Goal: Transaction & Acquisition: Purchase product/service

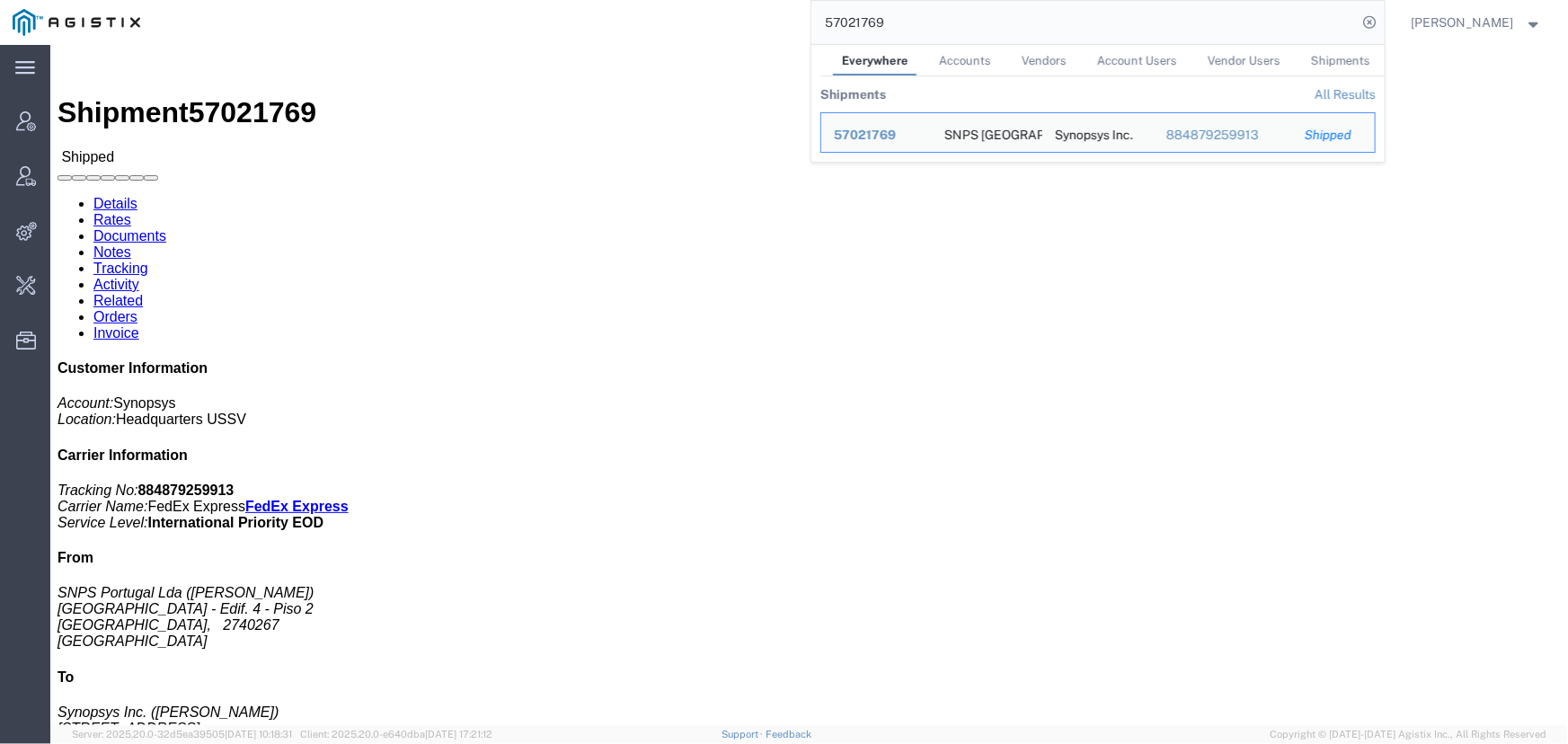
drag, startPoint x: 938, startPoint y: 33, endPoint x: 1223, endPoint y: 15, distance: 285.6
click at [942, 31] on input "57021769" at bounding box center [1084, 22] width 546 height 43
click at [1364, 22] on icon at bounding box center [1371, 22] width 25 height 25
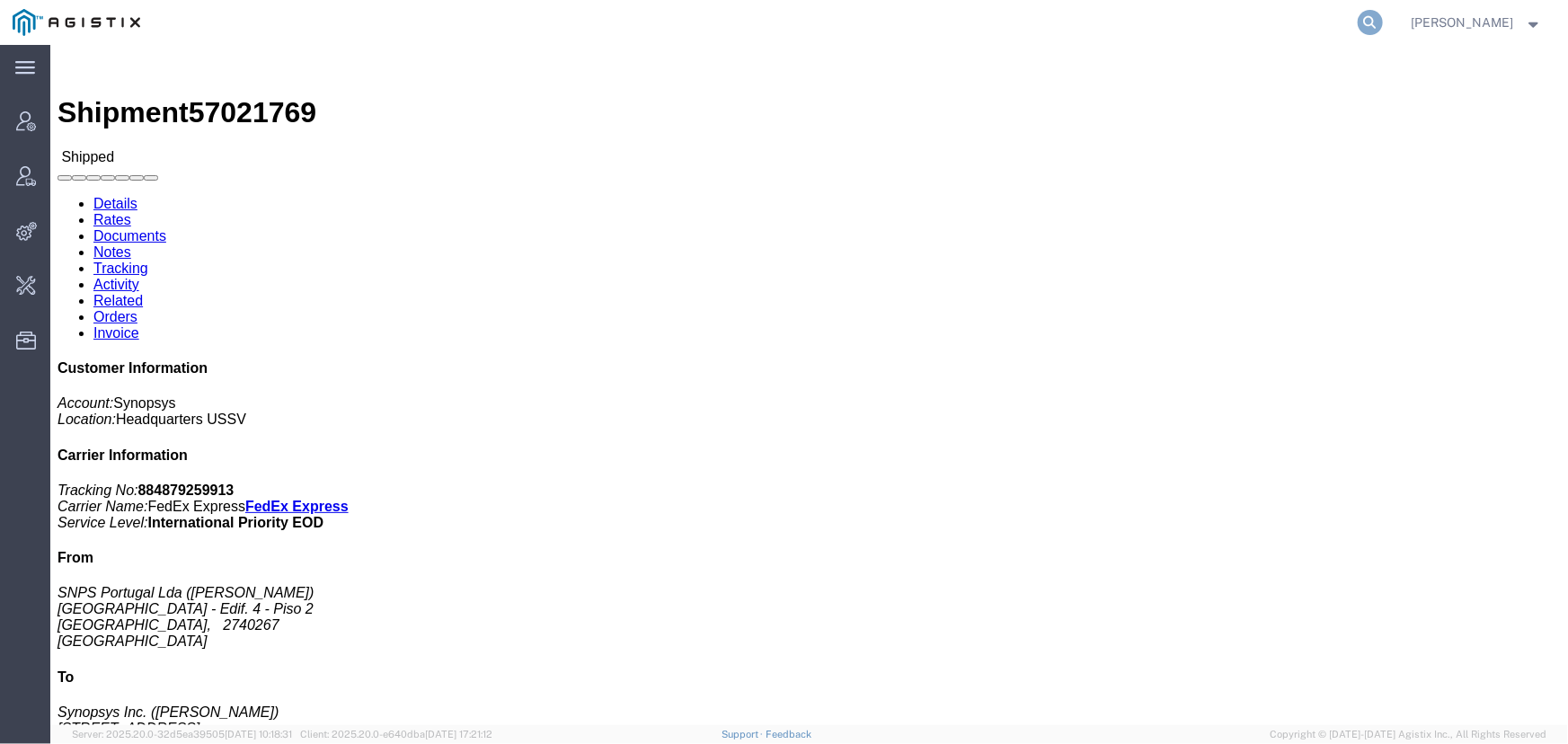
click at [1367, 20] on icon at bounding box center [1371, 22] width 25 height 25
type input "offline@pgw.com"
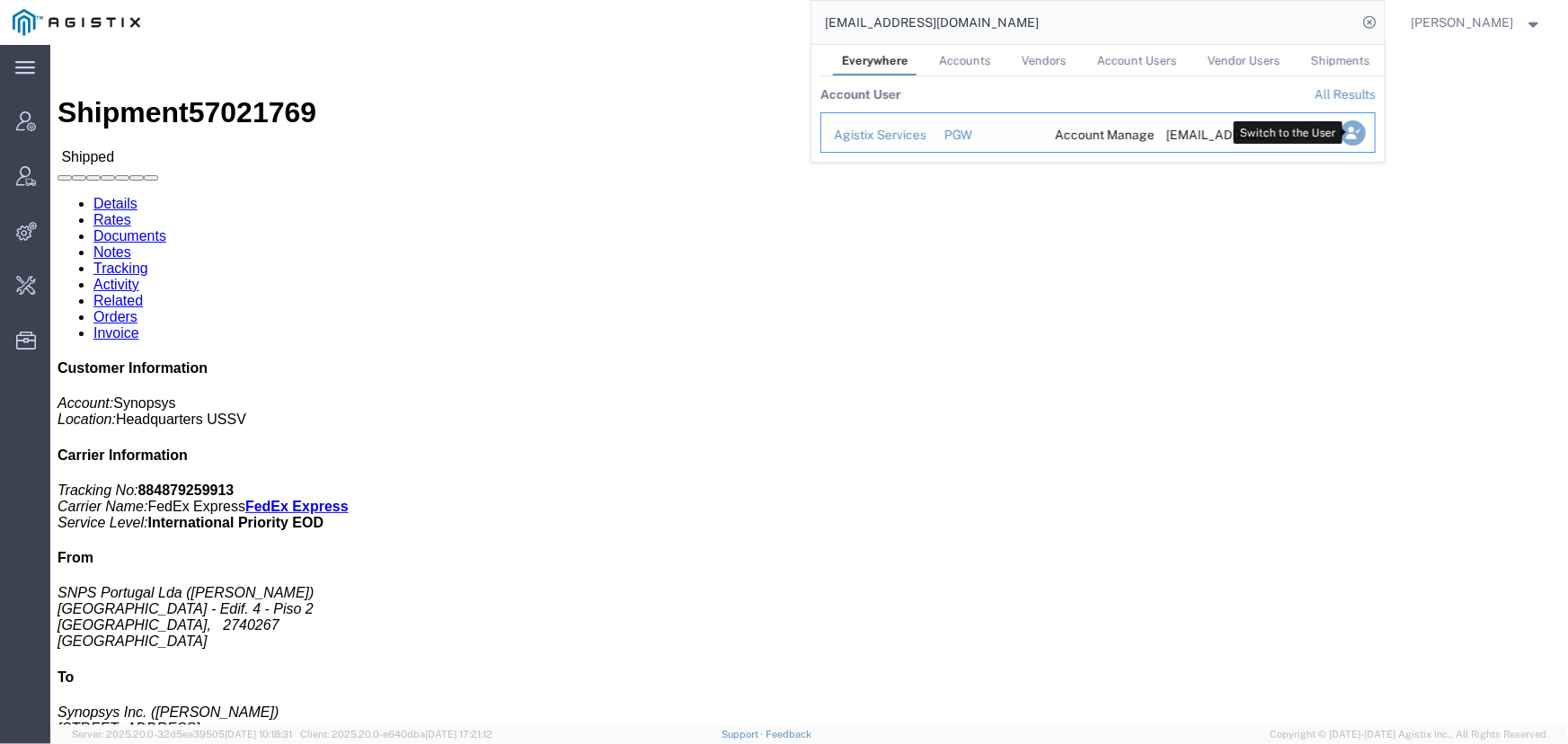
click at [1357, 137] on icon "Search Results" at bounding box center [1353, 133] width 25 height 25
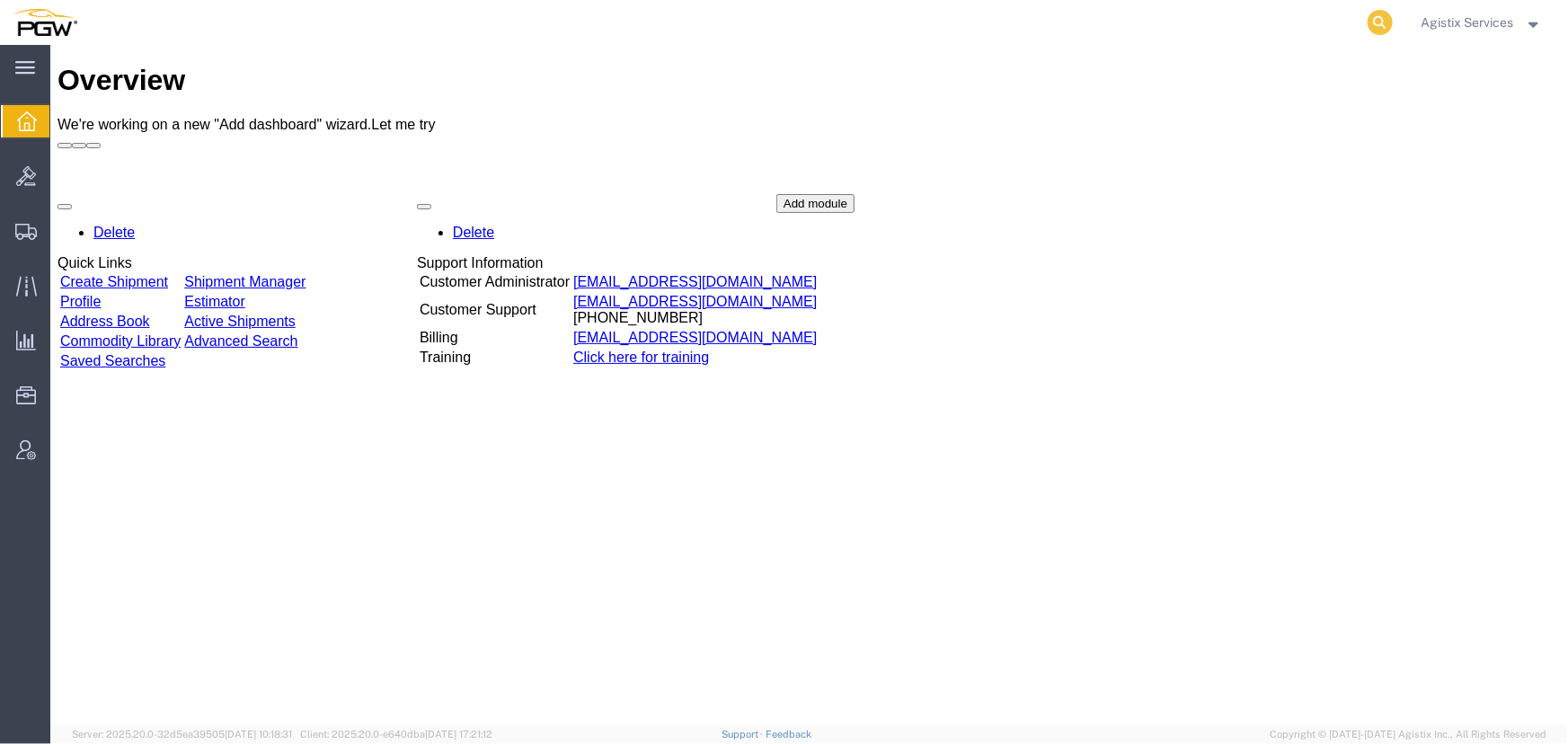
click at [1370, 18] on icon at bounding box center [1380, 22] width 25 height 25
type input "956117374"
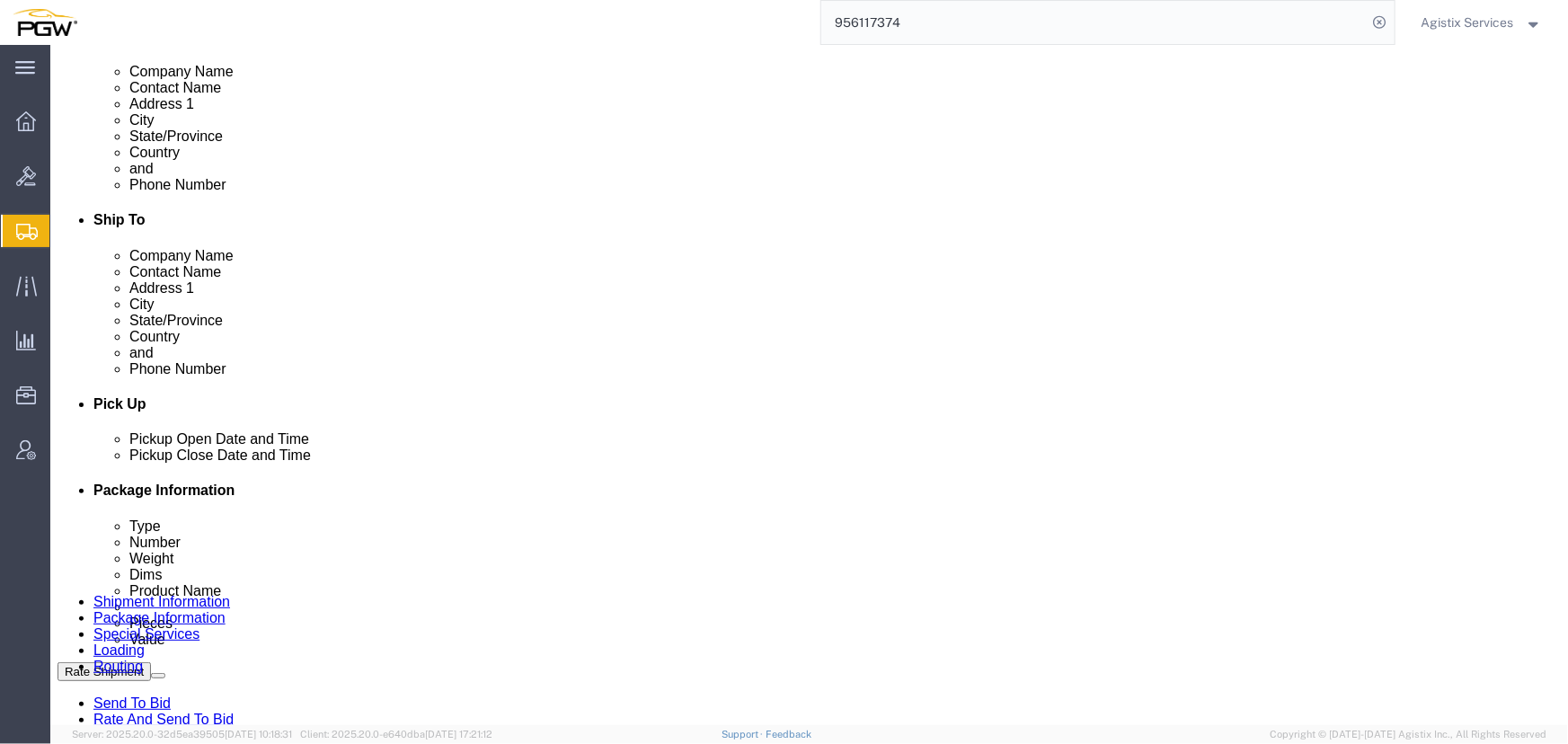
select select "28529"
select select "28521"
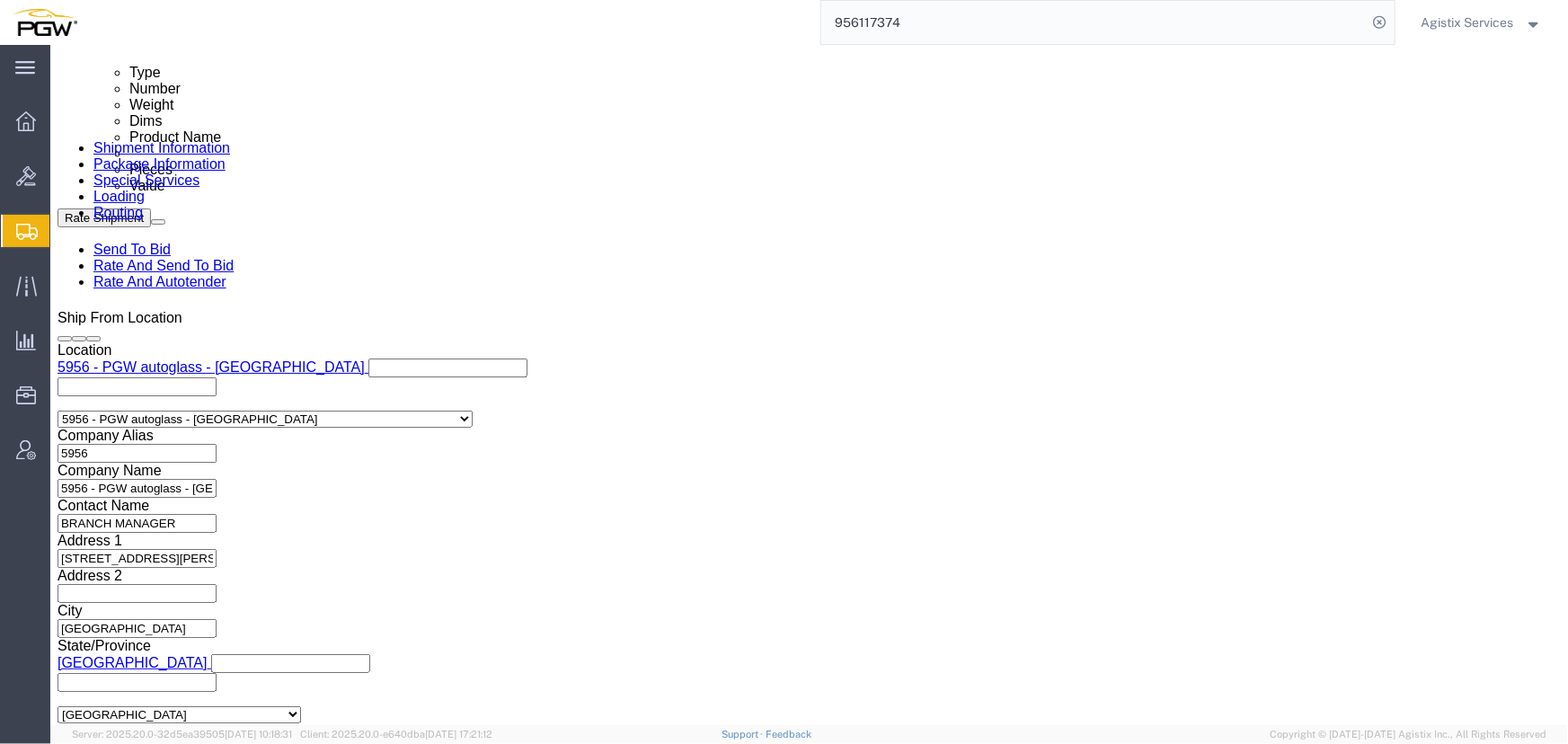
scroll to position [979, 0]
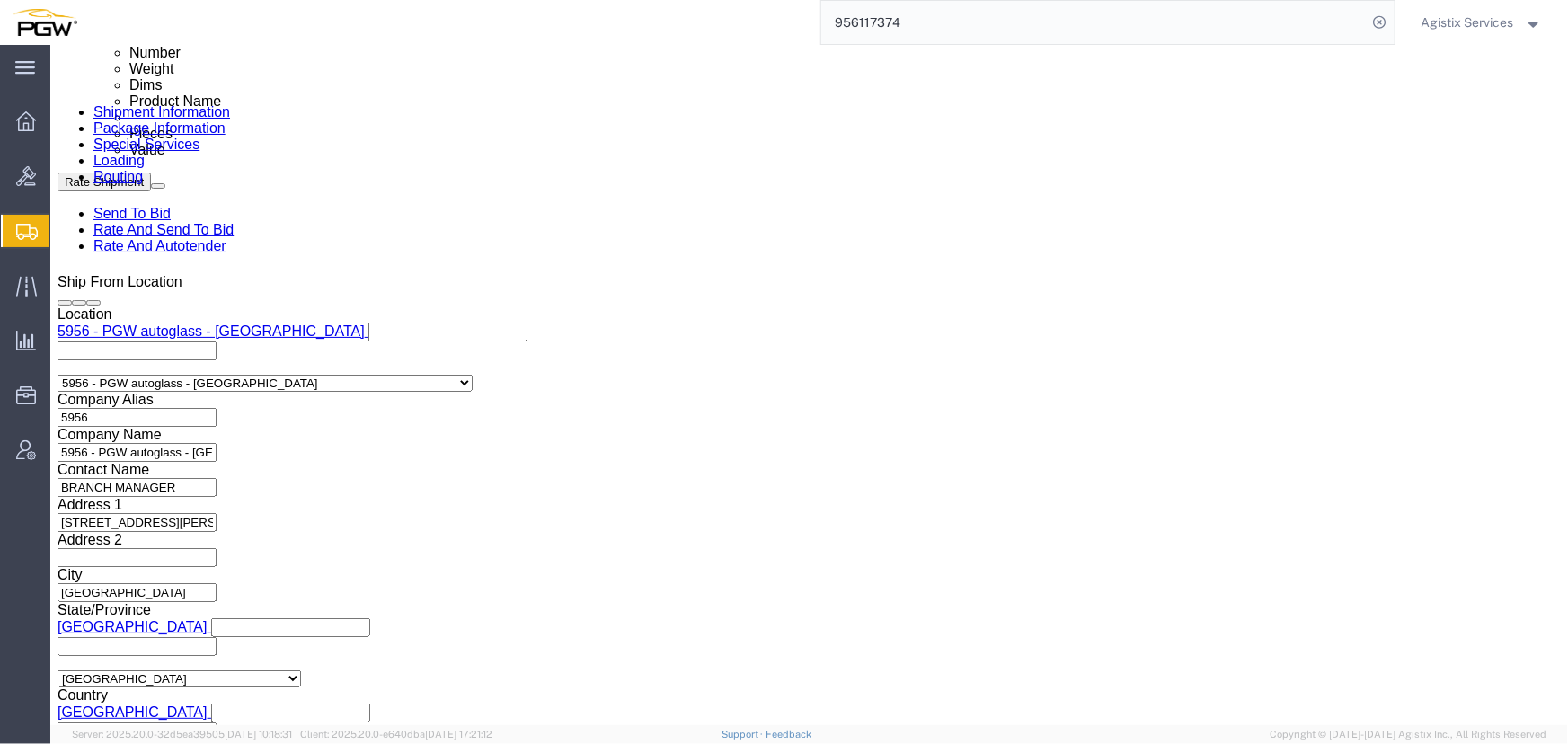
click select "Select Air Less than Truckload Multi-Leg Ocean Freight Rail Small Parcel Truckl…"
select select "LTL"
click select "Select Air Less than Truckload Multi-Leg Ocean Freight Rail Small Parcel Truckl…"
click button "Rate Shipment"
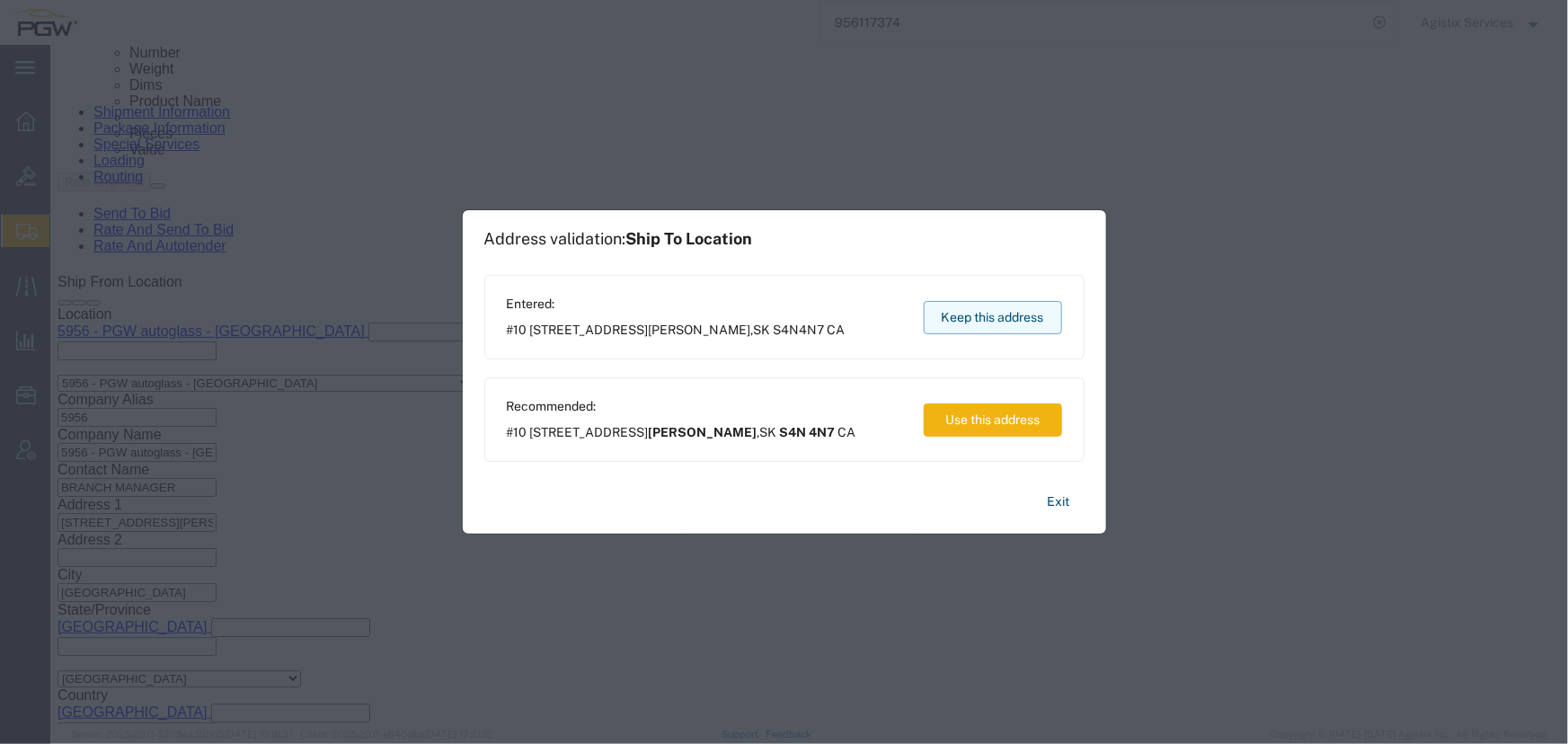
click at [1009, 323] on button "Keep this address" at bounding box center [993, 317] width 139 height 33
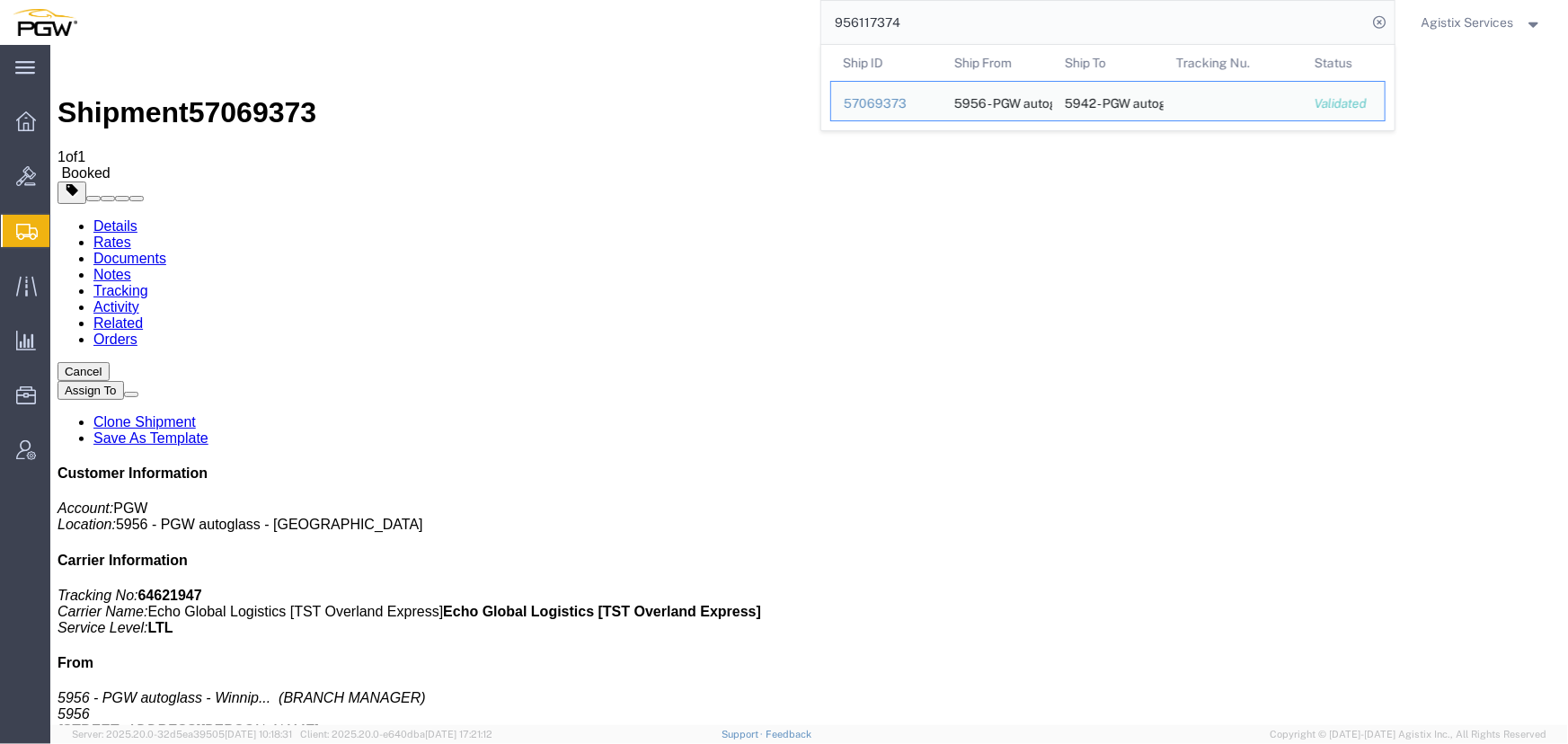
drag, startPoint x: 993, startPoint y: 22, endPoint x: 430, endPoint y: 17, distance: 563.0
click at [430, 17] on div "956117374 Ship ID Ship From Ship To Tracking Nu. Status Ship ID 57069373 Ship F…" at bounding box center [742, 22] width 1306 height 45
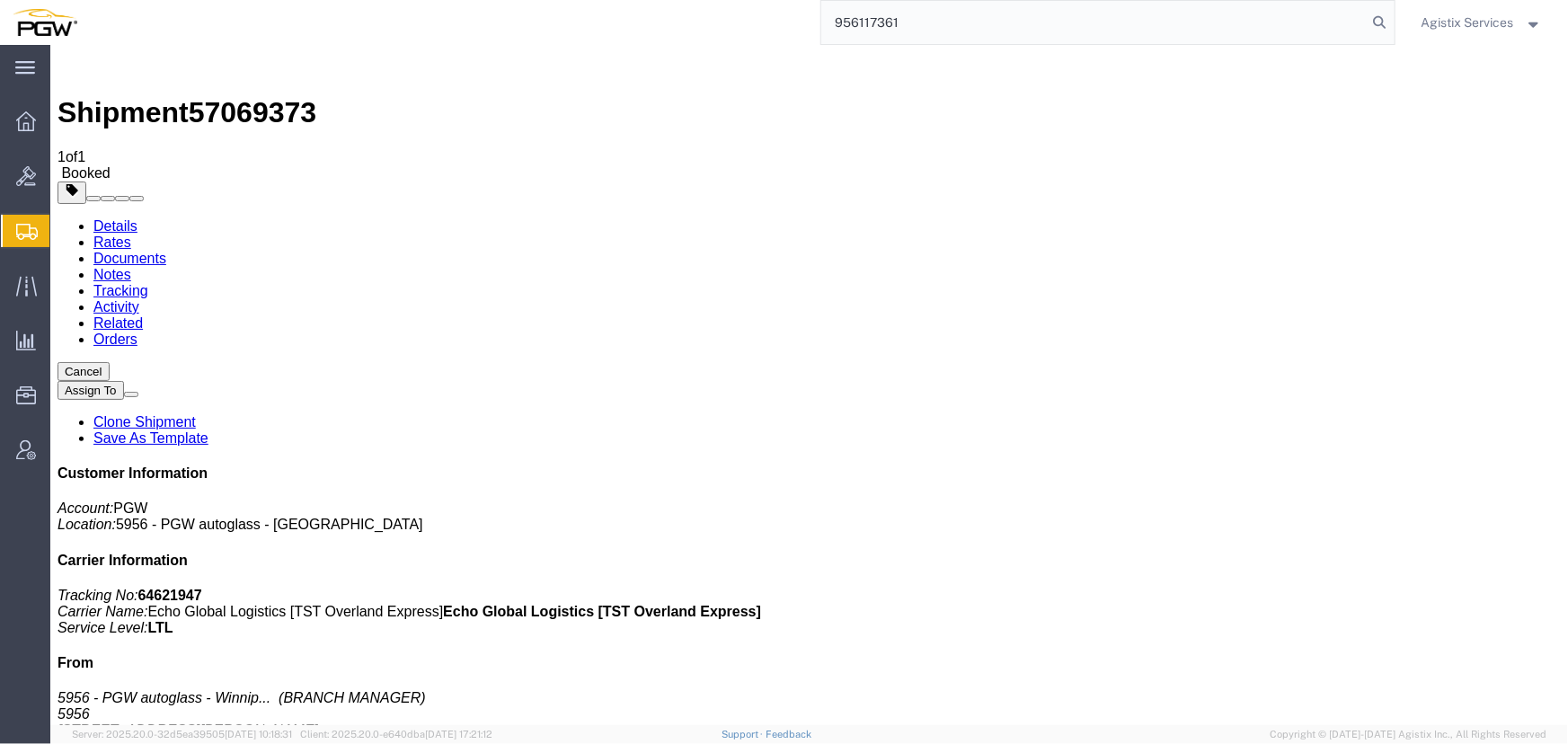
type input "956117361"
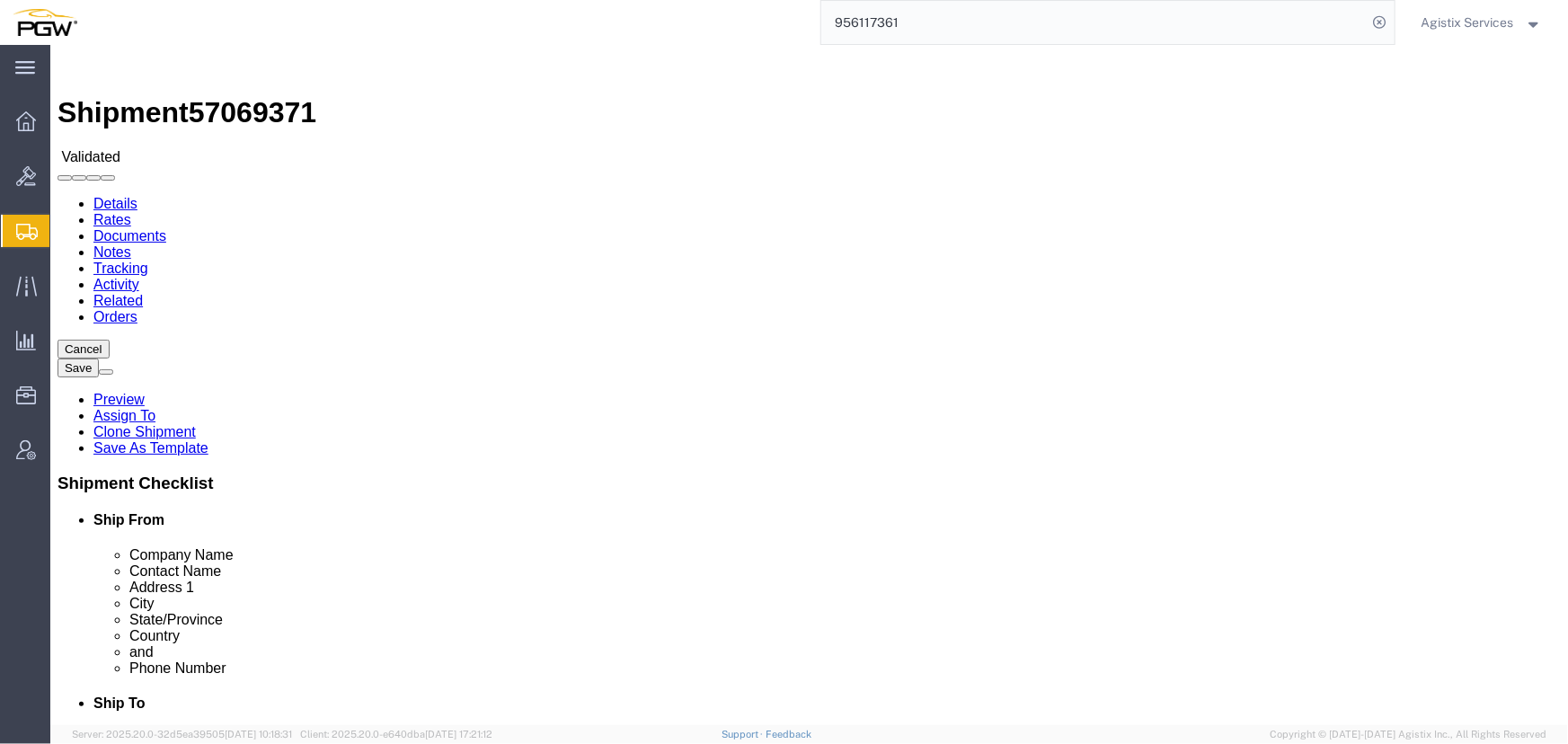
select select "28529"
select select "28523"
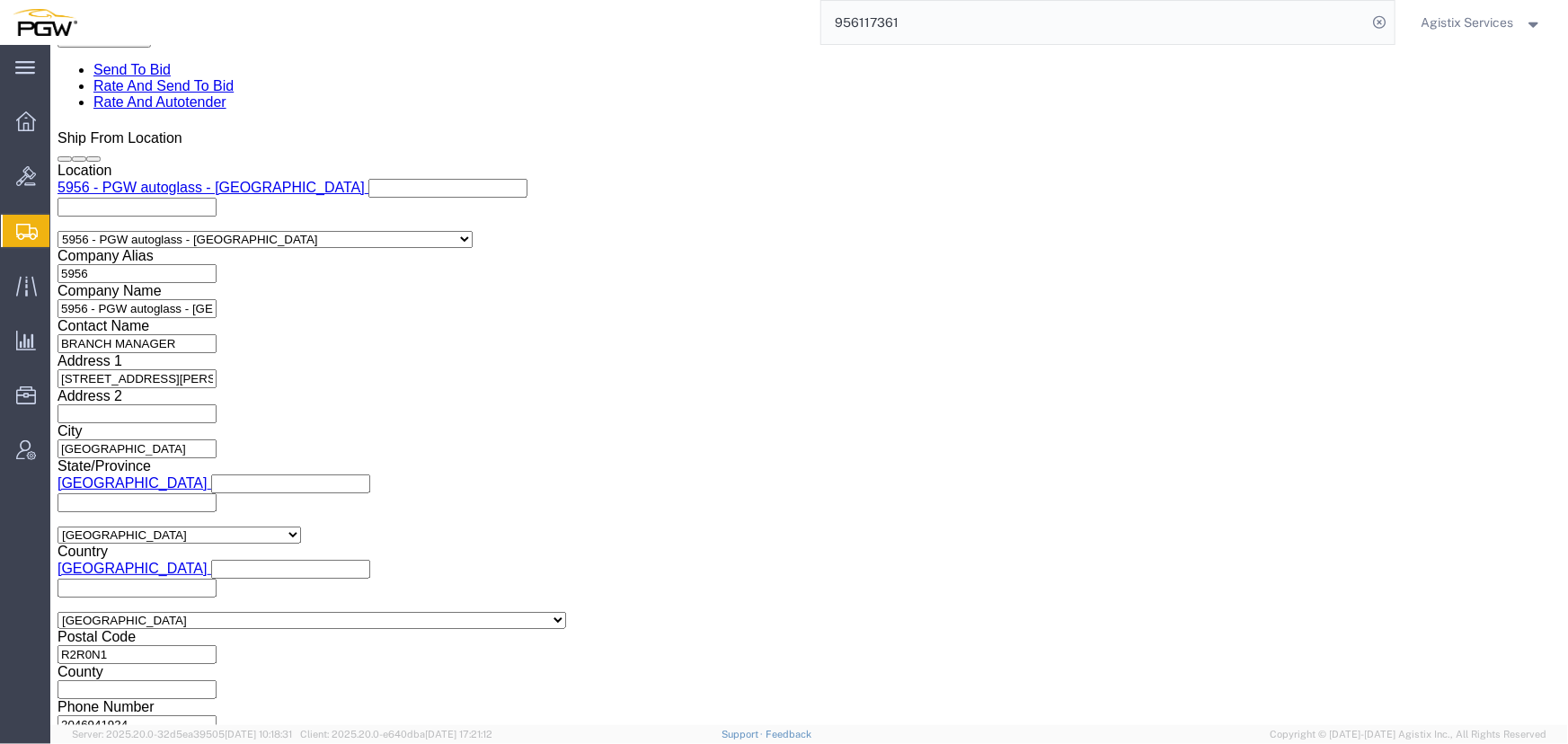
scroll to position [1145, 0]
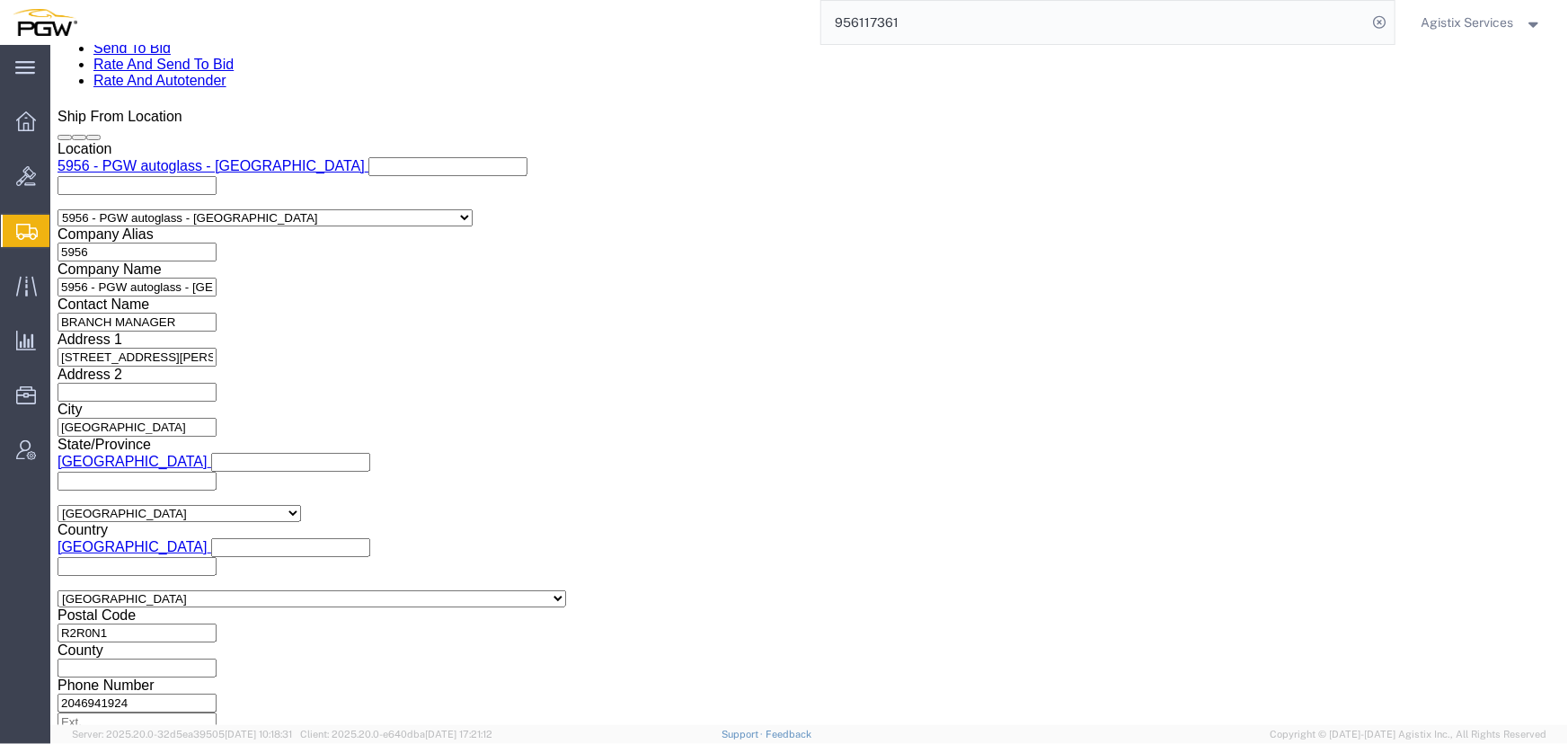
click select "Select Air Less than Truckload Multi-Leg Ocean Freight Rail Small Parcel Truckl…"
select select "LTL"
click select "Select Air Less than Truckload Multi-Leg Ocean Freight Rail Small Parcel Truckl…"
click button "Rate Shipment"
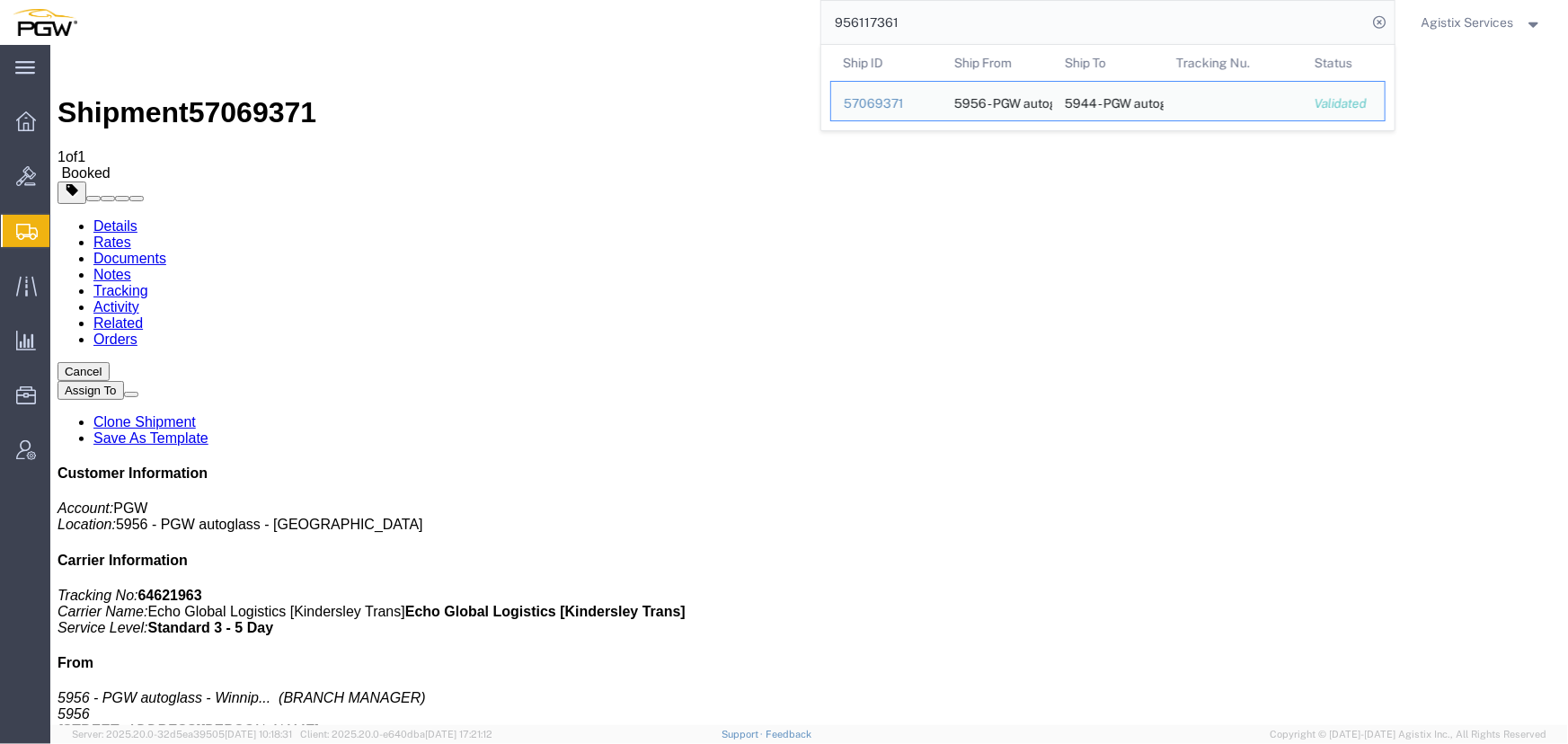
drag, startPoint x: 982, startPoint y: 18, endPoint x: 360, endPoint y: 24, distance: 622.0
click at [360, 24] on div "956117361 Ship ID Ship From Ship To Tracking Nu. Status Ship ID 57069371 Ship F…" at bounding box center [742, 22] width 1306 height 45
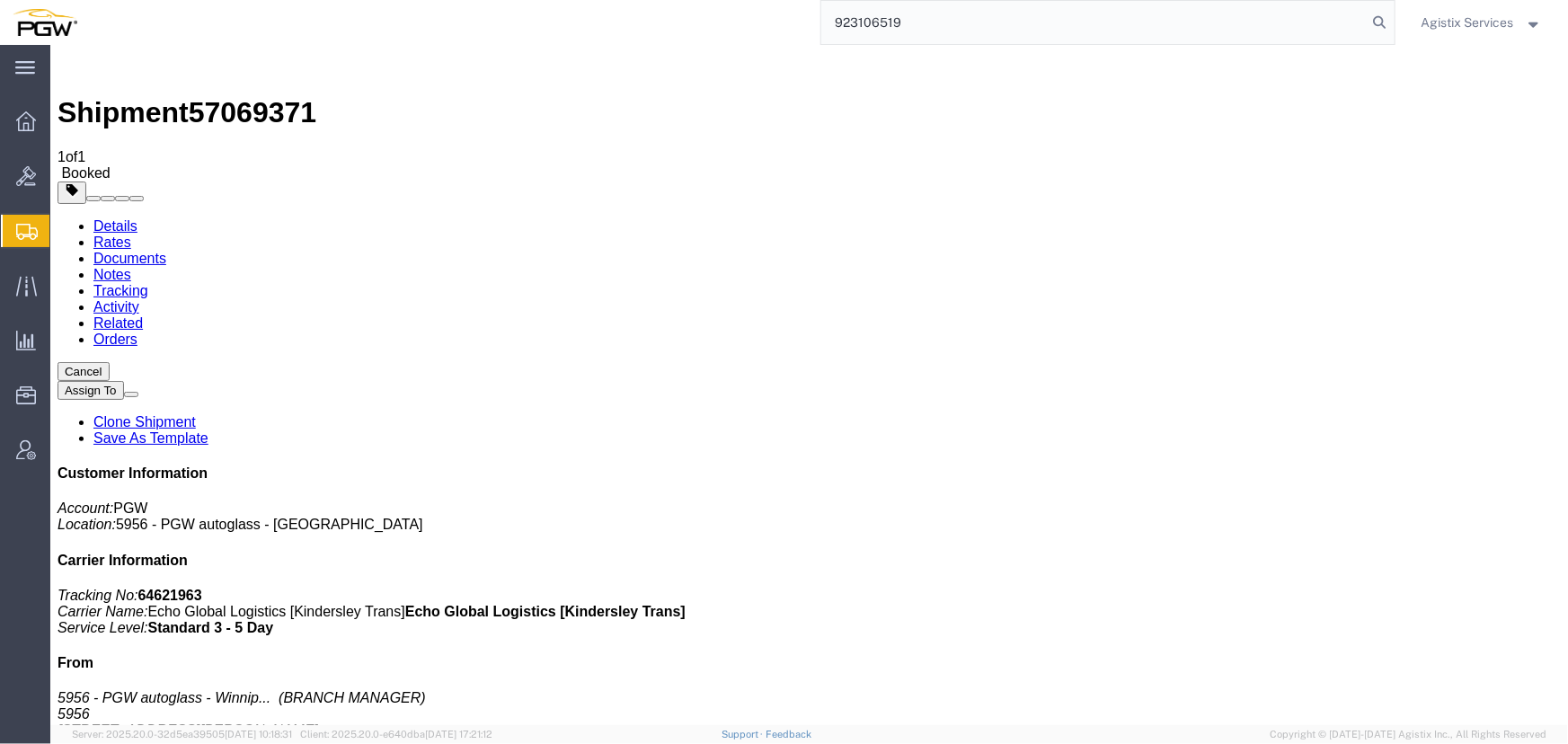
type input "923106519"
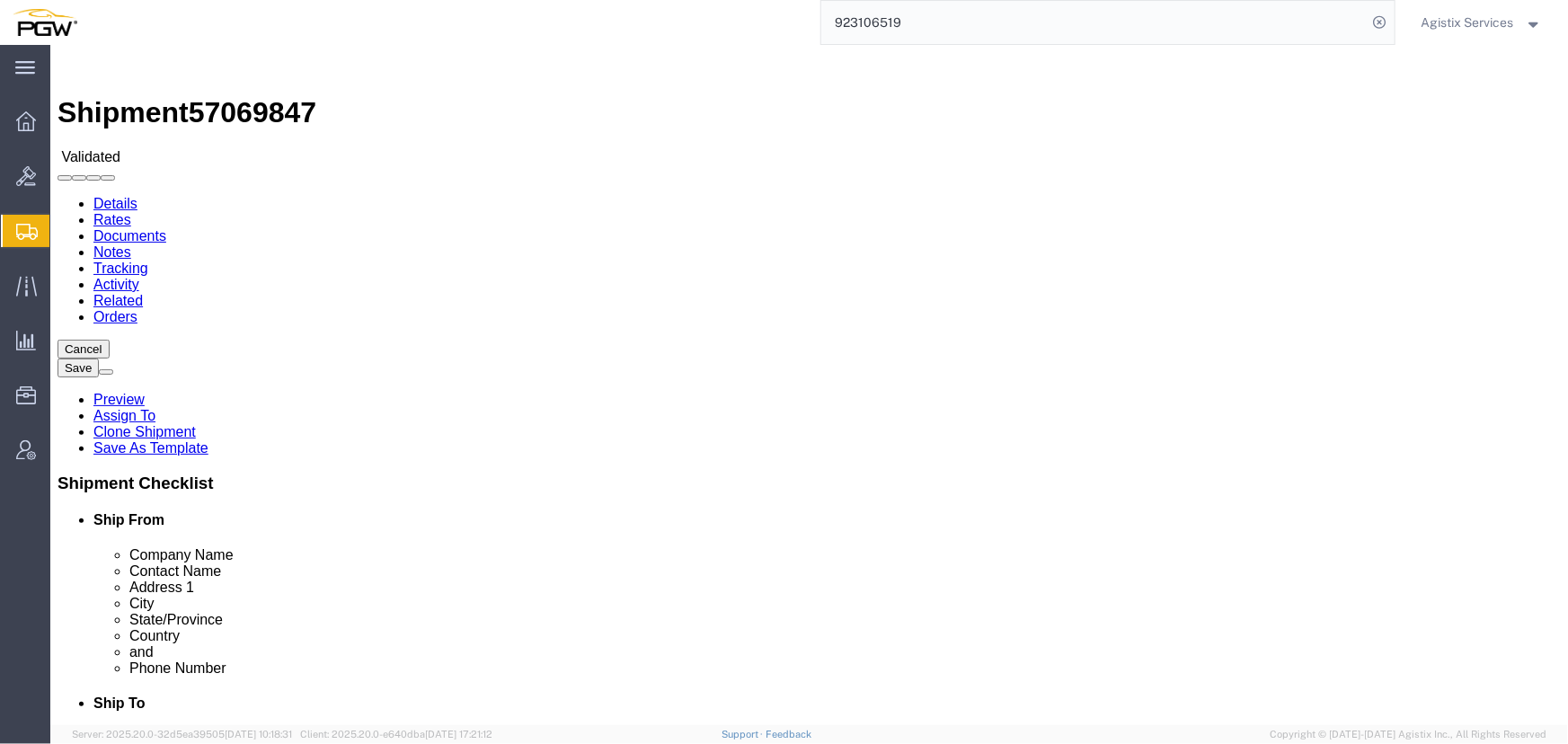
select select "28509"
select select "28507"
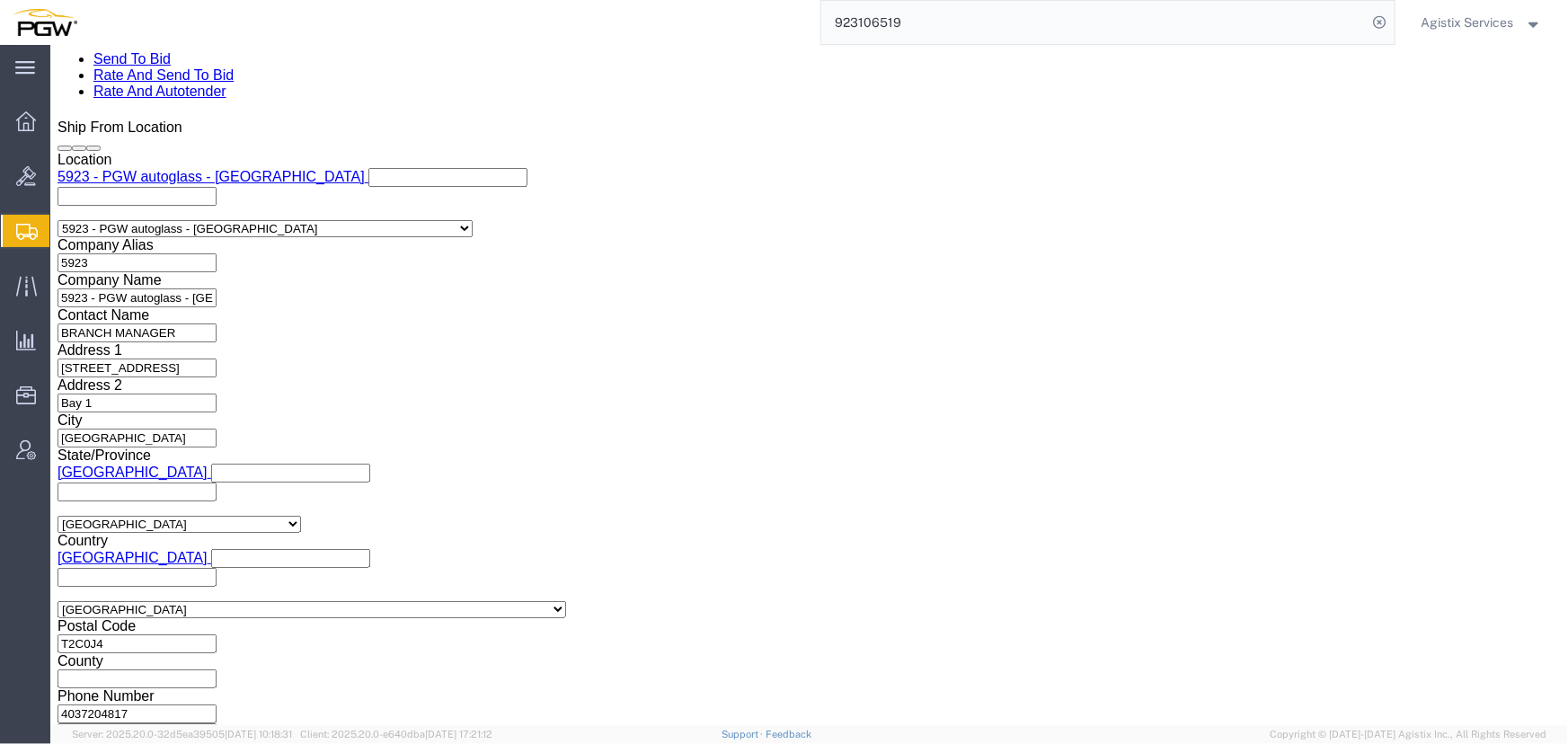
scroll to position [1143, 0]
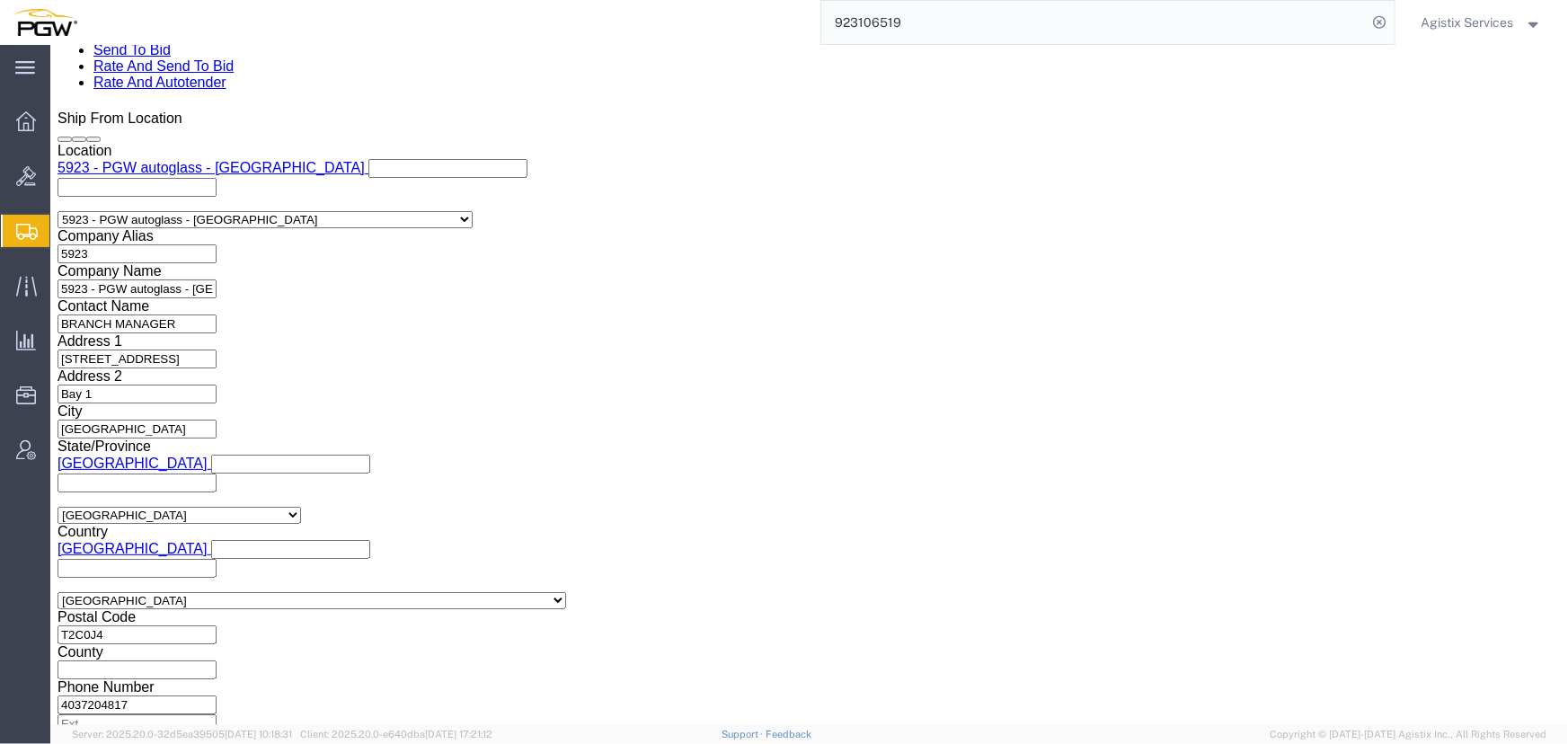
click select "Select Air Less than Truckload Multi-Leg Ocean Freight Rail Small Parcel Truckl…"
select select "LTL"
click select "Select Air Less than Truckload Multi-Leg Ocean Freight Rail Small Parcel Truckl…"
click button "Rate Shipment"
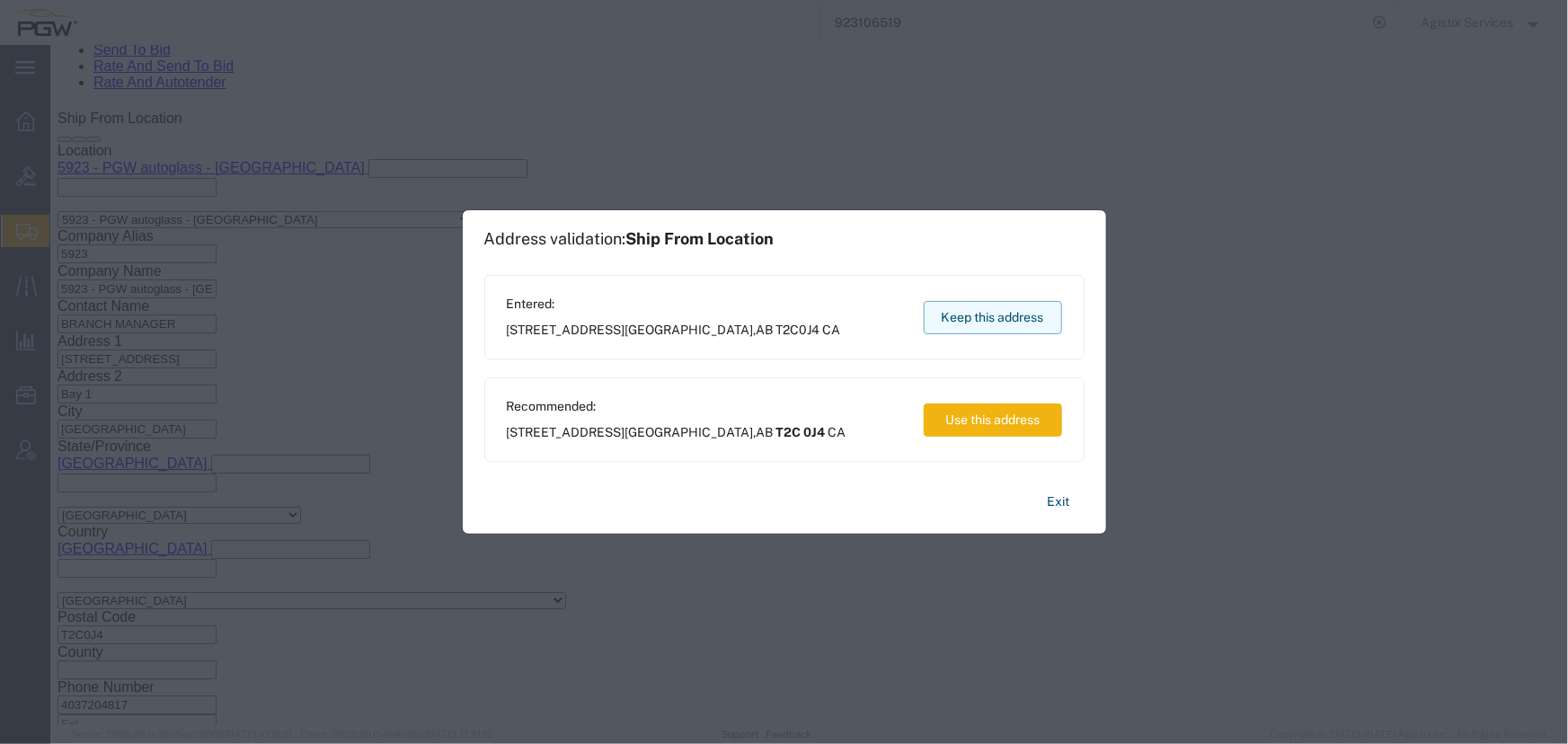
click at [997, 313] on button "Keep this address" at bounding box center [993, 317] width 139 height 33
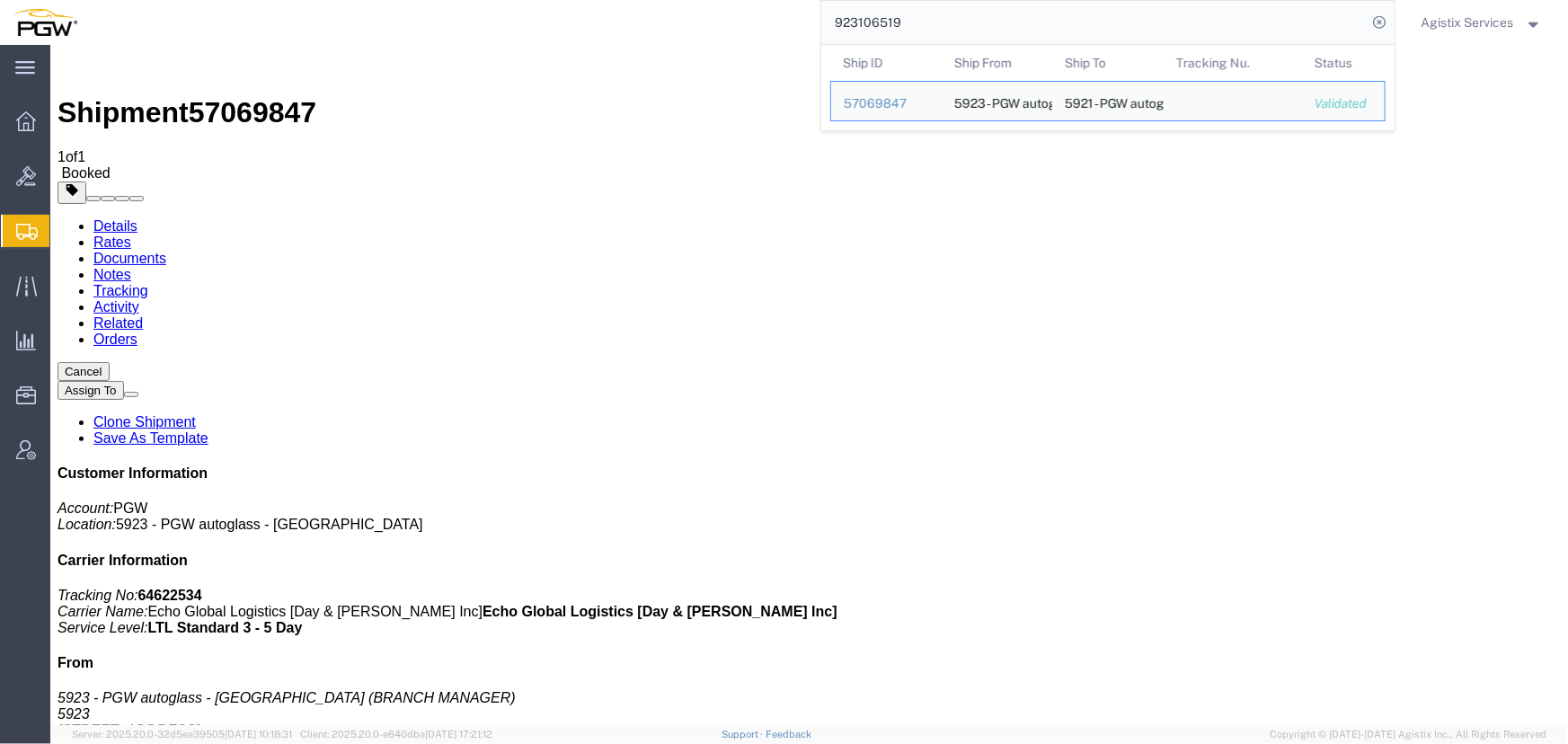
drag, startPoint x: 928, startPoint y: 26, endPoint x: 599, endPoint y: 25, distance: 329.0
click at [599, 25] on div "923106519 Ship ID Ship From Ship To Tracking Nu. Status Ship ID 57069847 Ship F…" at bounding box center [742, 22] width 1306 height 45
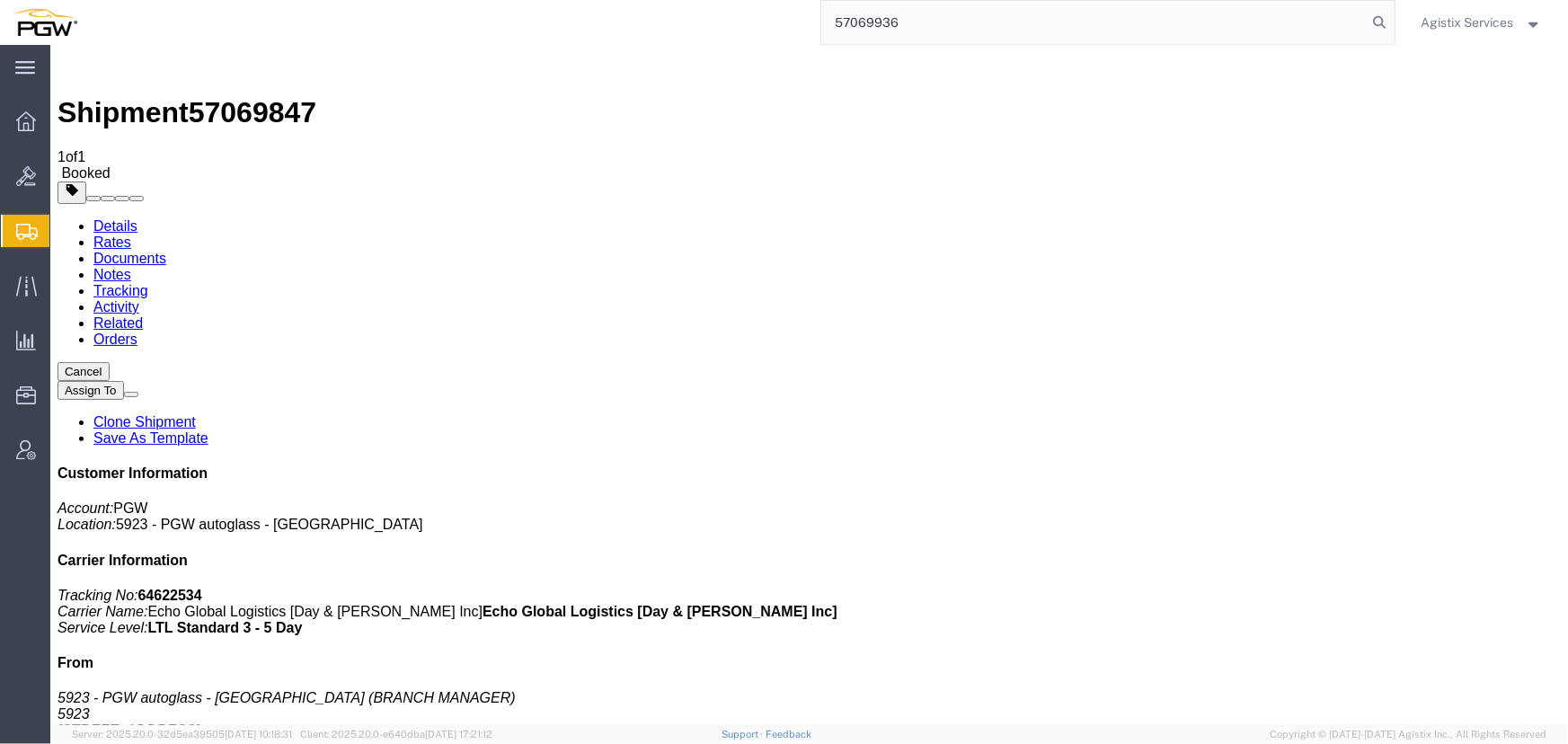
type input "57069936"
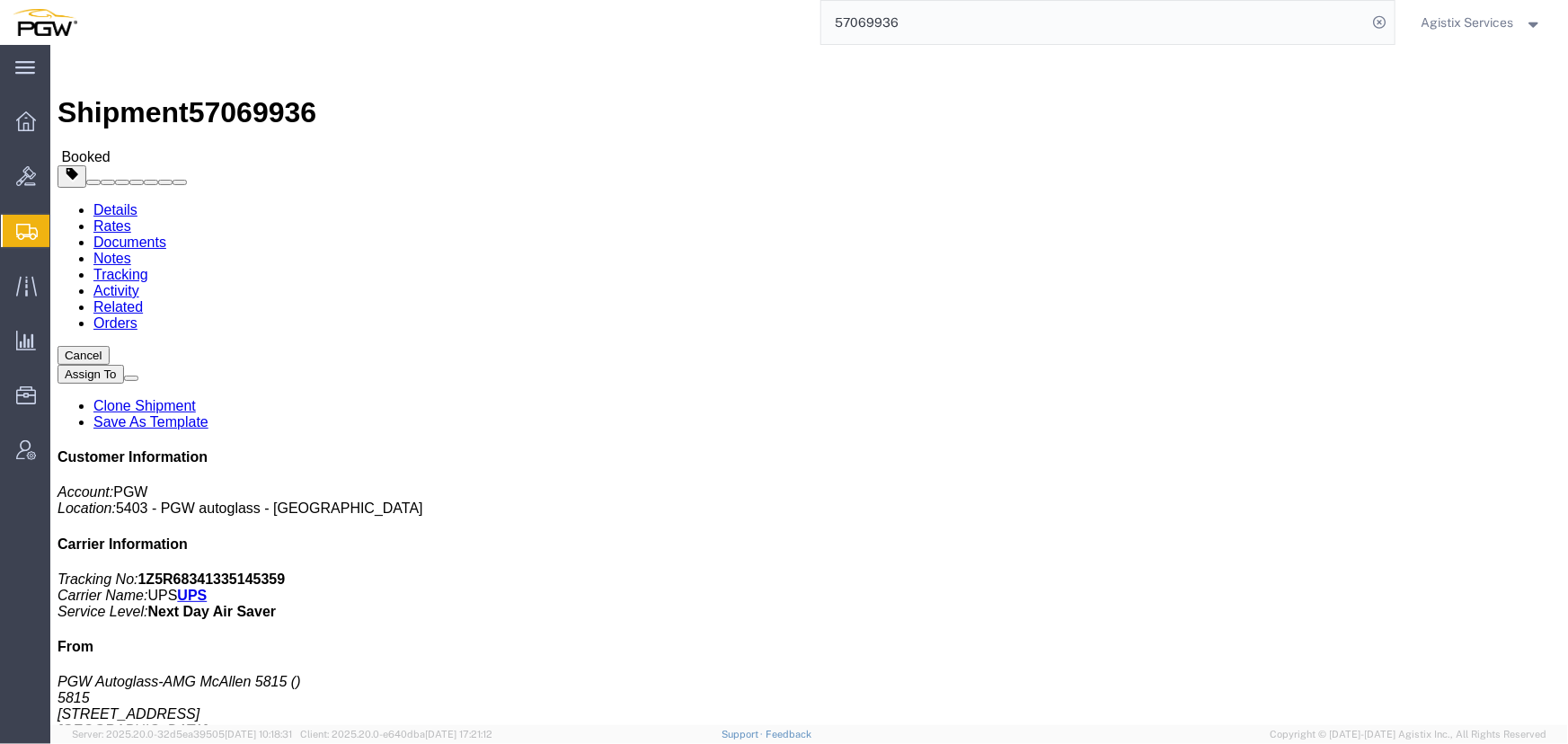
click button "button"
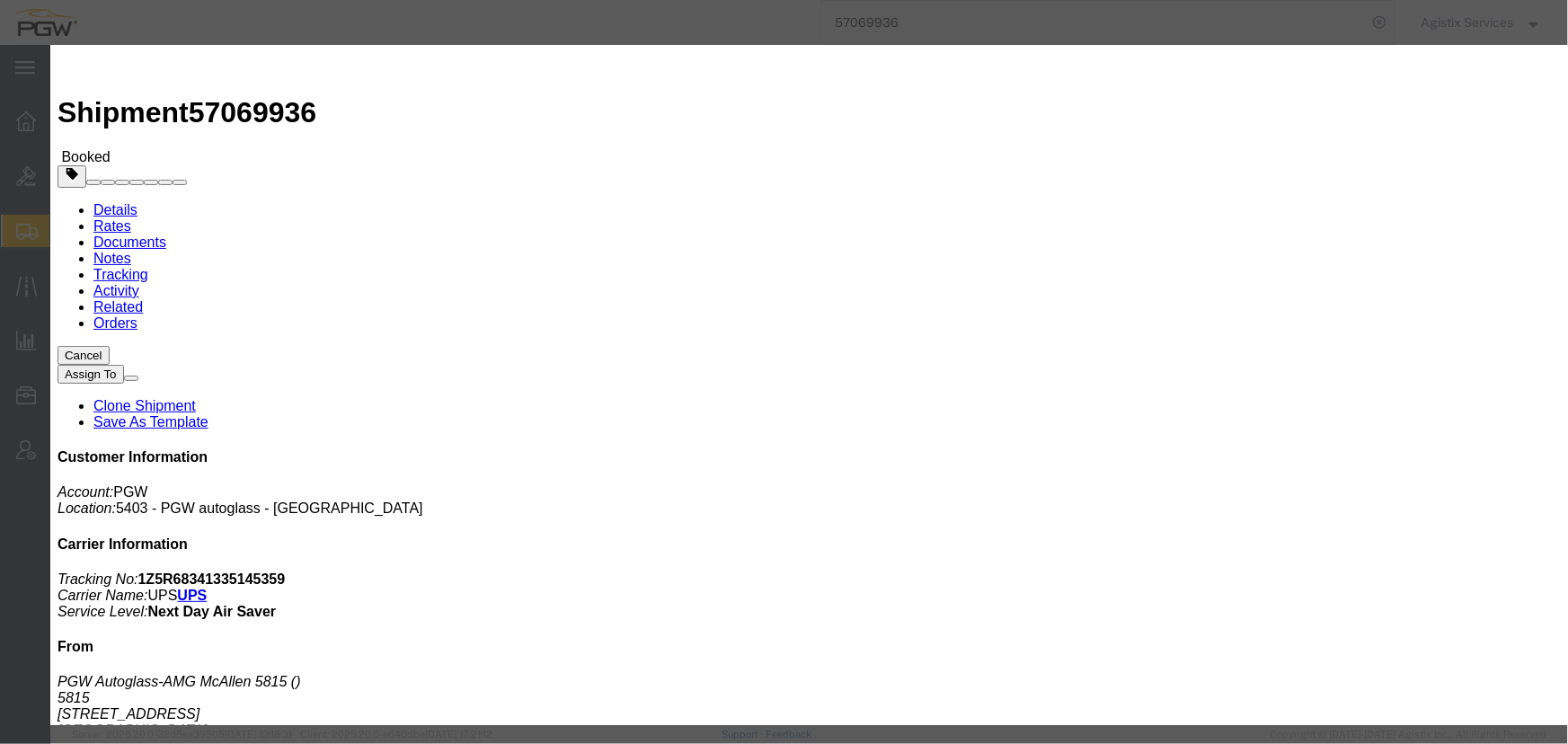
click div "Oct 08 2025 5:29 PM"
click input "5:29 PM"
type input "10:00 AM"
click button "Apply"
click div "[DATE] 11:00 AM"
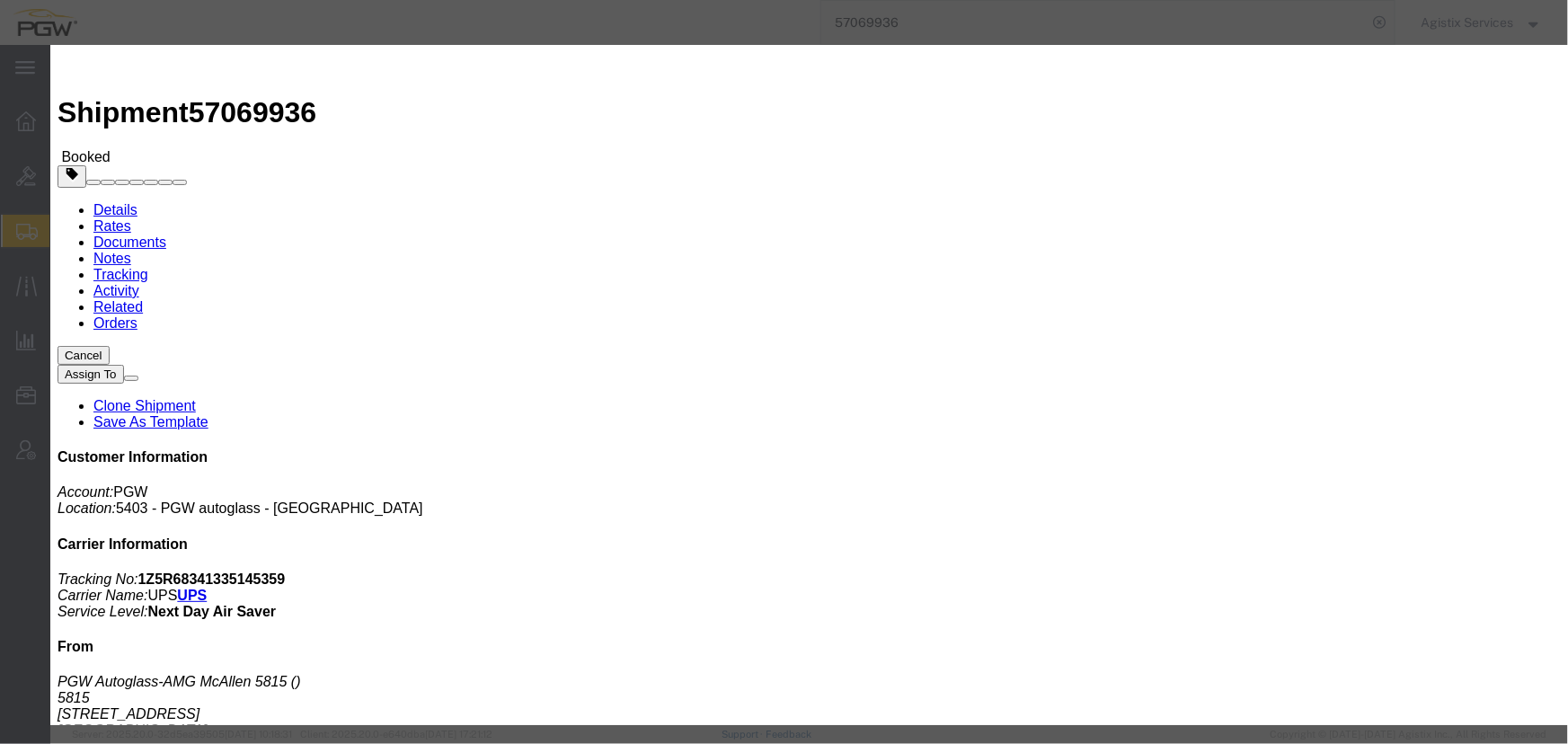
type input "2:00 PM"
click button "Apply"
click div "[DATE] 3:00 PM"
drag, startPoint x: 980, startPoint y: 304, endPoint x: 978, endPoint y: 406, distance: 102.0
click button "Apply"
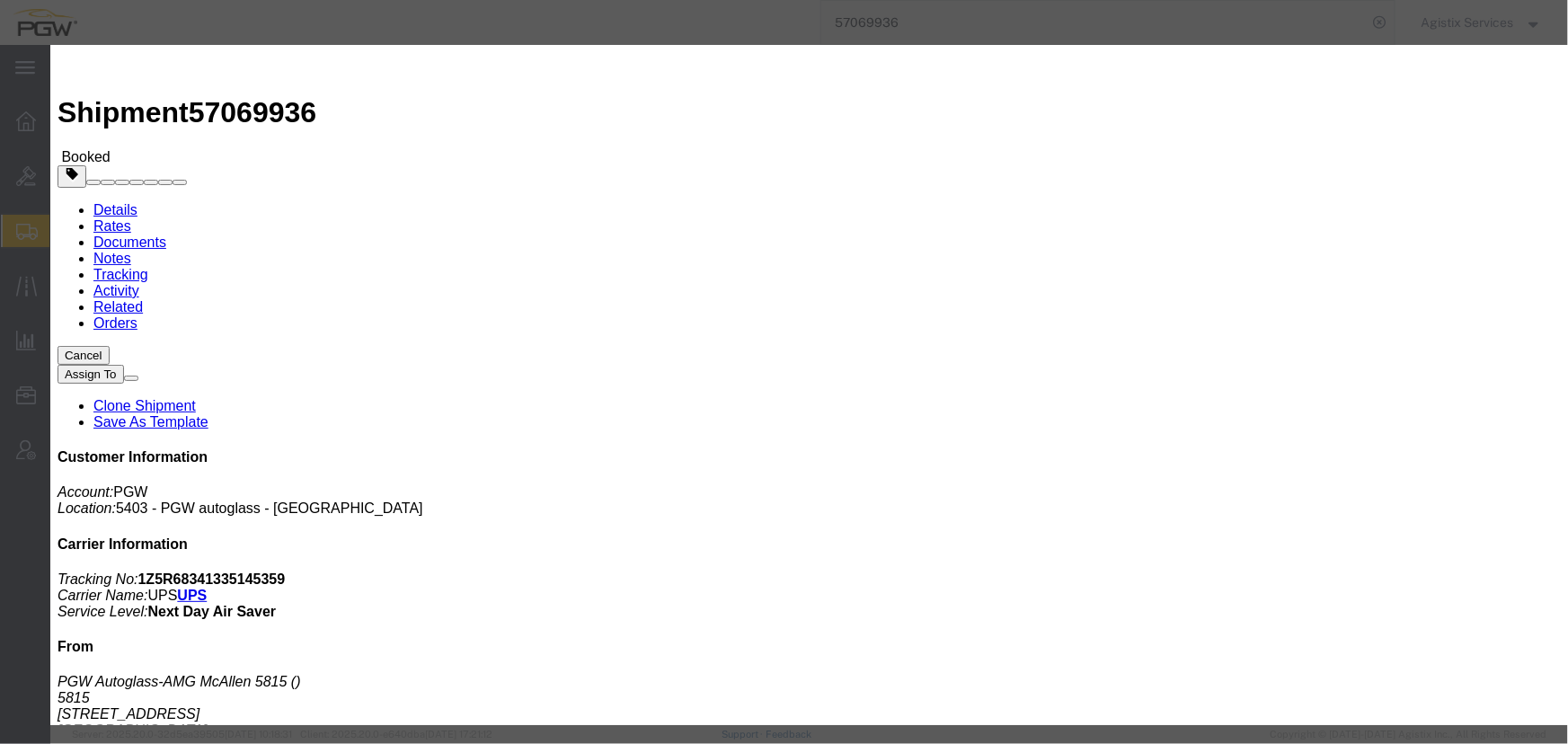
click button "Save"
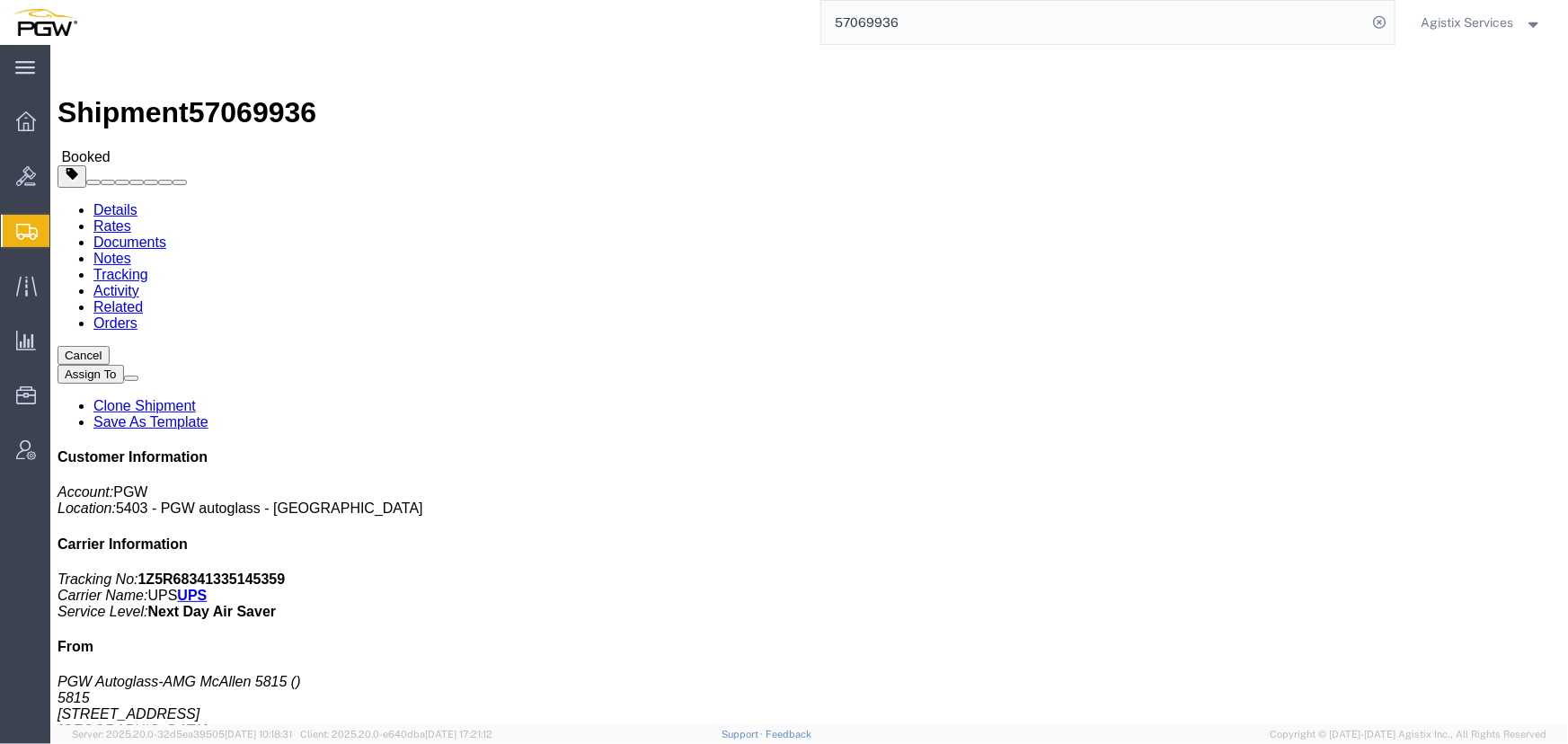
drag, startPoint x: 1007, startPoint y: 164, endPoint x: 1000, endPoint y: 142, distance: 23.1
click button "Close"
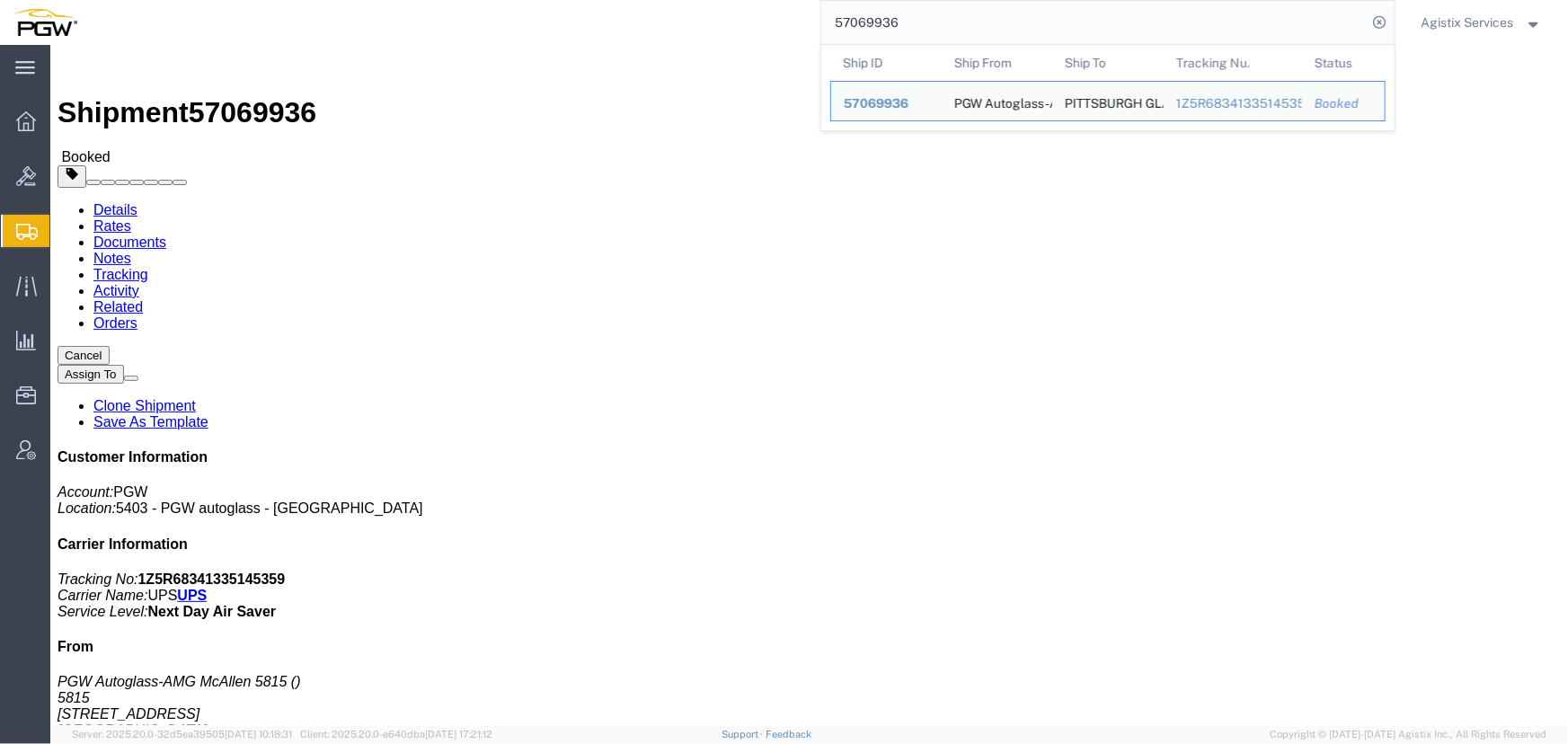
drag, startPoint x: 973, startPoint y: 18, endPoint x: 601, endPoint y: 29, distance: 372.2
click at [601, 29] on div "57069936 Ship ID Ship From Ship To Tracking Nu. Status Ship ID 57069936 Ship Fr…" at bounding box center [742, 22] width 1306 height 45
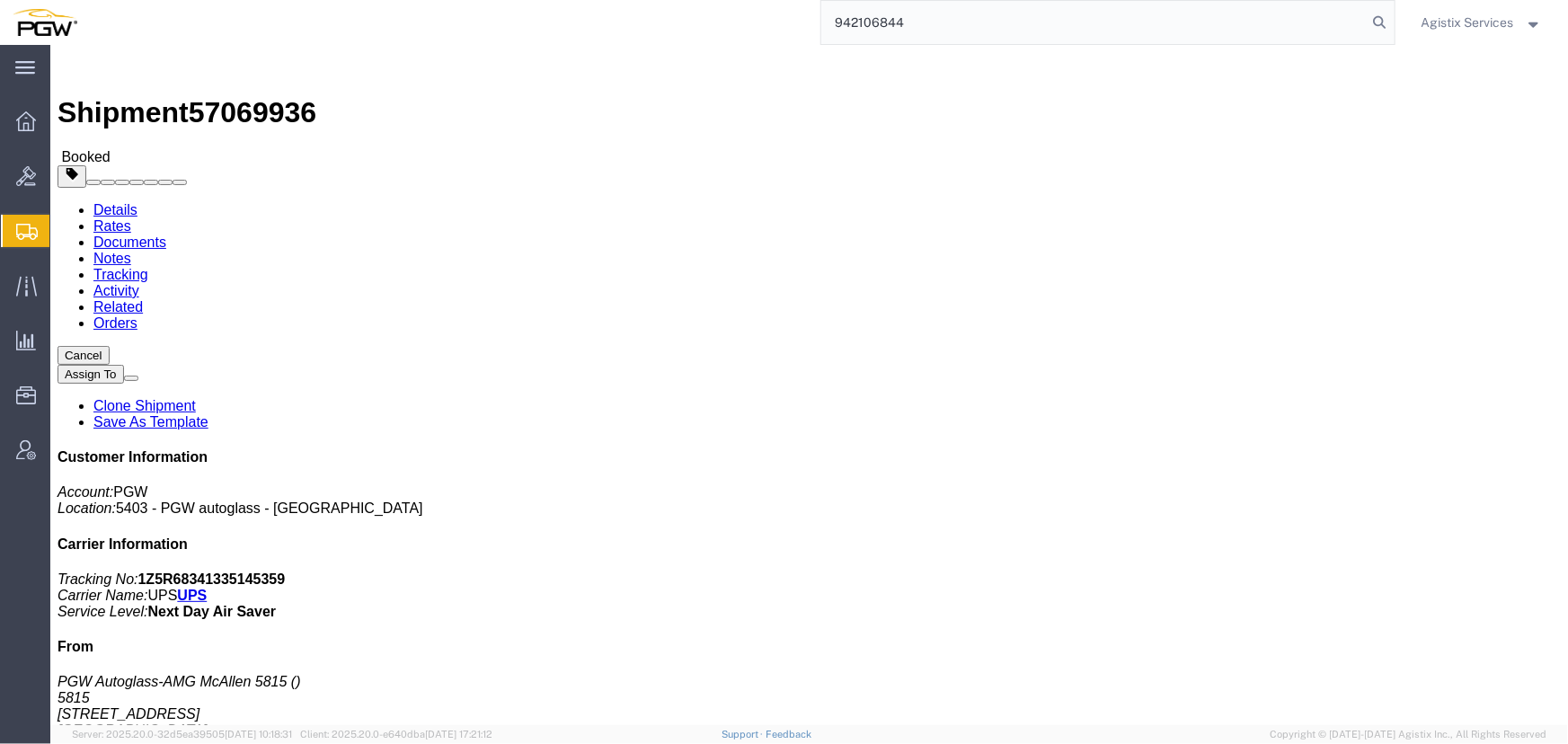
type input "942106844"
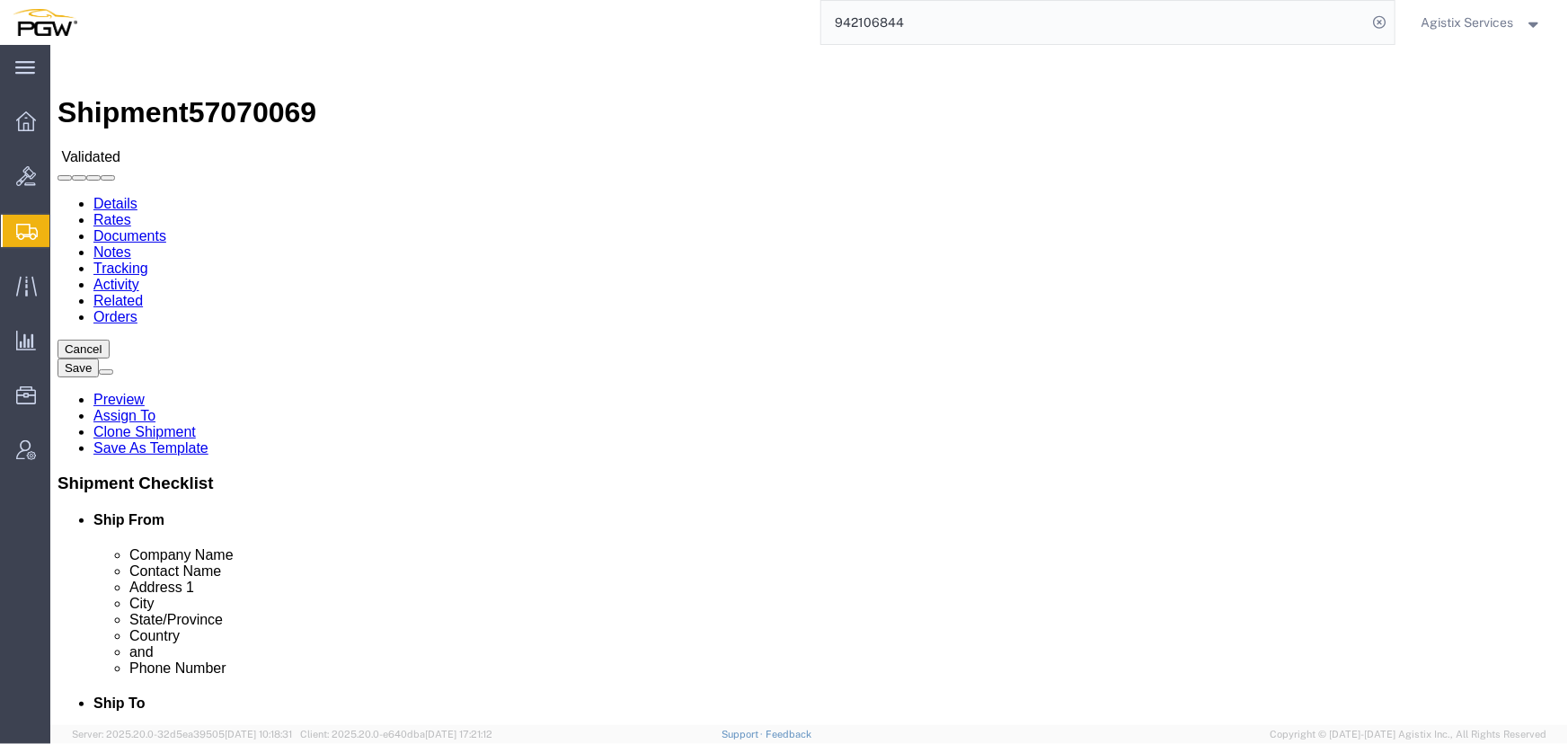
select select "28521"
select select "28509"
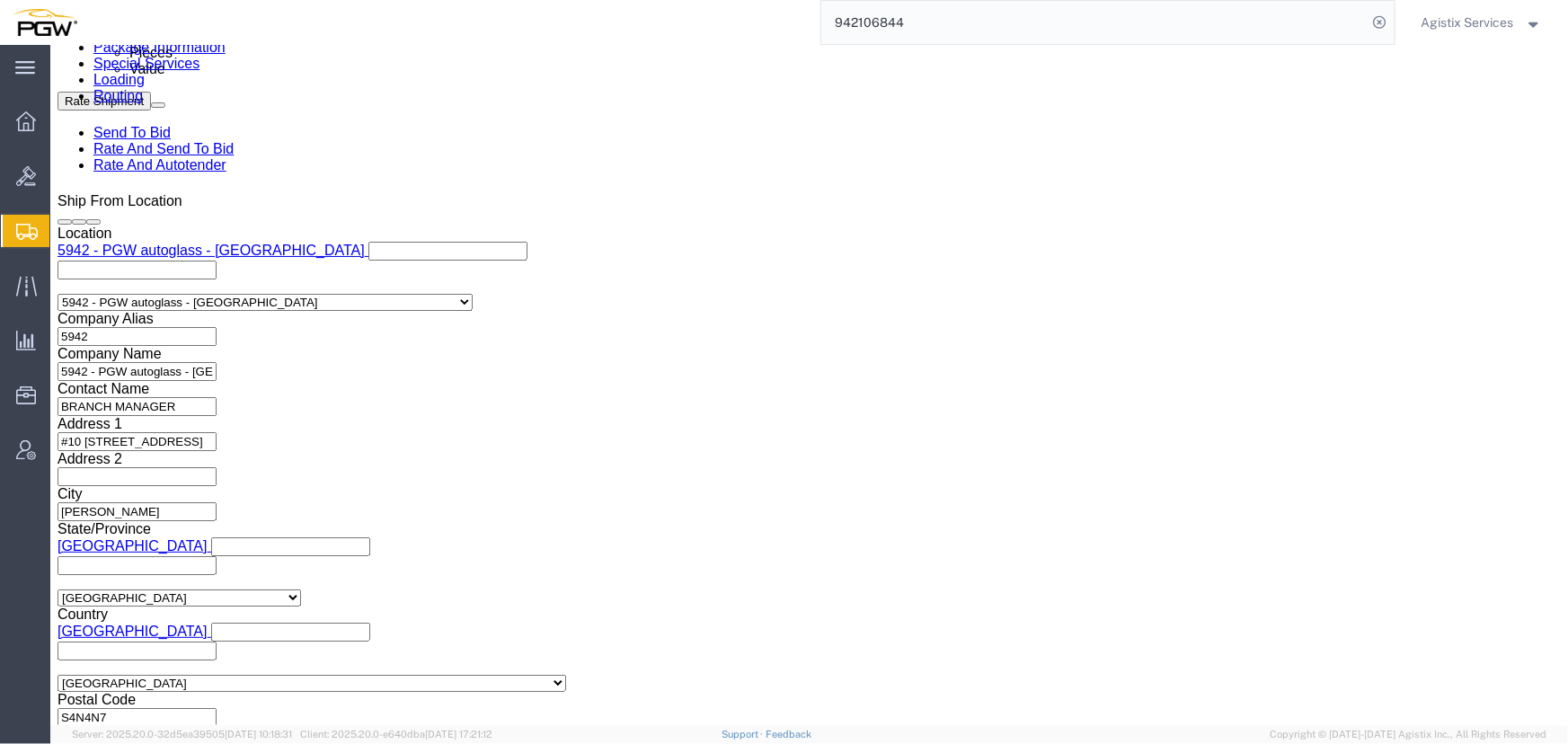
scroll to position [1061, 0]
drag, startPoint x: 305, startPoint y: 324, endPoint x: 310, endPoint y: 314, distance: 11.2
click input "839 2009637 942-1266670 942-1266985 942-1266998 942-1267007 942-1267016"
type input "839 2009637 942-1266670 942-1266985"
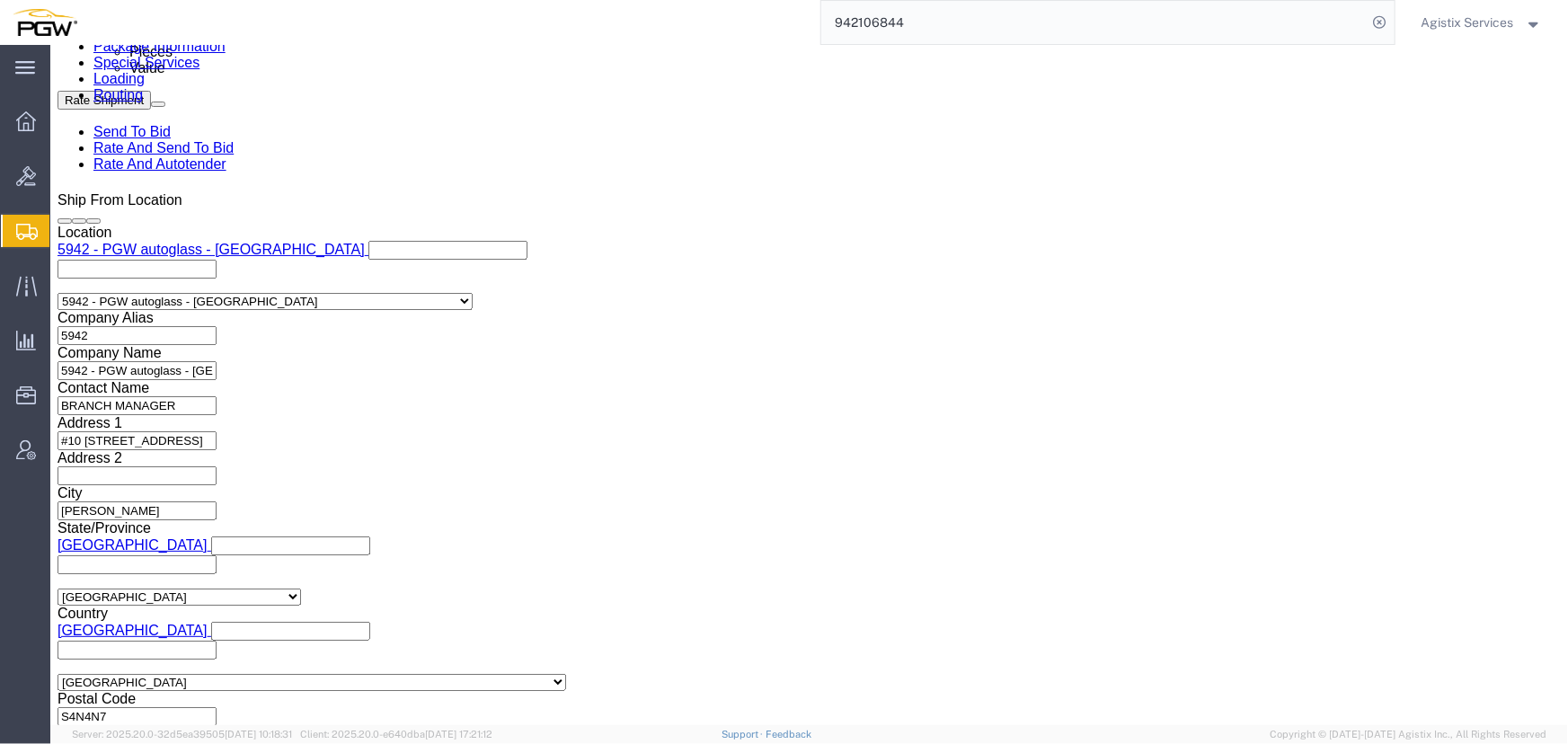
click button "Add reference"
click select "Select Account Type Activity ID Airline Appointment Number ASN Batch Request # …"
select select "PRONUMBER"
click select "Select Account Type Activity ID Airline Appointment Number ASN Batch Request # …"
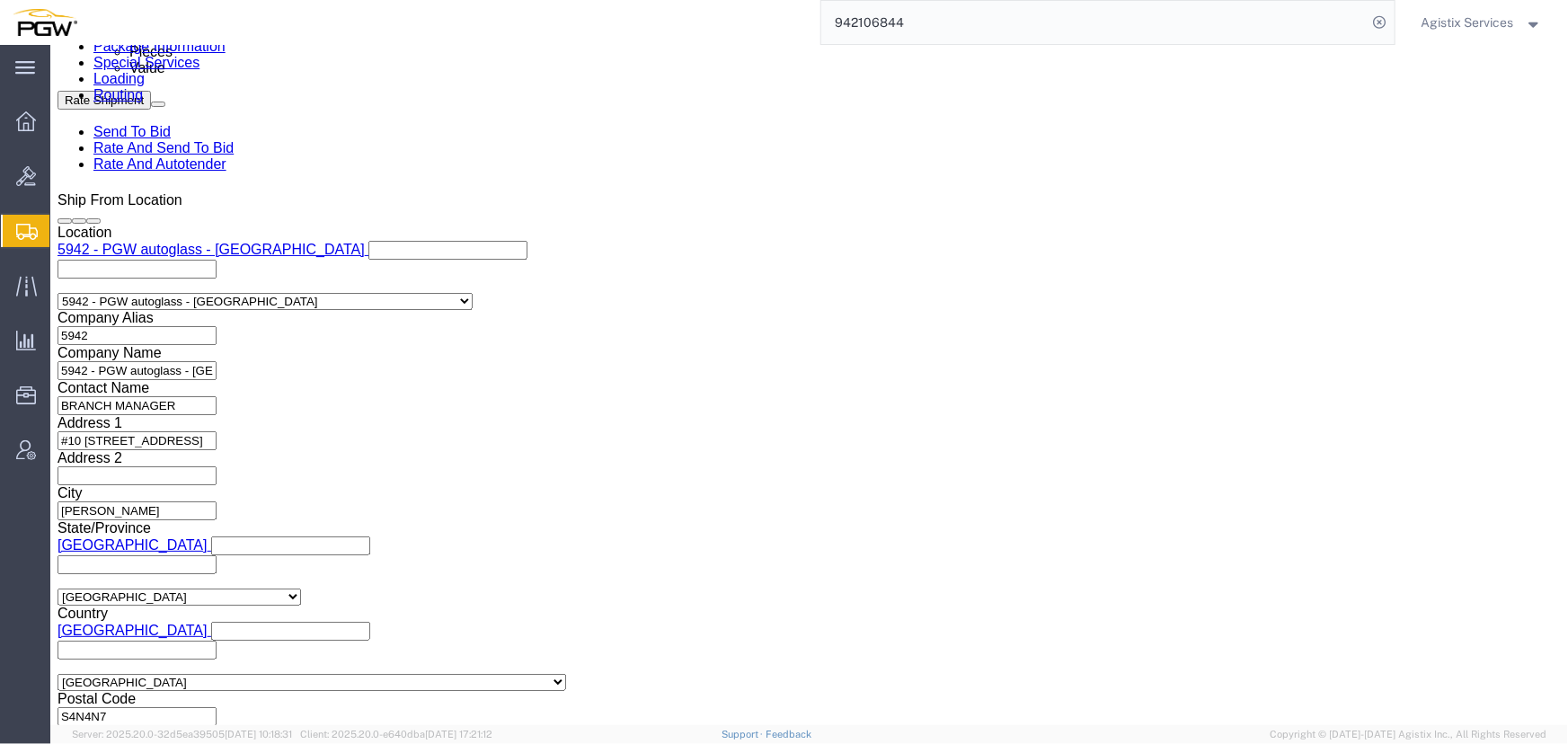
click input "text"
paste input "942-1266998 942-1267007 942-1267016"
type input "942-1266998 942-1267007 942-1267016"
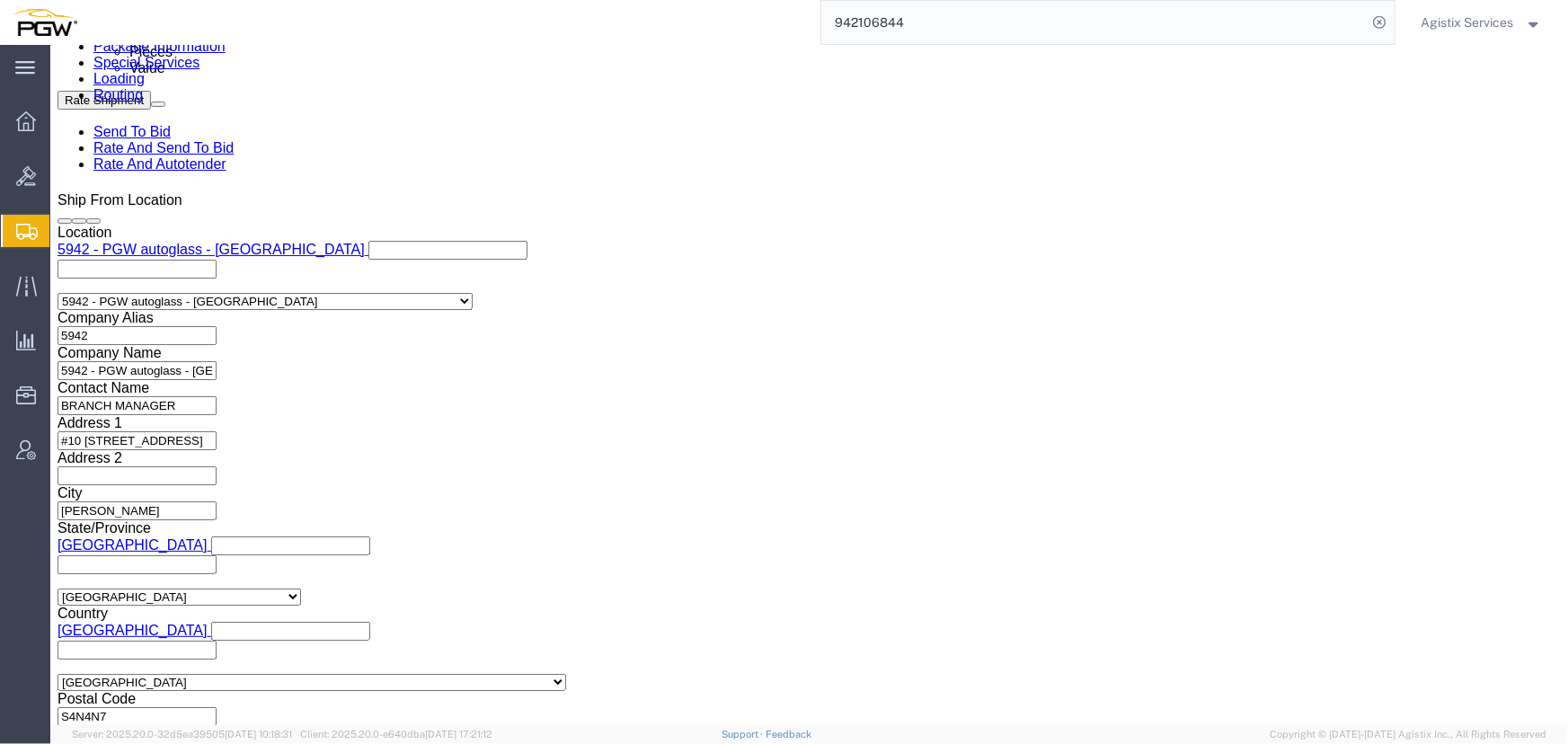
click select "Select Air Less than Truckload Multi-Leg Ocean Freight Rail Small Parcel Truckl…"
select select "LTL"
click select "Select Air Less than Truckload Multi-Leg Ocean Freight Rail Small Parcel Truckl…"
click button "Rate Shipment"
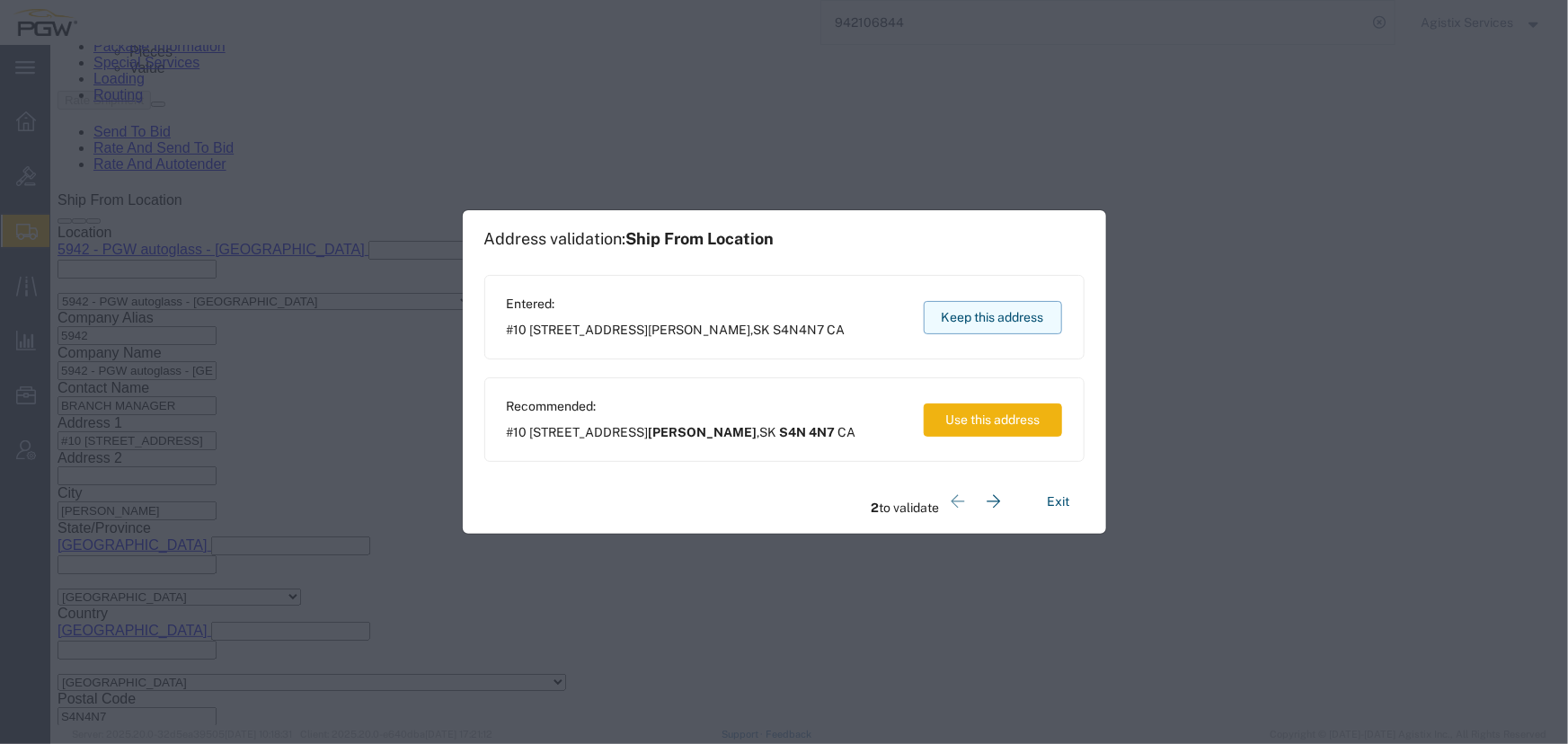
click at [987, 328] on button "Keep this address" at bounding box center [993, 317] width 139 height 33
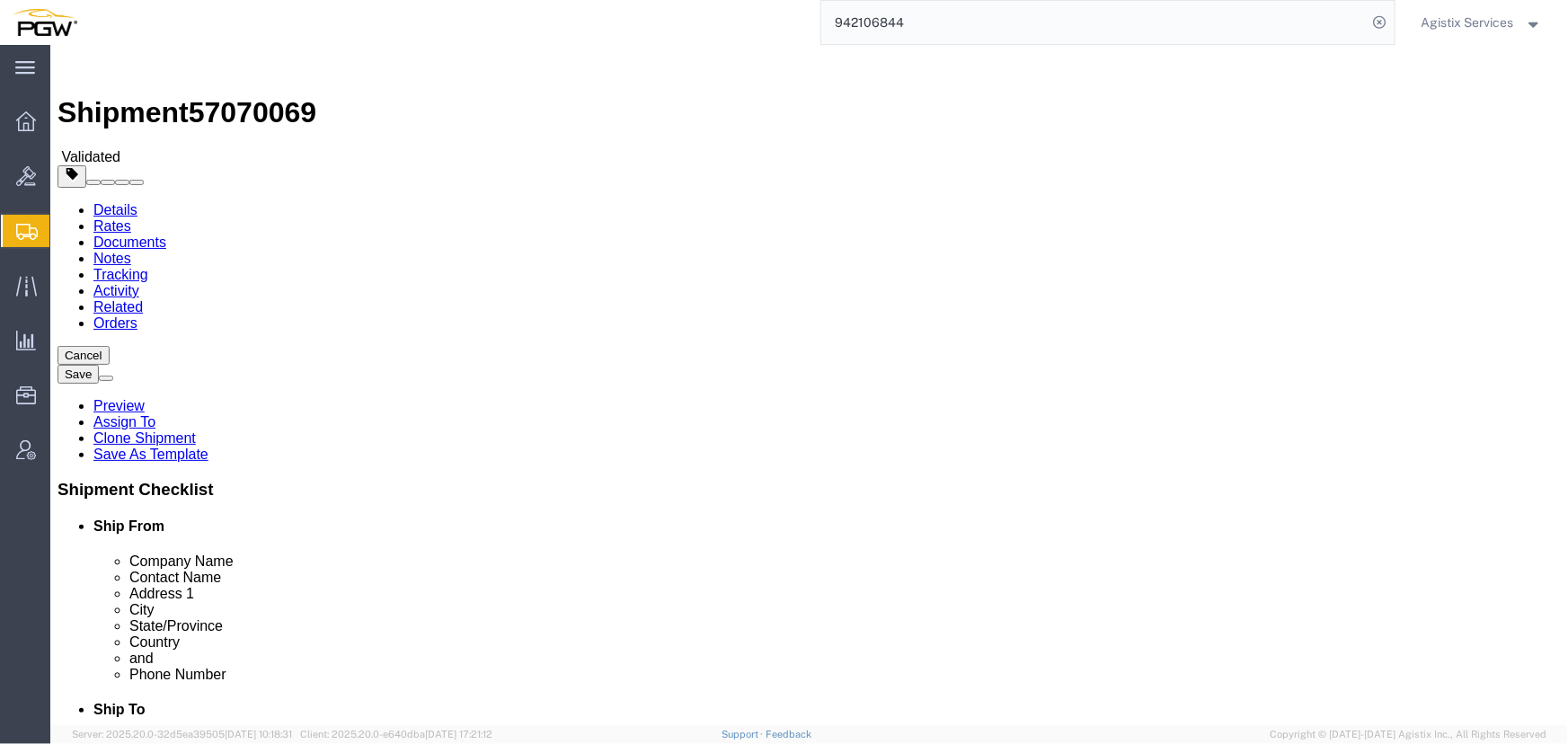
click at [105, 201] on link "Details" at bounding box center [115, 208] width 44 height 15
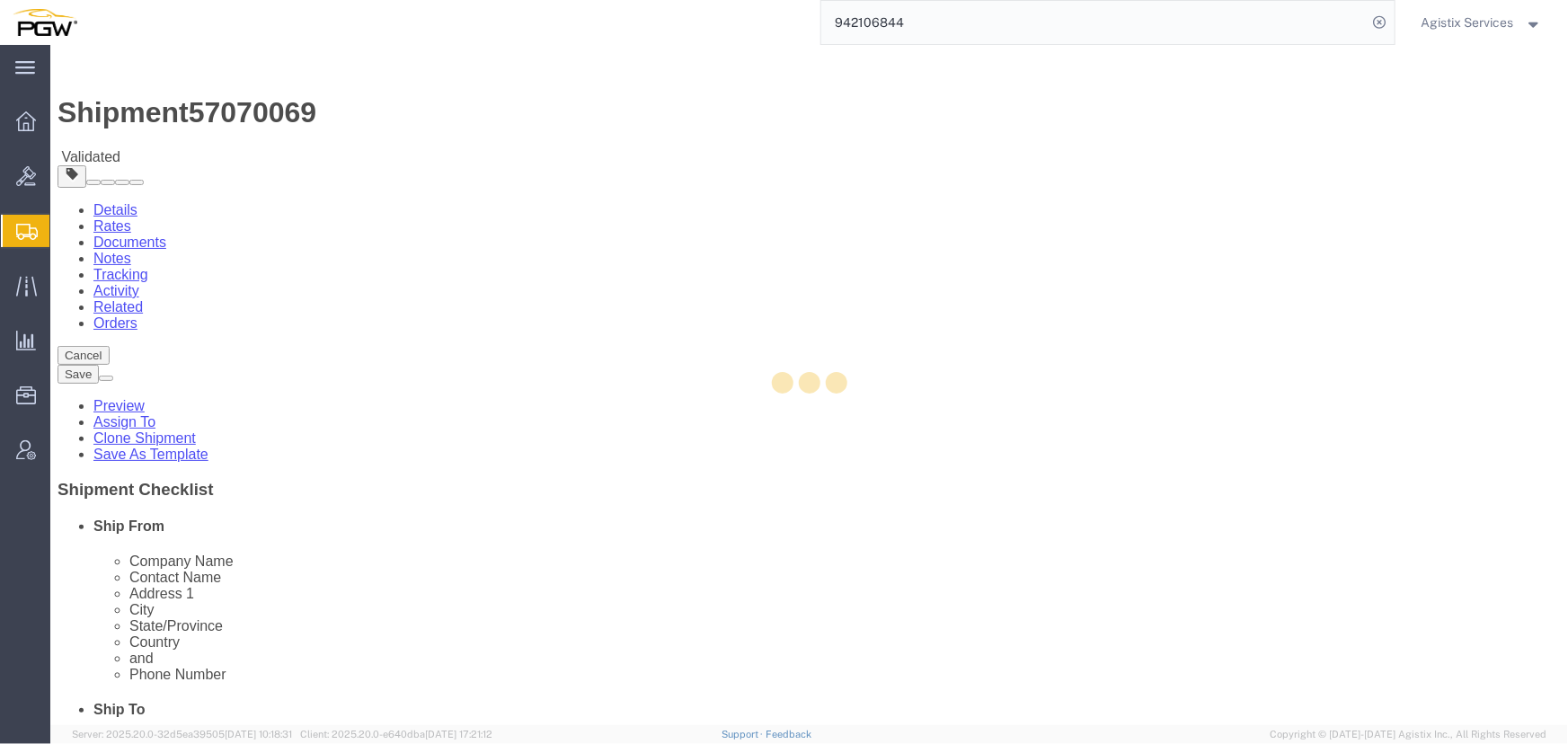
select select "28521"
select select "28509"
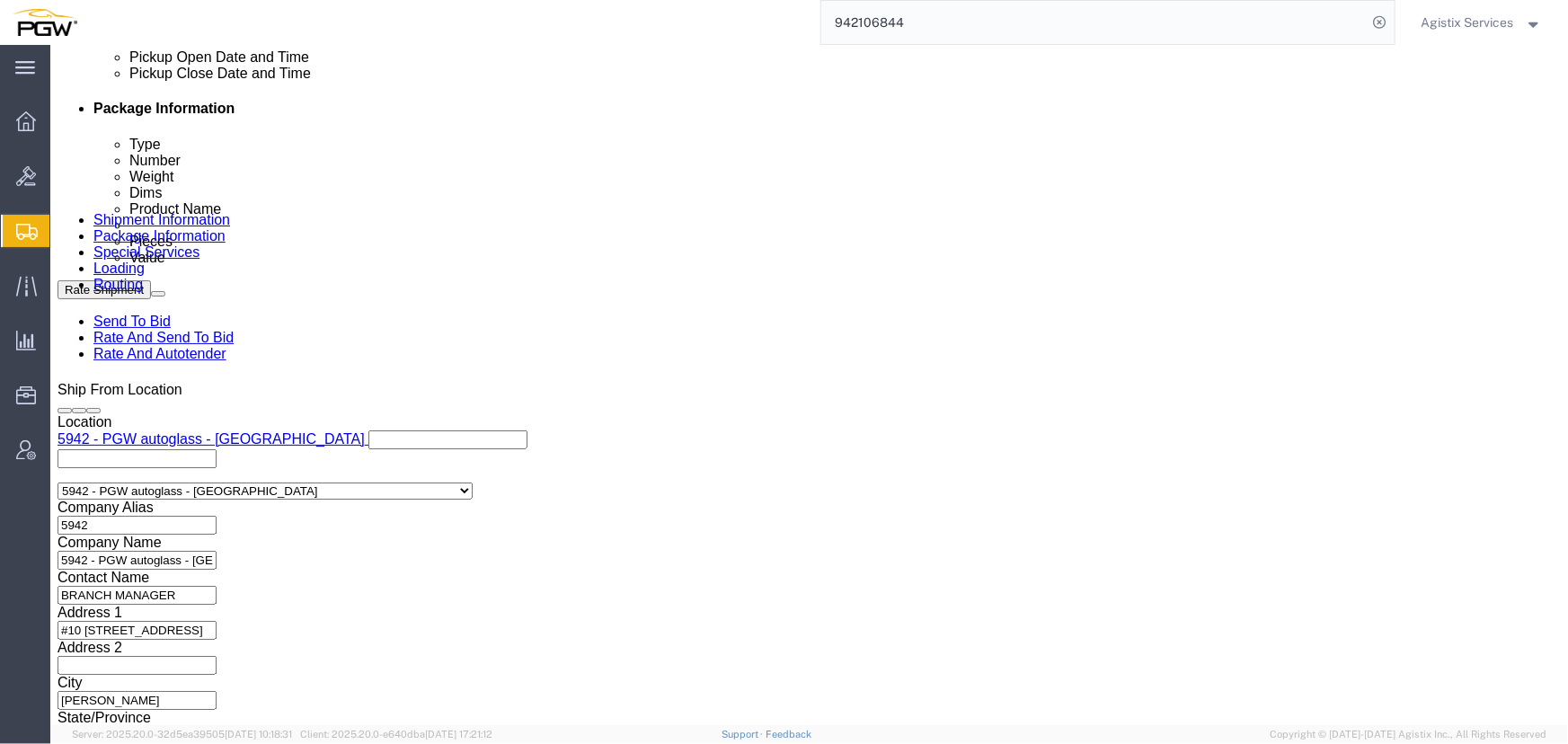
scroll to position [898, 0]
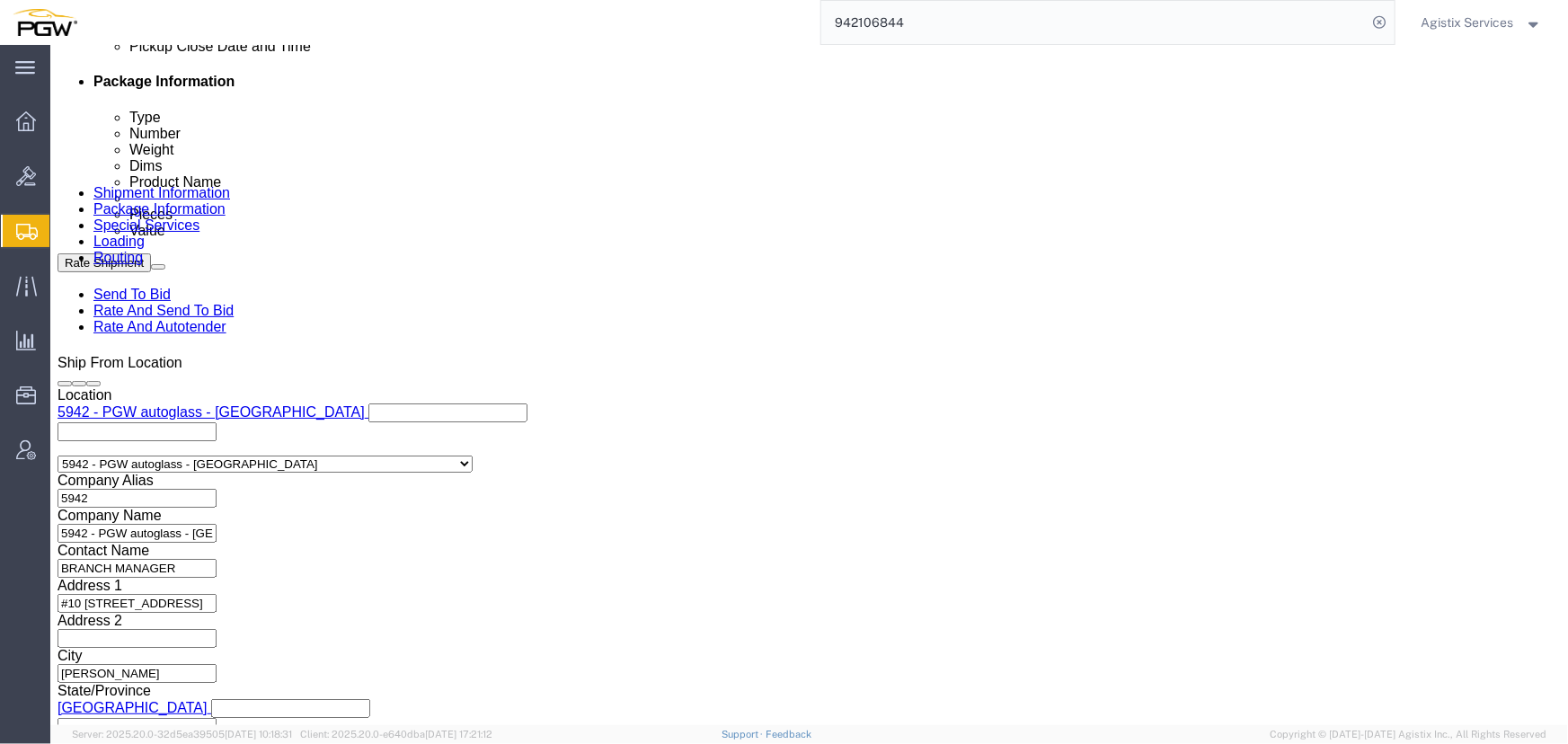
click div "Oct 08 2025 2:59 PM"
click input "2:59 PM"
type input "9:00 AM"
click button "Apply"
click button "Rate Shipment"
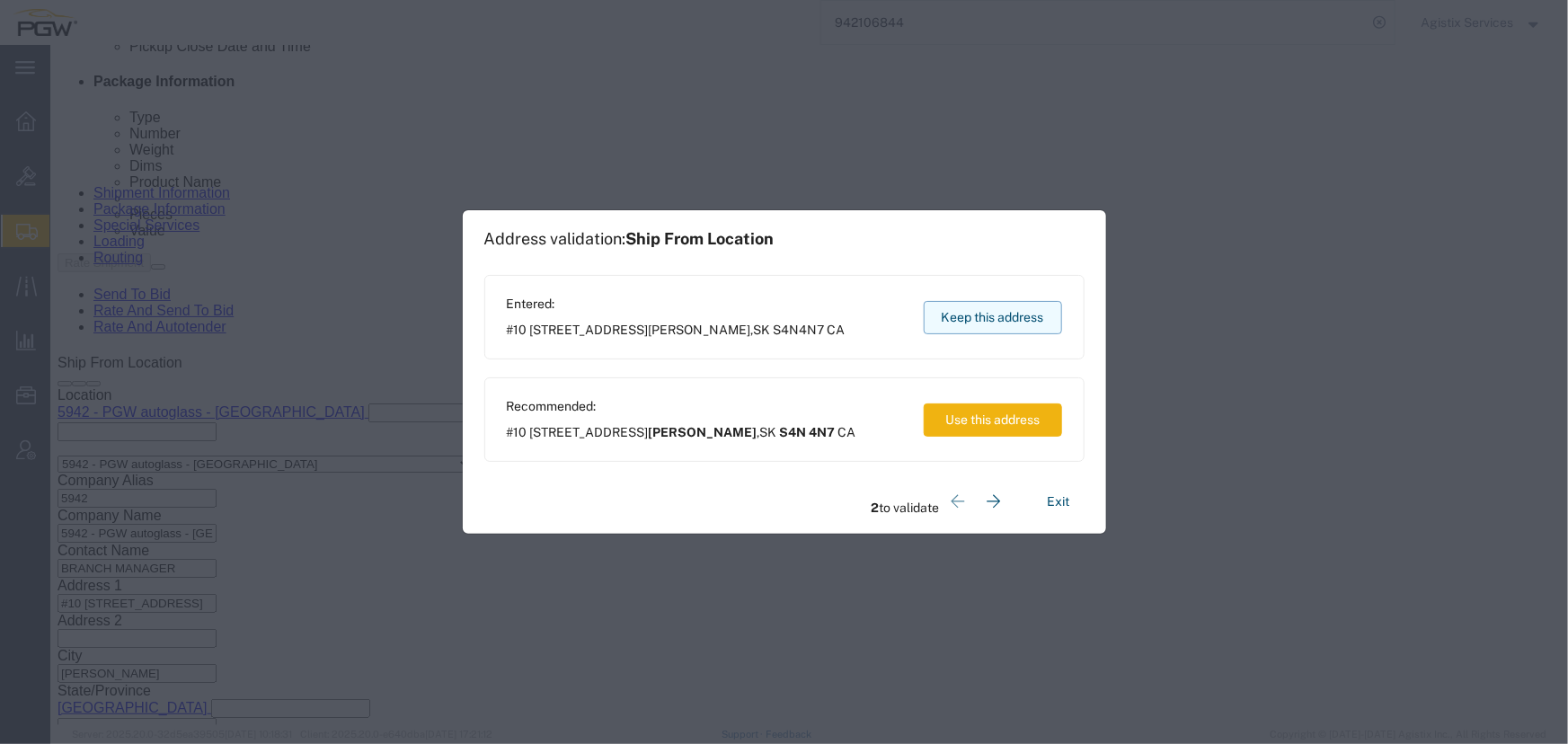
click at [962, 322] on button "Keep this address" at bounding box center [993, 317] width 139 height 33
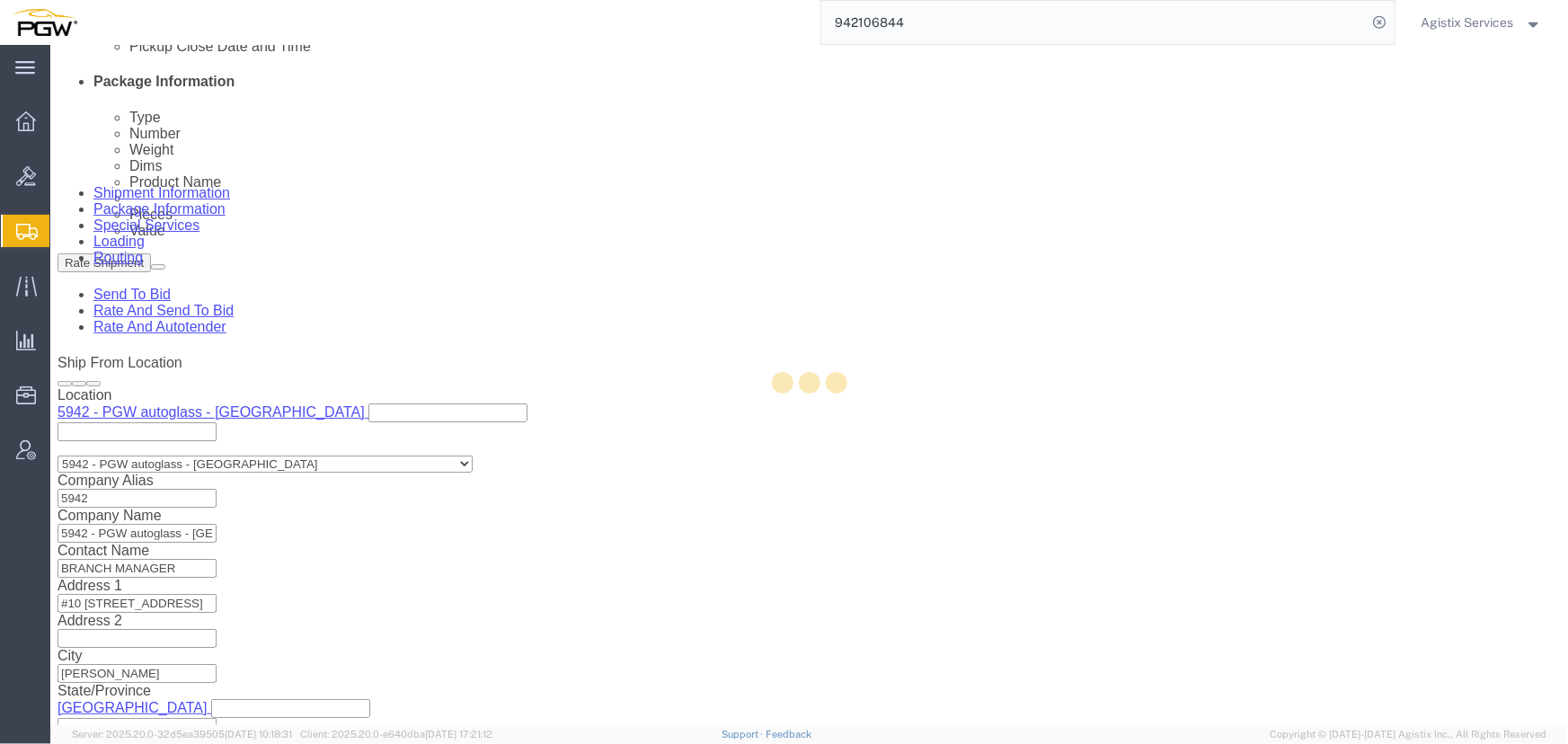
scroll to position [0, 0]
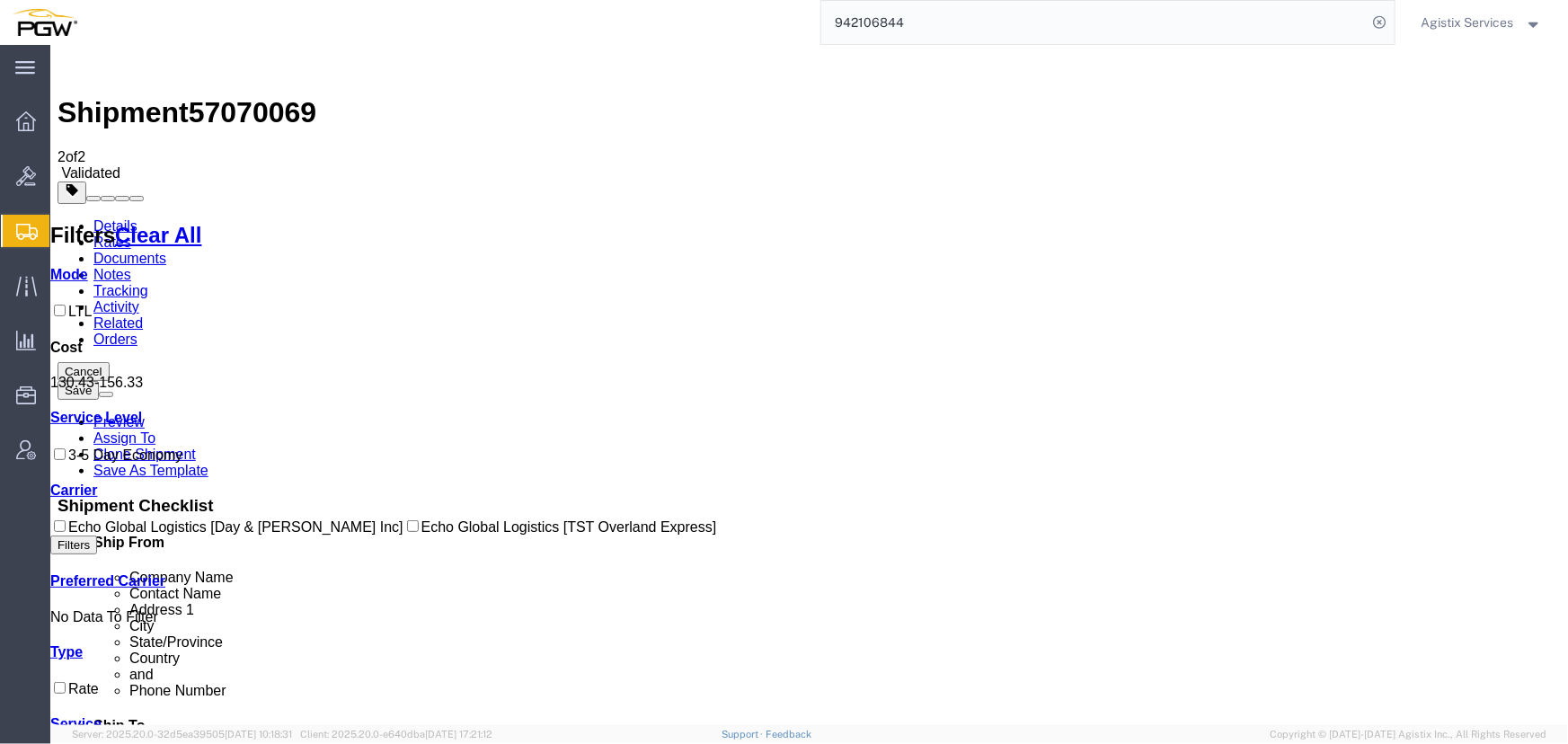
click at [50, 44] on div at bounding box center [50, 44] width 0 height 0
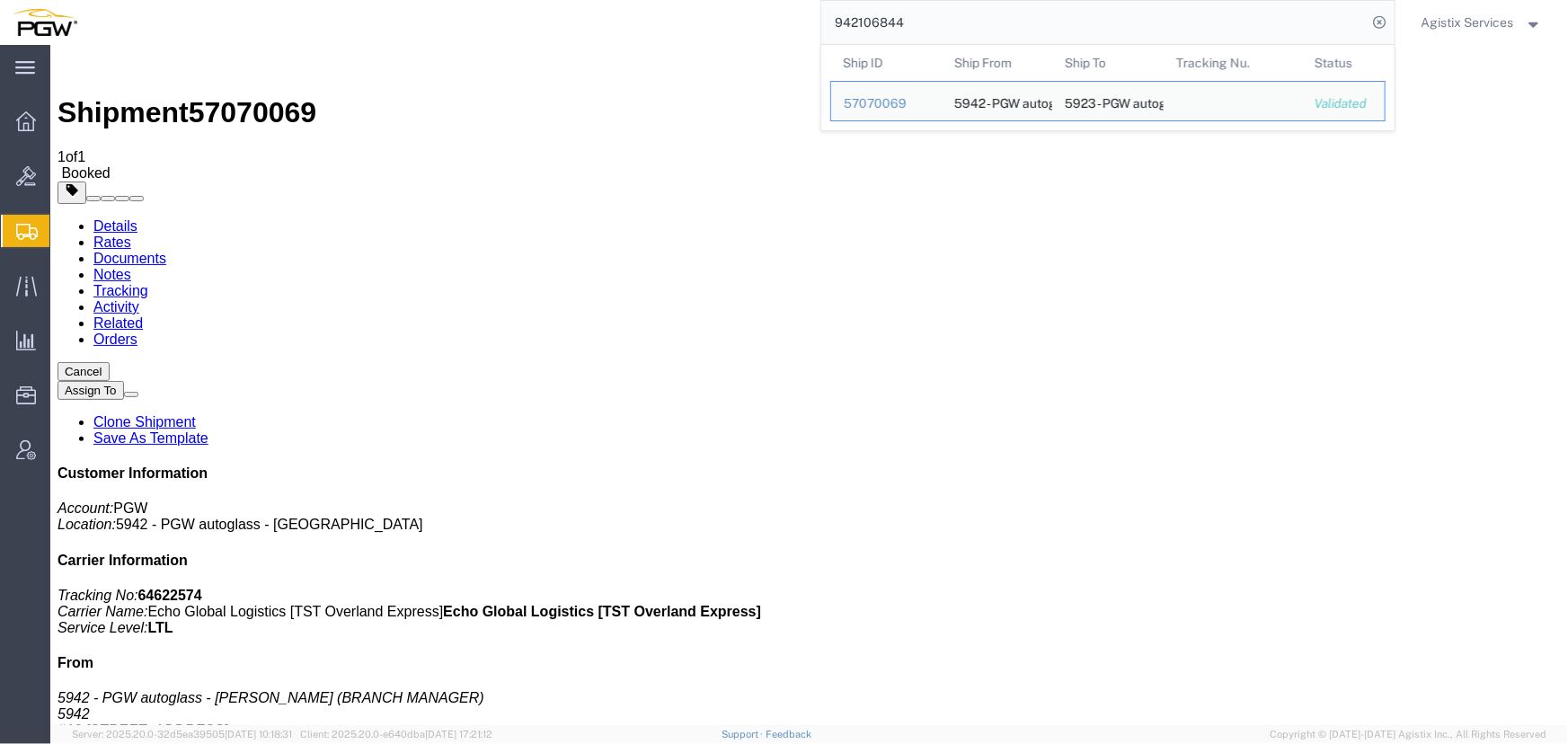
drag, startPoint x: 949, startPoint y: 22, endPoint x: 515, endPoint y: 11, distance: 434.1
click at [515, 11] on div "942106844 Ship ID Ship From Ship To Tracking Nu. Status Ship ID 57070069 Ship F…" at bounding box center [742, 22] width 1306 height 45
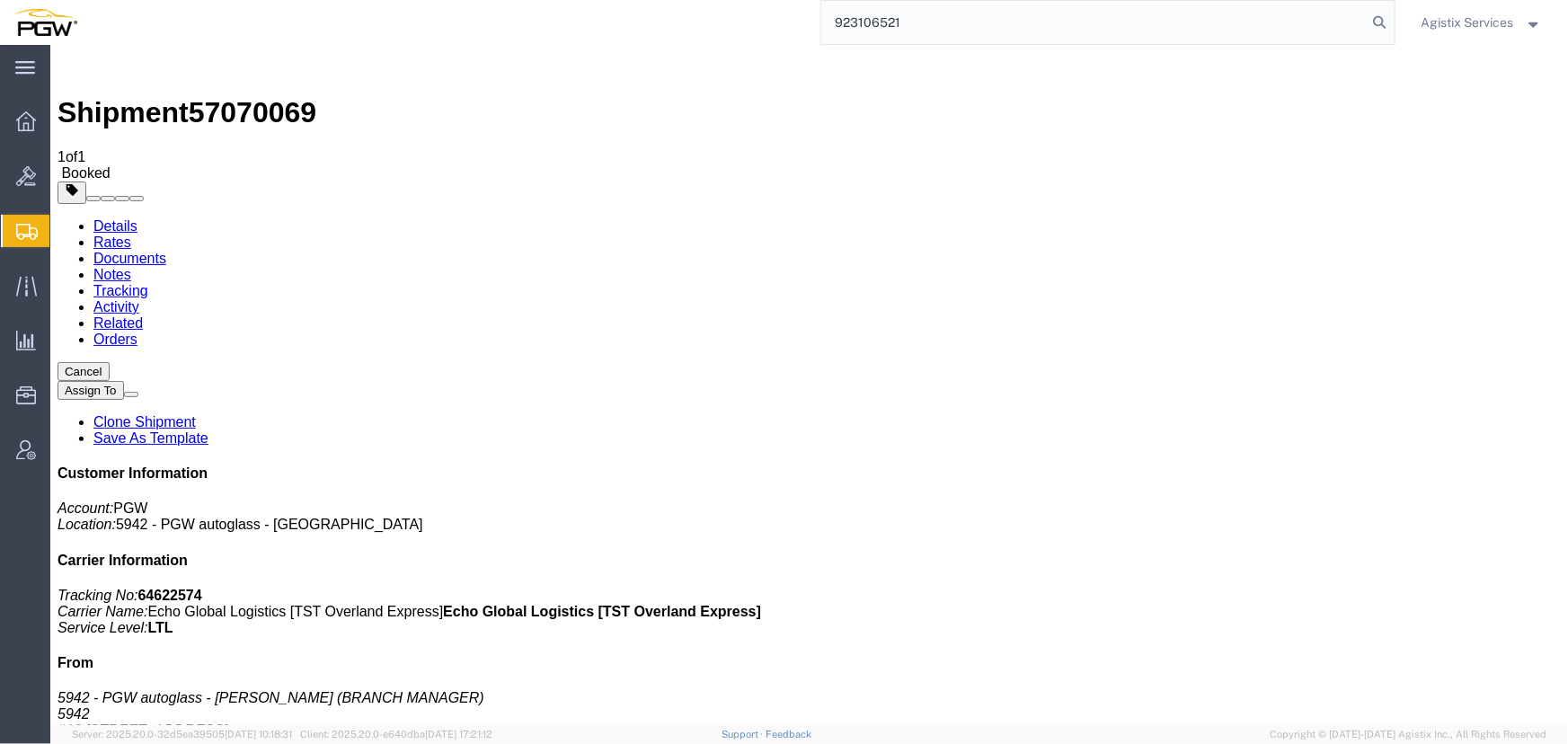
type input "923106521"
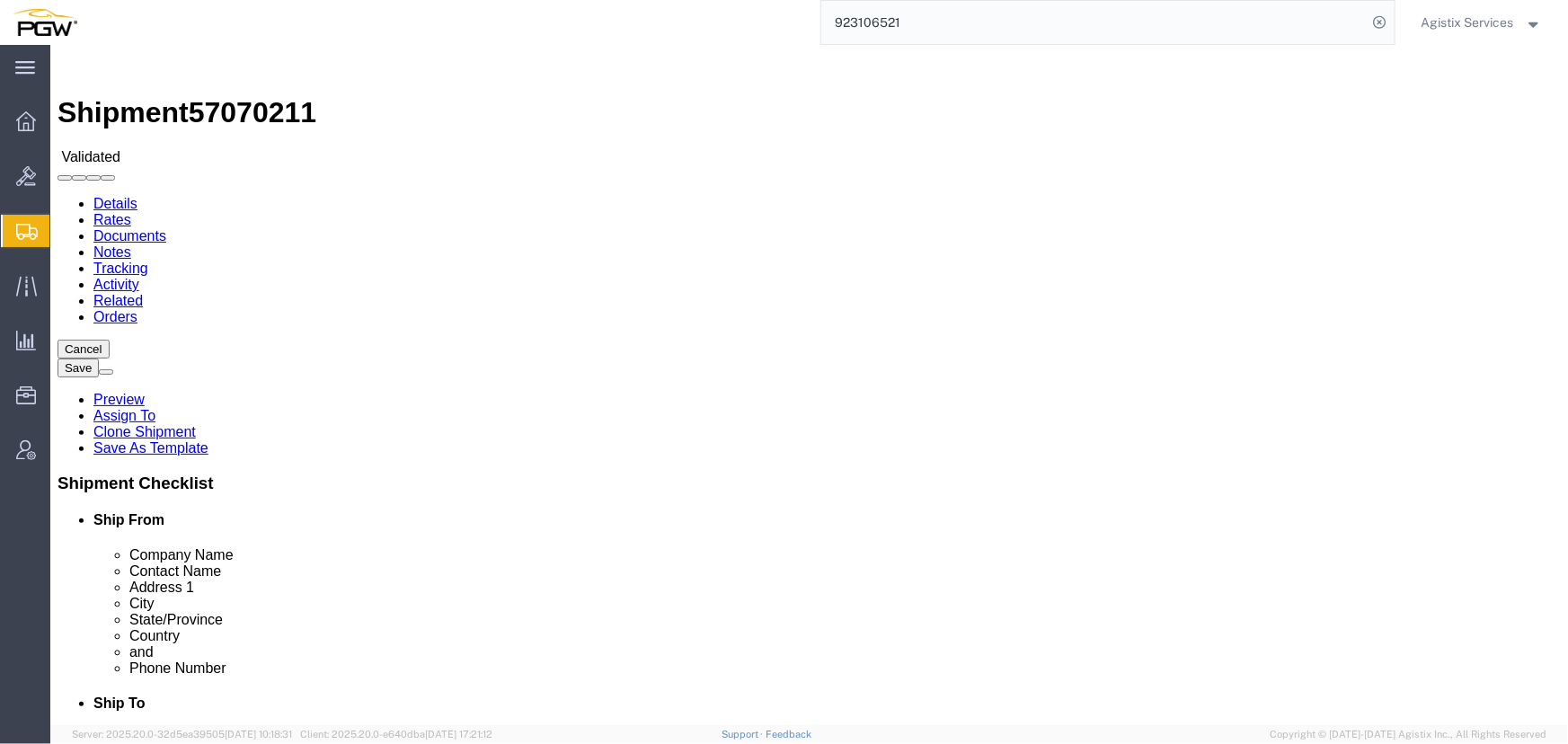
select select "28509"
select select "28521"
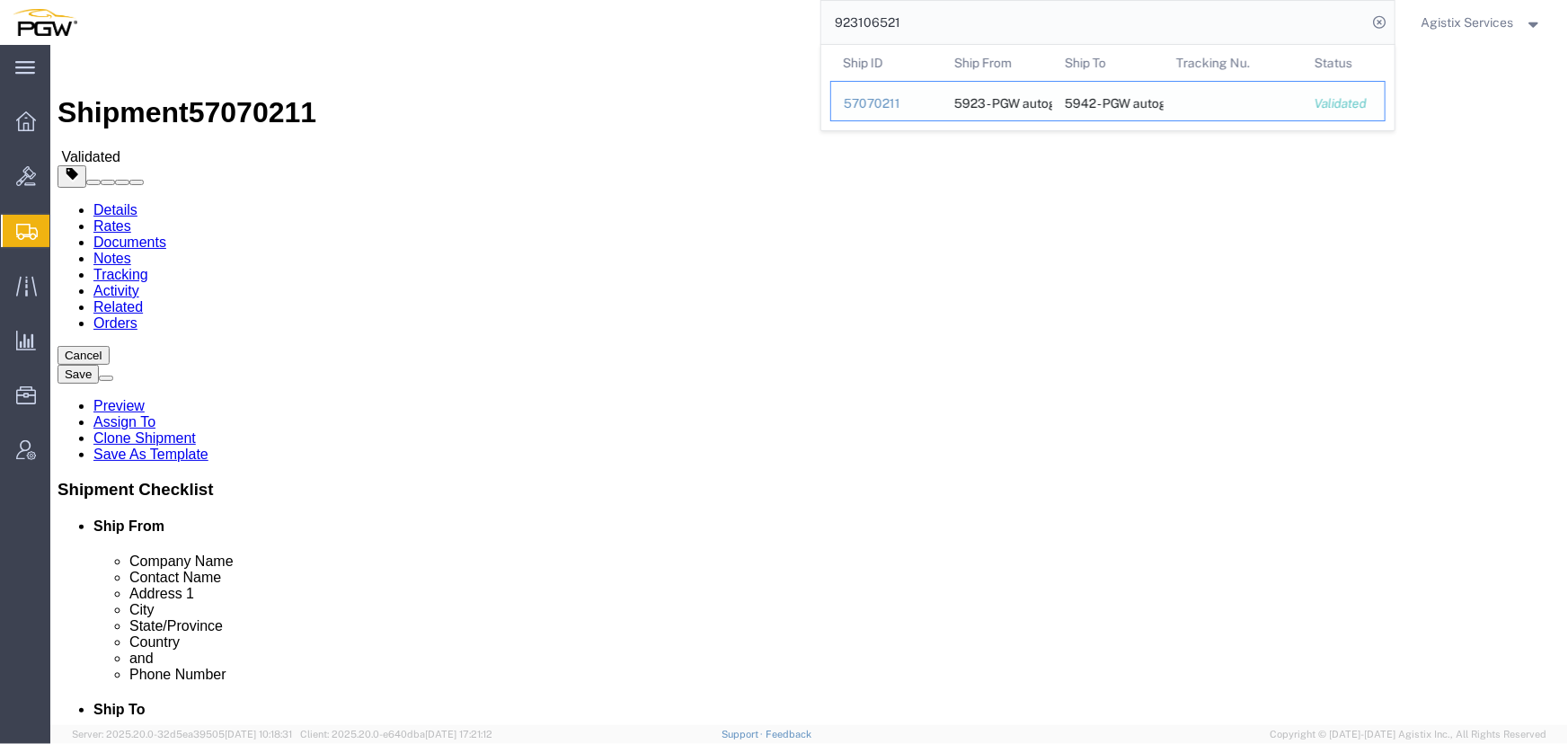
click at [869, 99] on div "57070211" at bounding box center [886, 104] width 85 height 19
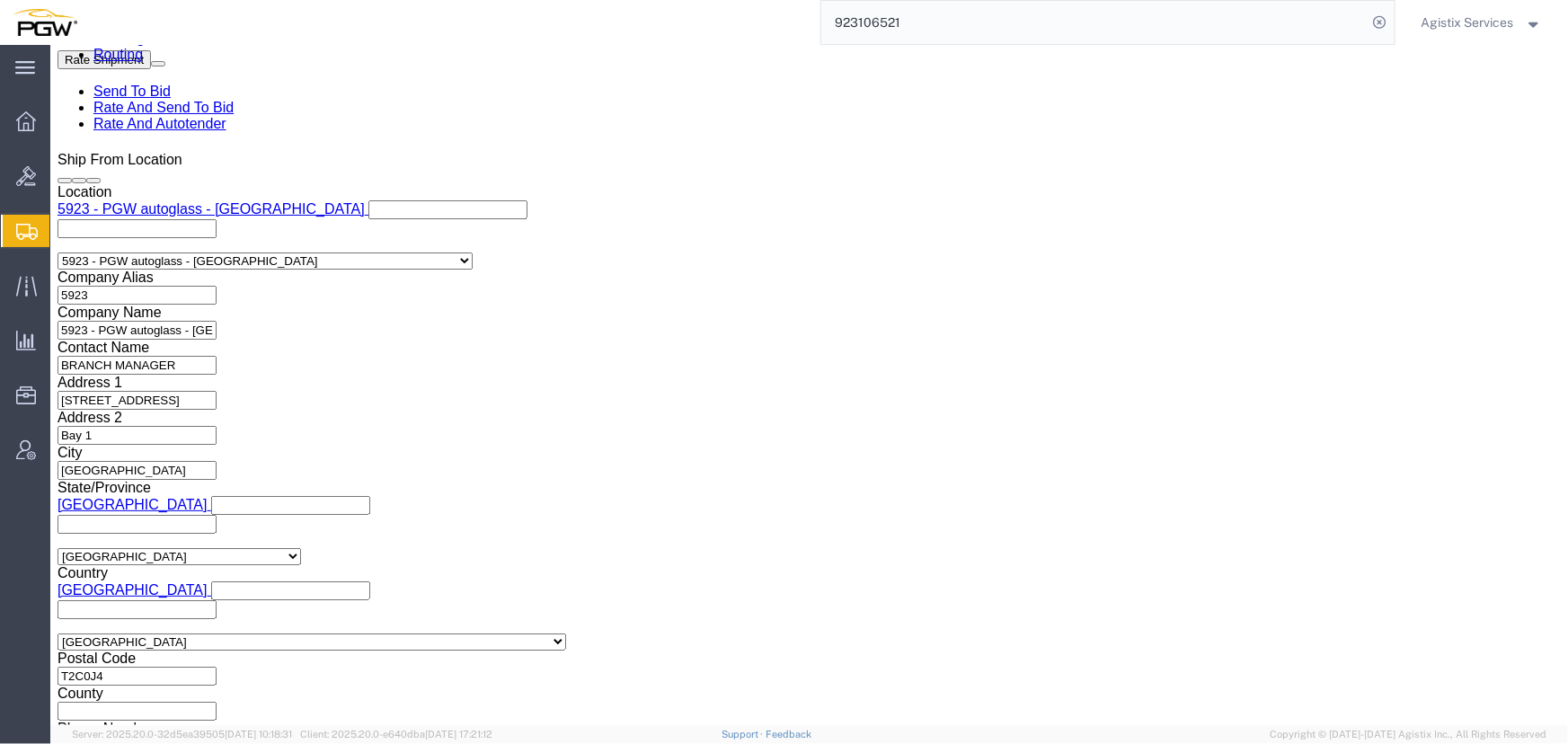
scroll to position [1143, 0]
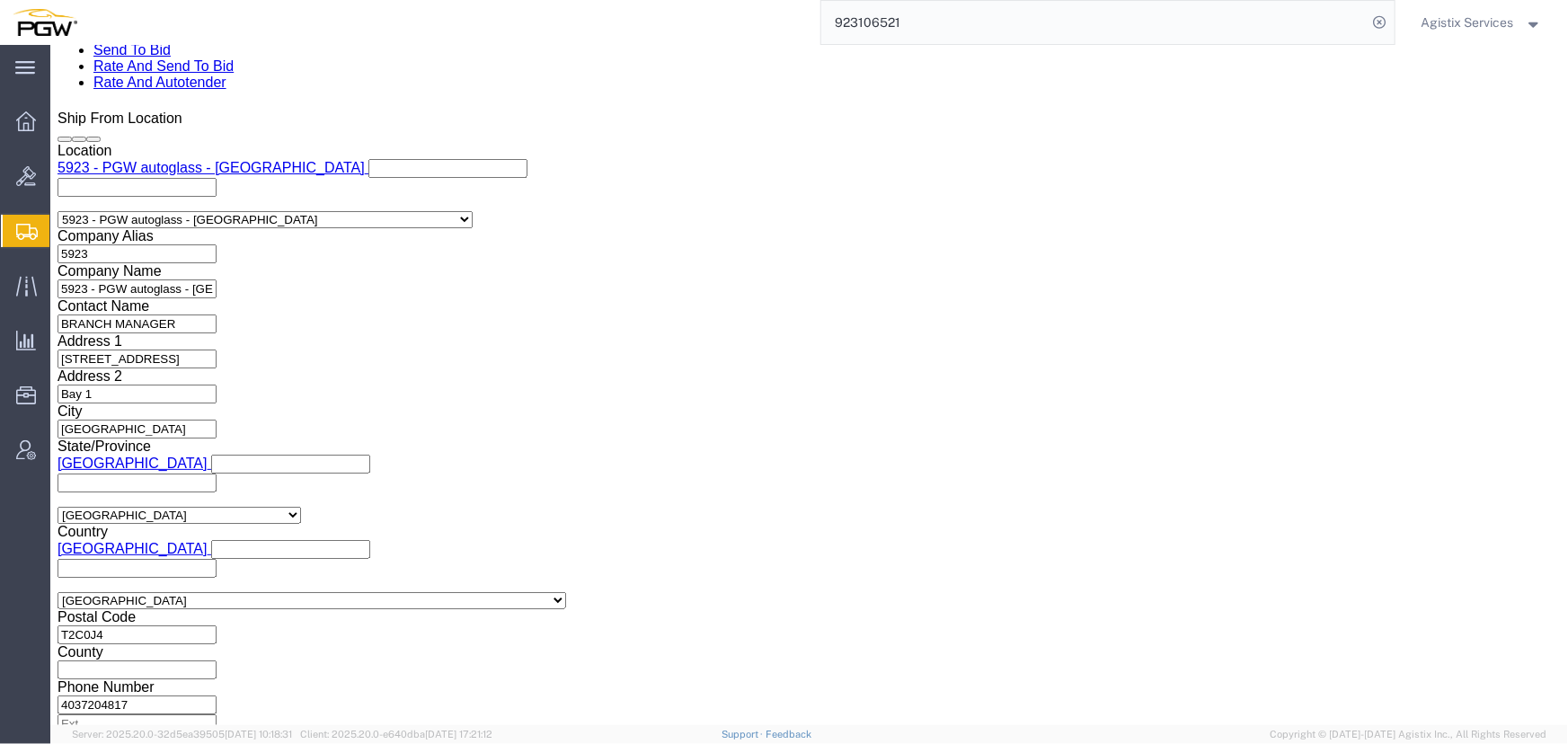
click select "Select Air Less than Truckload Multi-Leg Ocean Freight Rail Small Parcel Truckl…"
select select "LTL"
click select "Select Air Less than Truckload Multi-Leg Ocean Freight Rail Small Parcel Truckl…"
click button "Rate Shipment"
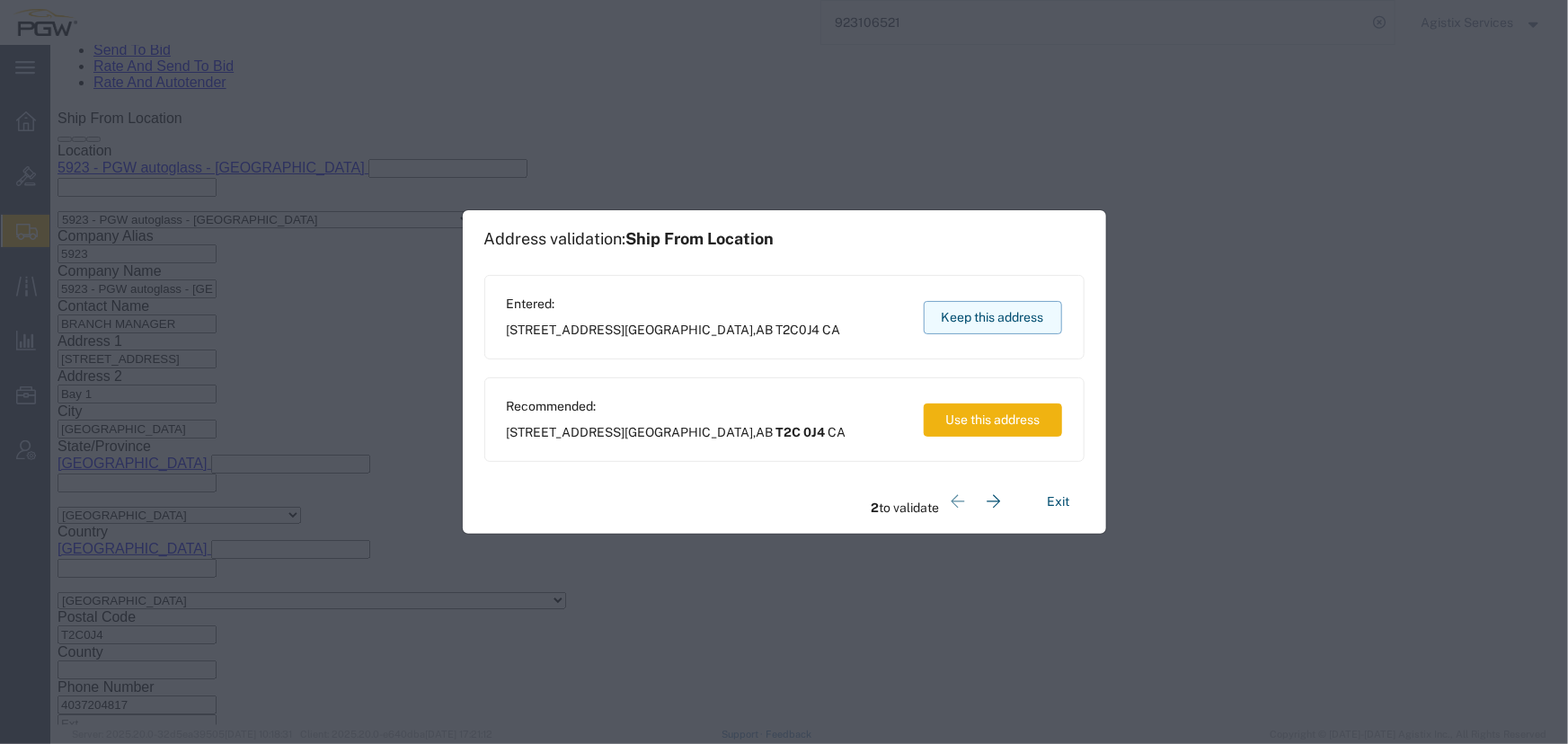
click at [988, 317] on button "Keep this address" at bounding box center [993, 317] width 139 height 33
click at [987, 317] on button "Keep this address" at bounding box center [993, 317] width 139 height 33
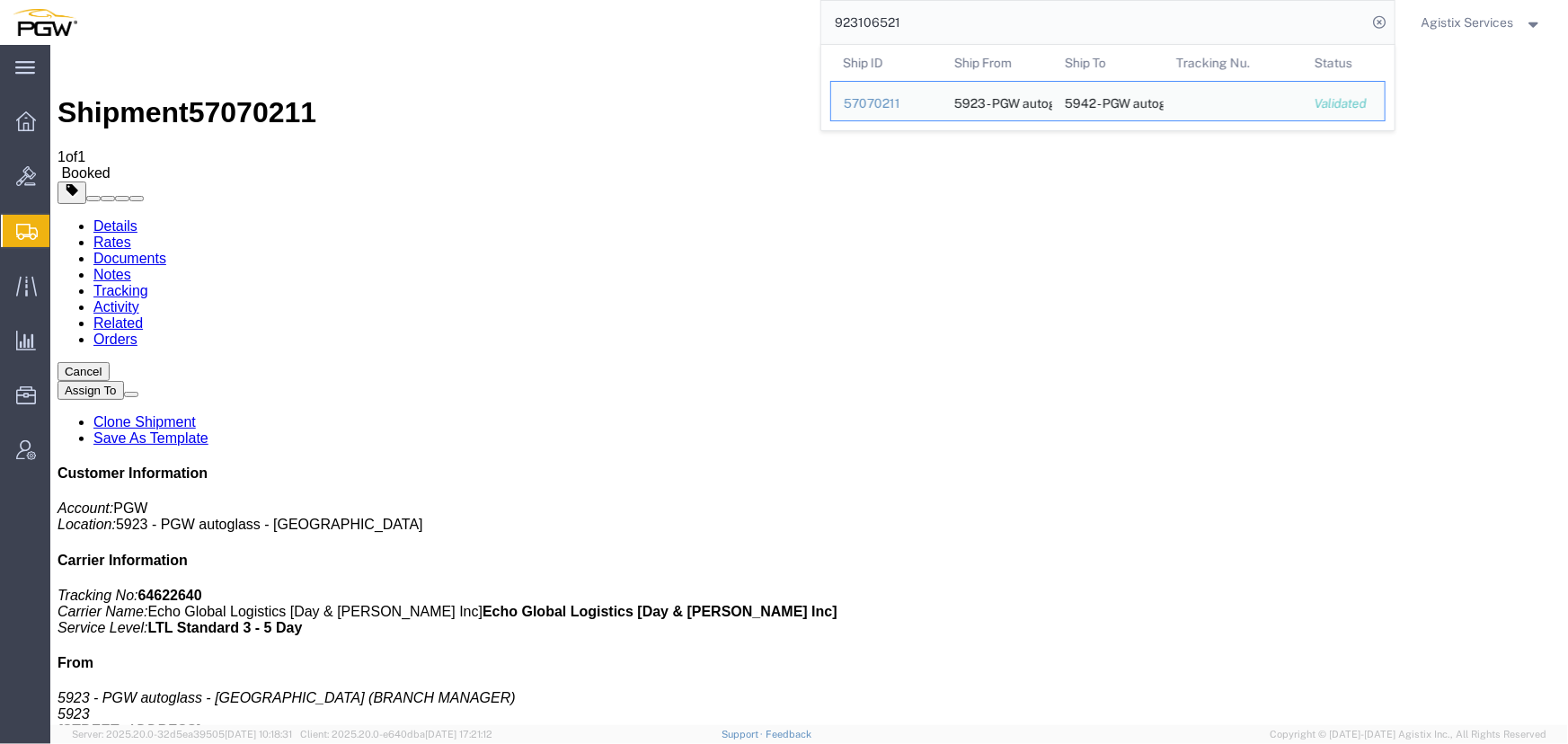
drag, startPoint x: 1008, startPoint y: 26, endPoint x: 488, endPoint y: 33, distance: 520.0
click at [488, 33] on div "923106521 Ship ID Ship From Ship To Tracking Nu. Status Ship ID 57070211 Ship F…" at bounding box center [742, 22] width 1306 height 45
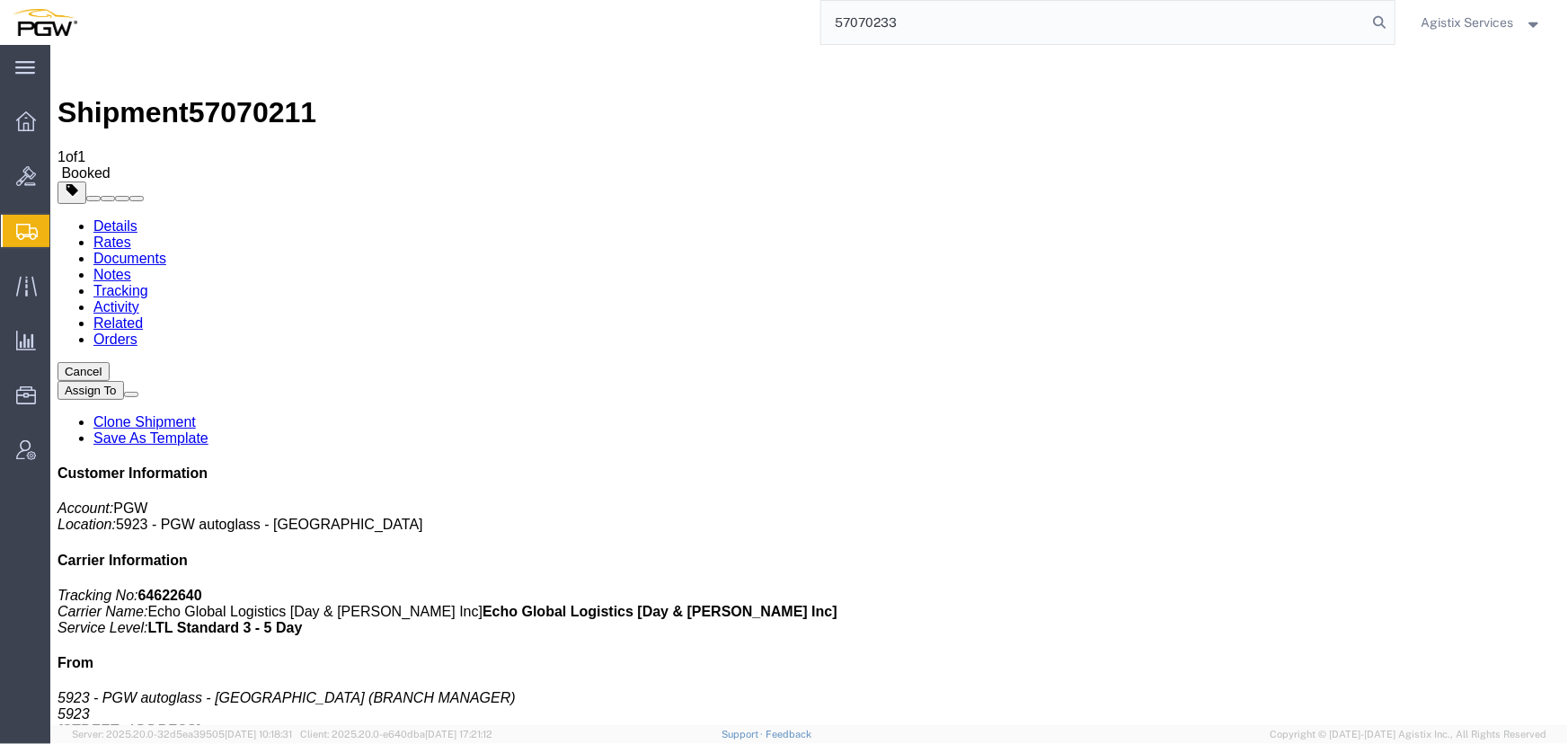
type input "57070233"
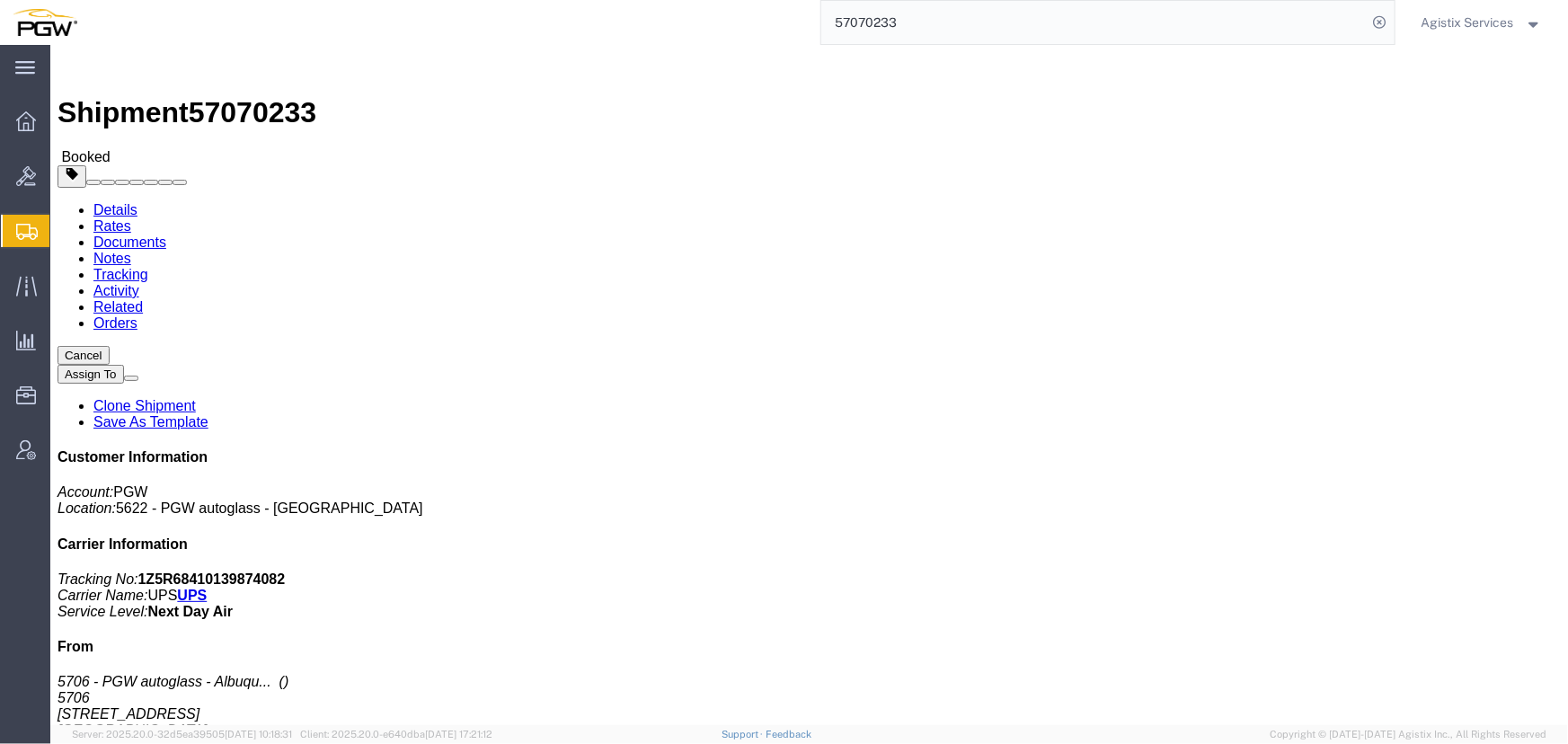
click span "button"
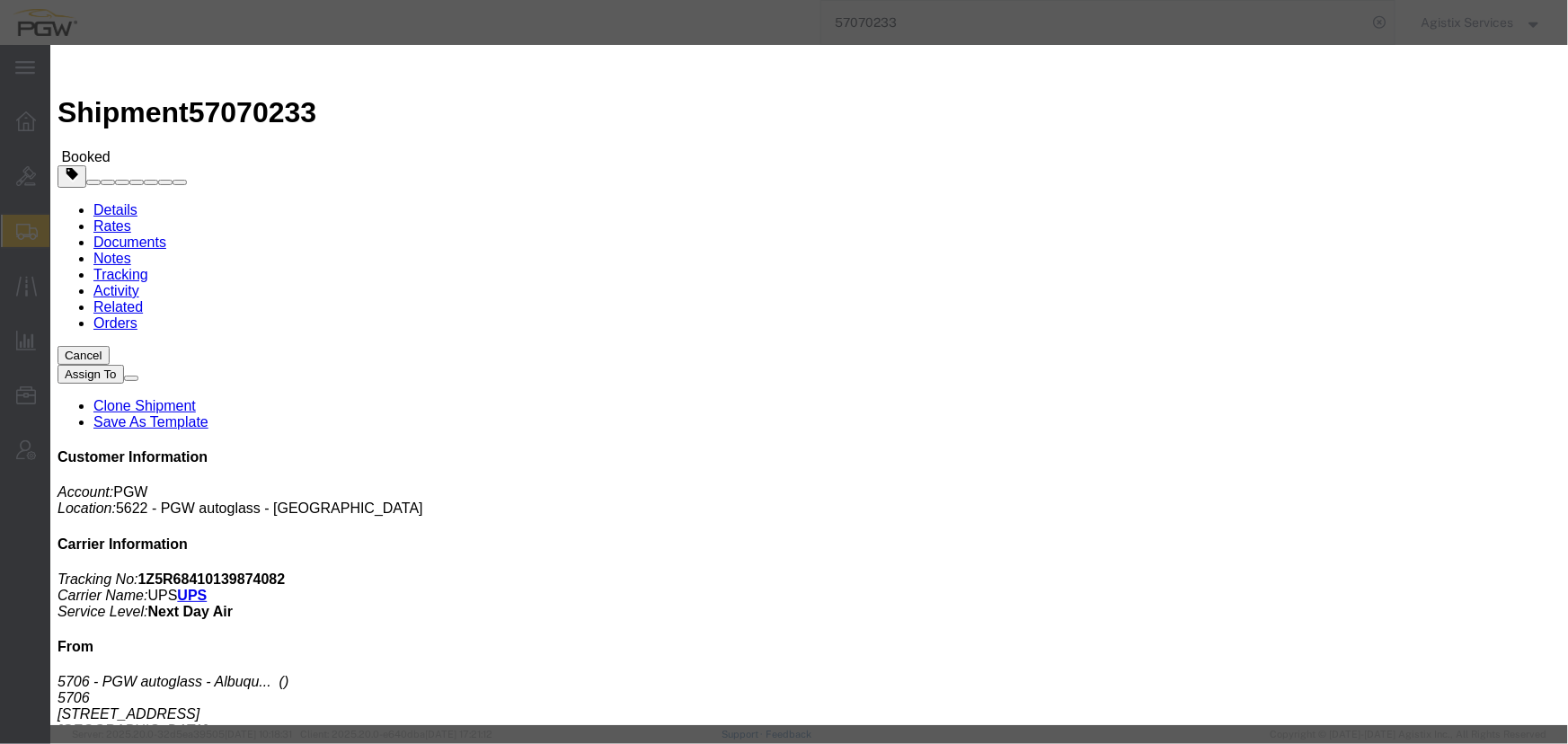
click div "Oct 09 2025 4:42 PM"
type input "10:00 AM"
click button "Apply"
click div "Oct 09 2025 7:42 PM"
type input "2:00 PM"
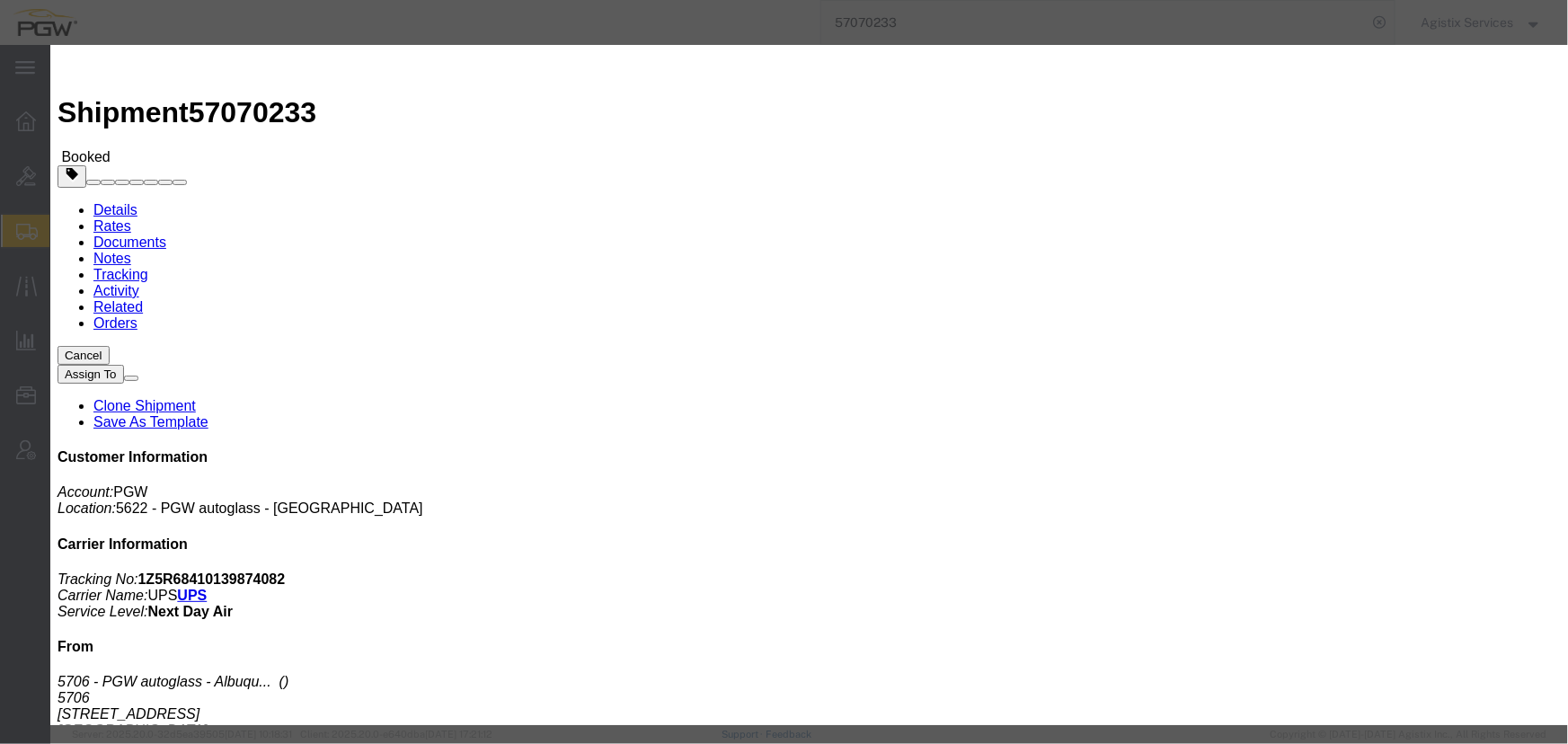
click button "Apply"
click button "Save"
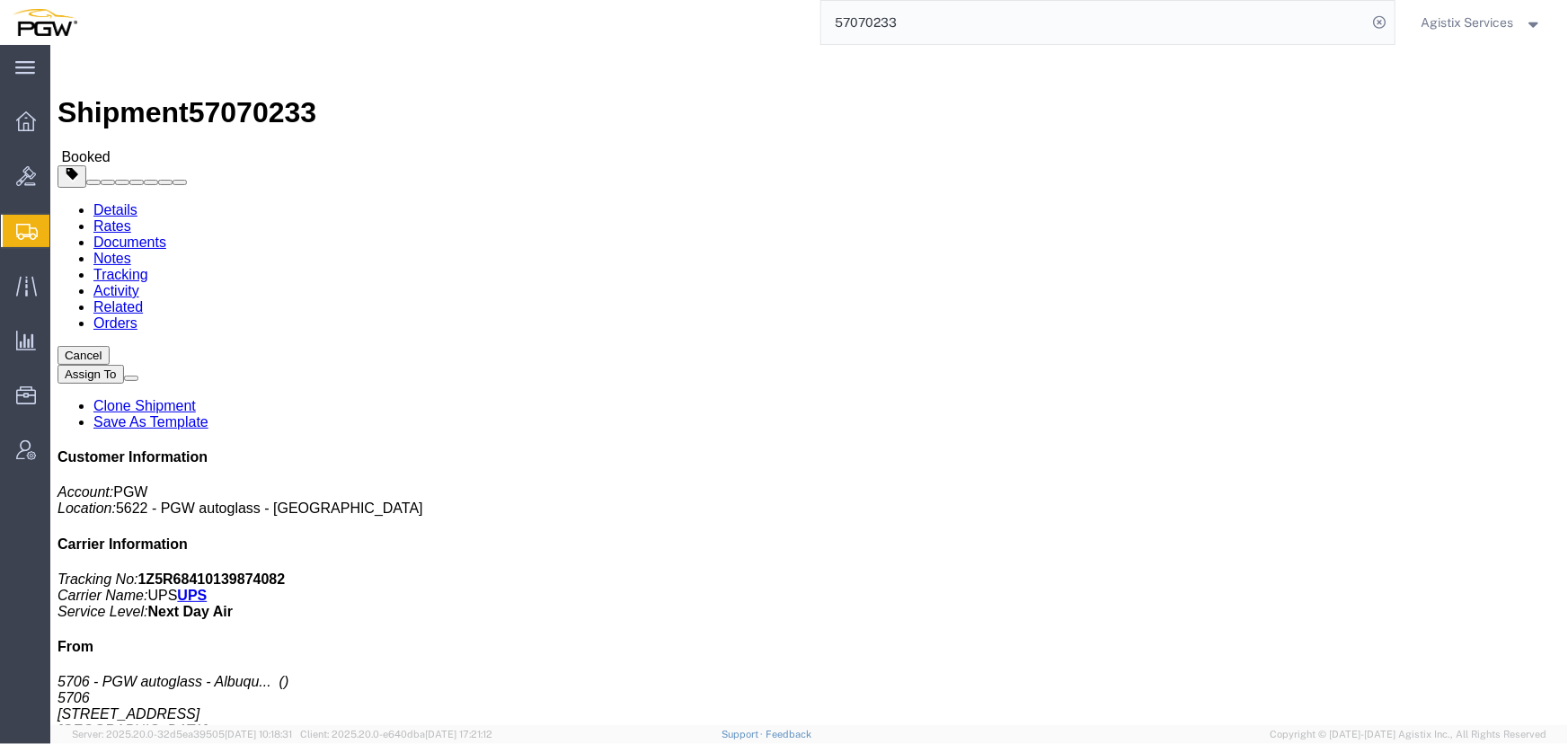
click button "Close"
click at [1467, 19] on span "Agistix Services" at bounding box center [1468, 22] width 93 height 20
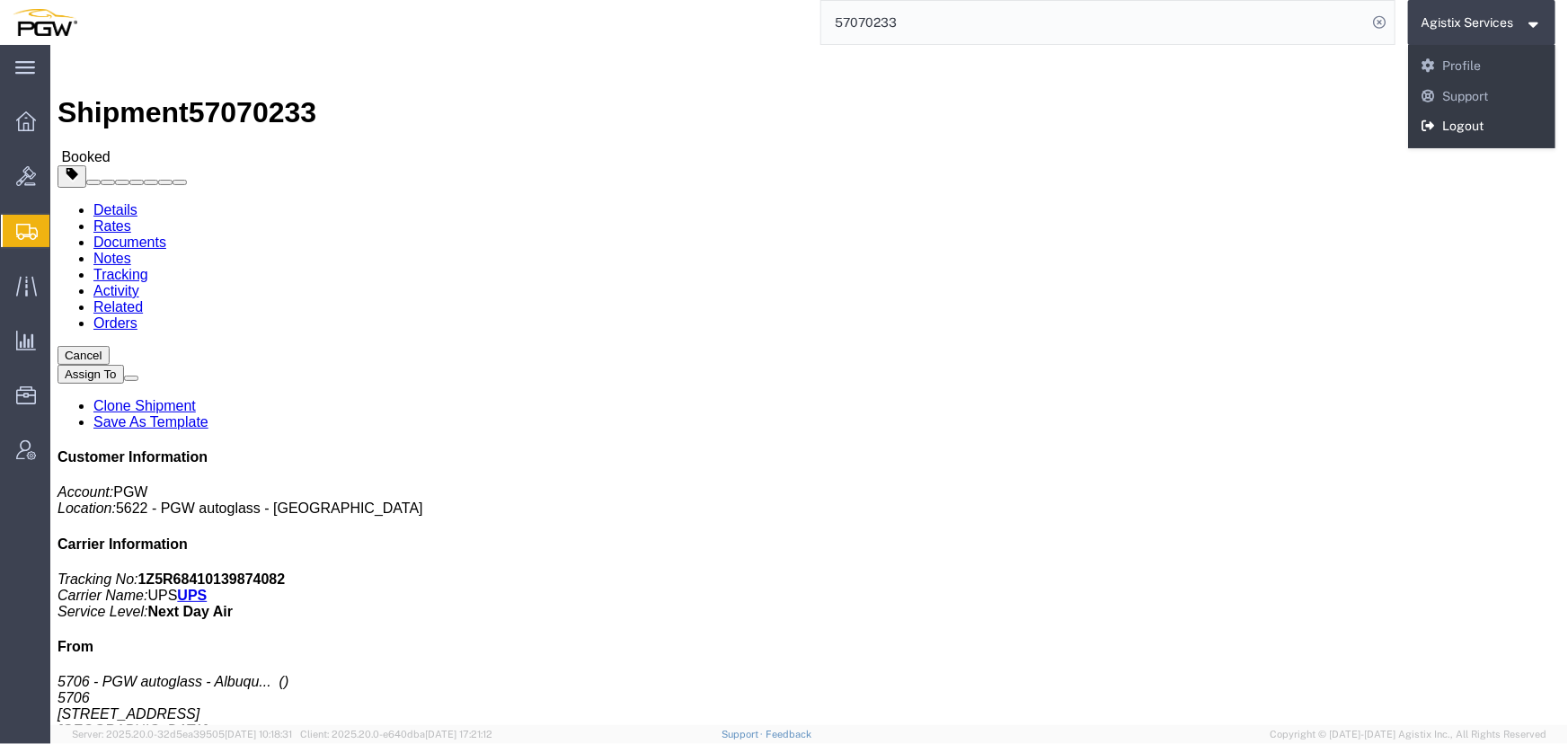
click at [1455, 126] on link "Logout" at bounding box center [1482, 126] width 148 height 31
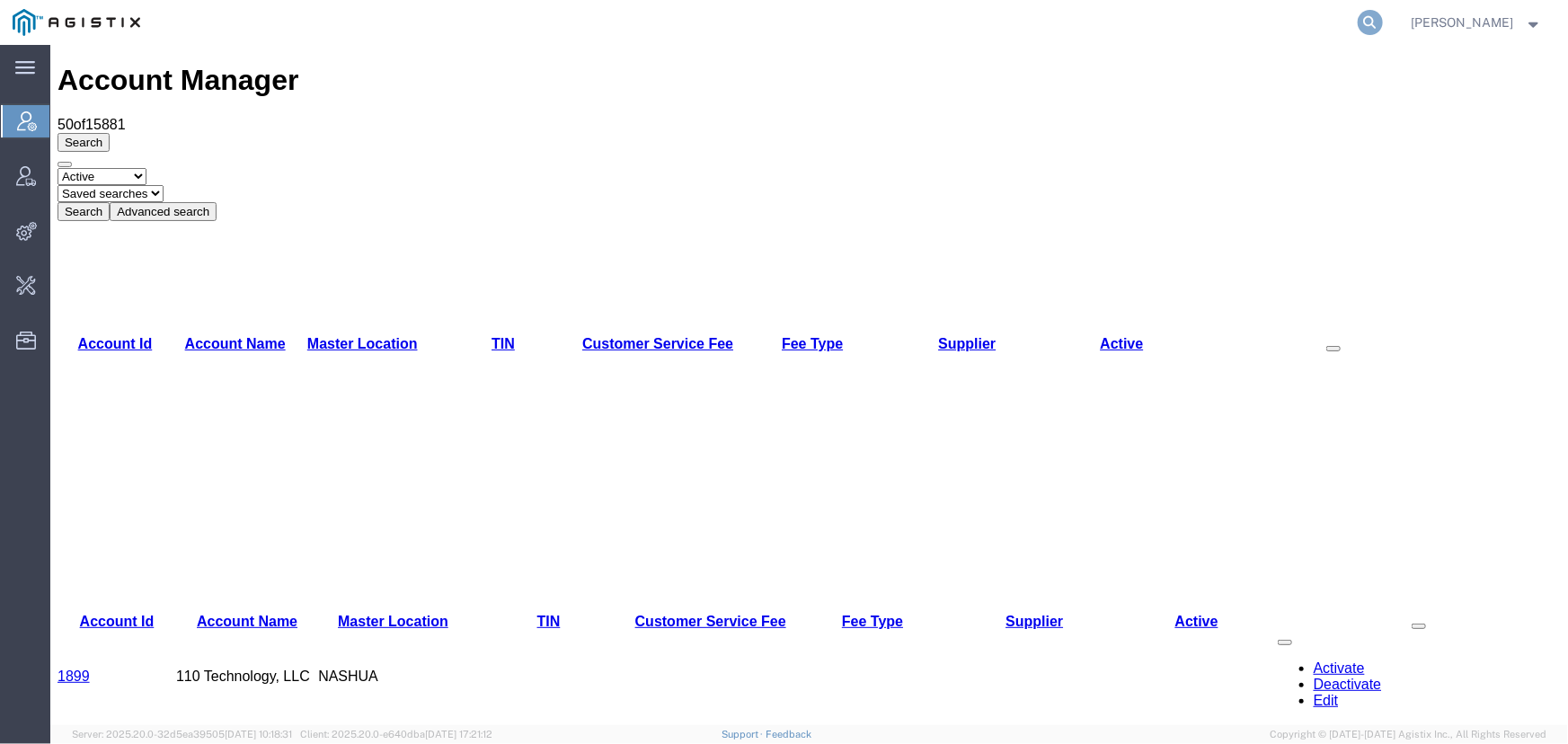
click at [1367, 24] on icon at bounding box center [1371, 22] width 25 height 25
type input "57018219"
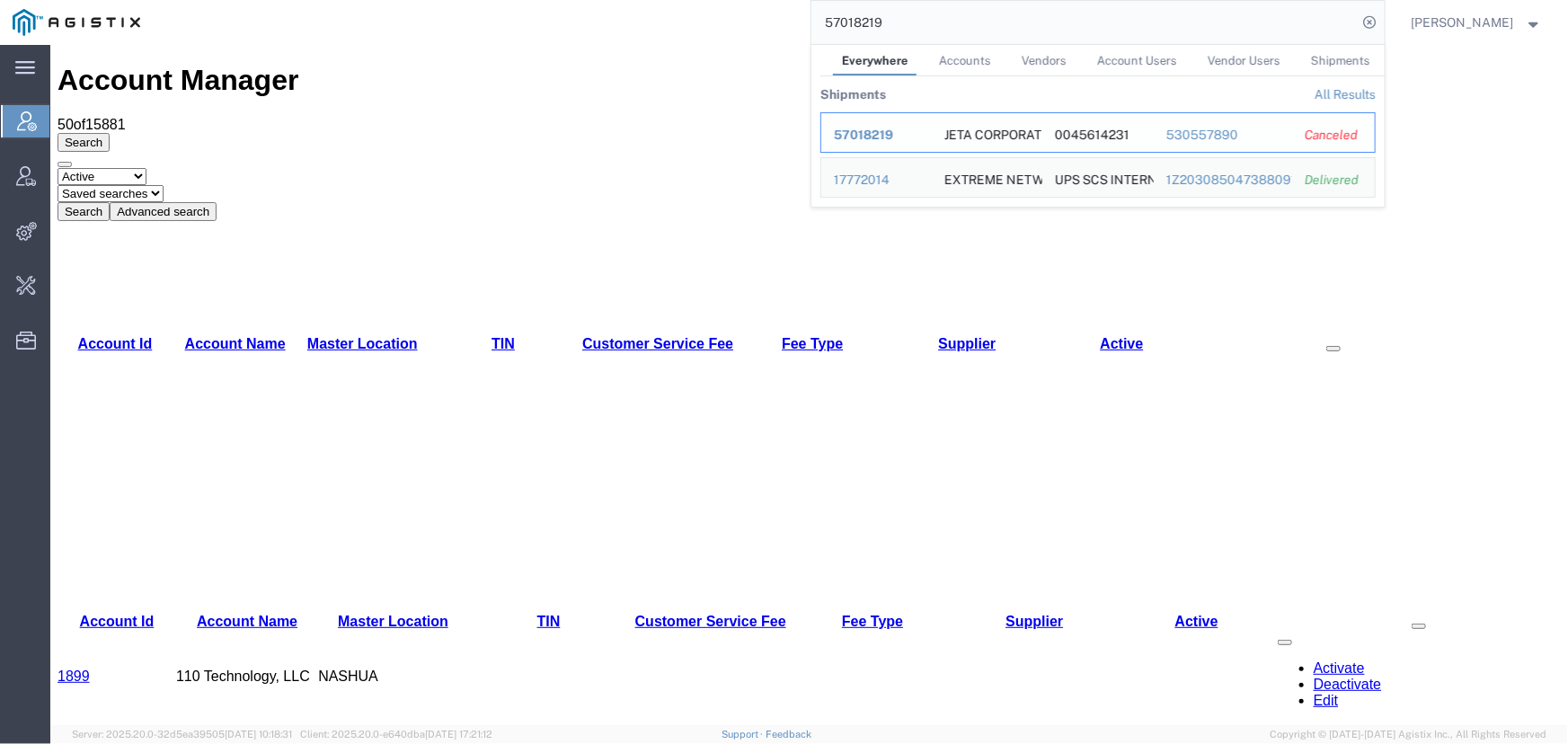
click at [860, 137] on span "57018219" at bounding box center [864, 134] width 59 height 14
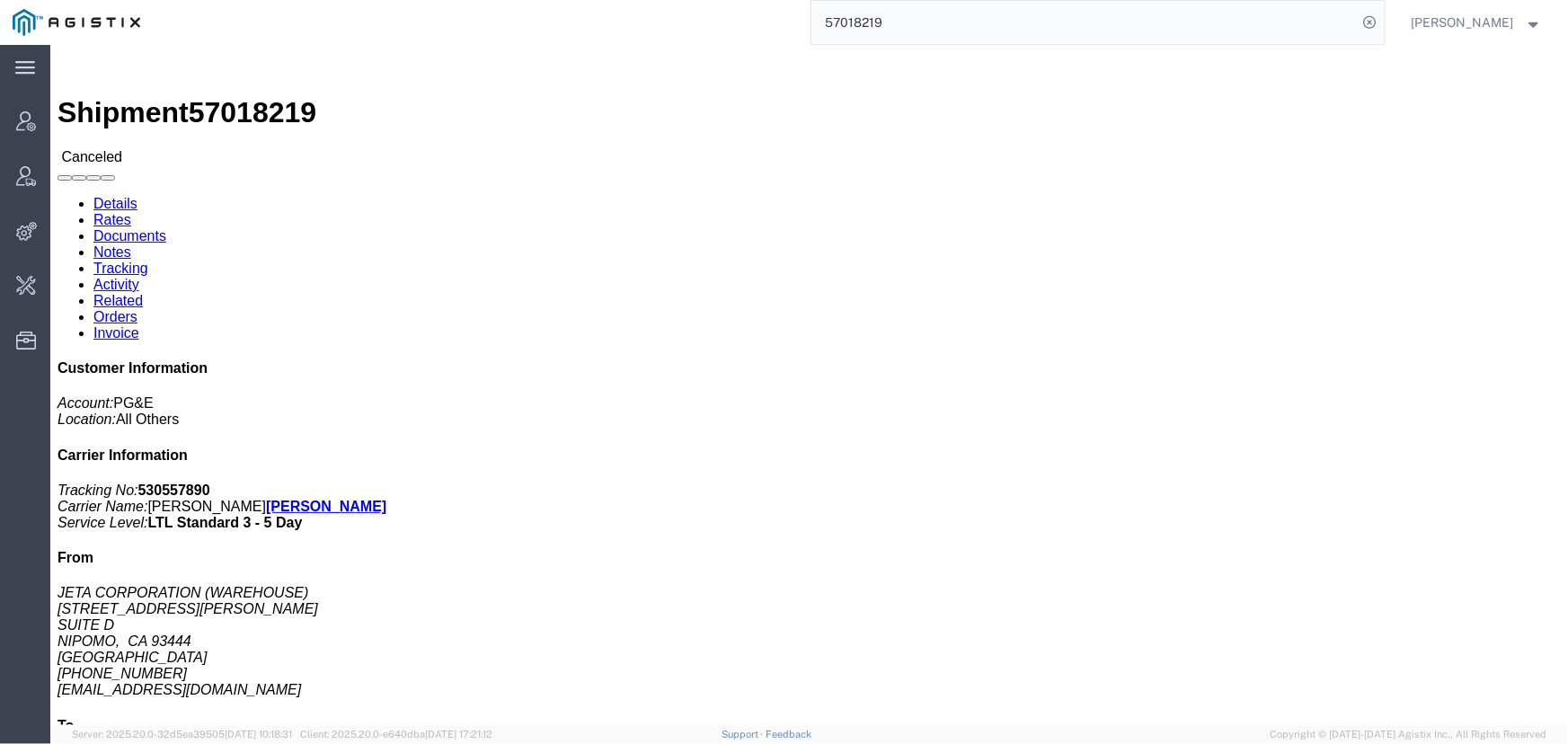
click link "Activity"
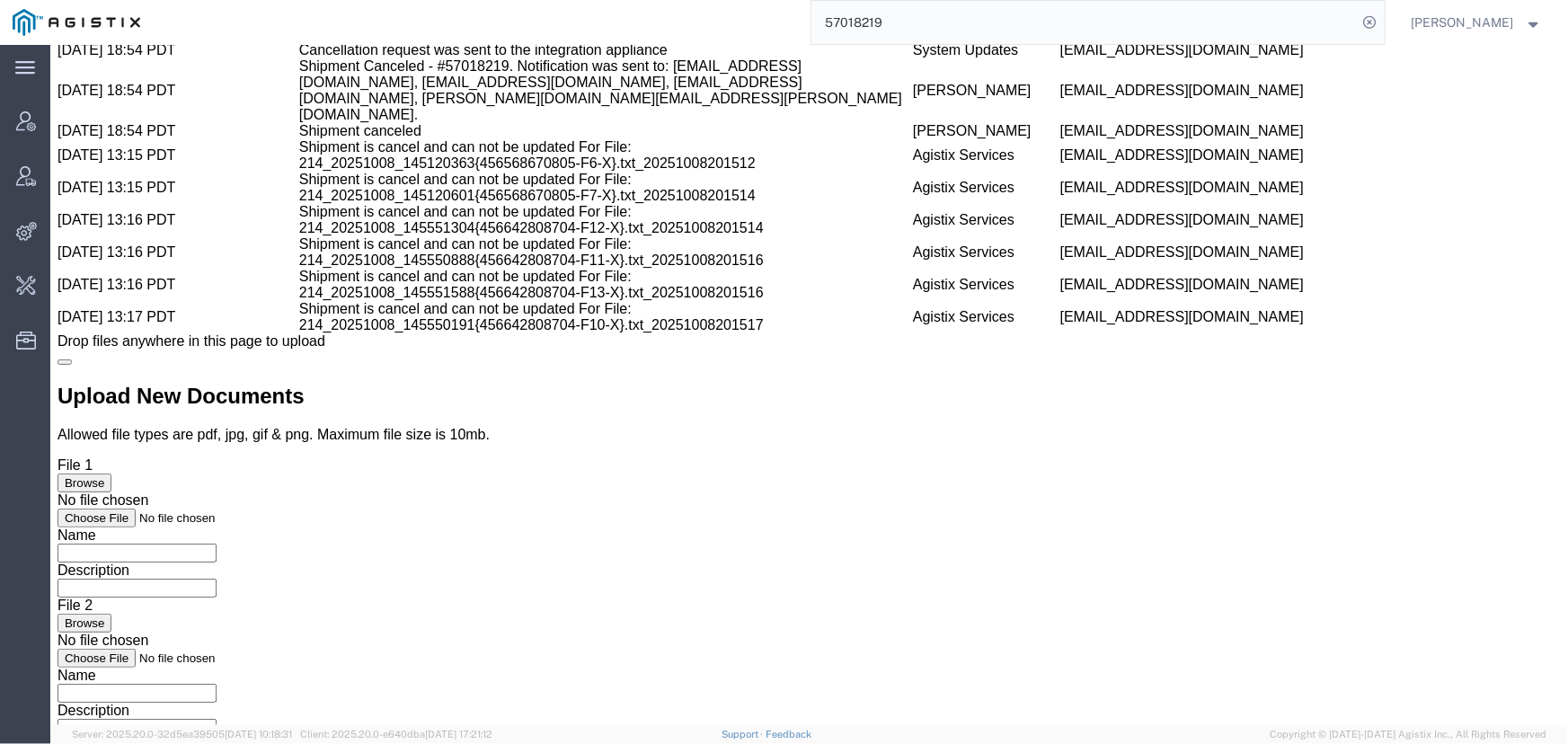
scroll to position [3756, 0]
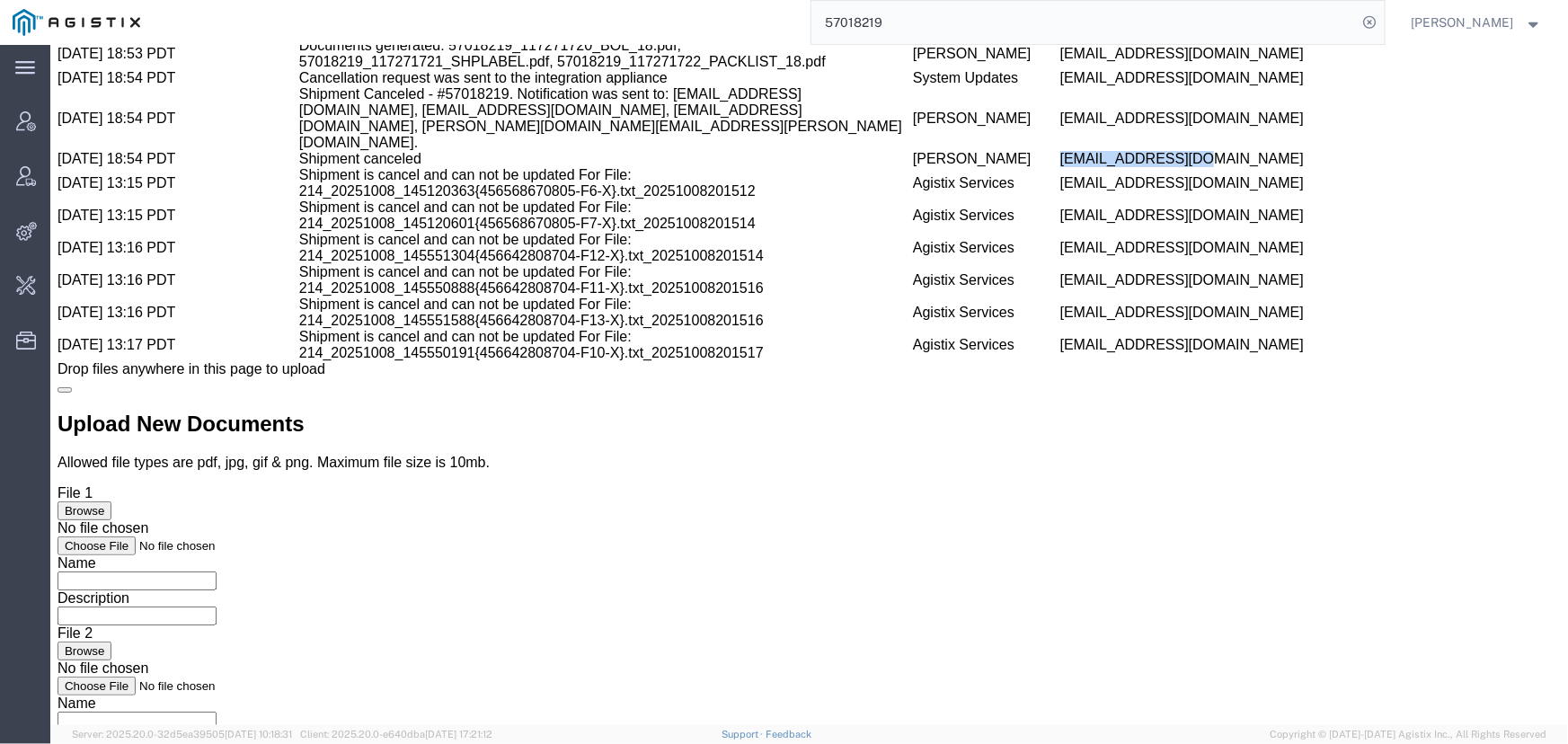
drag, startPoint x: 830, startPoint y: 616, endPoint x: 940, endPoint y: 615, distance: 110.0
click at [1060, 165] on span "nhall@jetacorp.com" at bounding box center [1182, 158] width 244 height 15
copy span "nhall@jetacorp.com"
click at [1441, 18] on span "Jenneffer Jahraus" at bounding box center [1463, 22] width 102 height 20
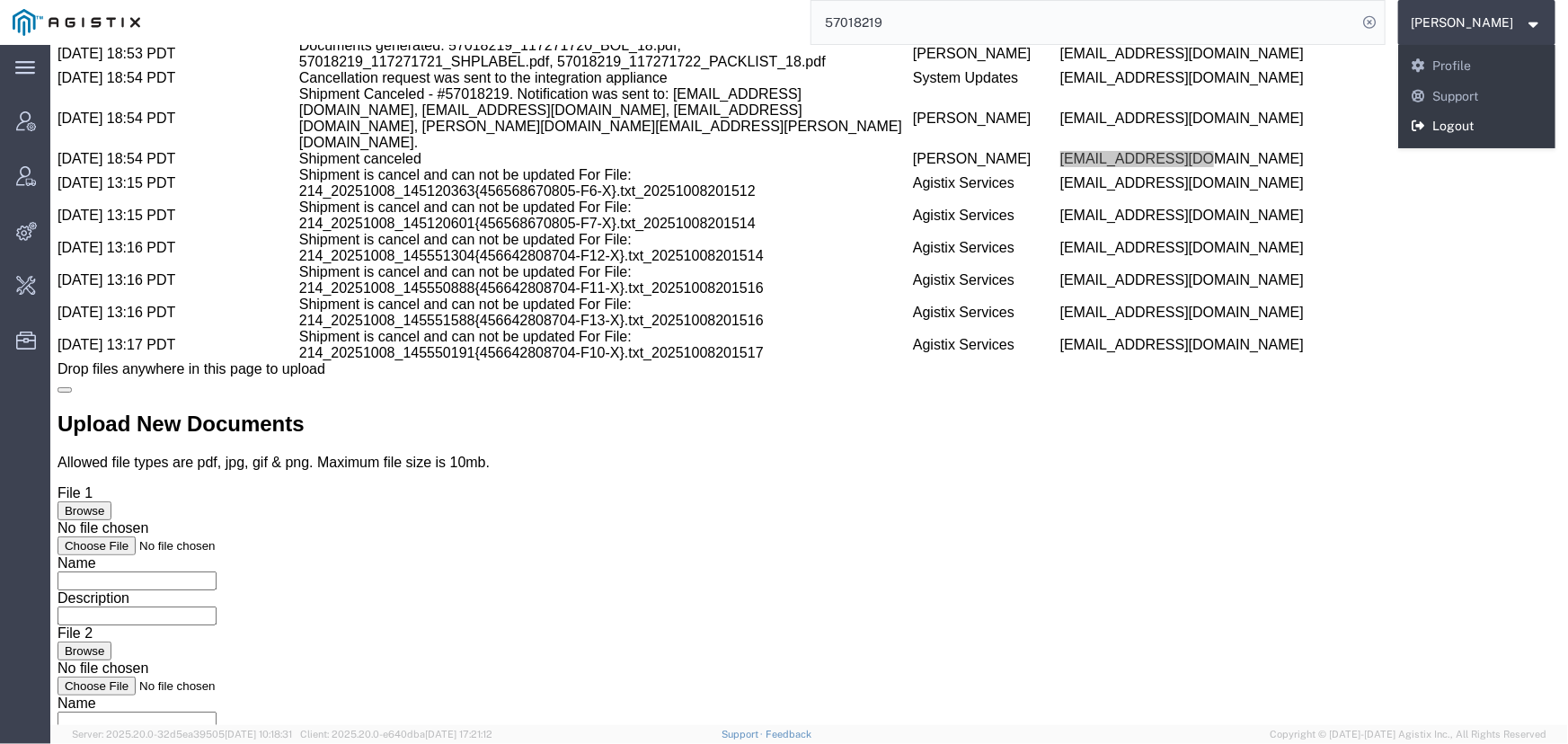
click at [1449, 126] on link "Logout" at bounding box center [1477, 126] width 158 height 31
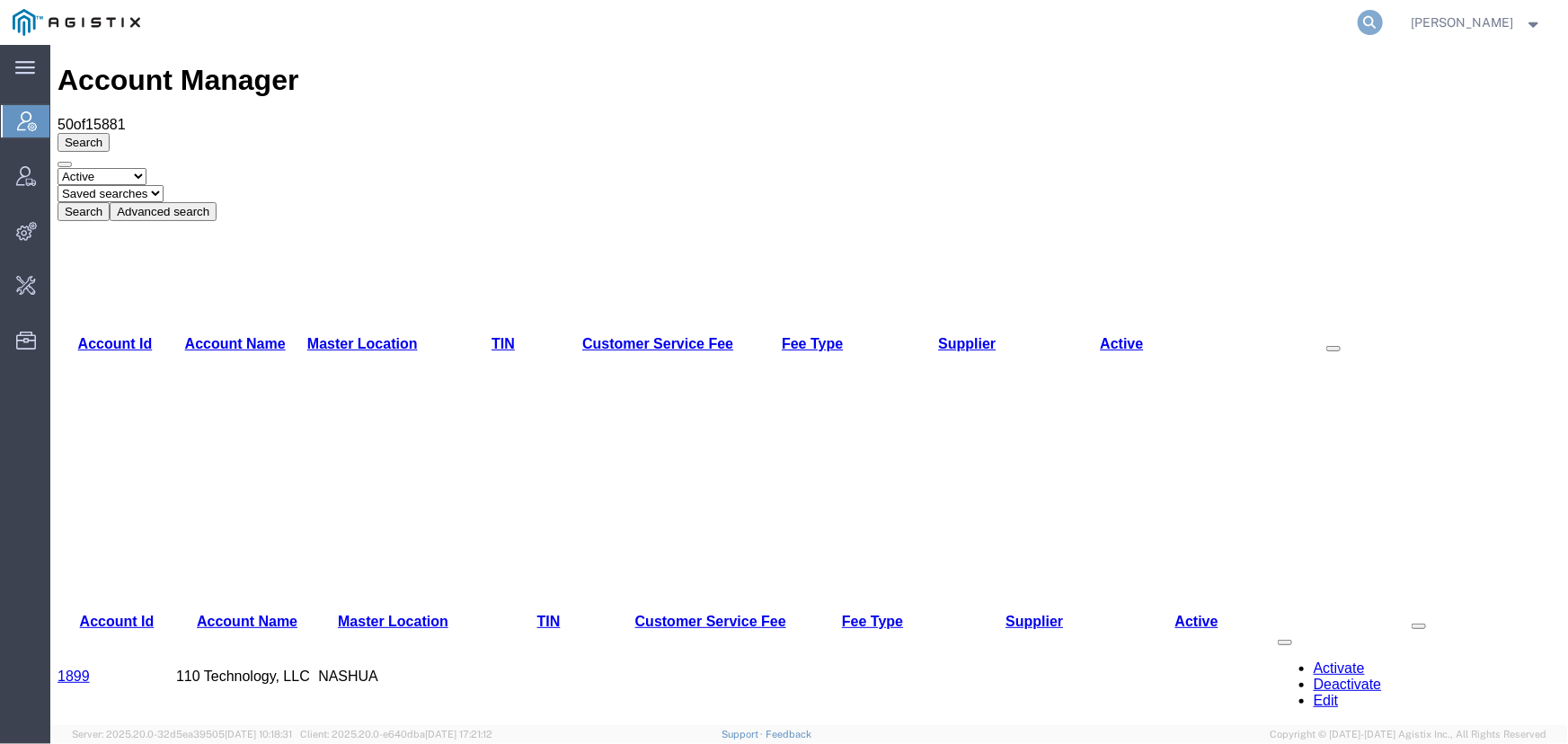
click at [1371, 23] on icon at bounding box center [1371, 22] width 25 height 25
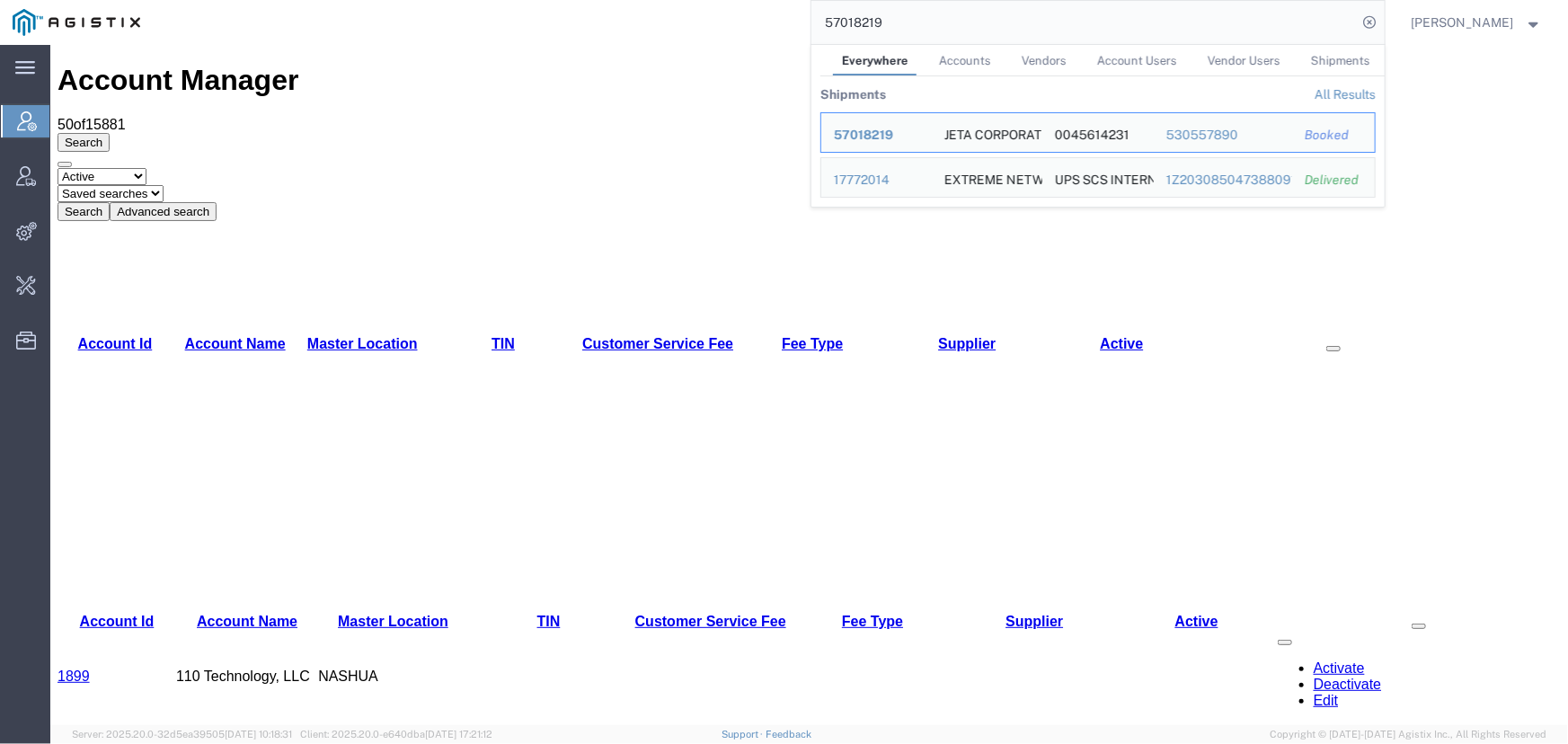
click at [741, 63] on div "Account Manager 50 of 15881 Search Select status Active All Inactive Saved sear…" at bounding box center [808, 141] width 1504 height 156
drag, startPoint x: 946, startPoint y: 15, endPoint x: 512, endPoint y: 21, distance: 434.0
click at [512, 21] on div "57018219 Everywhere Accounts Vendors Account Users Vendor Users Shipments Shipm…" at bounding box center [769, 22] width 1232 height 45
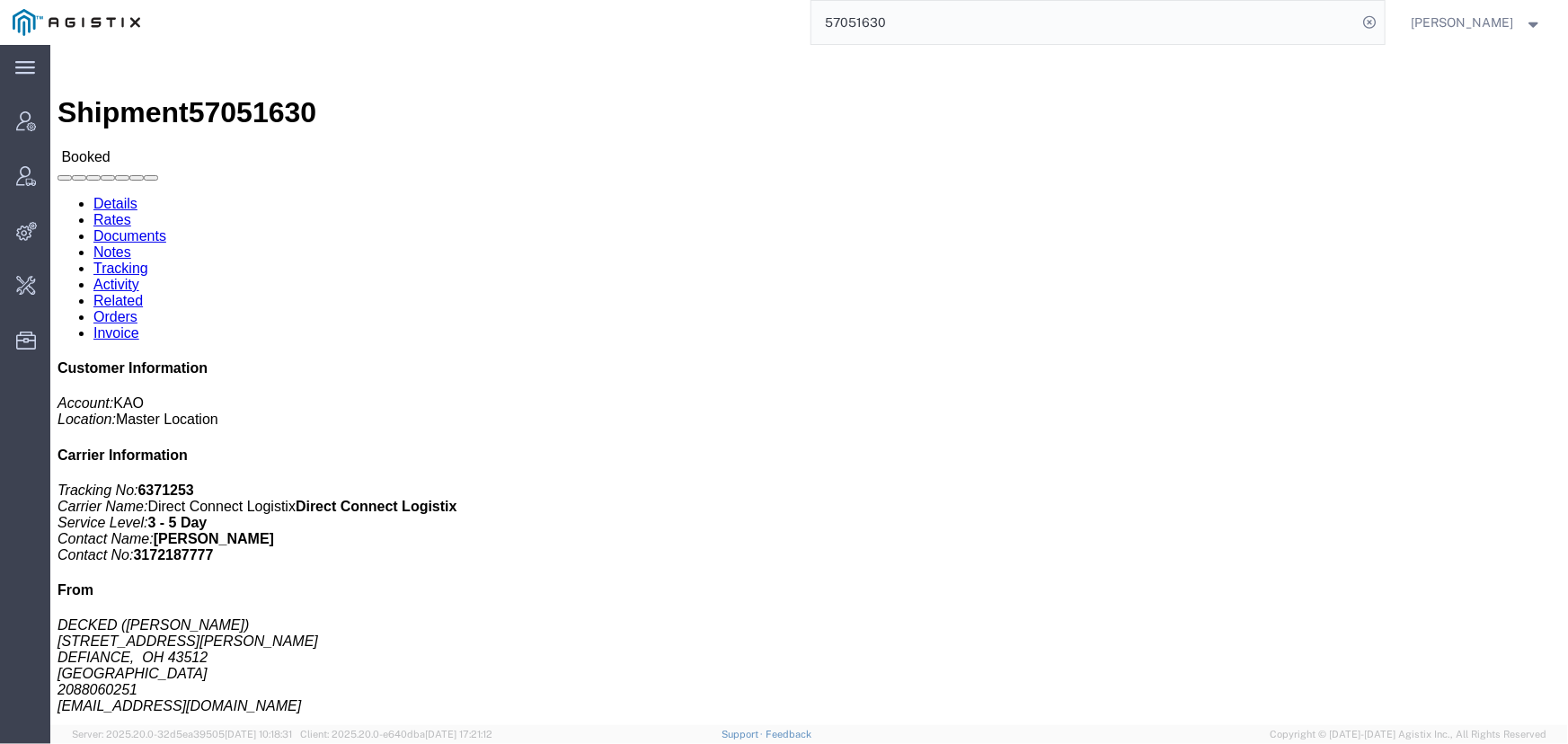
click link "Rates"
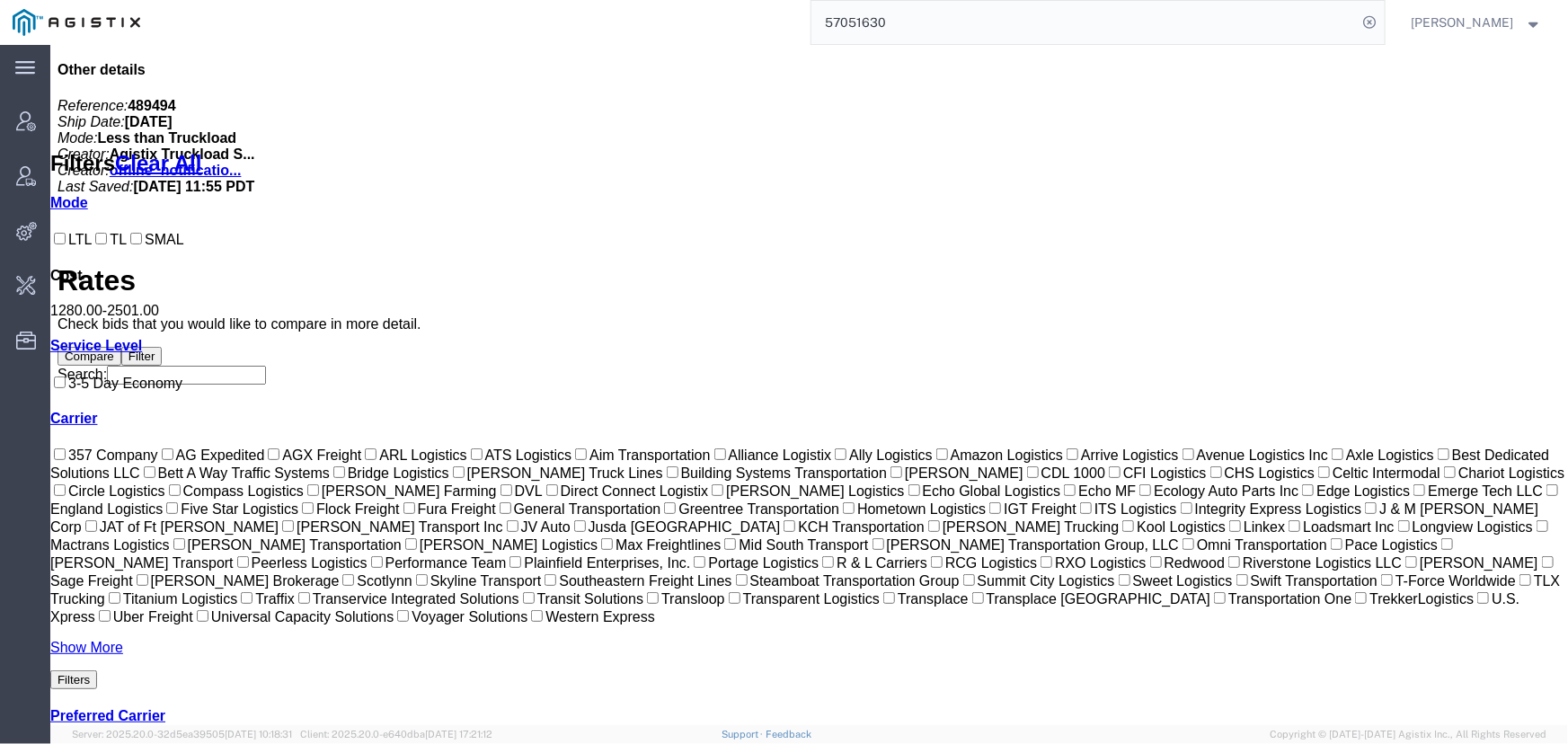
scroll to position [898, 0]
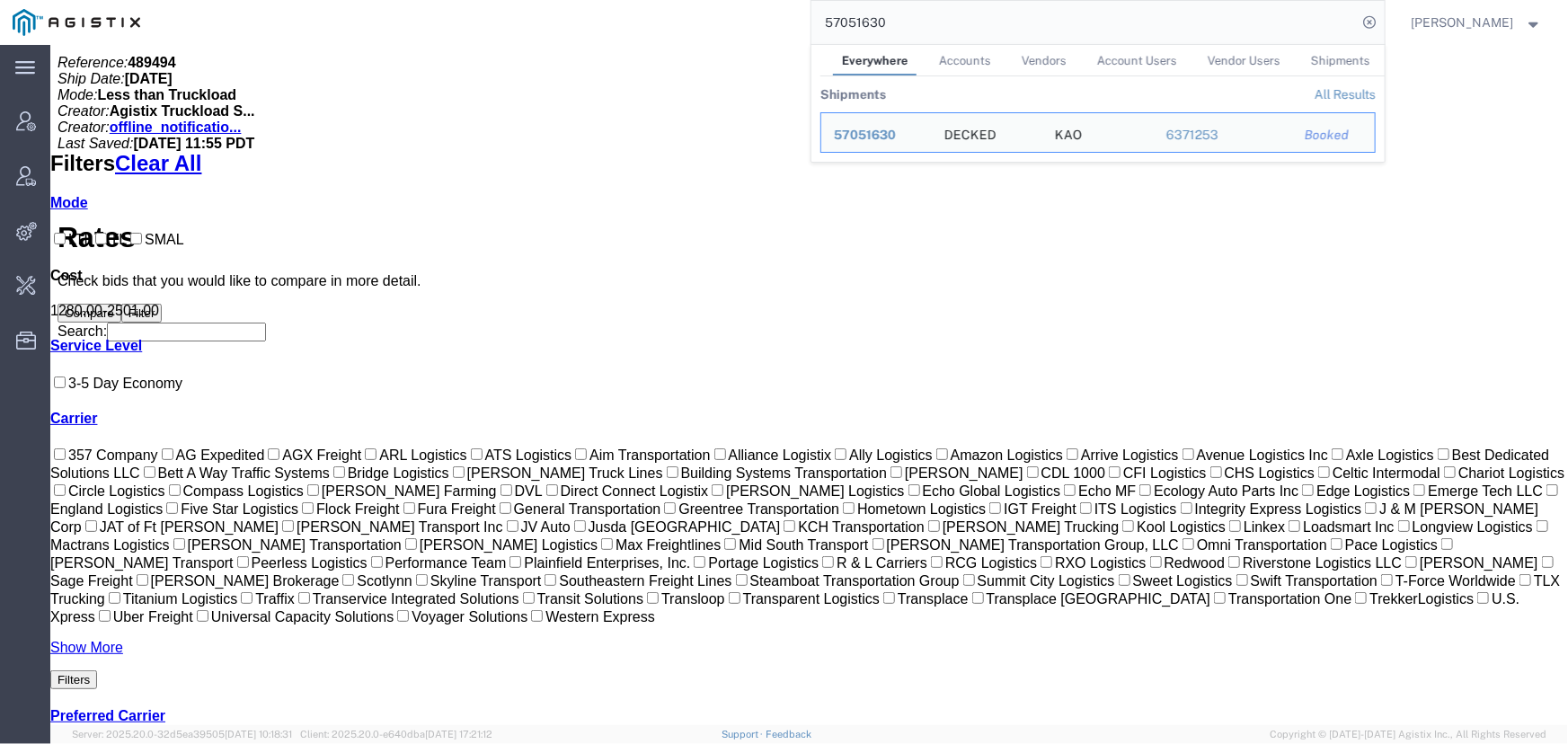
drag, startPoint x: 907, startPoint y: 12, endPoint x: 745, endPoint y: 24, distance: 162.4
click at [745, 24] on div "57051630 Everywhere Accounts Vendors Account Users Vendor Users Shipments Shipm…" at bounding box center [769, 22] width 1232 height 45
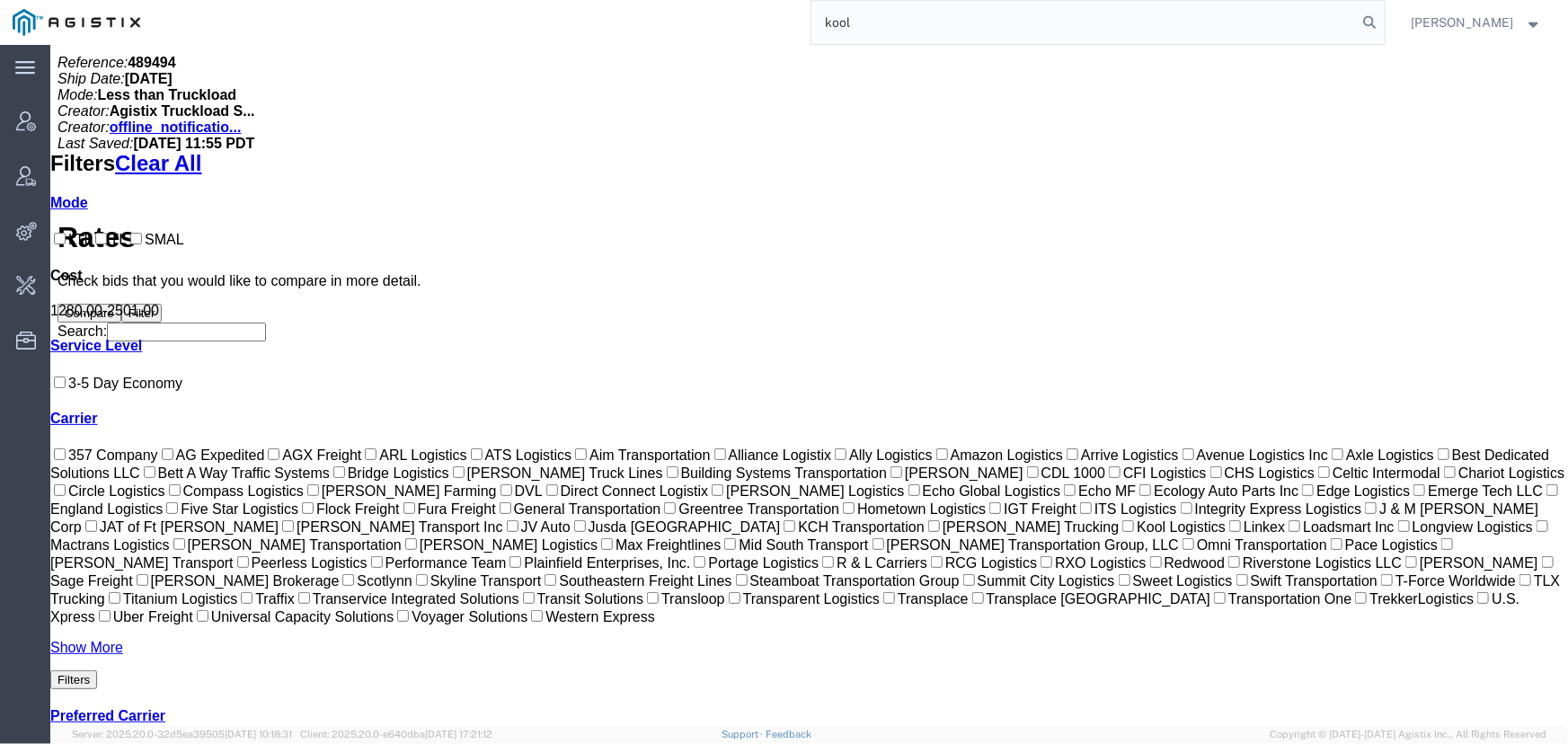
type input "kool"
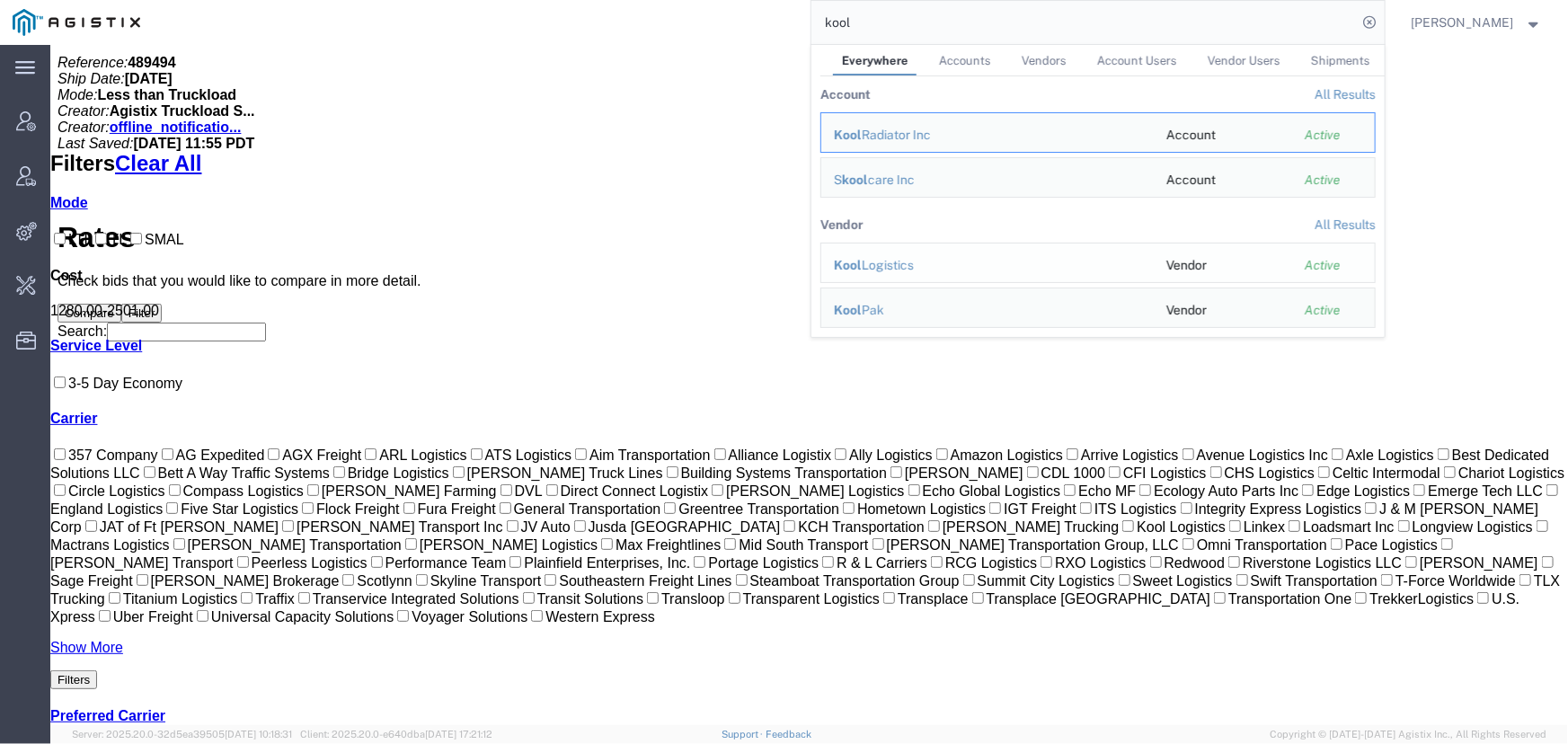
click at [886, 258] on div "Kool Logistics" at bounding box center [987, 266] width 307 height 19
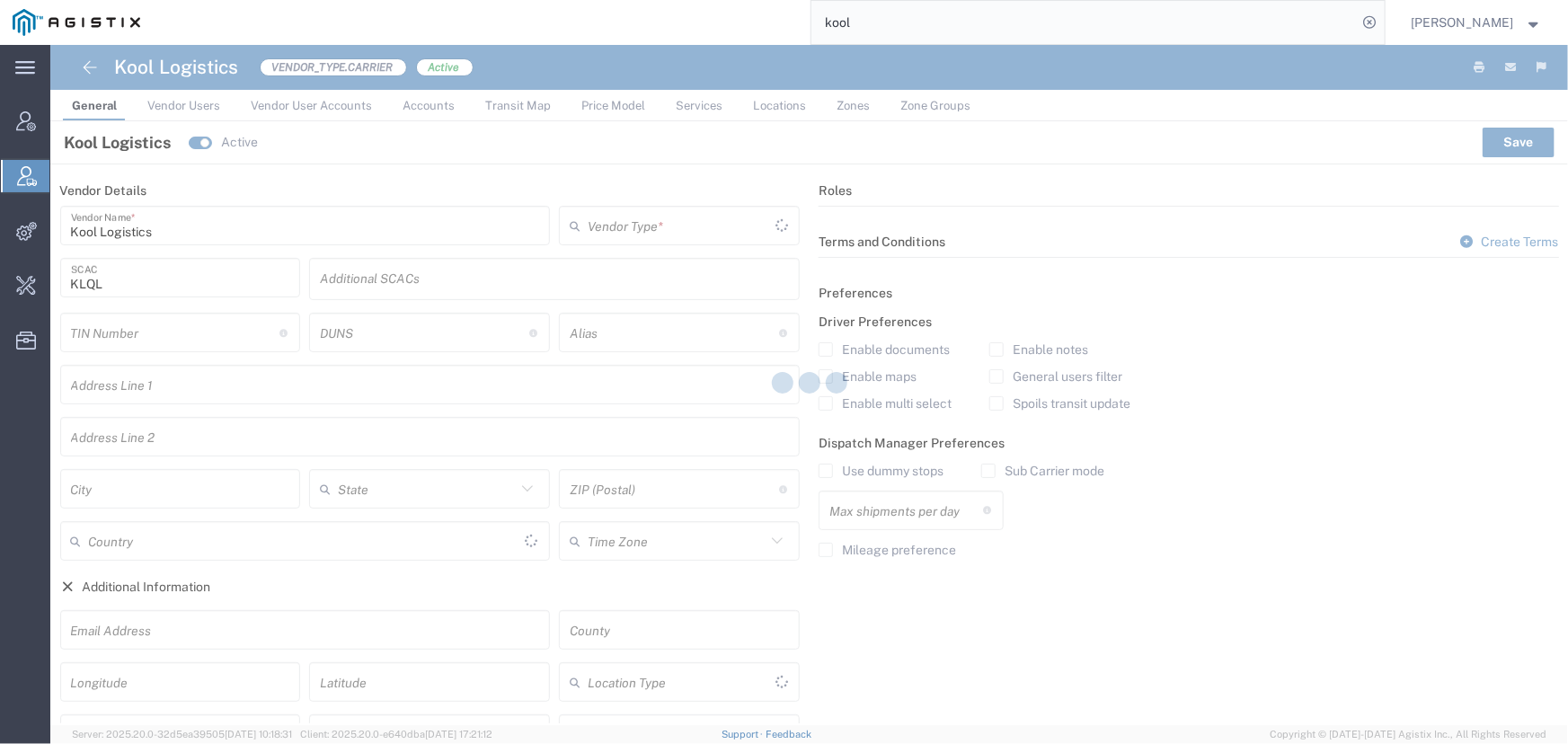
type input "Carrier"
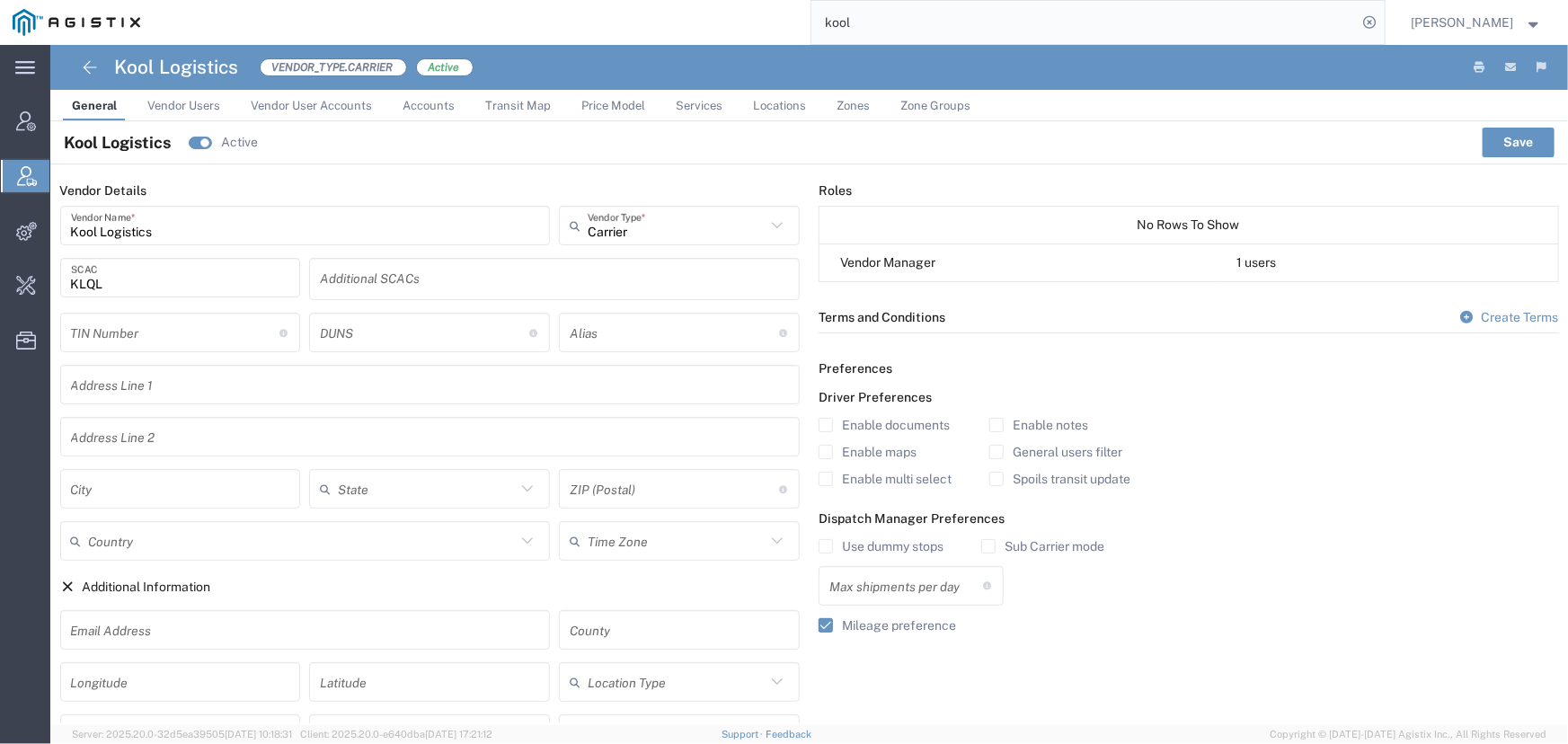
click at [204, 105] on span "Vendor Users" at bounding box center [184, 105] width 73 height 13
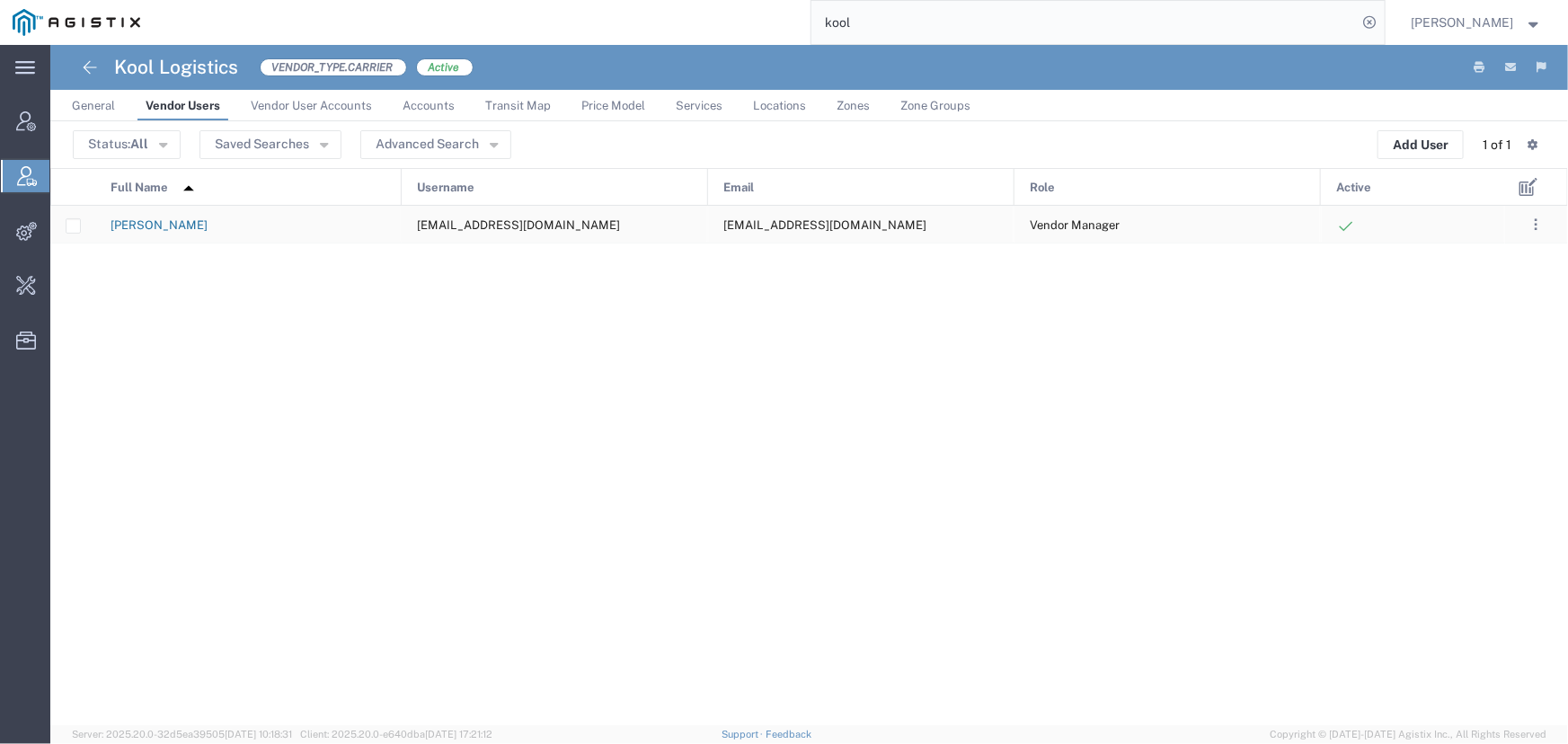
click at [147, 224] on link "Jared Shehan" at bounding box center [159, 225] width 97 height 13
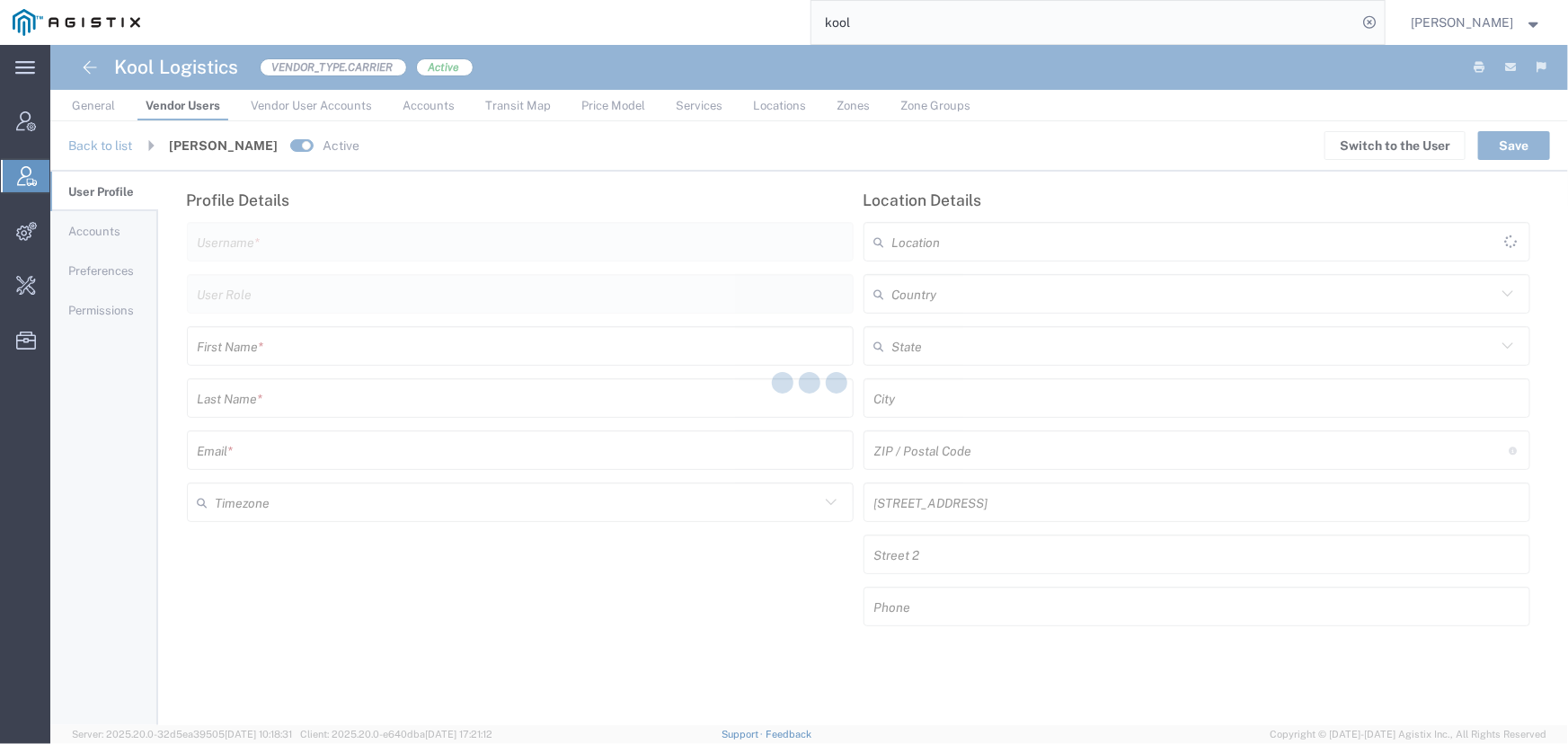
type input "kool.lkq@koollogistics.com"
type input "Vendor Manager"
type input "Jared"
type input "Shehan"
type input "kool.lkq@koollogistics.com"
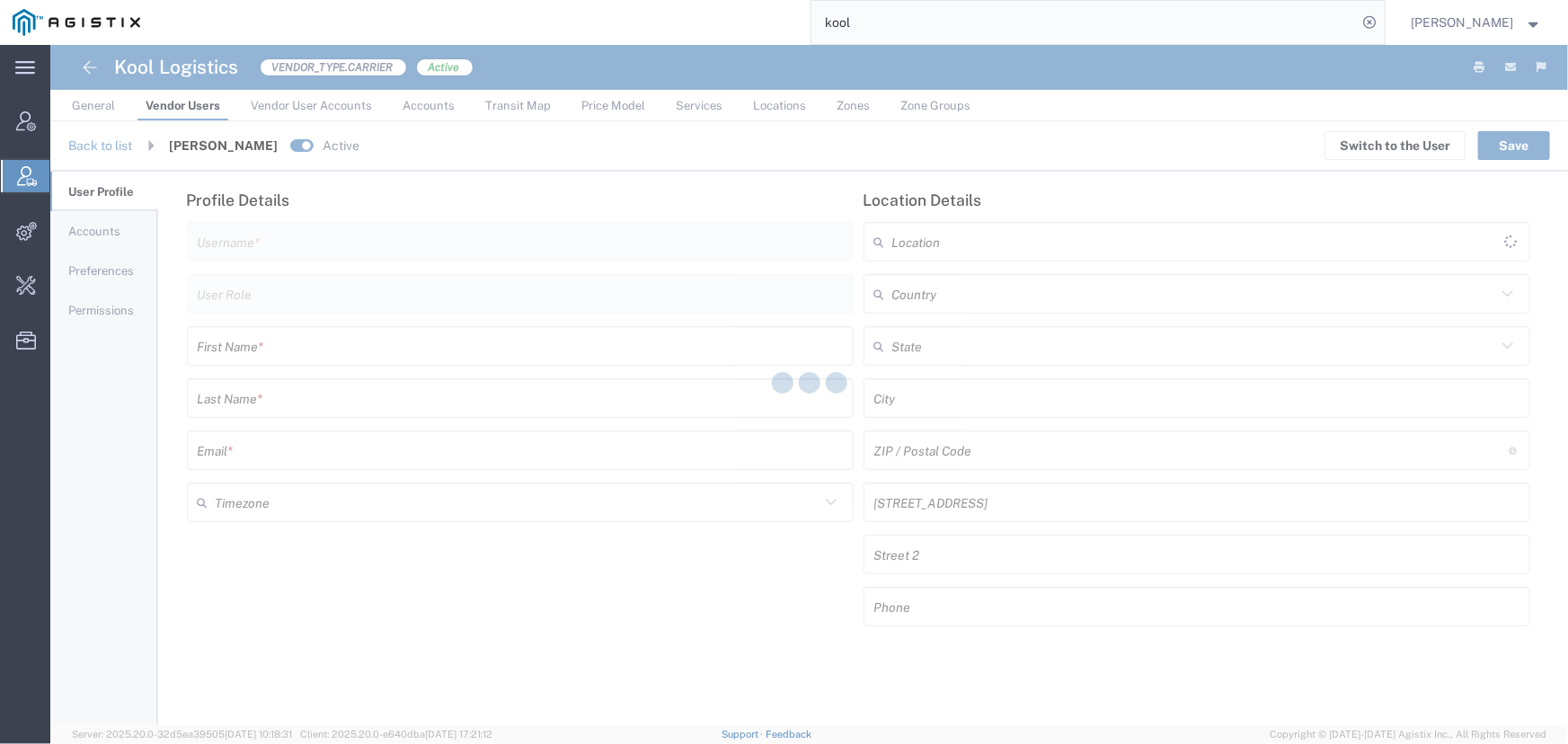
type input "[GEOGRAPHIC_DATA]"
type input "Brentwood"
type input "37027-9110"
type input "8115 Isabella Ln"
type input "Ste 2"
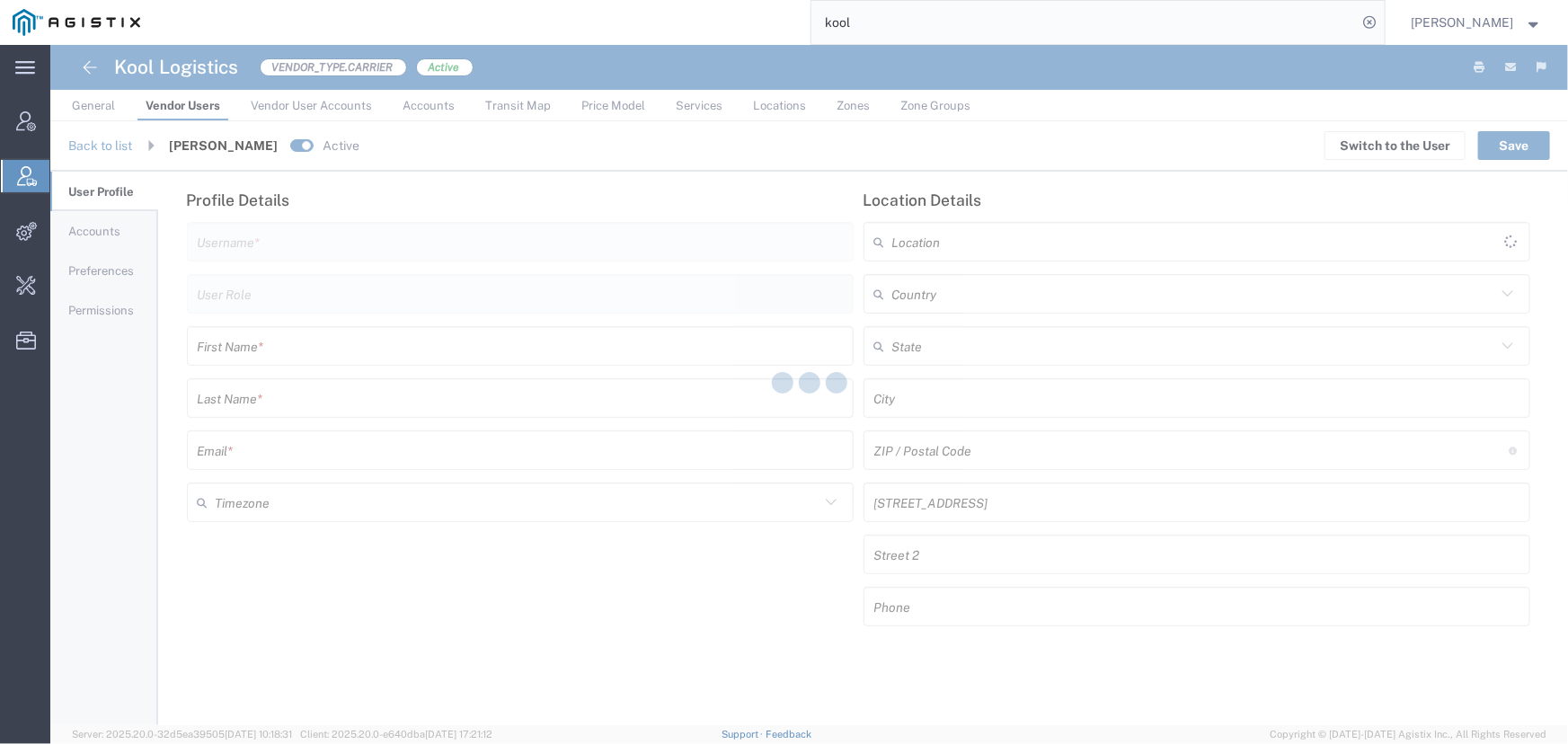
type input "6165955566"
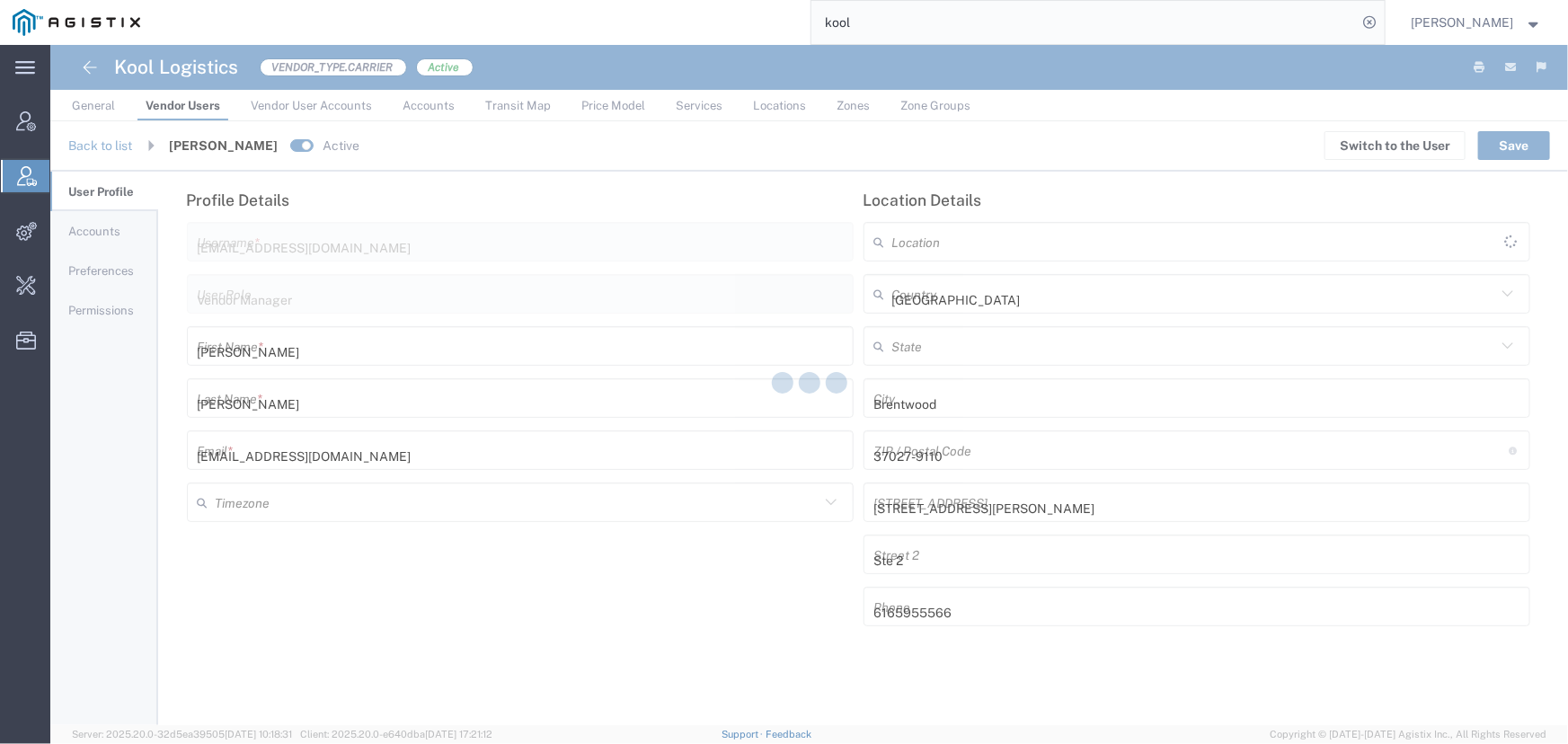
type input "America/[GEOGRAPHIC_DATA]"
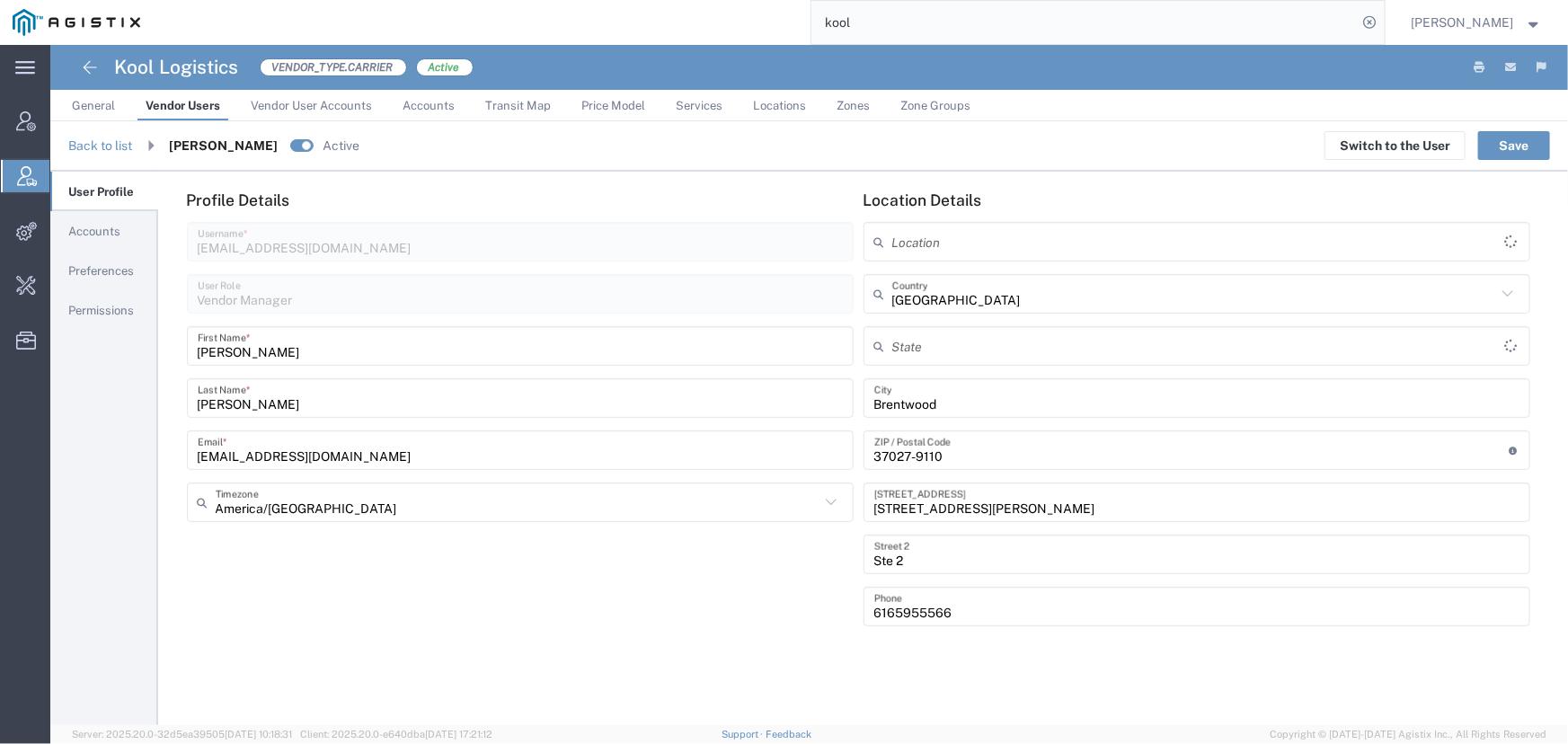
type input "[US_STATE]"
drag, startPoint x: 1383, startPoint y: 147, endPoint x: 1289, endPoint y: 164, distance: 95.5
click at [1380, 149] on button "Switch to the User" at bounding box center [1395, 145] width 141 height 29
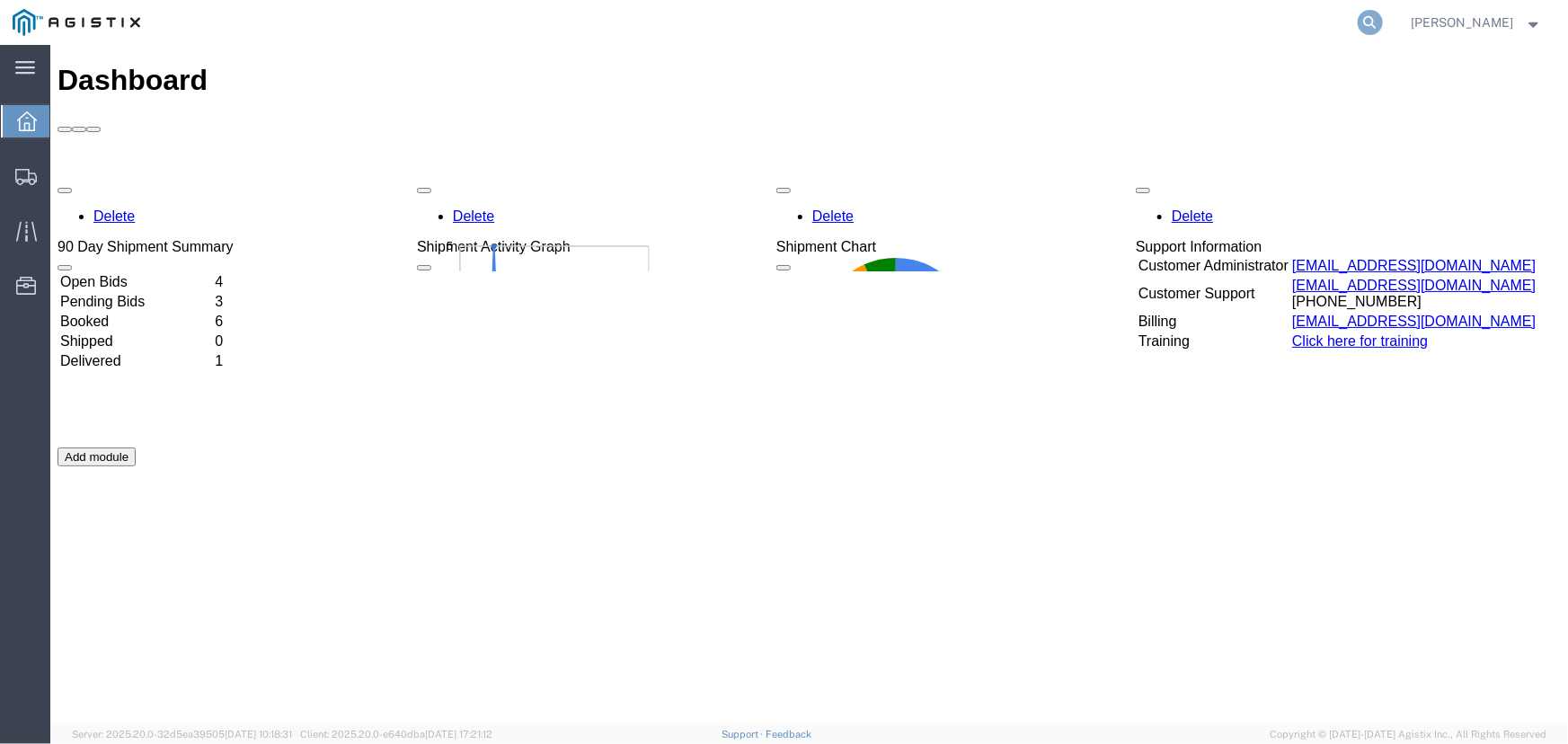
click at [1383, 27] on icon at bounding box center [1371, 22] width 25 height 25
type input "57051630"
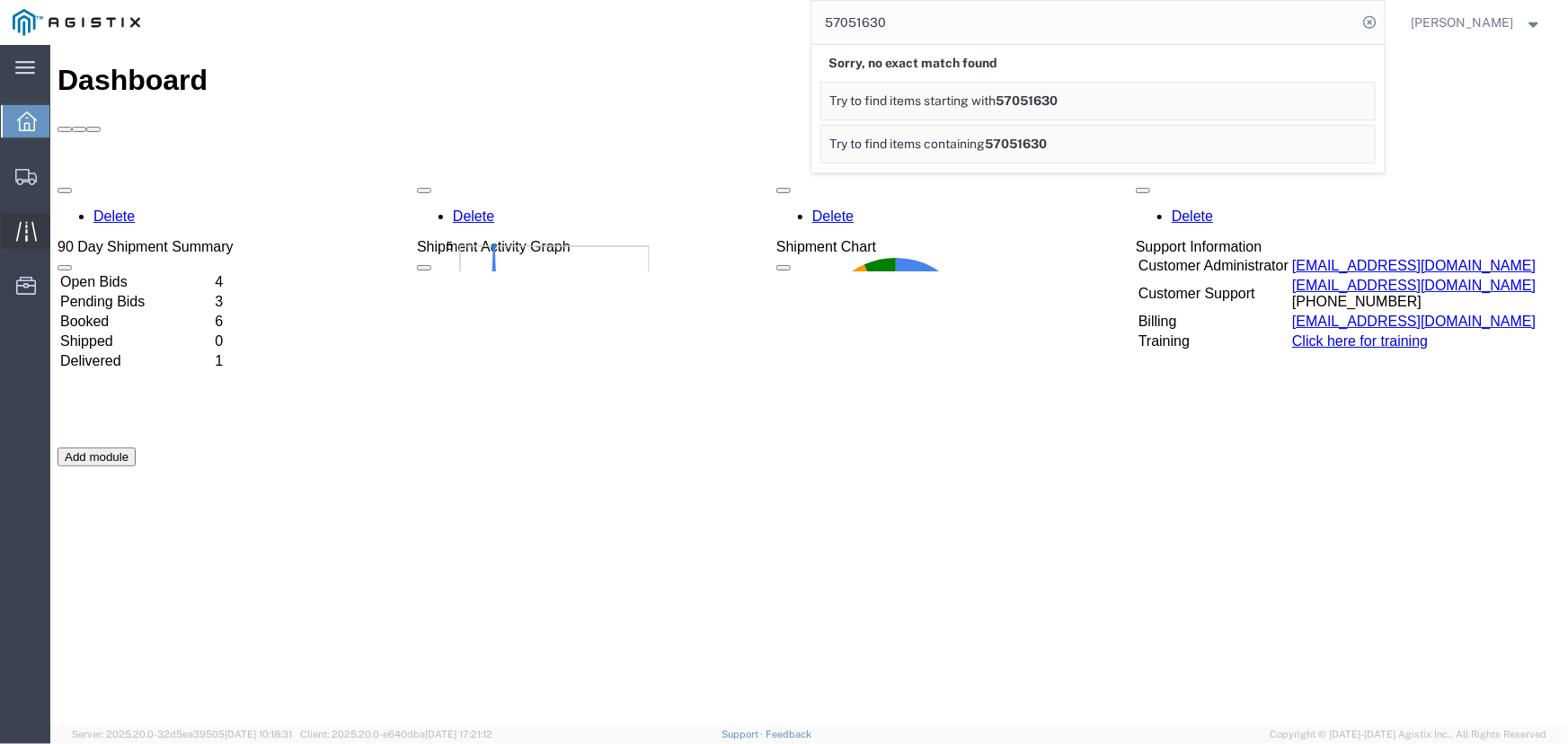
click at [22, 233] on icon at bounding box center [27, 231] width 21 height 21
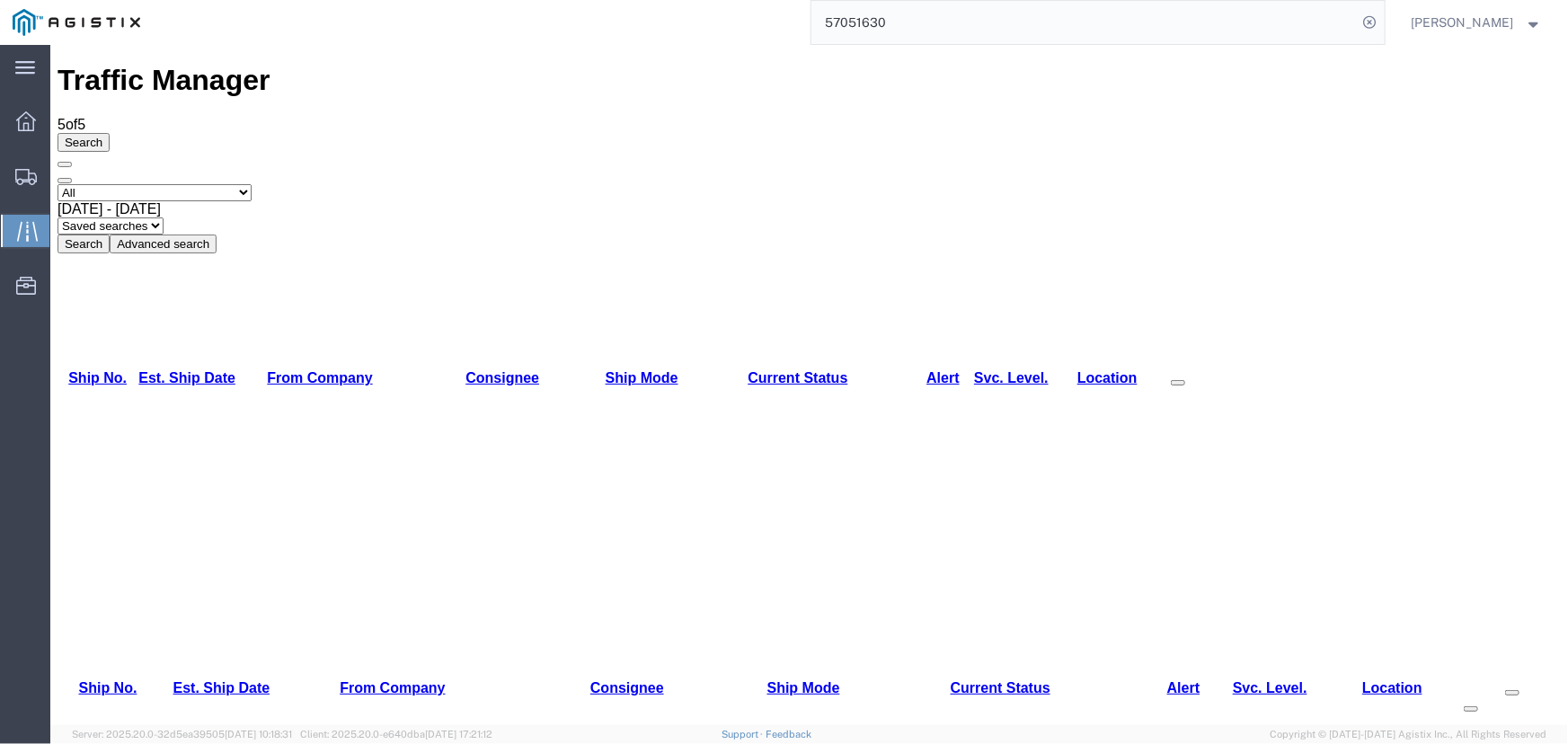
click at [1468, 25] on span "Jared Shehan" at bounding box center [1463, 22] width 102 height 20
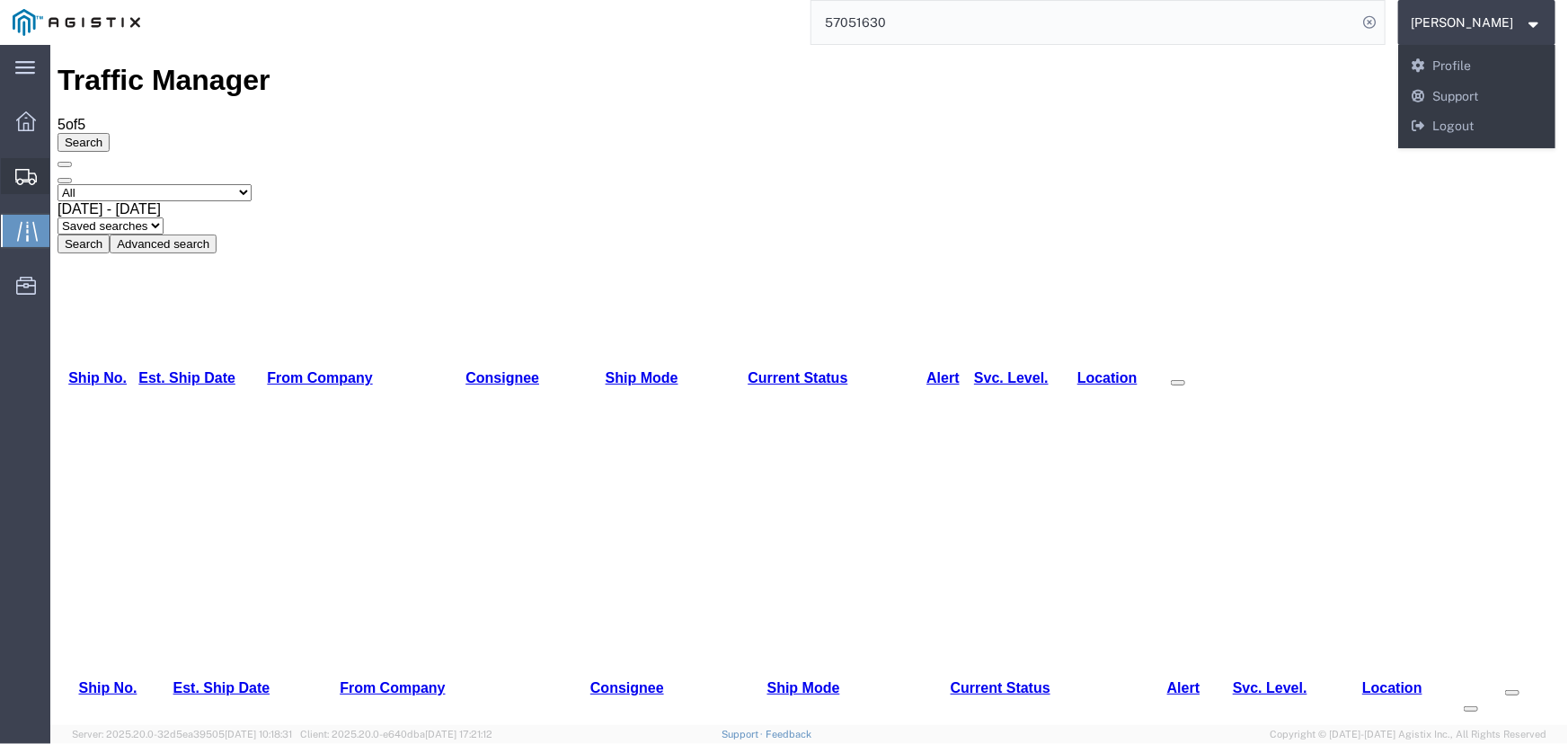
click at [12, 175] on div at bounding box center [26, 176] width 51 height 36
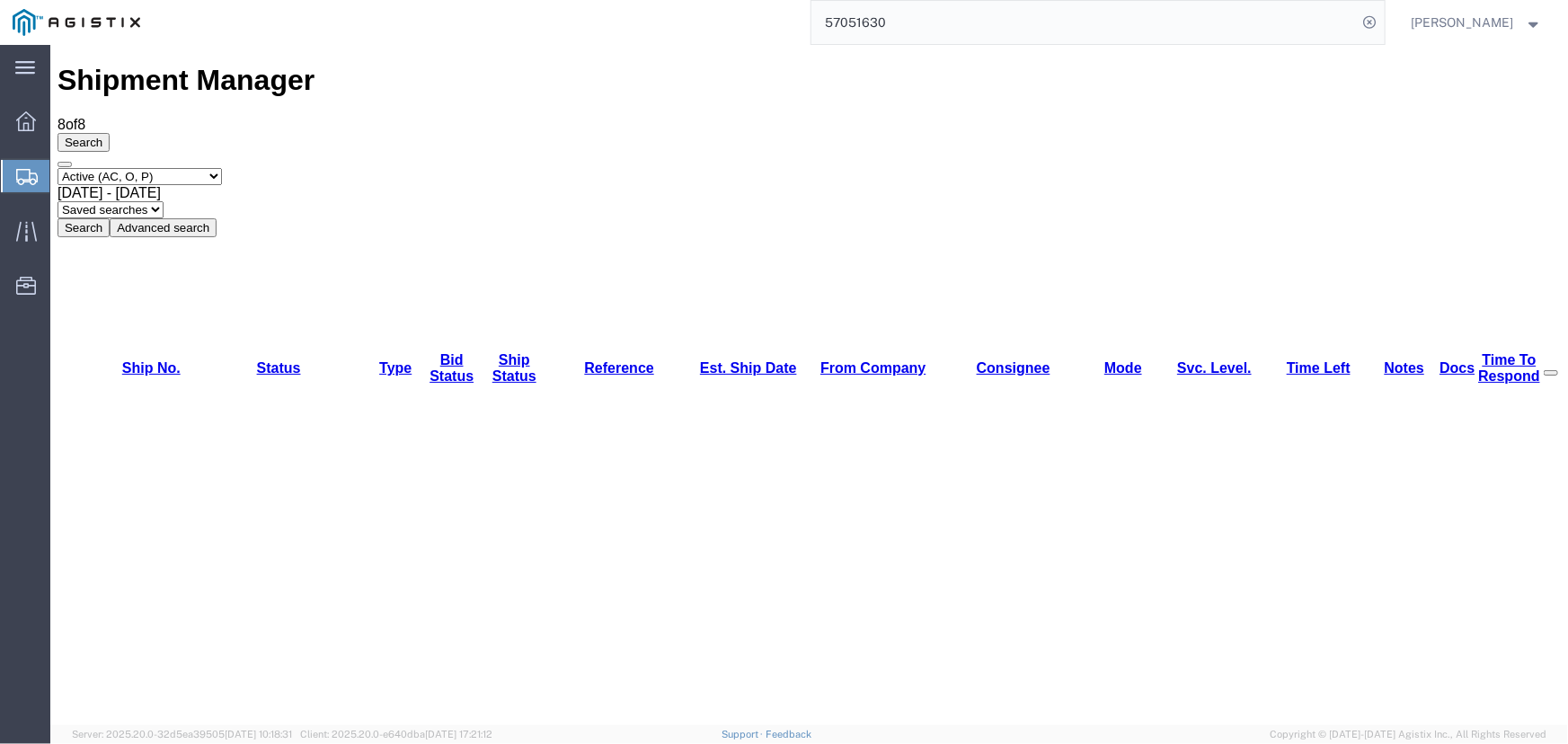
click at [221, 167] on select "Select status Active (AC, O, P) All Approved Awaiting Confirmation (AC) Booked …" at bounding box center [139, 176] width 165 height 17
select select "ALL"
click at [56, 167] on select "Select status Active (AC, O, P) All Approved Awaiting Confirmation (AC) Booked …" at bounding box center [139, 176] width 165 height 17
click at [109, 217] on button "Search" at bounding box center [82, 227] width 52 height 19
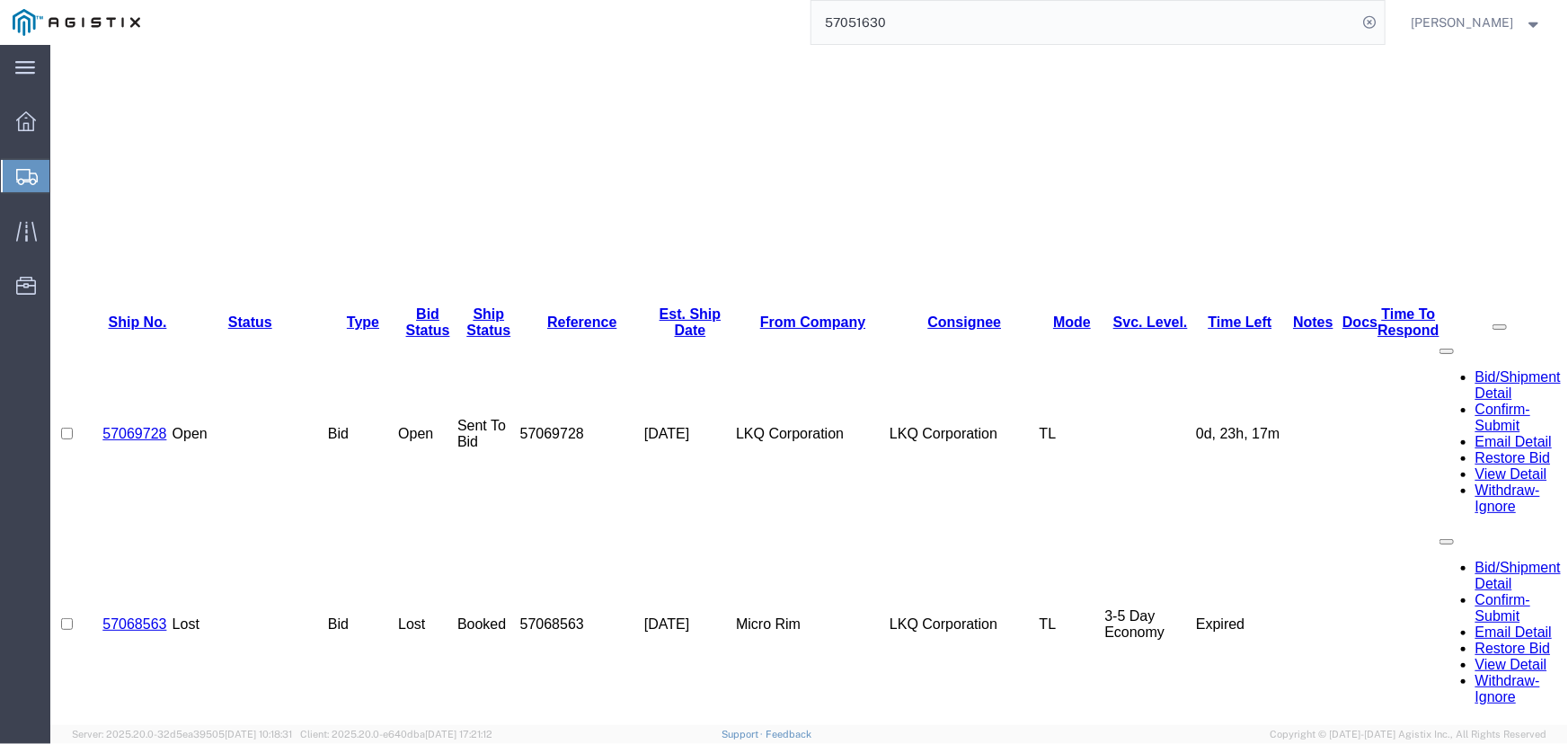
scroll to position [653, 0]
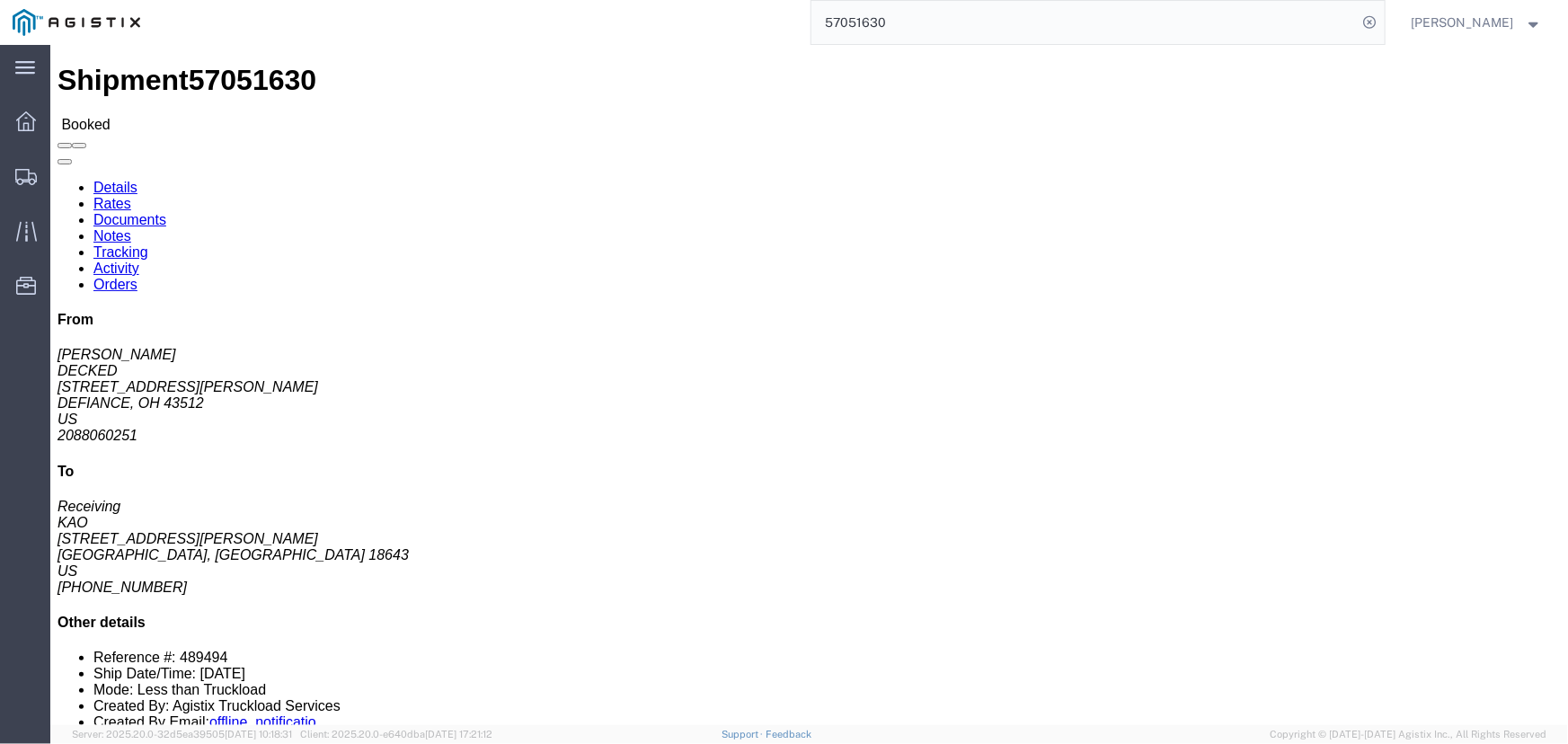
click link "Rates"
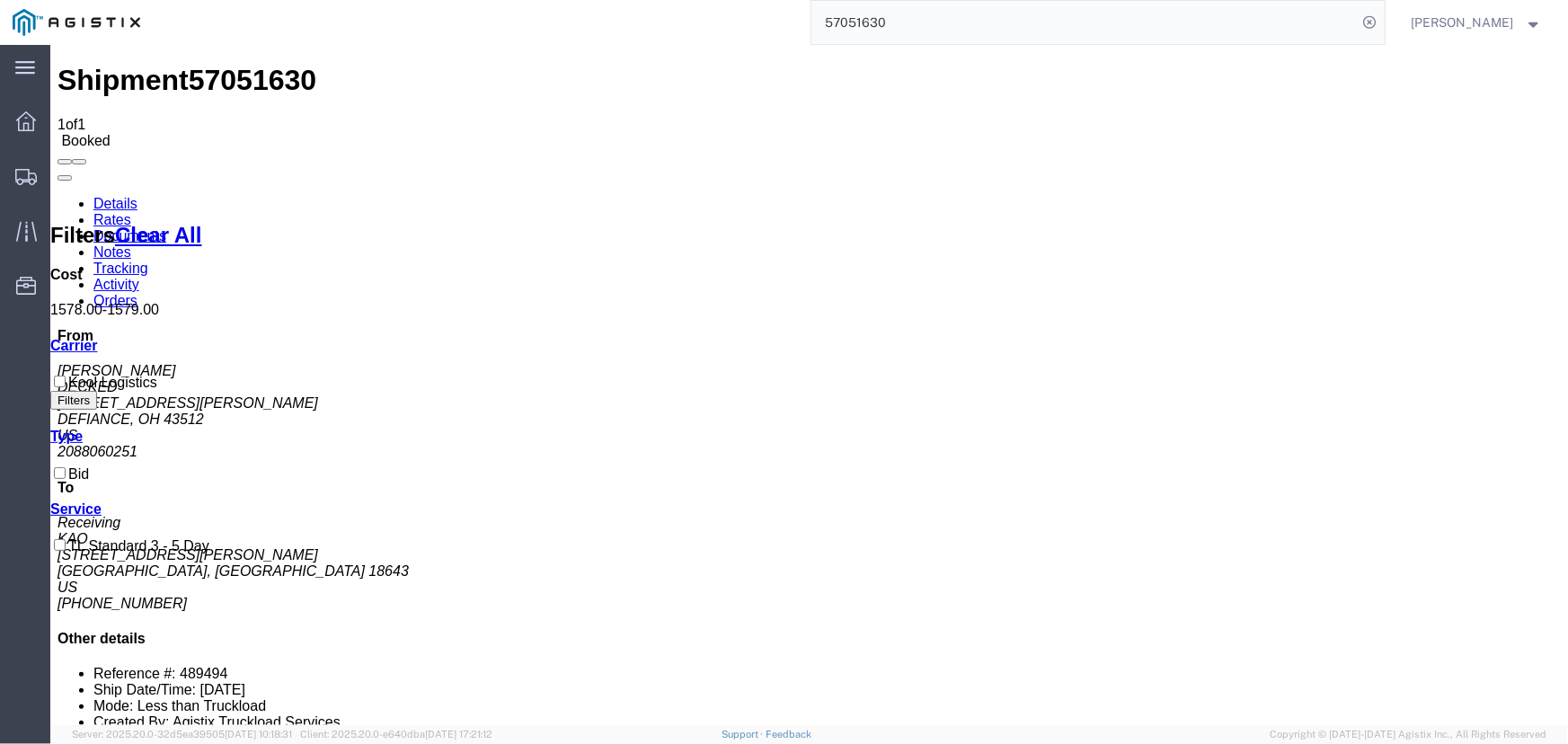
click at [139, 275] on link "Activity" at bounding box center [116, 283] width 46 height 15
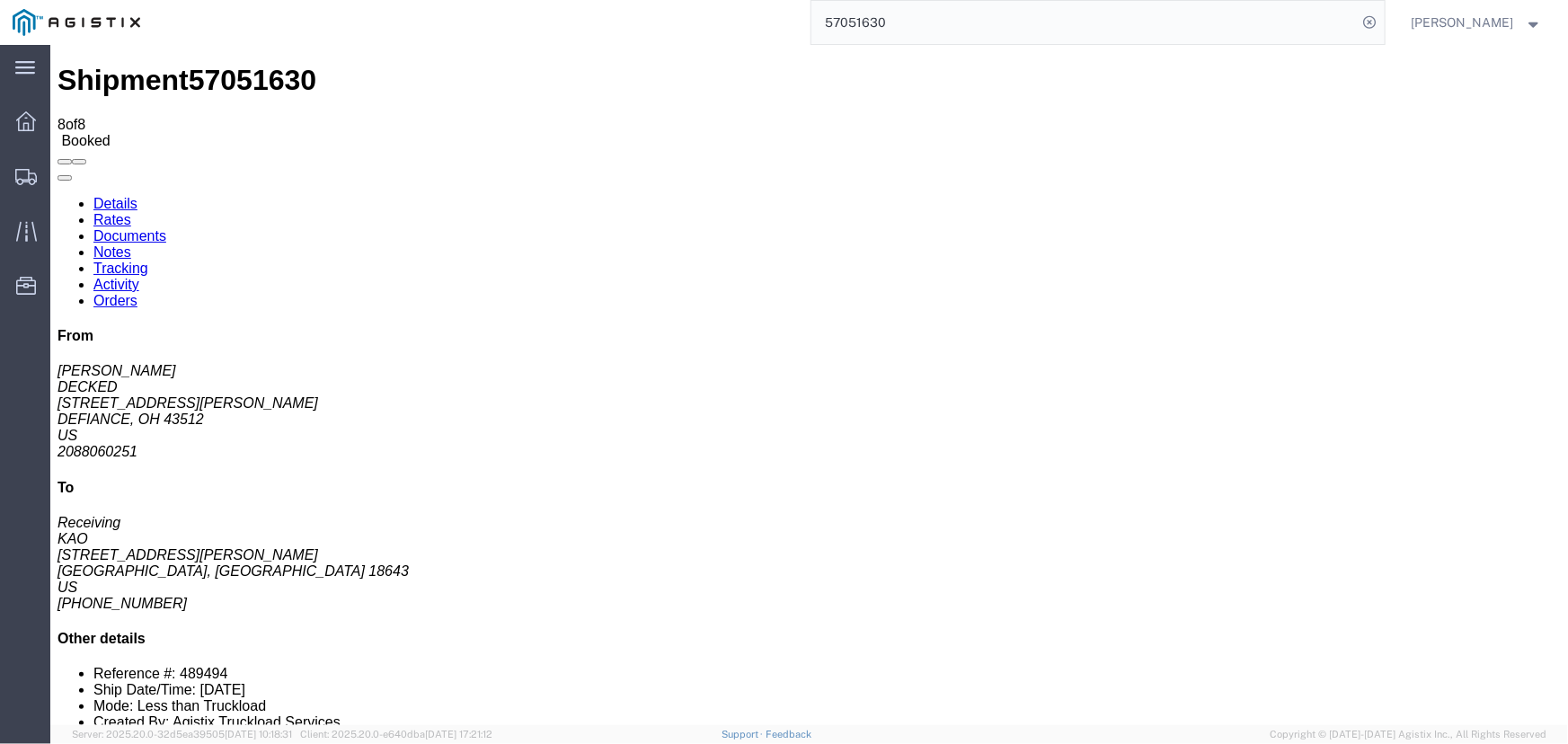
drag, startPoint x: 1472, startPoint y: 15, endPoint x: 1472, endPoint y: 38, distance: 23.0
click at [1472, 17] on span "Jared Shehan" at bounding box center [1463, 22] width 102 height 20
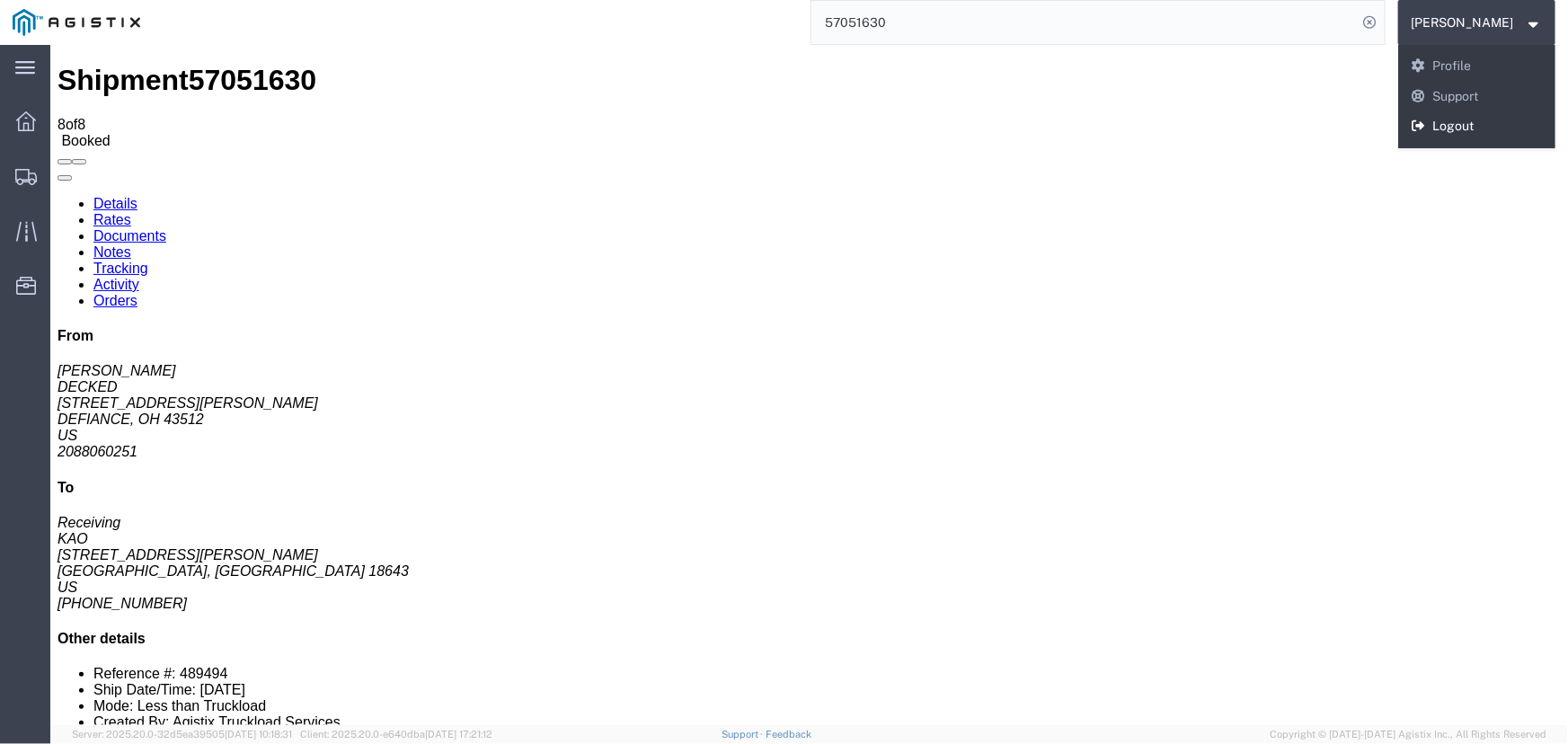
click at [1467, 127] on link "Logout" at bounding box center [1477, 126] width 158 height 31
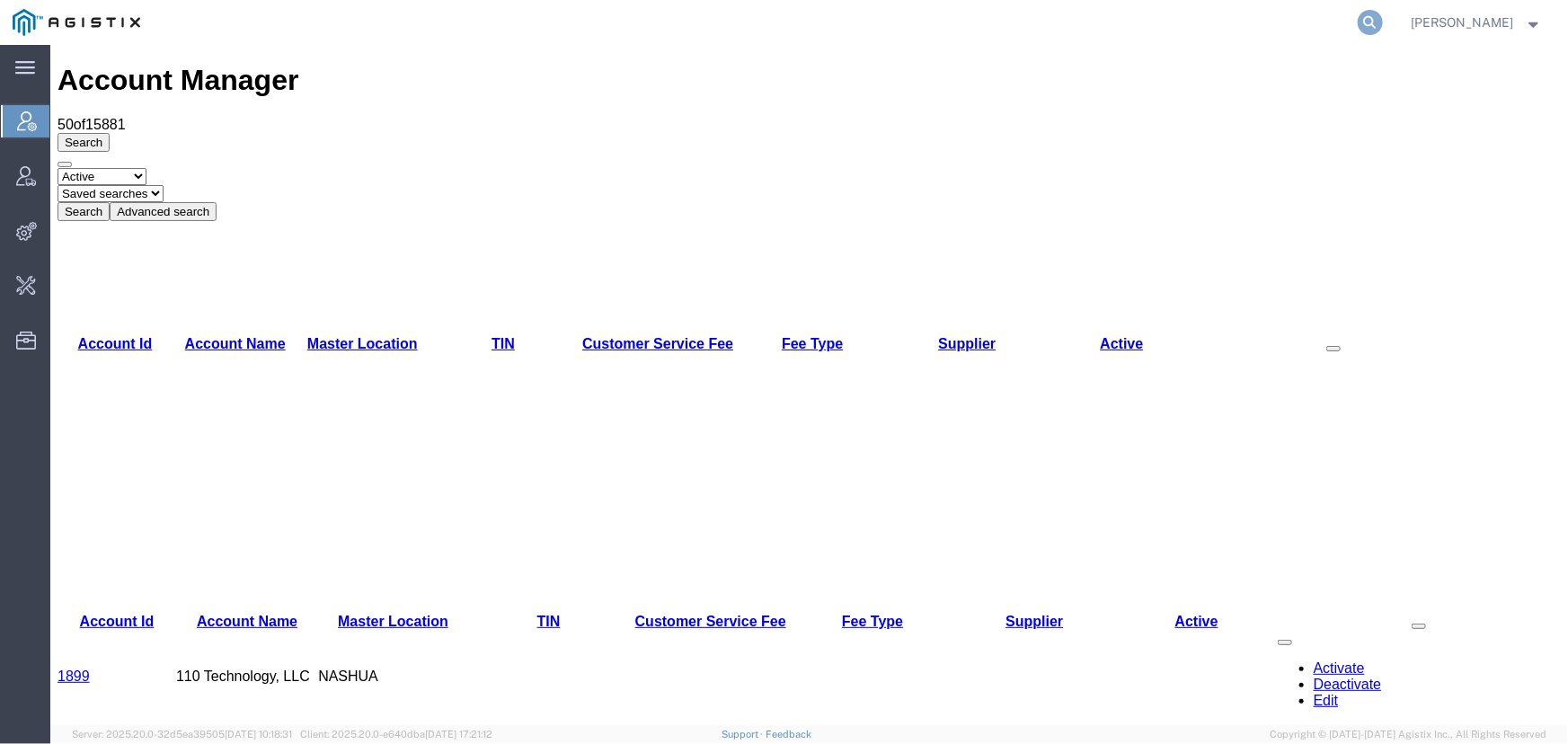
click at [1369, 24] on icon at bounding box center [1371, 22] width 25 height 25
type input "loadsmart"
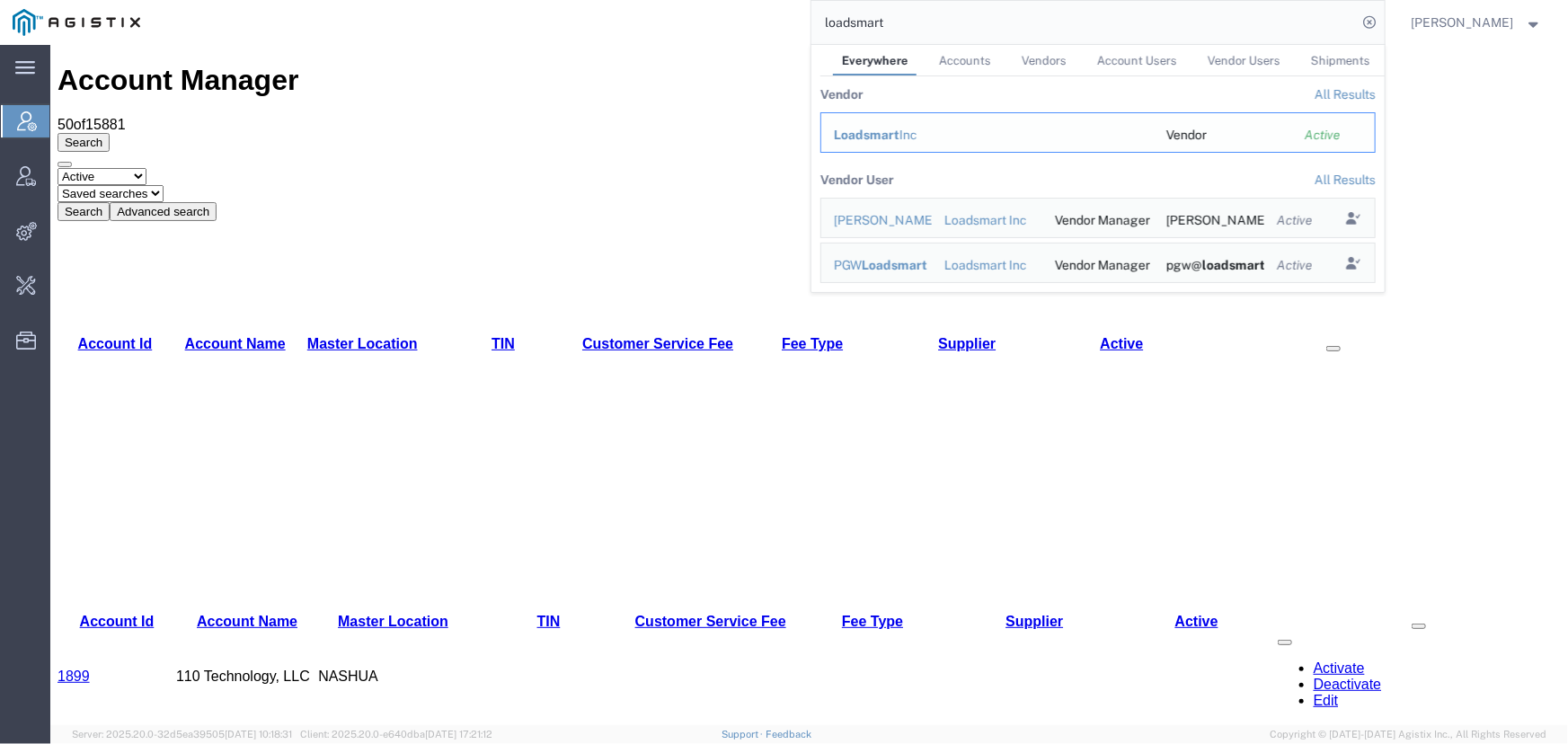
click at [905, 137] on div "Loadsmart Inc" at bounding box center [987, 136] width 307 height 19
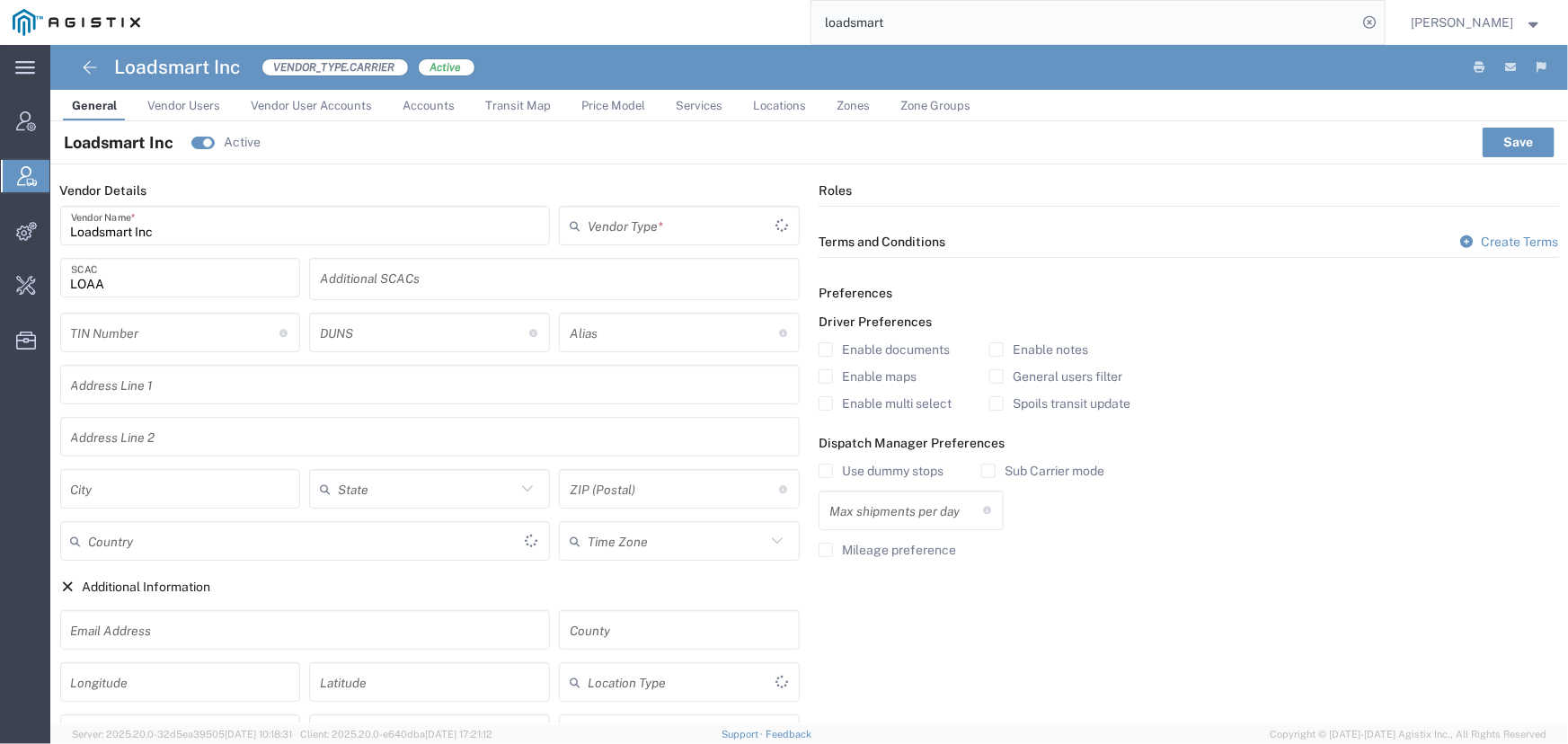
type input "Carrier"
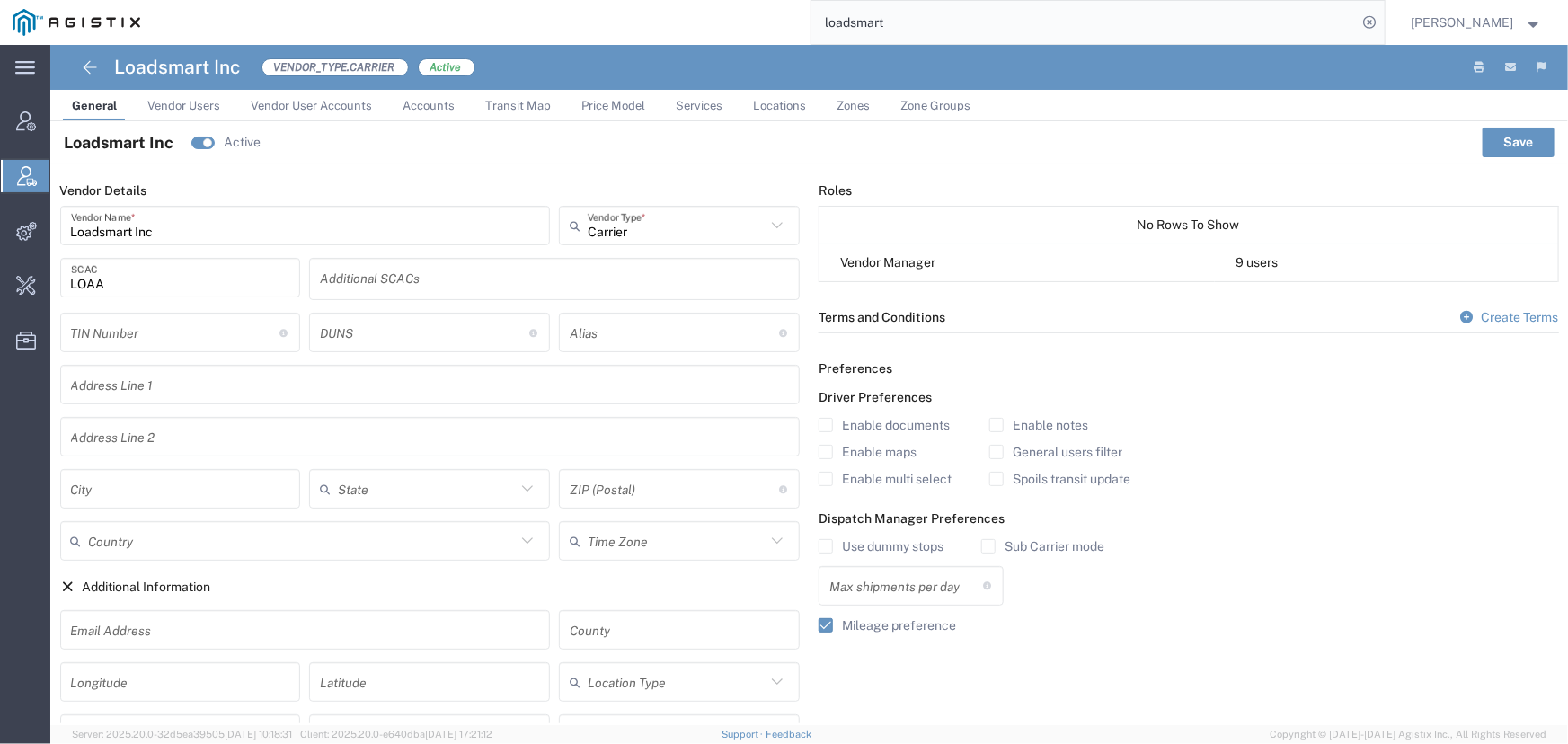
click at [188, 108] on span "Vendor Users" at bounding box center [184, 105] width 73 height 13
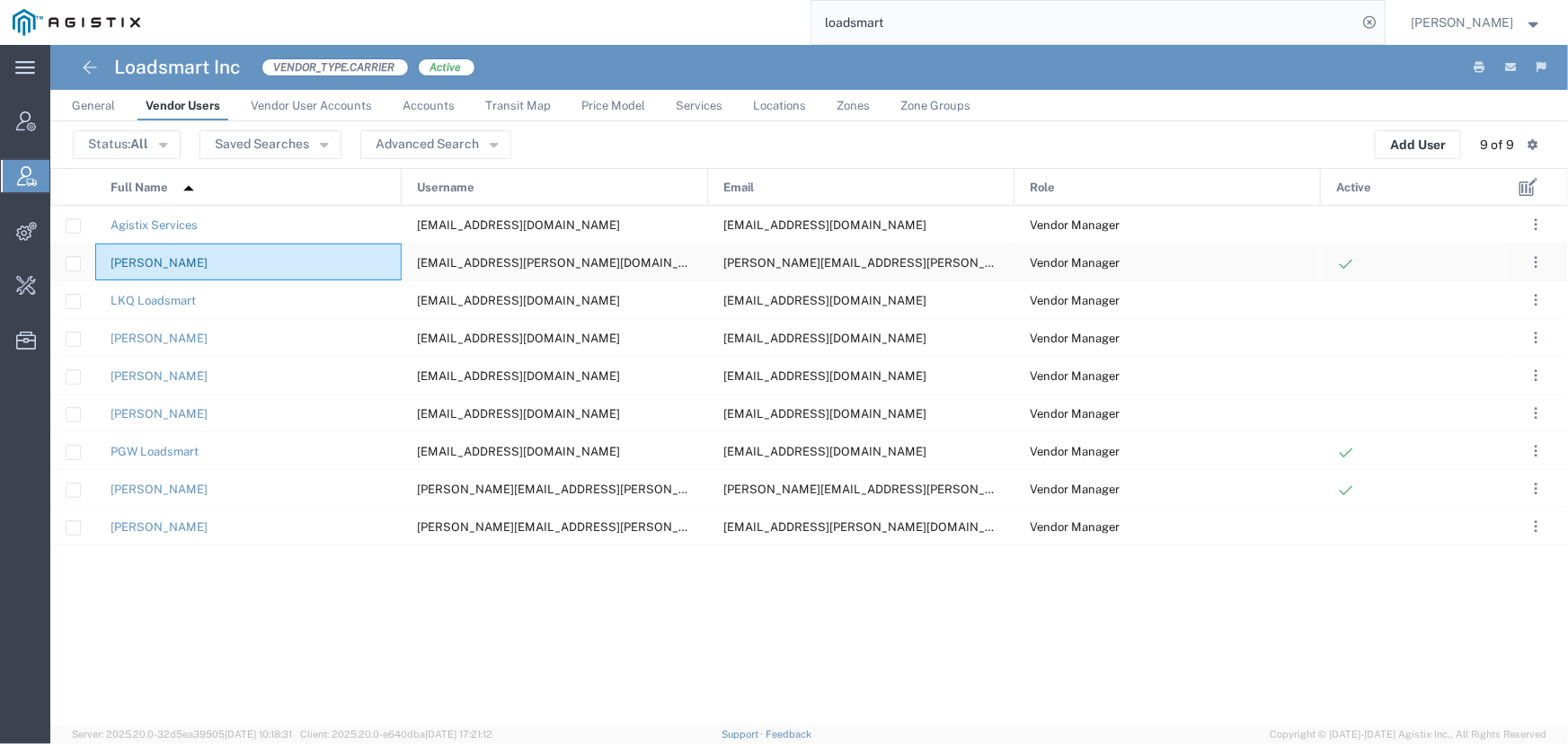
click at [152, 256] on link "Elizabeth Stanczyk" at bounding box center [159, 263] width 97 height 13
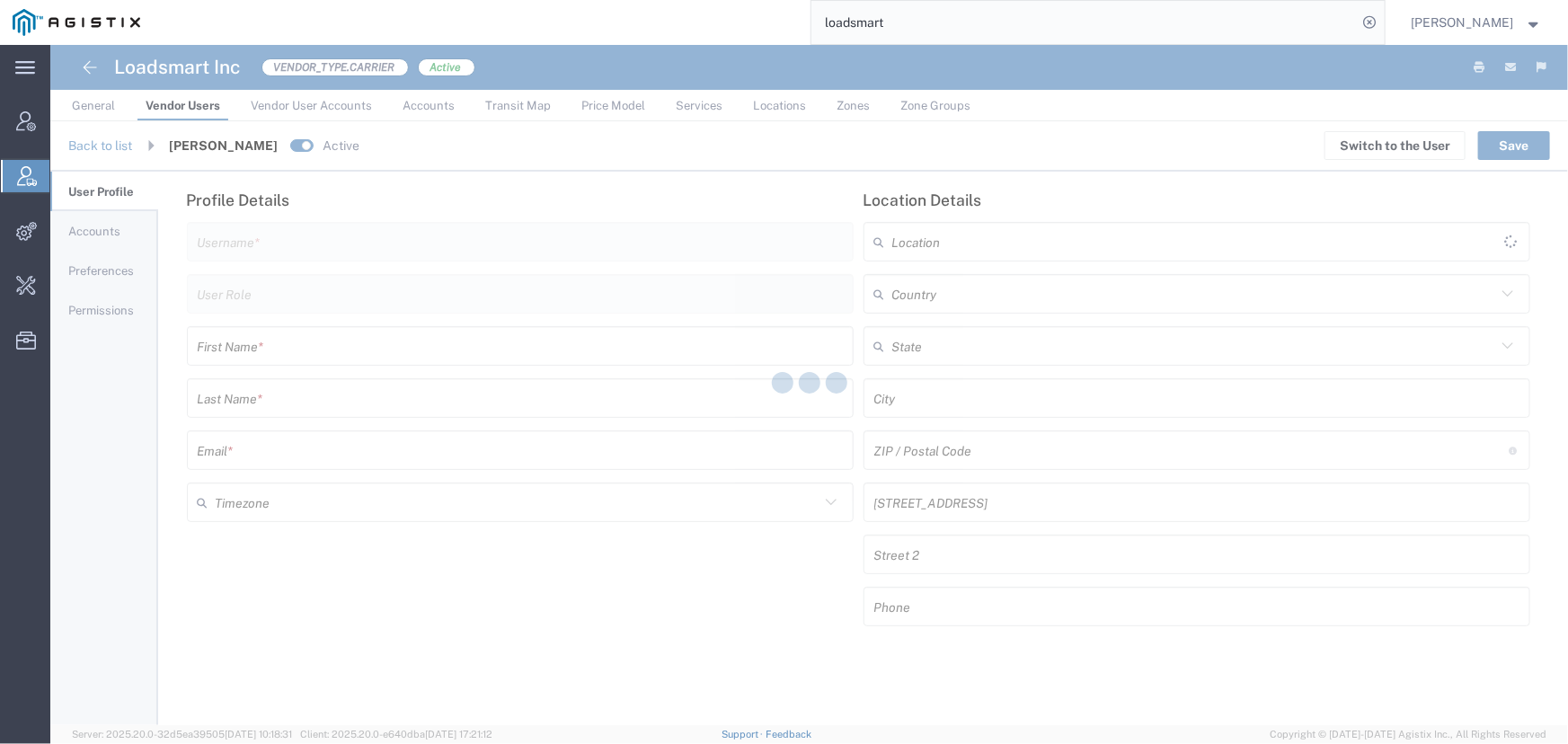
type input "will.kozloski@loadsmart.com"
type input "Vendor Manager"
type input "Elizabeth"
type input "Stanczyk"
type input "elizabeth.stanczyk@loadsmart.com"
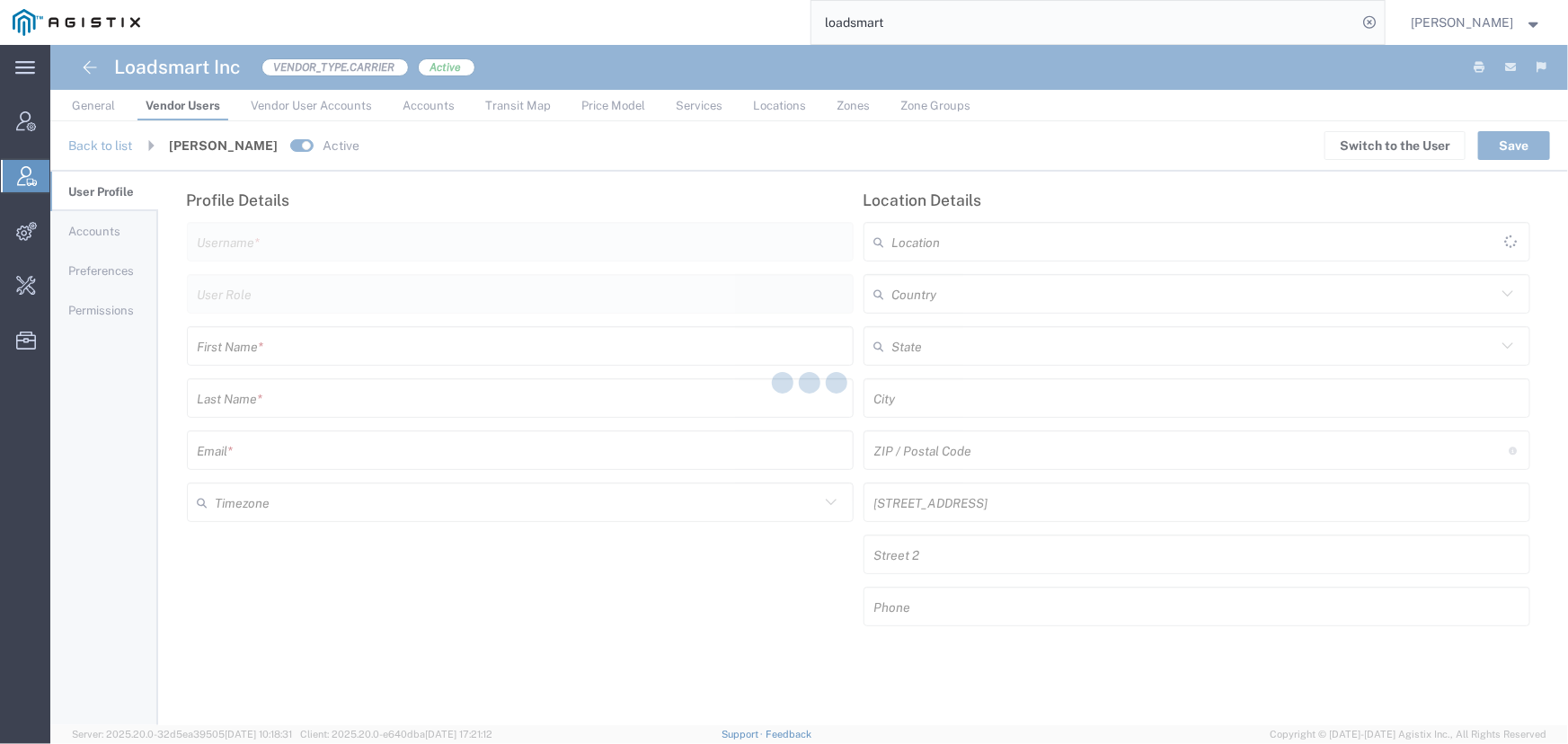
type input "[GEOGRAPHIC_DATA]"
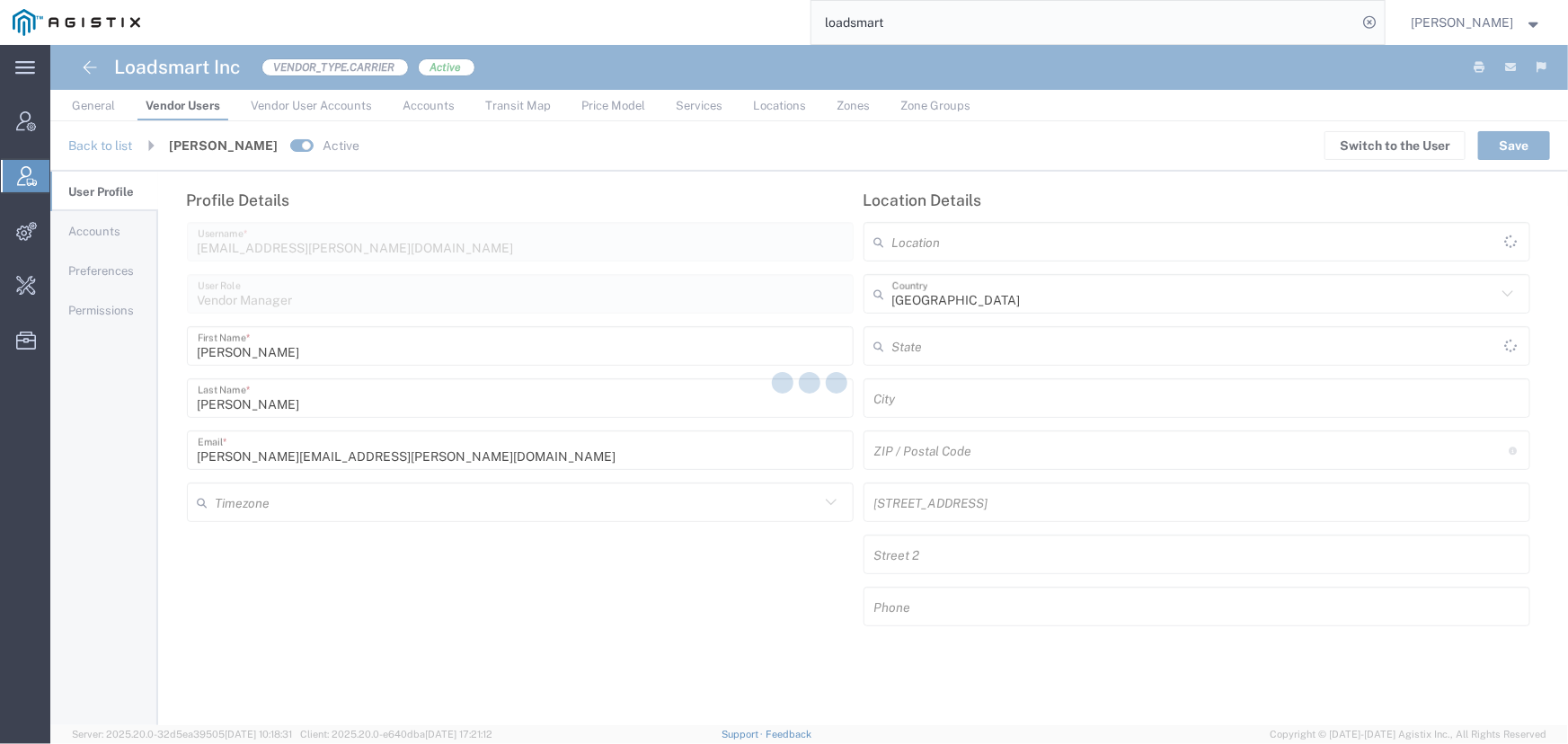
type input "America/Los-Angeles"
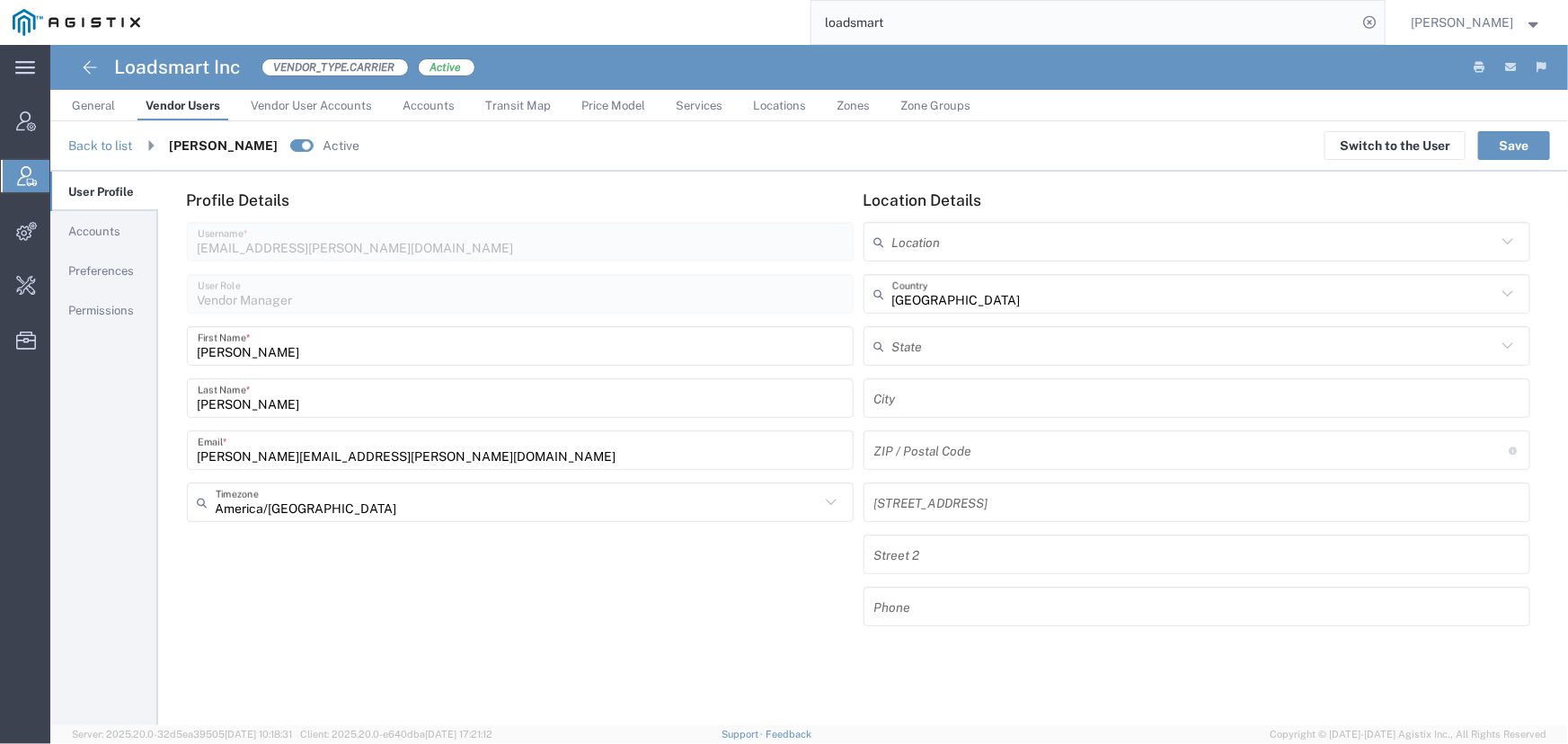
click at [93, 234] on span "Accounts" at bounding box center [94, 231] width 52 height 13
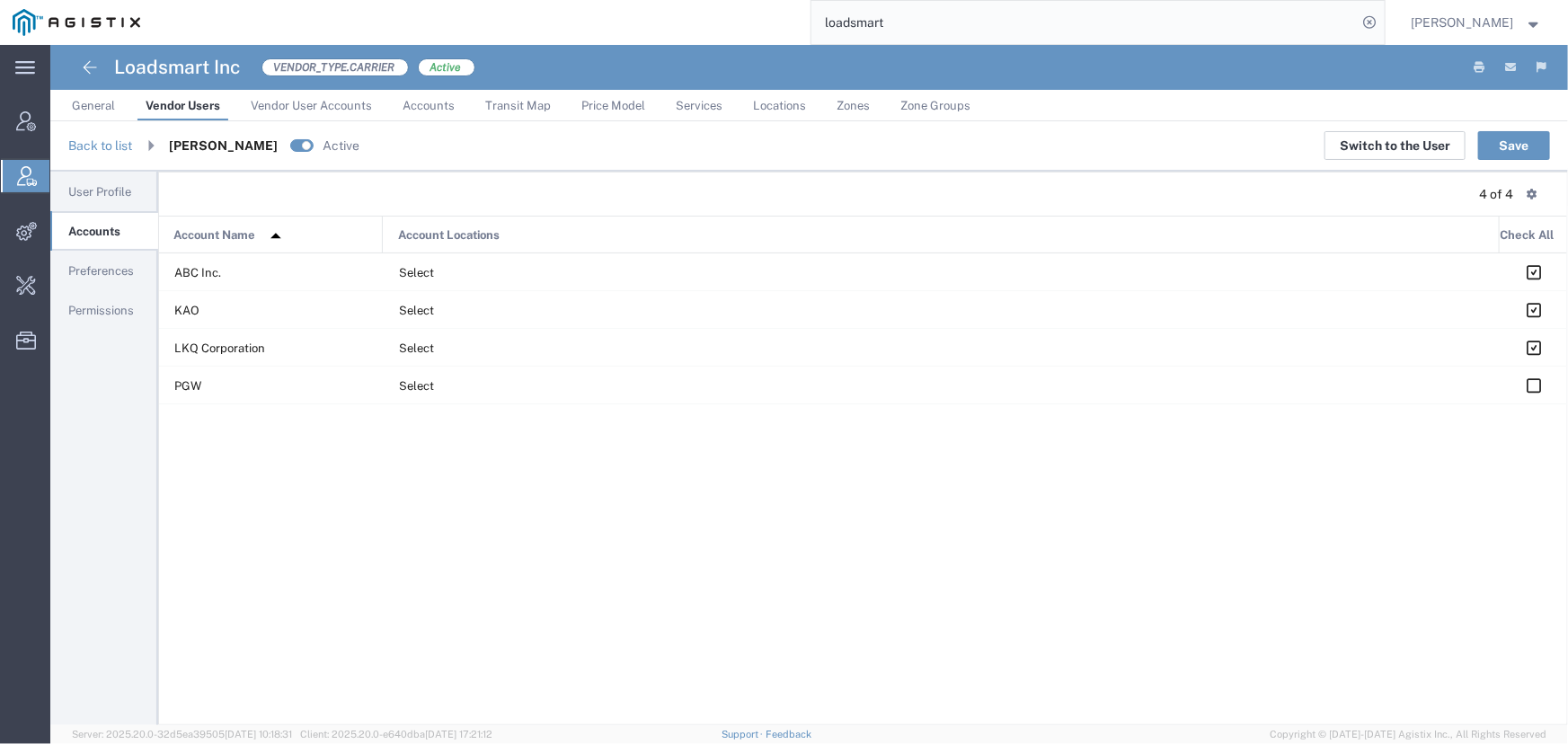
click at [1412, 149] on button "Switch to the User" at bounding box center [1395, 145] width 141 height 29
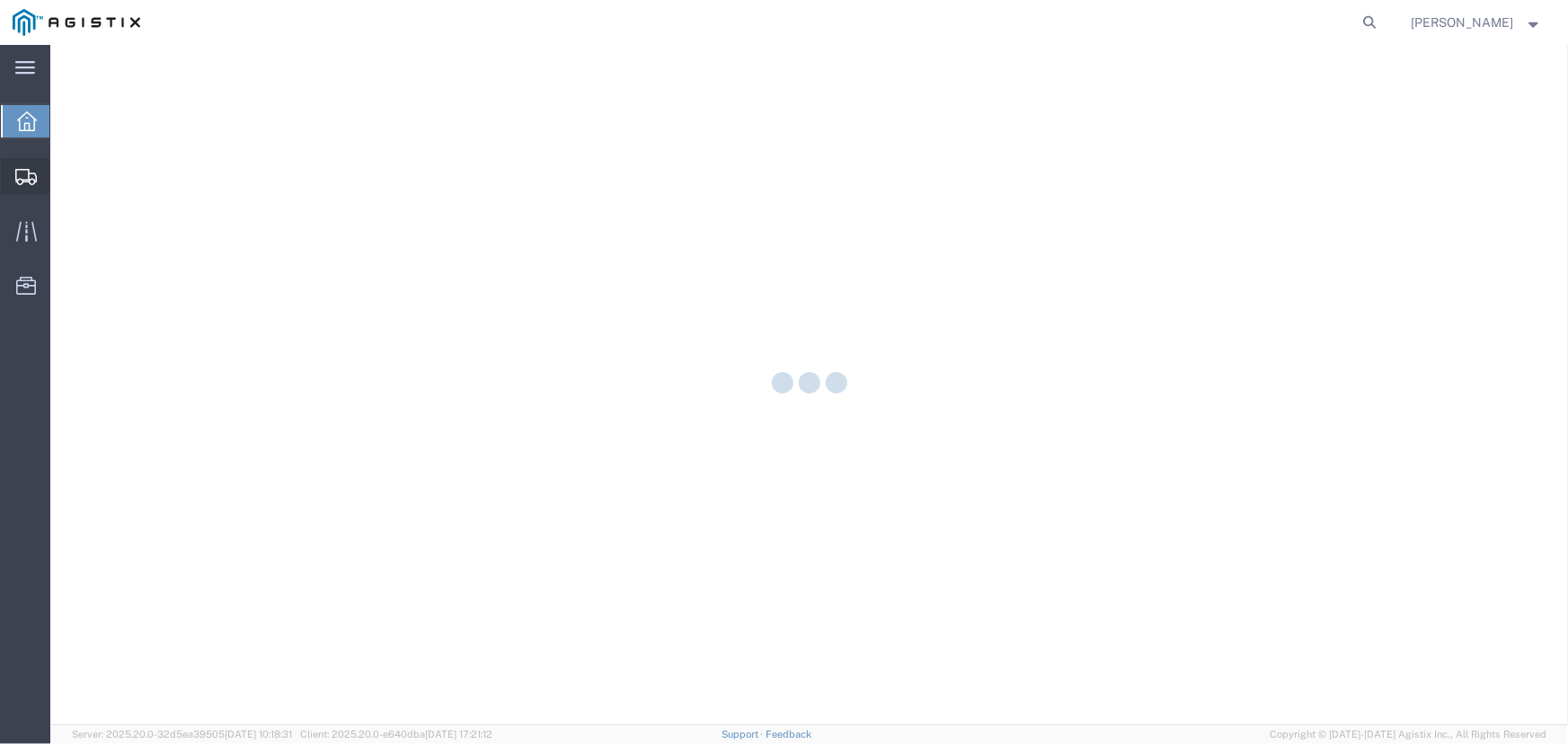
click at [31, 182] on icon at bounding box center [26, 177] width 22 height 16
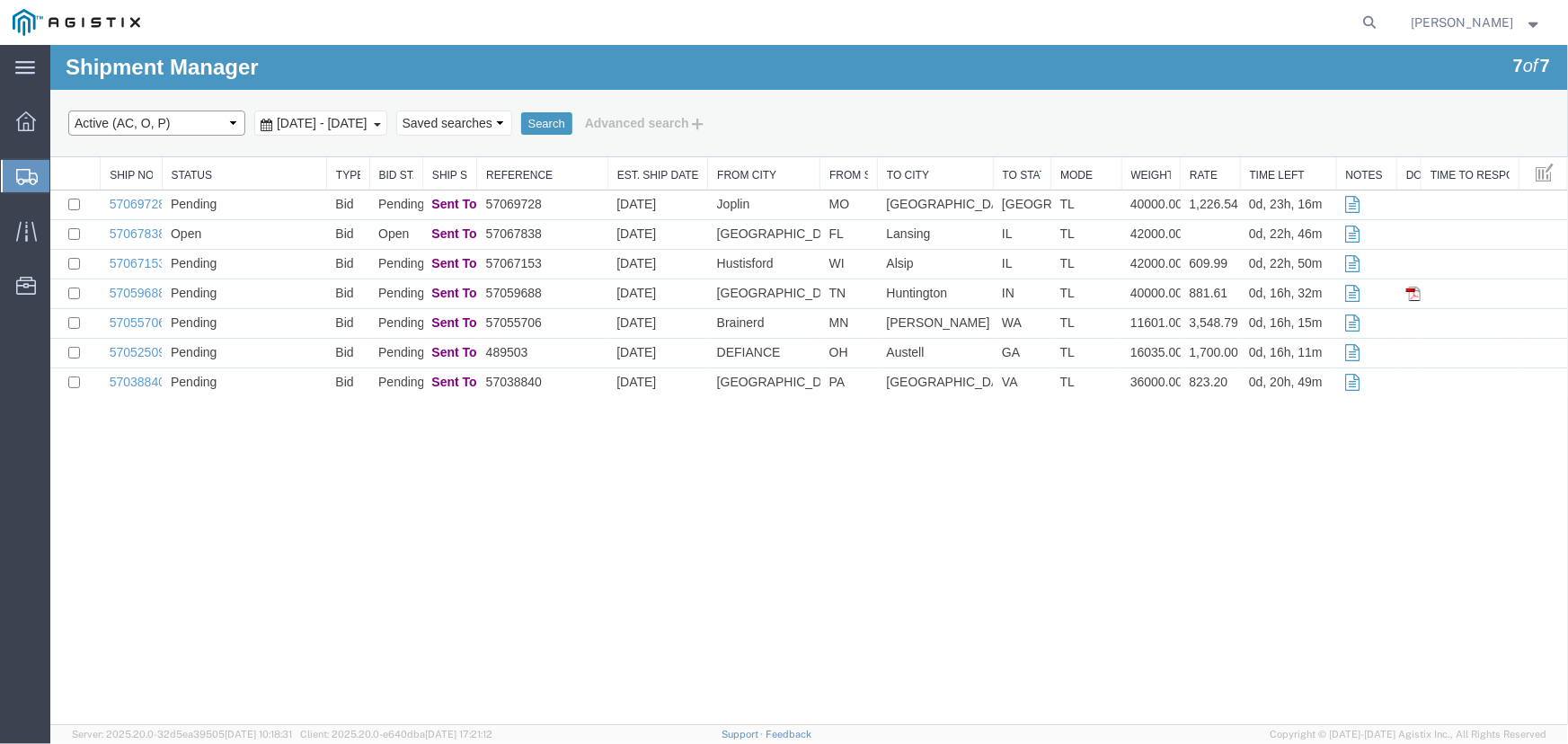
click at [232, 119] on select "Select status Active (AC, O, P) All Approved Awaiting Confirmation (AC) Booked …" at bounding box center [155, 122] width 177 height 25
select select "ALL"
click at [67, 110] on select "Select status Active (AC, O, P) All Approved Awaiting Confirmation (AC) Booked …" at bounding box center [155, 122] width 177 height 25
drag, startPoint x: 158, startPoint y: 170, endPoint x: 191, endPoint y: 174, distance: 33.2
click at [191, 174] on div "Ship No. Status Type Bid Status Ship Status Reference Est. Ship Date From City …" at bounding box center [808, 275] width 1518 height 240
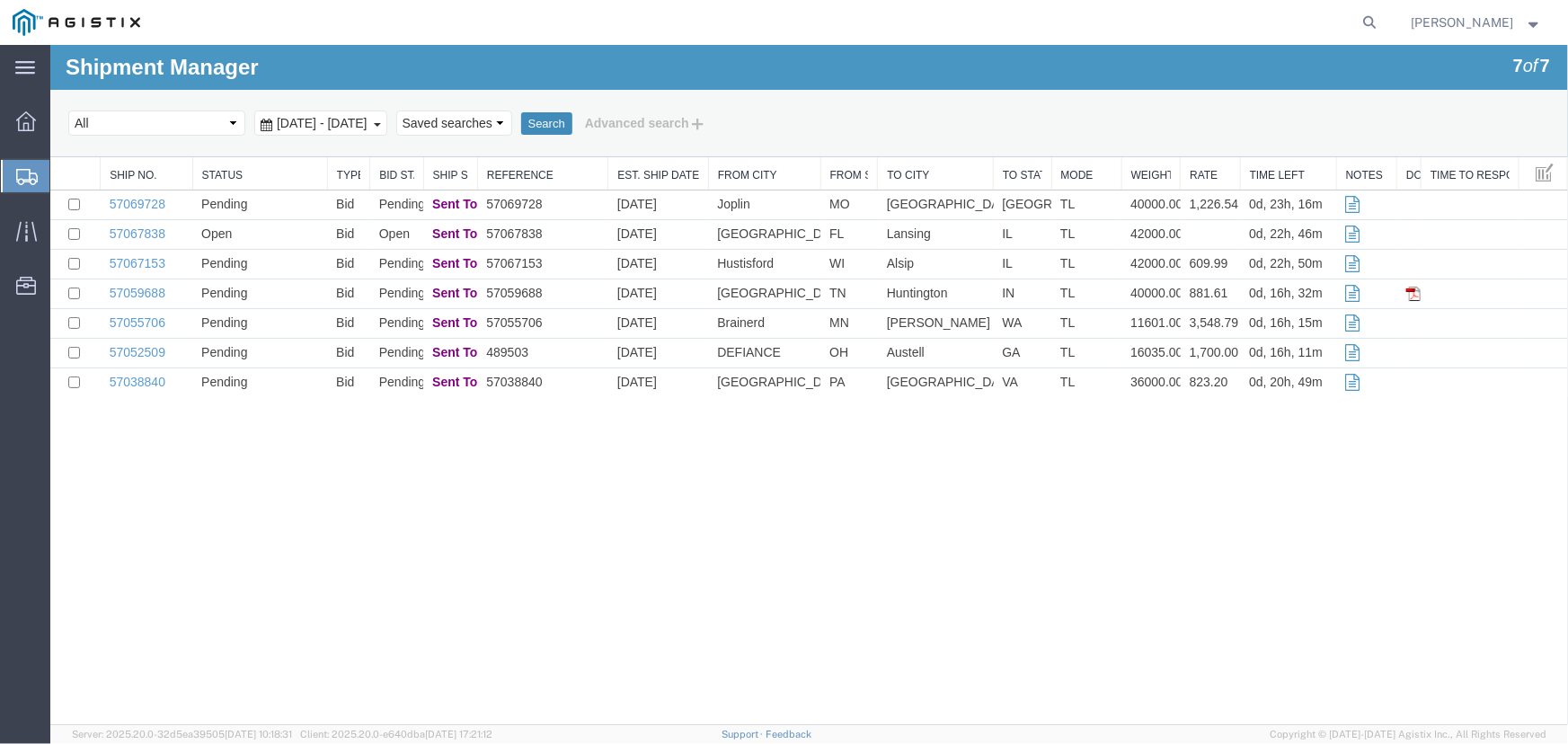
click at [572, 118] on button "Search" at bounding box center [546, 122] width 52 height 23
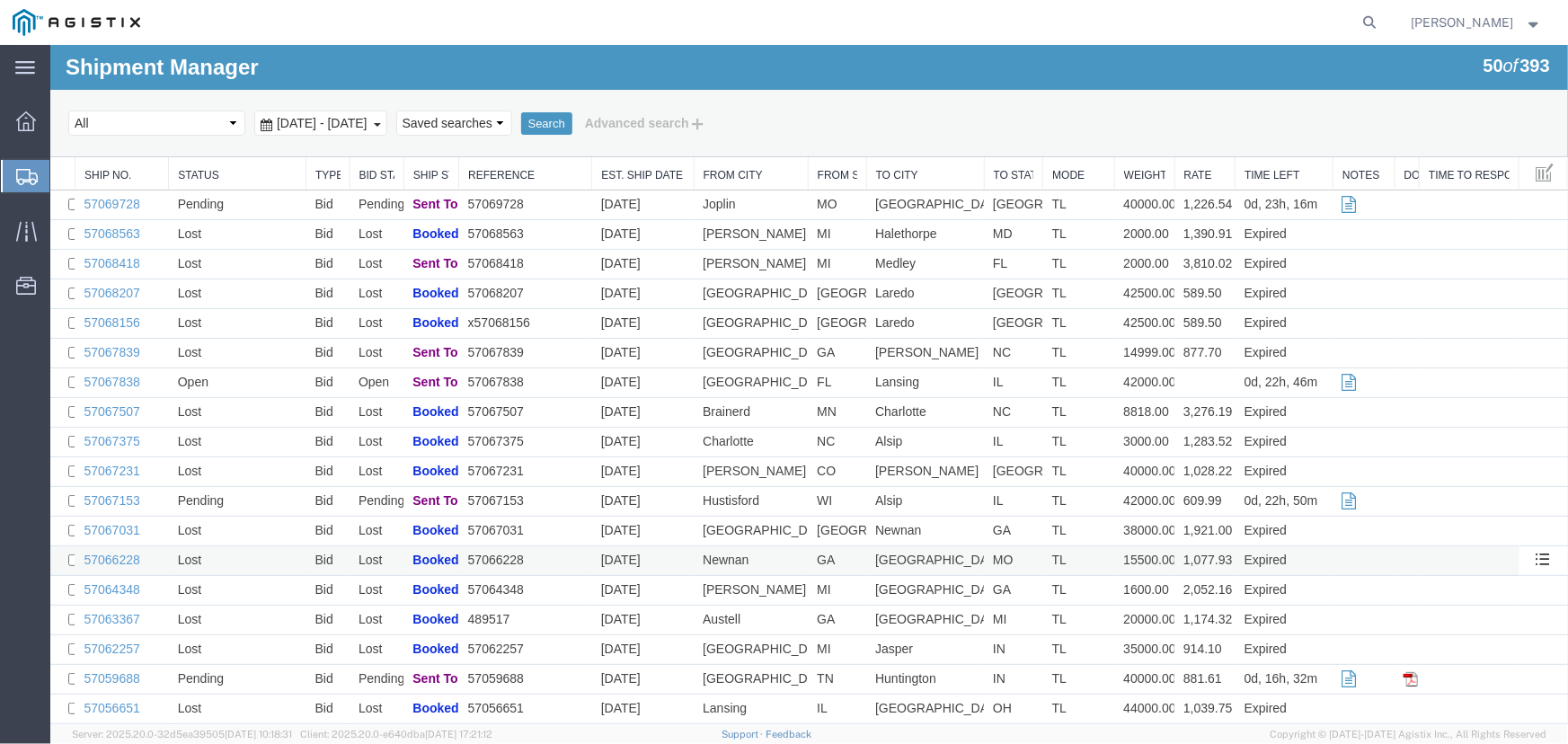
scroll to position [490, 0]
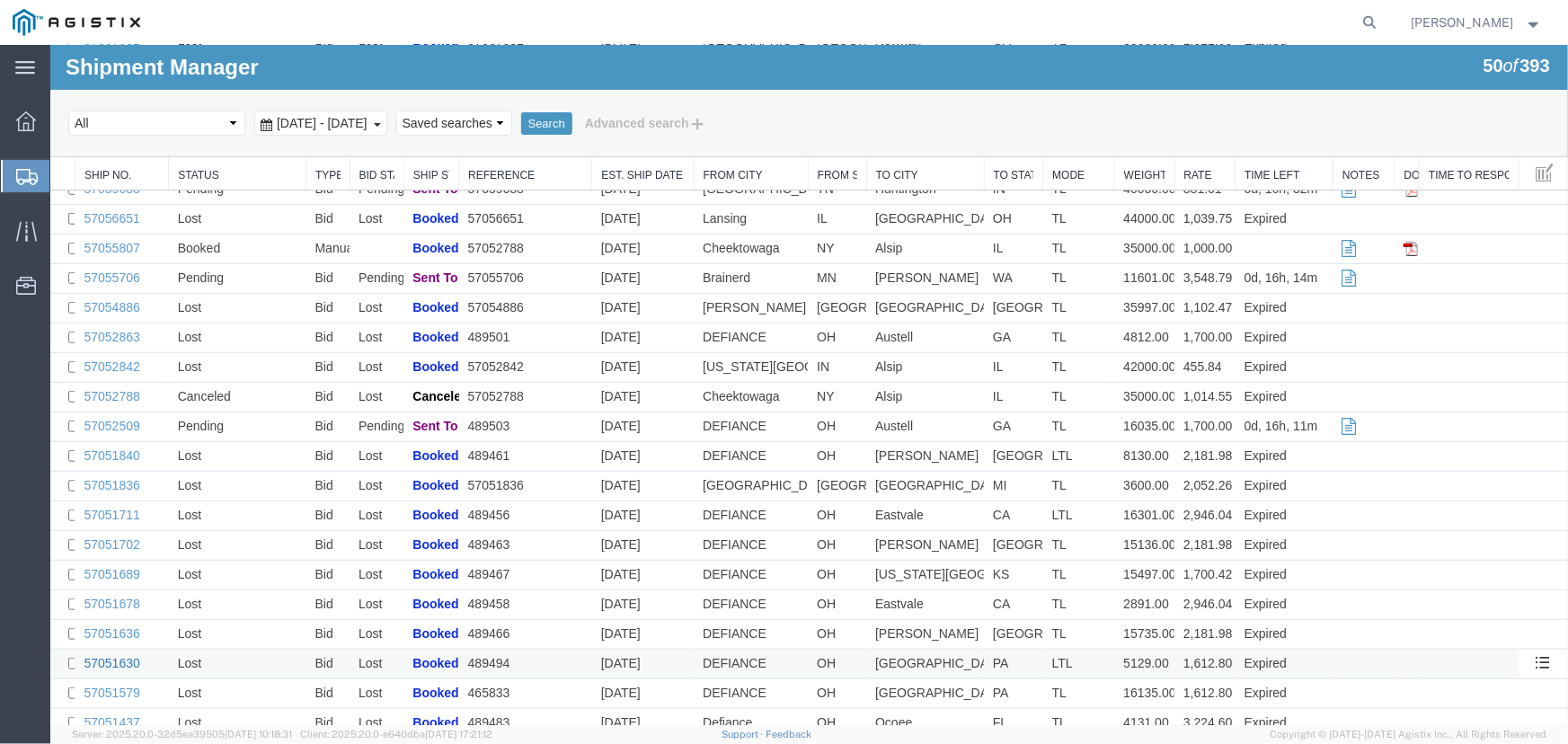
click at [126, 669] on link "57051630" at bounding box center [110, 662] width 55 height 14
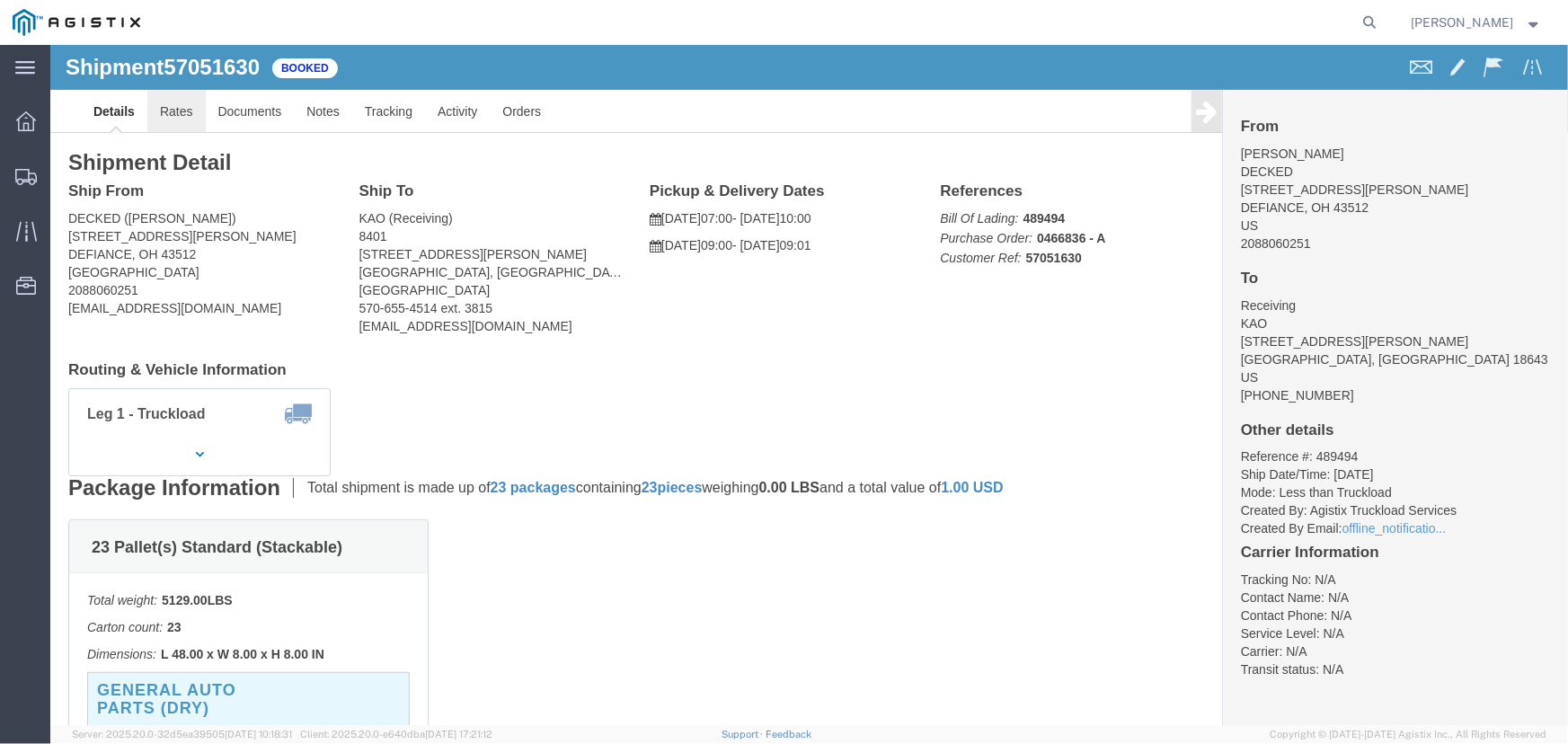
click link "Rates"
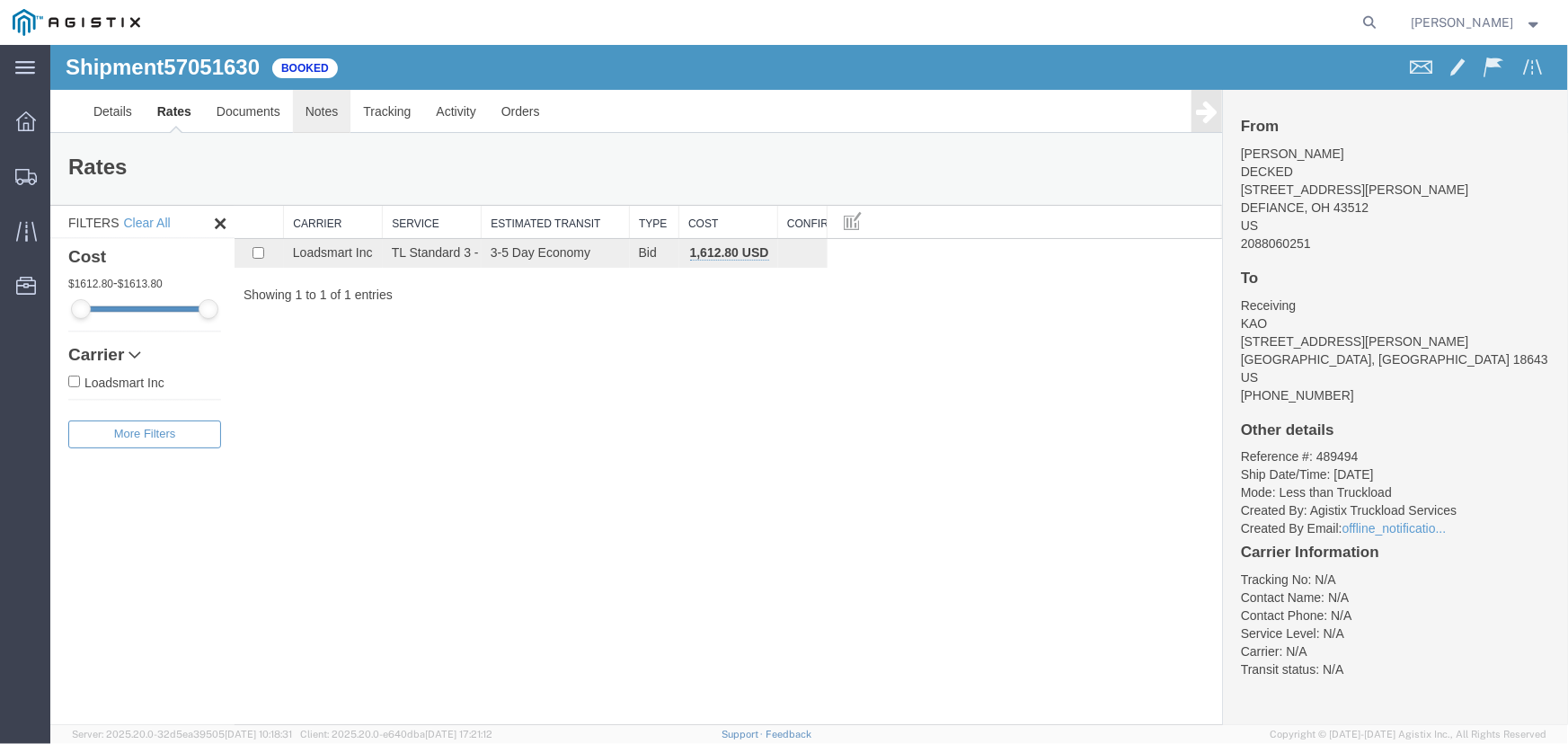
click at [315, 109] on link "Notes" at bounding box center [320, 110] width 58 height 43
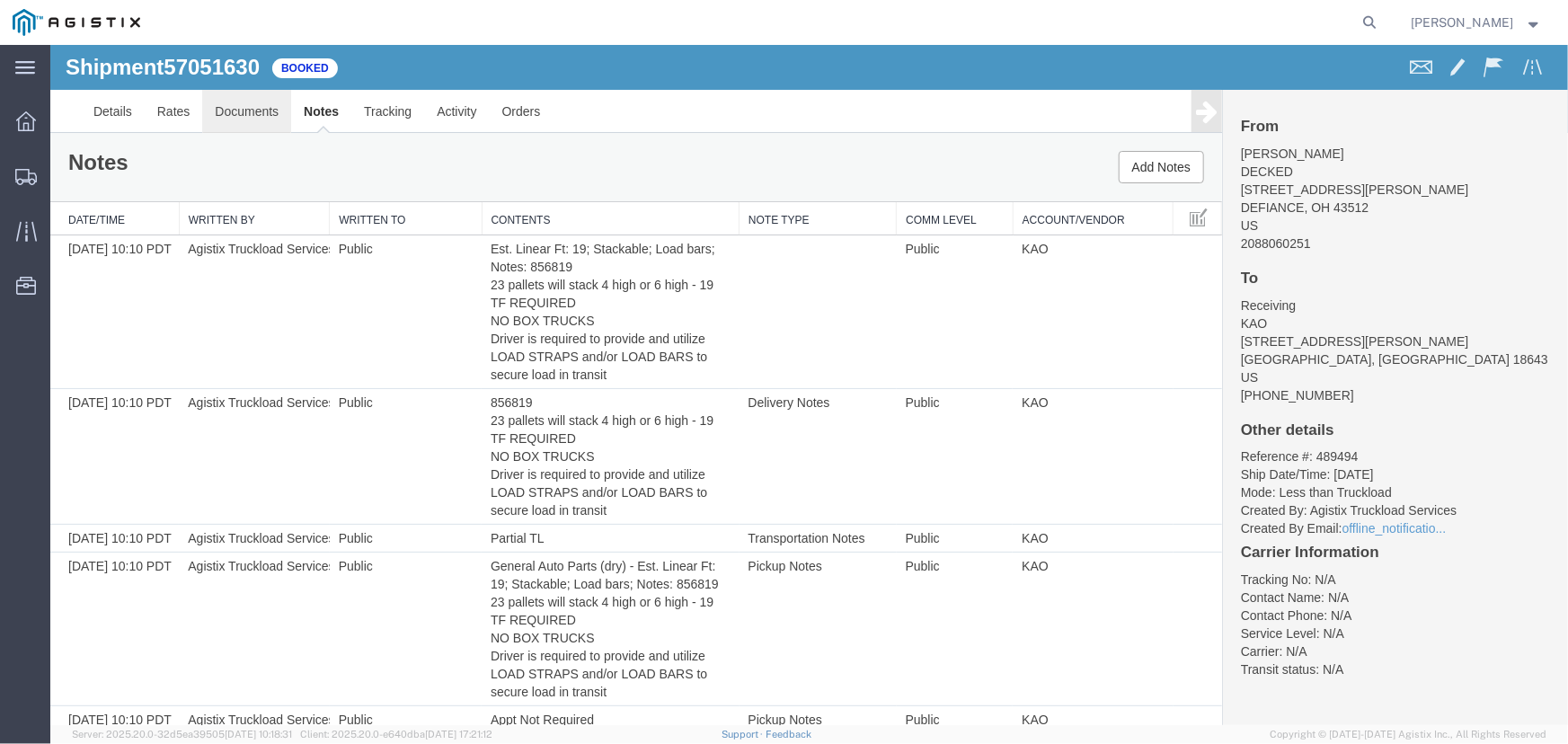
click at [250, 110] on link "Documents" at bounding box center [245, 110] width 89 height 43
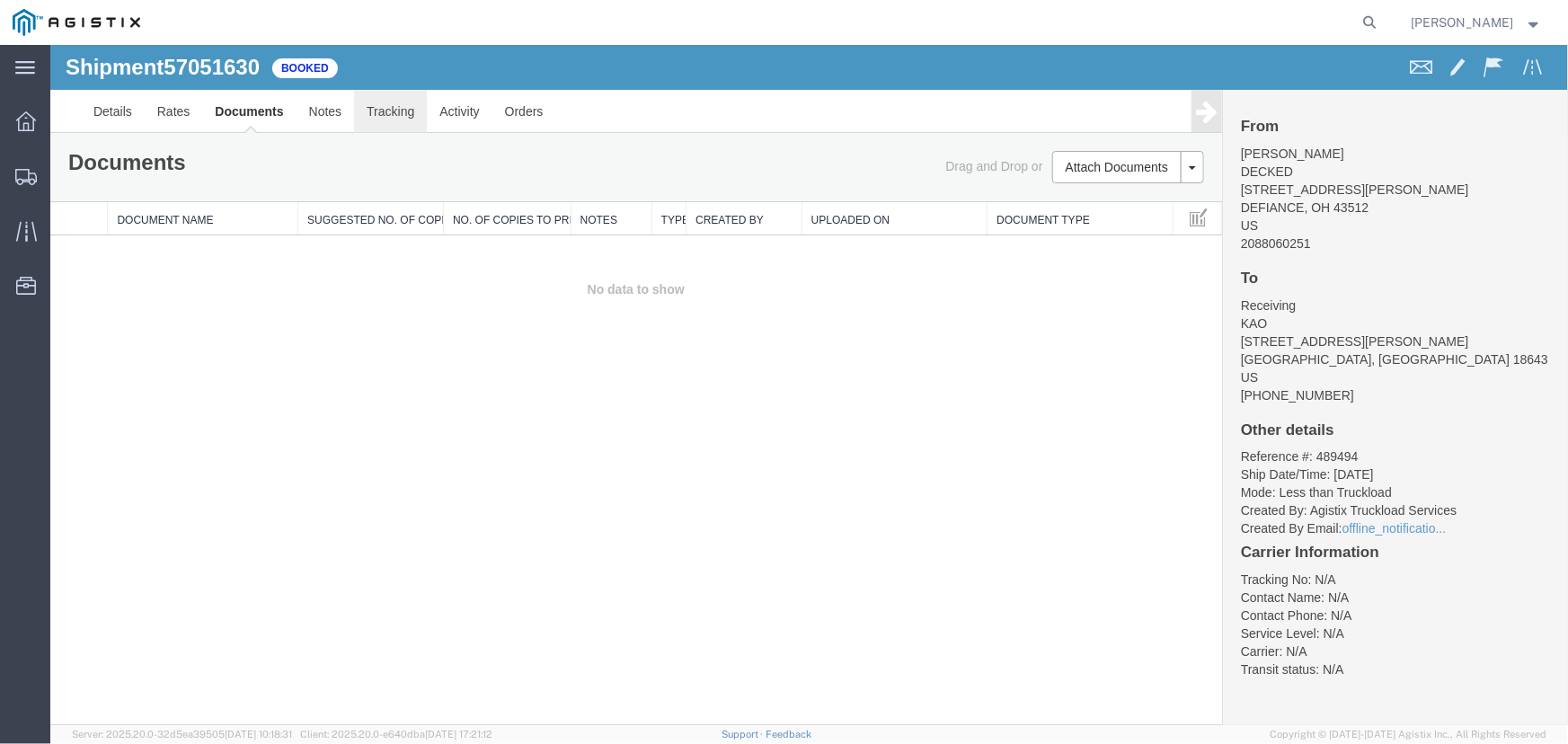
click at [384, 121] on link "Tracking" at bounding box center [389, 110] width 73 height 43
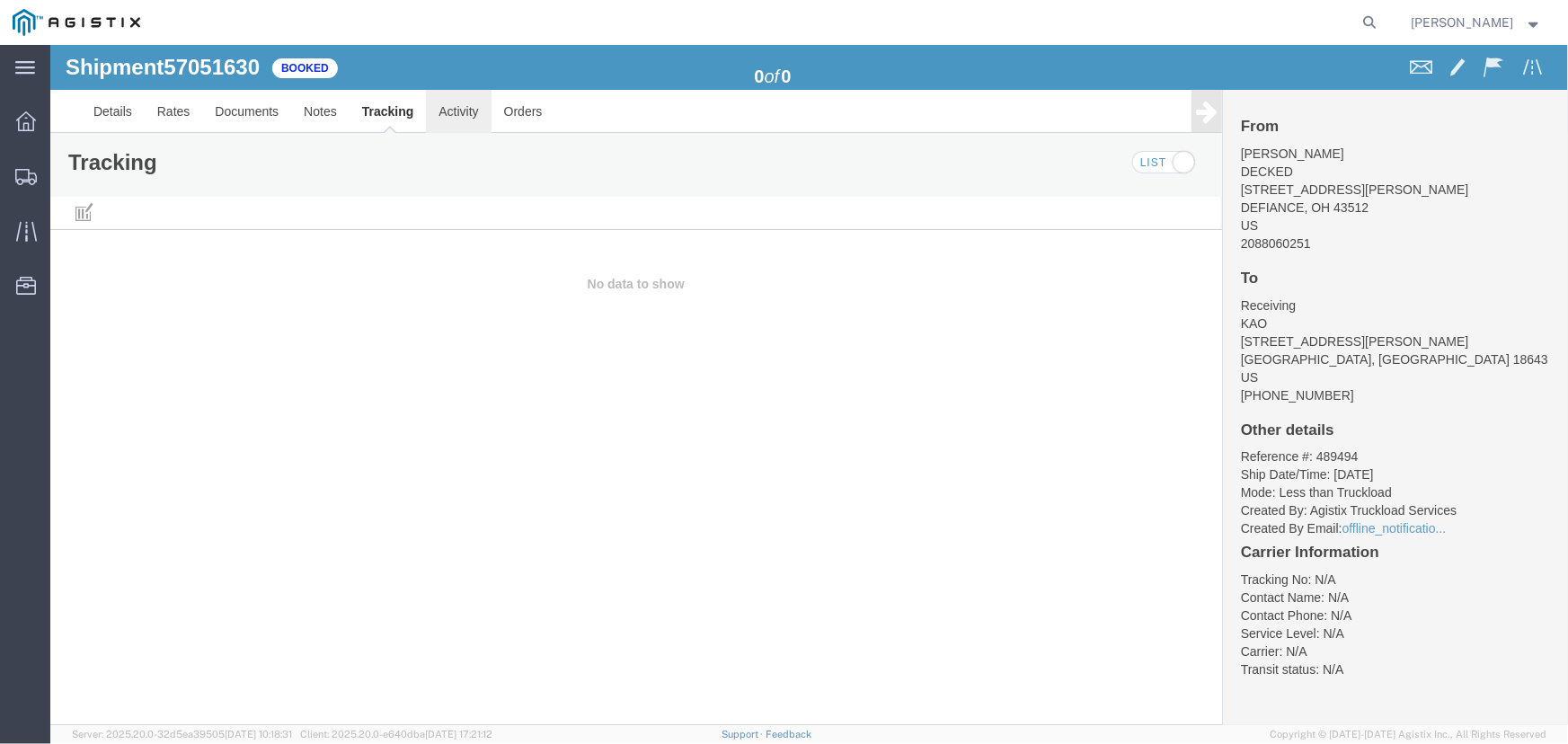
click at [457, 123] on link "Activity" at bounding box center [457, 110] width 65 height 43
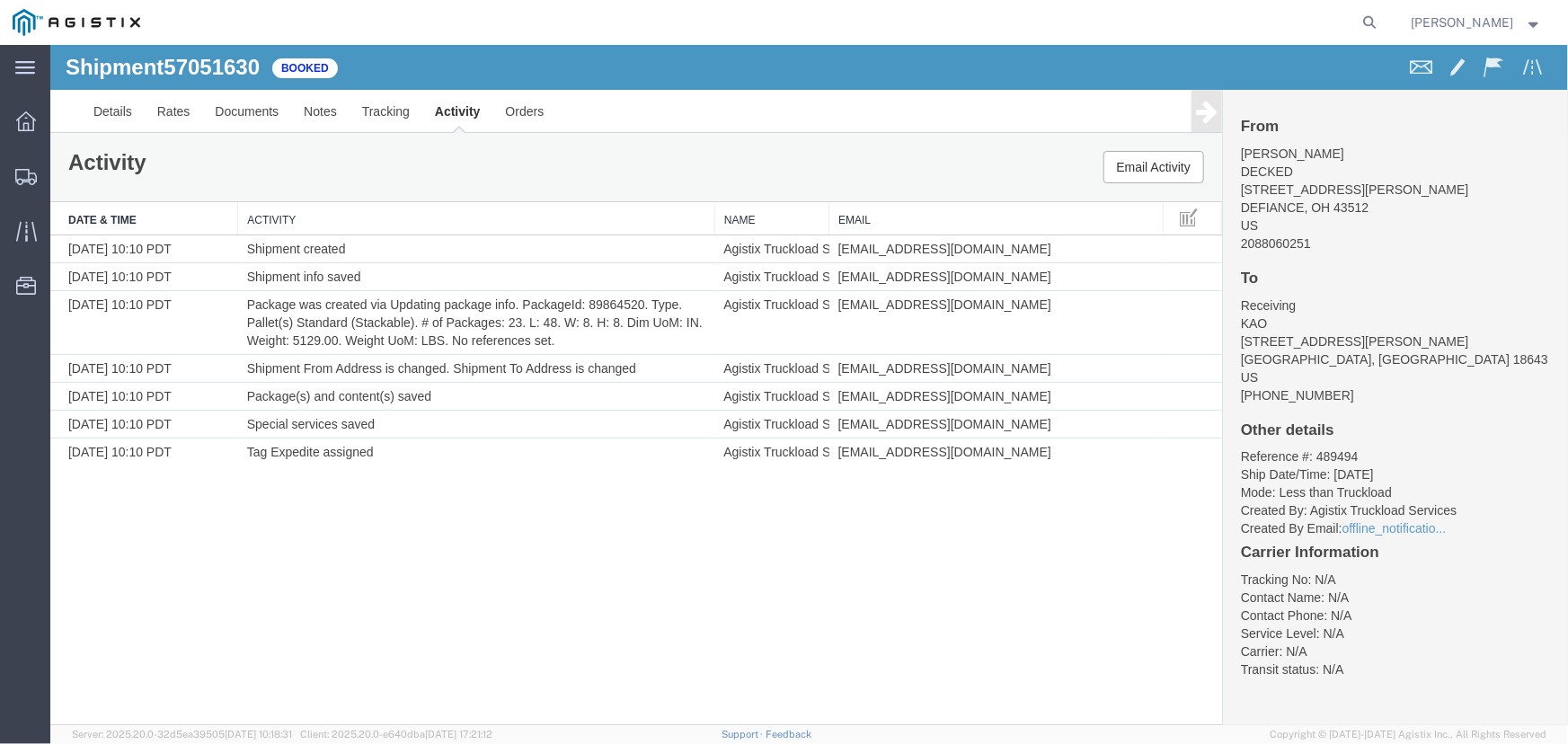
click at [1487, 19] on span "Elizabeth Stanczyk" at bounding box center [1463, 22] width 102 height 20
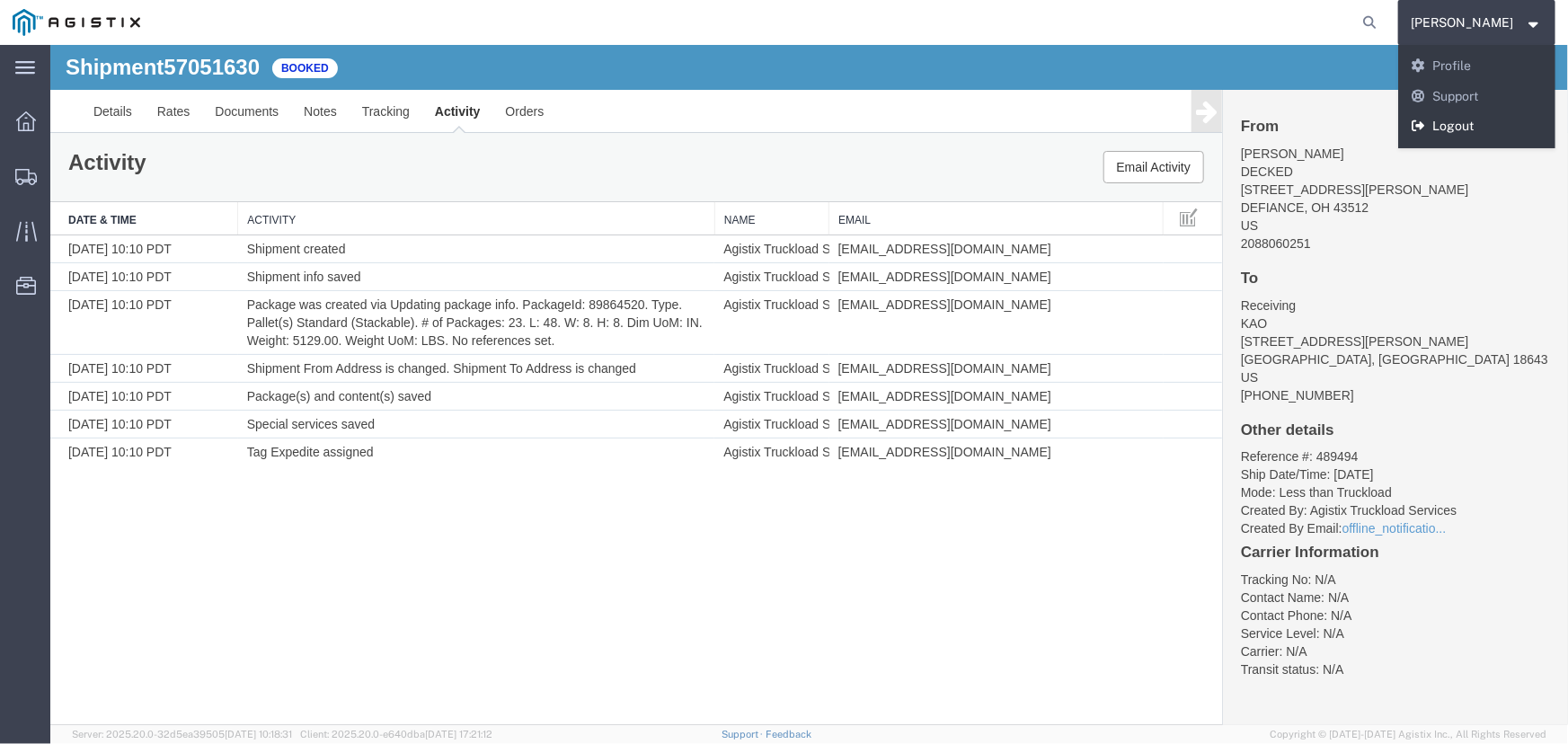
click at [1457, 130] on link "Logout" at bounding box center [1477, 126] width 158 height 31
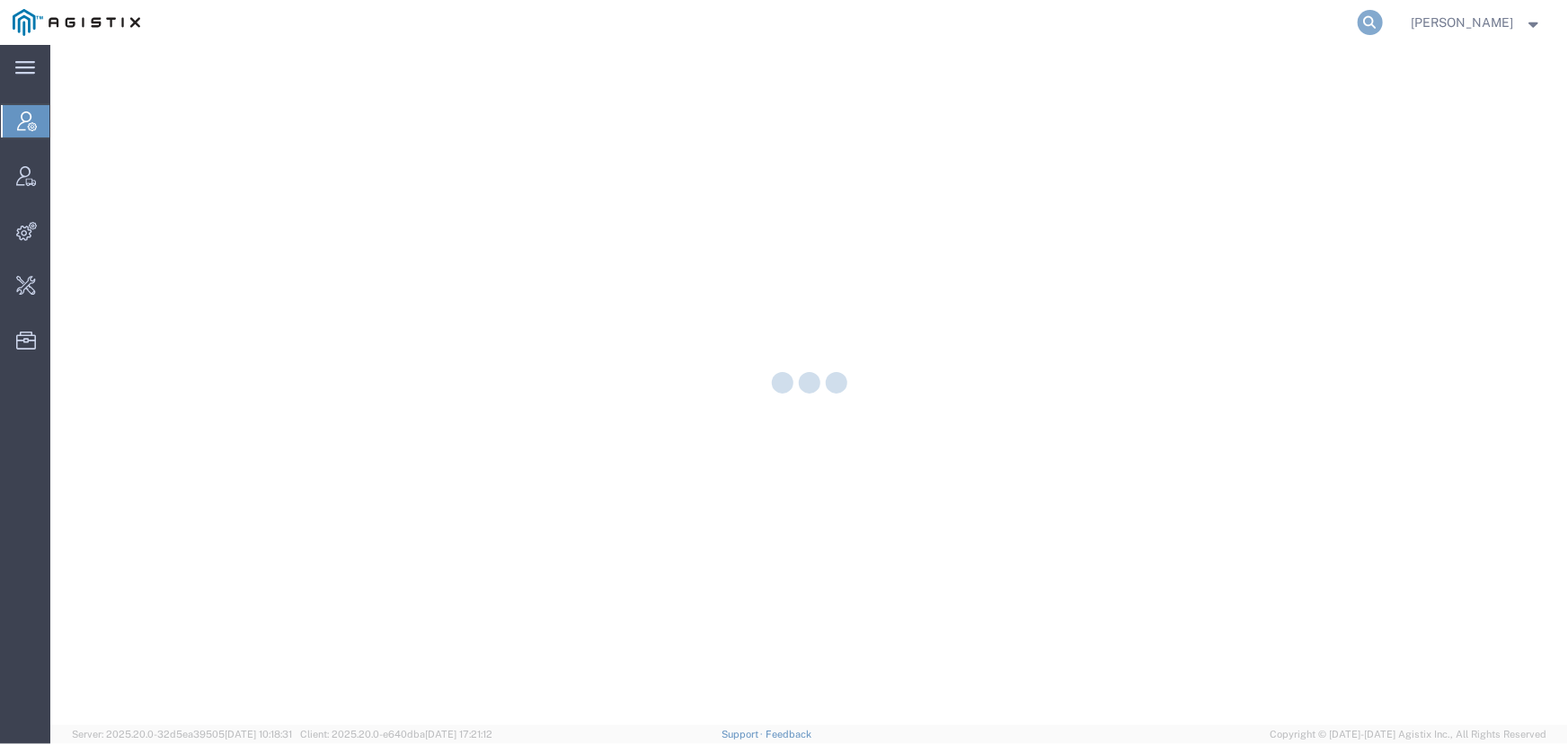
click at [1369, 19] on icon at bounding box center [1371, 22] width 25 height 25
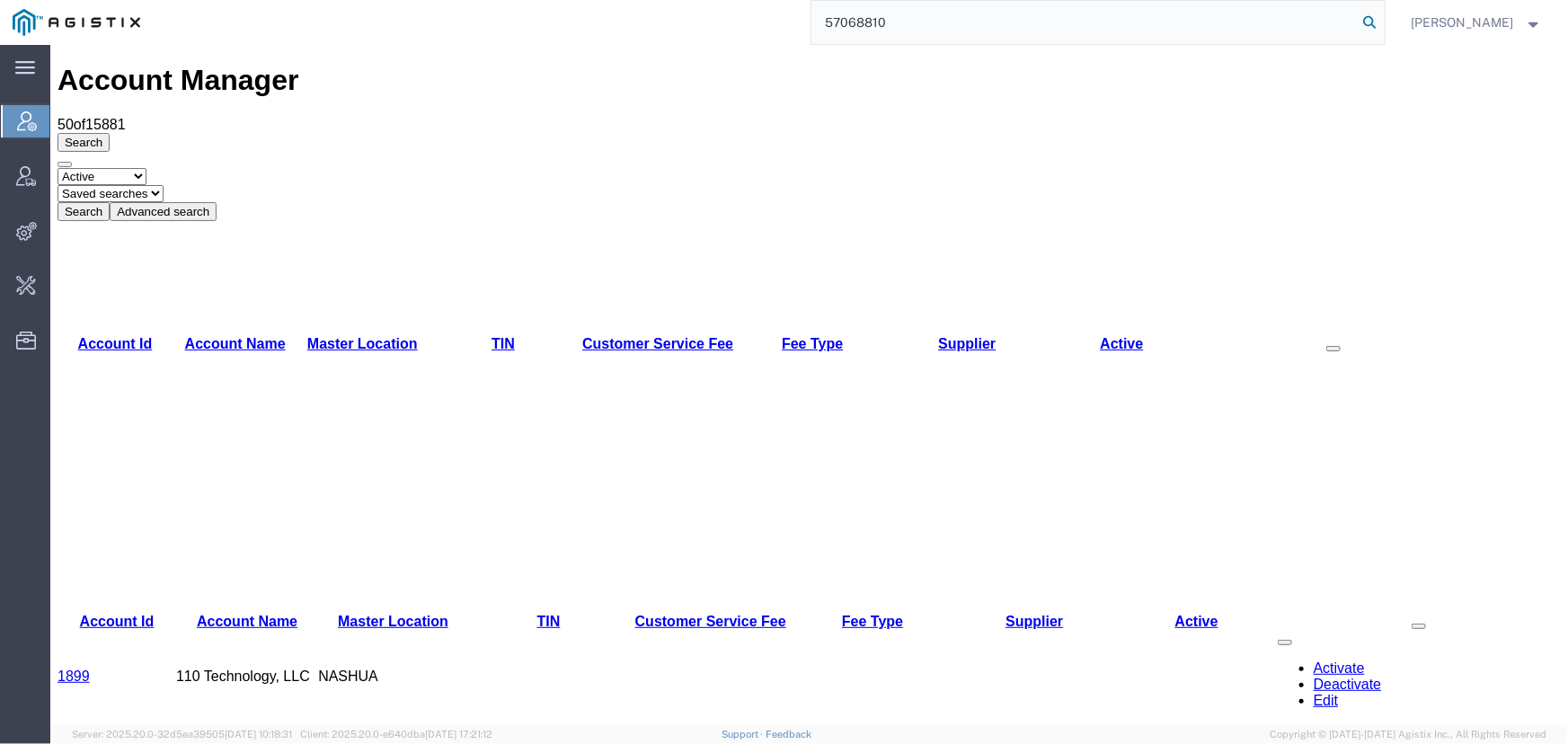
type input "57068810"
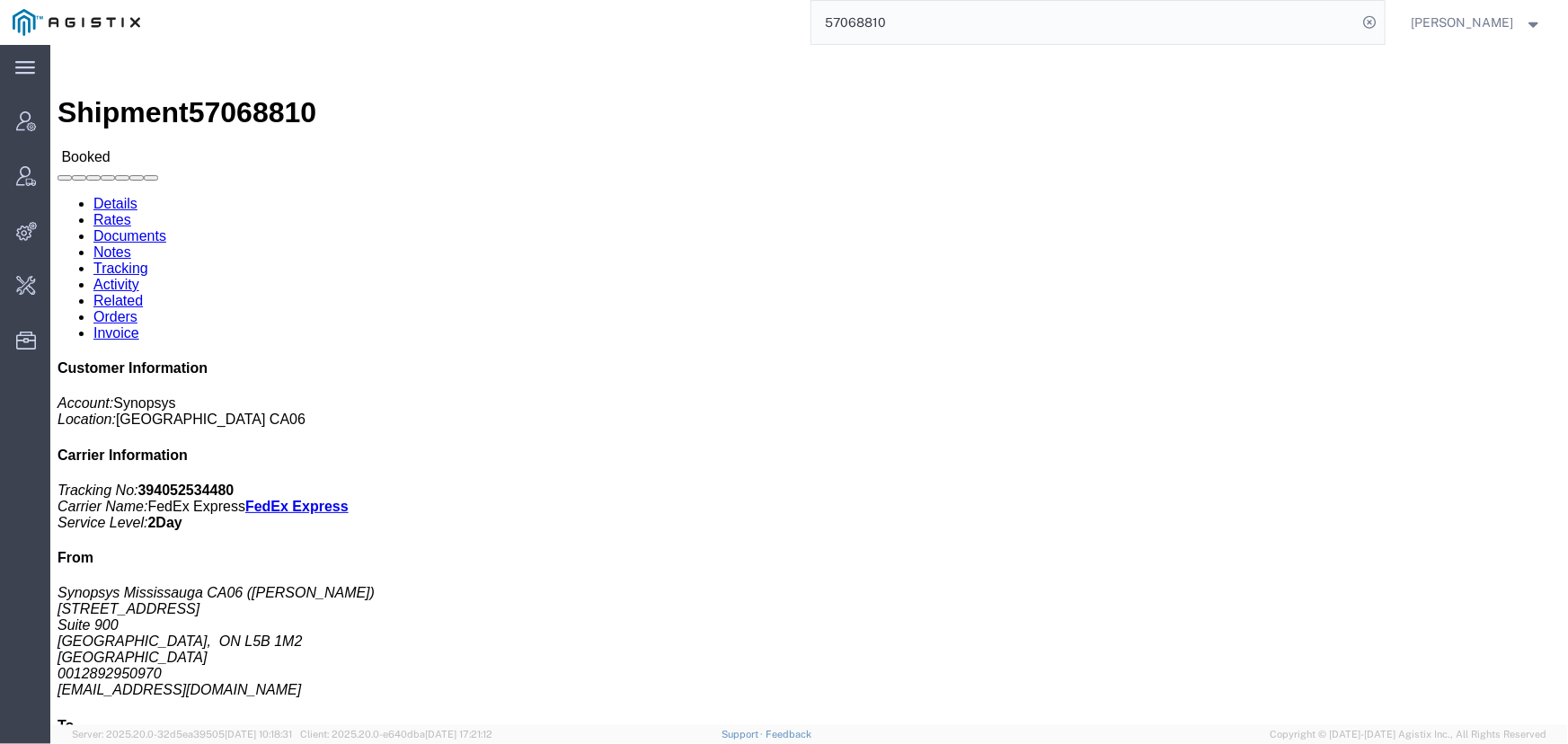
click at [1483, 23] on span "[PERSON_NAME]" at bounding box center [1463, 22] width 102 height 20
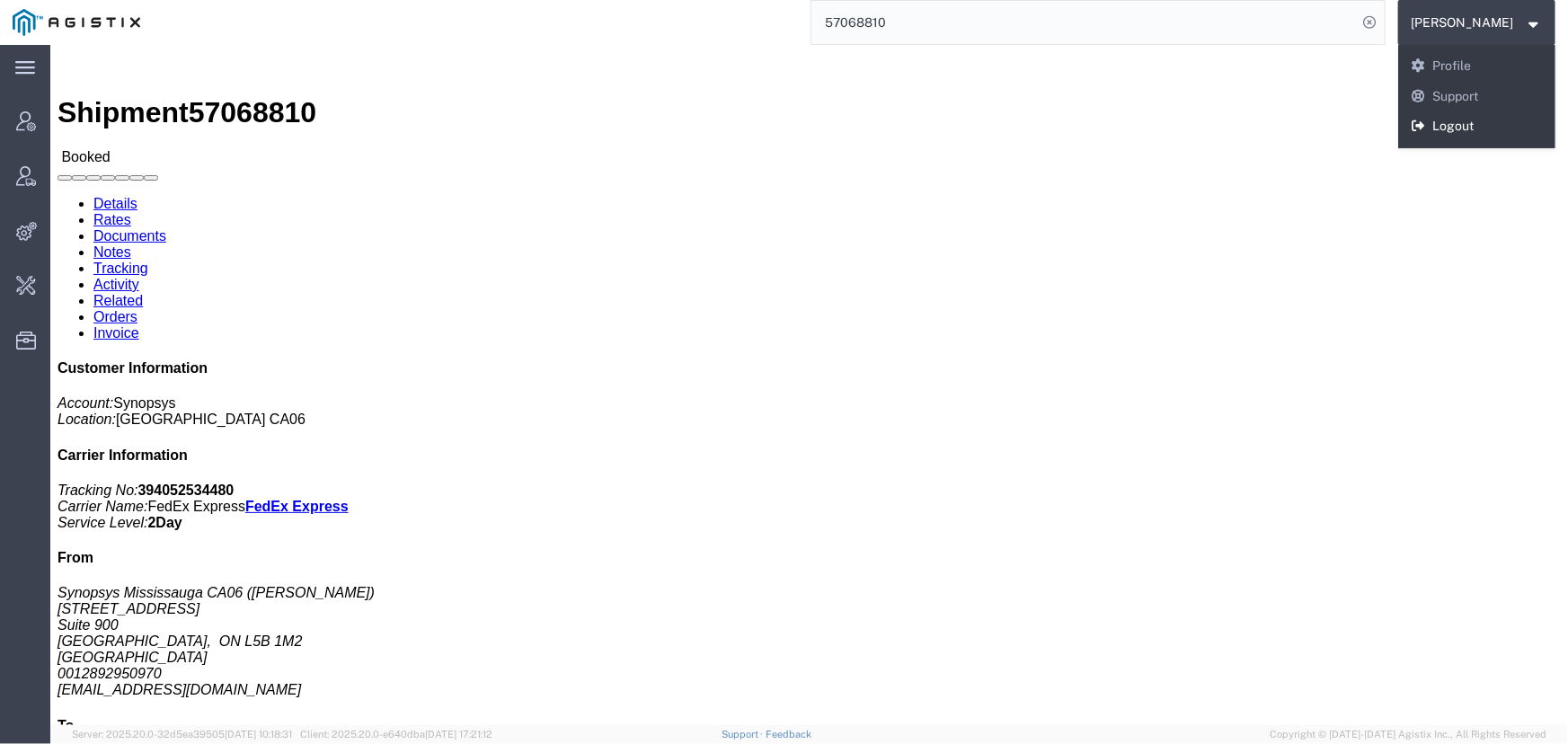
click at [1454, 120] on link "Logout" at bounding box center [1477, 126] width 158 height 31
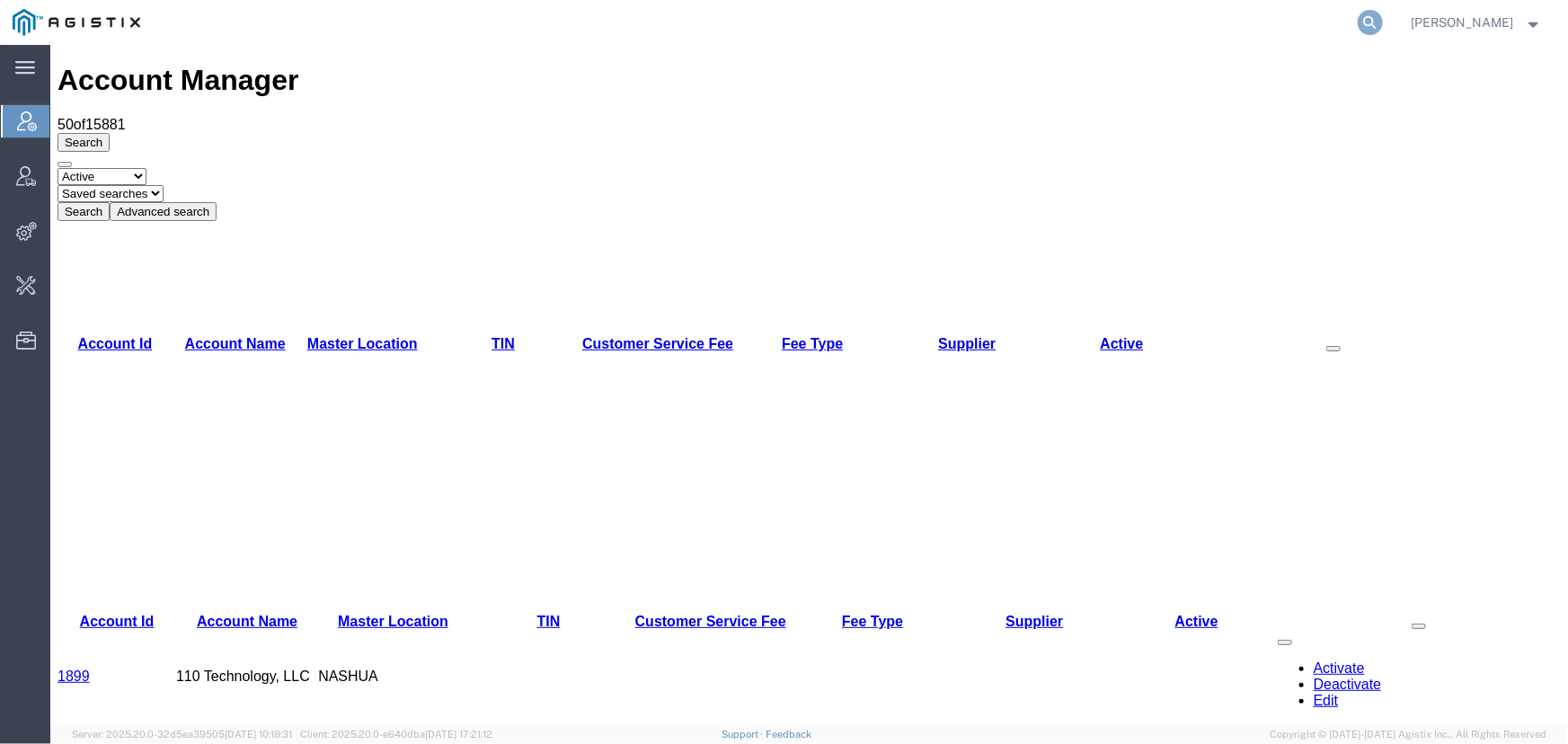
click at [1367, 21] on icon at bounding box center [1371, 22] width 25 height 25
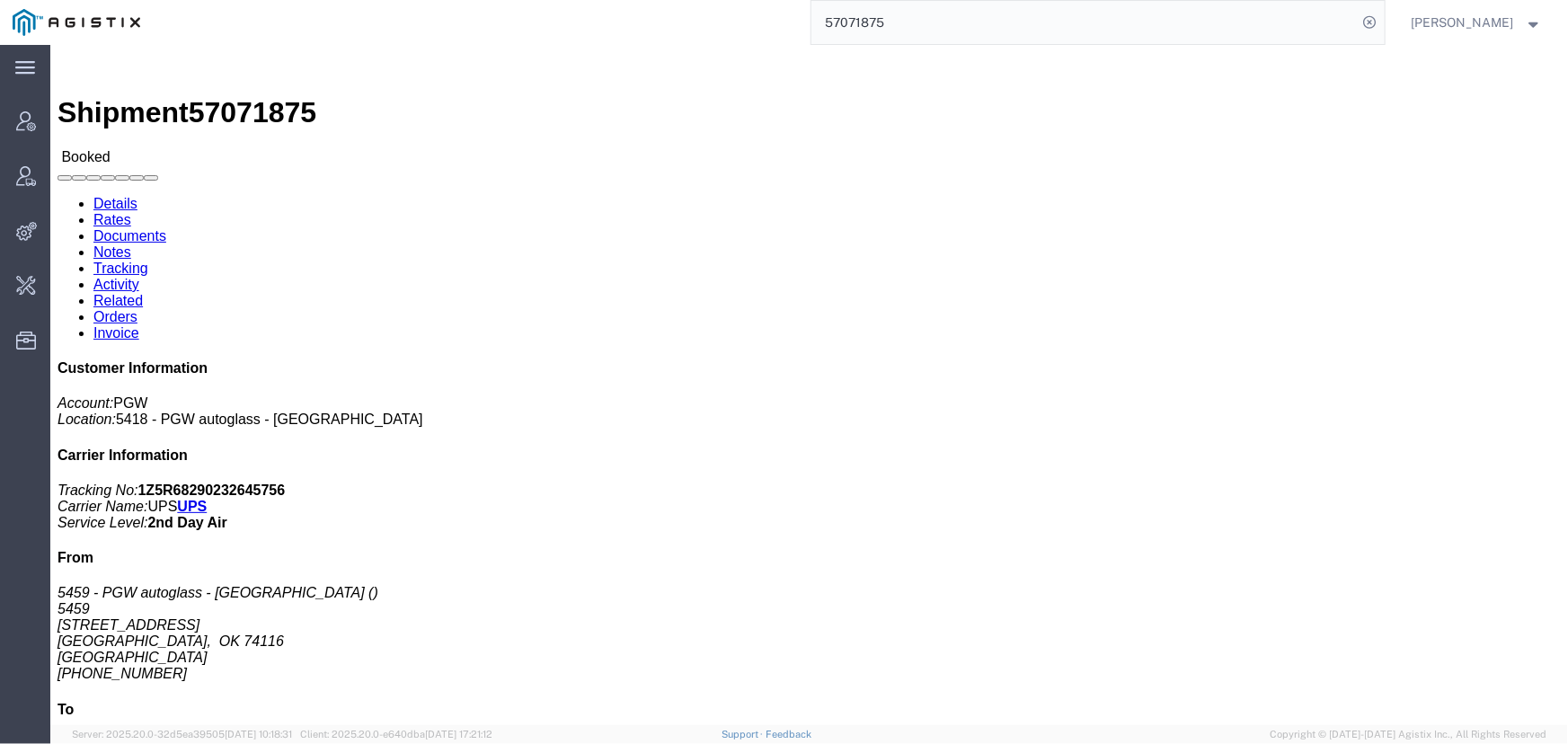
drag, startPoint x: 961, startPoint y: 14, endPoint x: 512, endPoint y: -1, distance: 449.3
click at [512, 0] on html "main_menu Created with Sketch. Collapse Menu Account Manager Vendor Manager Int…" at bounding box center [784, 372] width 1568 height 744
type input "offline@pgw.com"
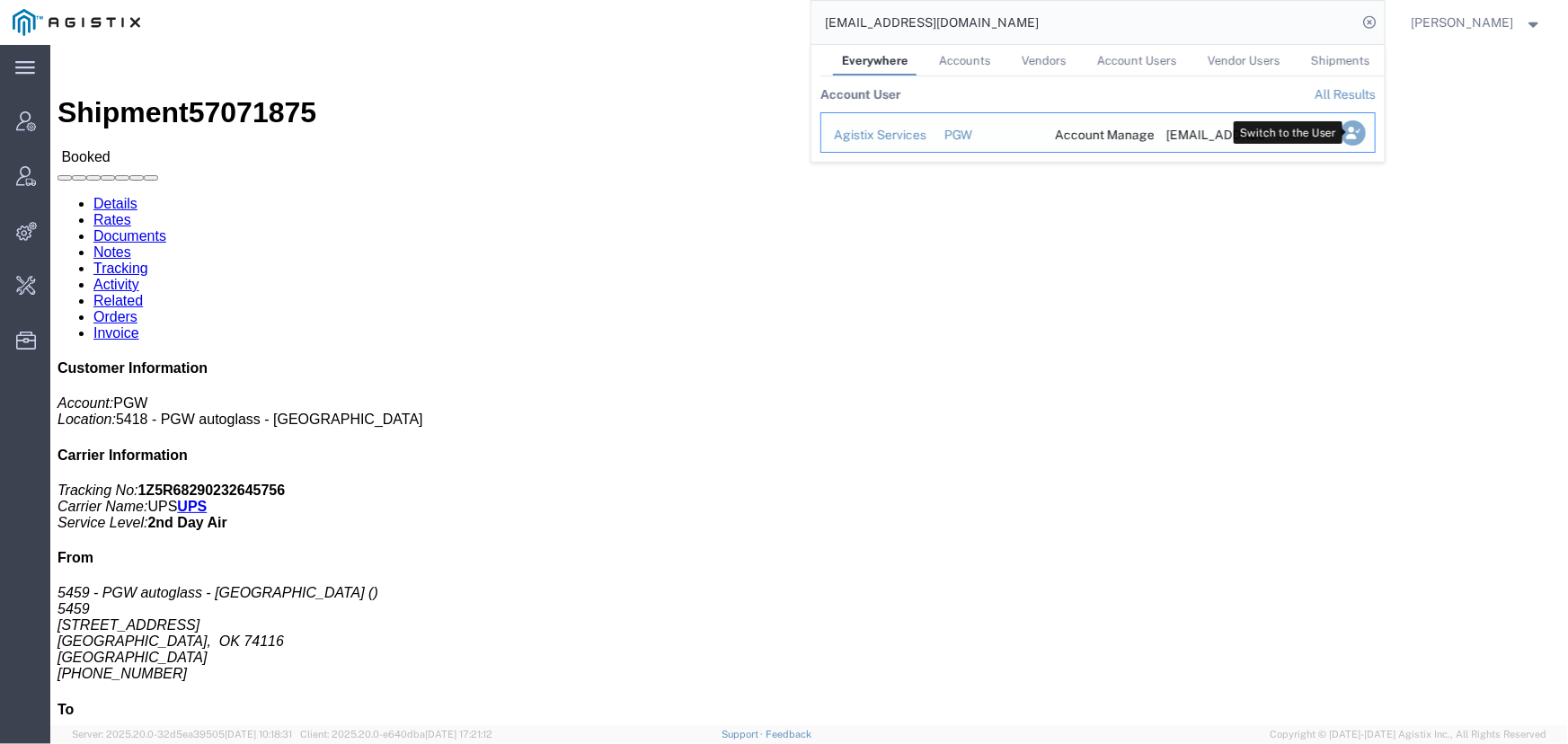
click at [1348, 139] on icon "Search Results" at bounding box center [1353, 133] width 25 height 25
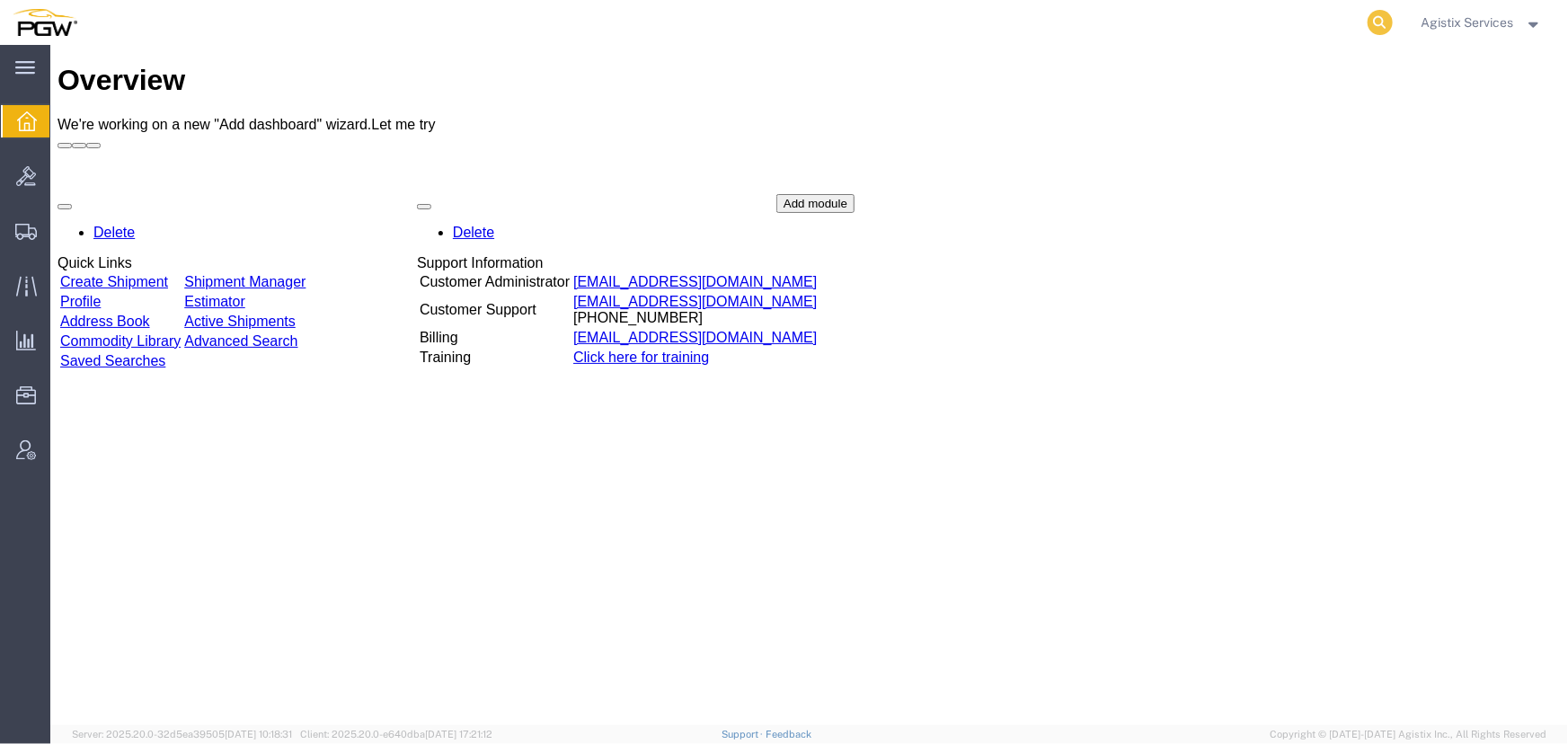
click at [1371, 17] on icon at bounding box center [1380, 22] width 25 height 25
type input "57071875"
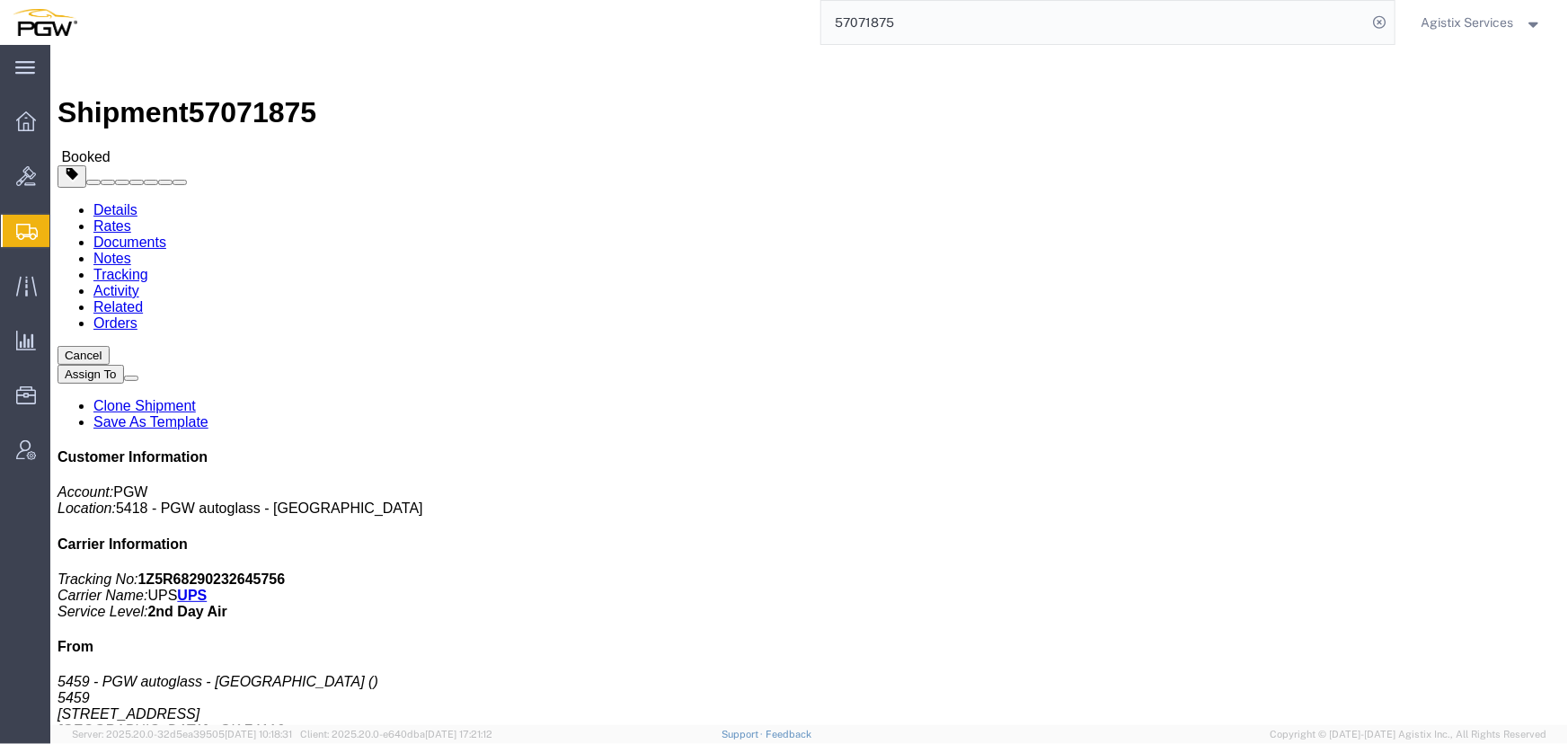
click button "button"
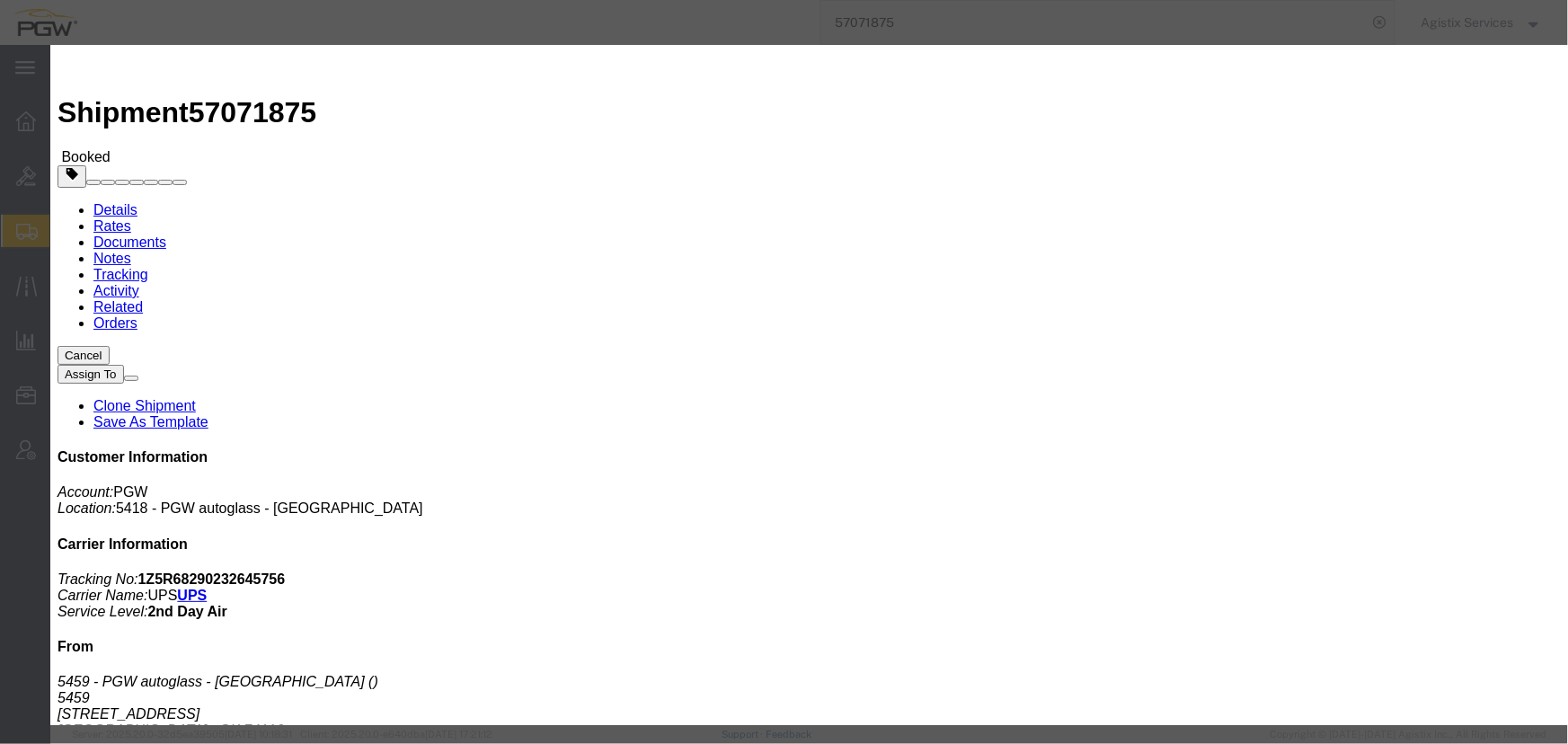
click div "[DATE] 6:43 PM"
click input "6:43 PM"
type input "10:00 AM"
click button "Apply"
click div "[DATE] 11:00 AM"
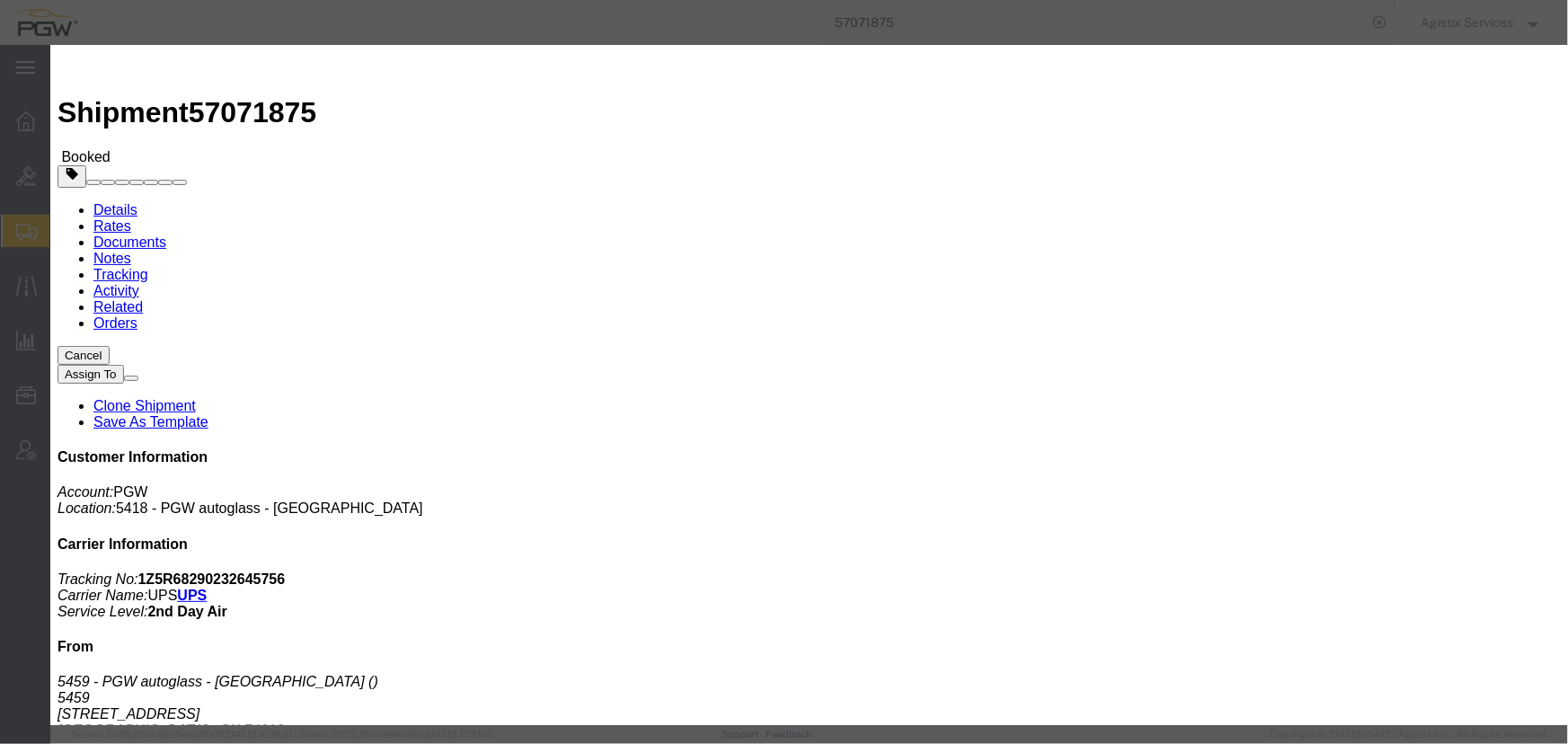
type input "2:00 PM"
click button "Apply"
click div "Oct 09 2025 3:00 PM"
click button "Apply"
click button "Save"
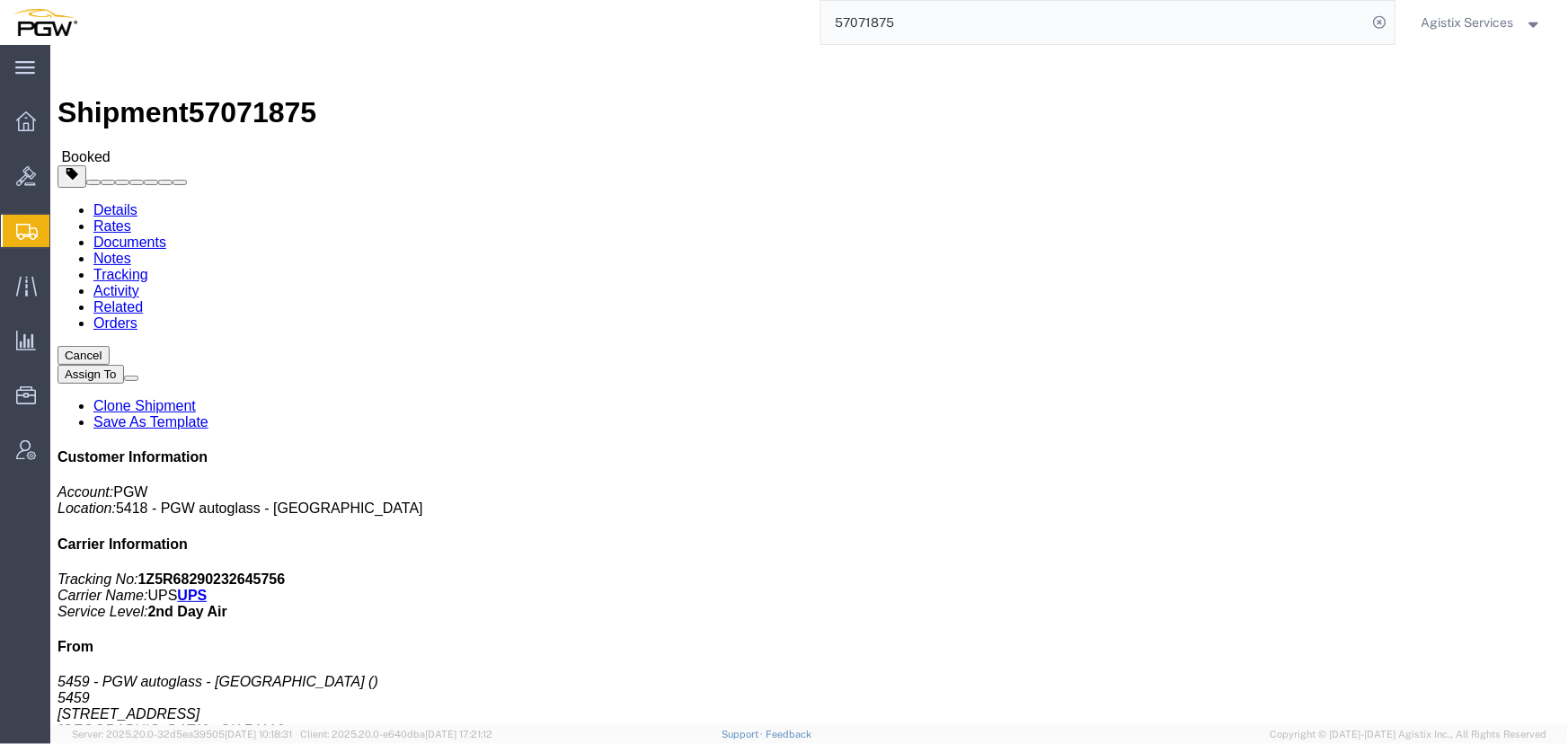
click button "Close"
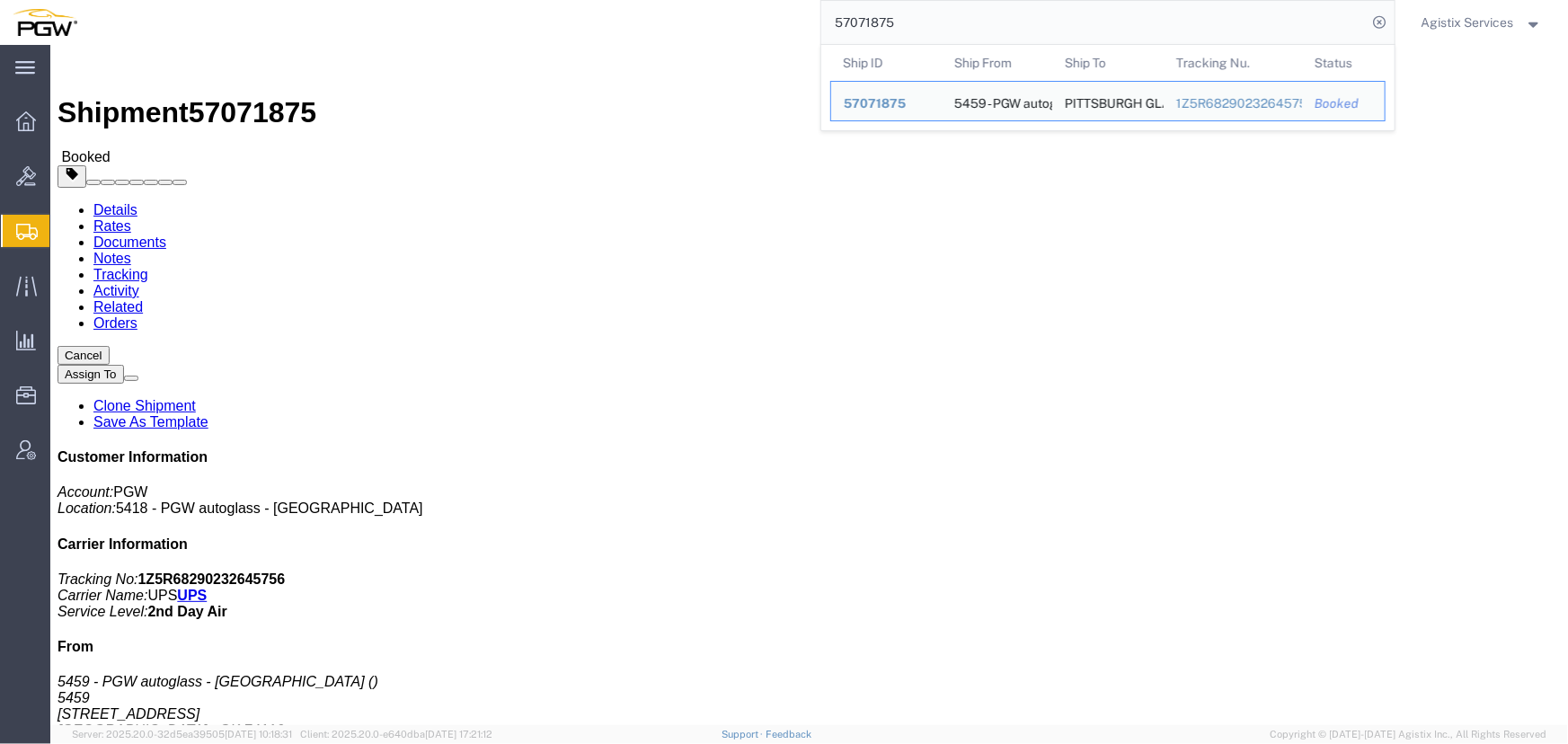
drag, startPoint x: 876, startPoint y: 25, endPoint x: 938, endPoint y: 25, distance: 62.0
click at [938, 25] on input "57071875" at bounding box center [1094, 22] width 546 height 43
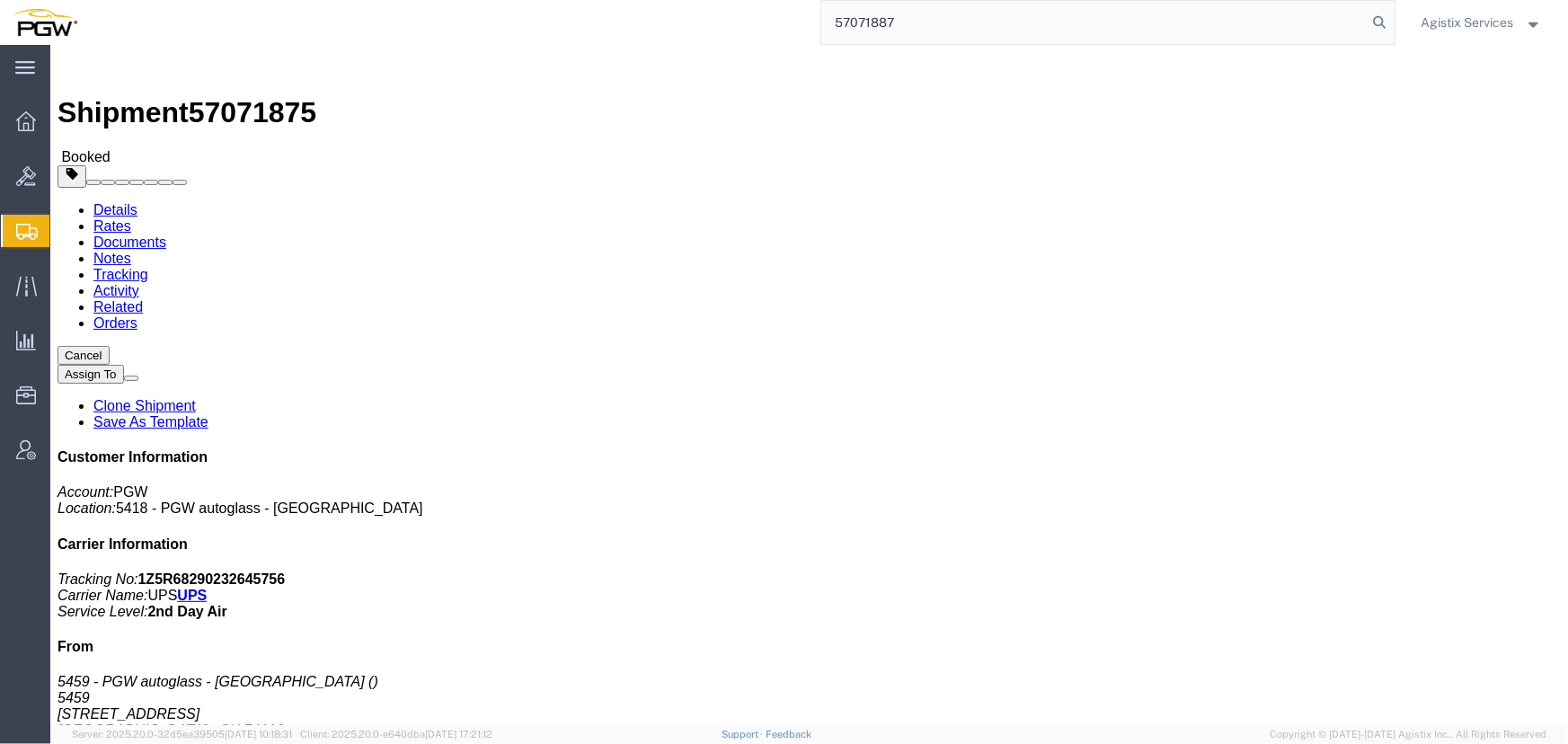
type input "57071887"
click span "button"
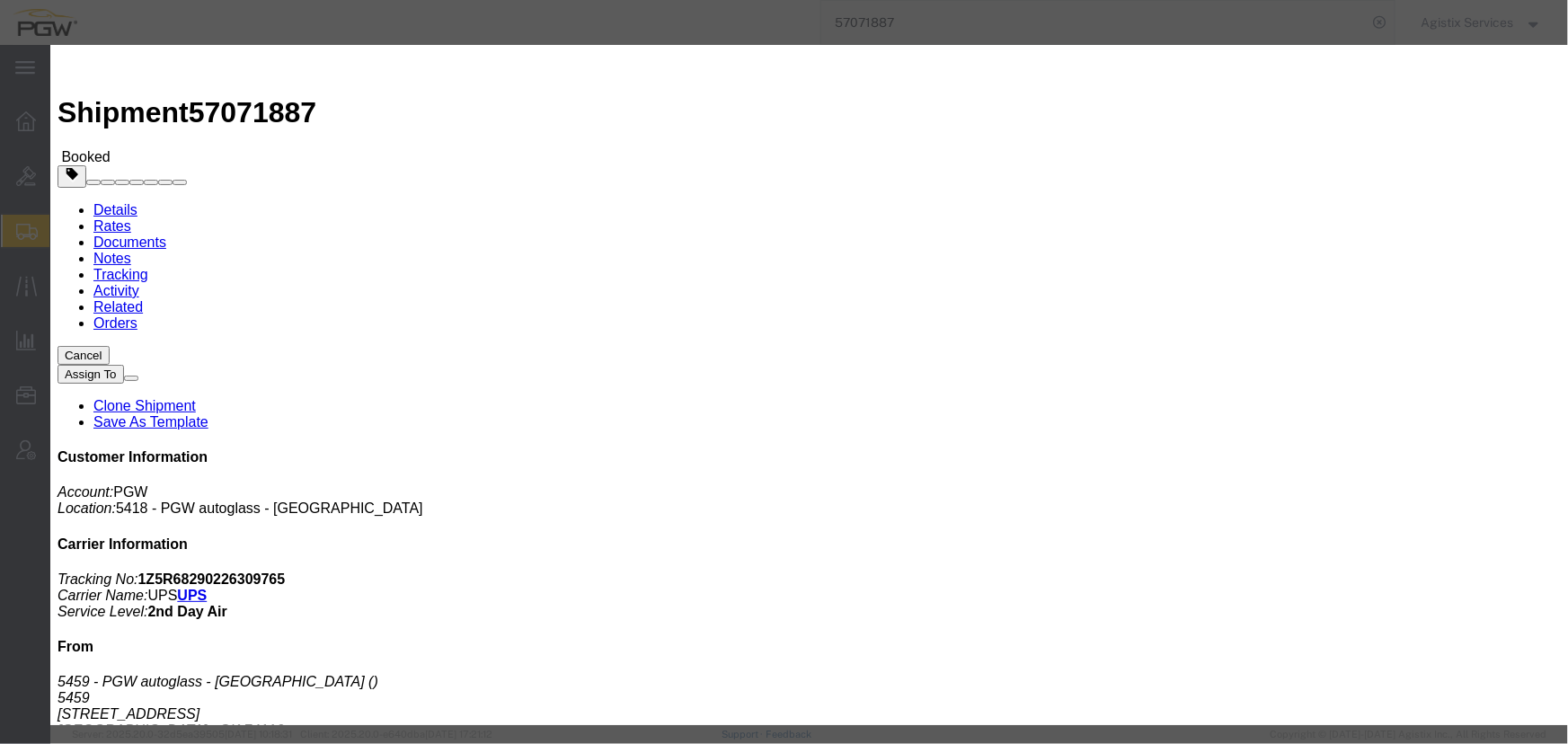
click div "Oct 08 2025 6:43 PM"
click input "6:43 PM"
type input "10:00 AM"
click button "Apply"
click div "Oct 09 2025 11:00 AM"
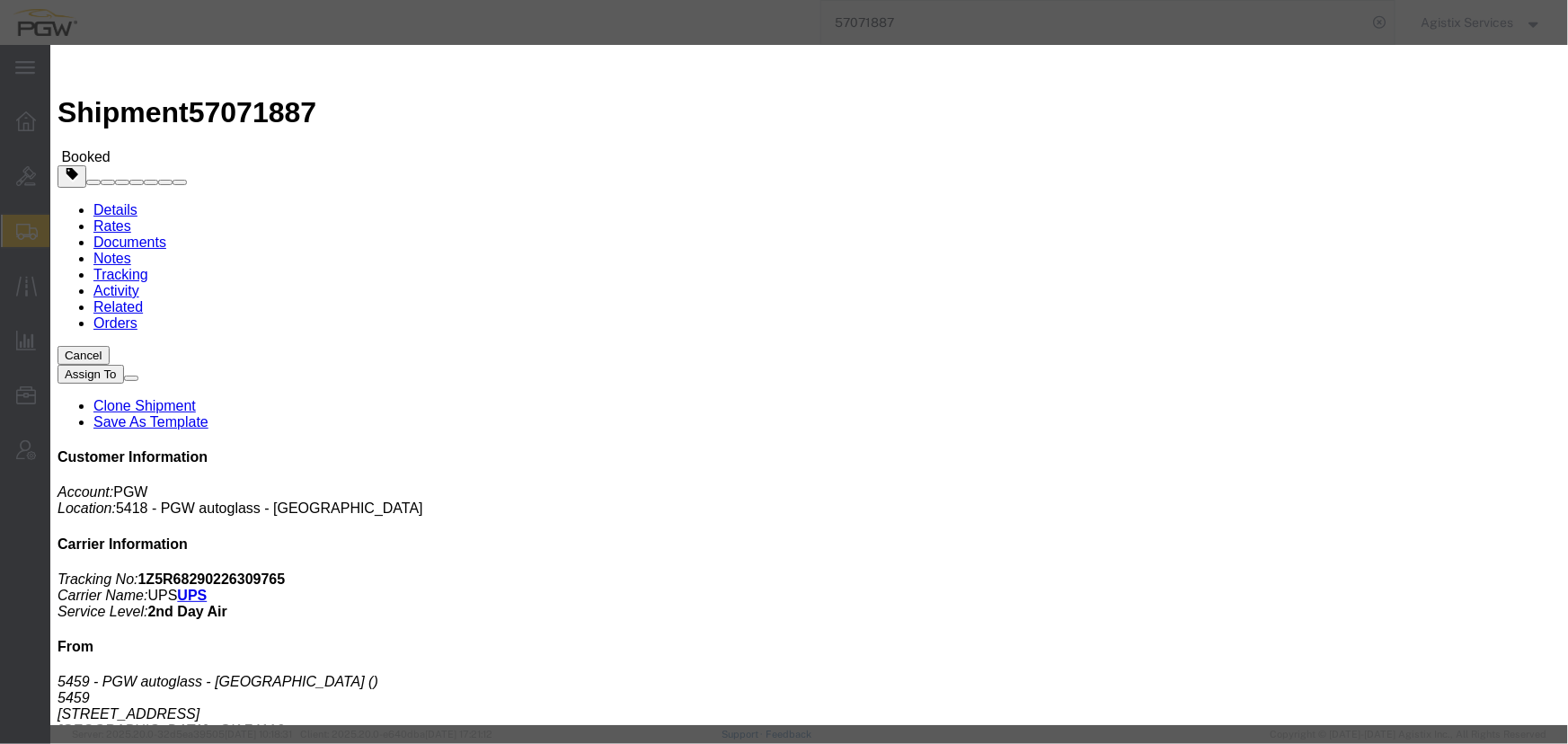
type input "2:00 PM"
click button "Apply"
click div "Oct 09 2025 3:00 PM"
click button "Apply"
click button "Save"
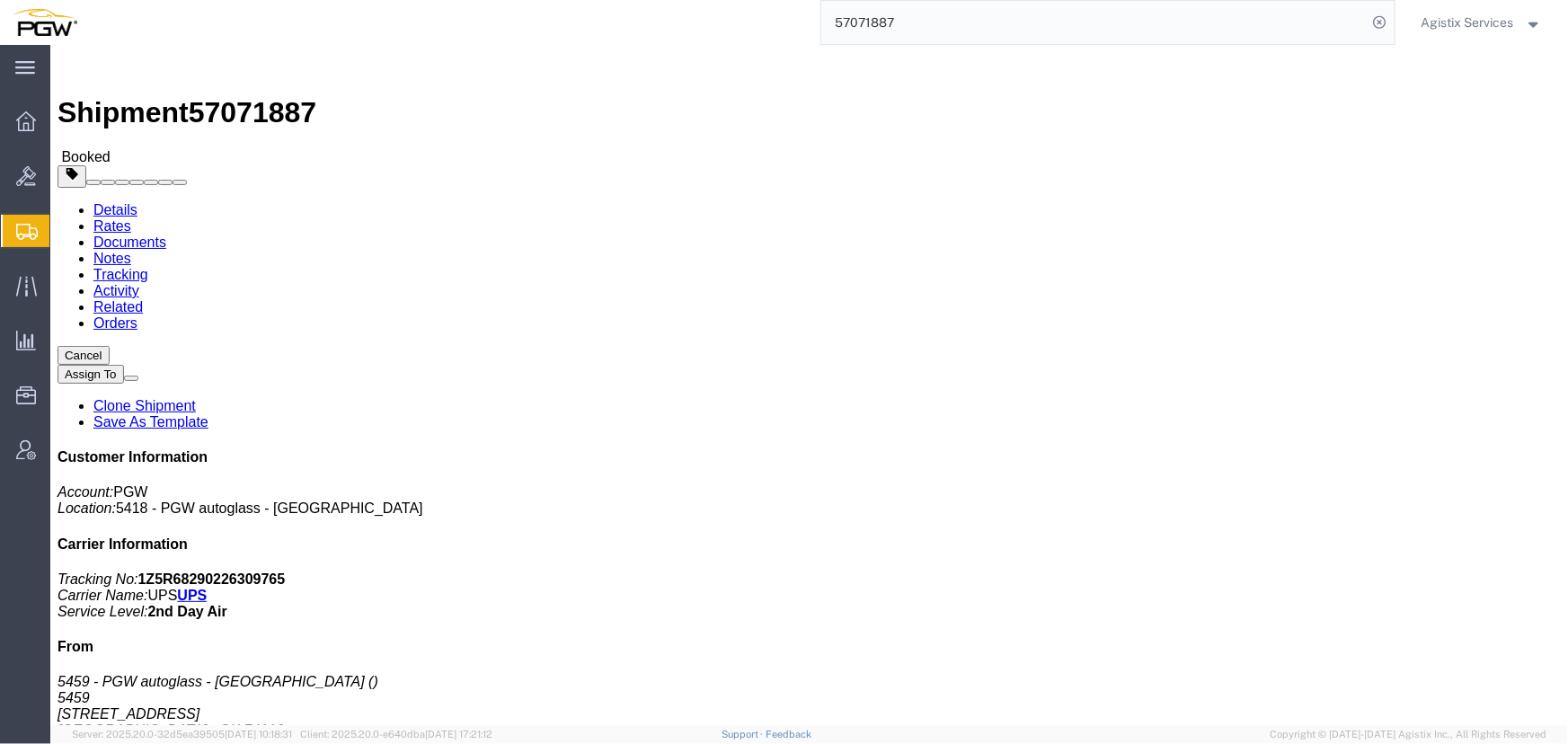
click button "Close"
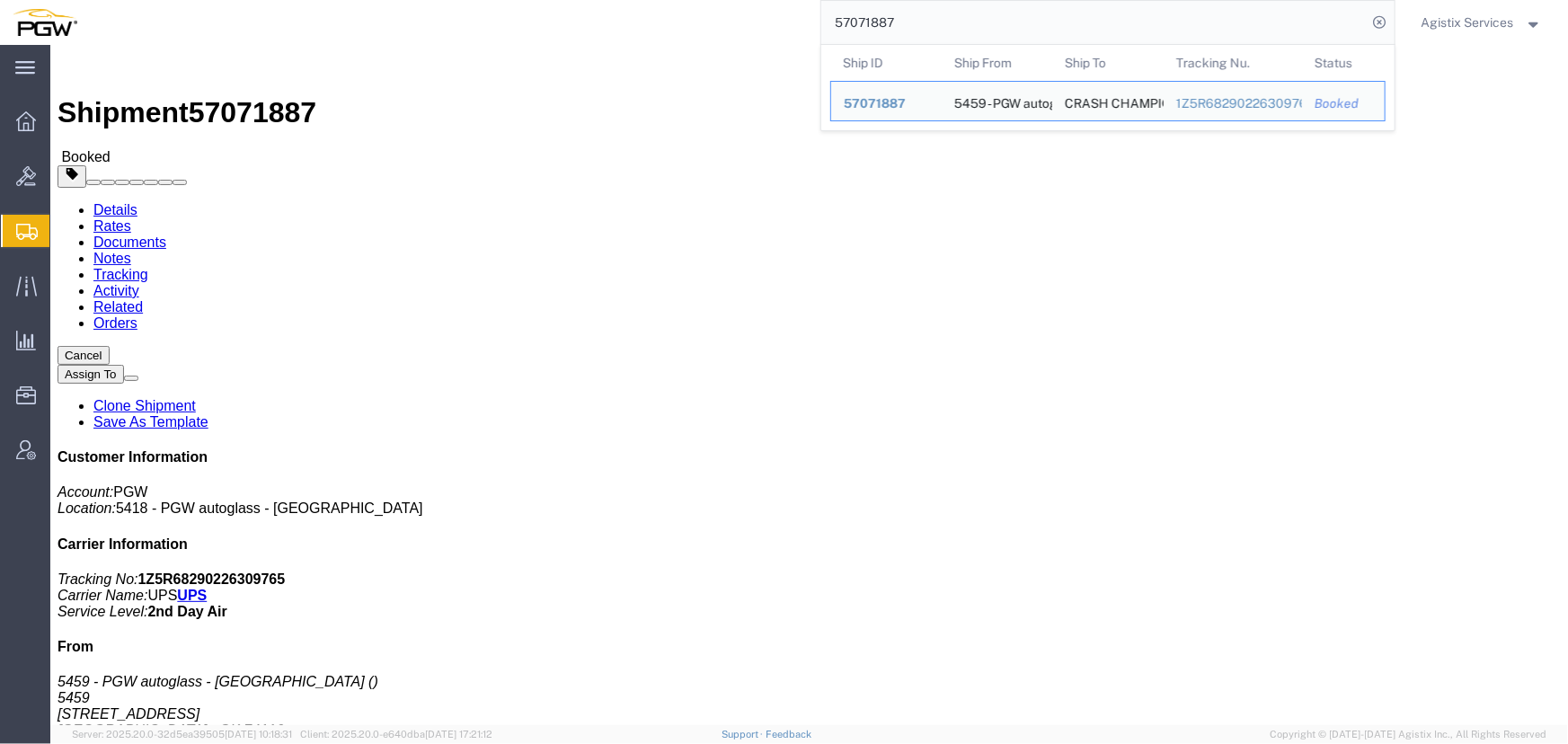
drag, startPoint x: 865, startPoint y: 23, endPoint x: 981, endPoint y: 23, distance: 116.0
click at [981, 23] on input "57071887" at bounding box center [1094, 22] width 546 height 43
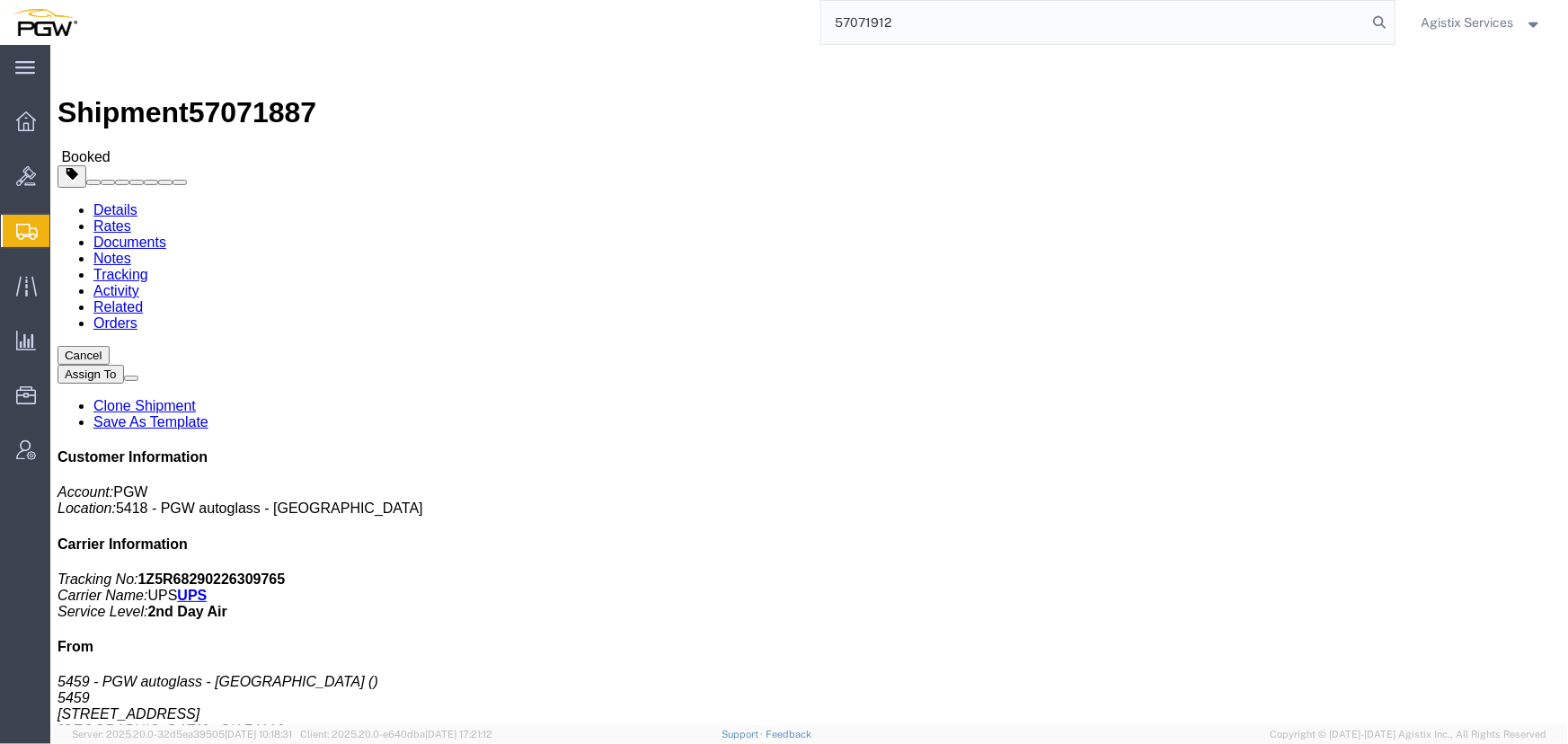
type input "57071912"
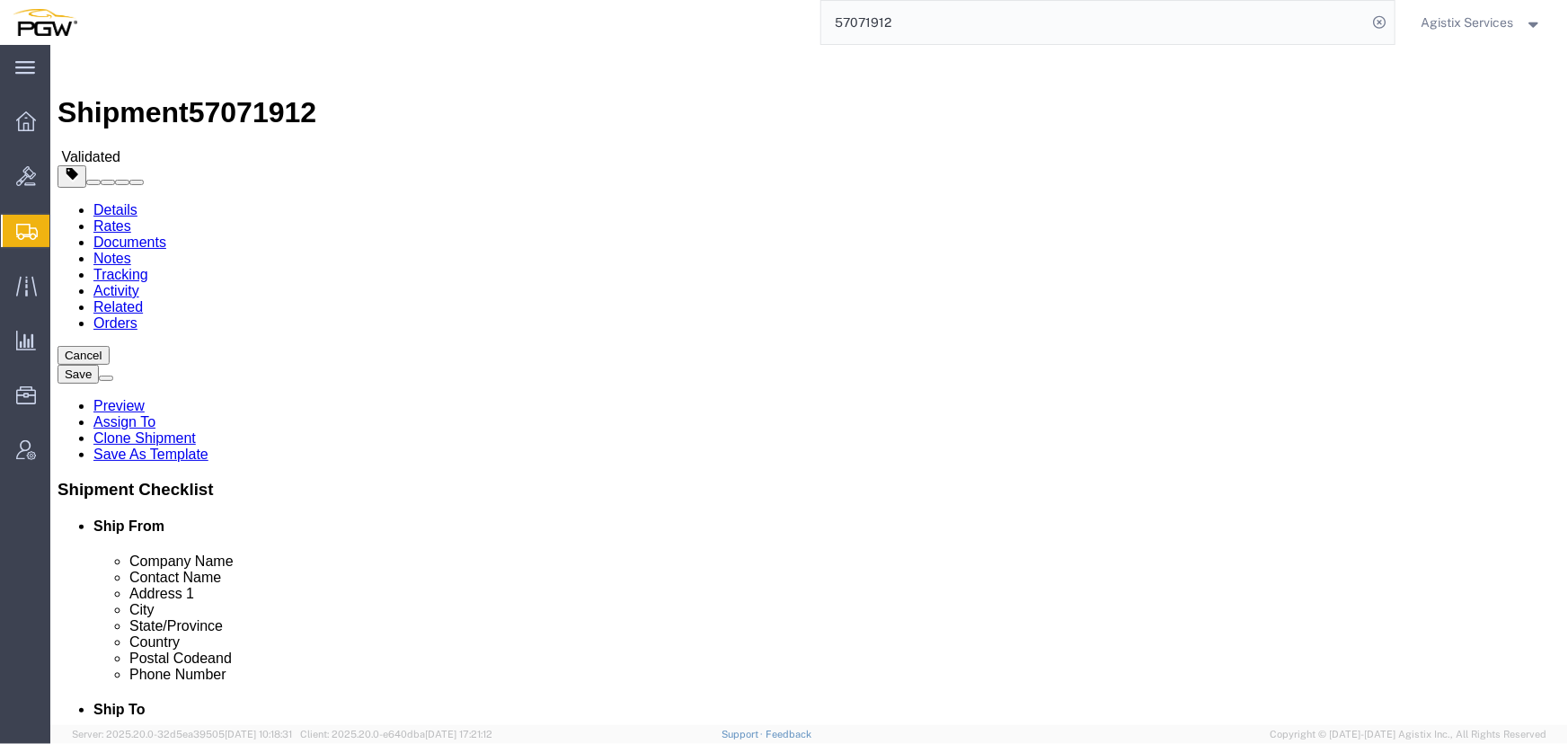
select select "28301"
select select
click input "text"
type input "228-762-5922"
click input "text"
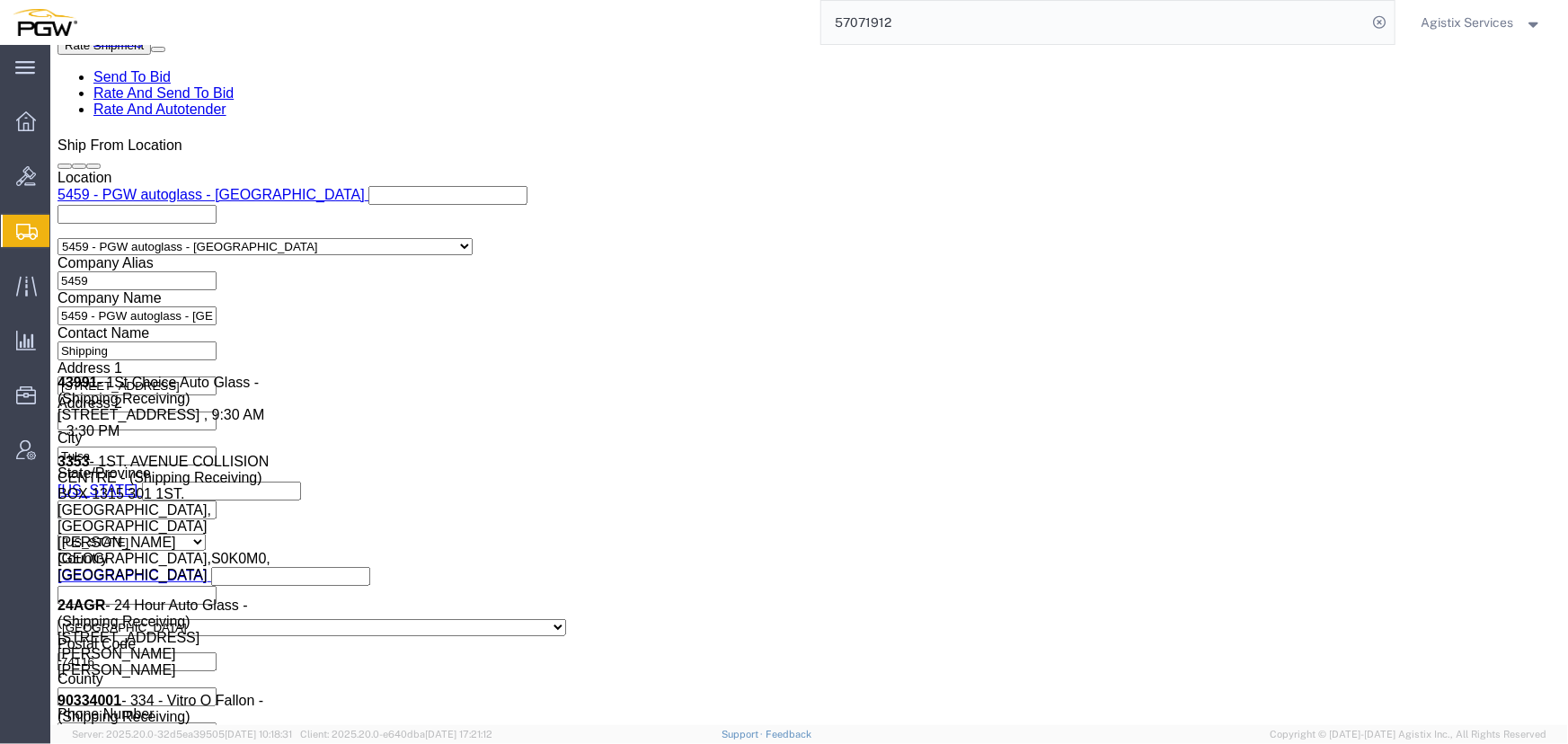
scroll to position [1145, 0]
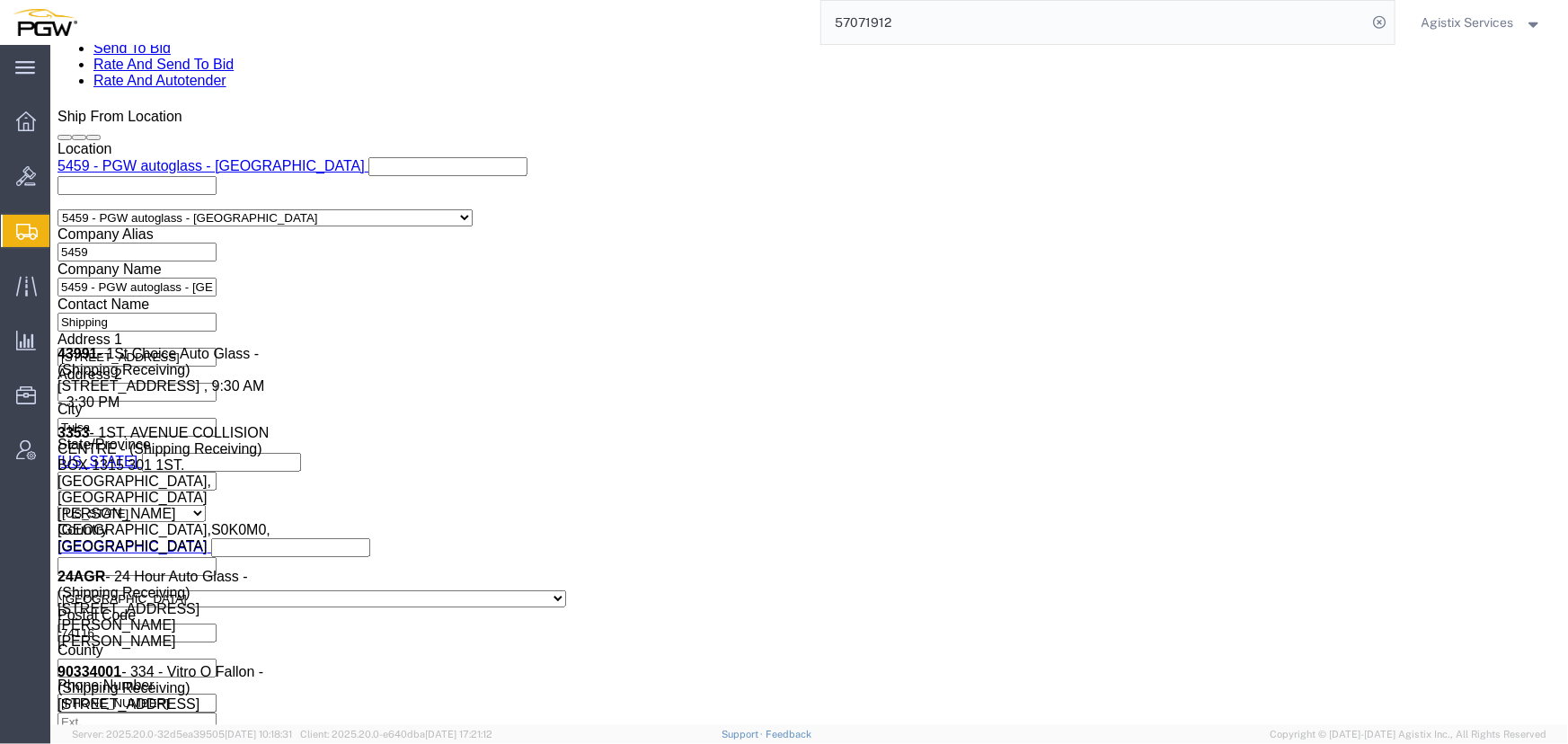
type input "Shipping"
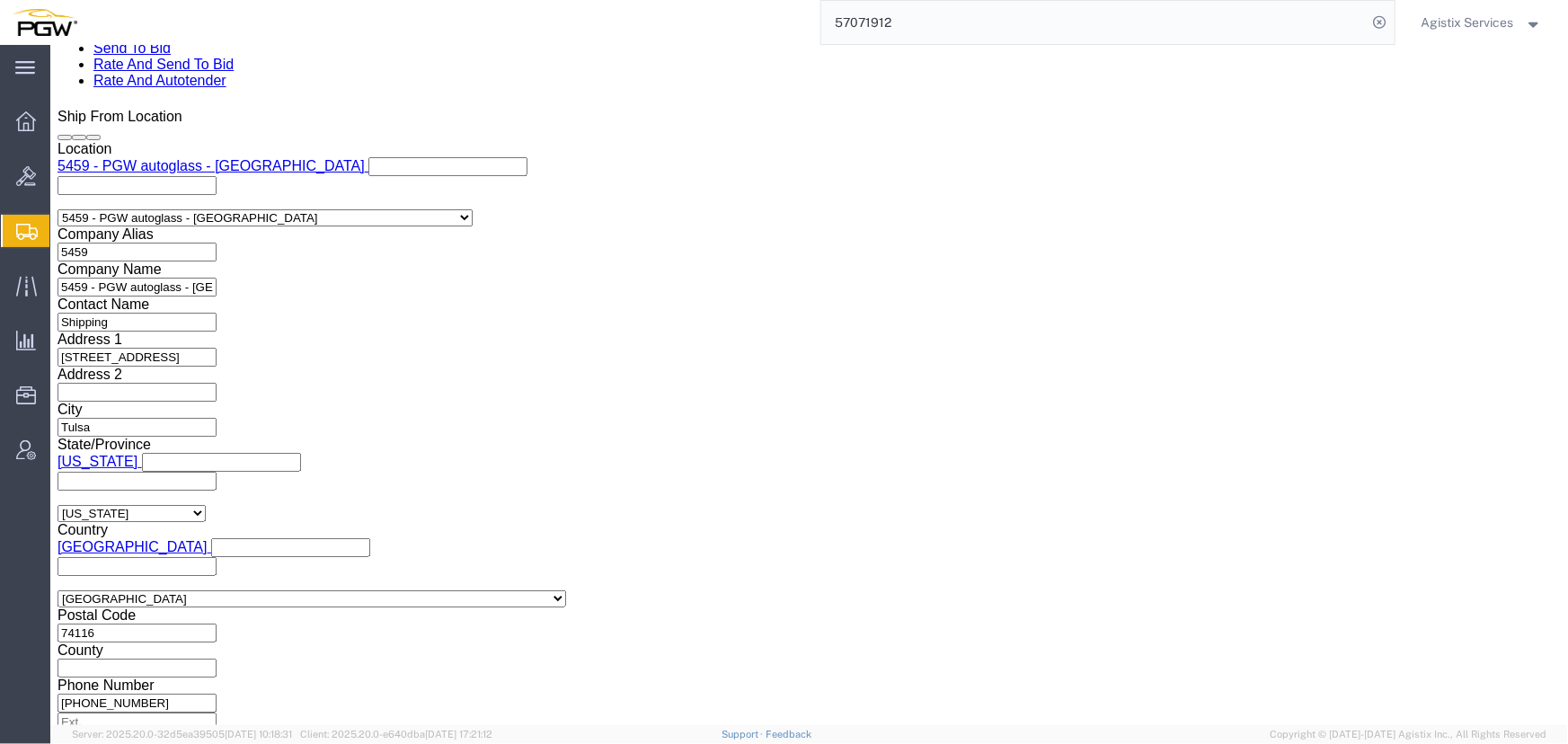
click link "Activity"
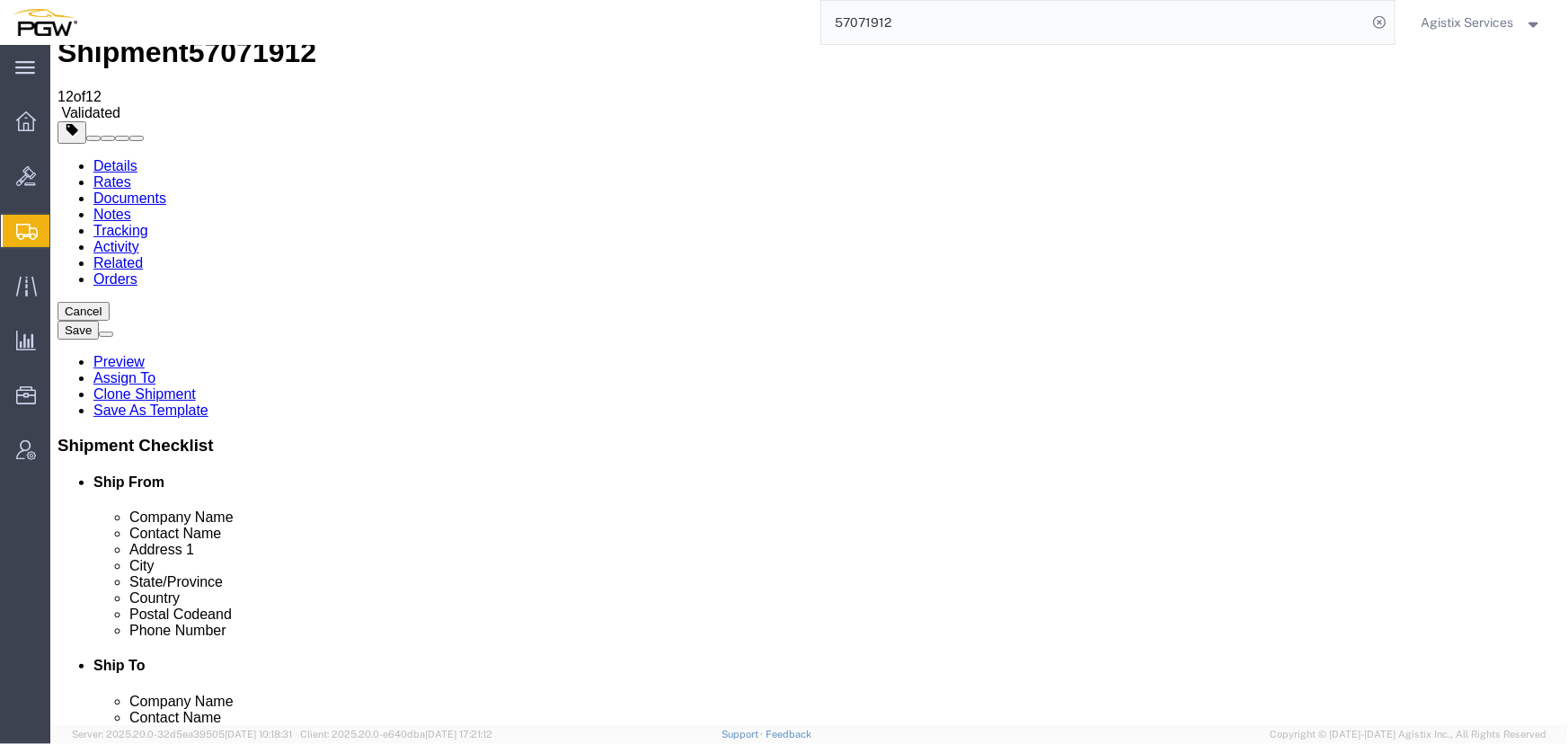
scroll to position [19, 0]
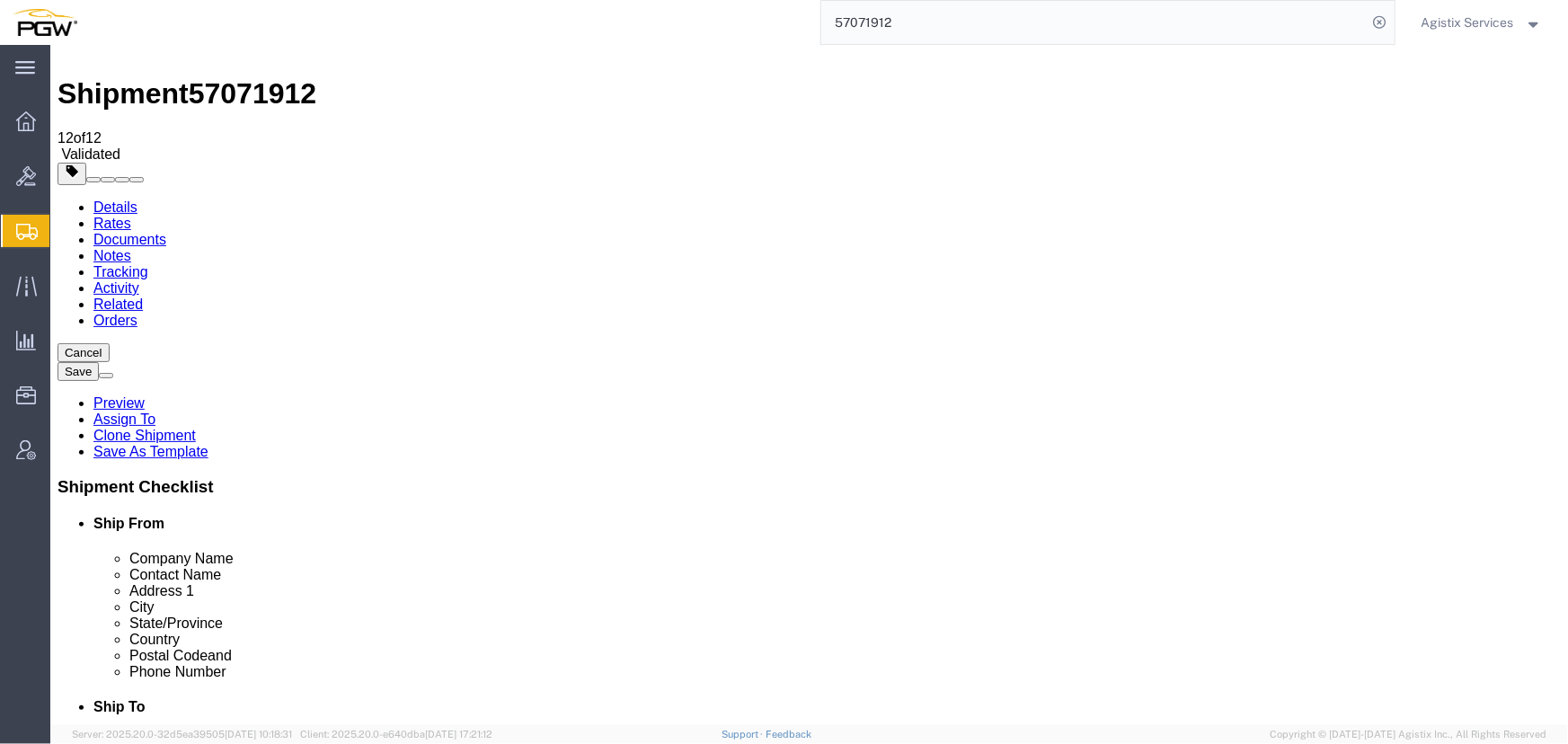
click at [128, 199] on link "Details" at bounding box center [115, 207] width 44 height 15
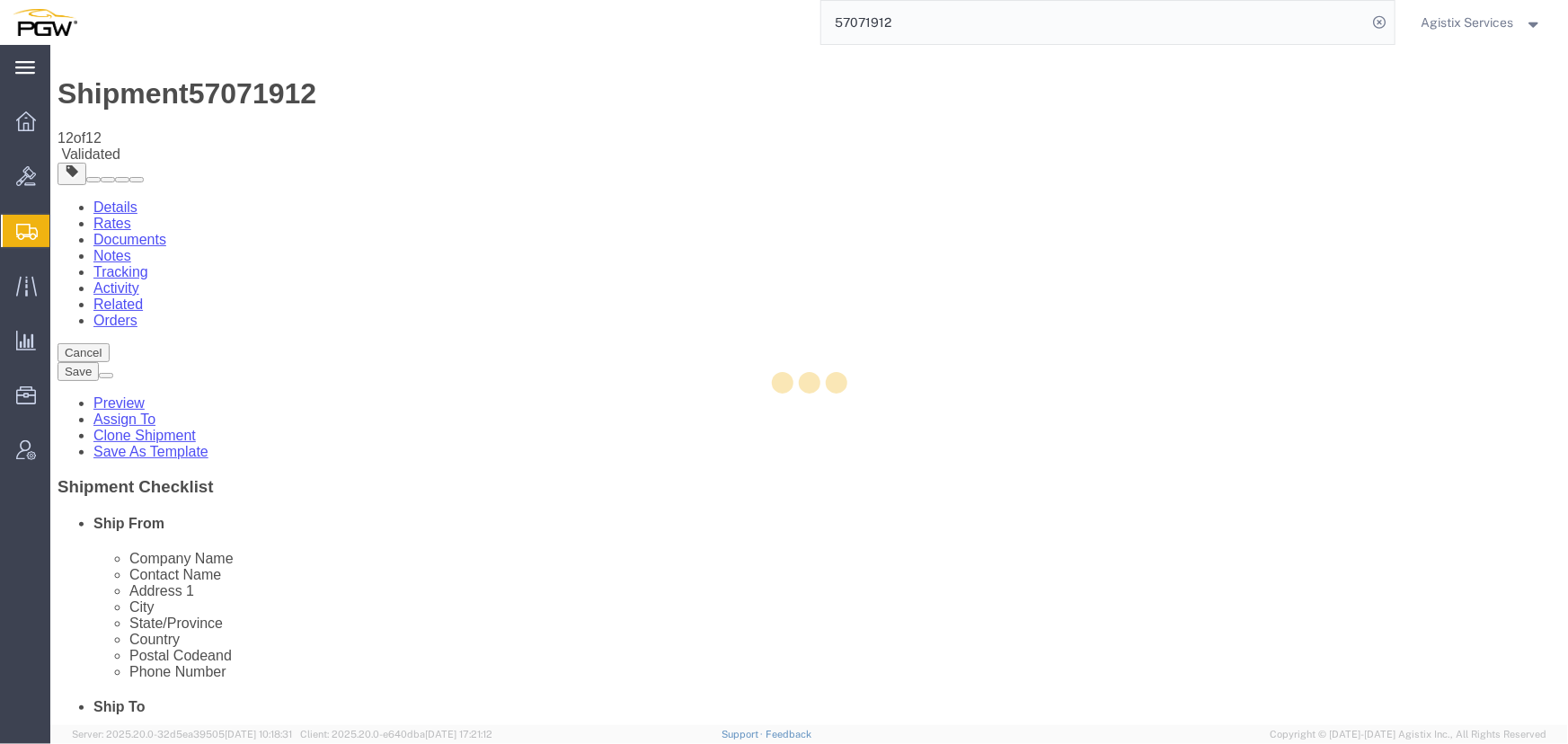
select select "28301"
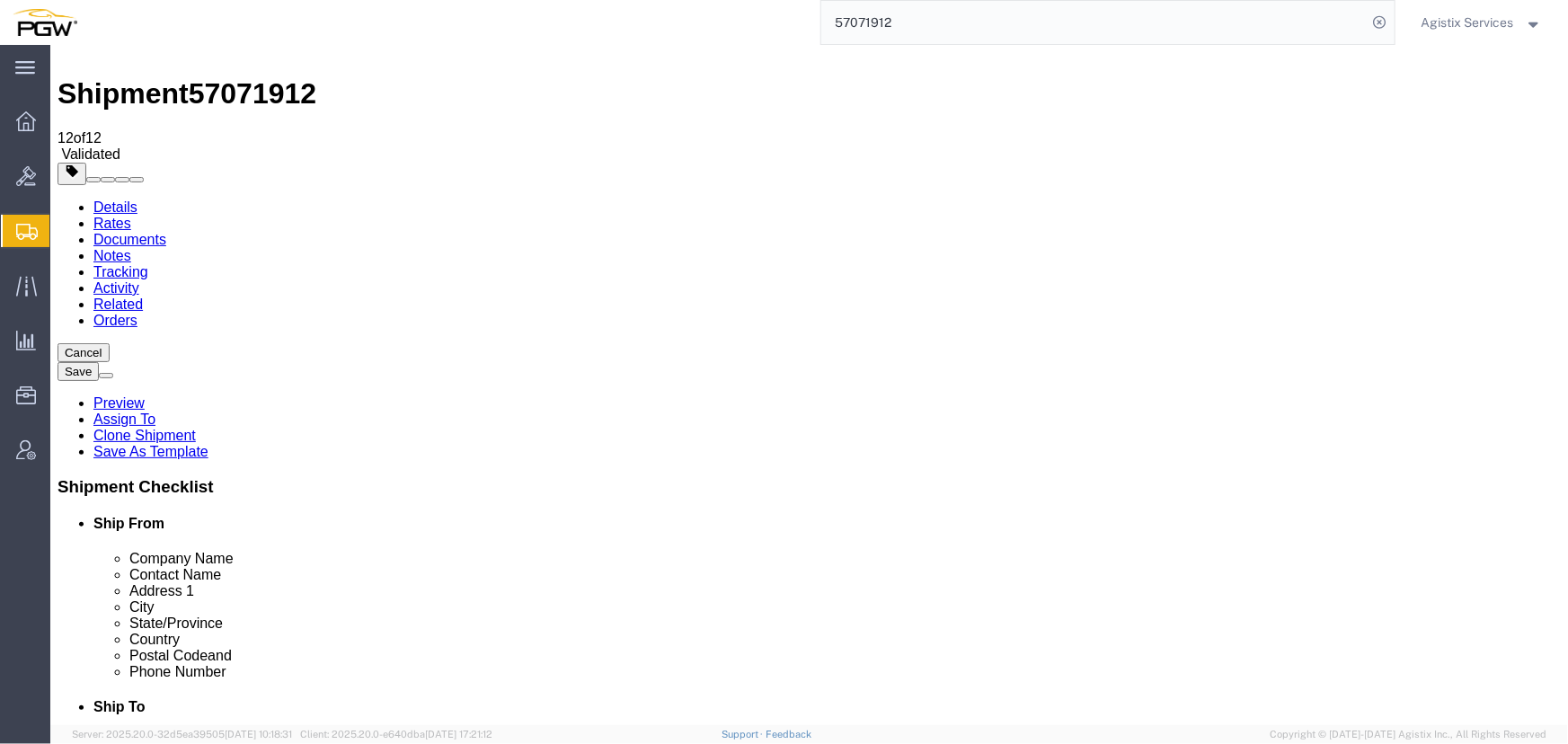
click icon
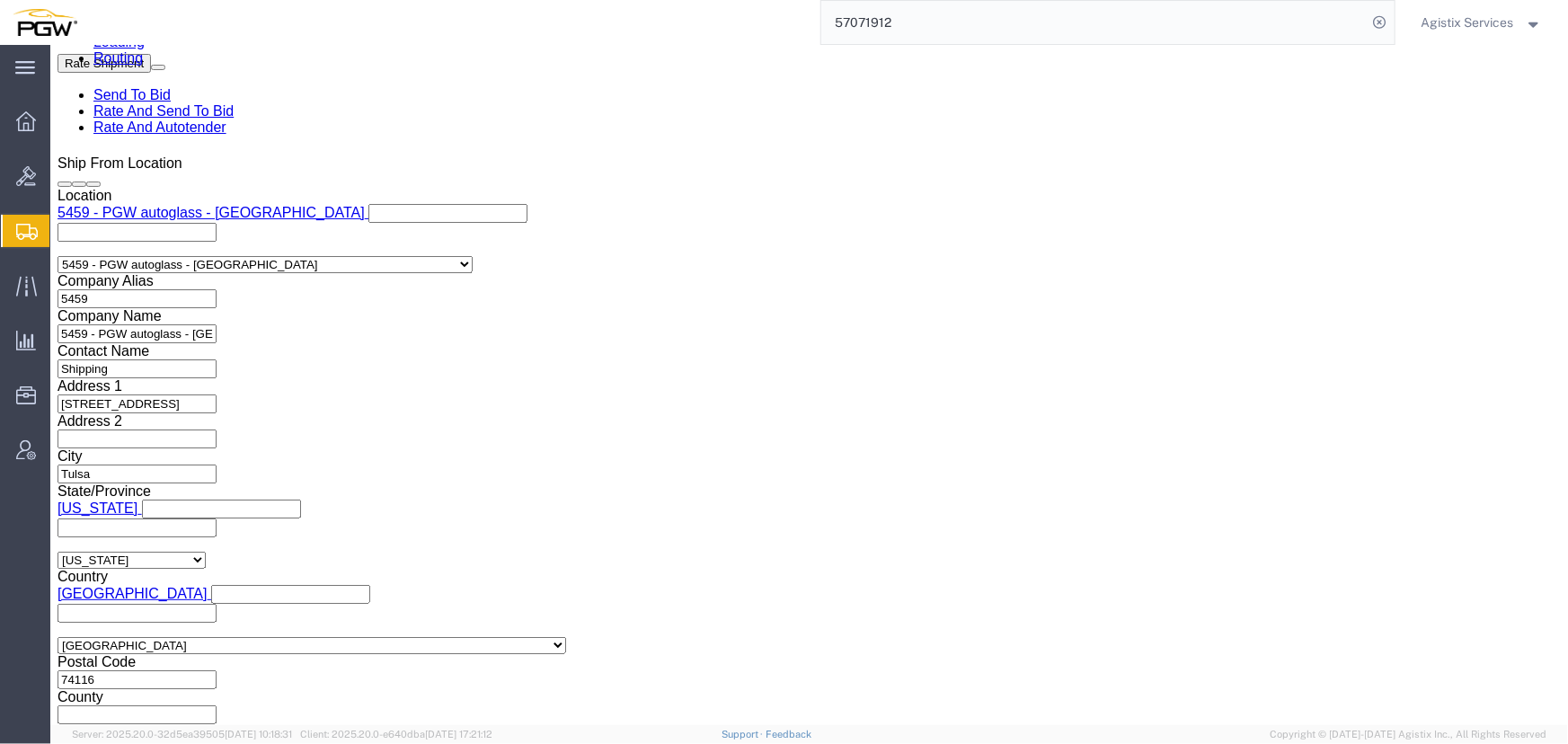
scroll to position [1145, 0]
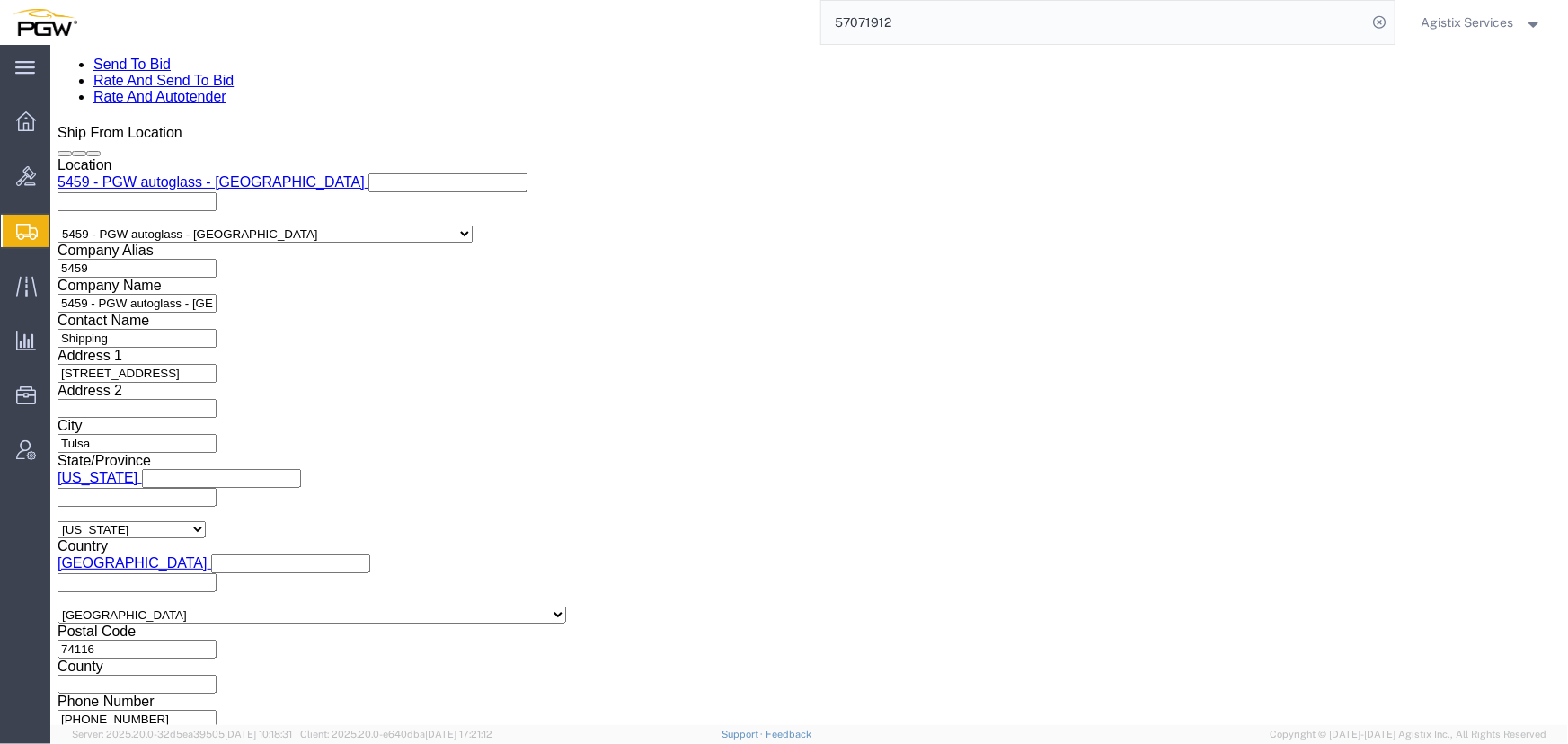
click select "Select Air Less than Truckload Multi-Leg Ocean Freight Rail Small Parcel Truckl…"
select select "SMAL"
click select "Select Air Less than Truckload Multi-Leg Ocean Freight Rail Small Parcel Truckl…"
click icon
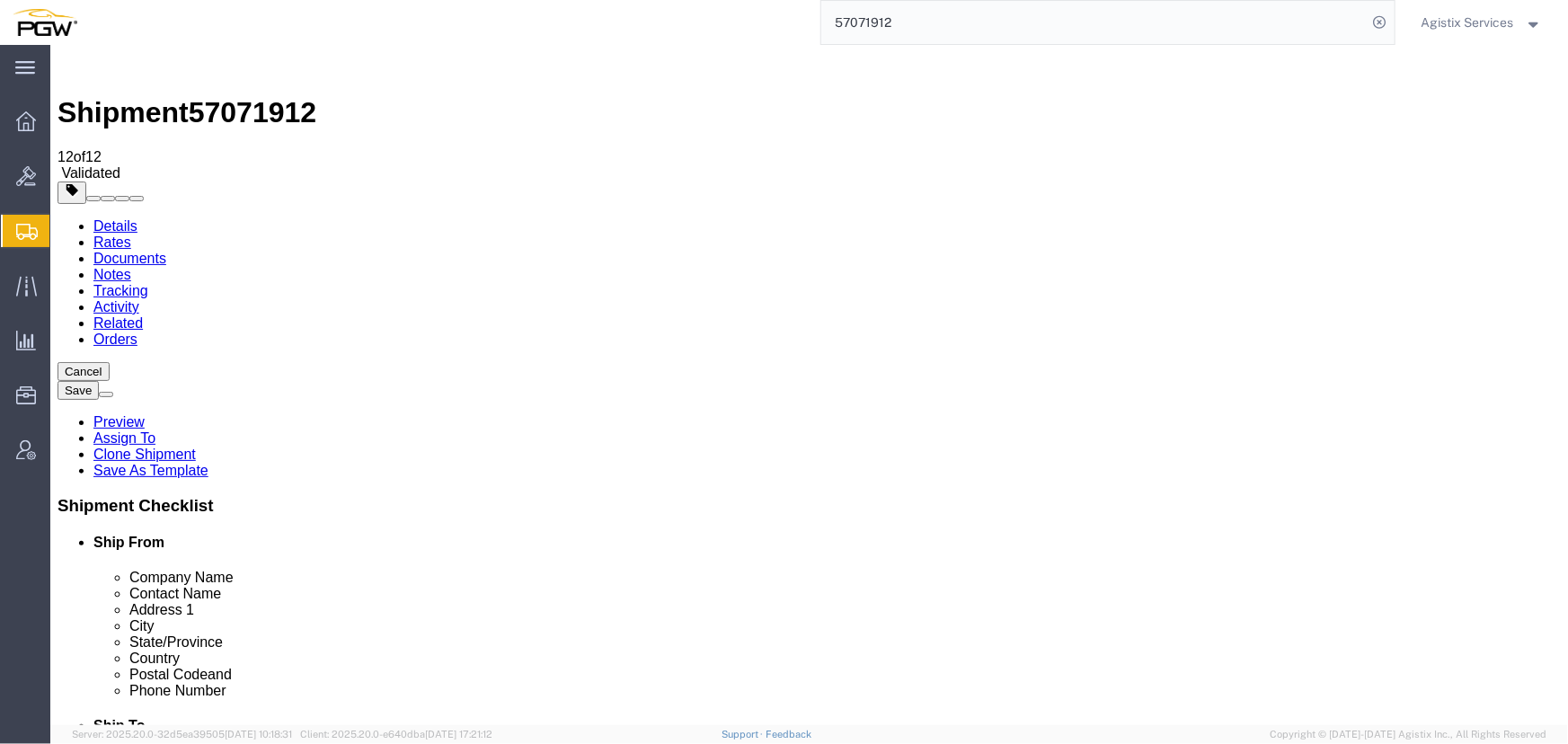
click select "Select Envelope Large Box Medium Box PAK Rack Small Box Tube Your Packaging"
select select "YRPK"
click select "Select Envelope Large Box Medium Box PAK Rack Small Box Tube Your Packaging"
click input "1"
click input "text"
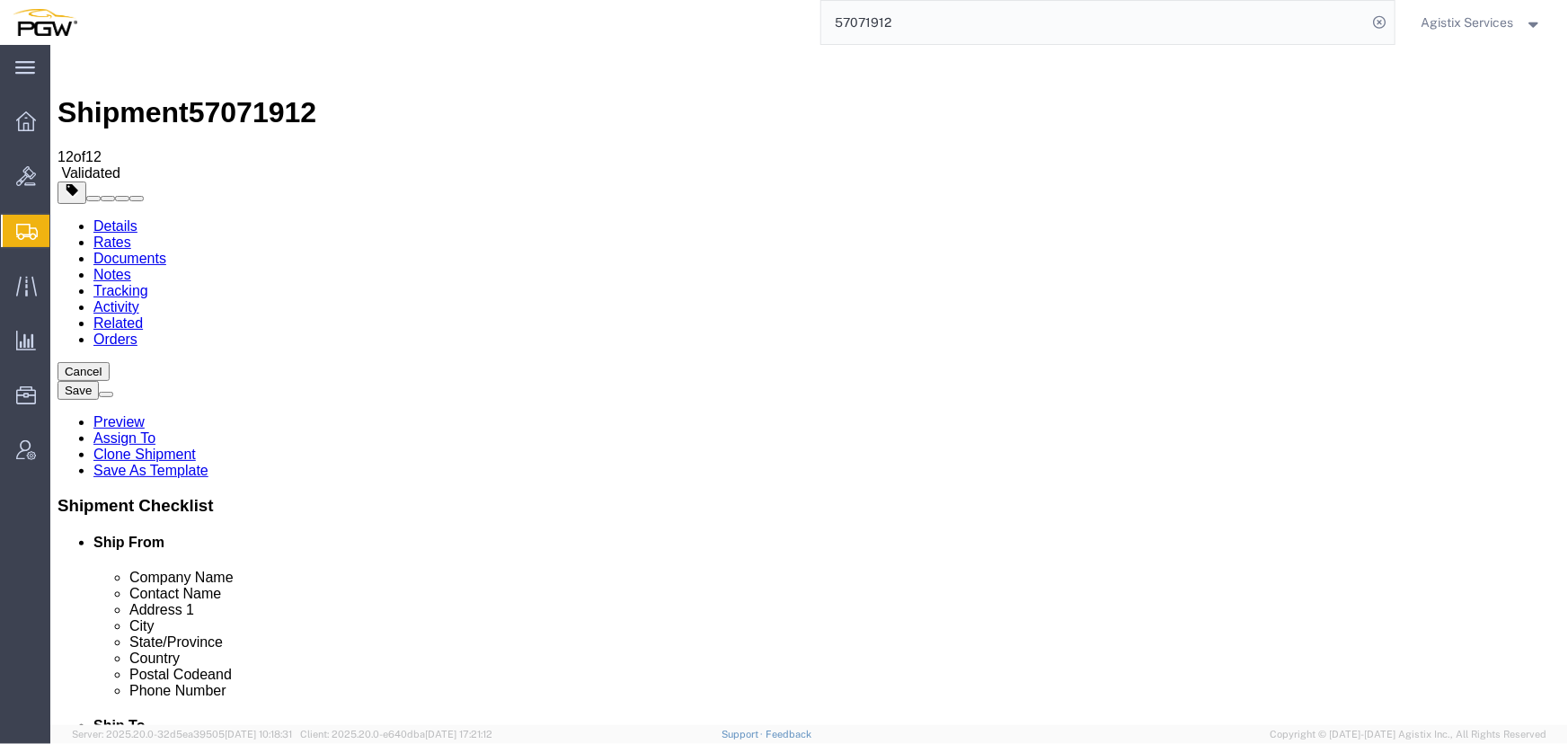
type input "10"
click dt "Total value:"
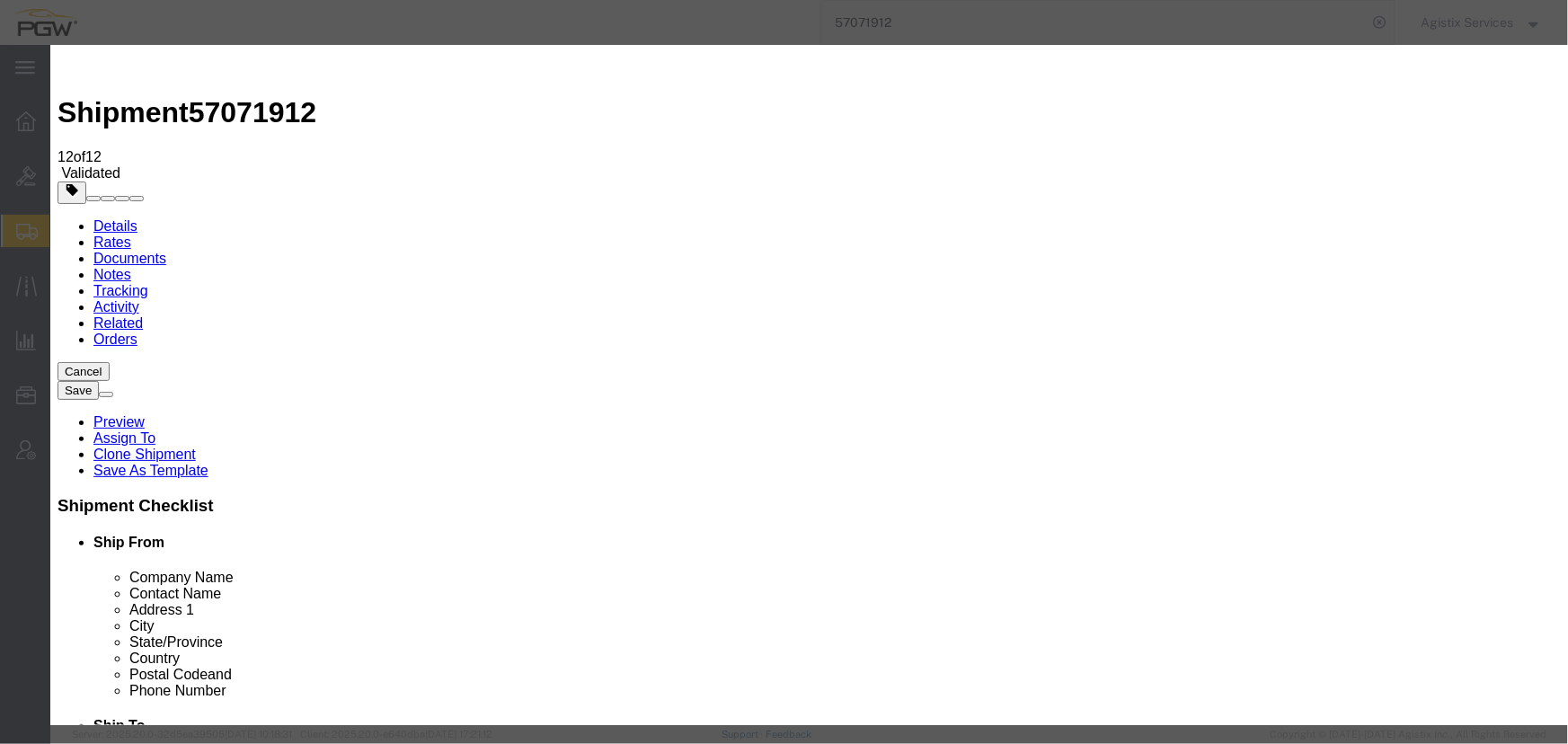
drag, startPoint x: 541, startPoint y: 258, endPoint x: 490, endPoint y: 213, distance: 68.0
click input "text"
type input "1"
click button "Save & Close"
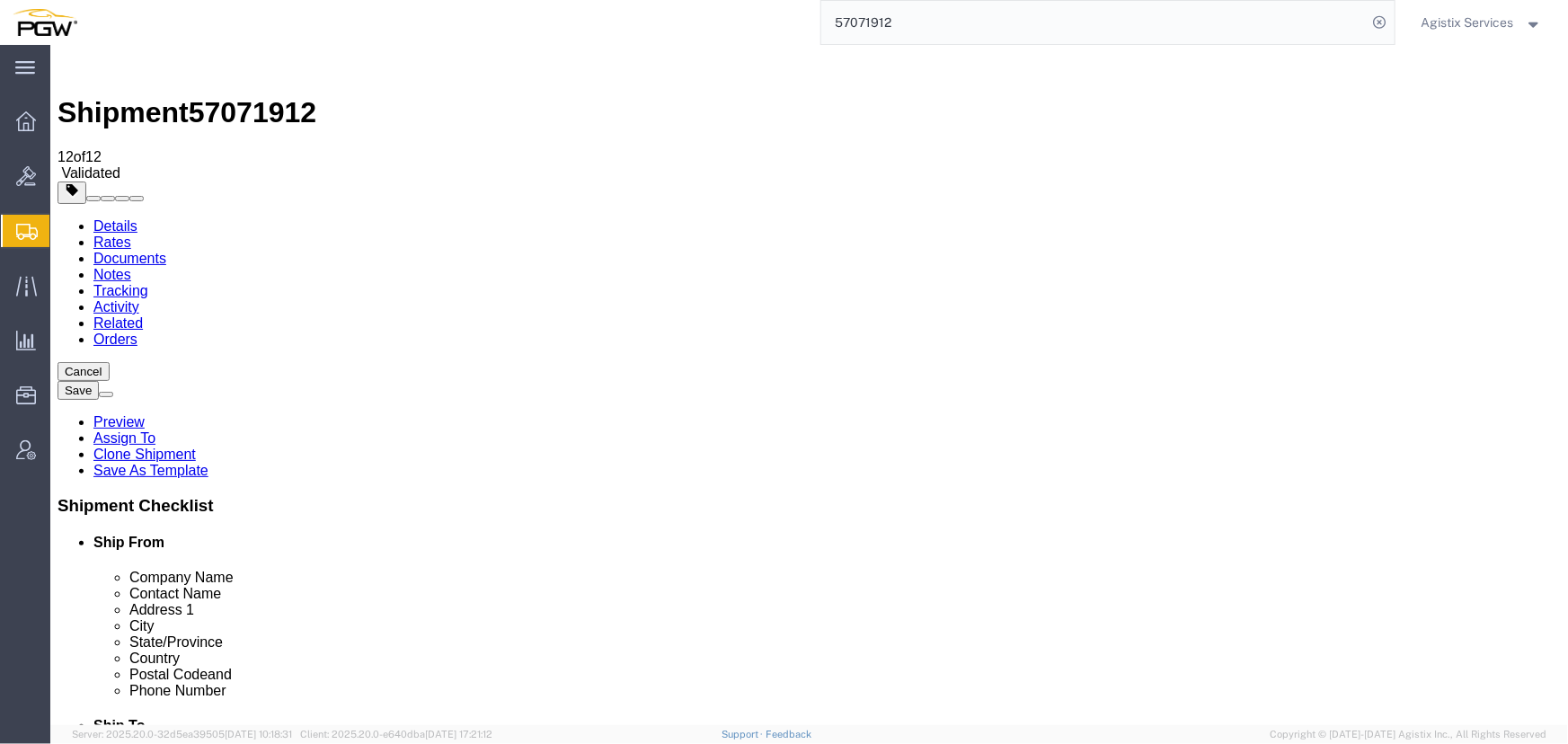
click button "Rate Shipment"
click icon
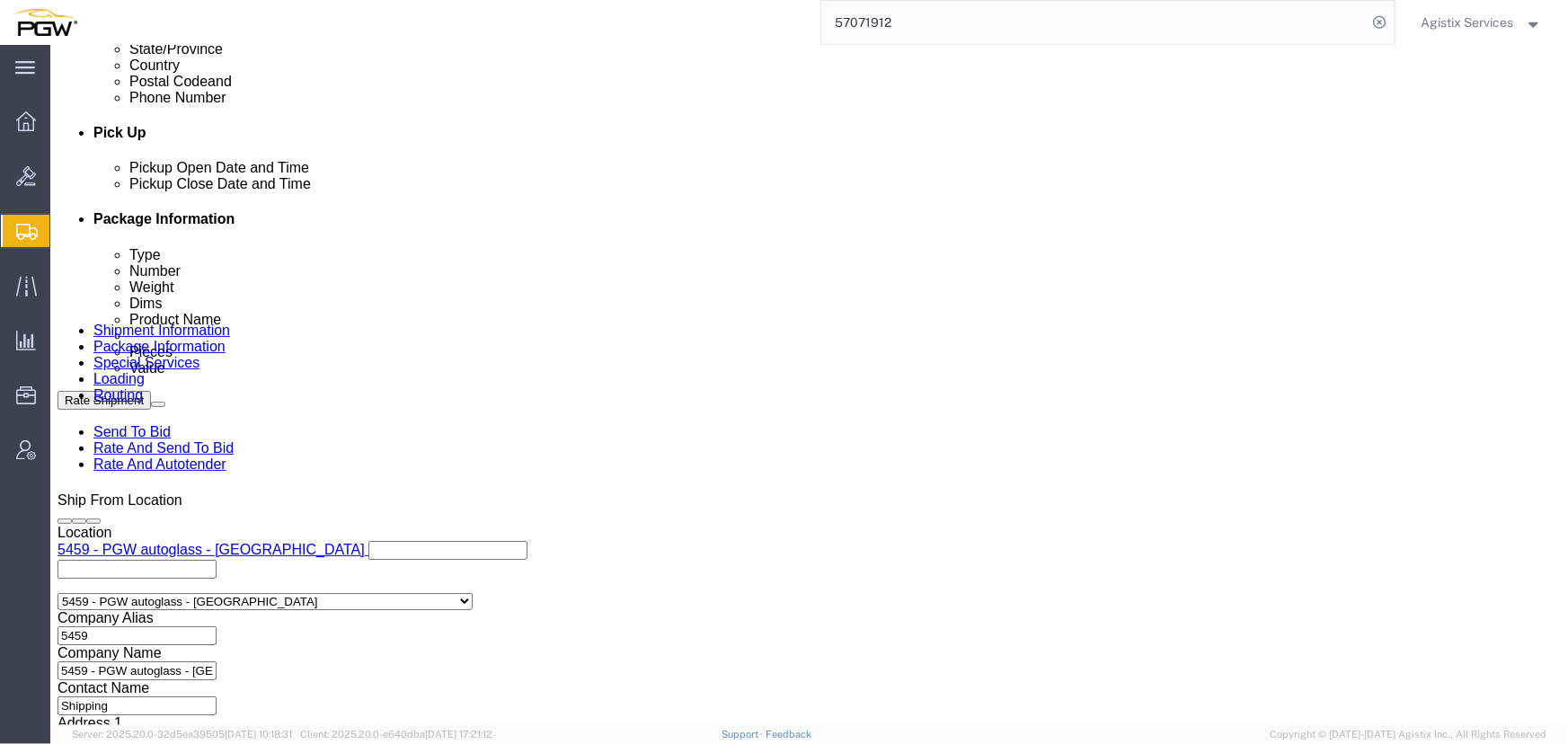
scroll to position [817, 0]
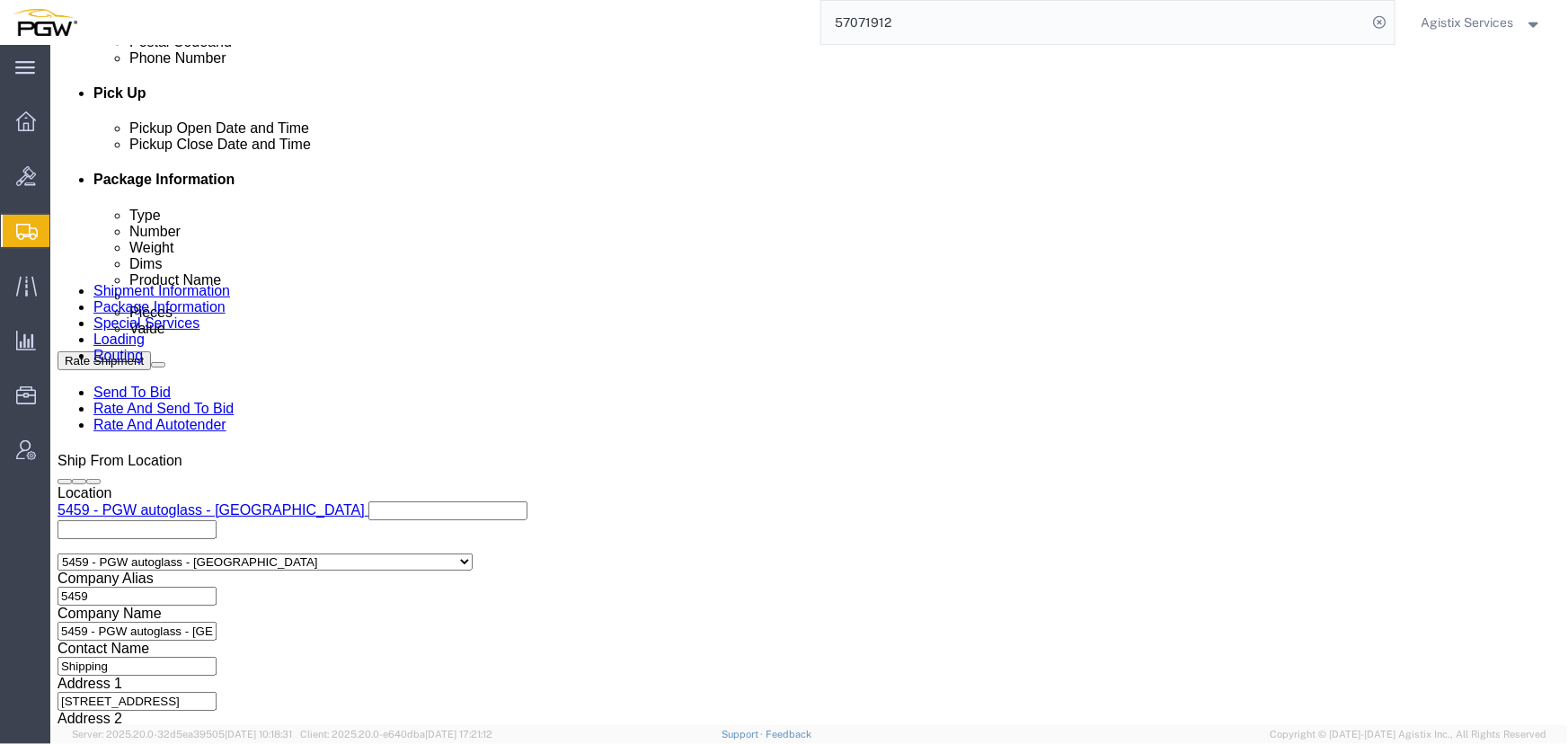
click div "Oct 08 2025 3:58 PM"
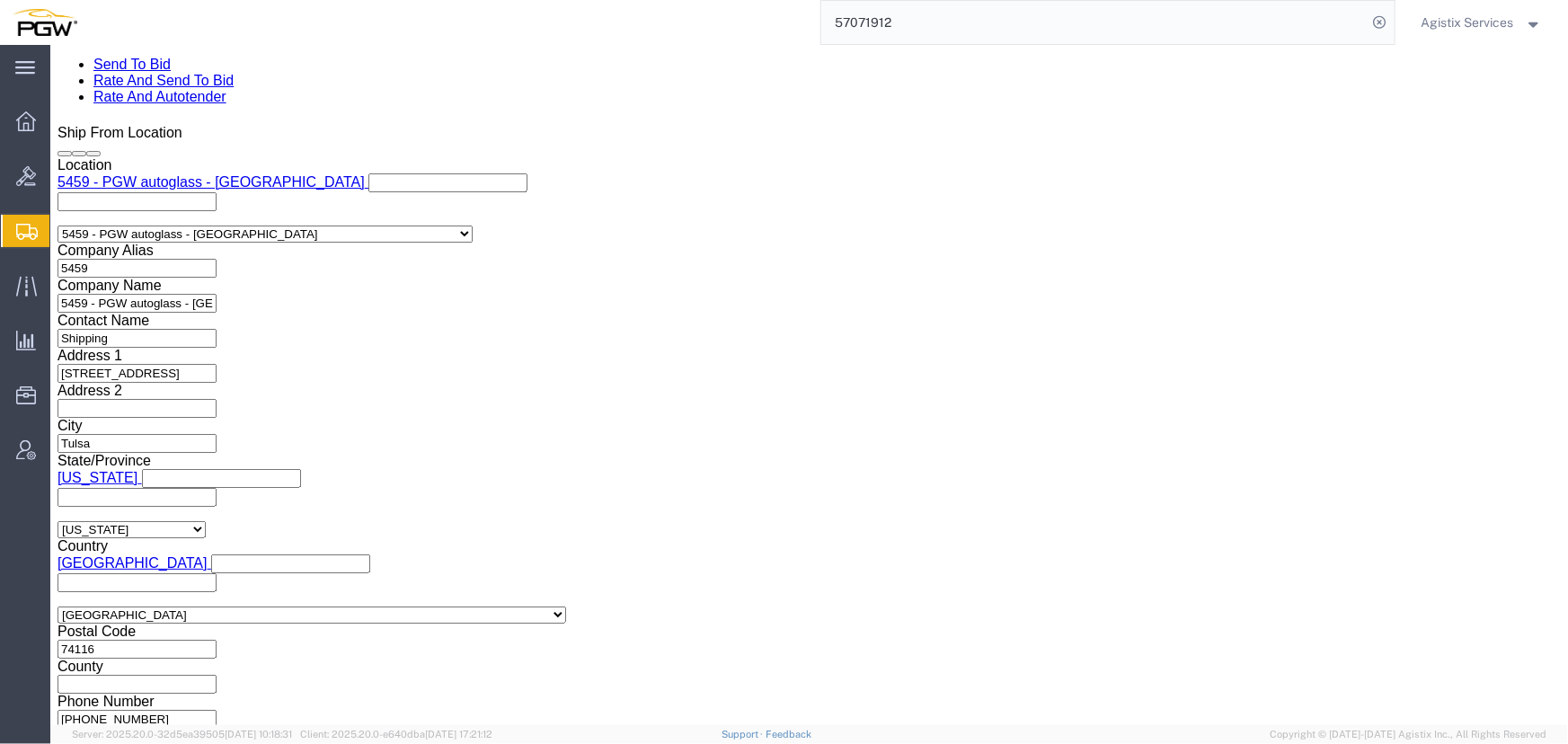
click input "3:58 PM"
type input "10:00 AM"
click button "Apply"
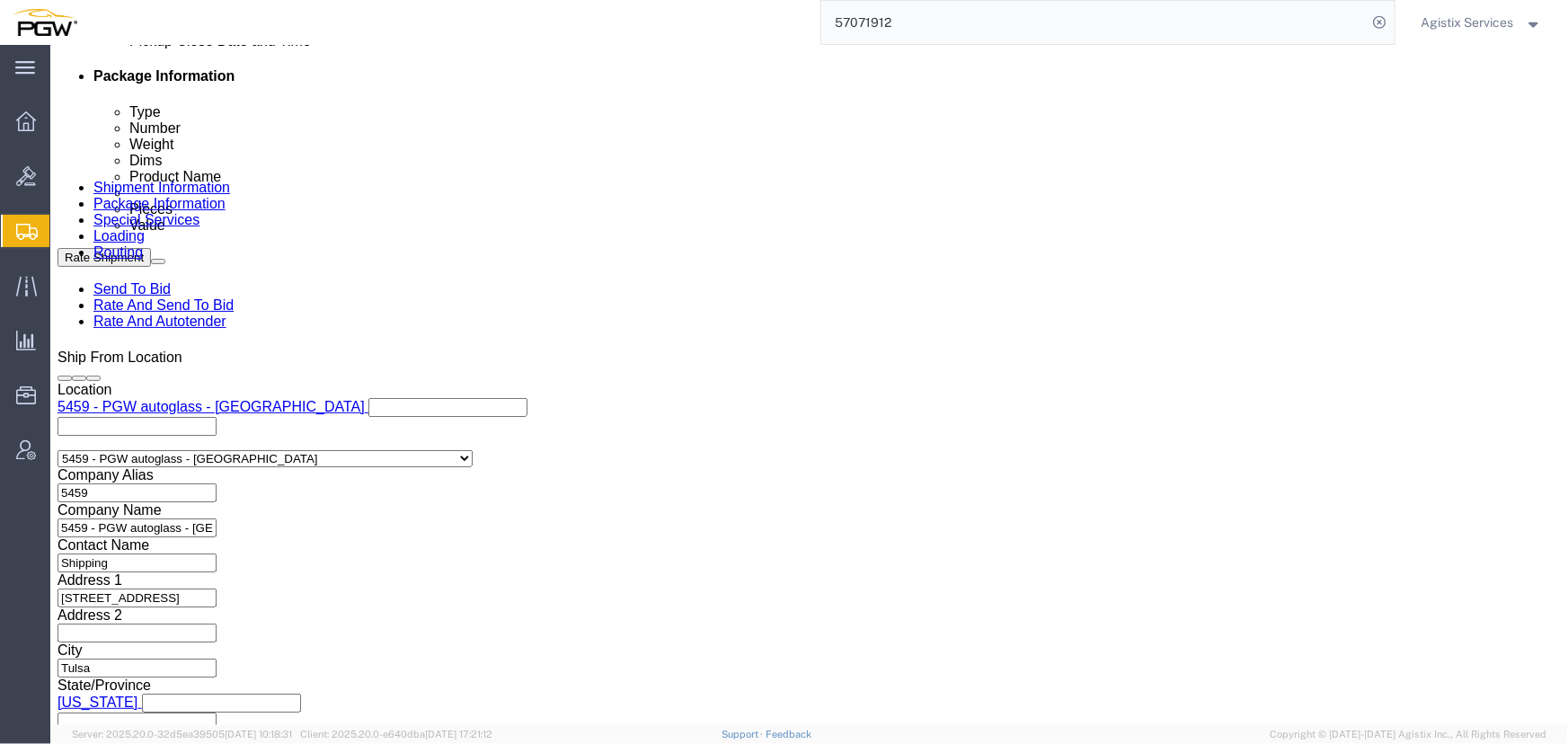
scroll to position [899, 0]
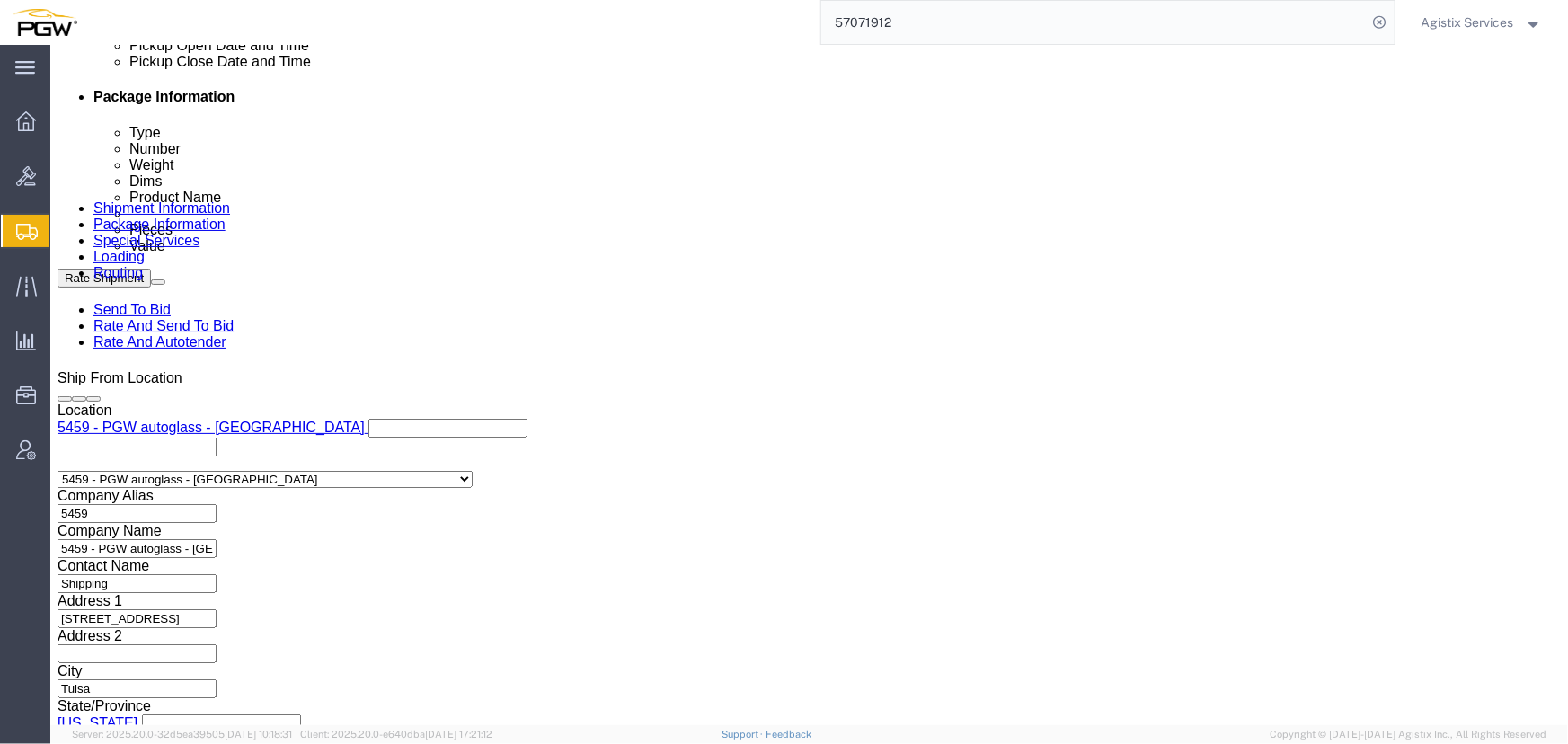
click div "Oct 09 2025 11:00 AM"
type input "2:00 PM"
click button "Apply"
click div "Oct 09 2025 3:00 PM"
click button "Apply"
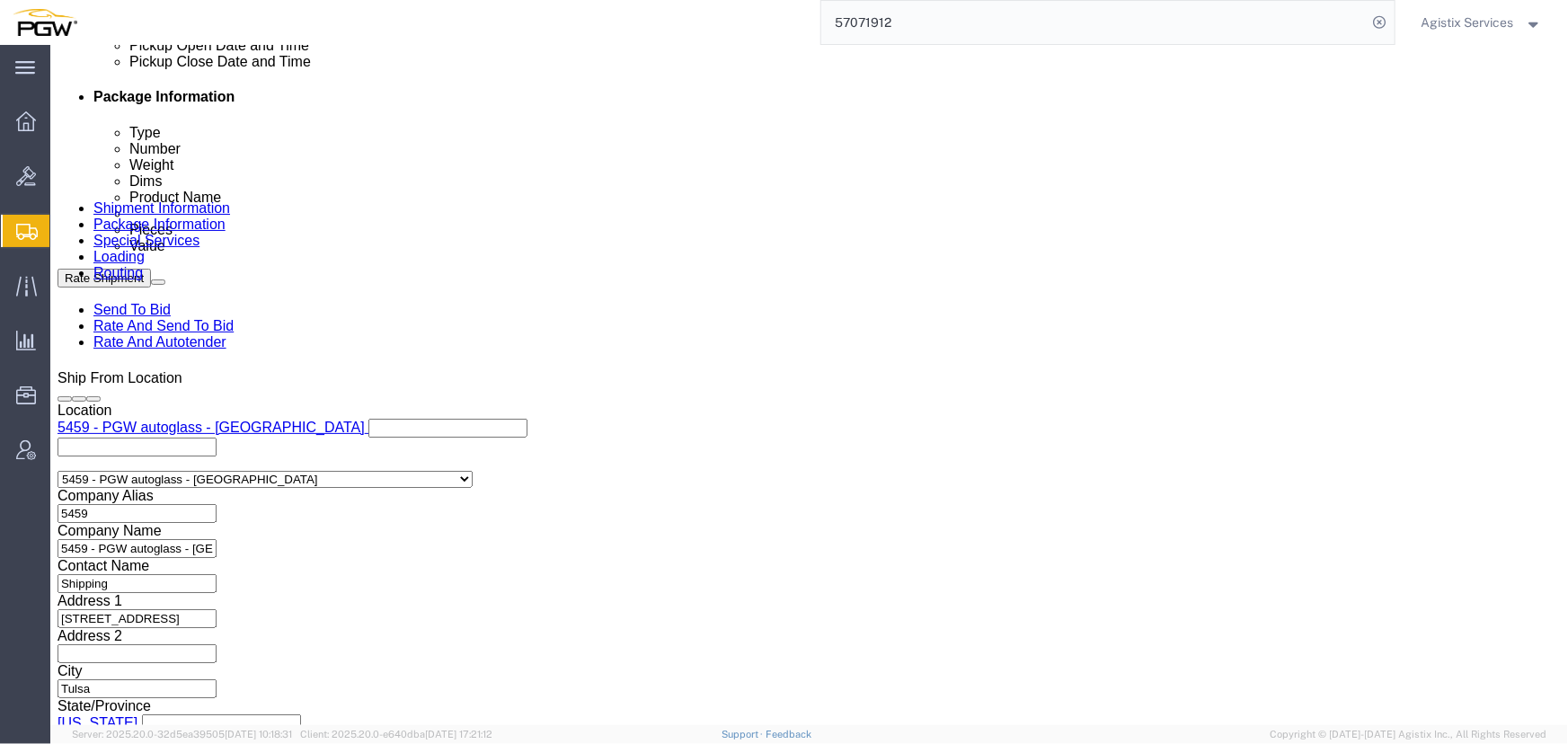
click link "Special Services"
click link "Shipment Information"
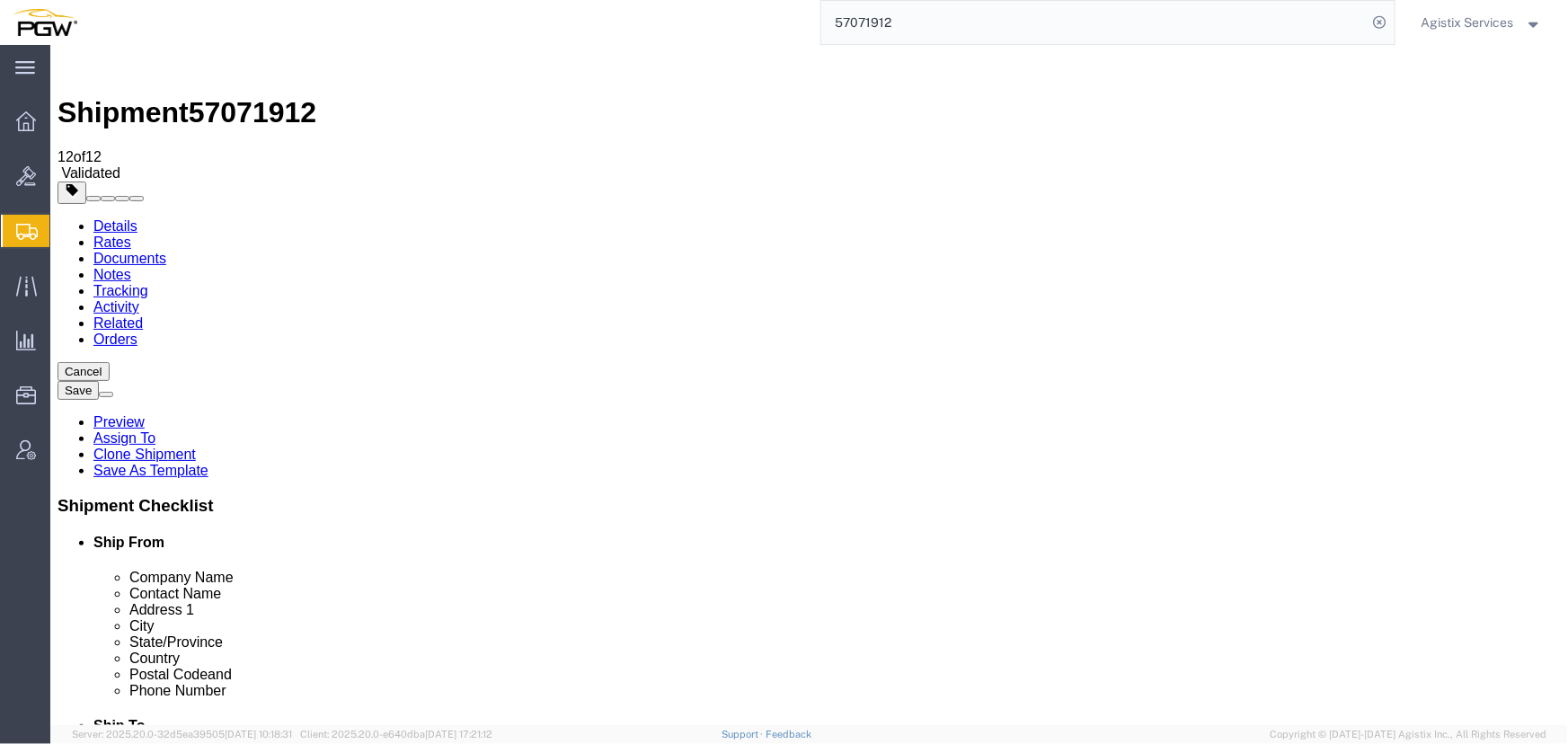
click link "Special Services"
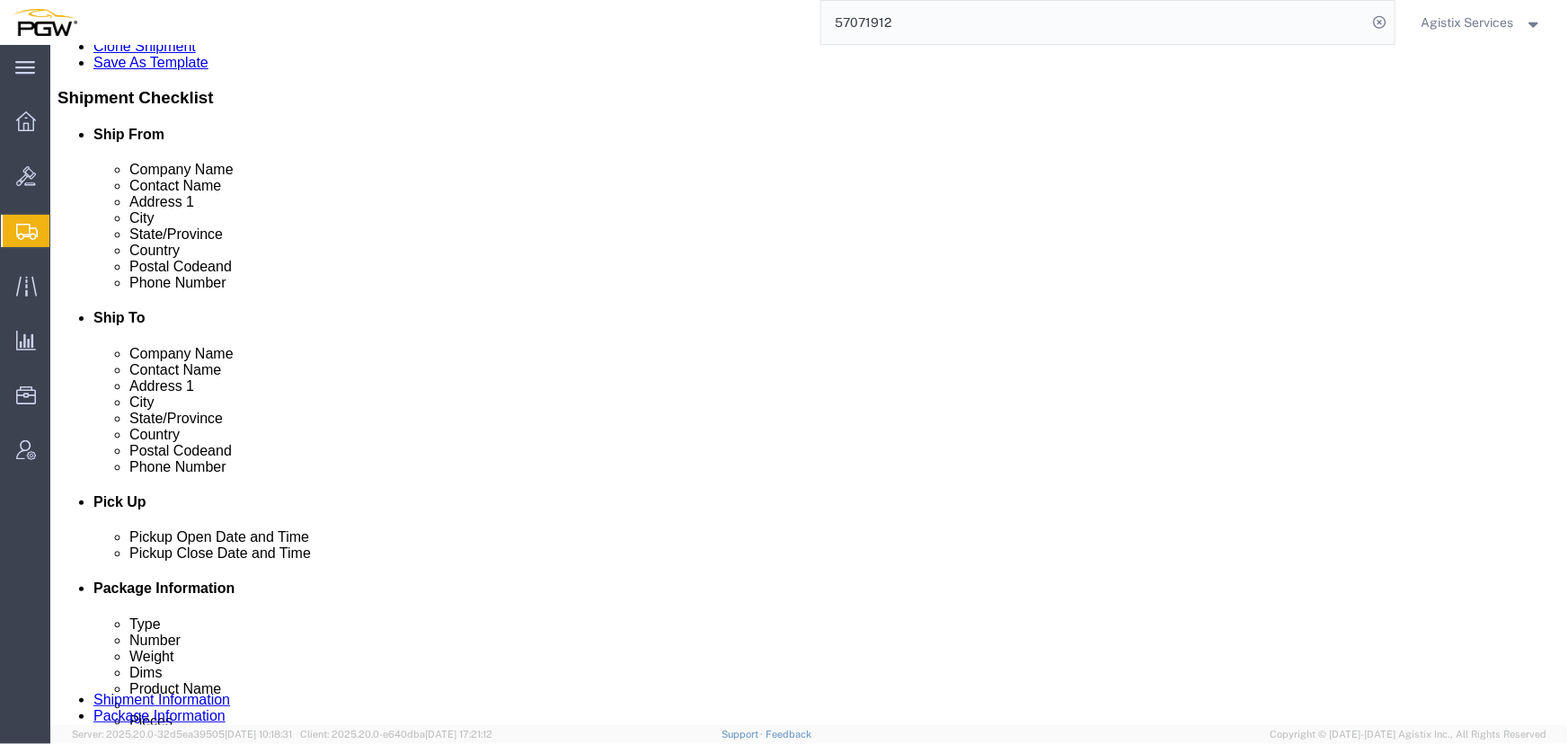
scroll to position [734, 0]
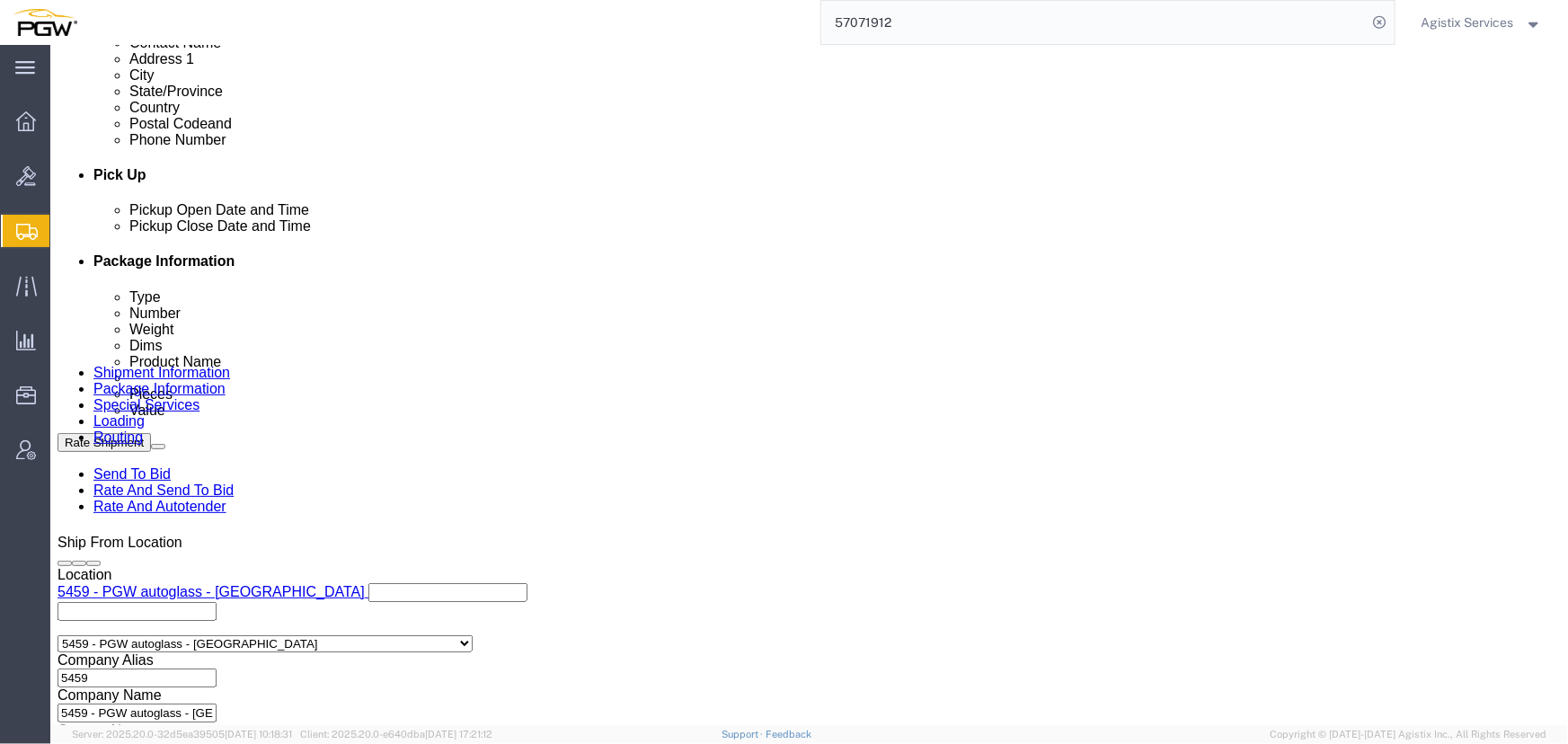
click input "text"
type input "5459"
click button "Rate Shipment"
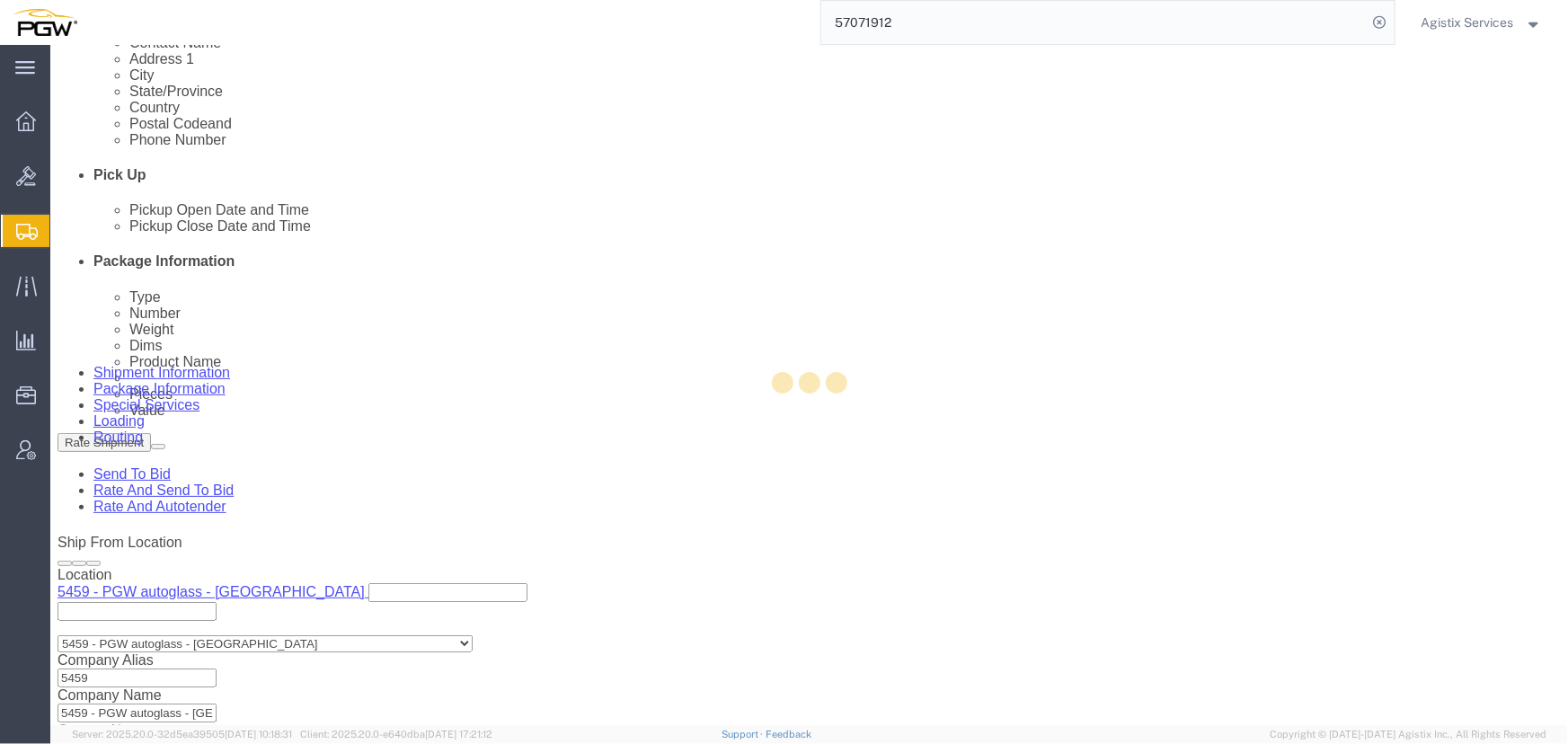
select select
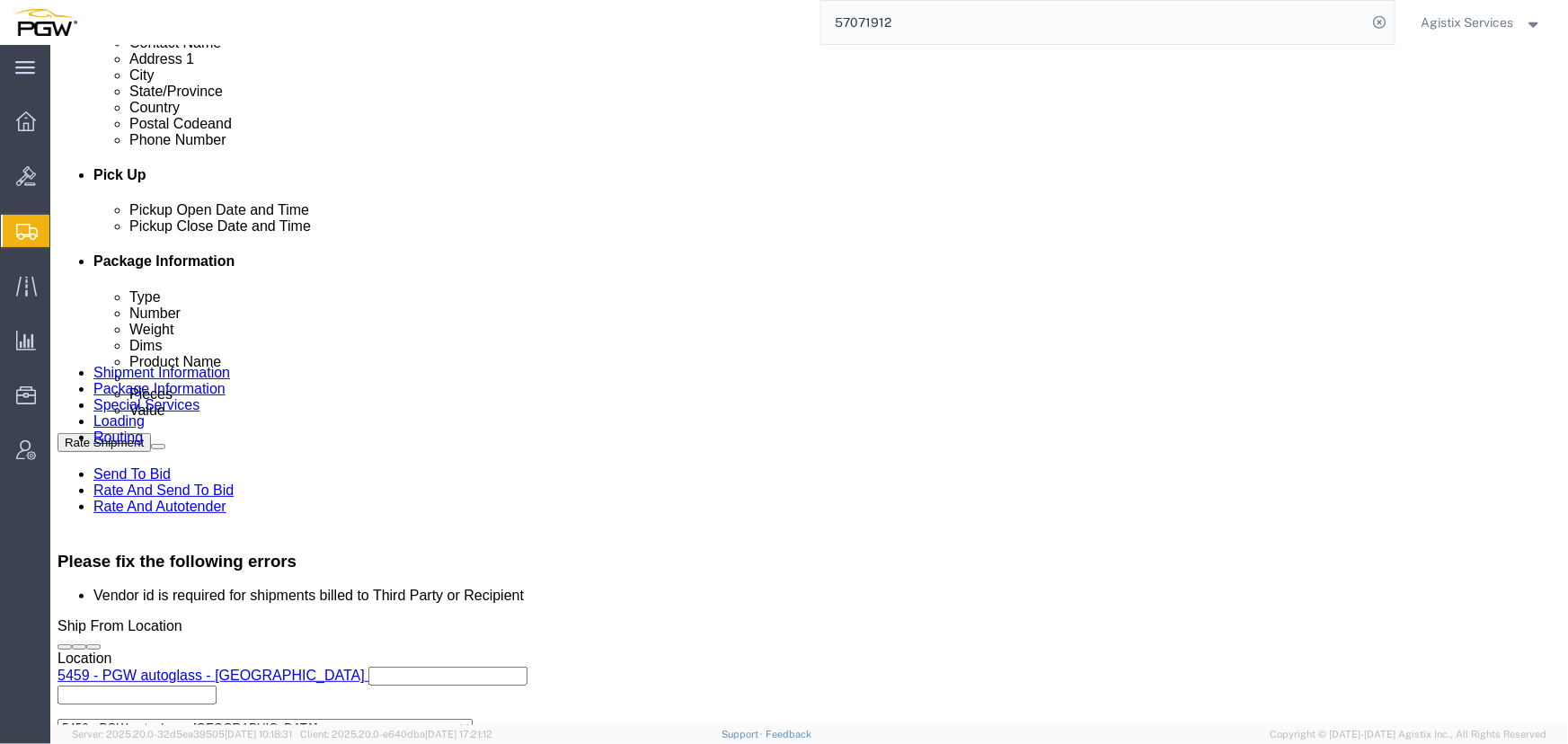
click select "Select Recipient Account Sender/Shipper Third Party Account"
select select "SHIP"
click select "Select Recipient Account Sender/Shipper Third Party Account"
click select "Select Buyer Cost Center Department Operations Number Order Number Sales Person"
select select "COSTCENTER"
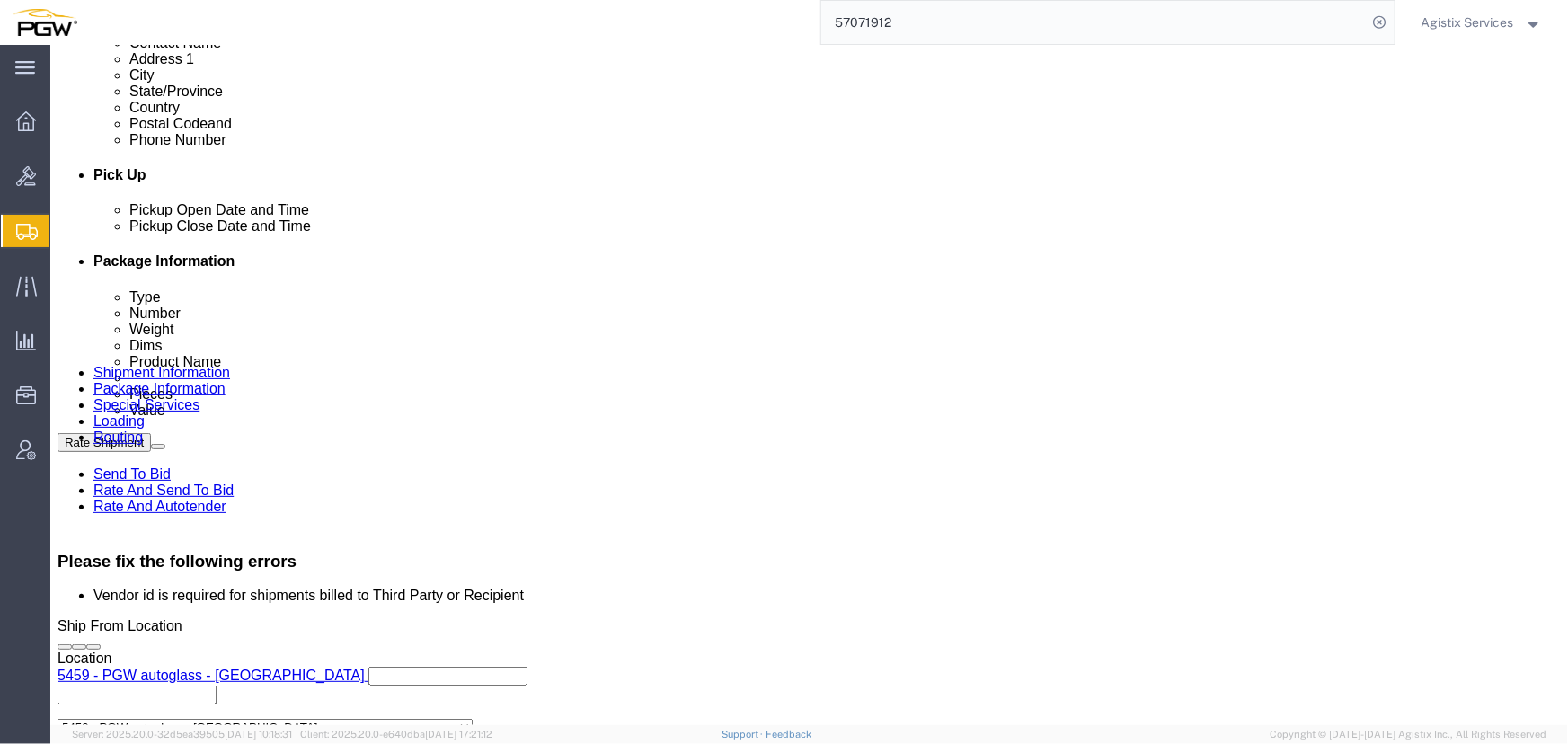
click select "Select Buyer Cost Center Department Operations Number Order Number Sales Person"
type input "5459"
click button "Rate Shipment"
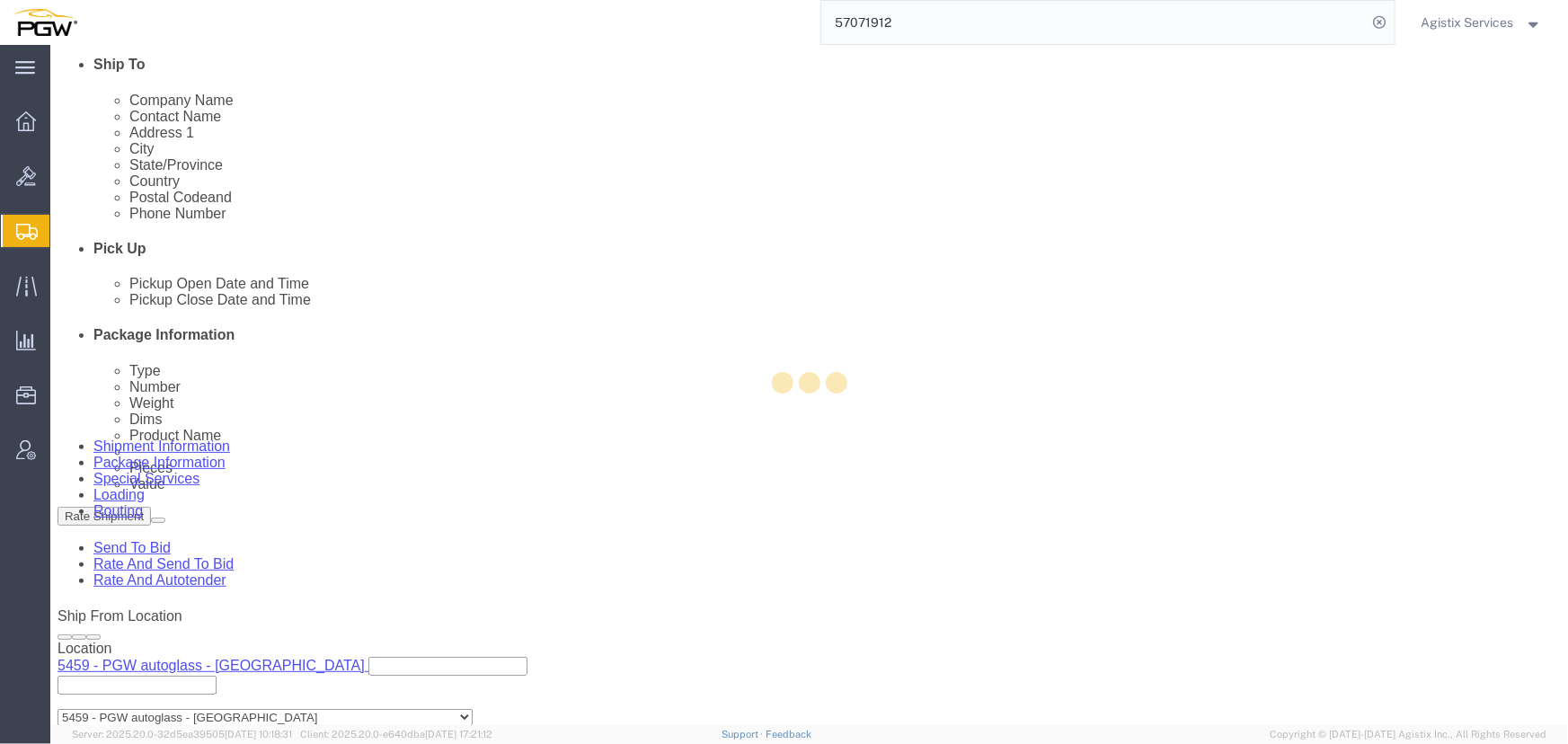
scroll to position [0, 0]
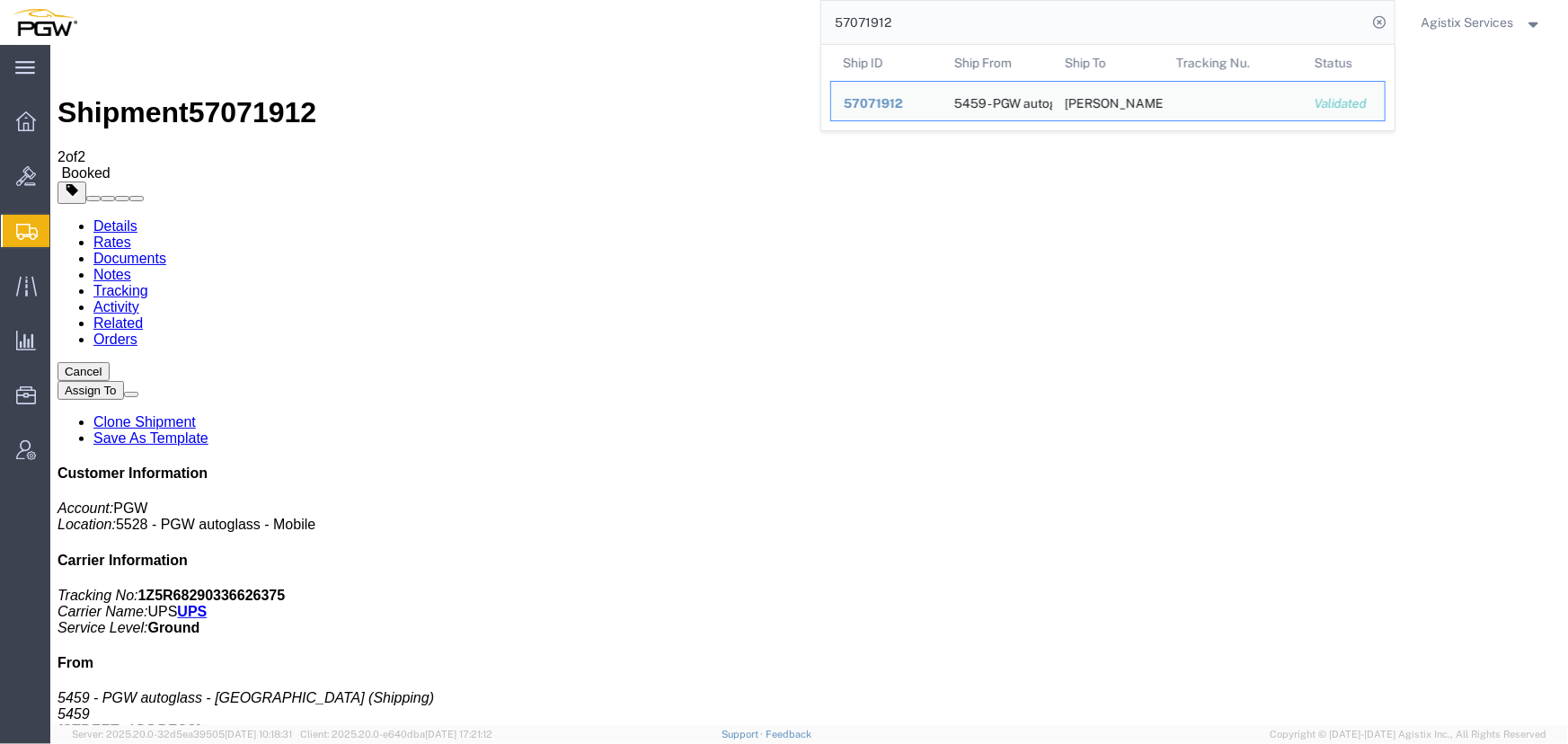
click at [895, 26] on input "57071912" at bounding box center [1094, 22] width 546 height 43
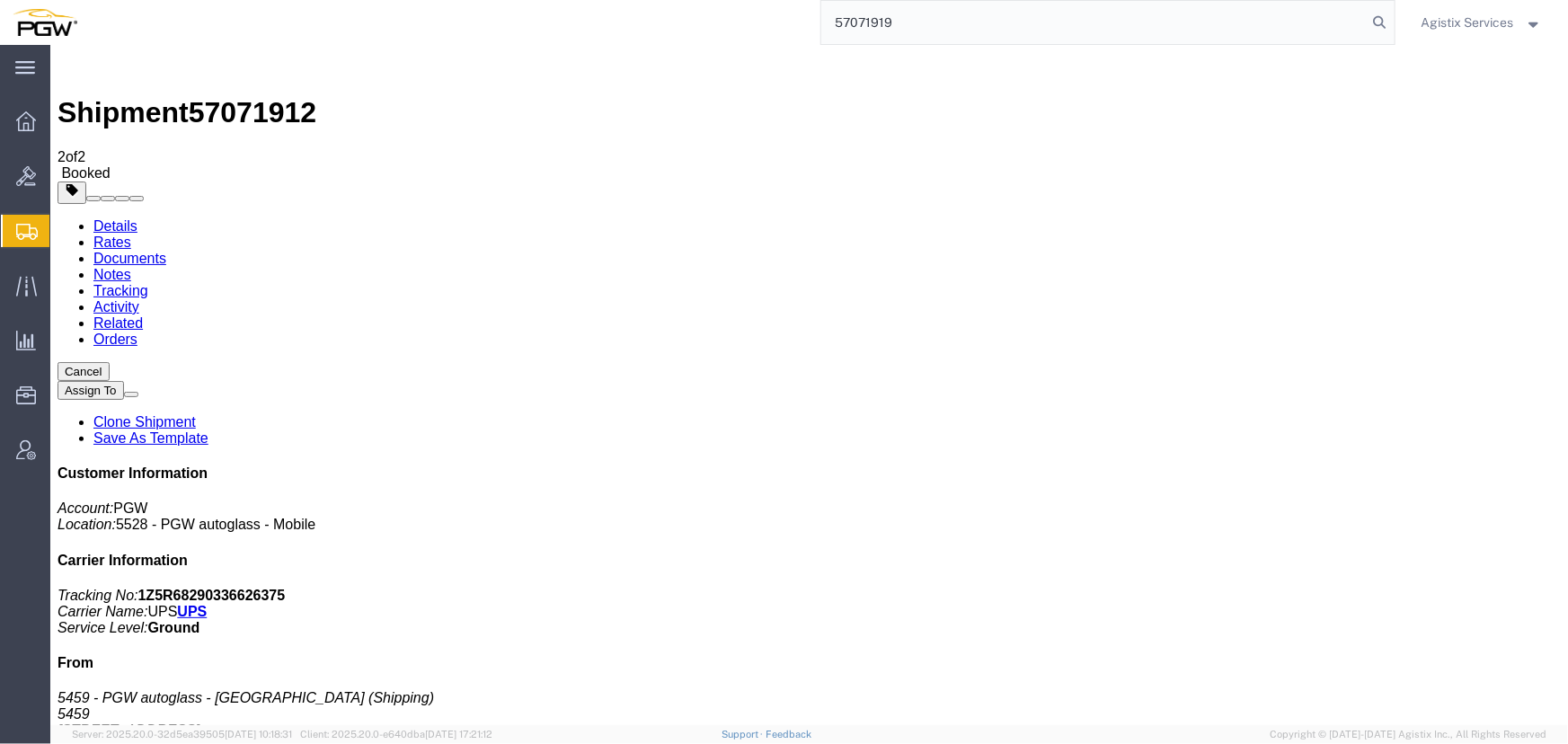
type input "57071919"
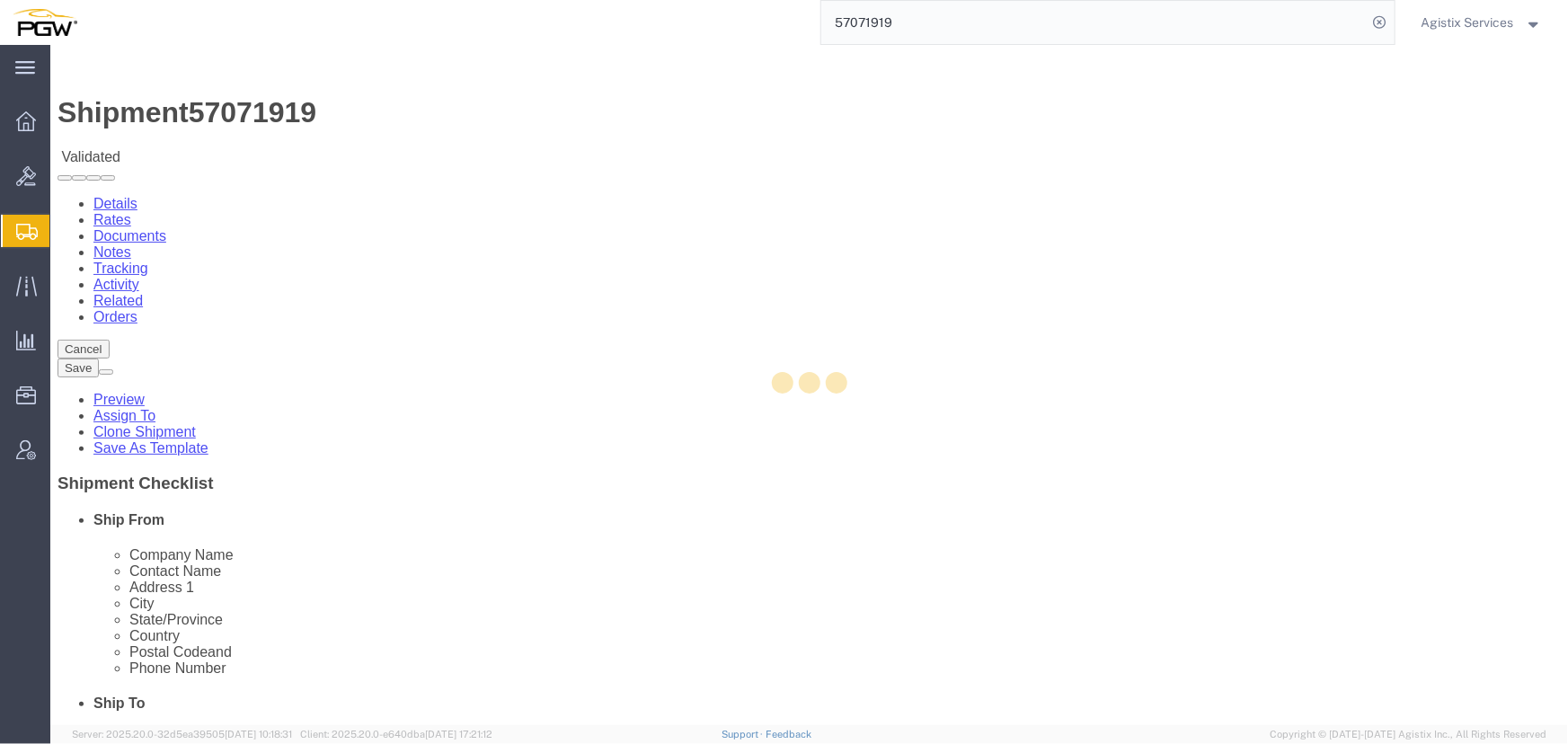
select select "28301"
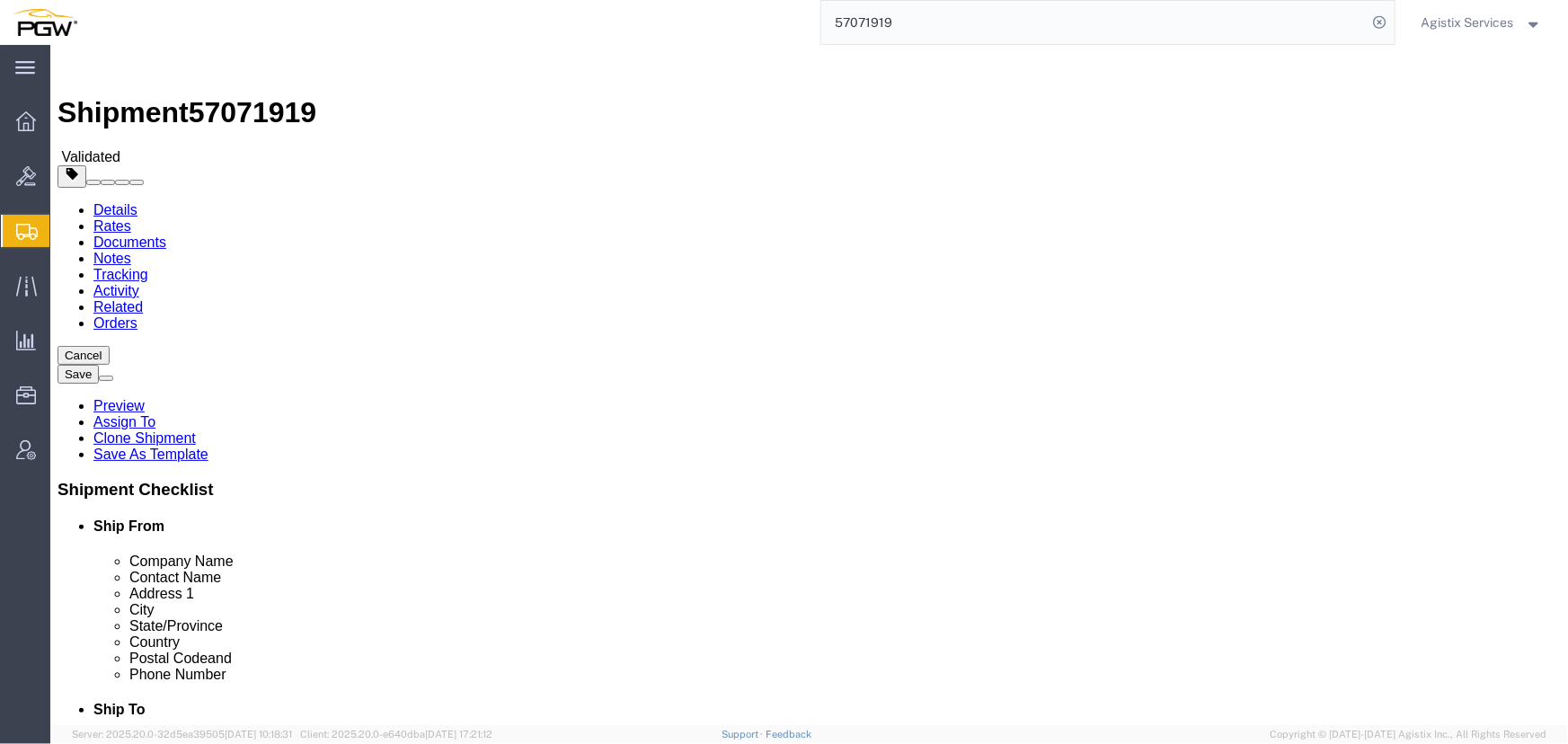
click input "text"
type input "Shipping"
click div "Please fix the following errors Ship From Location Location 5459 - PGW autoglas…"
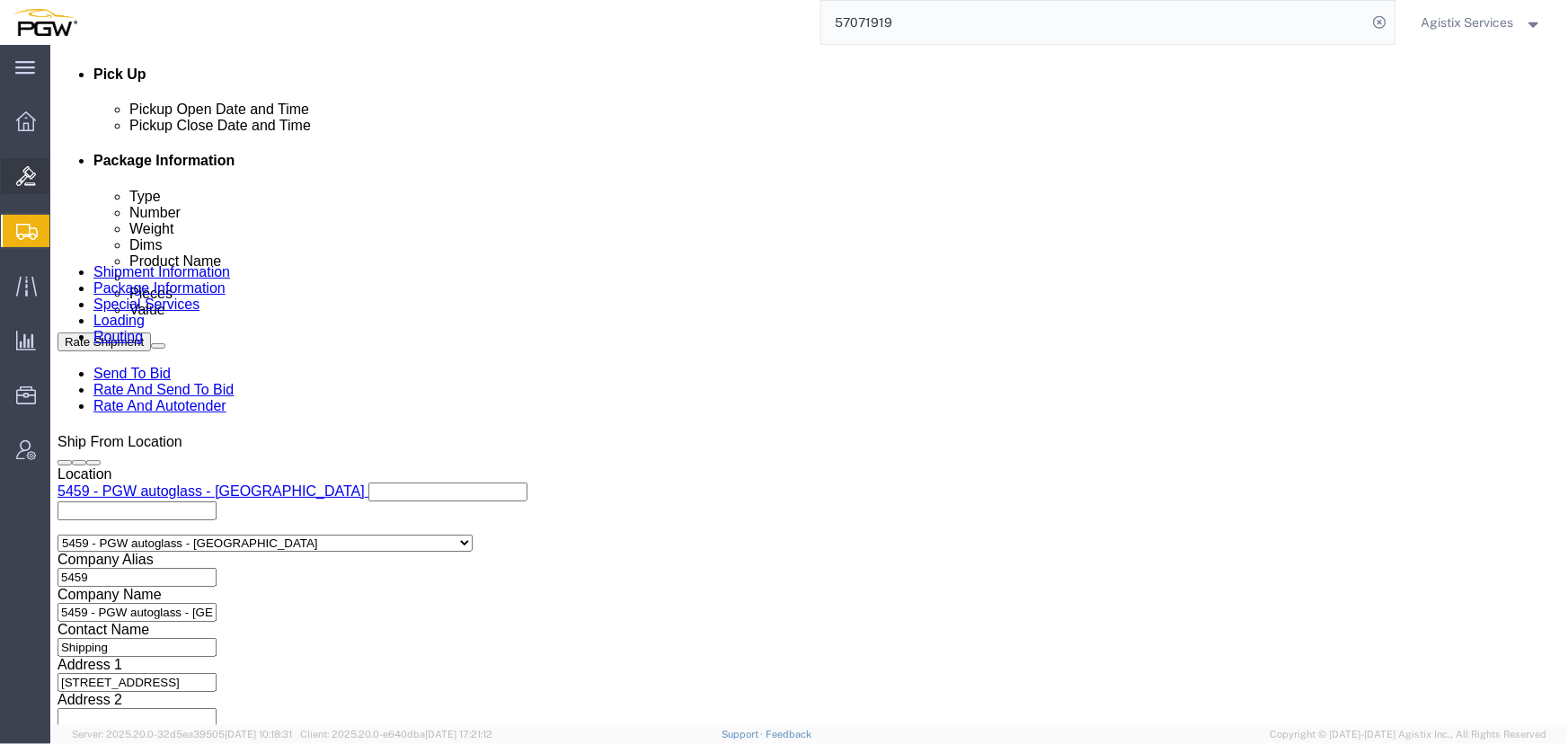
scroll to position [817, 0]
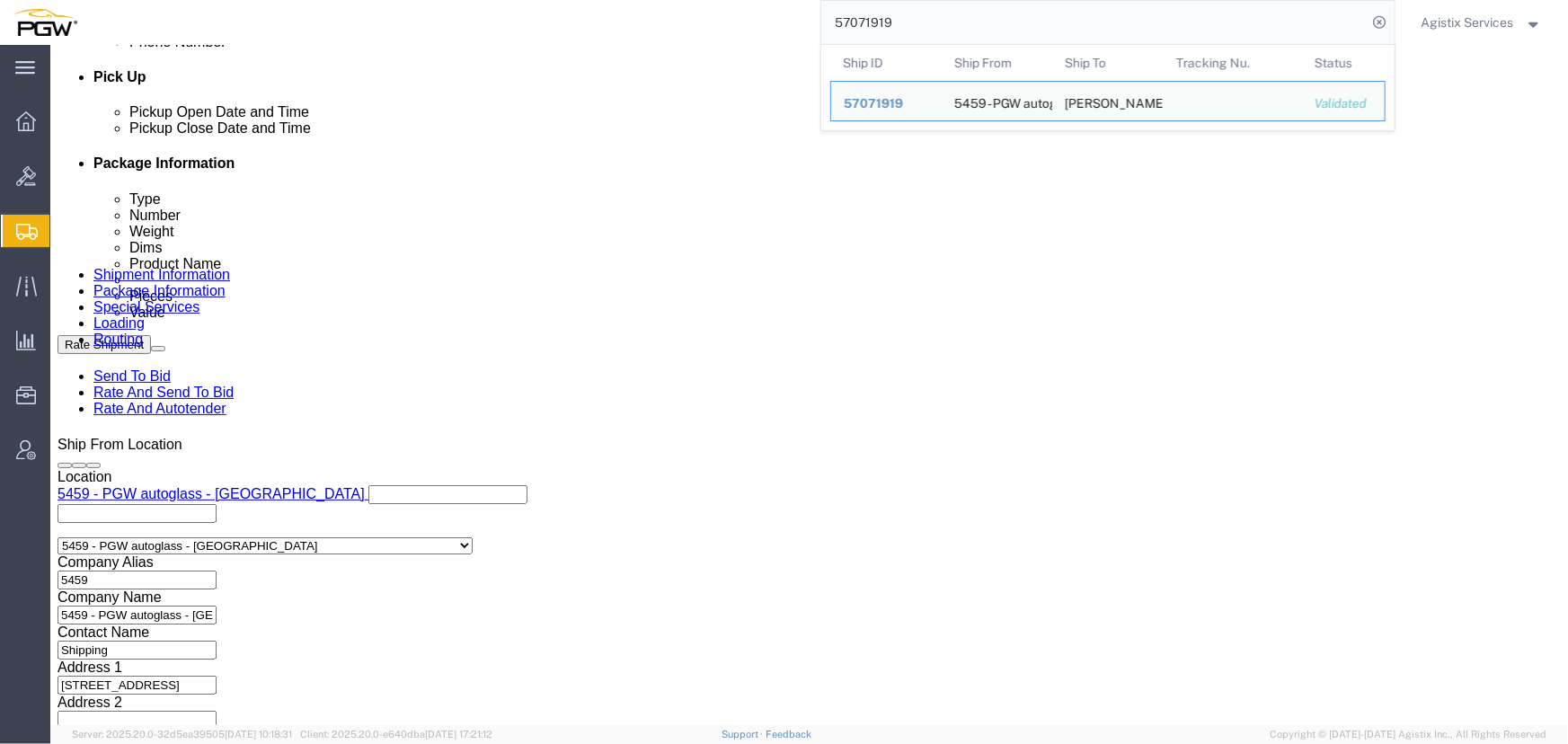
click at [902, 18] on input "57071919" at bounding box center [1094, 22] width 546 height 43
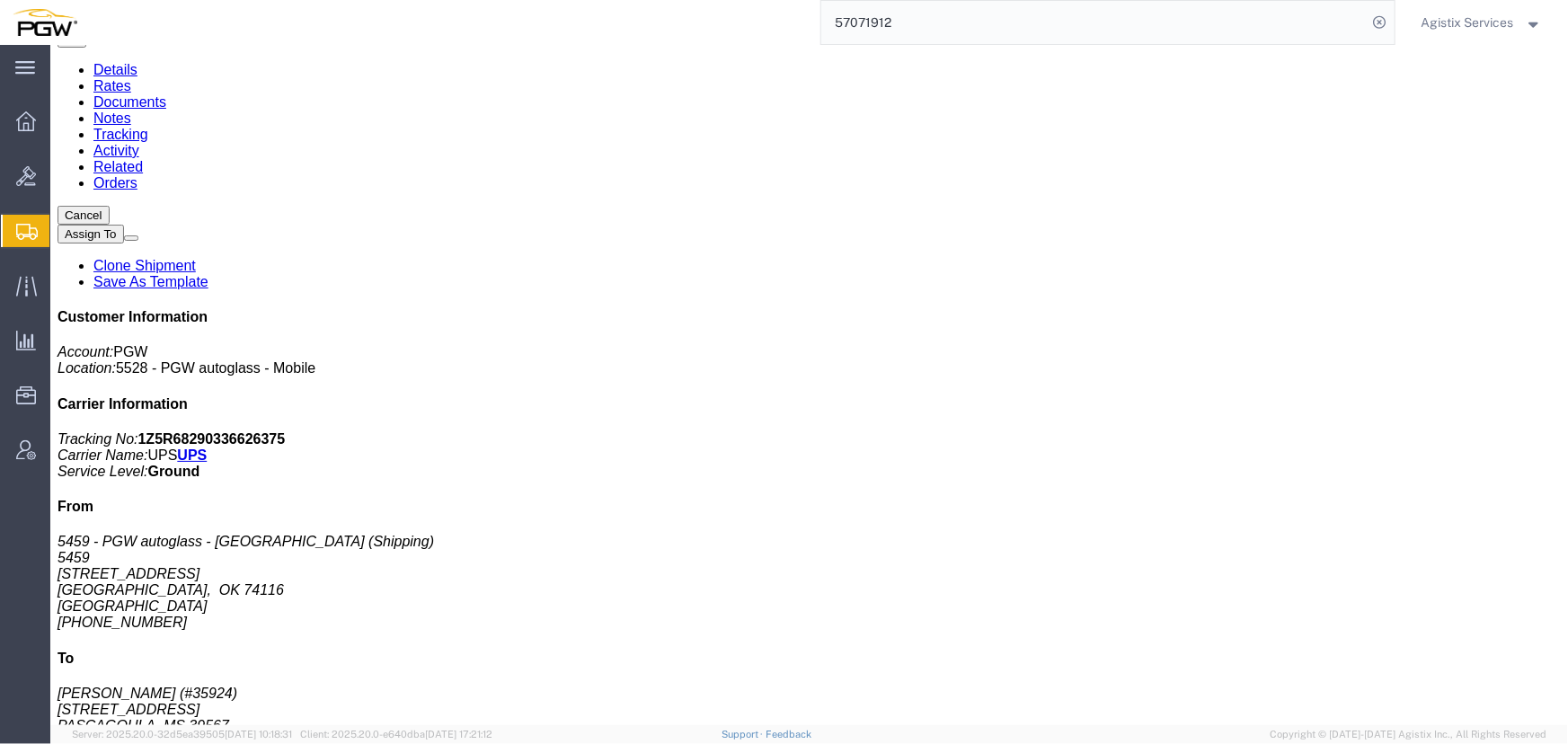
scroll to position [163, 0]
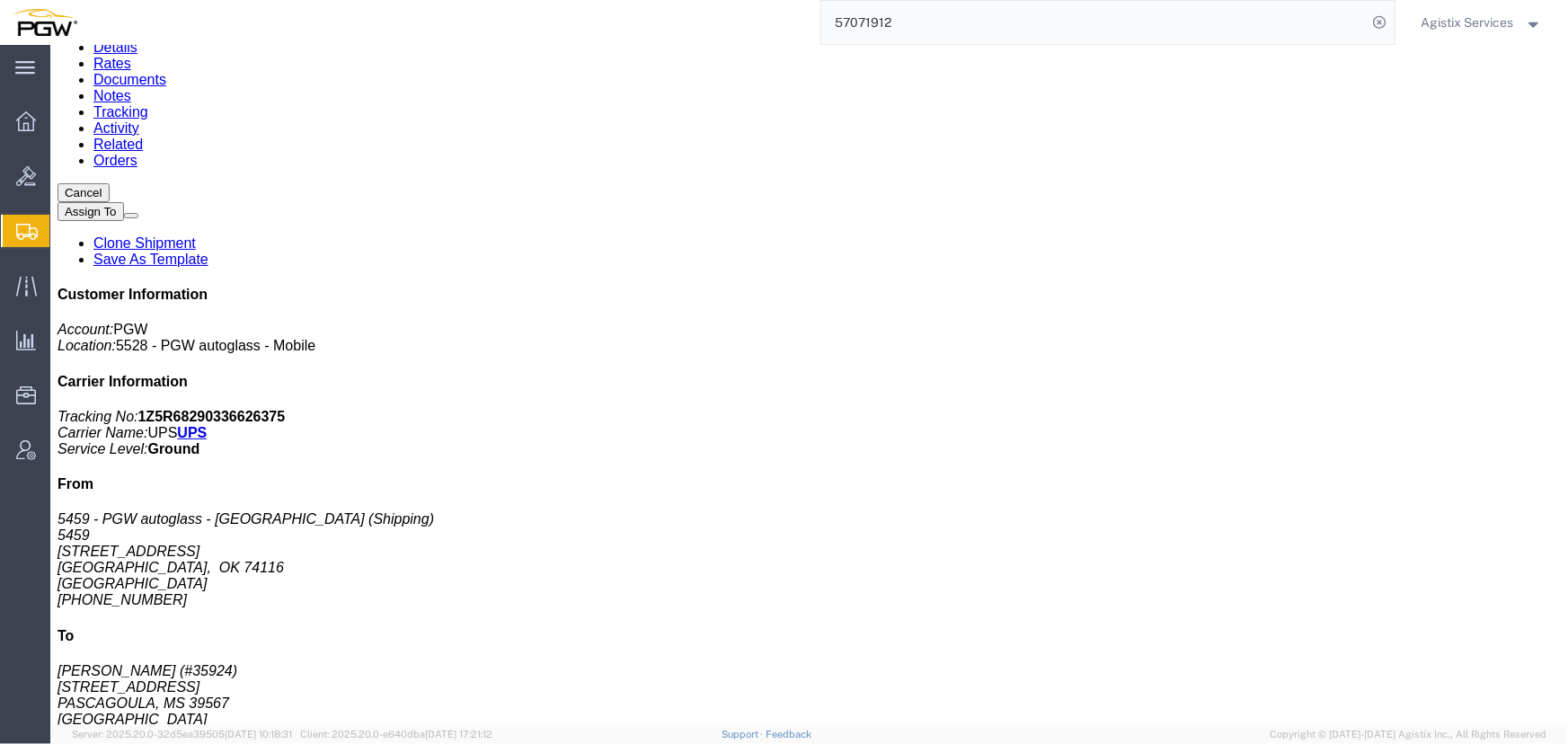
click at [916, 18] on input "57071912" at bounding box center [1094, 22] width 546 height 43
type input "57071919"
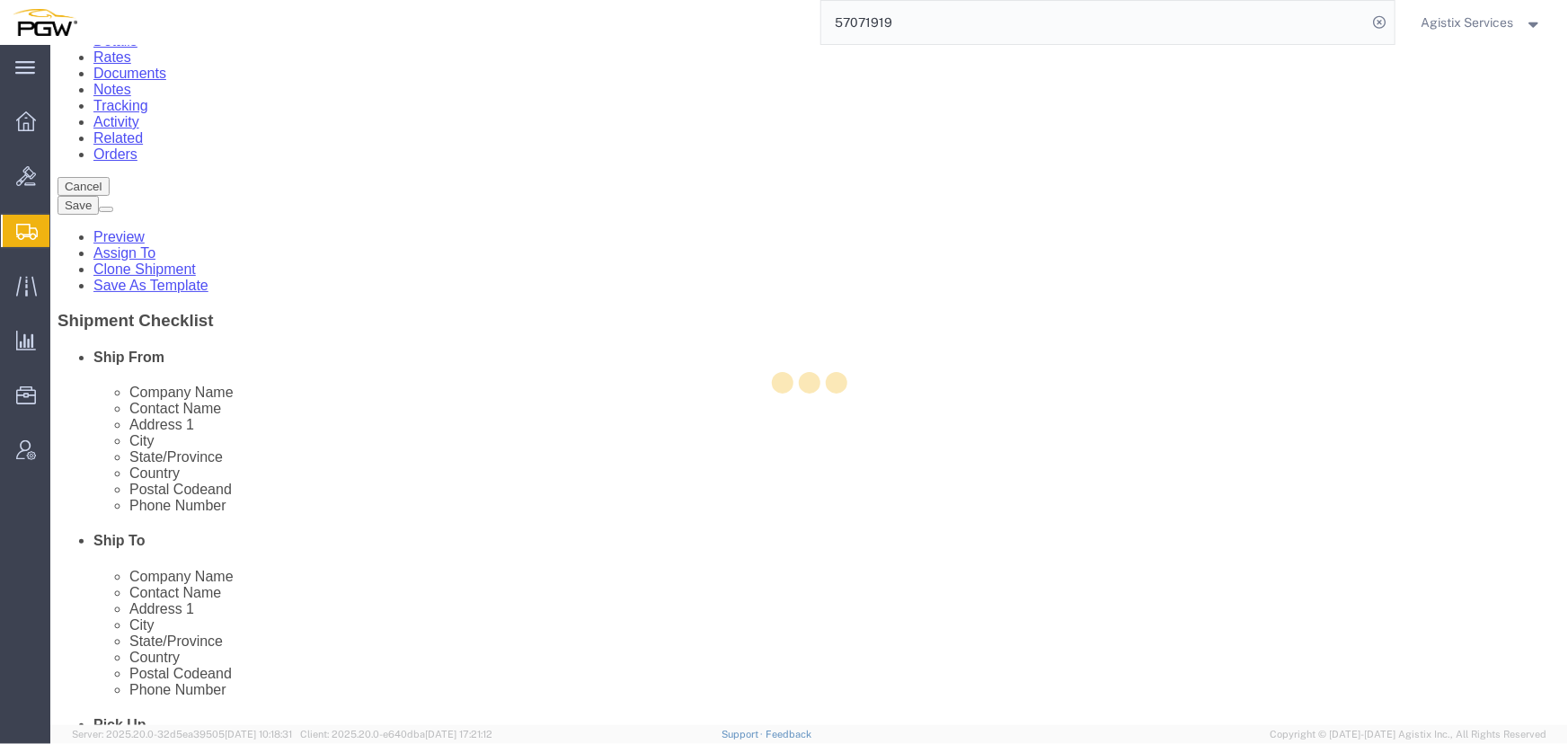
select select "28301"
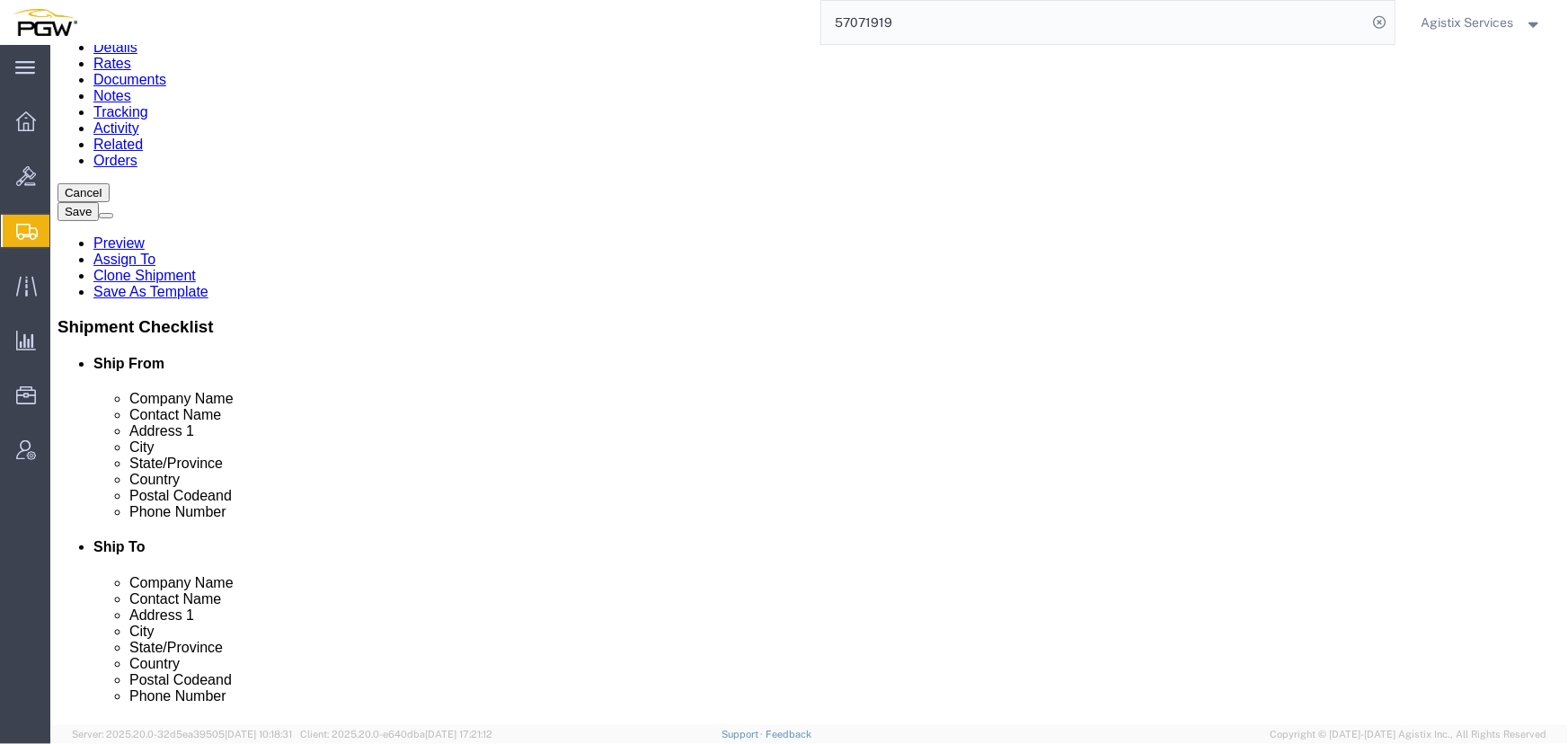
click button "Cancel"
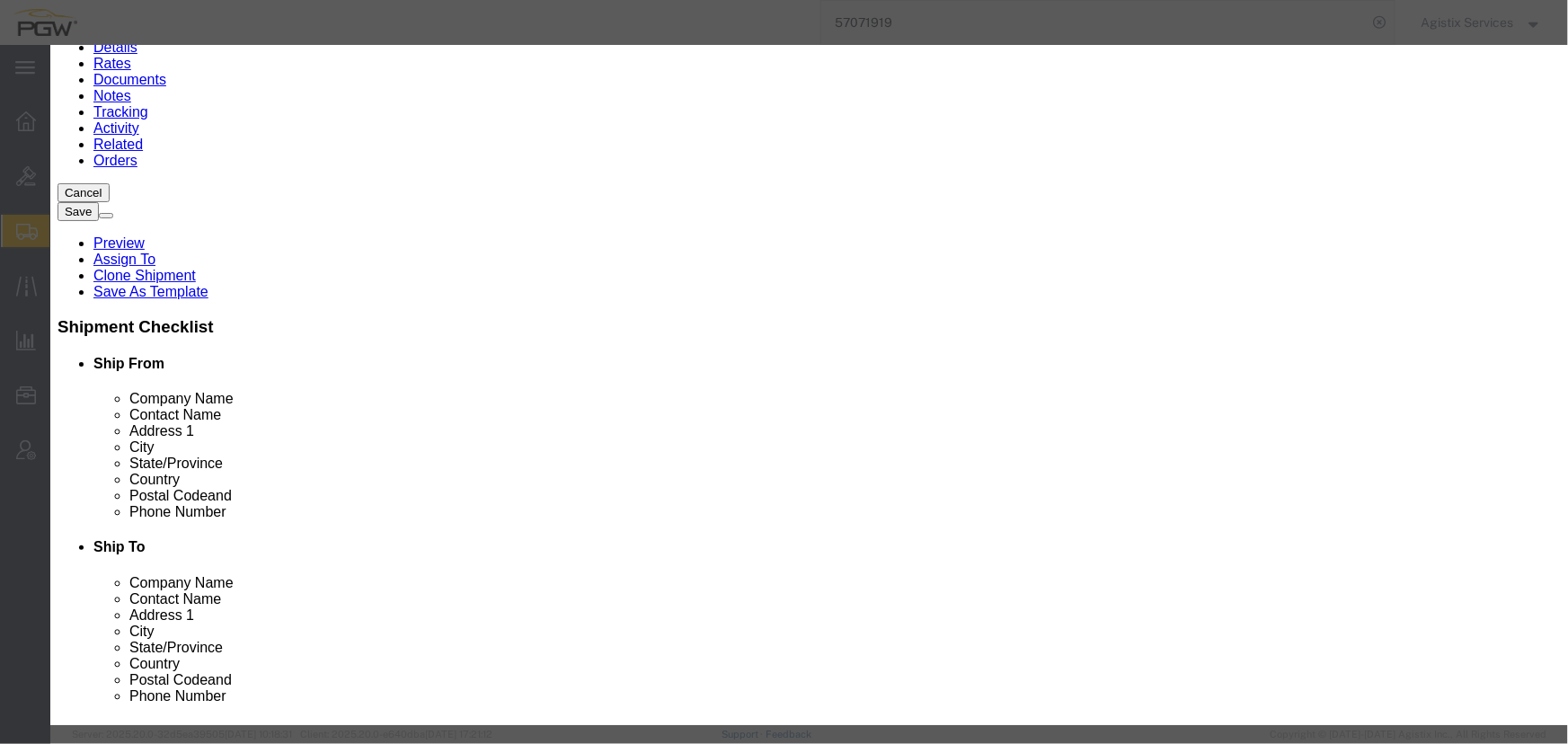
click button "Yes"
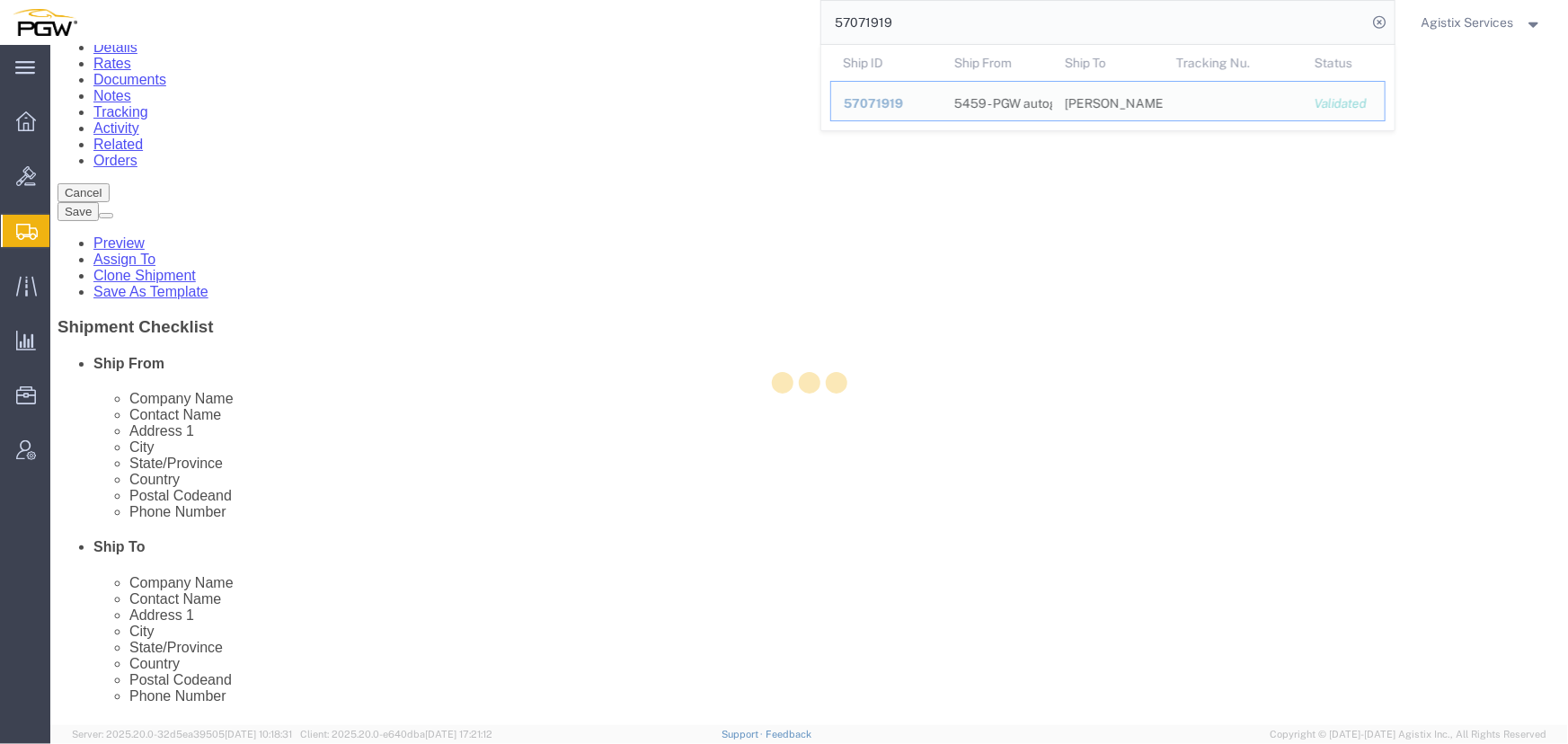
click at [893, 25] on input "57071919" at bounding box center [1094, 22] width 546 height 43
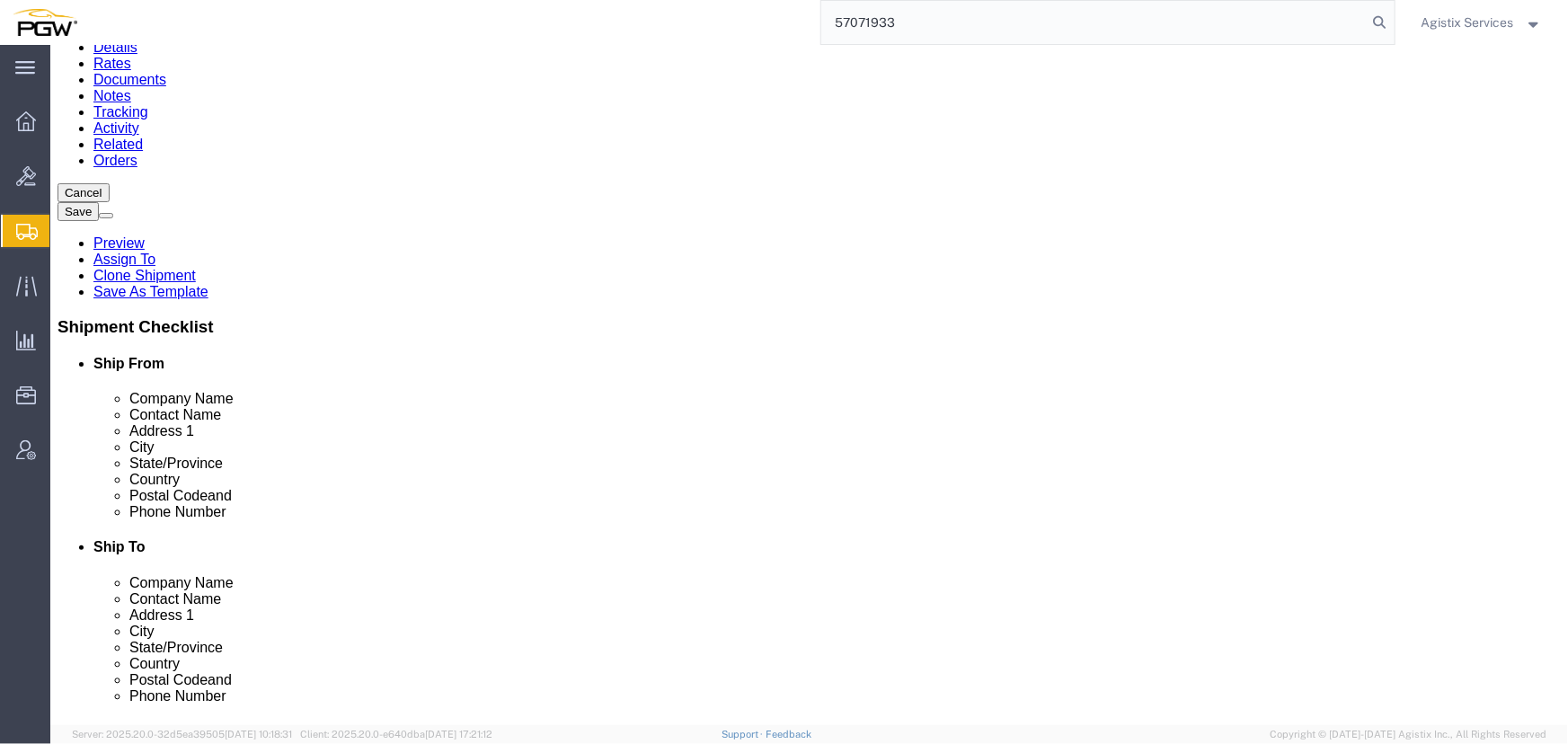
type input "57071933"
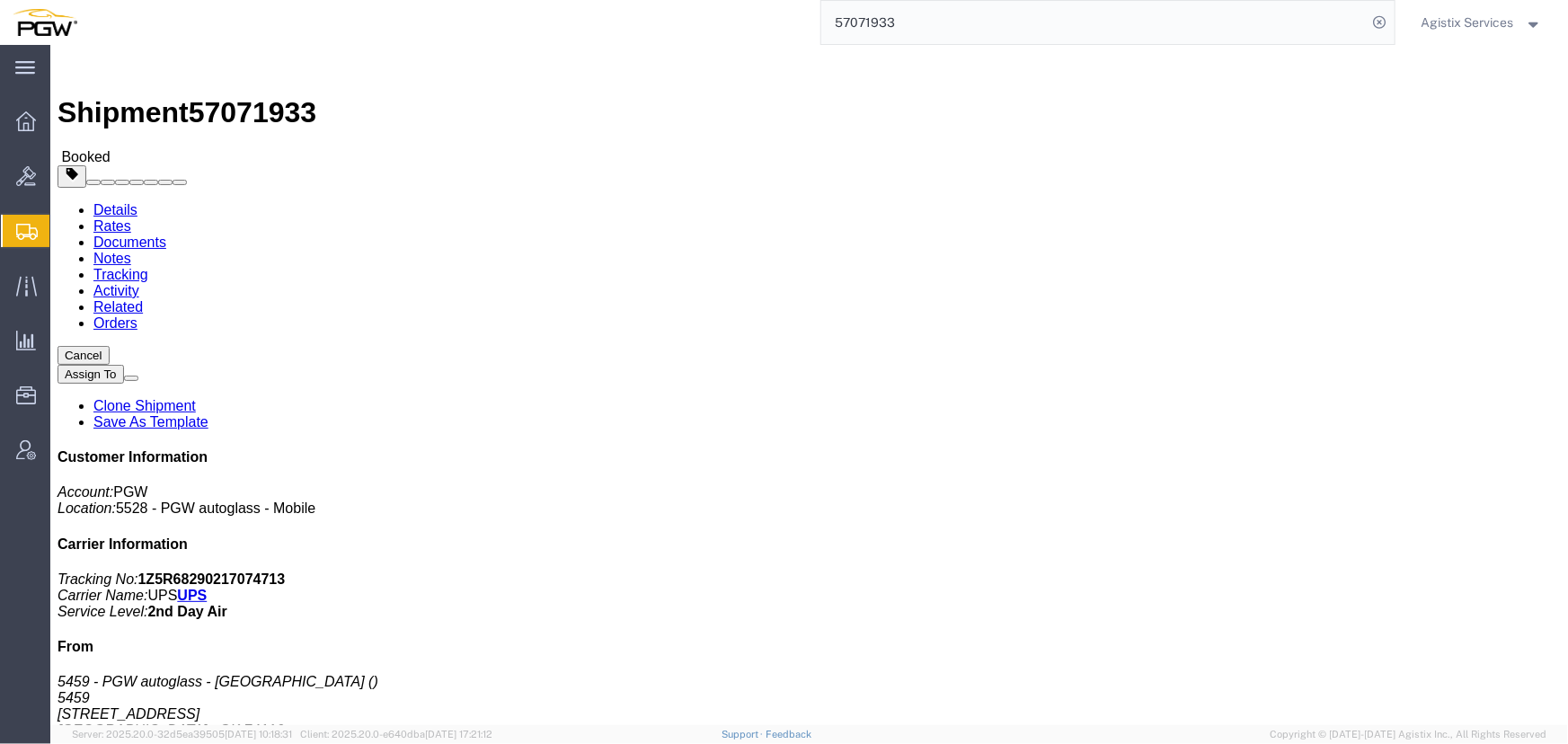
click span "button"
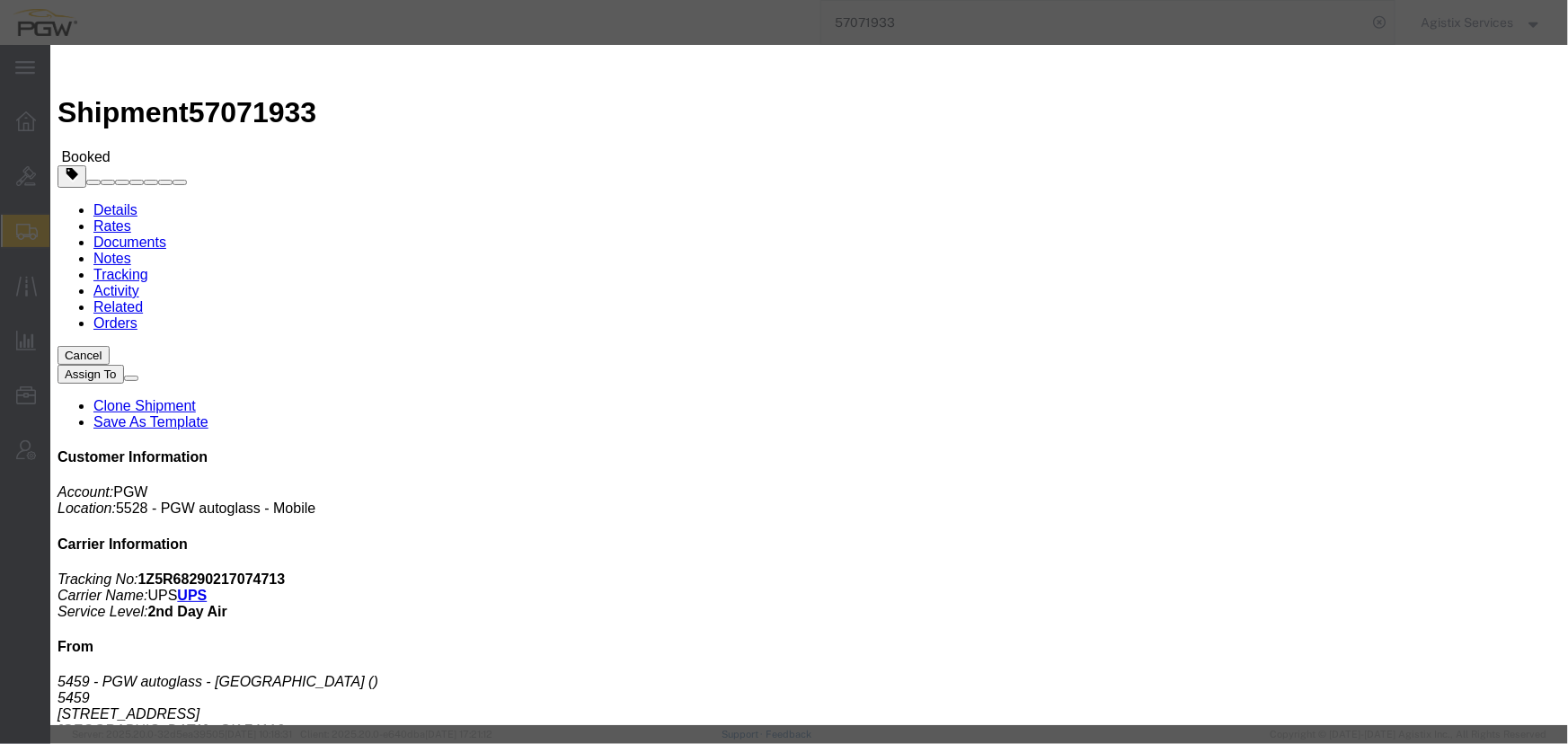
click div "Oct 08 2025 6:44 PM"
click input "6:44 PM"
type input "10:00 AM"
click button "Apply"
click div "Oct 09 2025 11:00 AM"
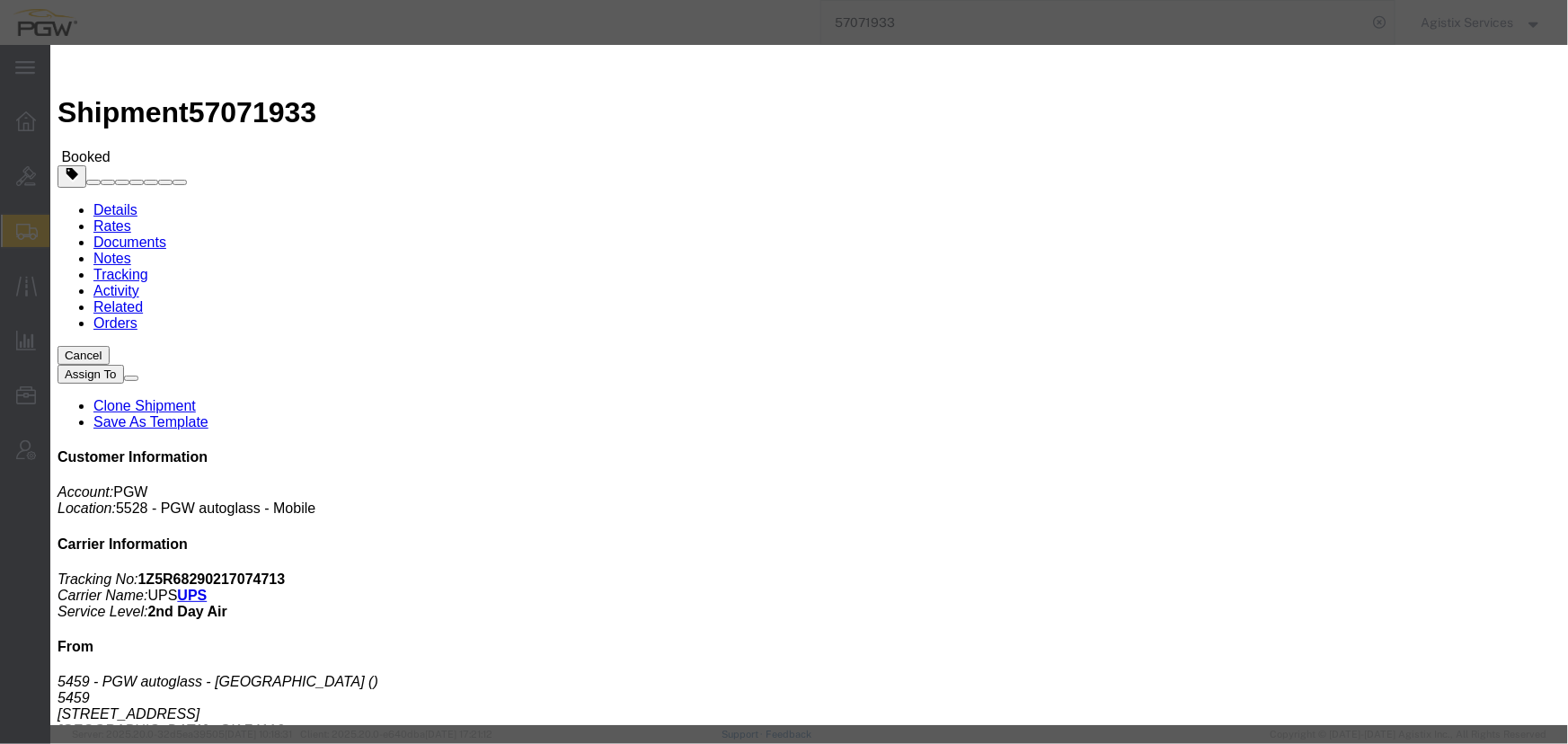
type input "2:00 PM"
click button "Apply"
click div "Oct 09 2025 4:00 PM"
click button "Apply"
click button "Save"
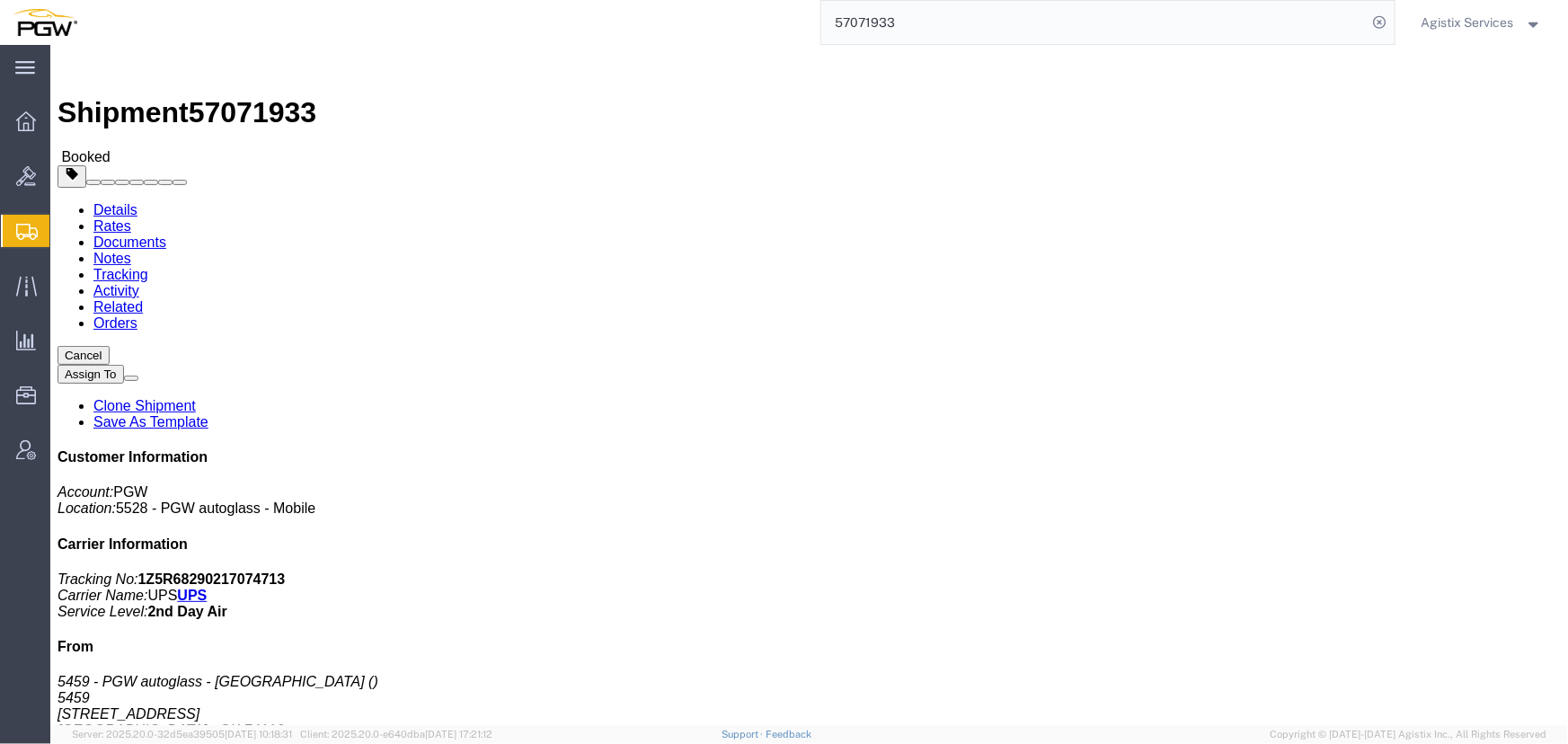
click button "Close"
click at [1488, 20] on span "Agistix Services" at bounding box center [1468, 22] width 93 height 20
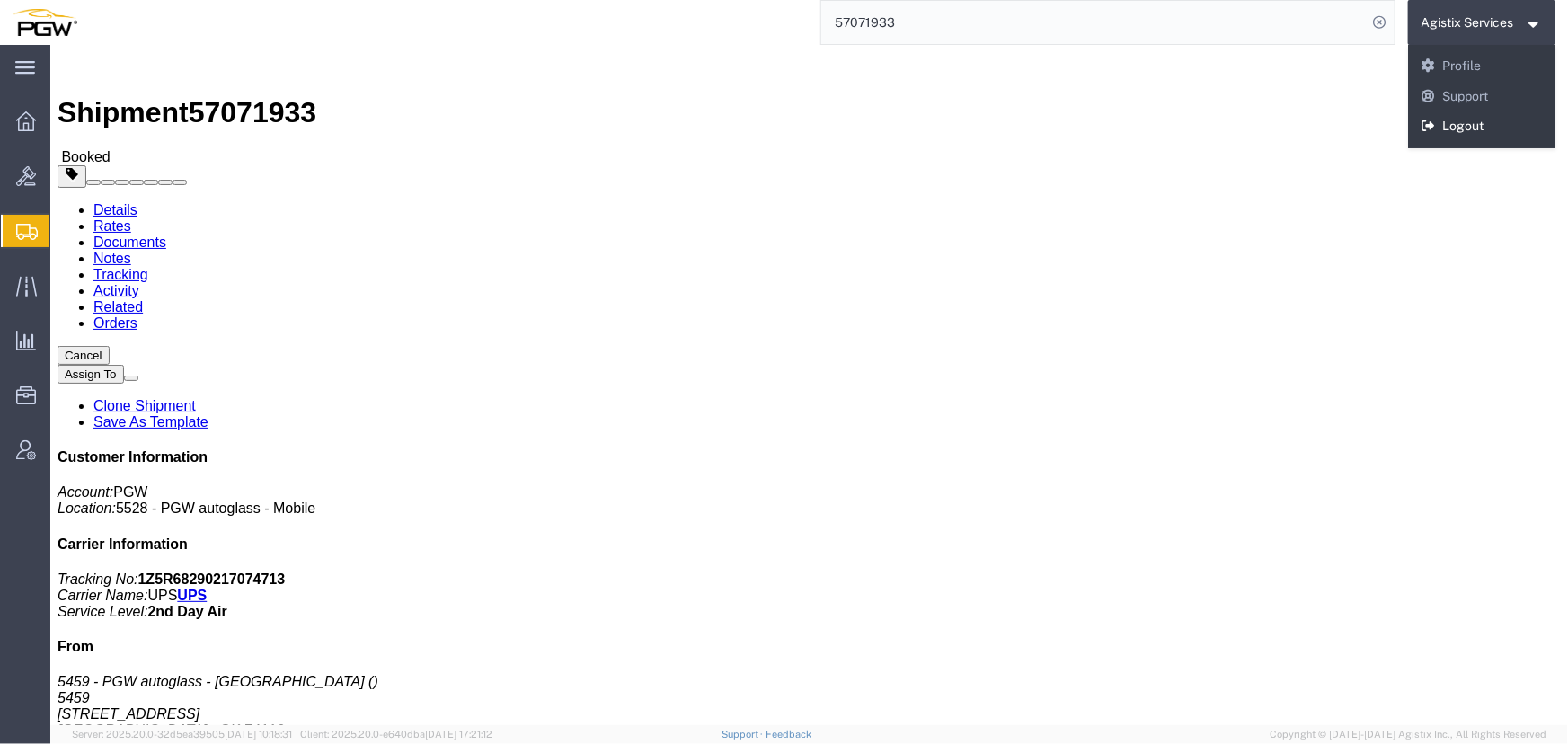
click at [1502, 127] on link "Logout" at bounding box center [1482, 126] width 148 height 31
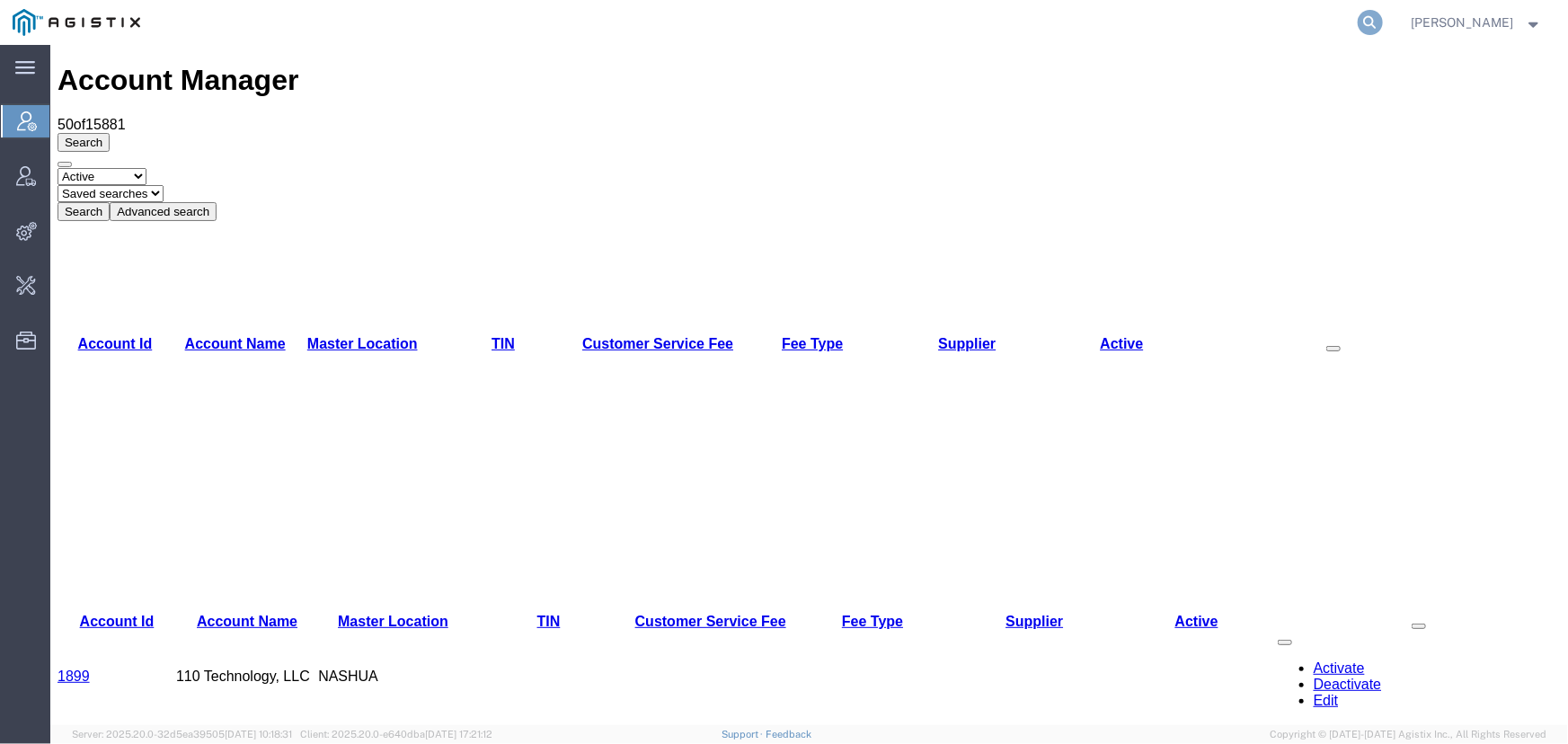
click at [1361, 18] on icon at bounding box center [1371, 22] width 25 height 25
click at [867, 28] on input "search" at bounding box center [1084, 22] width 546 height 43
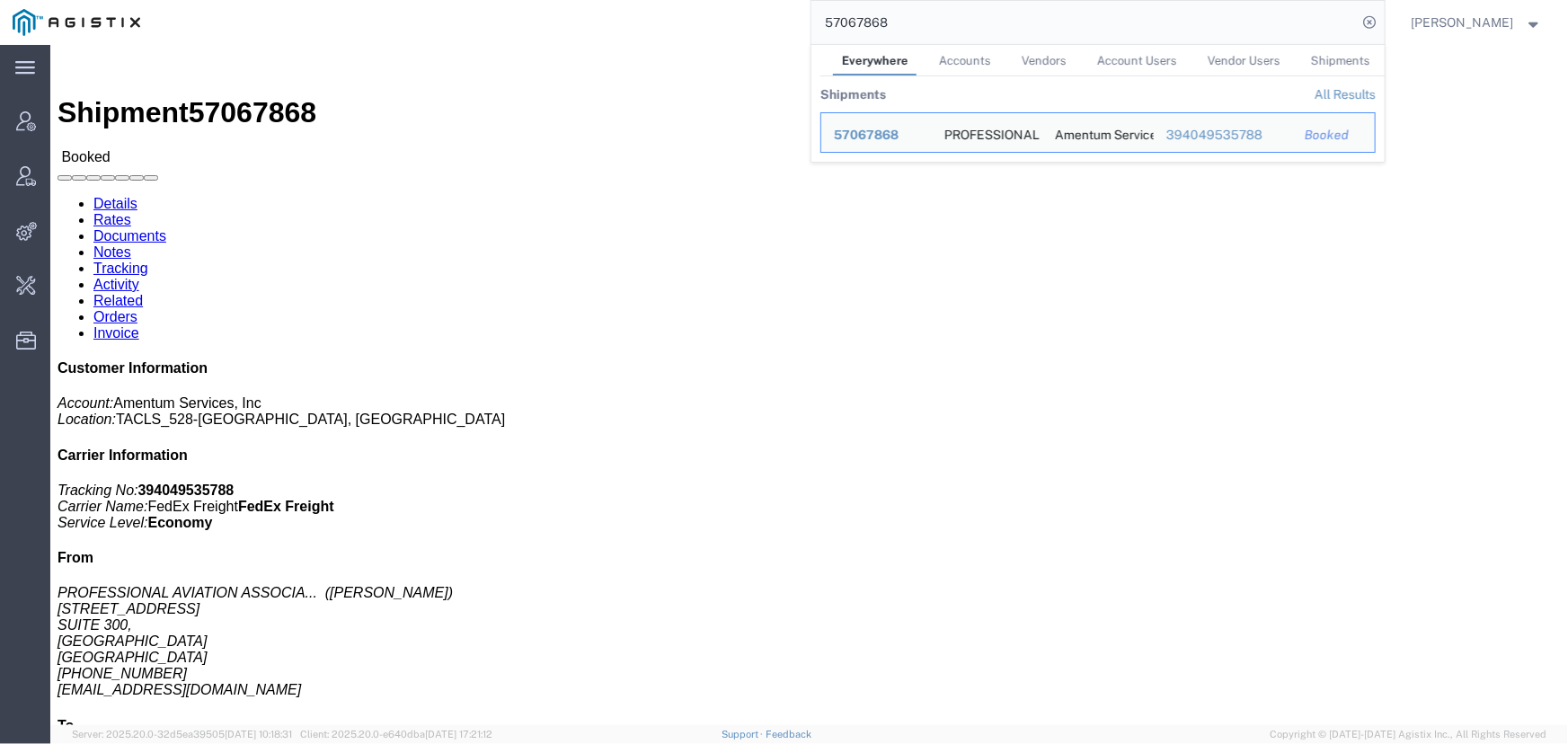
click link "Activity"
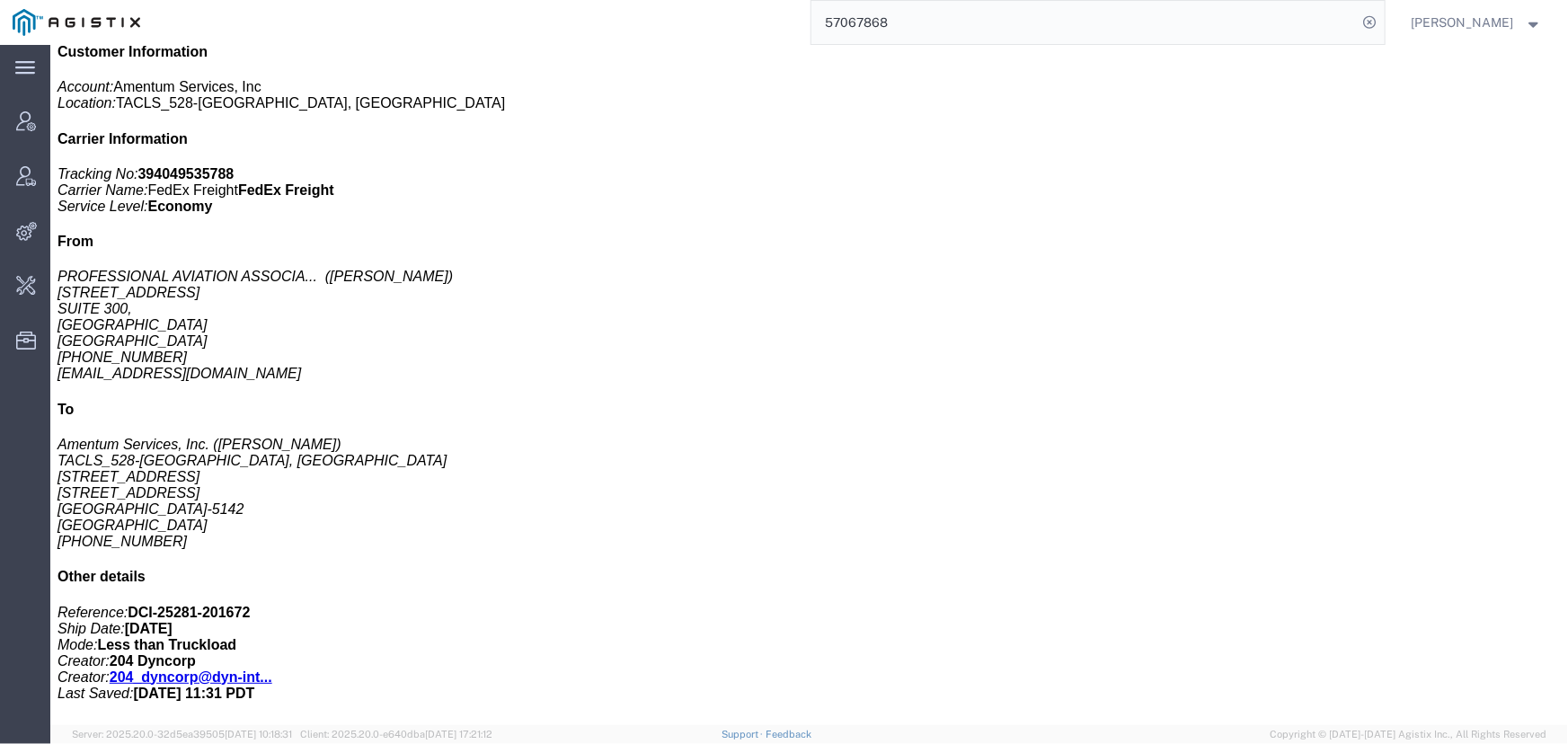
scroll to position [334, 0]
drag, startPoint x: 627, startPoint y: 547, endPoint x: 341, endPoint y: 586, distance: 288.6
copy td "The carrier indicates that the cancel request has failed, please contact the ca…"
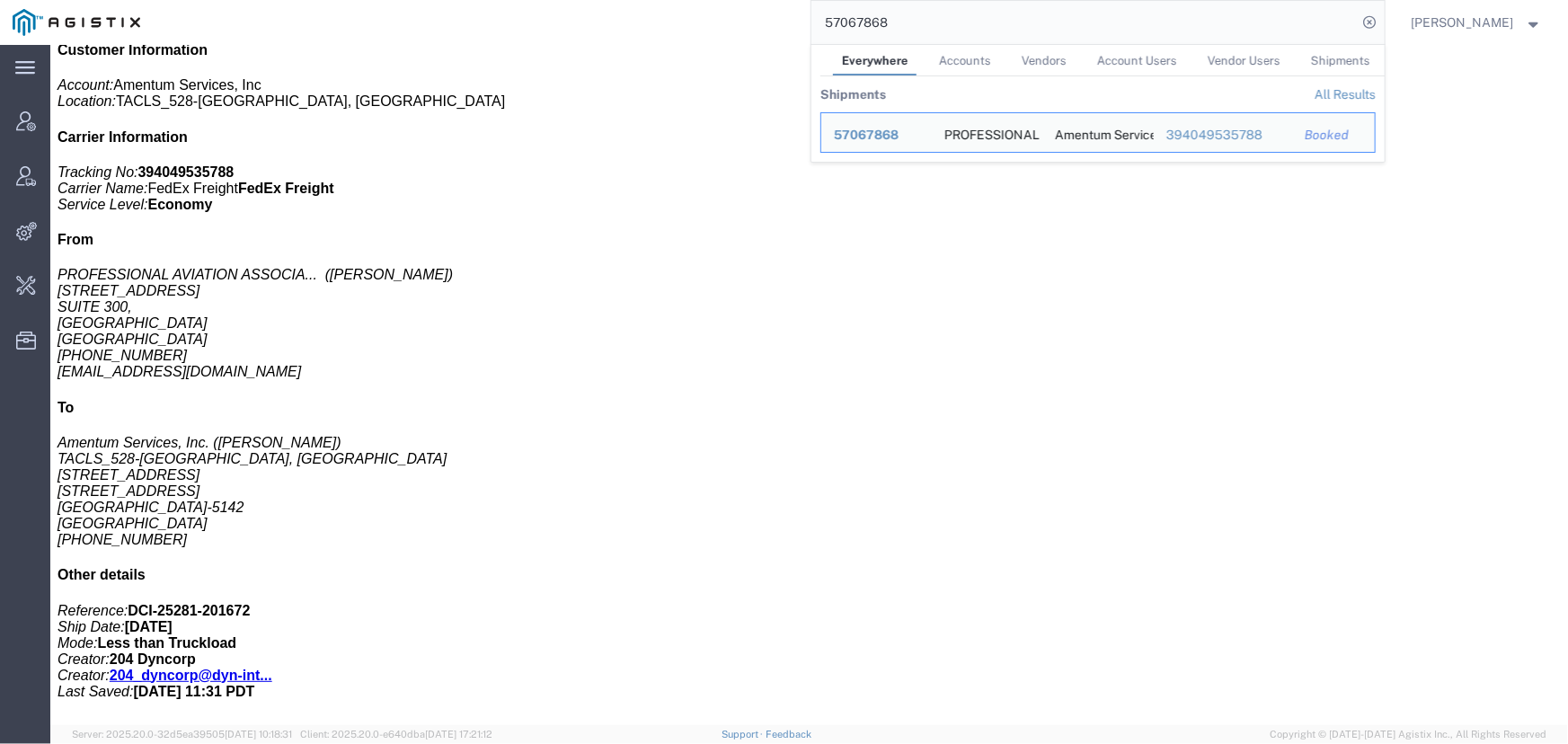
drag, startPoint x: 1001, startPoint y: 26, endPoint x: 923, endPoint y: 14, distance: 78.9
click at [923, 14] on input "57067868" at bounding box center [1084, 22] width 546 height 43
drag, startPoint x: 923, startPoint y: 14, endPoint x: 563, endPoint y: 8, distance: 360.0
click at [563, 8] on div "57067868 Everywhere Accounts Vendors Account Users Vendor Users Shipments Shipm…" at bounding box center [769, 22] width 1232 height 45
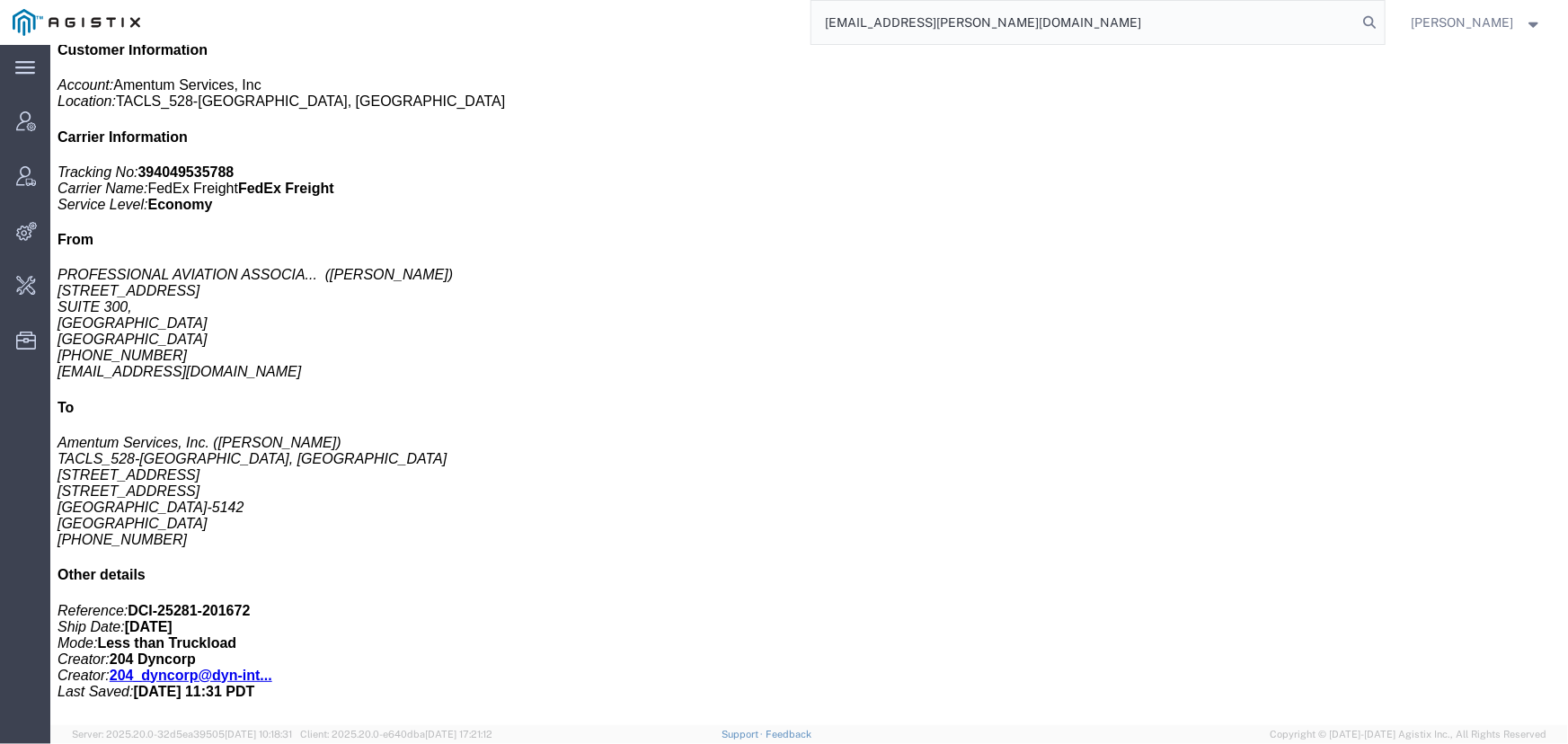
type input "offline@abbott.com"
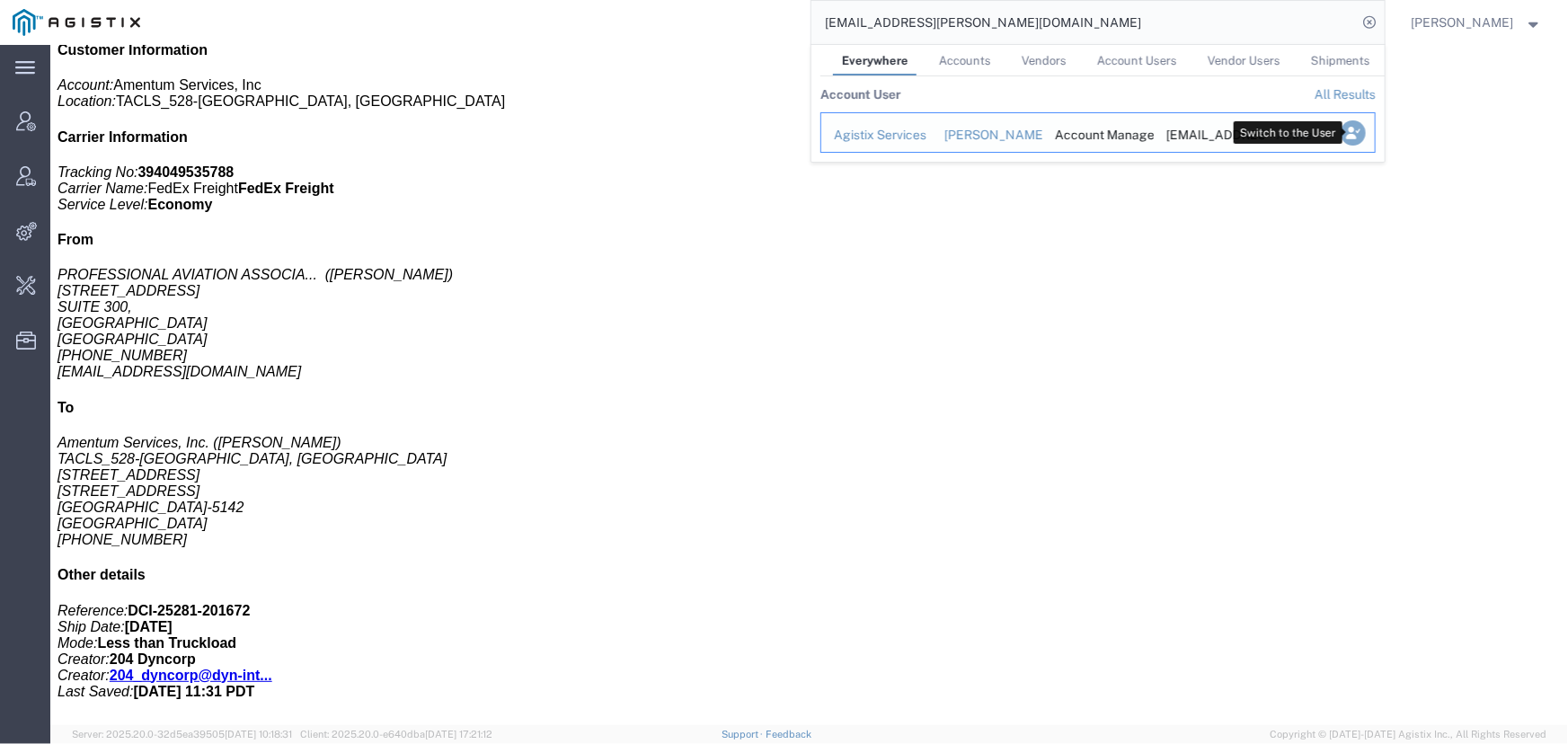
click at [1349, 133] on icon "Search Results" at bounding box center [1353, 133] width 25 height 25
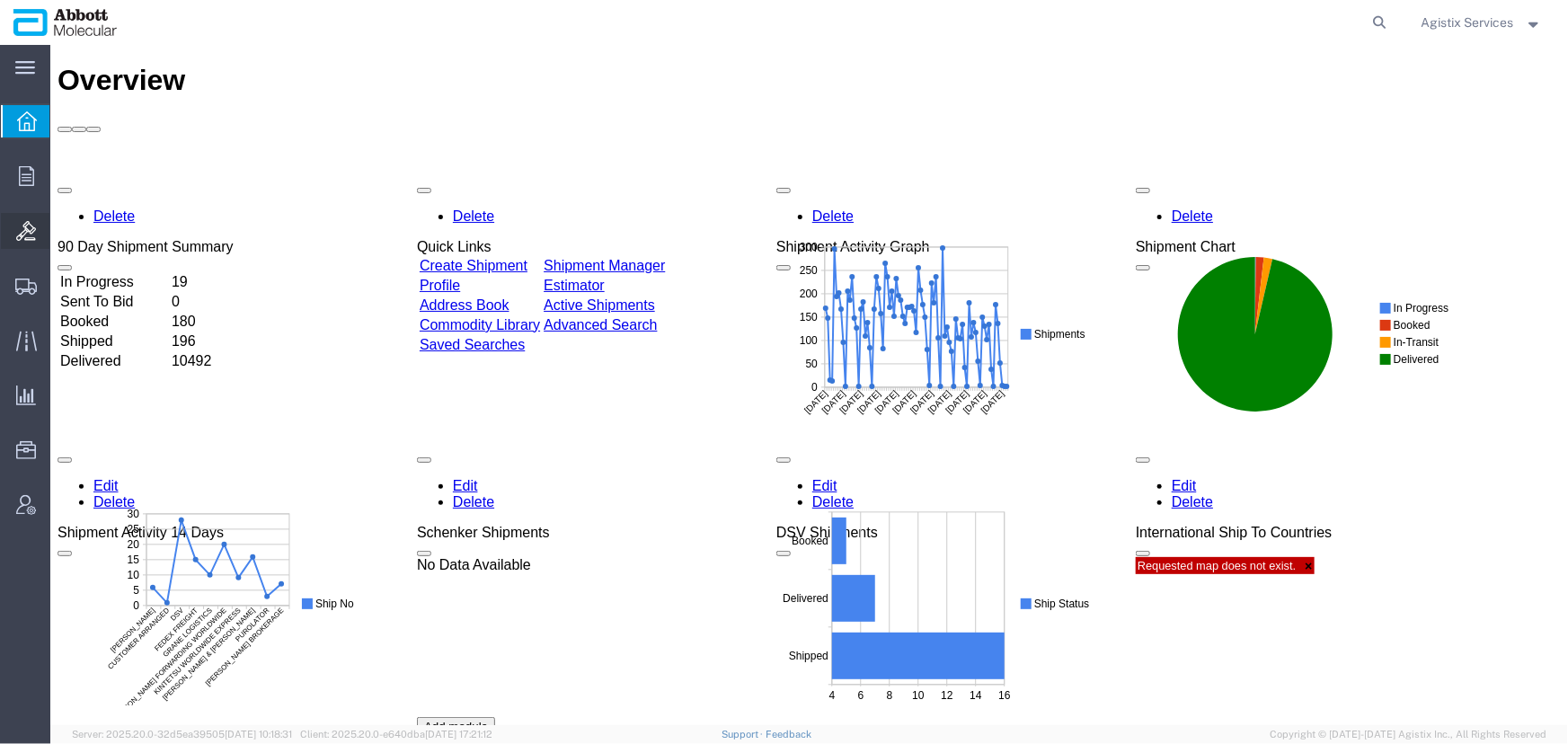
click at [26, 233] on icon at bounding box center [26, 230] width 20 height 20
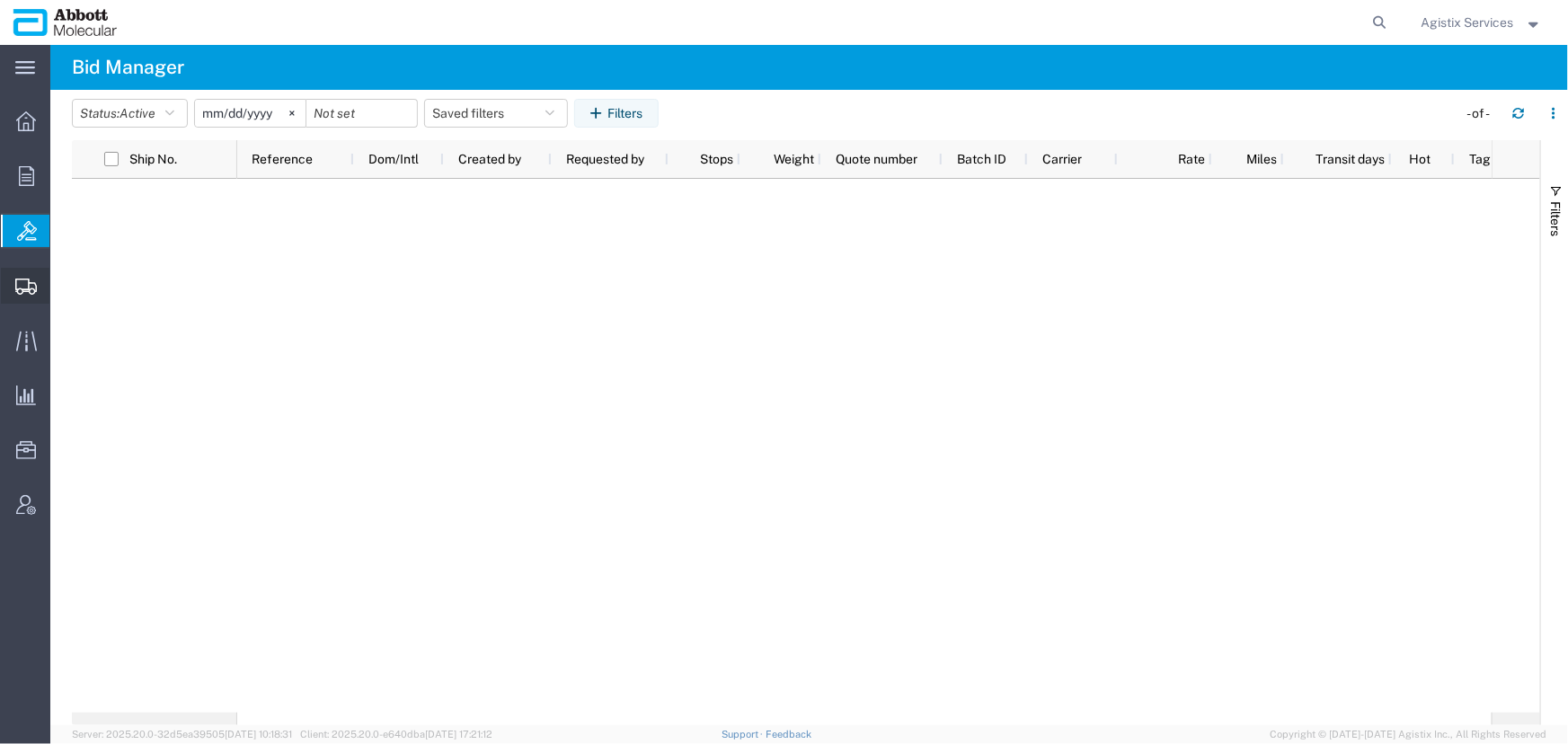
click at [27, 286] on icon at bounding box center [26, 286] width 22 height 16
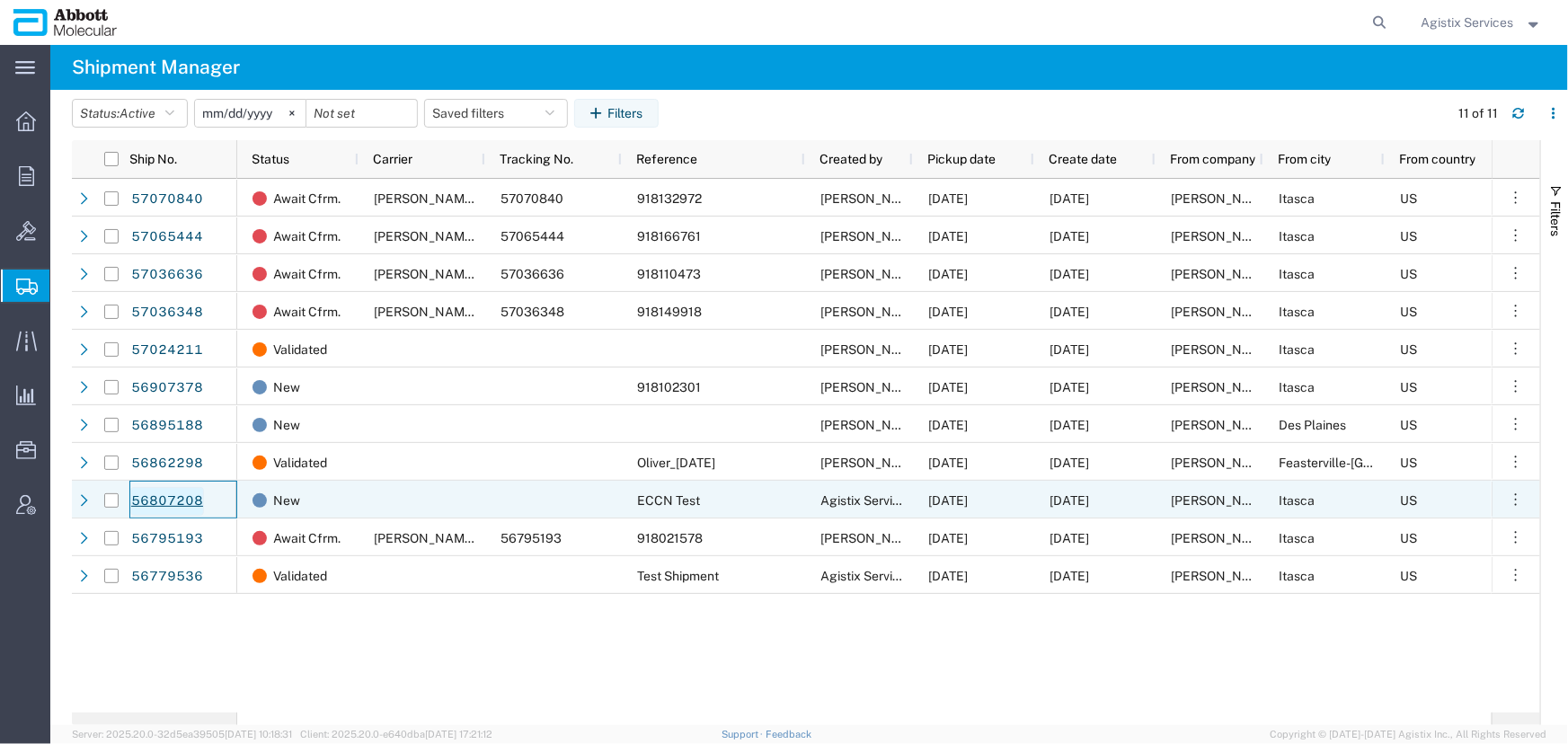
click at [157, 500] on link "56807208" at bounding box center [166, 501] width 74 height 29
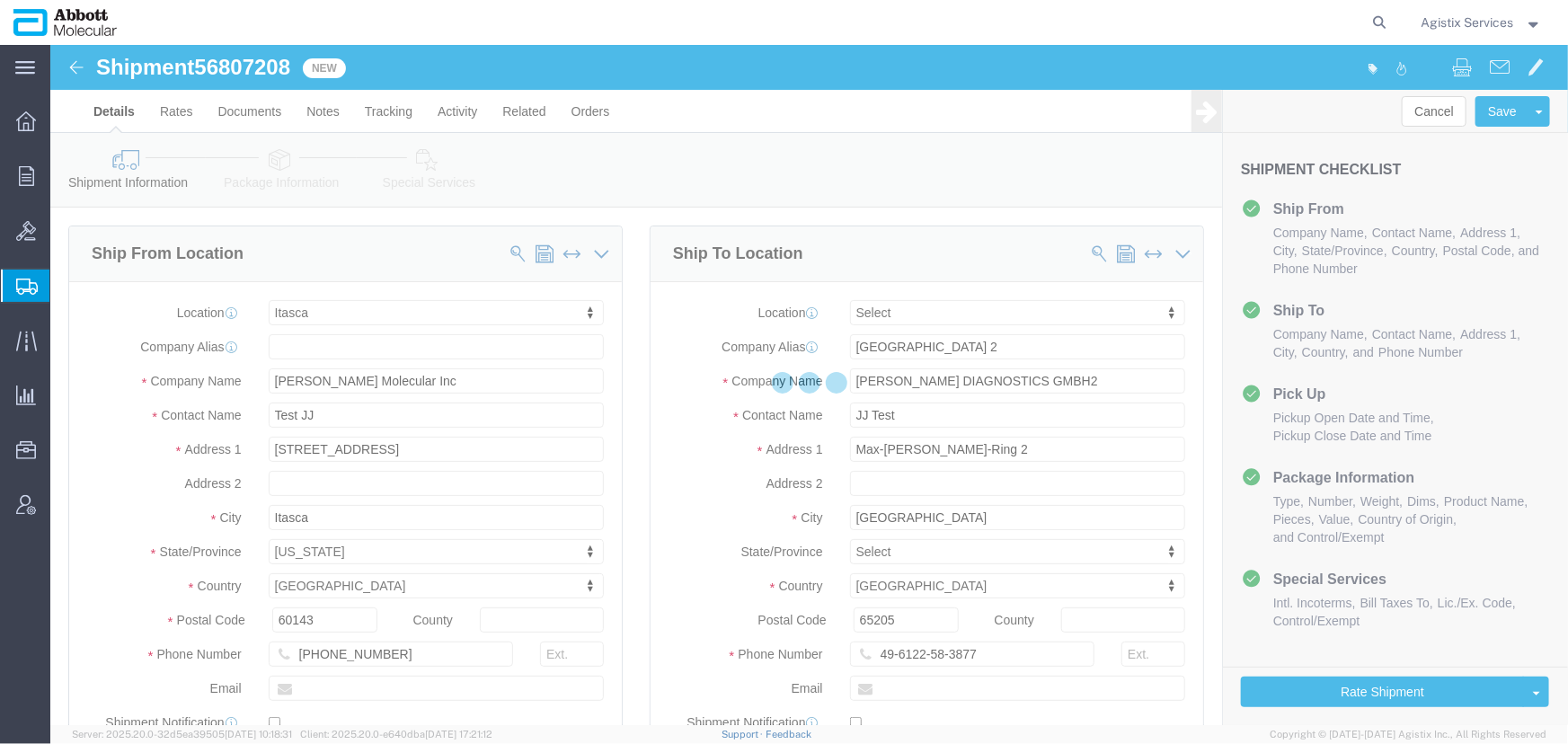
select select "48454"
select select
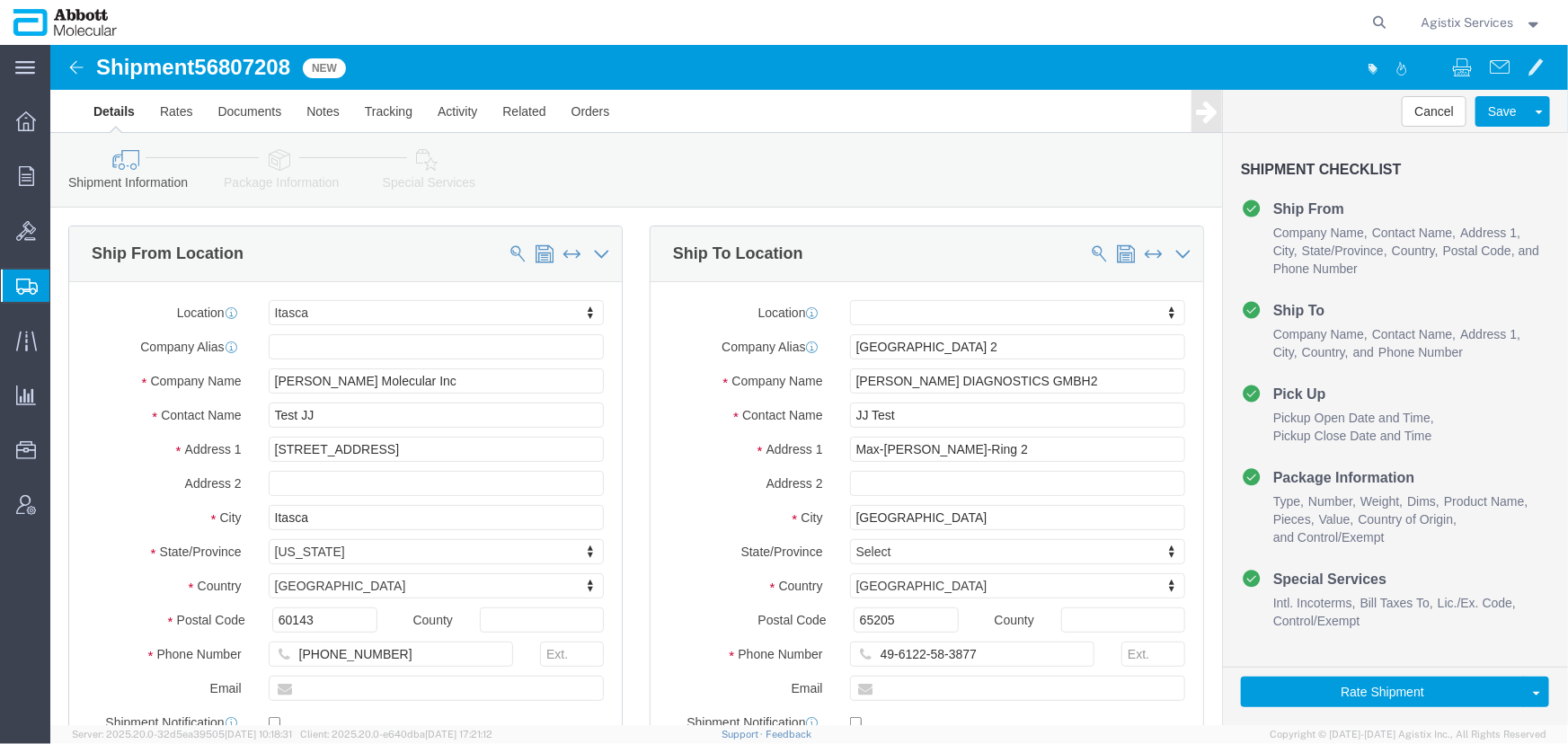
click link "Package Information"
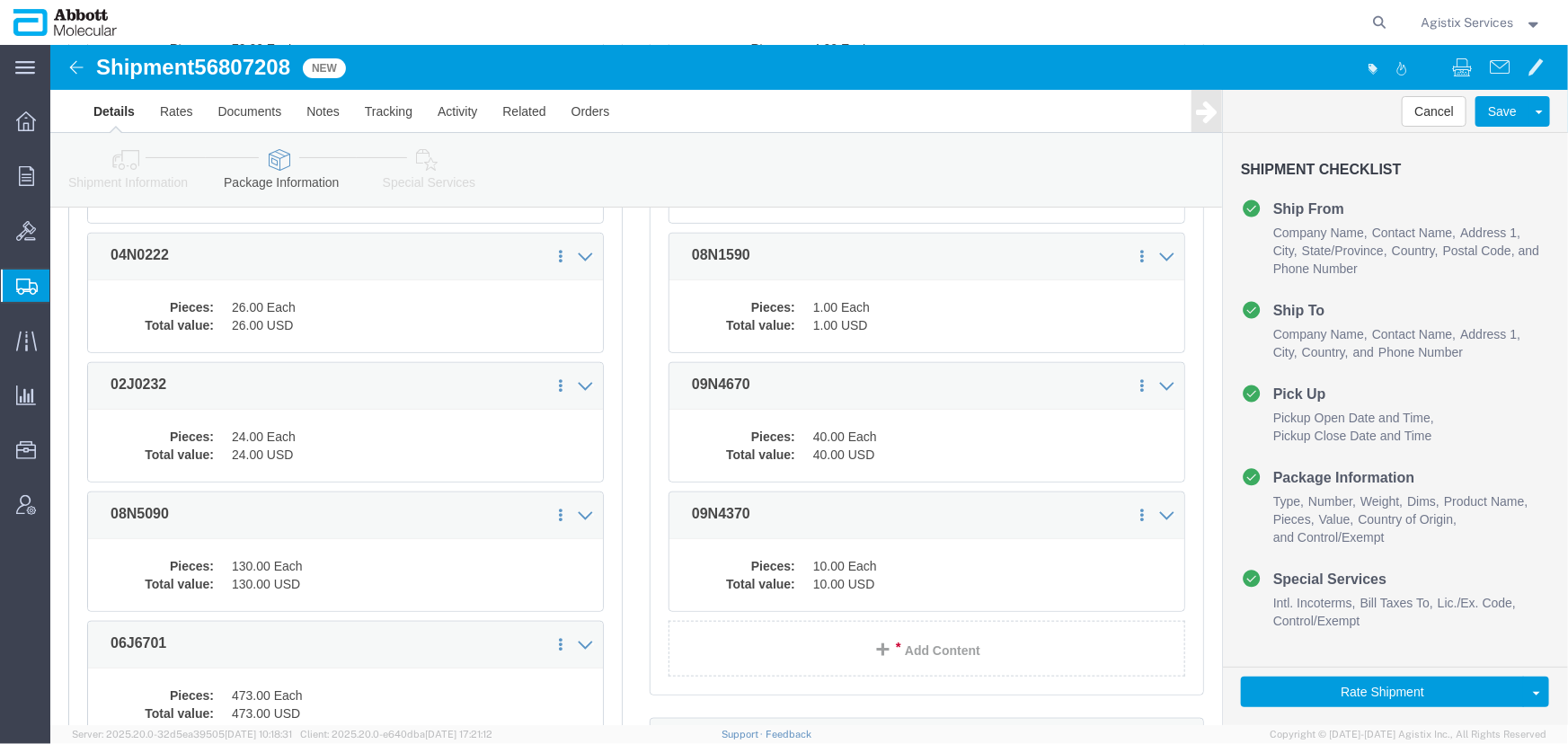
scroll to position [979, 0]
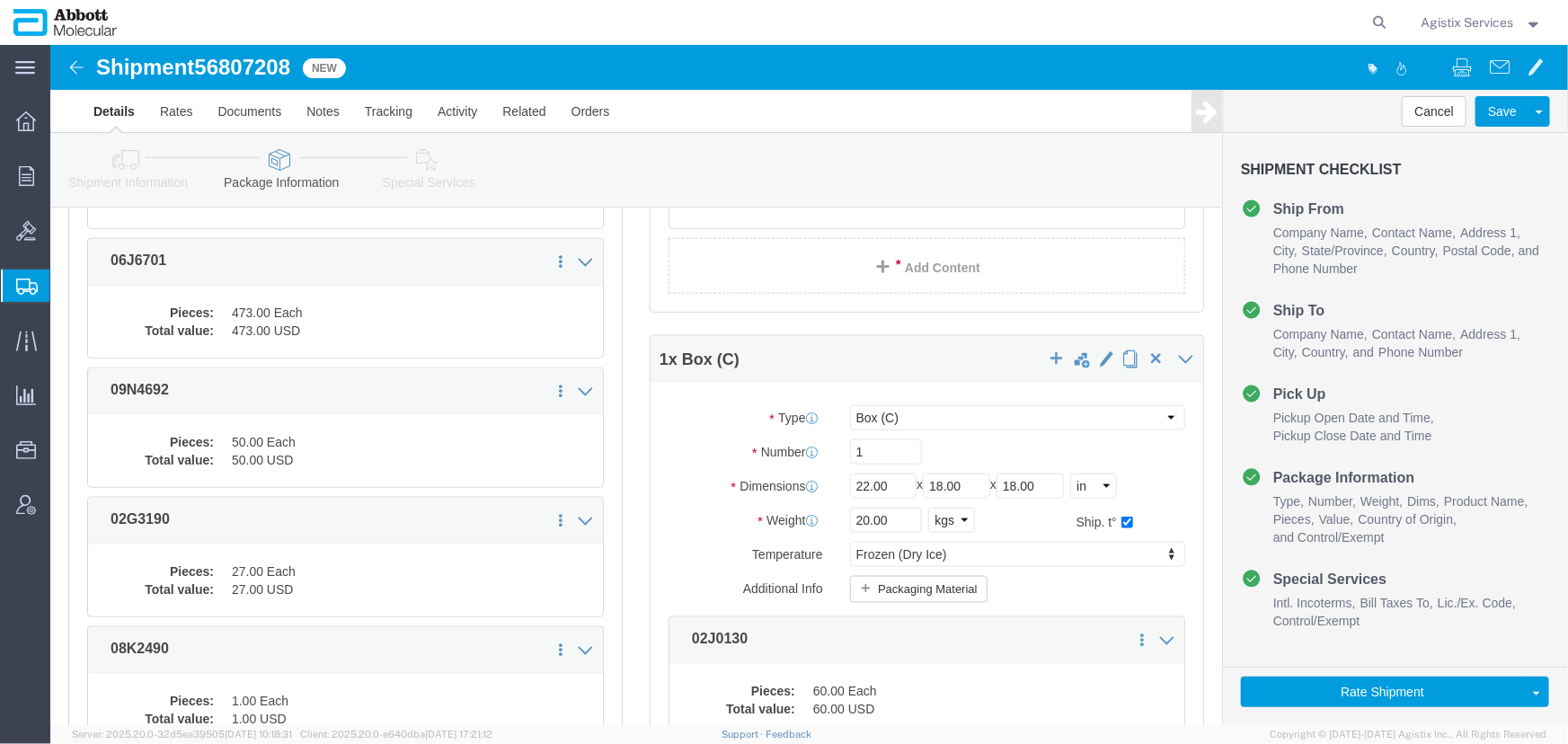
click link "Special Services"
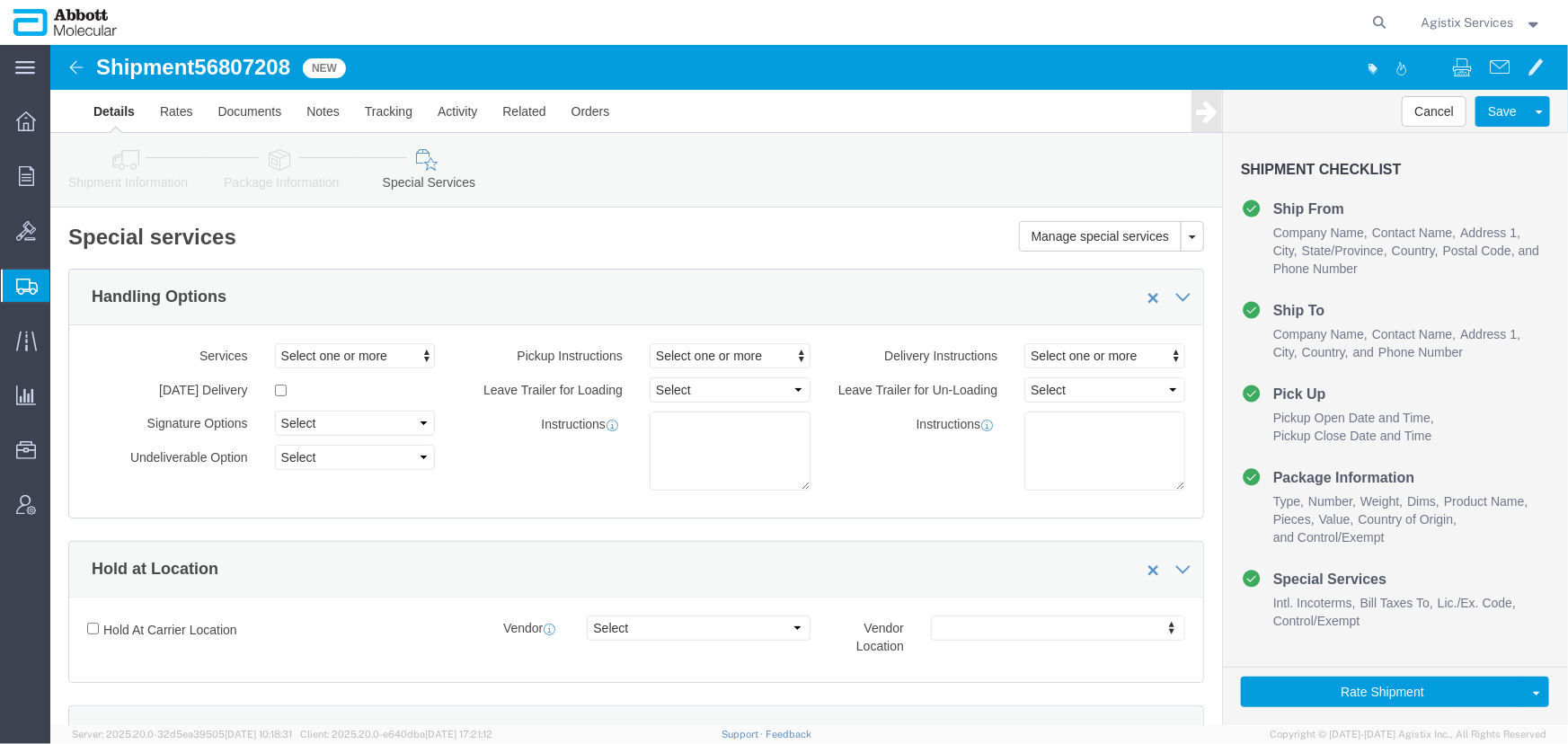
click icon
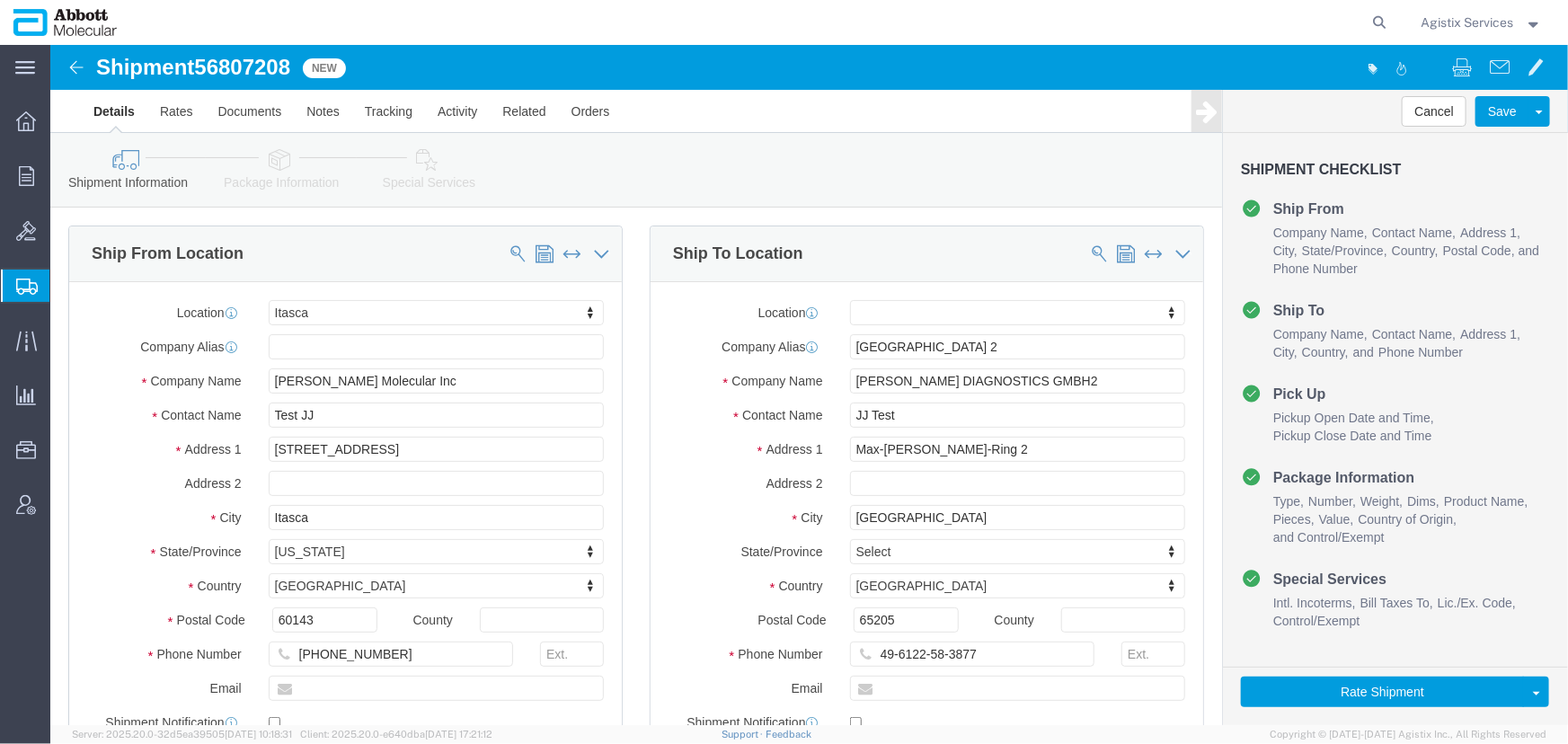
click icon
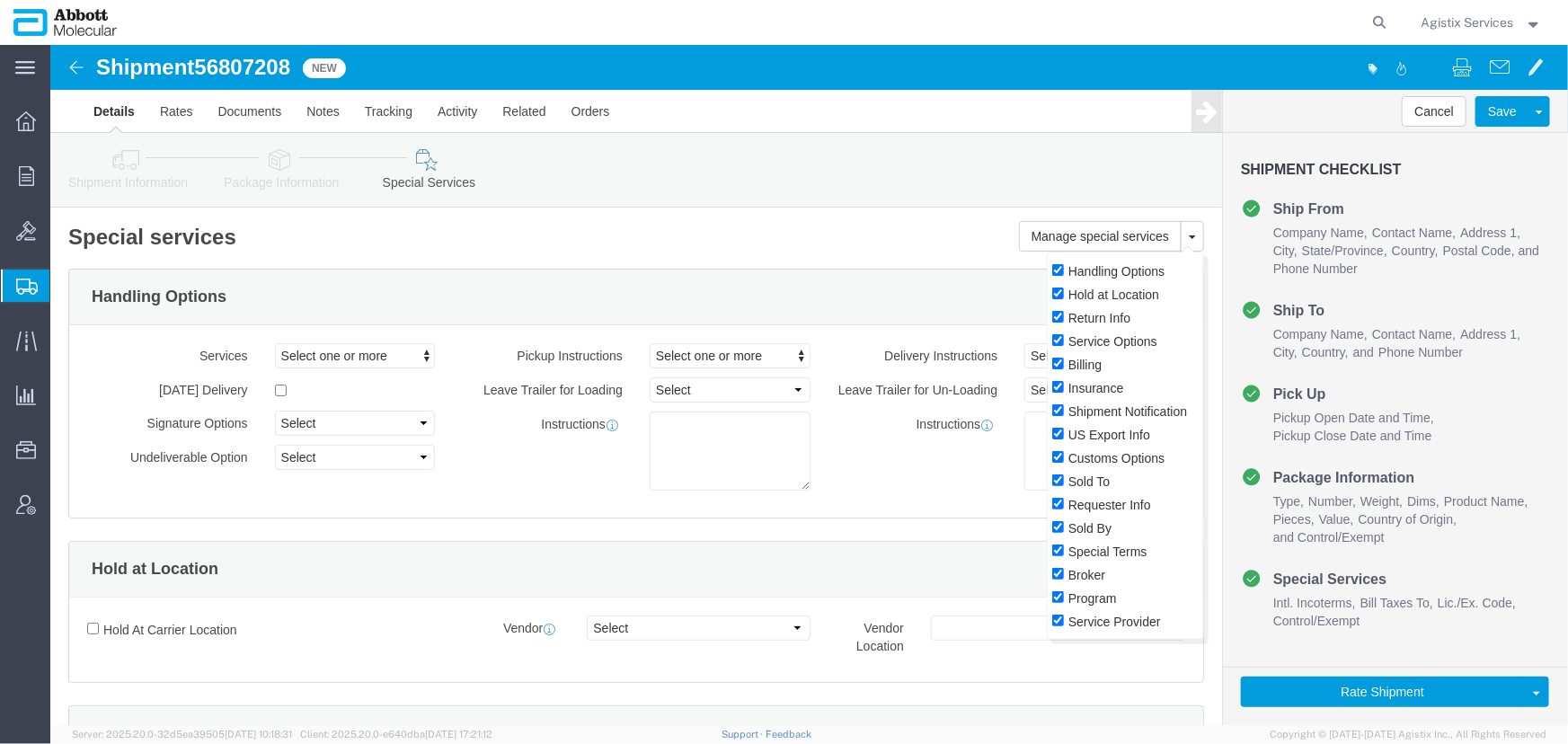
click div "Handling Options Hold at Location Return Info Service Options Billing Insurance…"
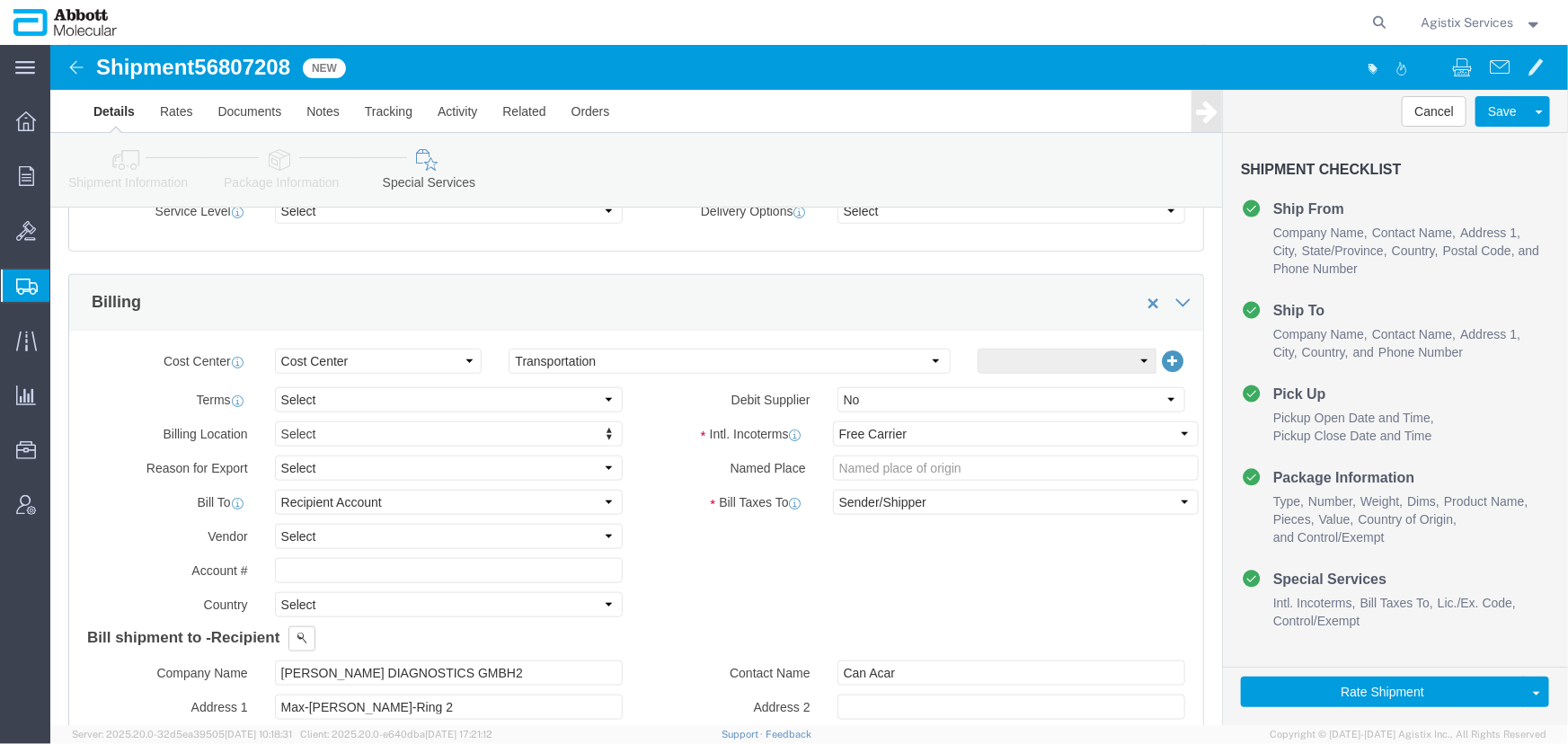
scroll to position [734, 0]
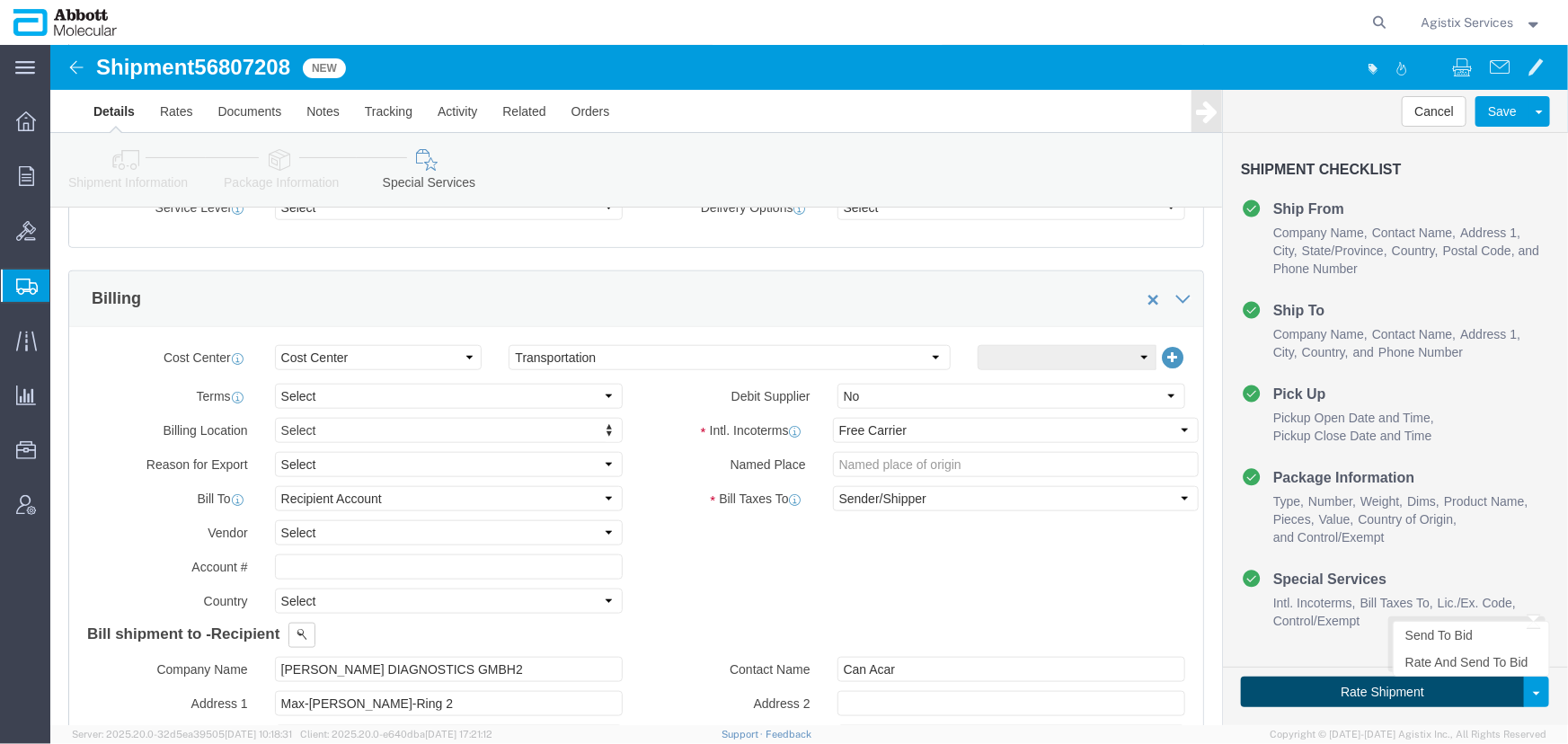
click button "Rate Shipment"
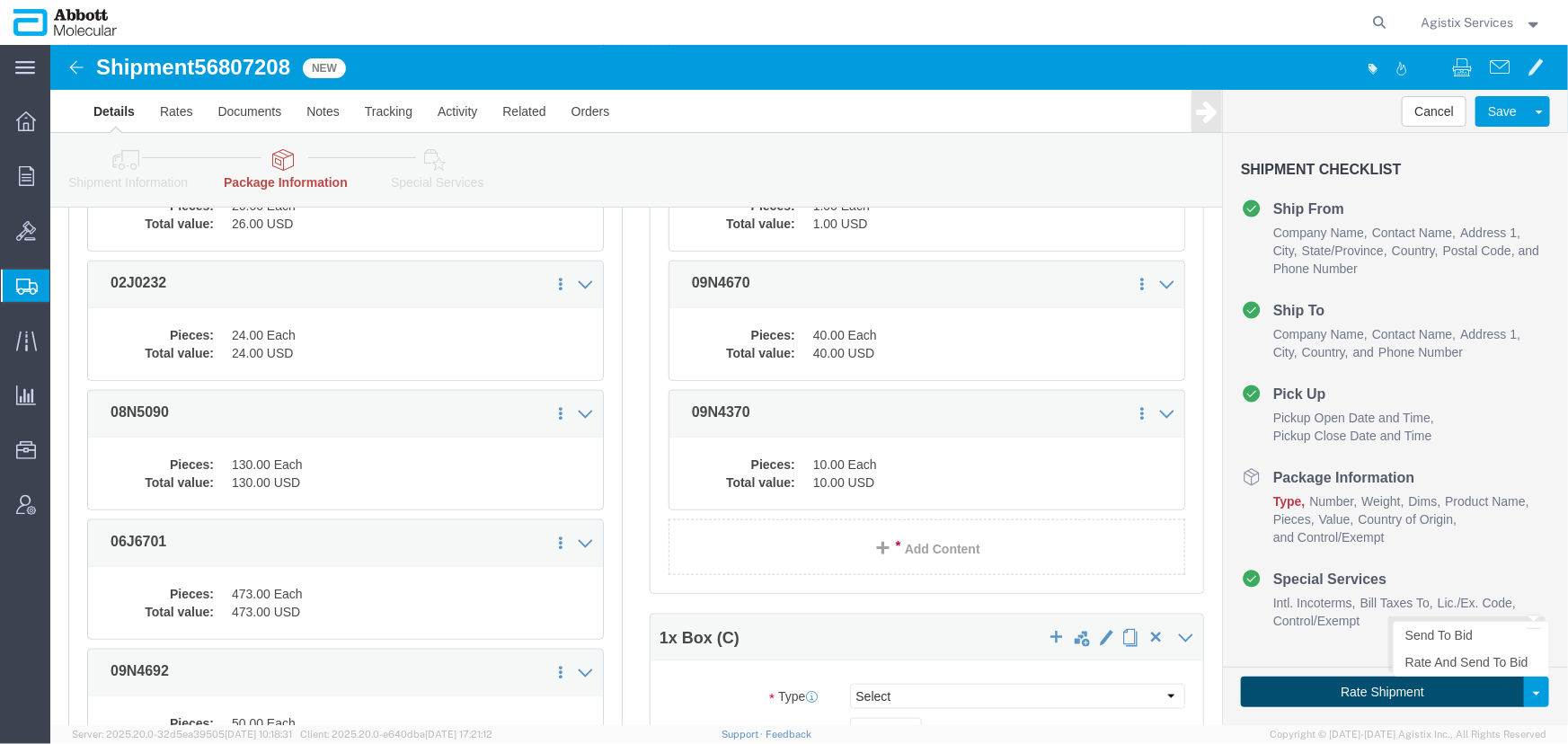
select select "PLSH"
select select "BOXD"
select select "BOXC"
select select "PLSH"
select select "BOXD"
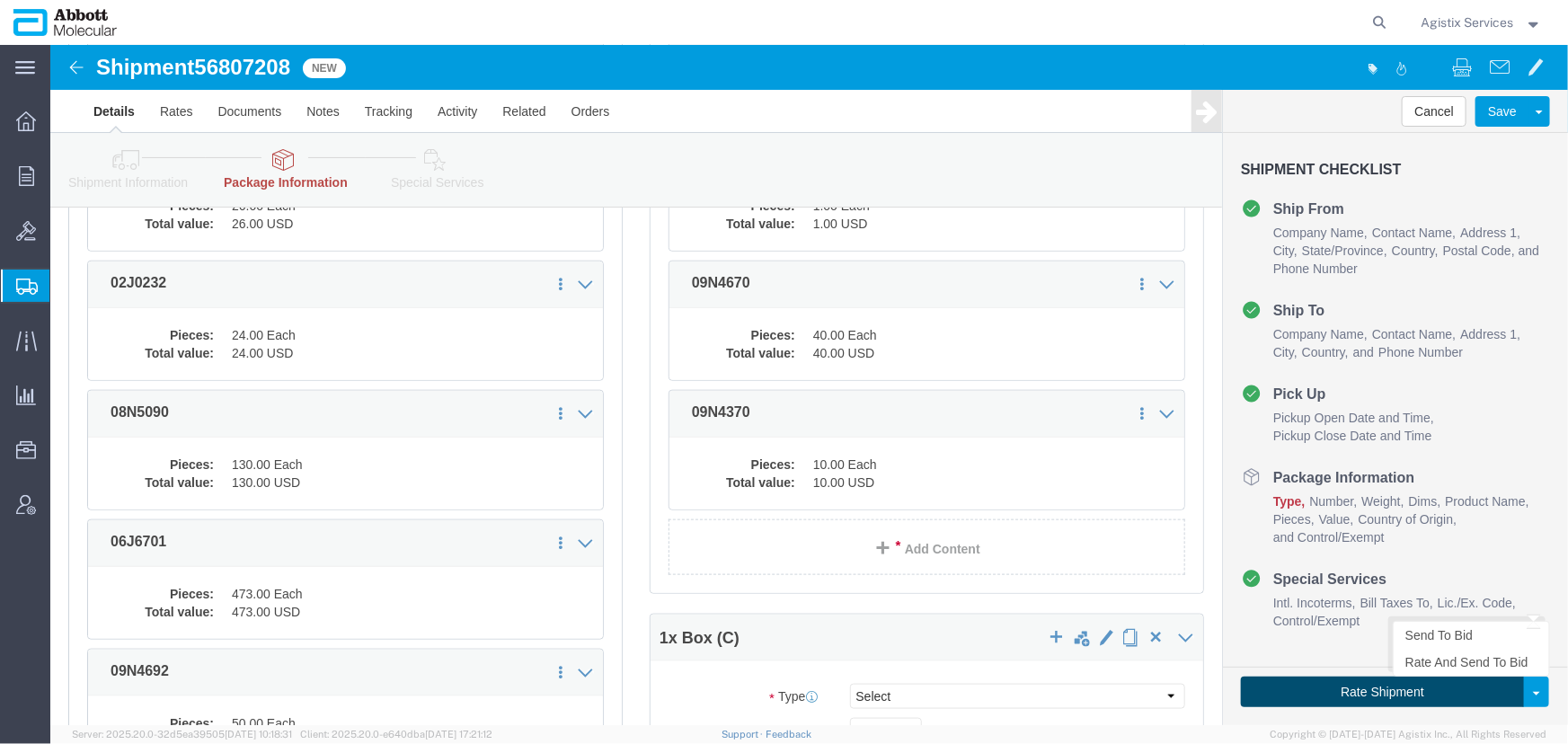
select select "BOXC"
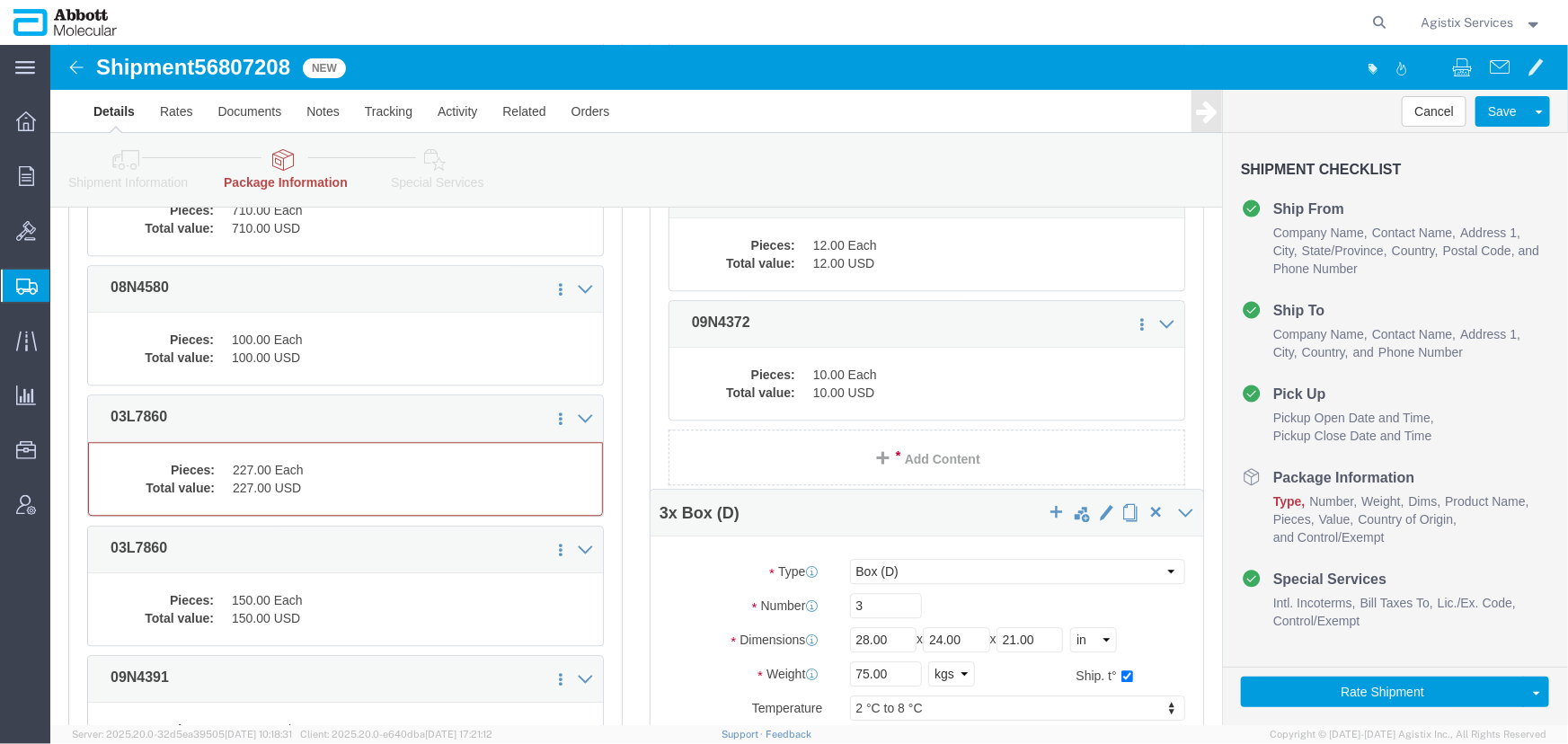
scroll to position [2204, 0]
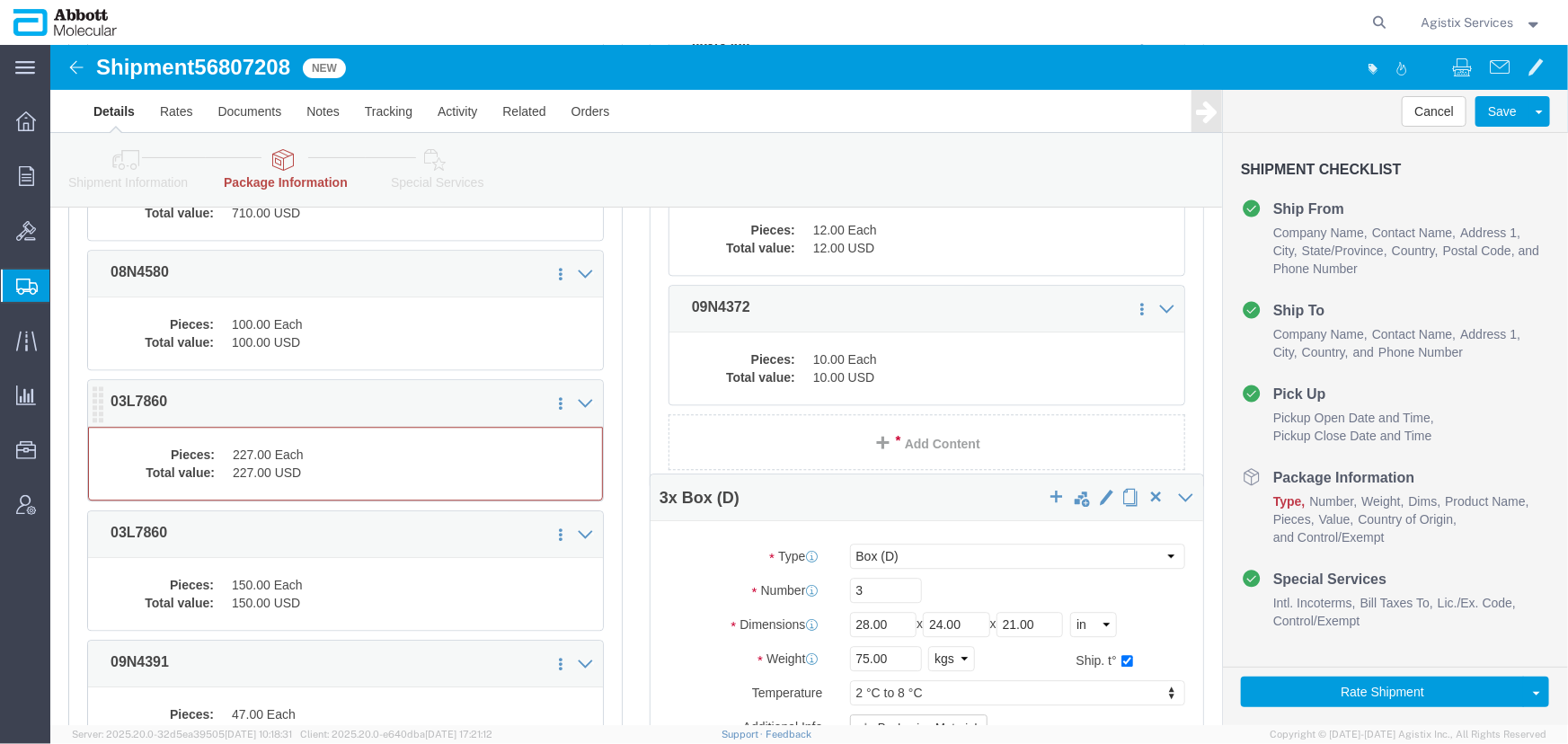
click dt "Pieces:"
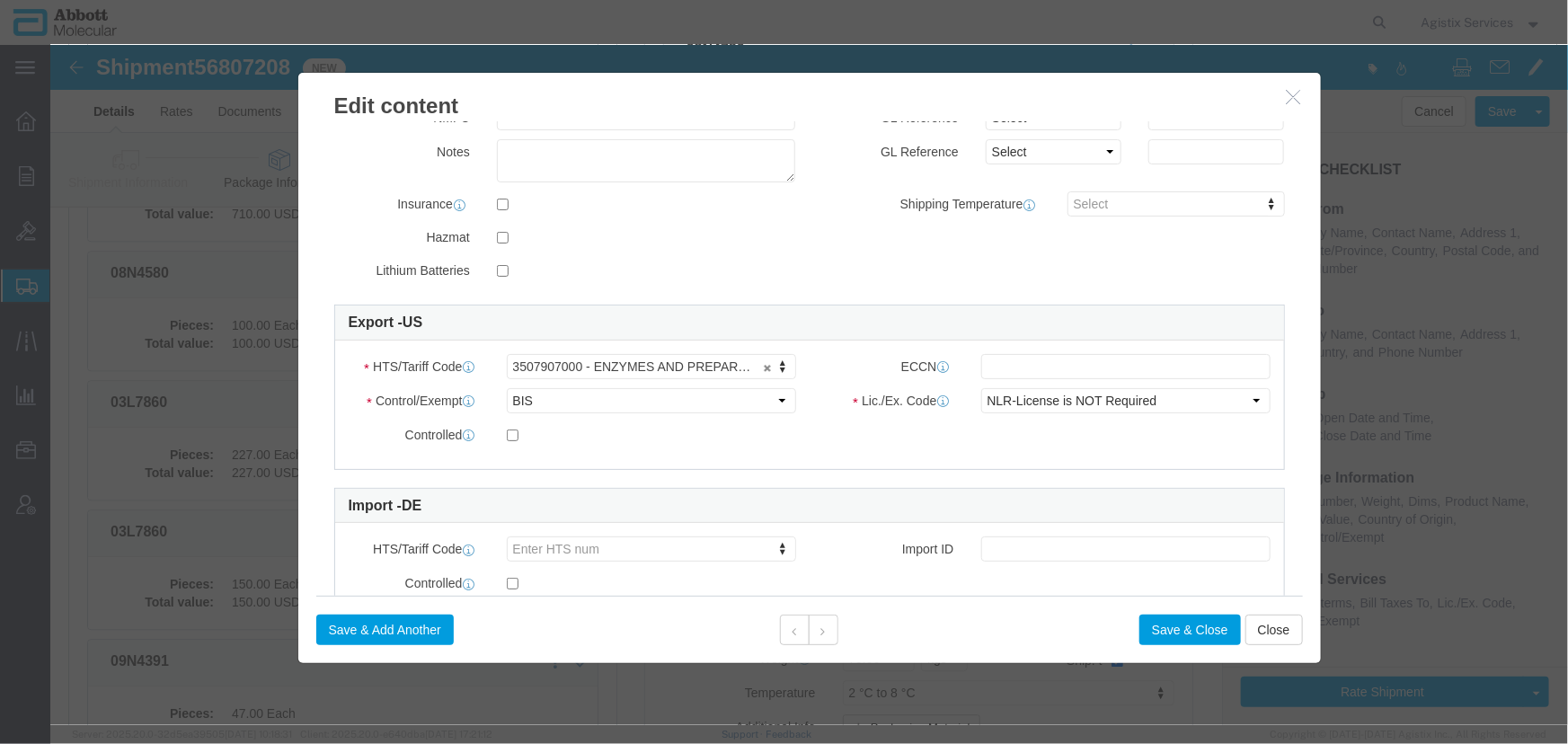
scroll to position [408, 0]
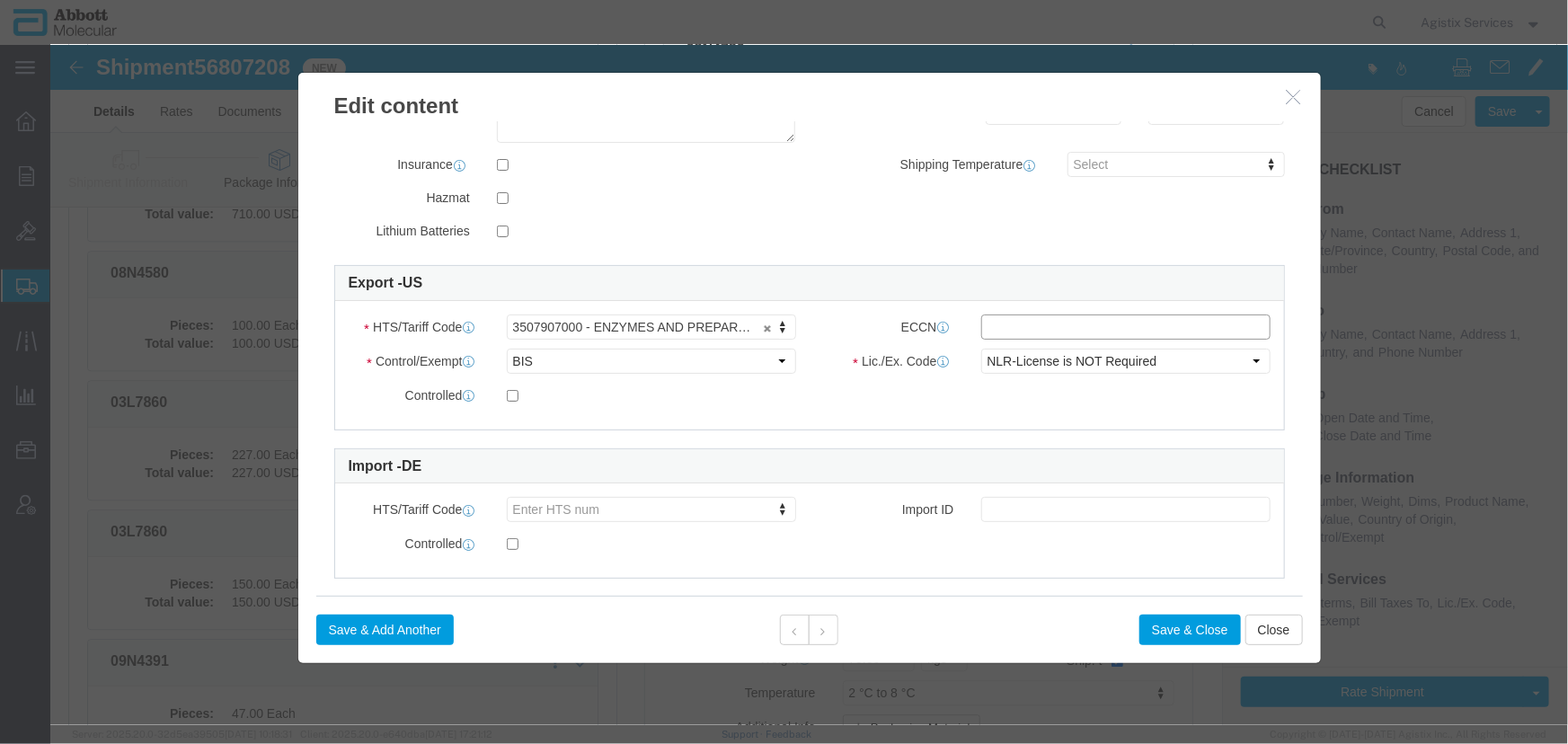
click input "text"
type input "EAR99"
click button "Save & Close"
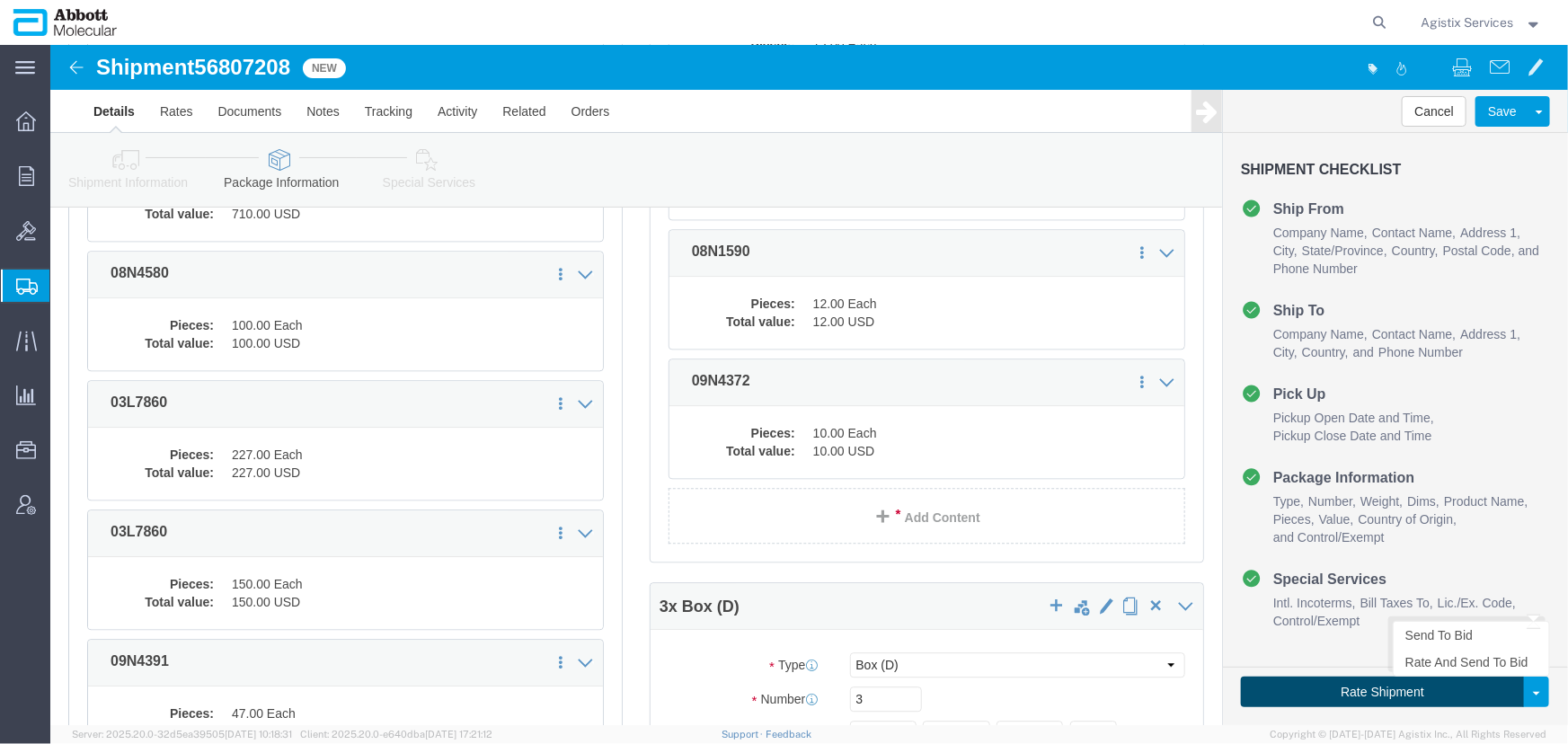
click button "Rate Shipment"
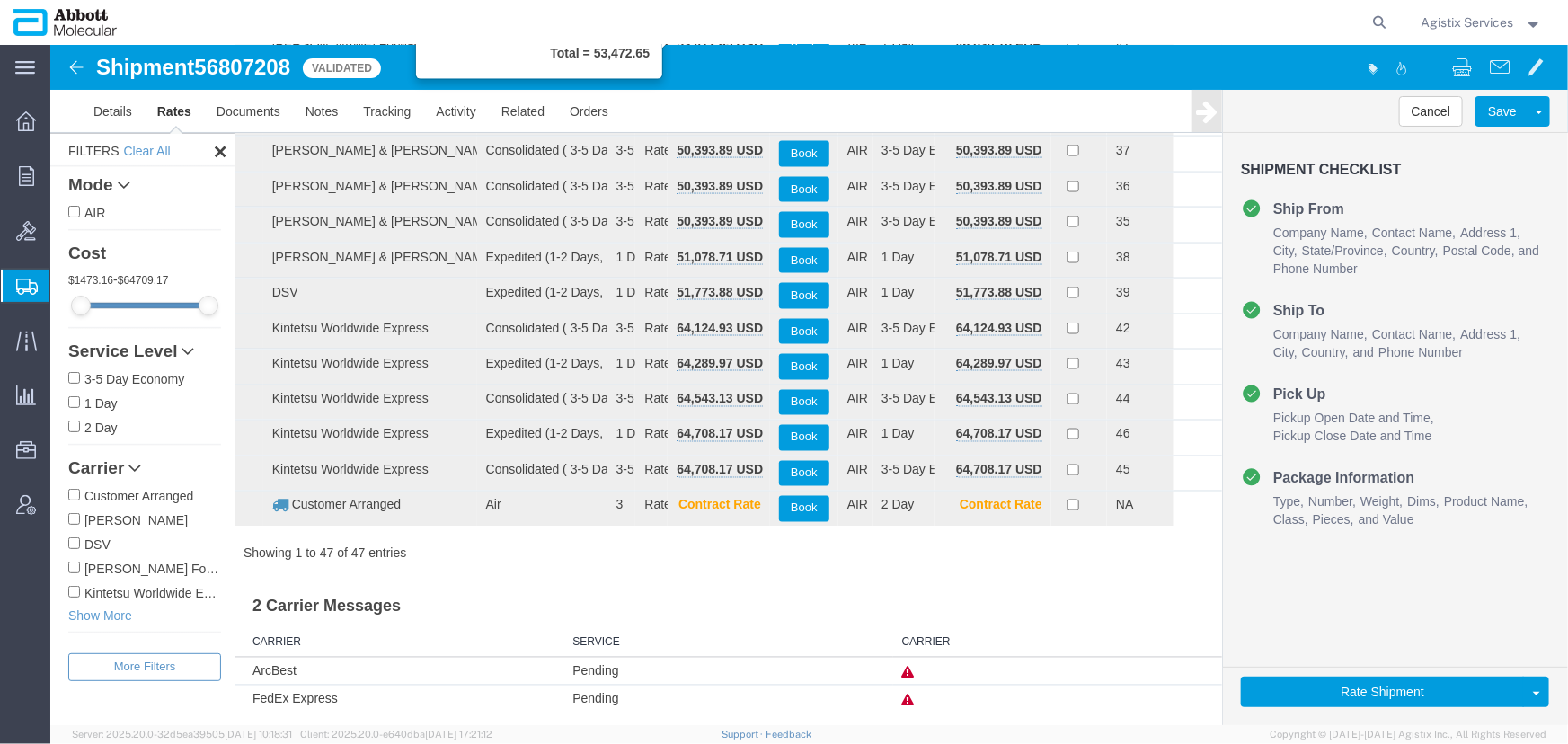
scroll to position [1381, 0]
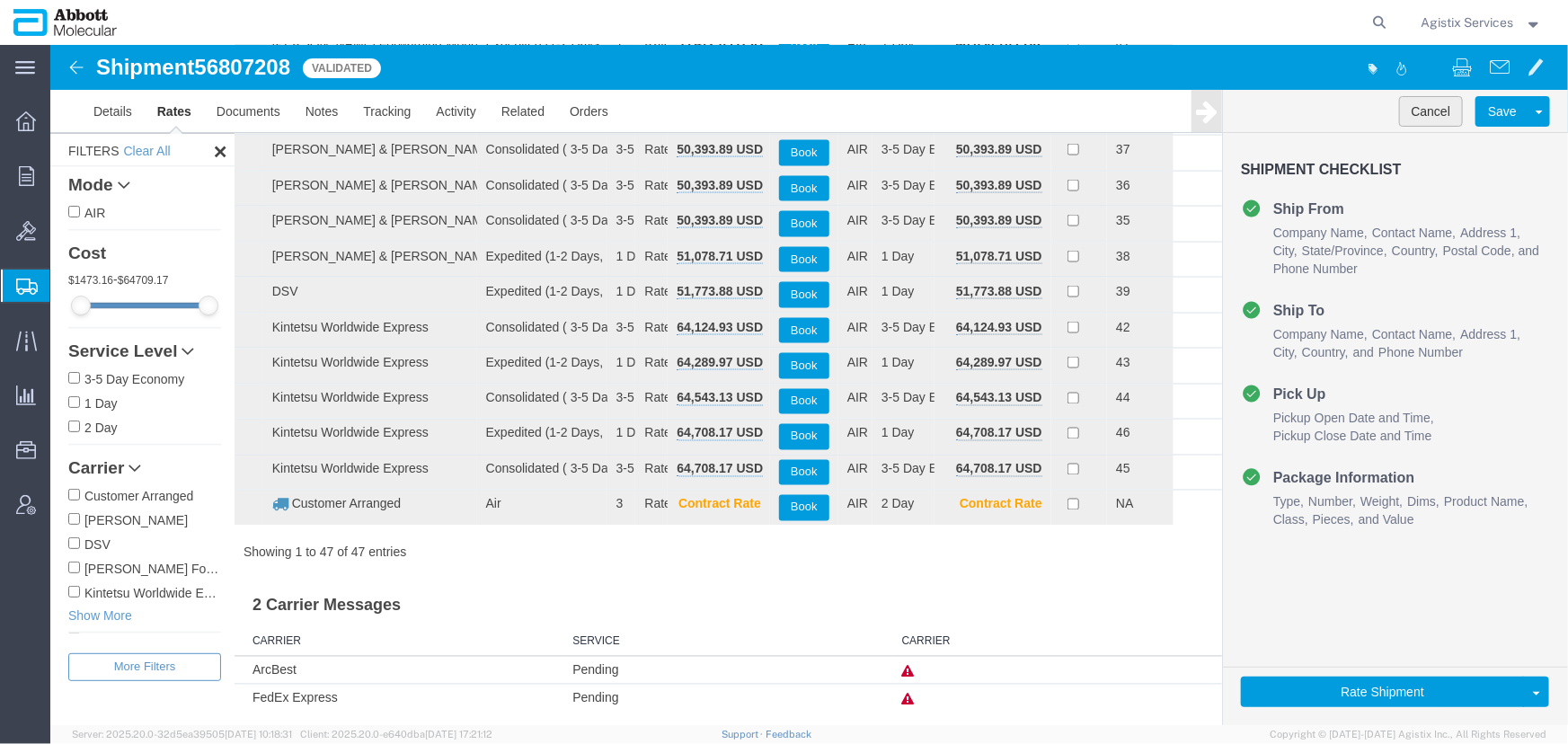
click at [1421, 111] on button "Cancel" at bounding box center [1431, 111] width 65 height 31
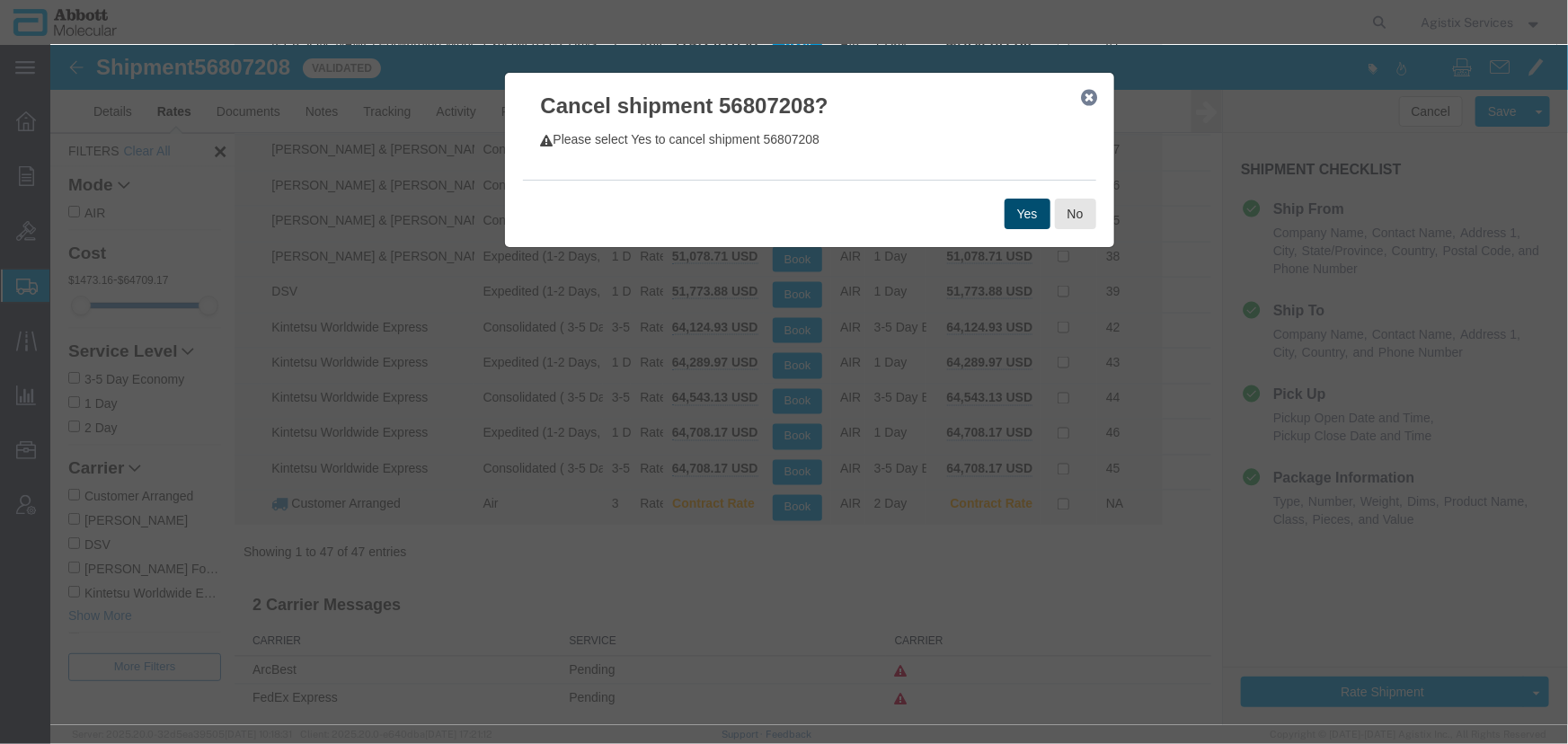
click at [1023, 225] on button "Yes" at bounding box center [1027, 213] width 46 height 31
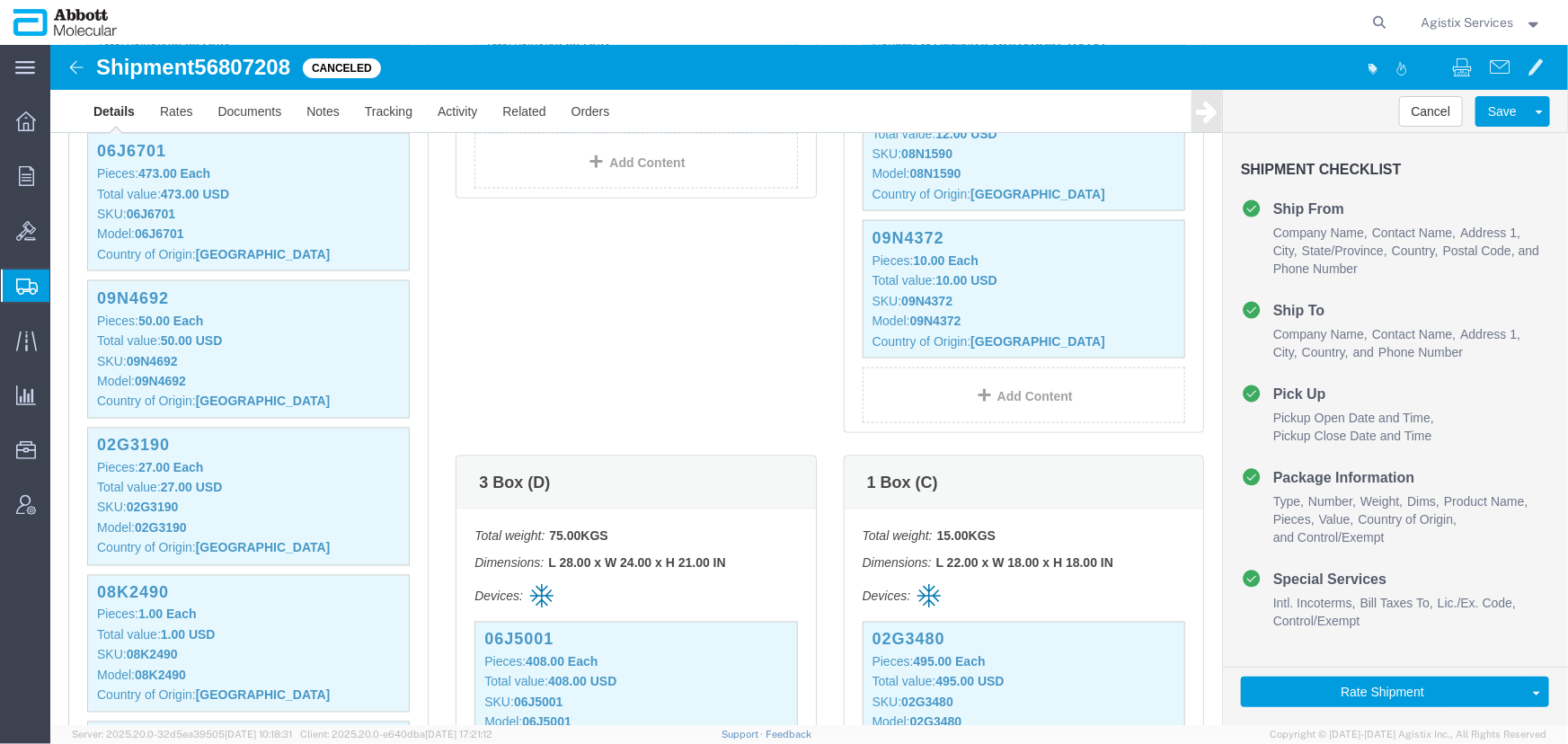
click at [0, 0] on span "Create Shipment" at bounding box center [0, 0] width 0 height 0
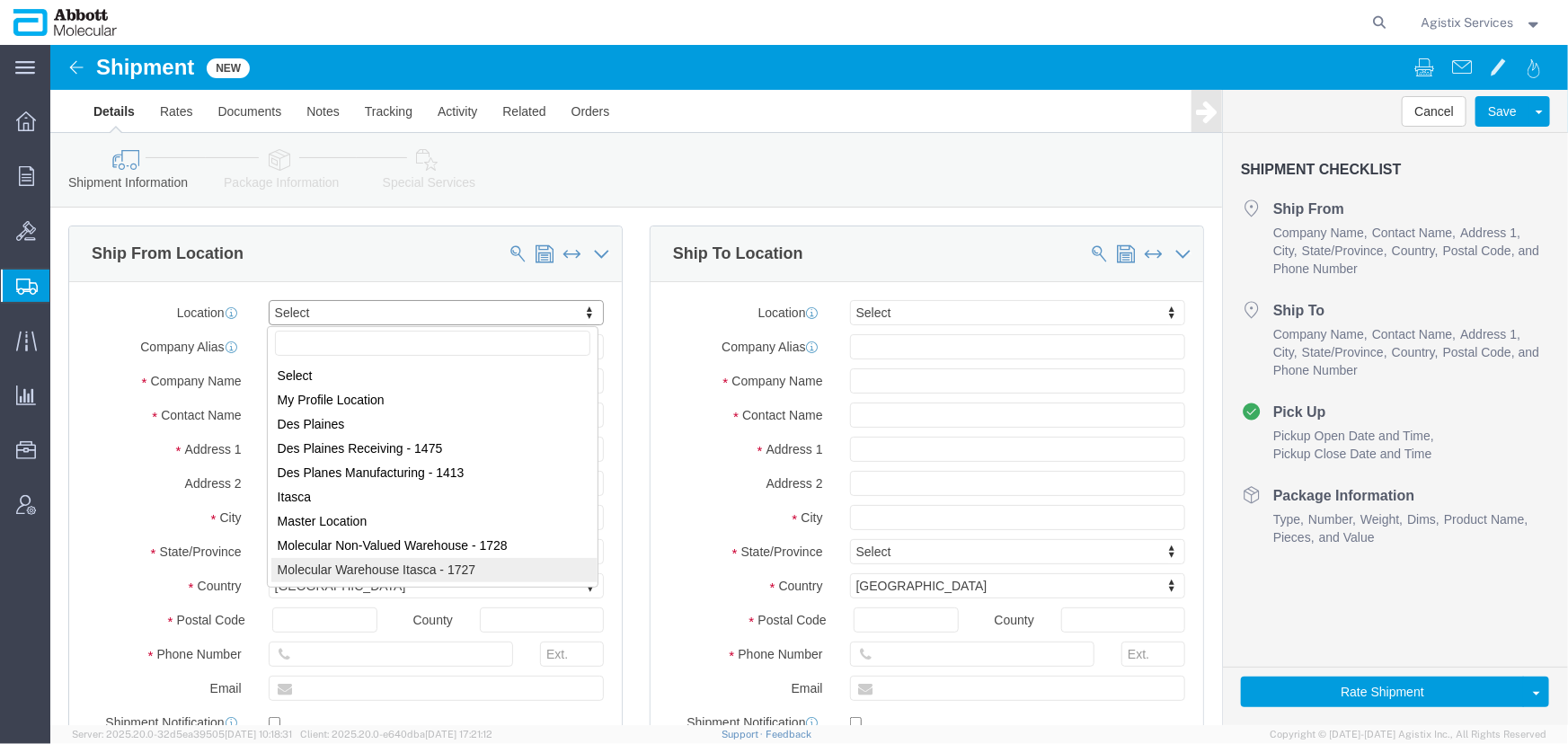
select select "72854"
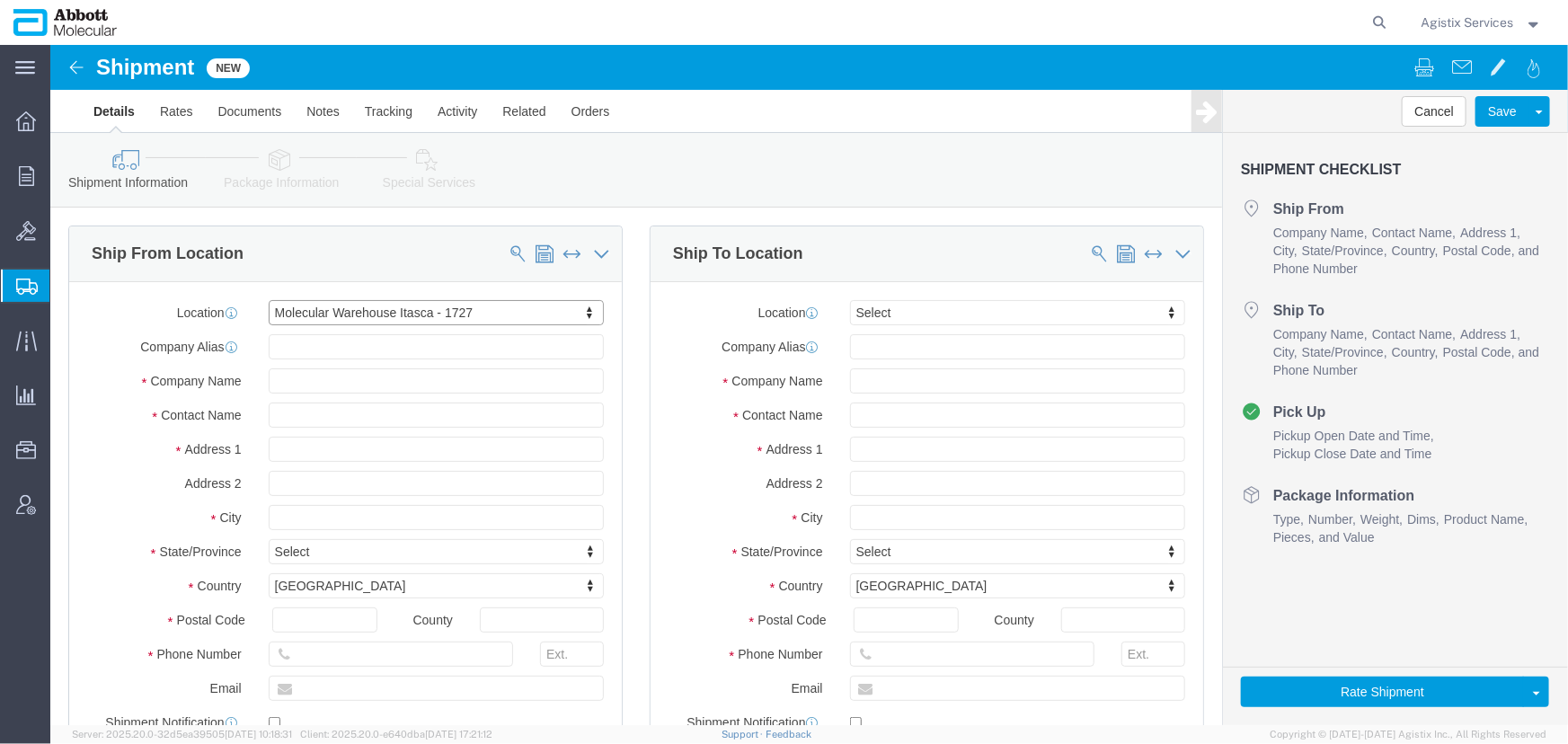
select select "IL"
click input "text"
type input "Test JJ"
click input "text"
type input "5555555555"
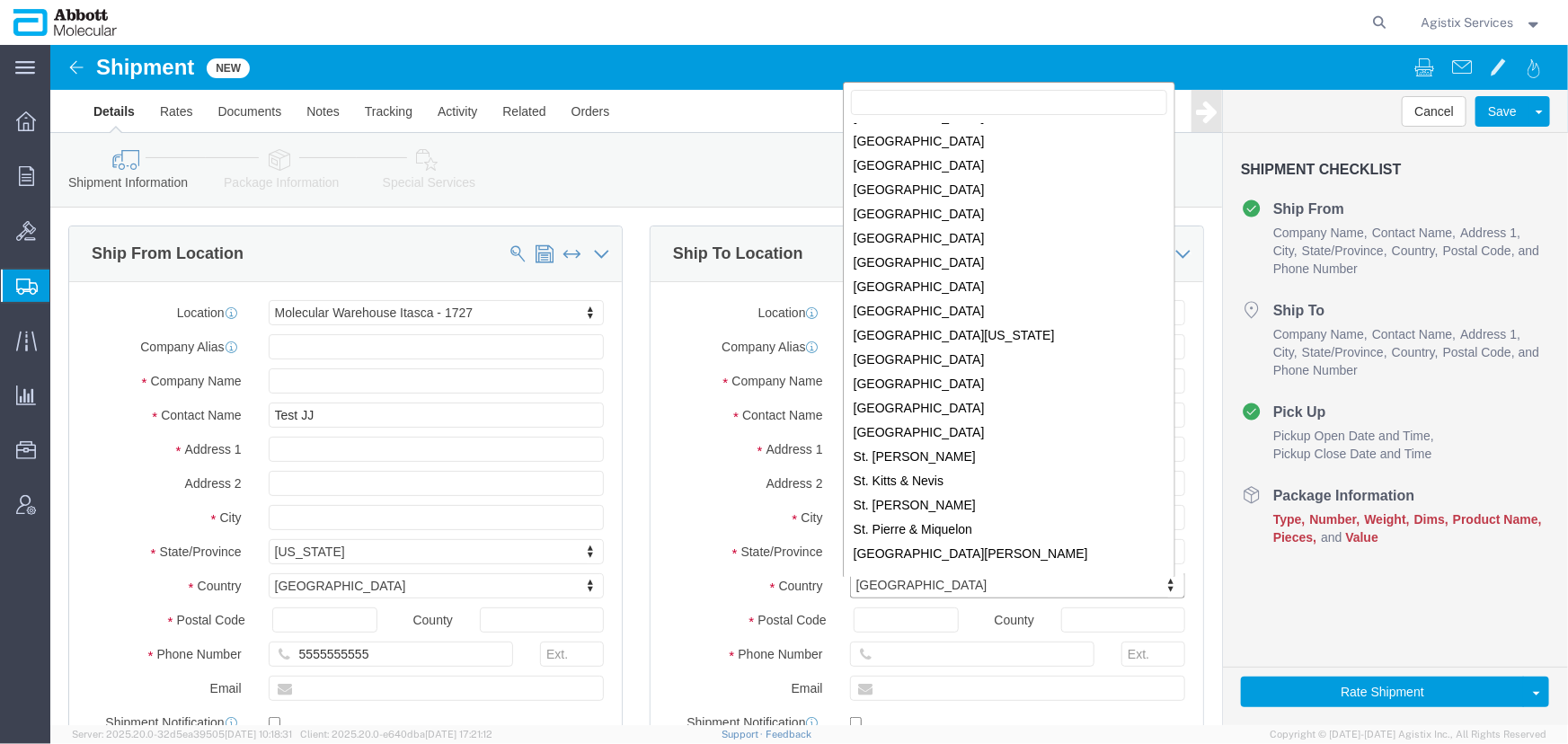
scroll to position [4804, 0]
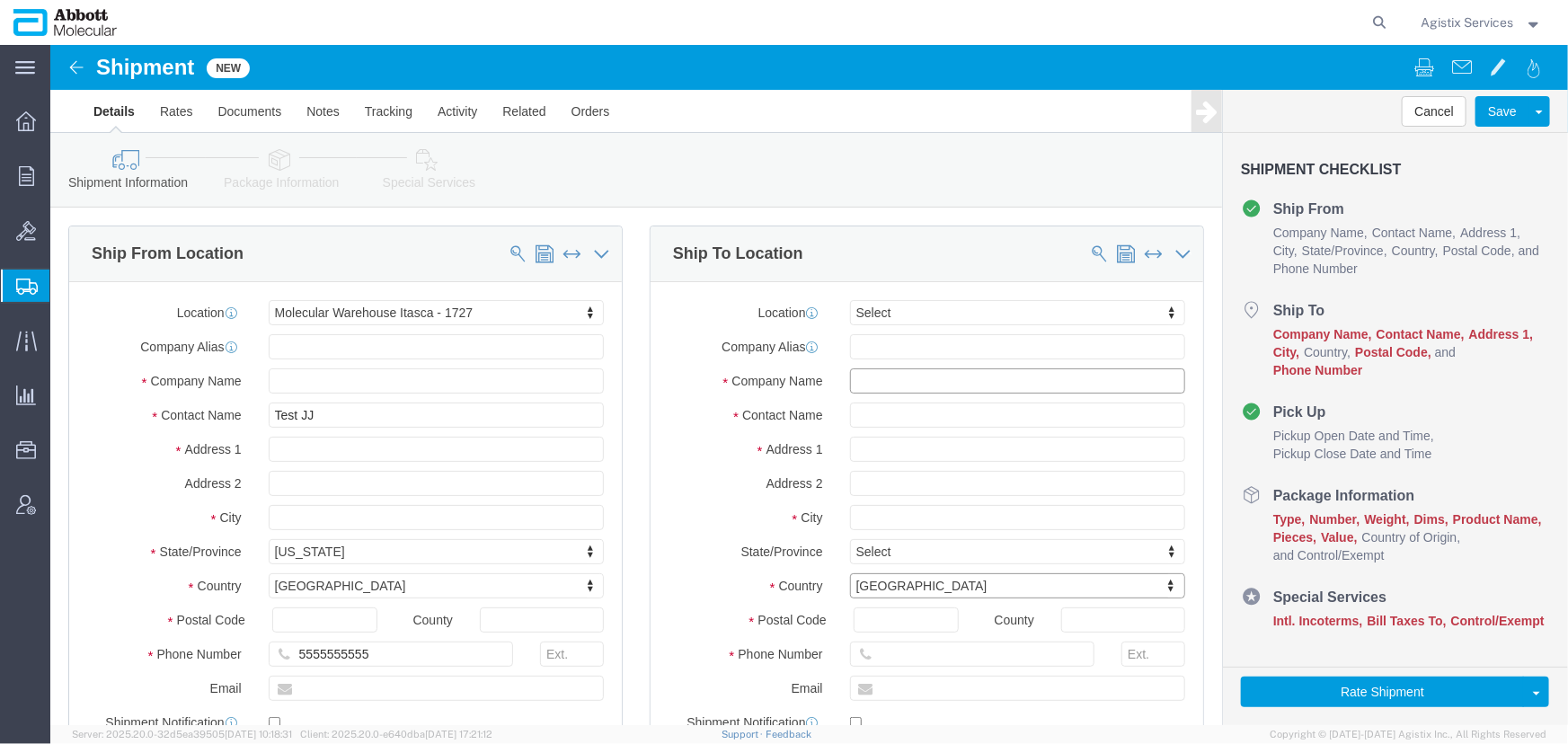
click input "text"
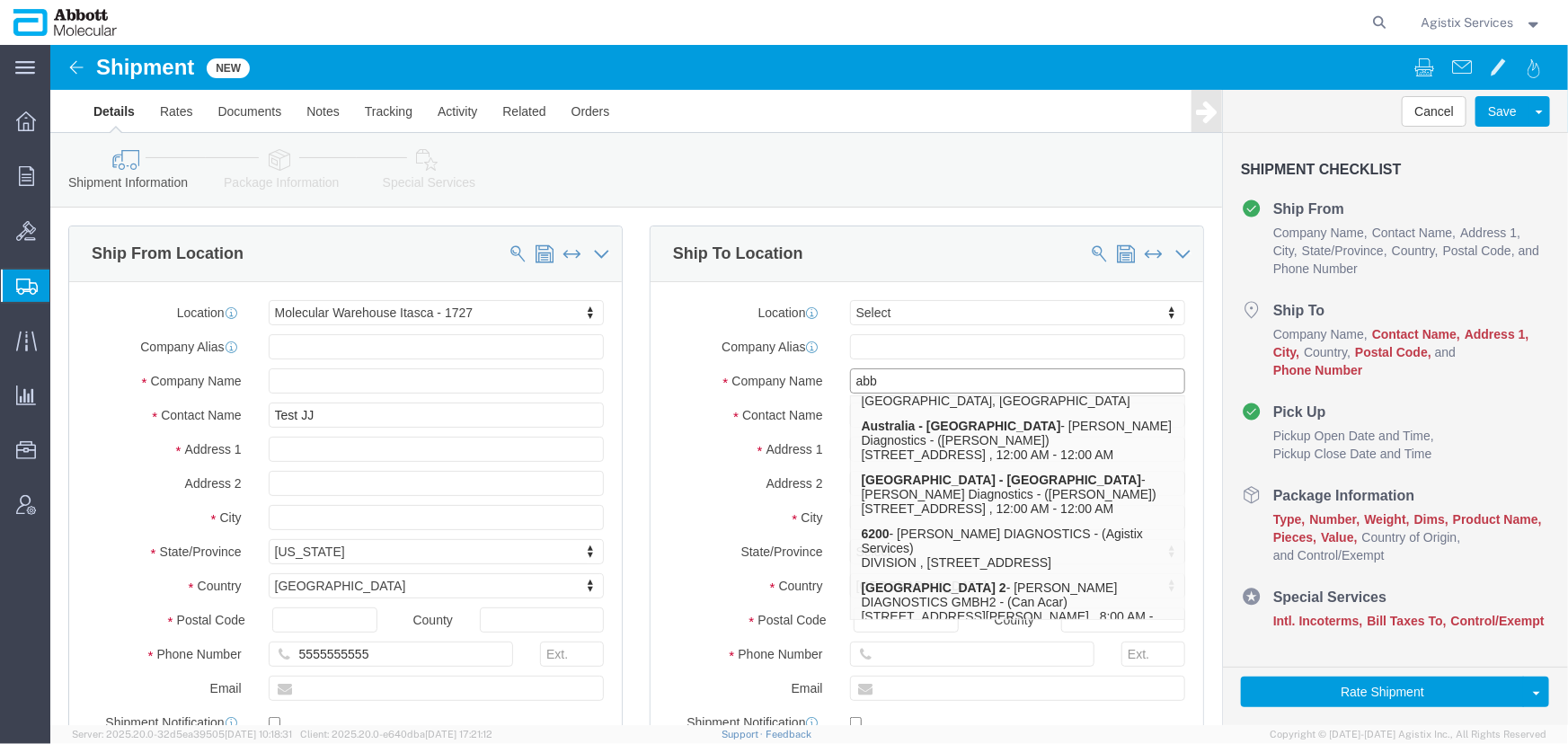
scroll to position [0, 0]
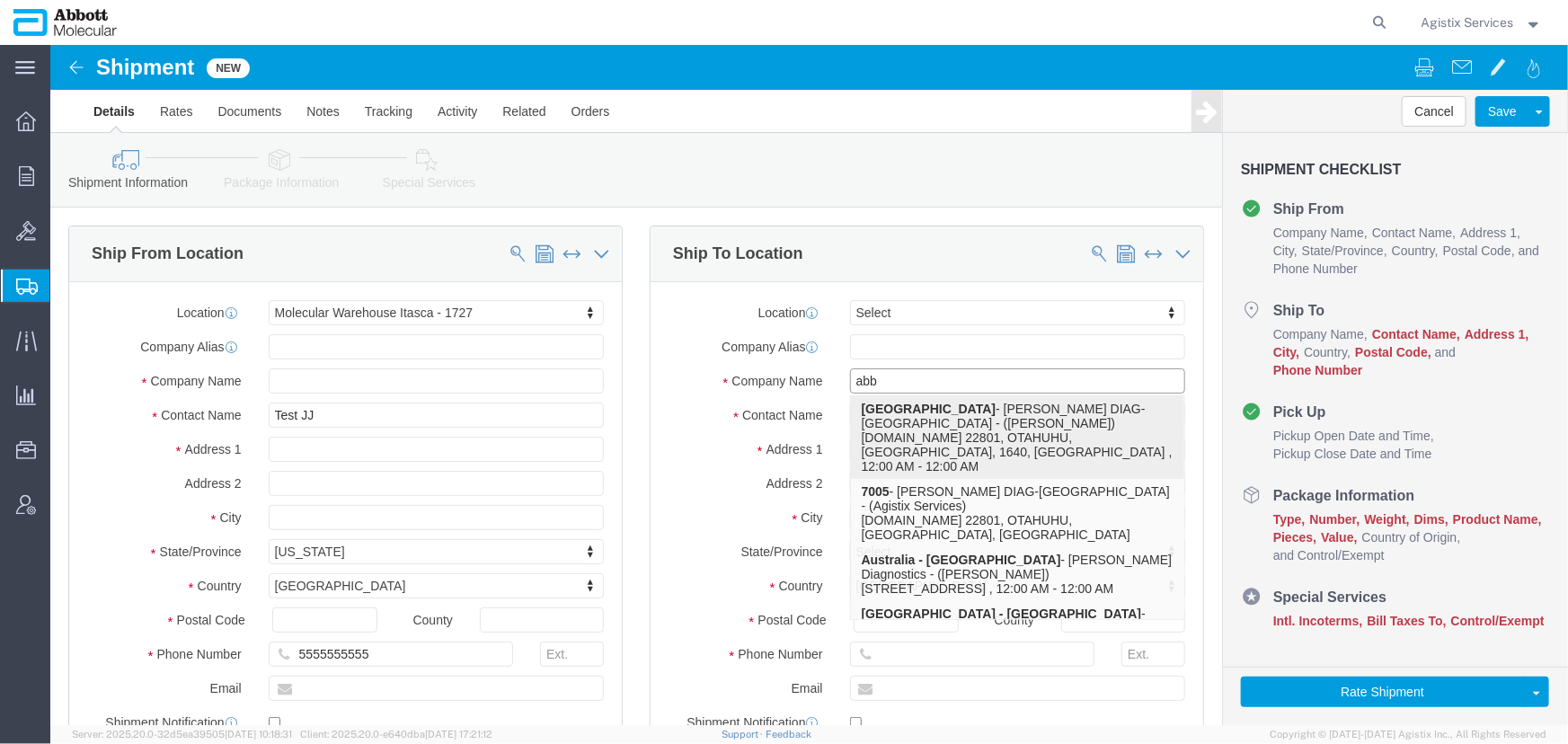
click p "New Zealand - ABBOTT DIAG-NEW ZEALAND - (Paul Paku) P.O.BOX 22801, OTAHUHU, AUC…"
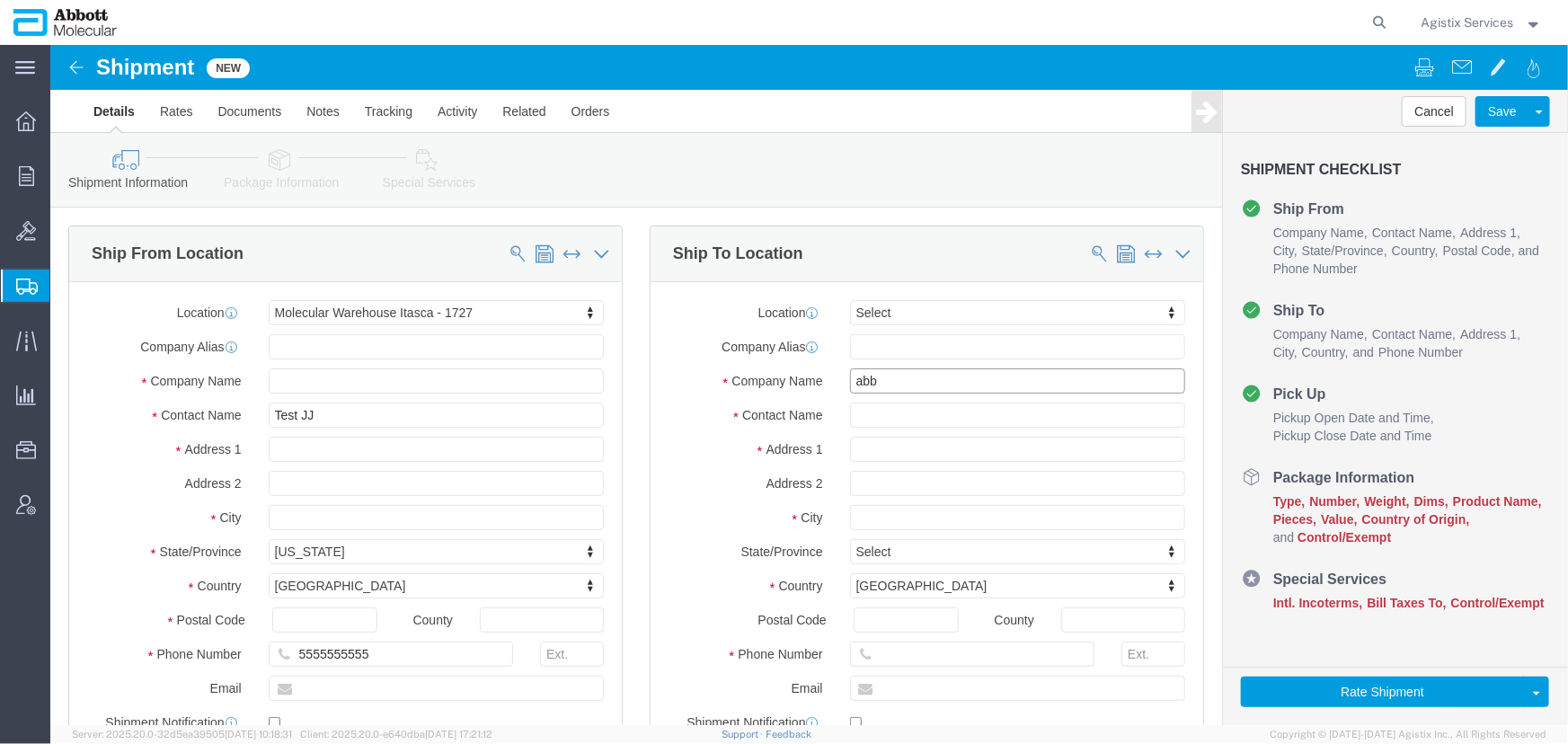
type input "ABBOTT DIAG-NEW ZEALAND"
drag, startPoint x: 879, startPoint y: 362, endPoint x: 629, endPoint y: 338, distance: 251.1
click div "Location Select Select My Profile Location Des Plaines Des Plaines Receiving - …"
type input "Test JJ"
click input "ABBOTT DIAG-NEW ZEALAND"
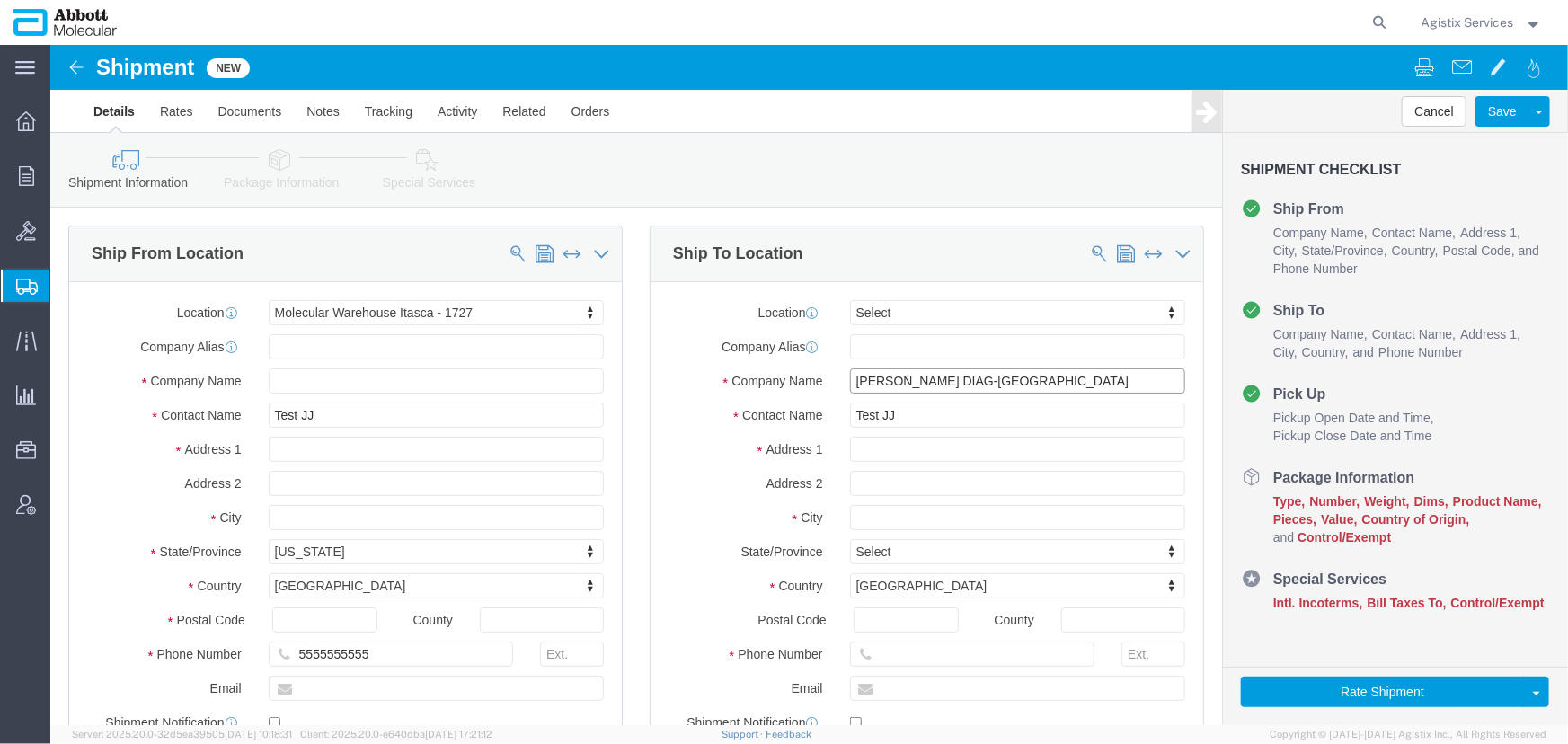
drag, startPoint x: 996, startPoint y: 336, endPoint x: 708, endPoint y: 342, distance: 288.1
click div "Company Name ABBOTT DIAG-NEW ZEALAND abb"
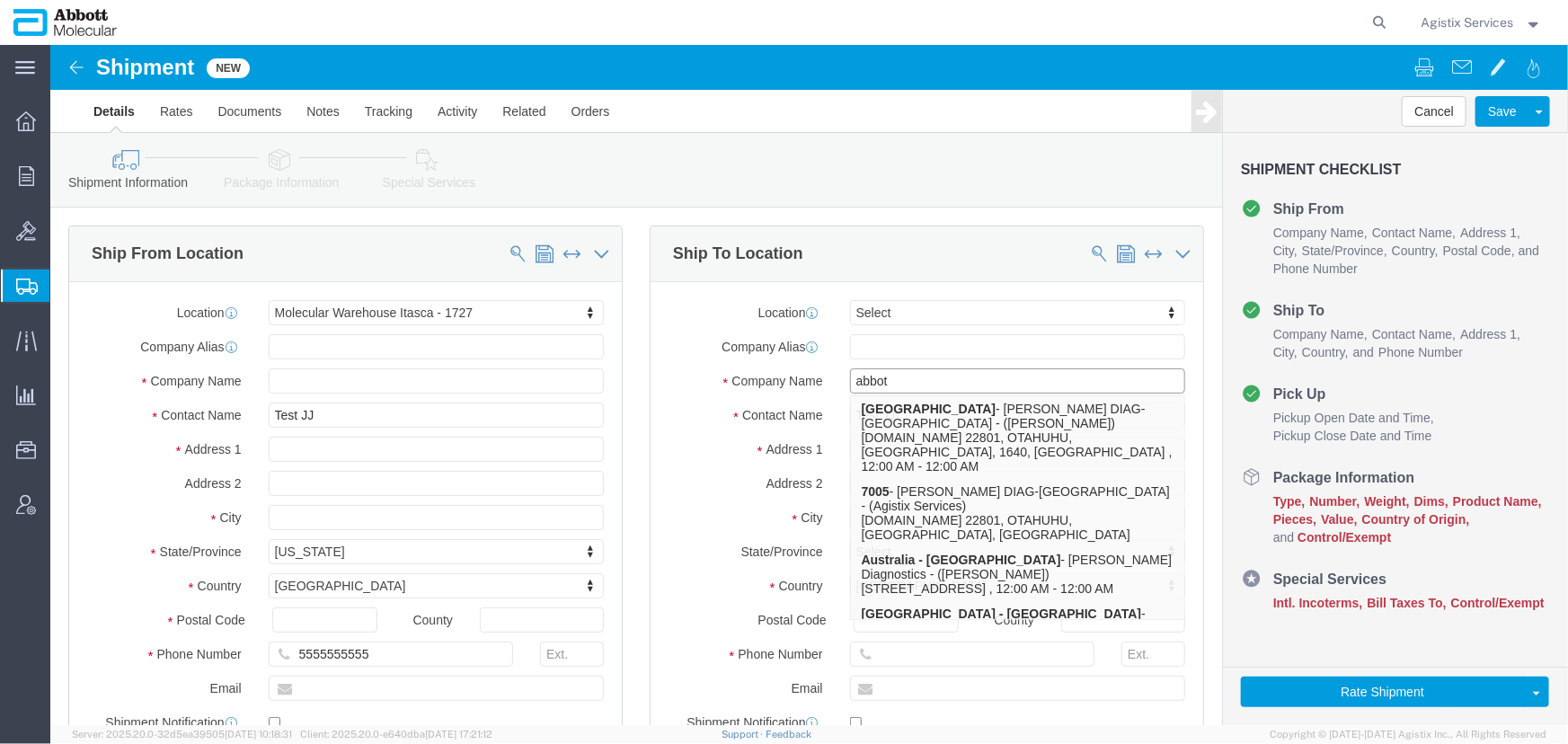
type input "abbott"
click p "Australia - Kemps Creek - Abbott Diagnostics - (Dawn Curle) 25 Ottelia Road, DH…"
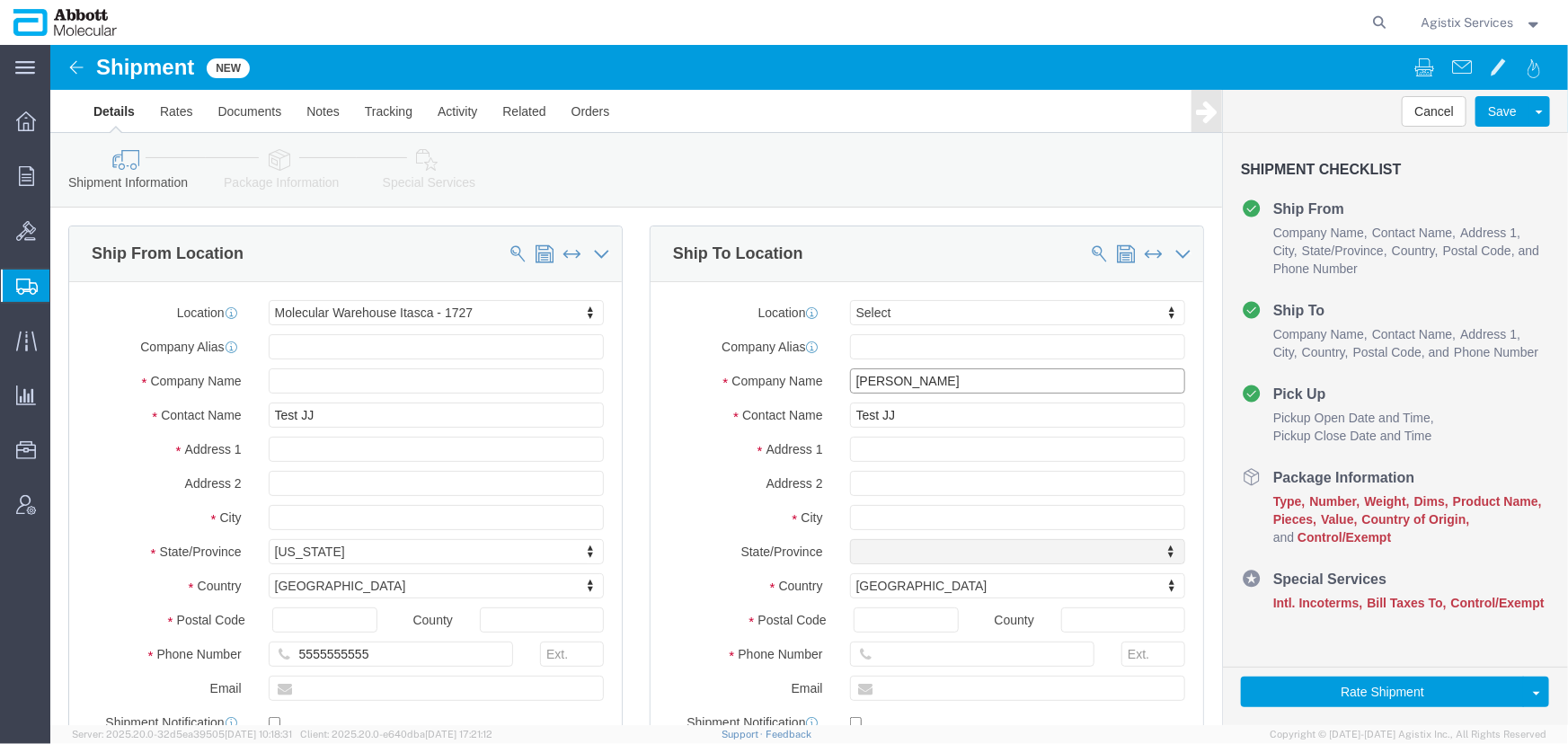
select select "NSW"
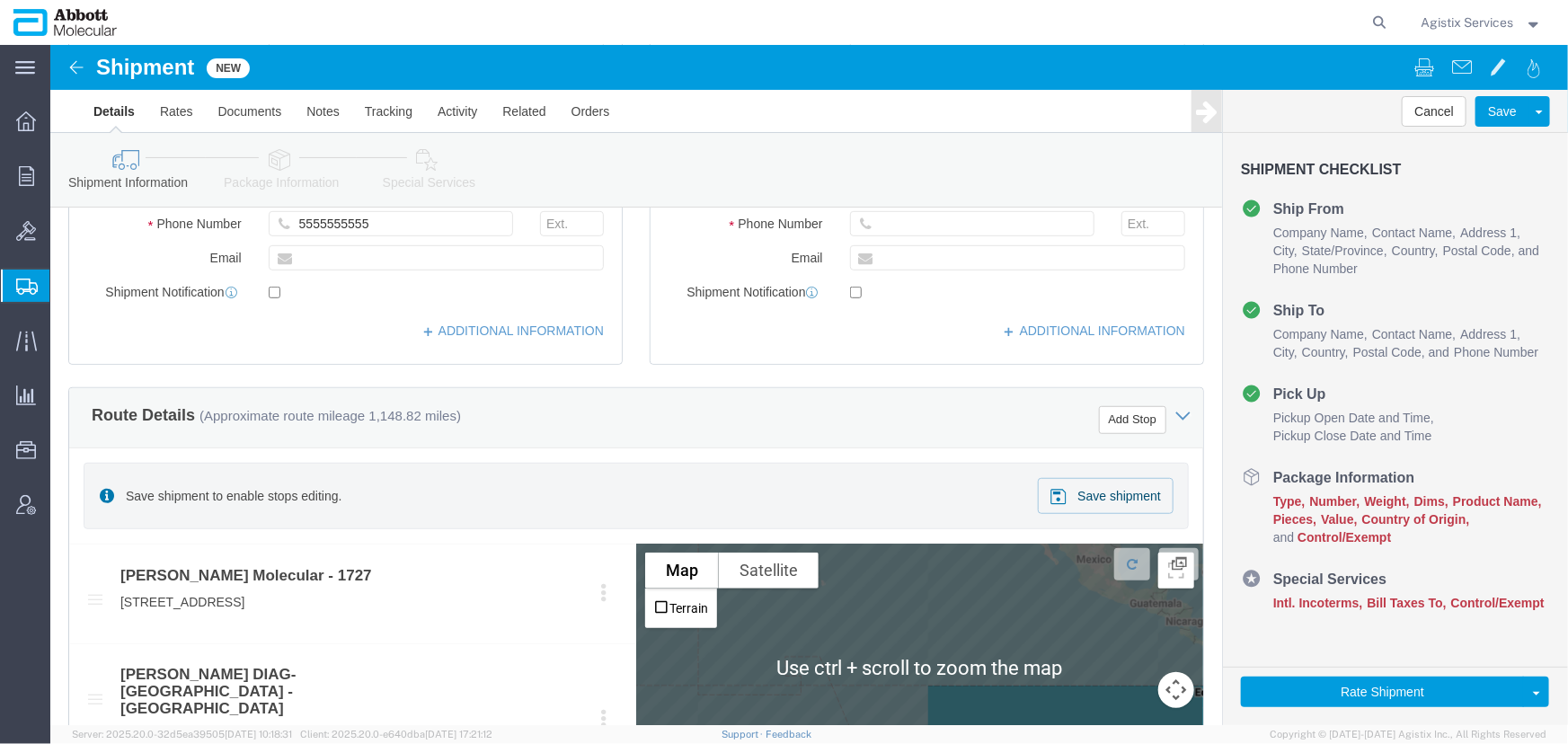
scroll to position [163, 0]
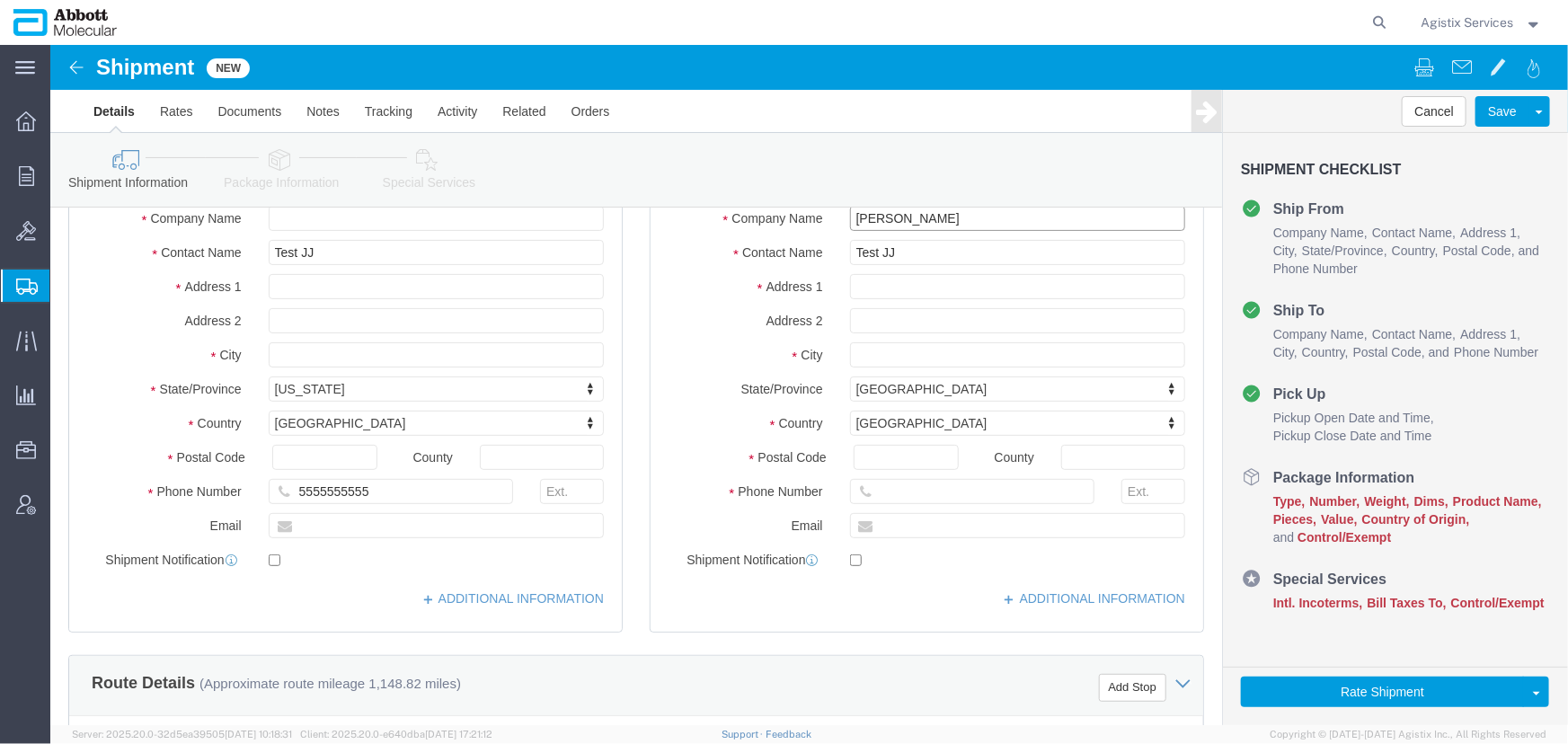
type input "Abbott Diagnostics"
drag, startPoint x: 884, startPoint y: 208, endPoint x: 660, endPoint y: 205, distance: 224.0
click div "Contact Name Test JJ Test"
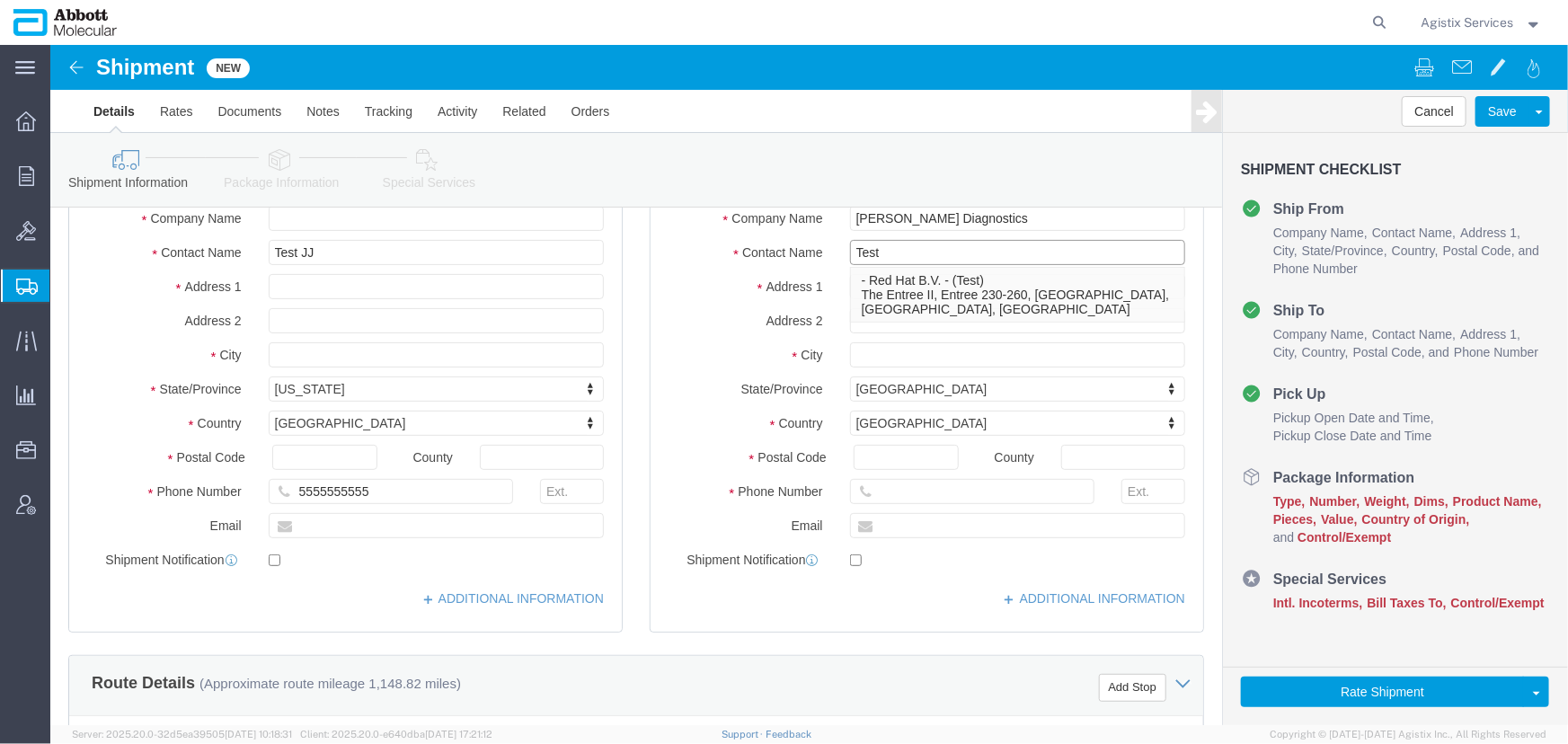
type input "Test"
click div "Ship To Location Location Select Select My Profile Location Des Plaines Des Pla…"
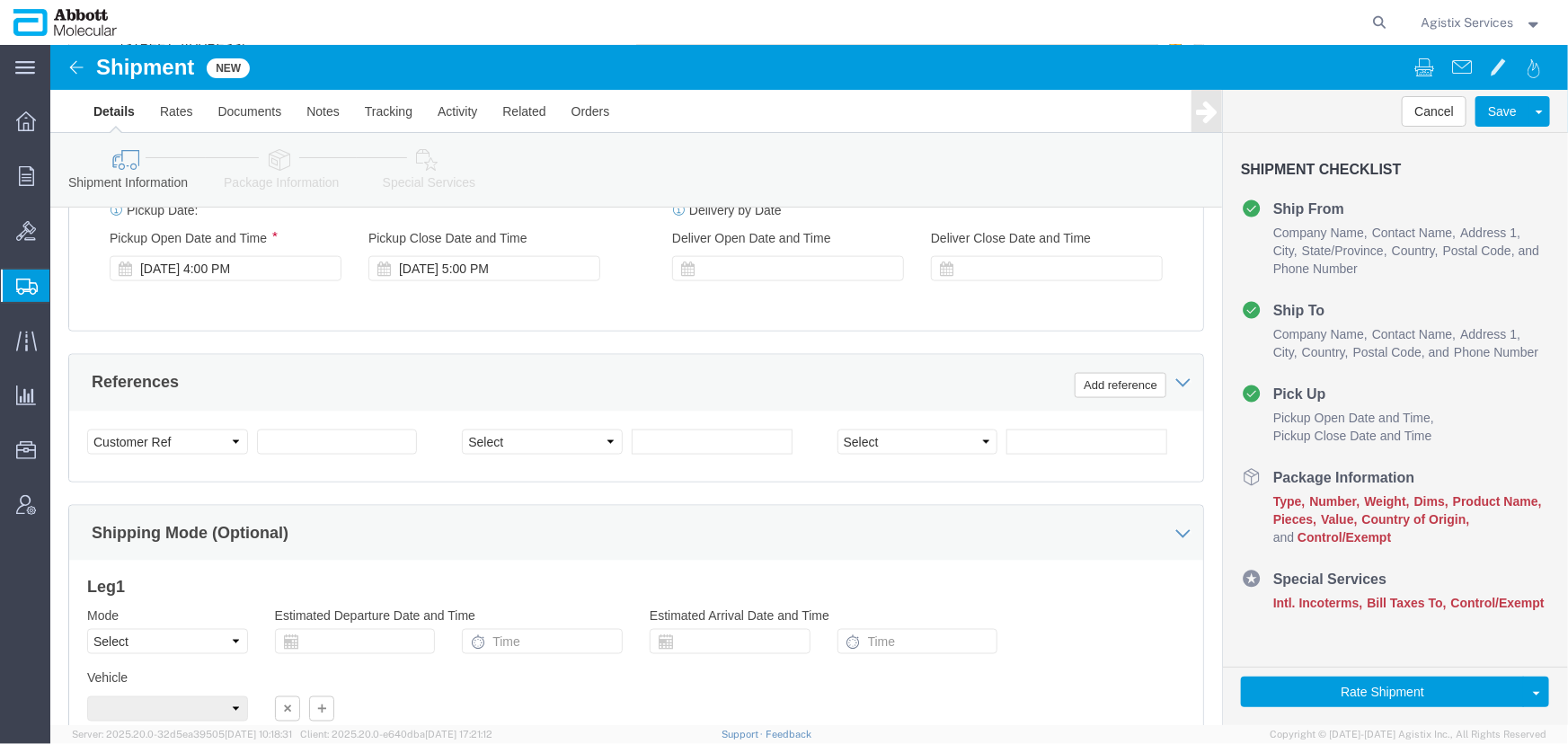
scroll to position [1143, 0]
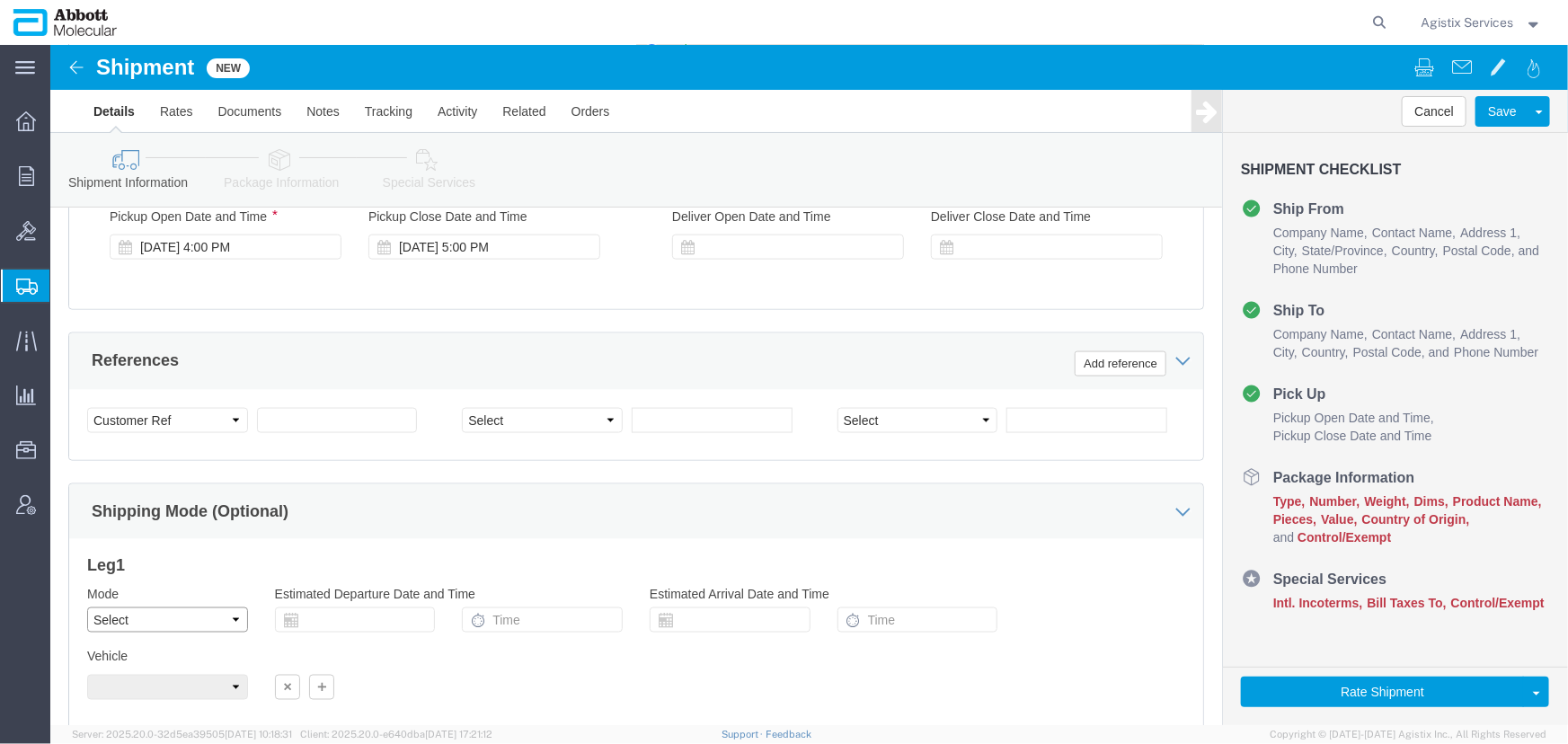
click select "Select Air Less than Truckload Multi-Leg Ocean Freight Rail Small Parcel Truckl…"
select select "AIR"
click select "Select Air Less than Truckload Multi-Leg Ocean Freight Rail Small Parcel Truckl…"
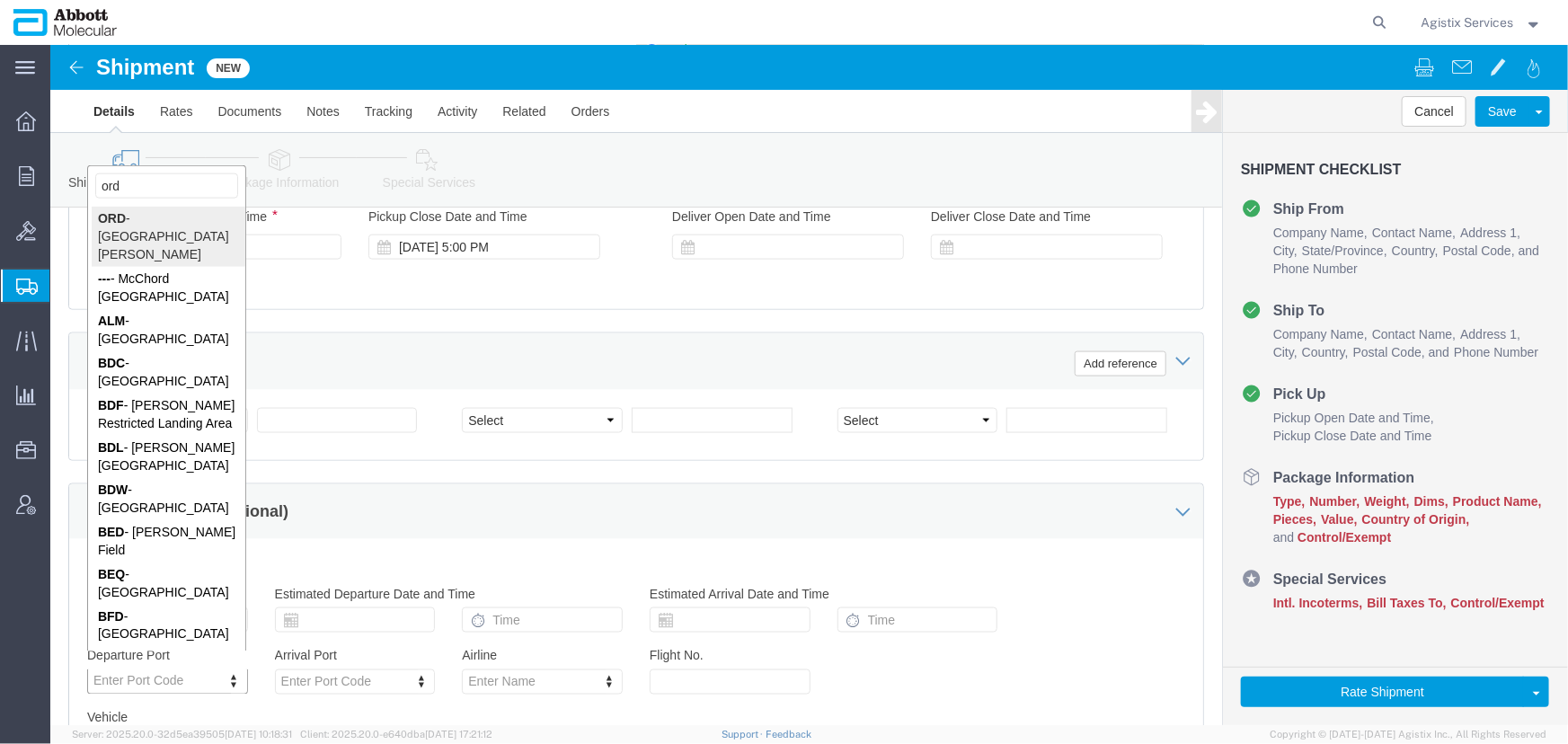
type input "ord"
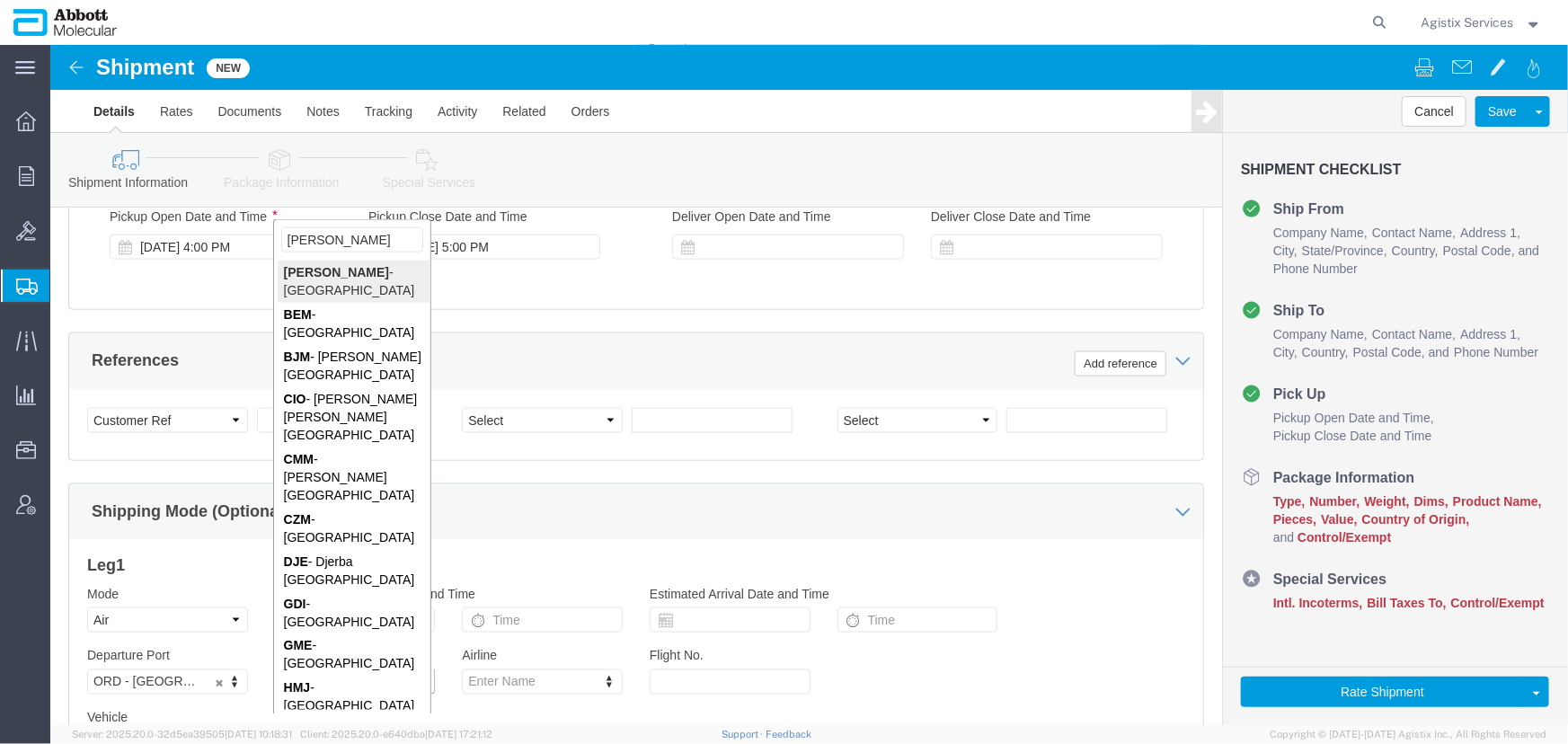
type input "mel"
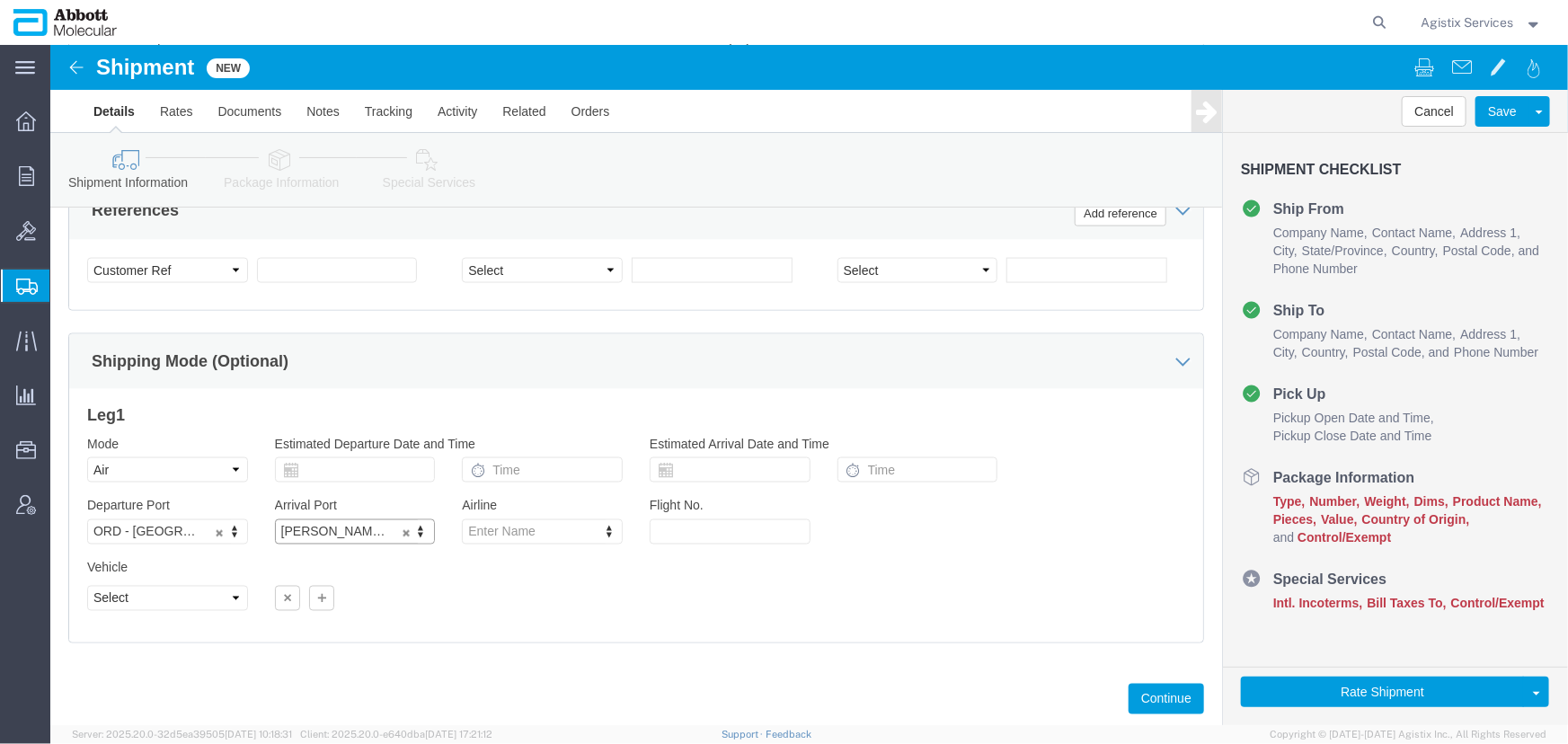
scroll to position [1299, 0]
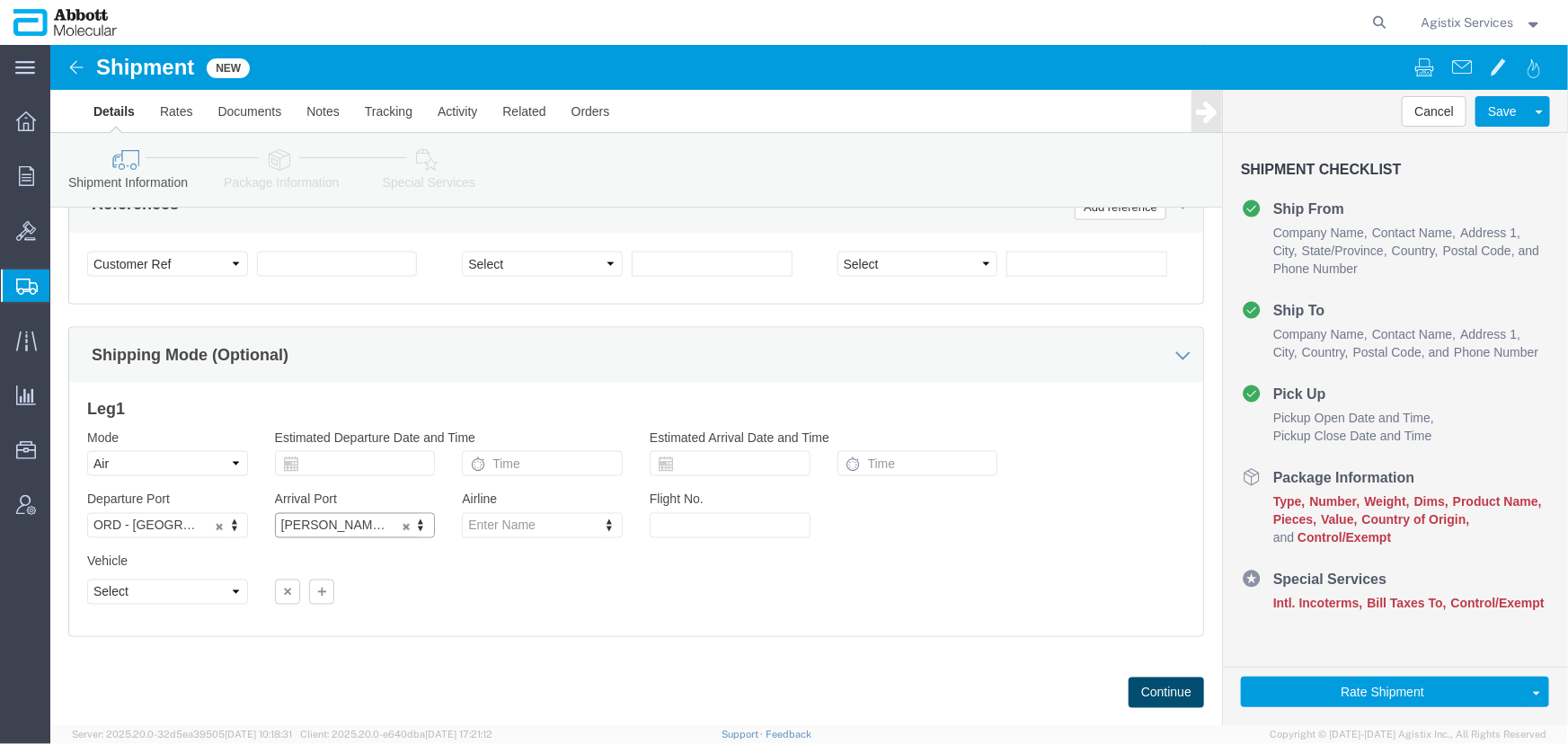
click button "Continue"
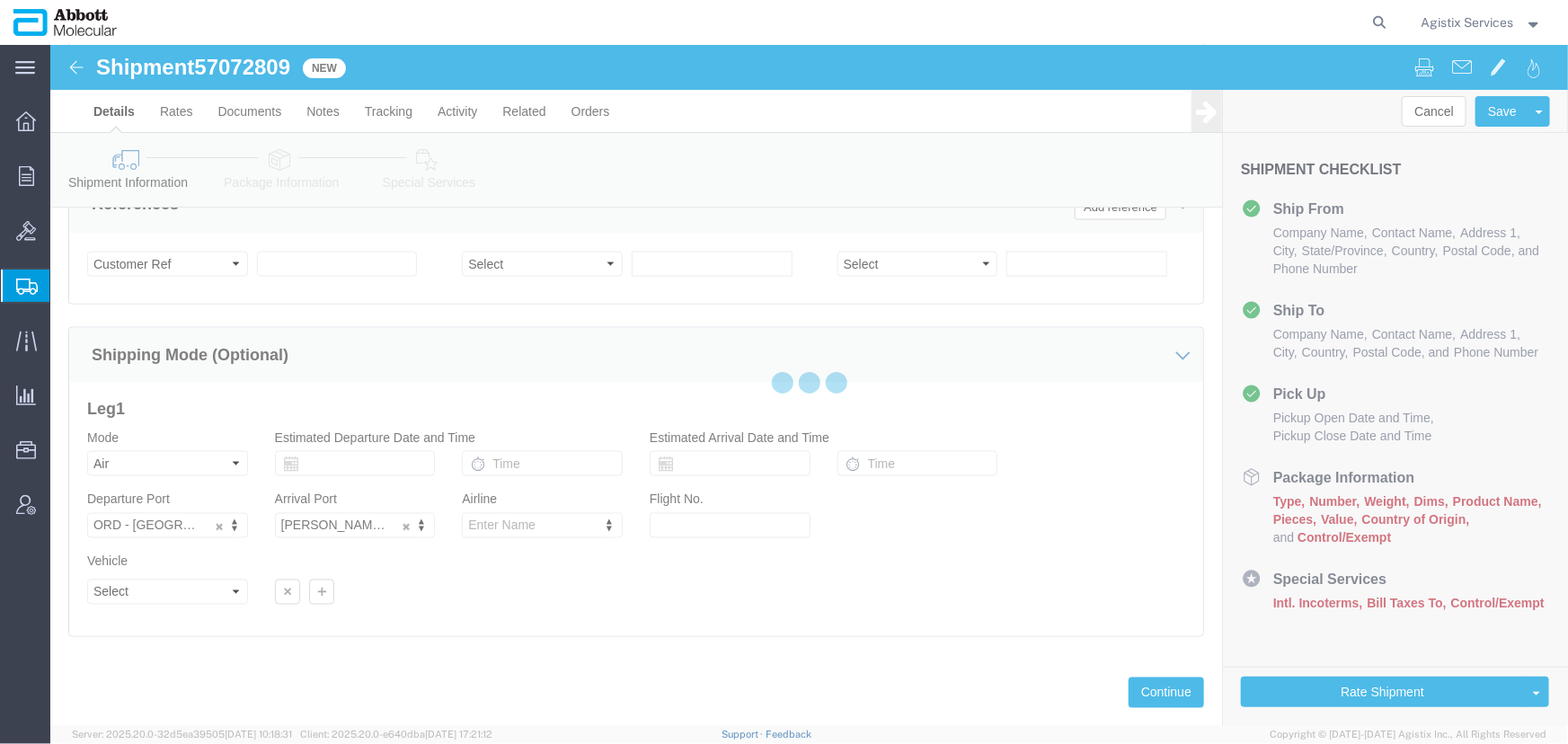
select select "72854"
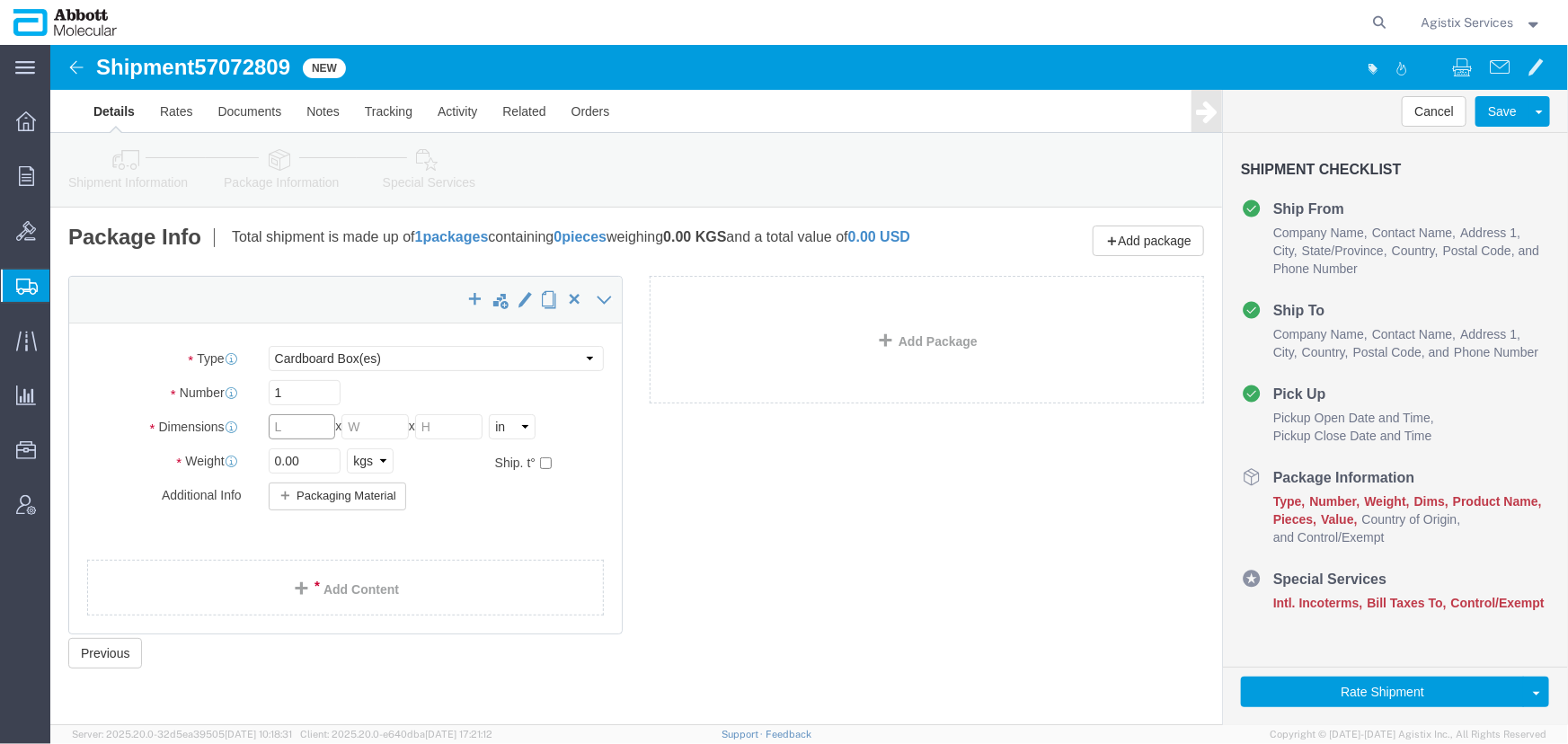
click input "text"
click select "Select Box (B) Box (C) Box (D) Cardboard Box(es) Crate (Instrument) Crate(s) En…"
select select "YRPK"
click select "Select Box (B) Box (C) Box (D) Cardboard Box(es) Crate (Instrument) Crate(s) En…"
click input "text"
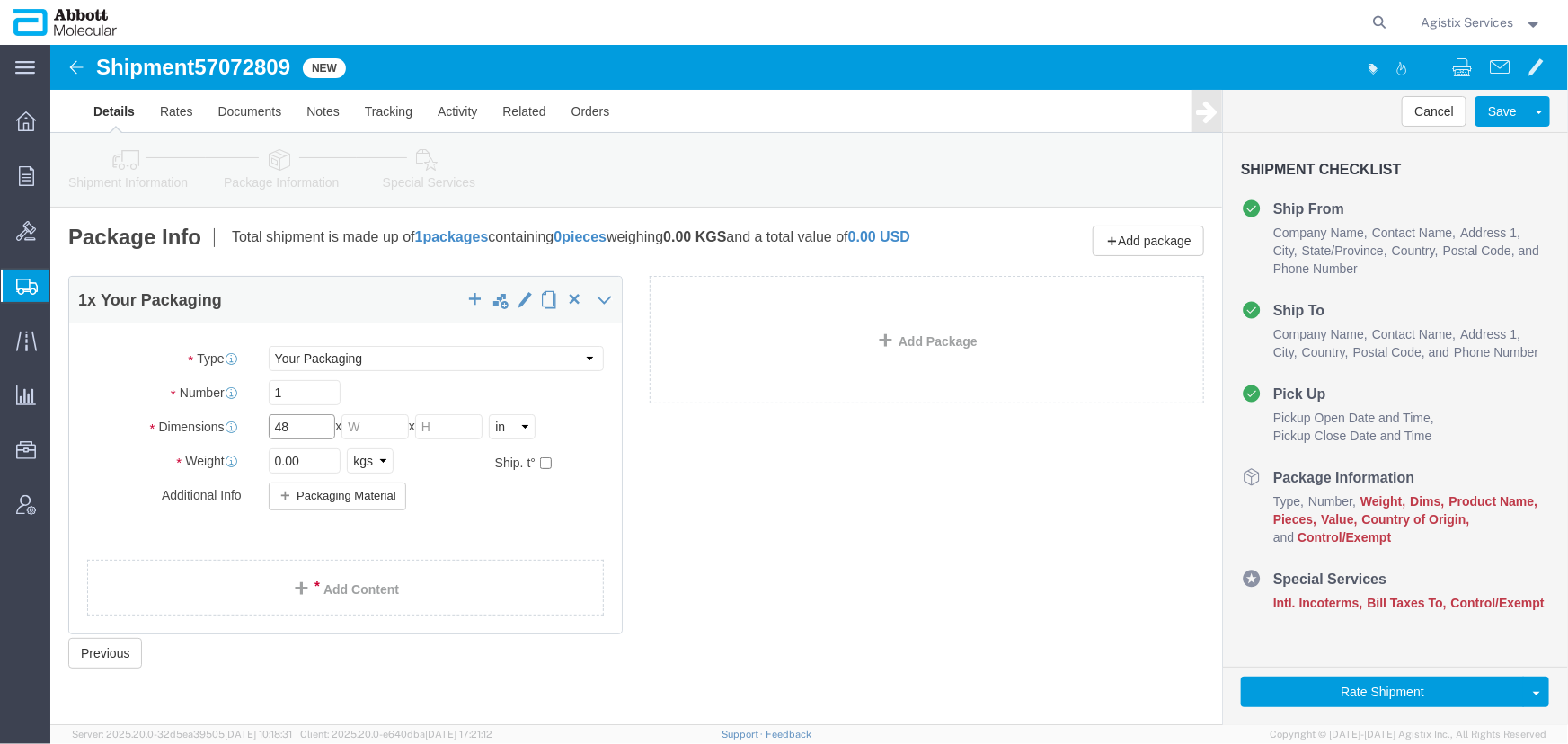
type input "48"
type input "156"
click link "Add Content"
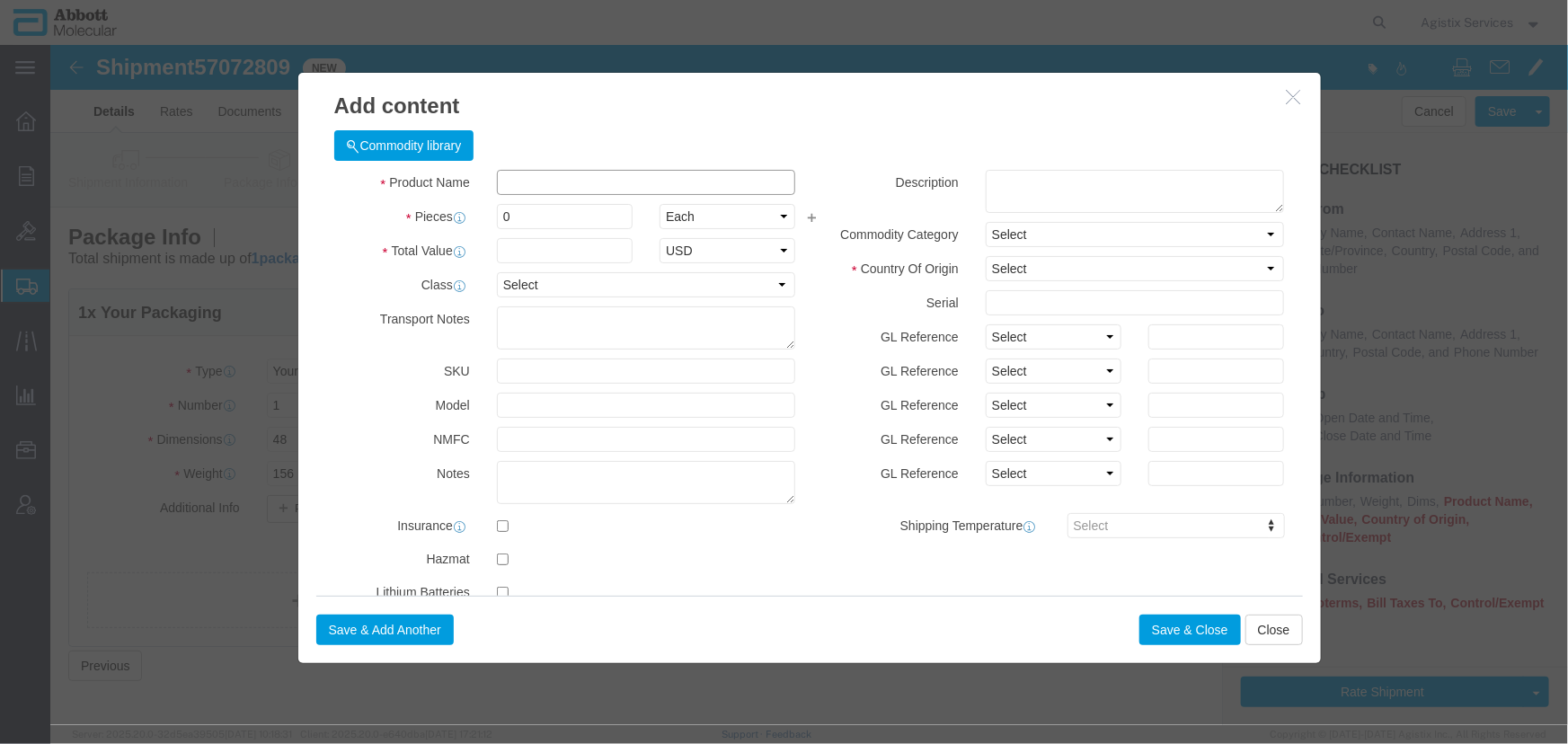
click input "text"
type input "Test"
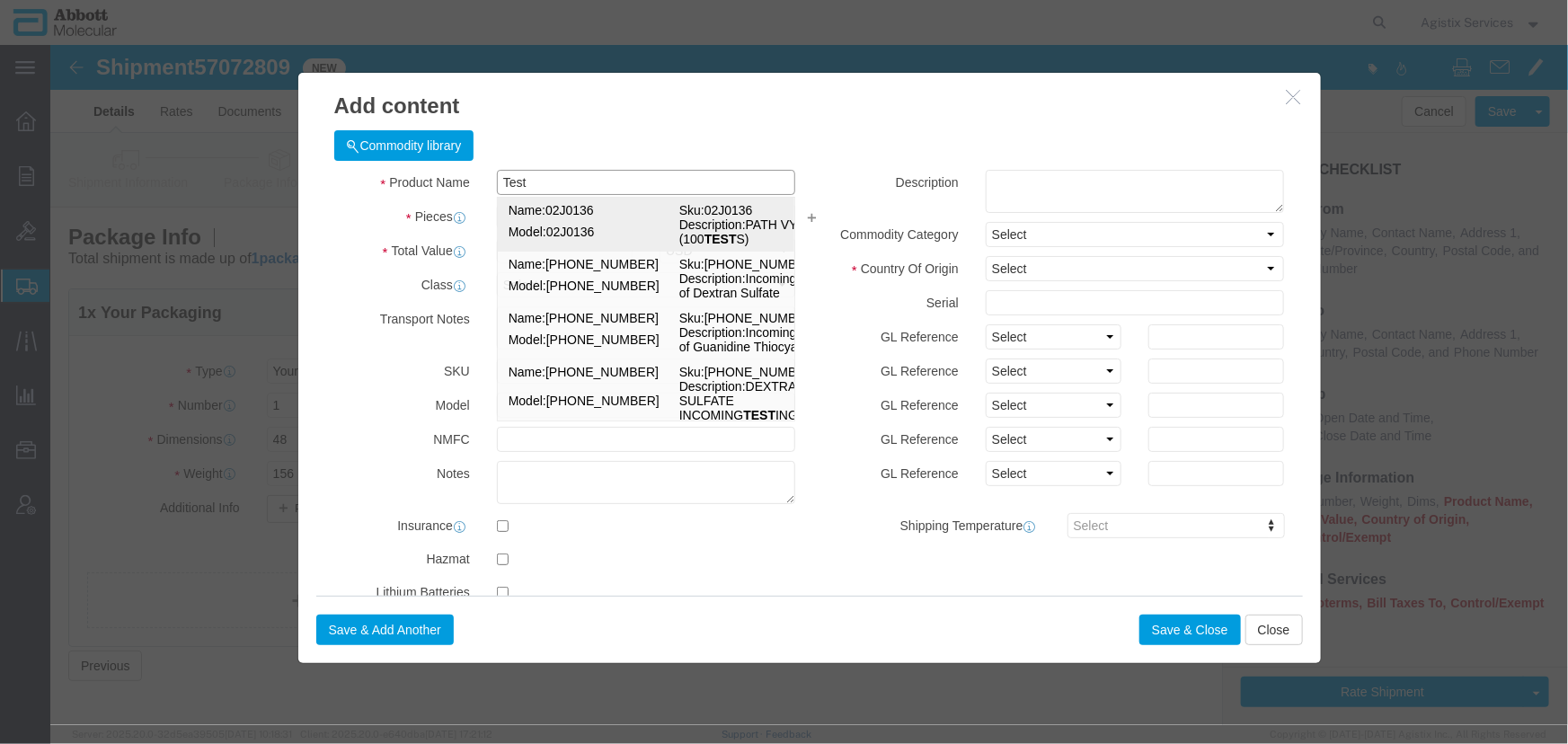
click td "Model: 02J0136"
type input "1"
select select
select select "US"
type input "3822190080"
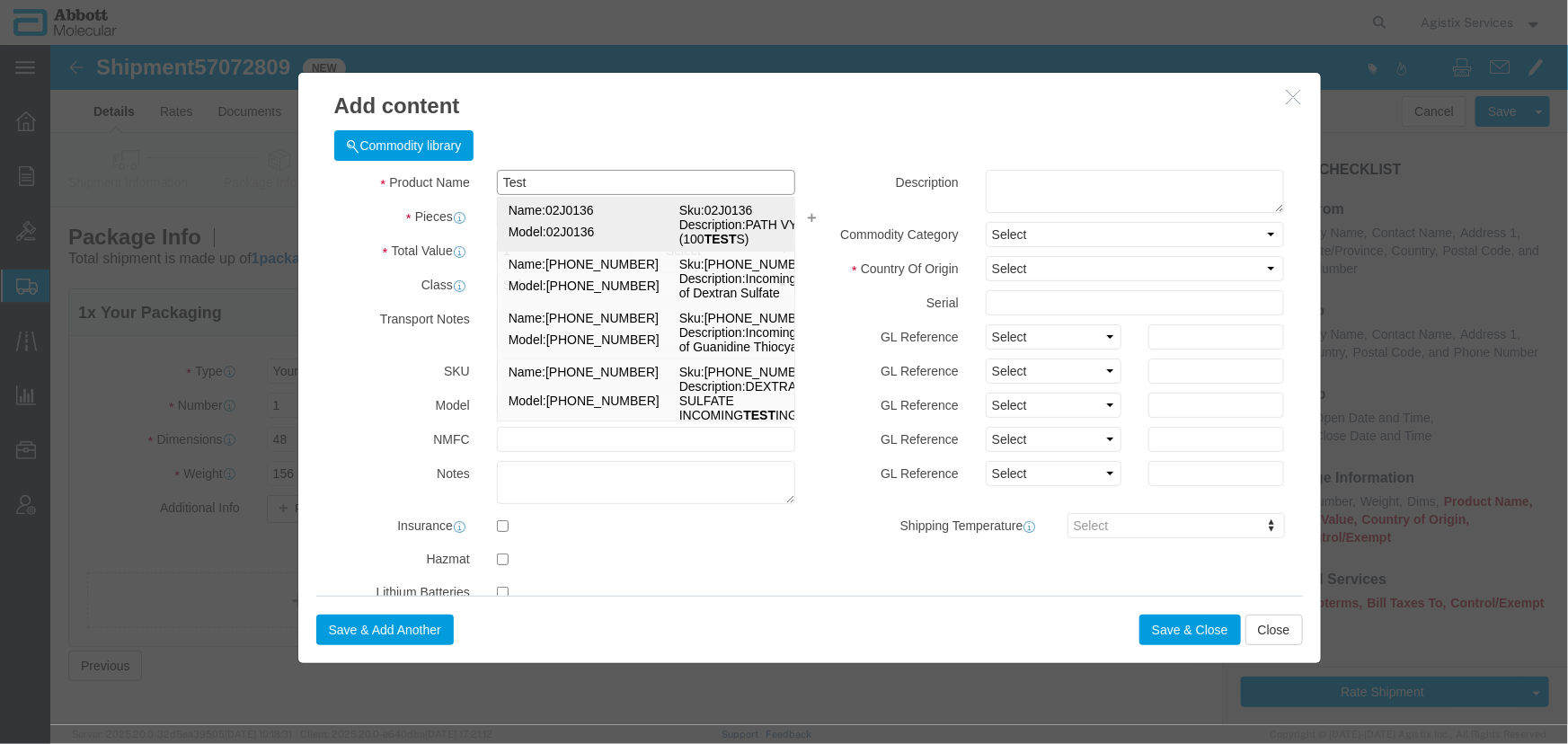
select select "BIS"
checkbox input "false"
type input "02J0136"
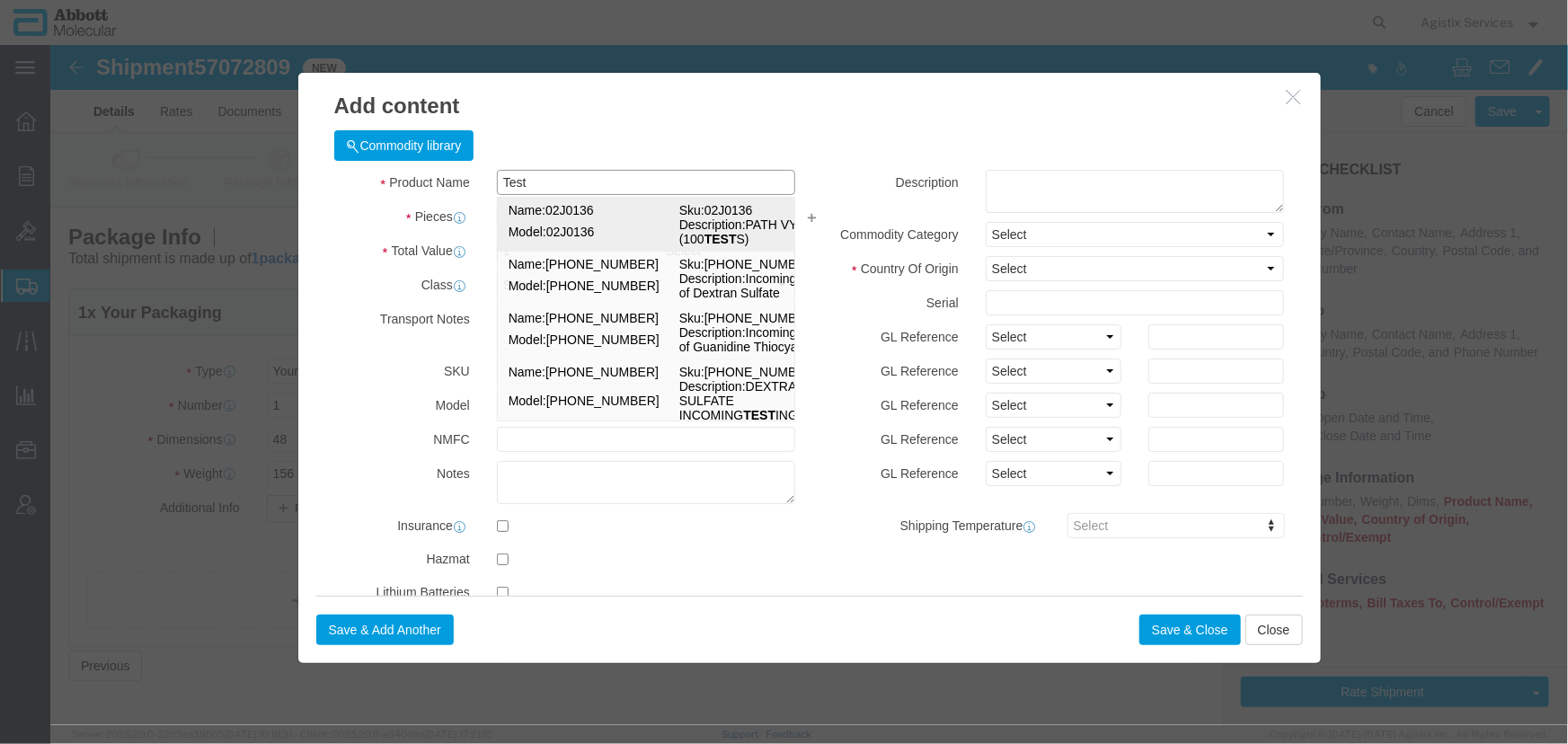
type input "02J0136"
type textarea "PATH VYSION (100 TESTS)"
select select "NLR"
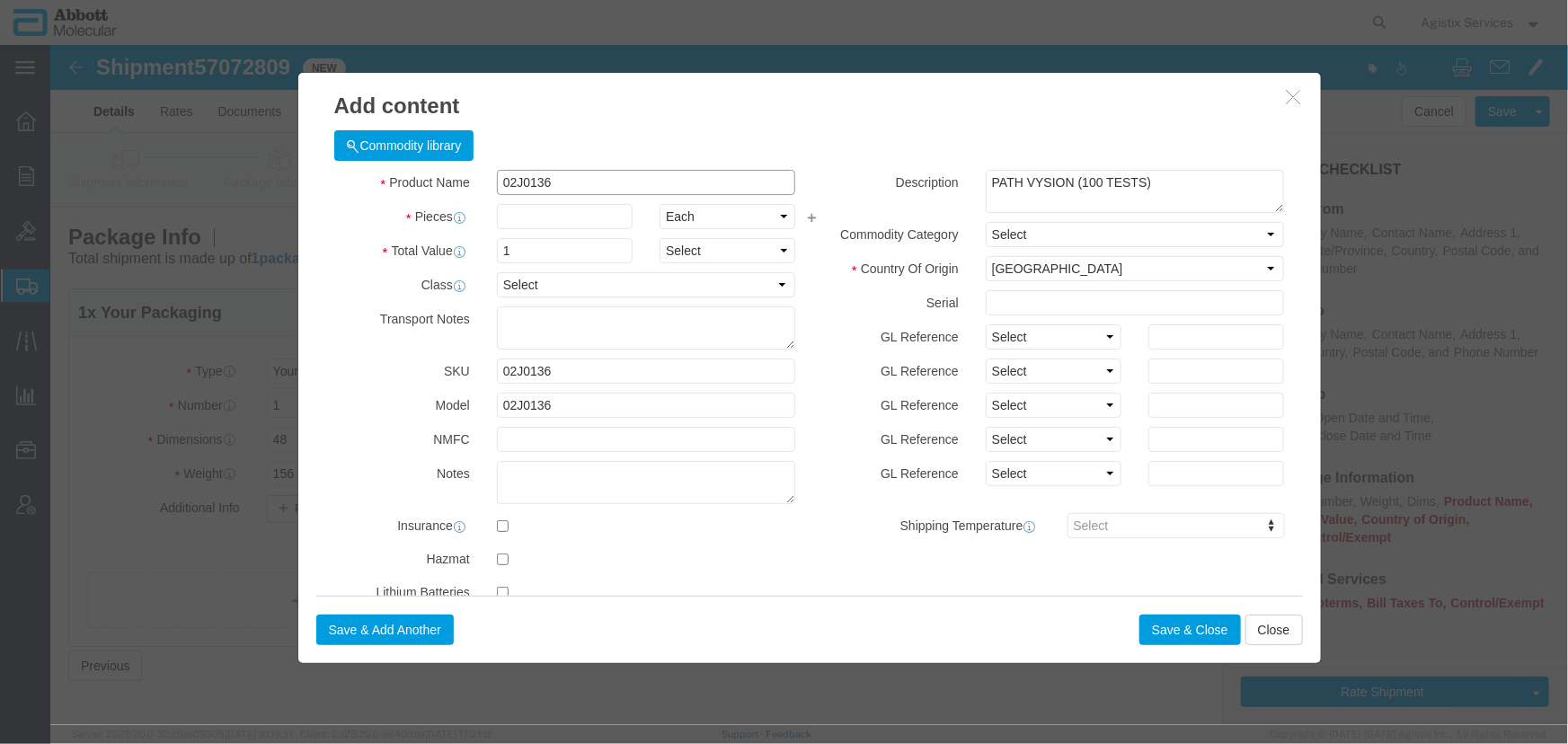
type input "02J0136"
click input "text"
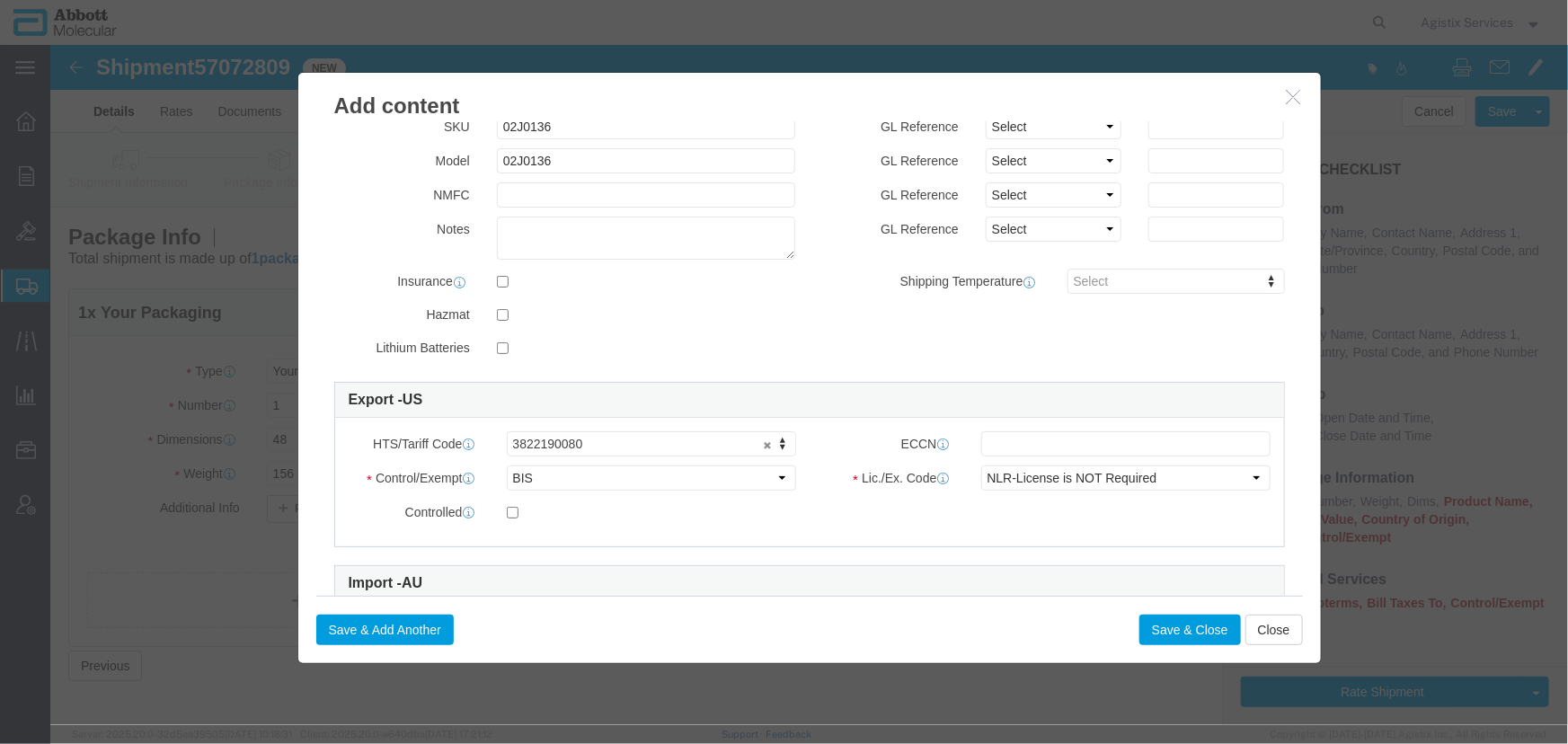
scroll to position [326, 0]
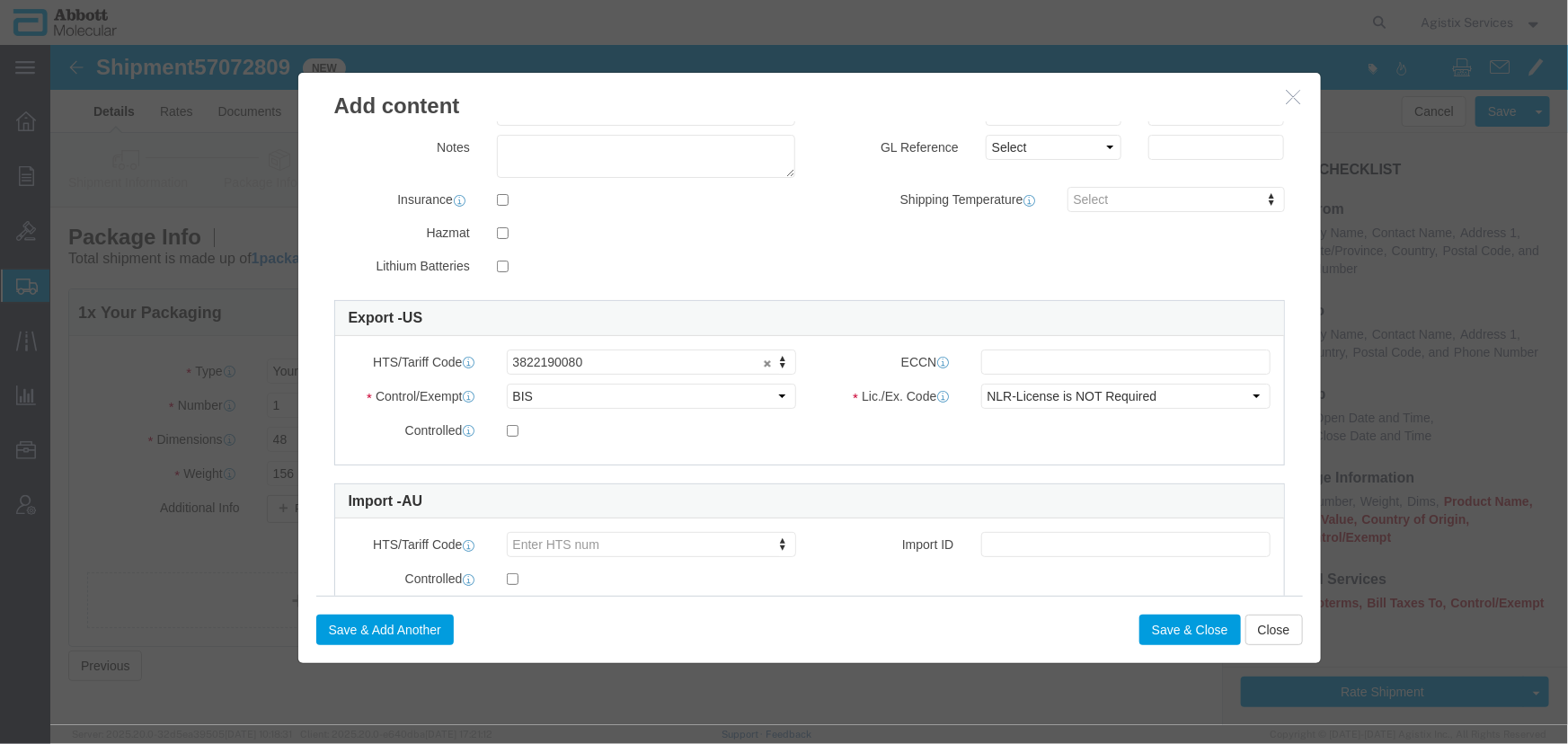
type input "1"
click div
click input "text"
type input "EAR99"
click button "Save & Close"
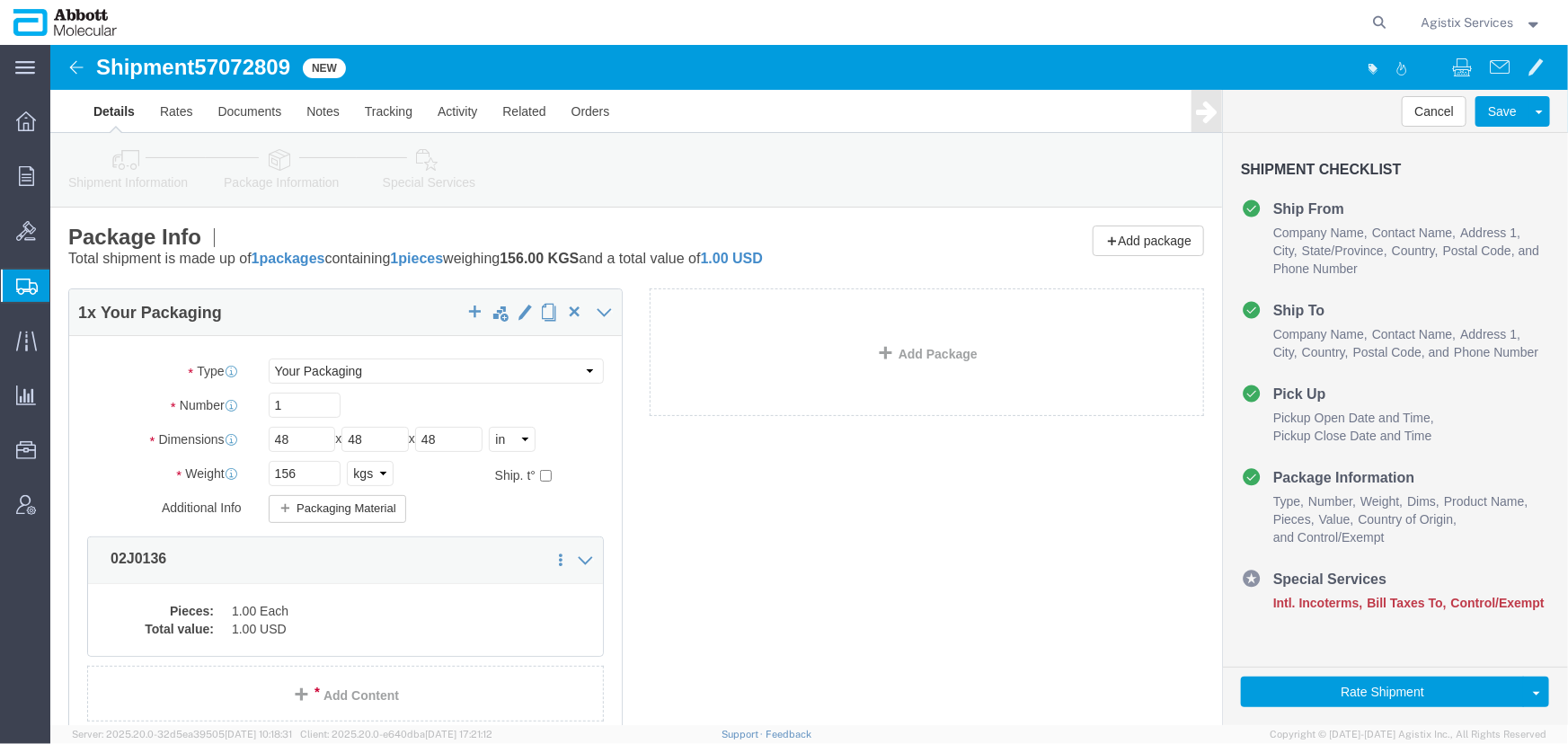
click icon
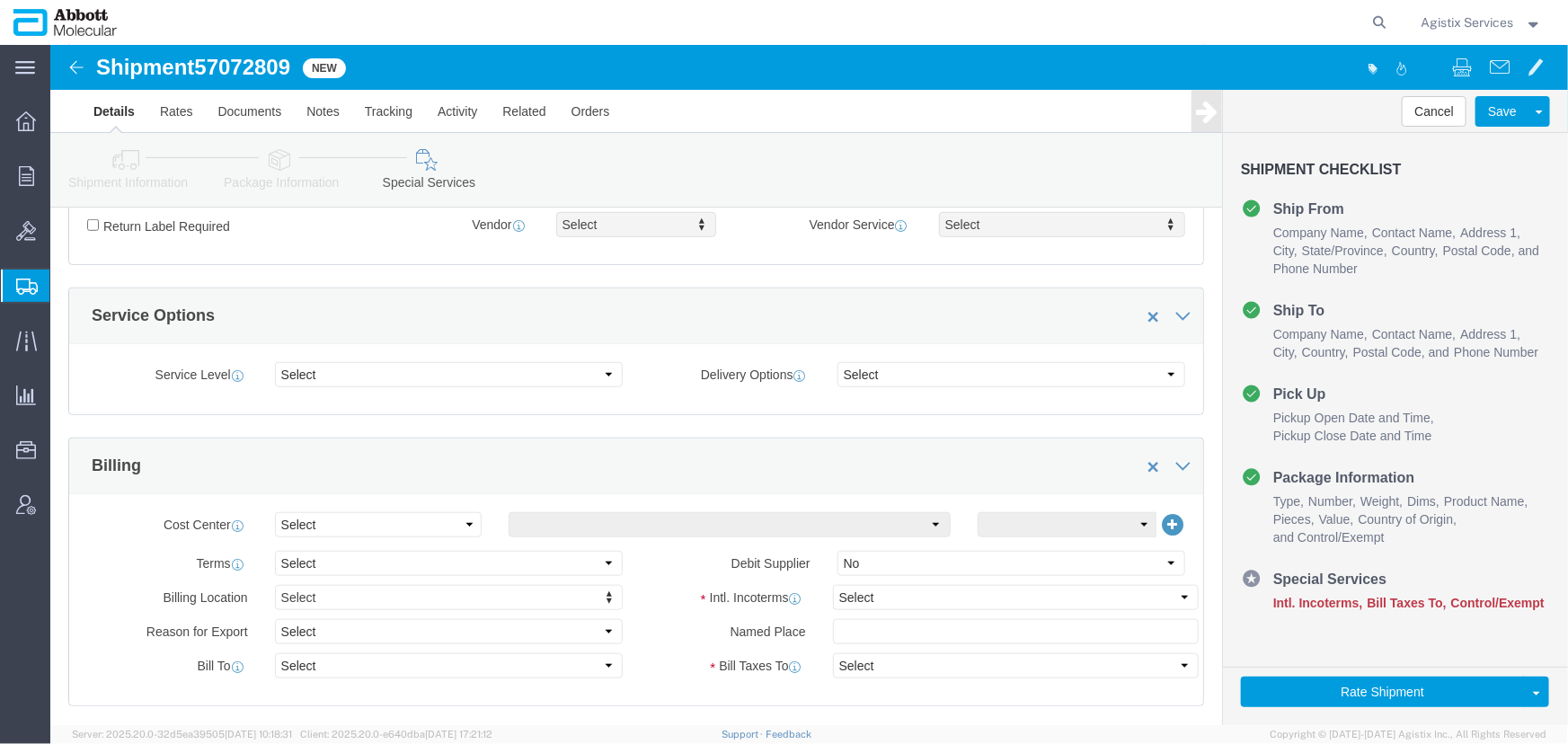
scroll to position [734, 0]
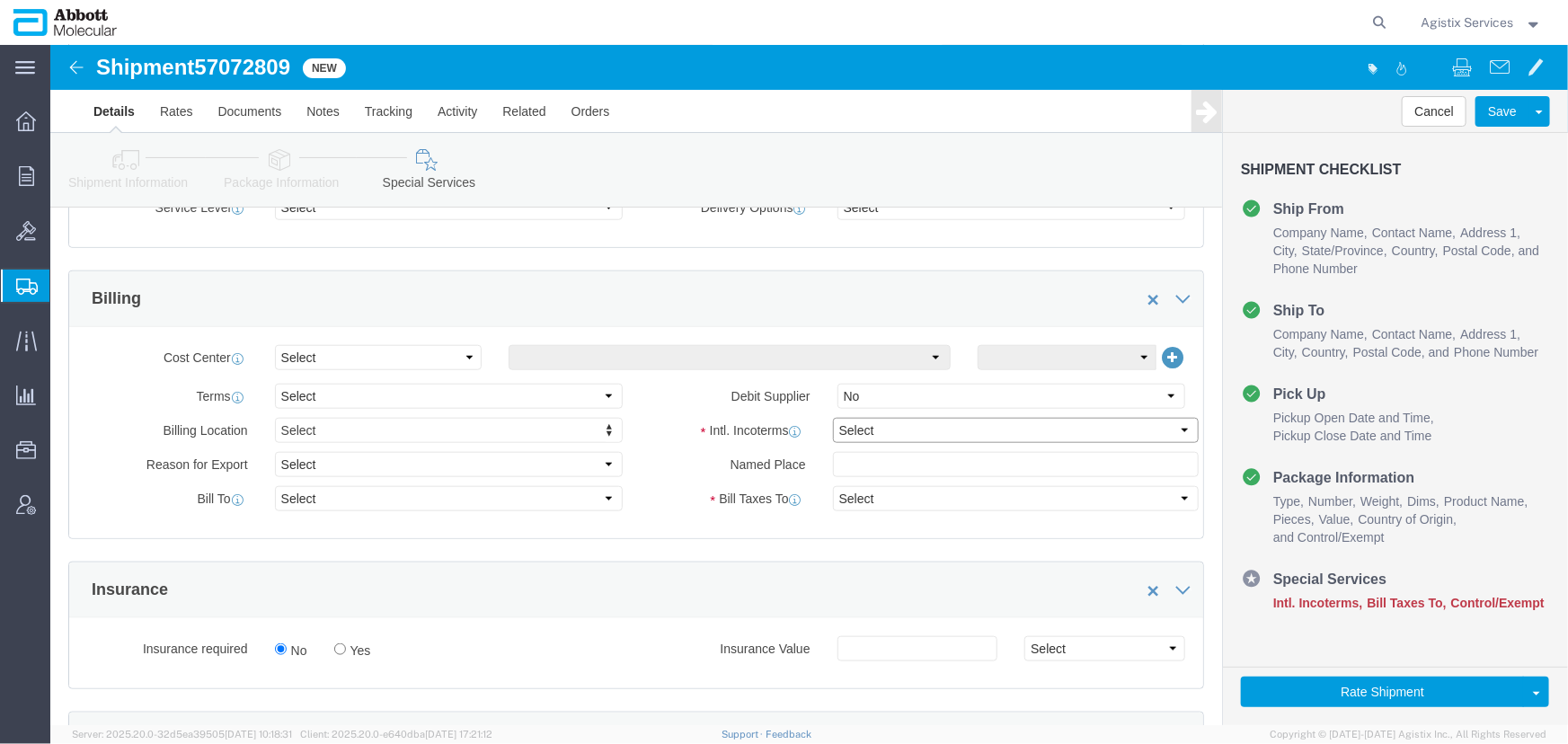
click select "Select Carriage Insurance Paid Carriage Paid To Cost and Freight Cost Insurance…"
select select "DDP"
click select "Select Carriage Insurance Paid Carriage Paid To Cost and Freight Cost Insurance…"
select select "SHIP"
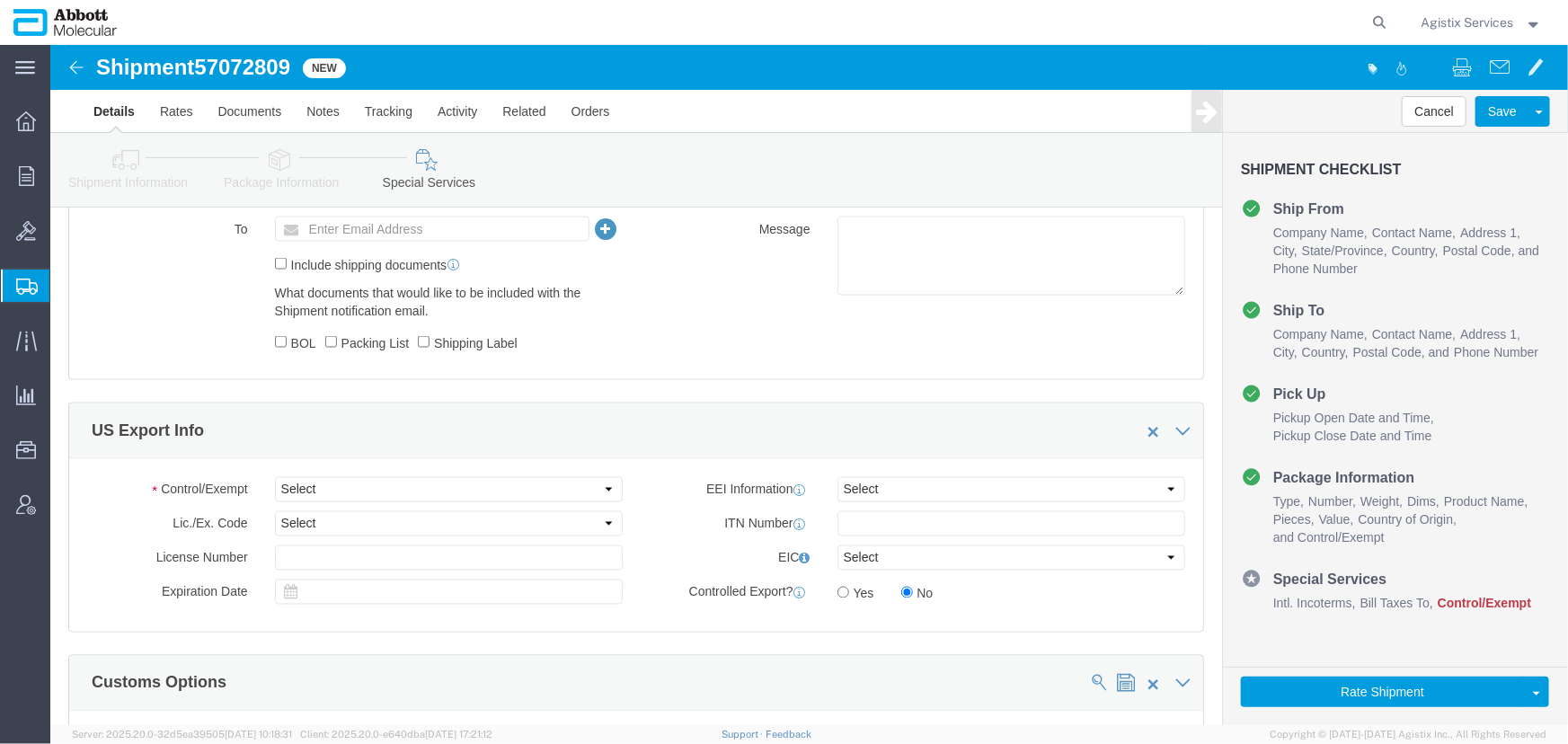
scroll to position [1306, 0]
click select "Select ATF BIS DEA EPA FDA FTR ITAR OFAC Other (OPA)"
select select "BIS"
click select "Select ATF BIS DEA EPA FDA FTR ITAR OFAC Other (OPA)"
click select "Select AGR-Agricultural APP-Computers APR-Additional Permissive Exports AVS-Air…"
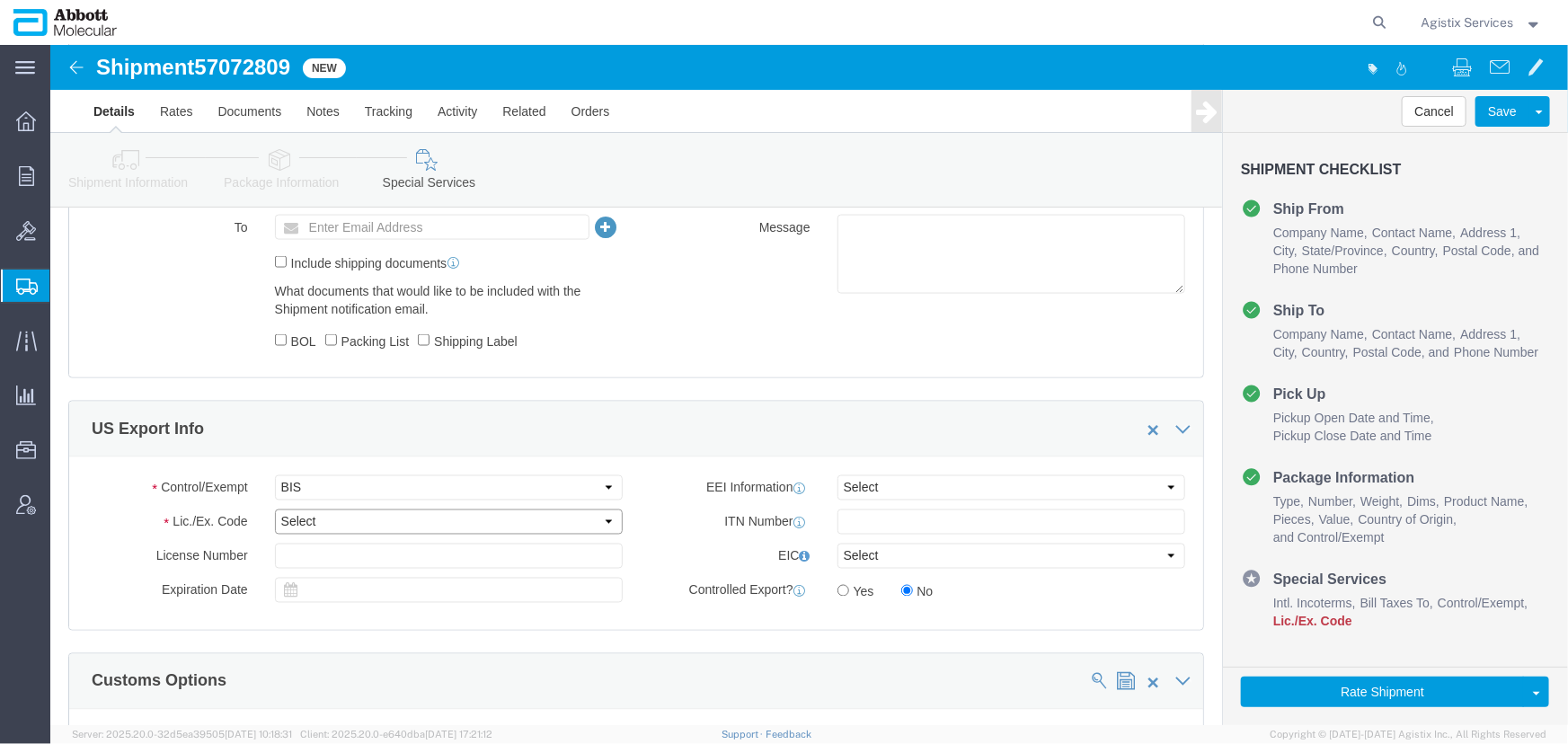
select select "NLR"
click select "Select AGR-Agricultural APP-Computers APR-Additional Permissive Exports AVS-Air…"
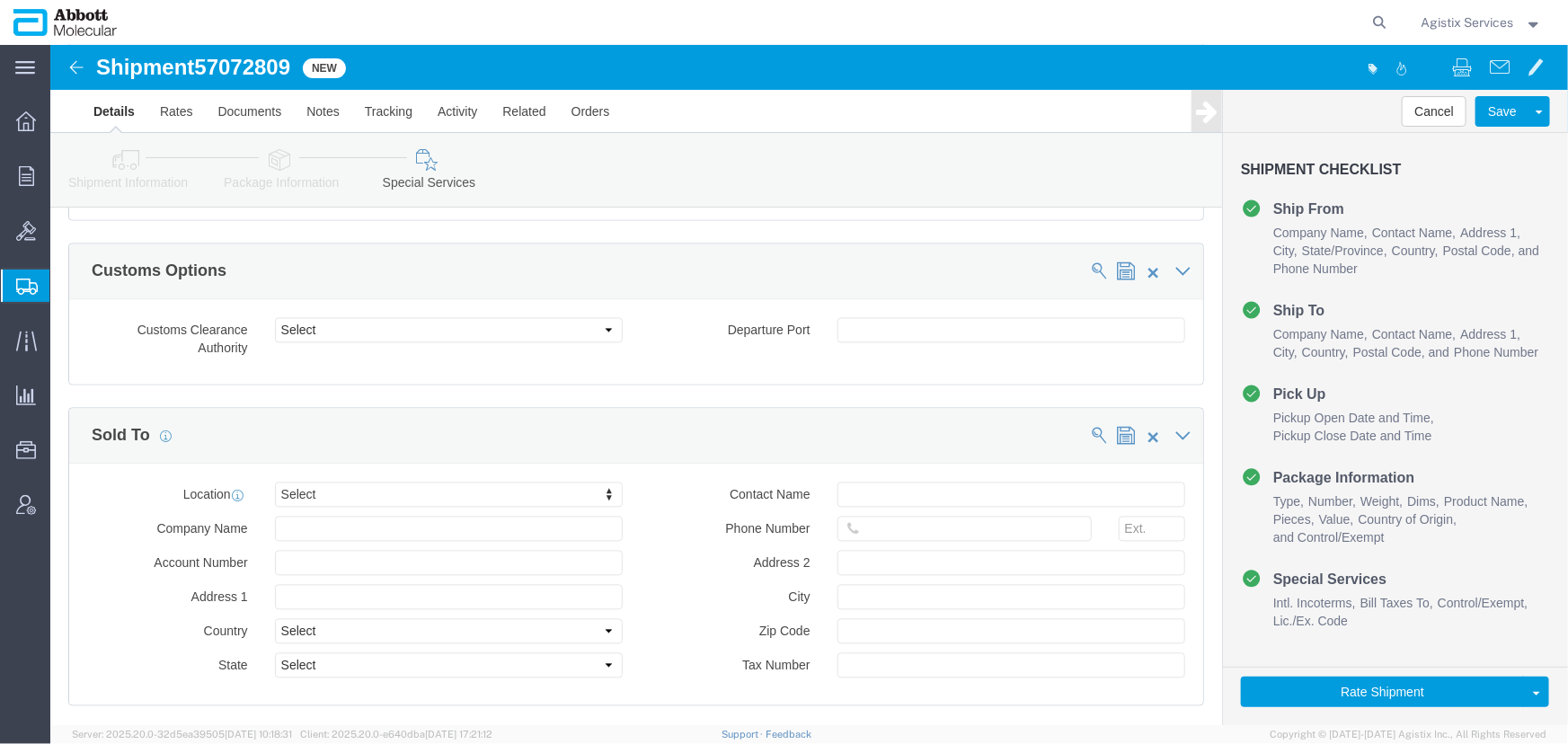
scroll to position [1715, 0]
click button "Rate Shipment"
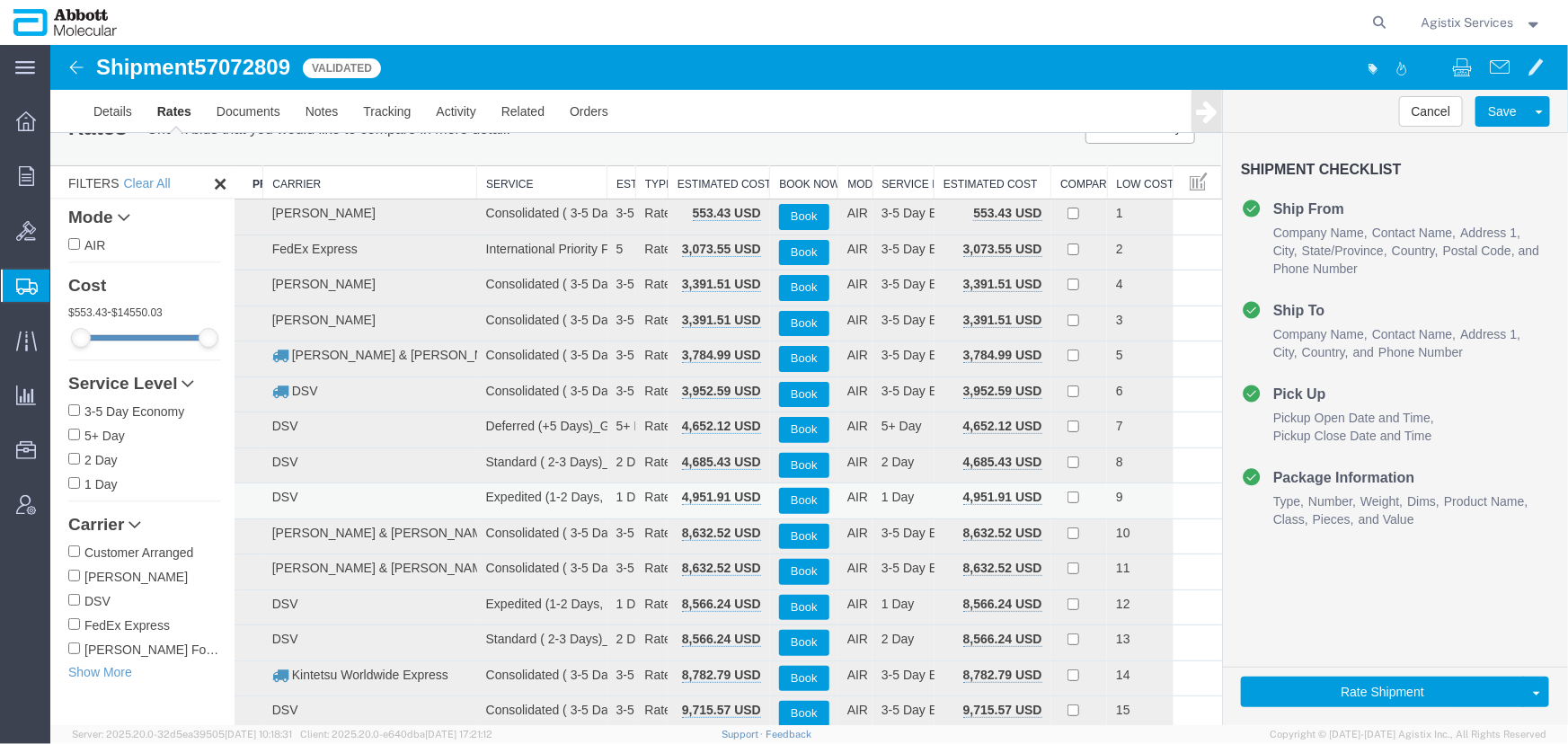
scroll to position [0, 0]
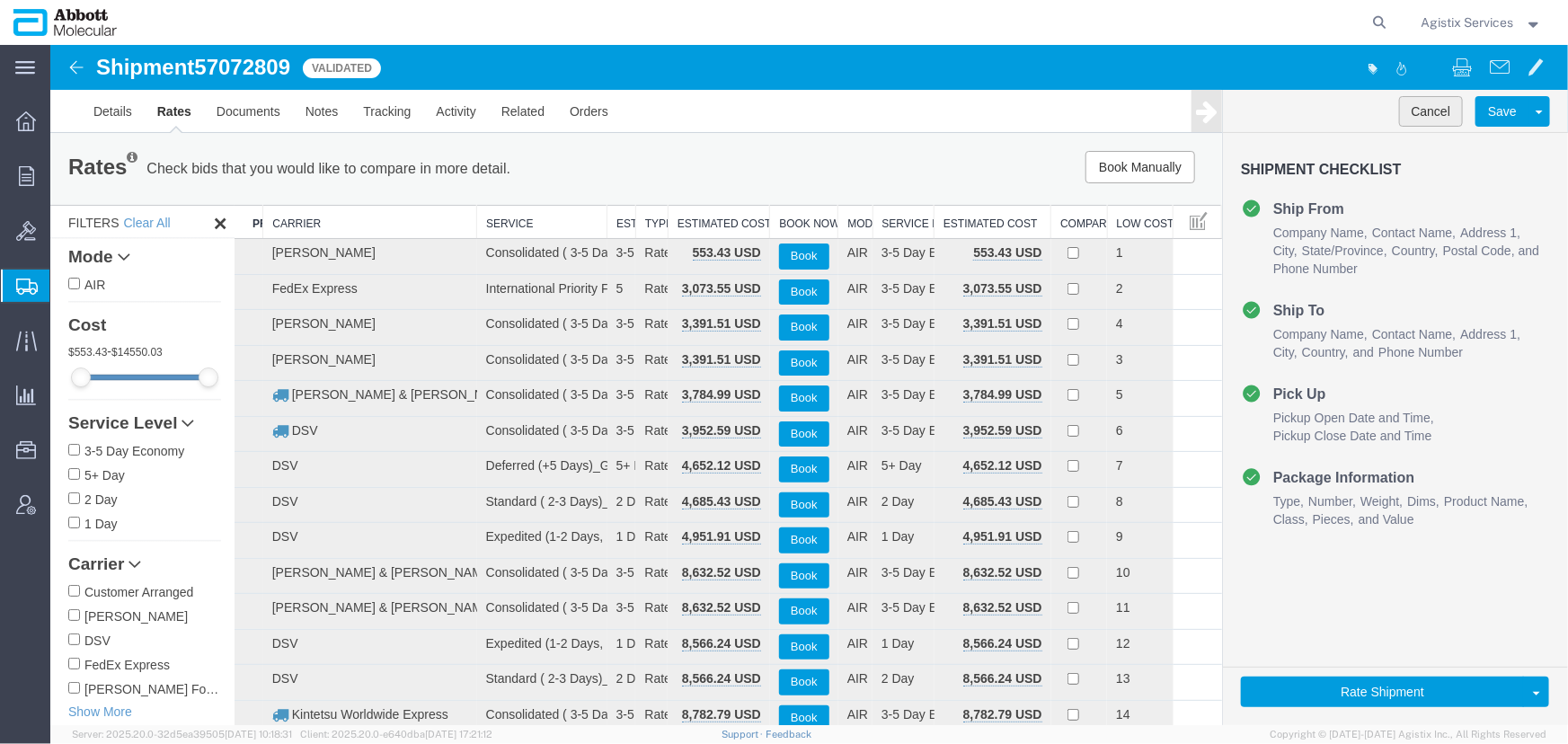
click at [1413, 109] on button "Cancel" at bounding box center [1431, 111] width 65 height 31
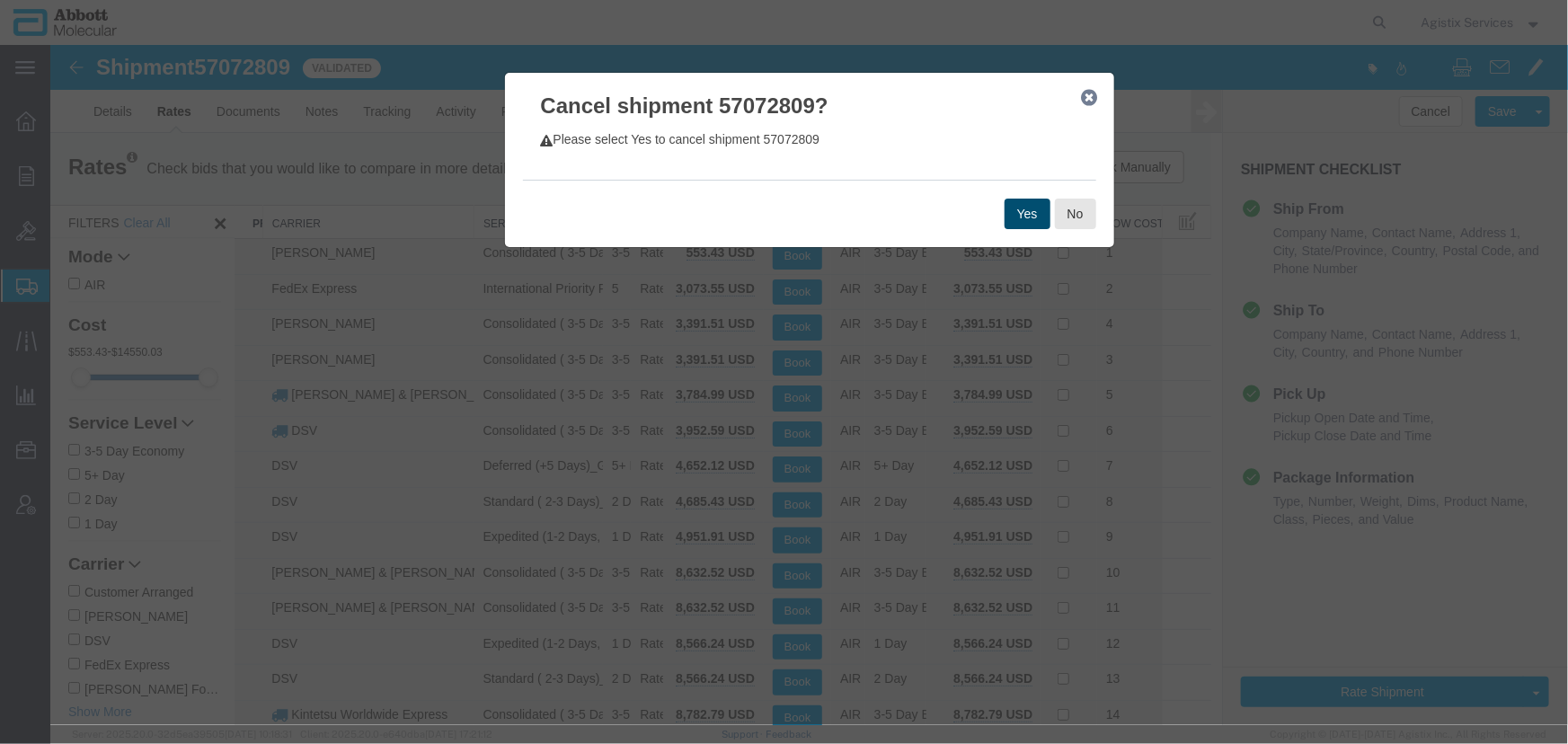
click at [1024, 209] on button "Yes" at bounding box center [1027, 213] width 46 height 31
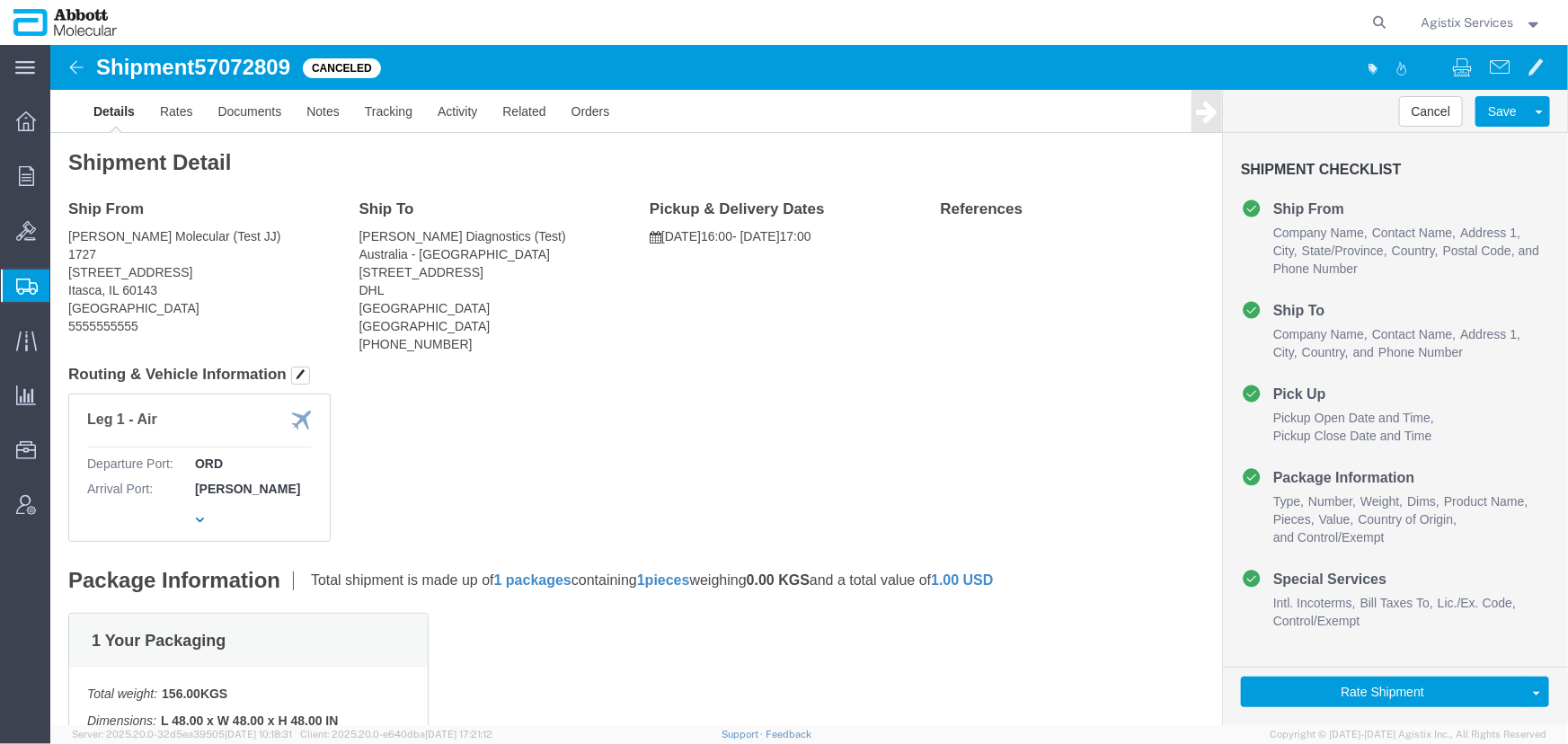
drag, startPoint x: 1446, startPoint y: 22, endPoint x: 1448, endPoint y: 42, distance: 20.1
click at [1446, 26] on span "Agistix Services" at bounding box center [1468, 22] width 93 height 20
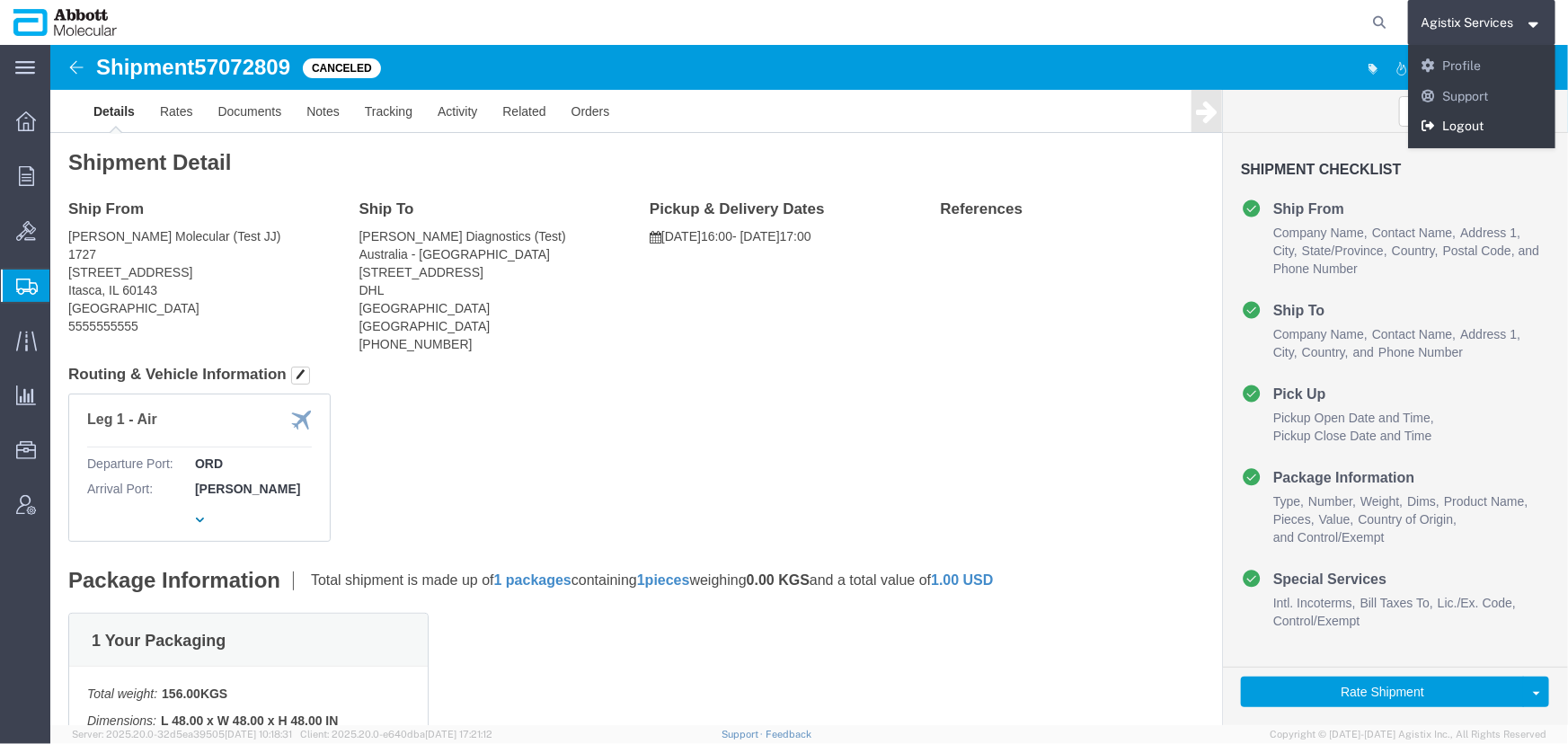
click at [1448, 126] on link "Logout" at bounding box center [1482, 126] width 148 height 31
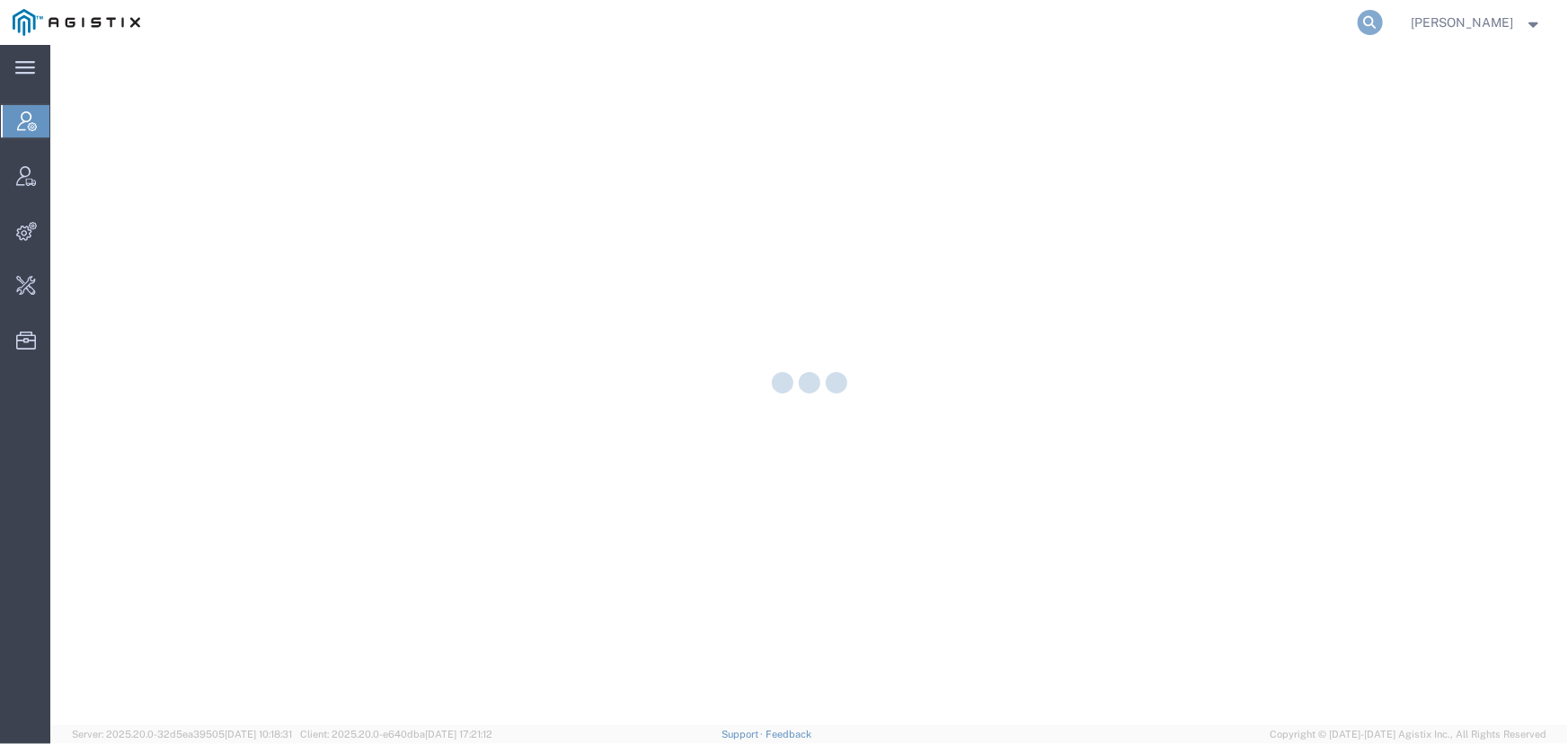
click at [1374, 18] on icon at bounding box center [1371, 22] width 25 height 25
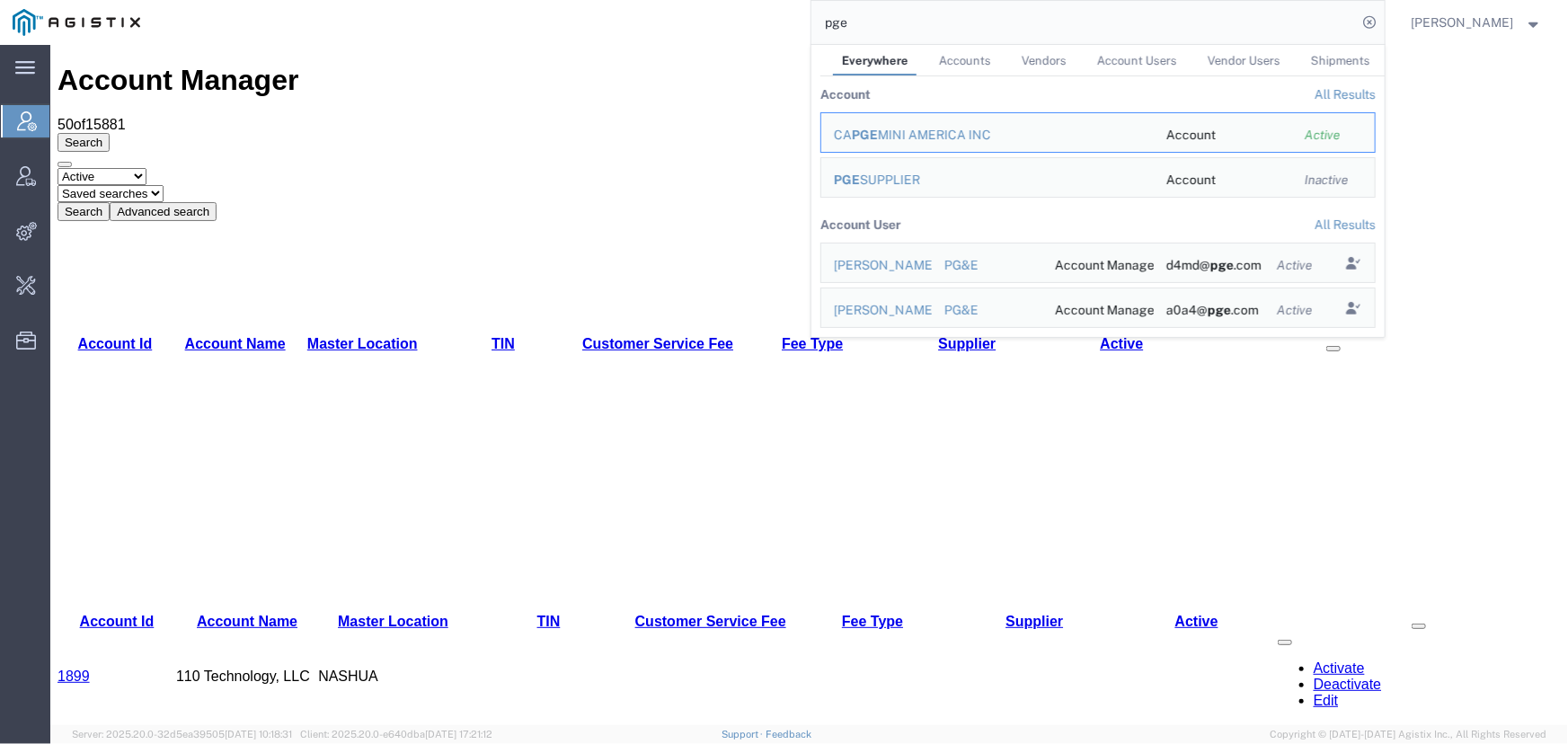
click at [831, 24] on input "pge" at bounding box center [1084, 22] width 546 height 43
click at [837, 26] on input "pge" at bounding box center [1084, 22] width 546 height 43
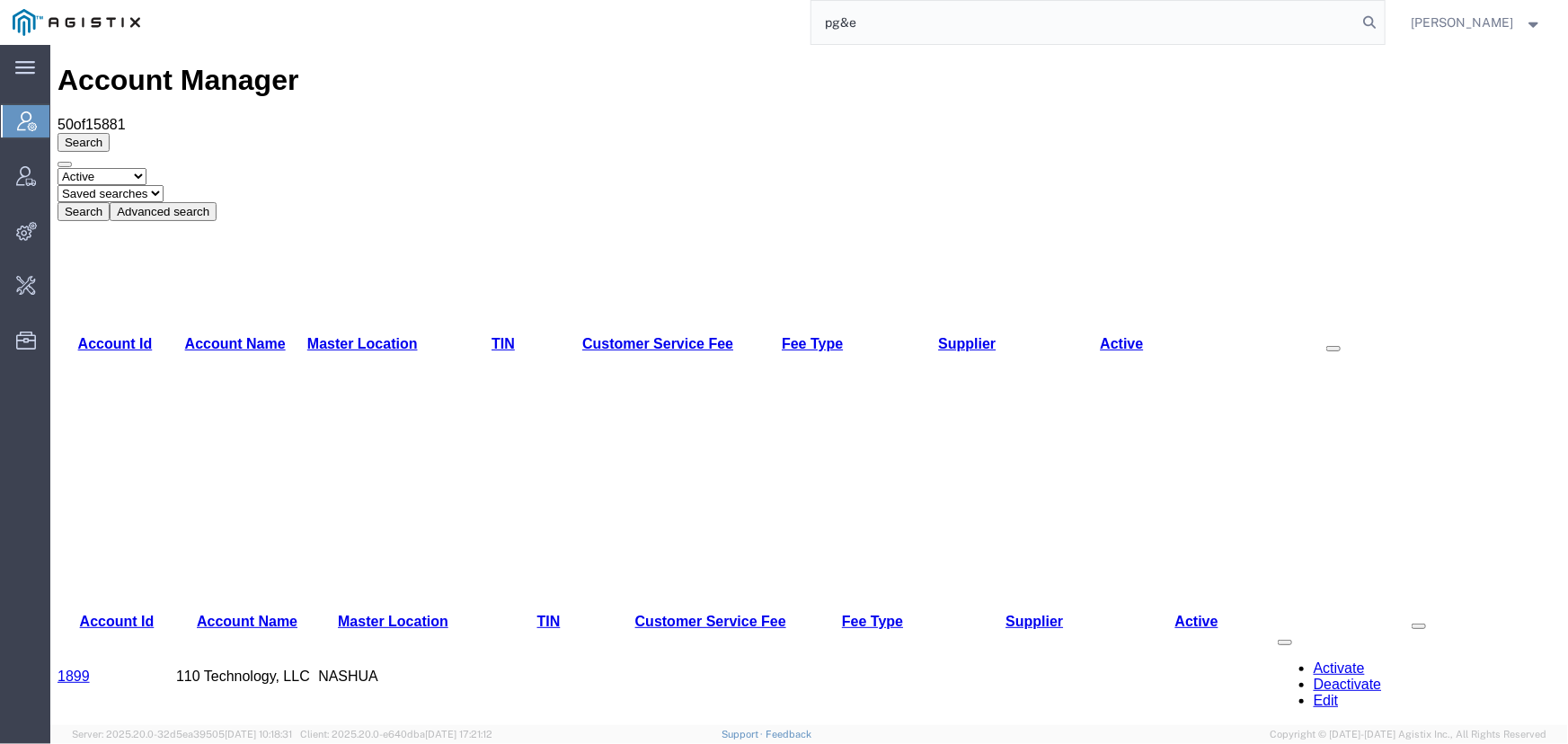
type input "pg&e"
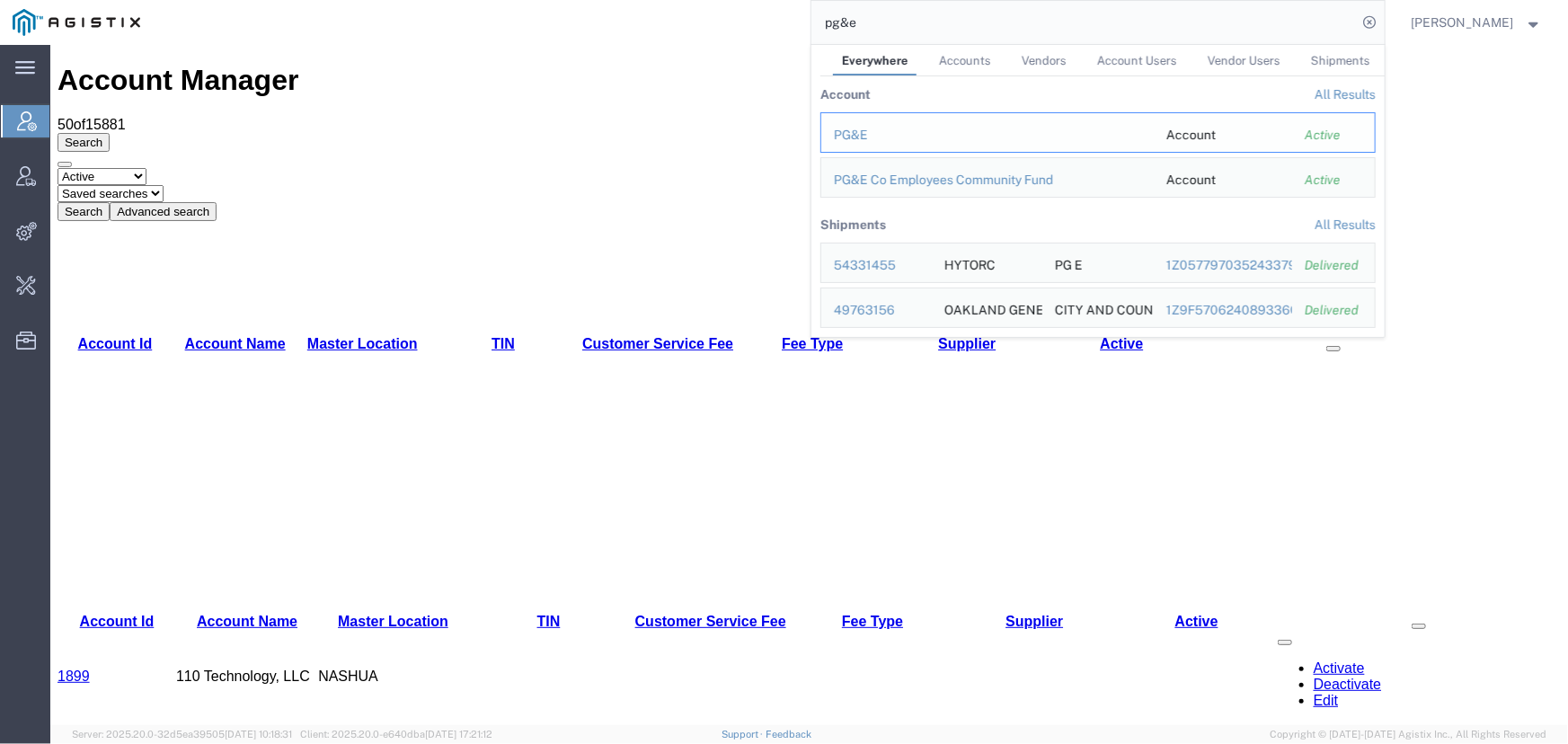
click at [851, 130] on div "PG&E" at bounding box center [987, 136] width 307 height 19
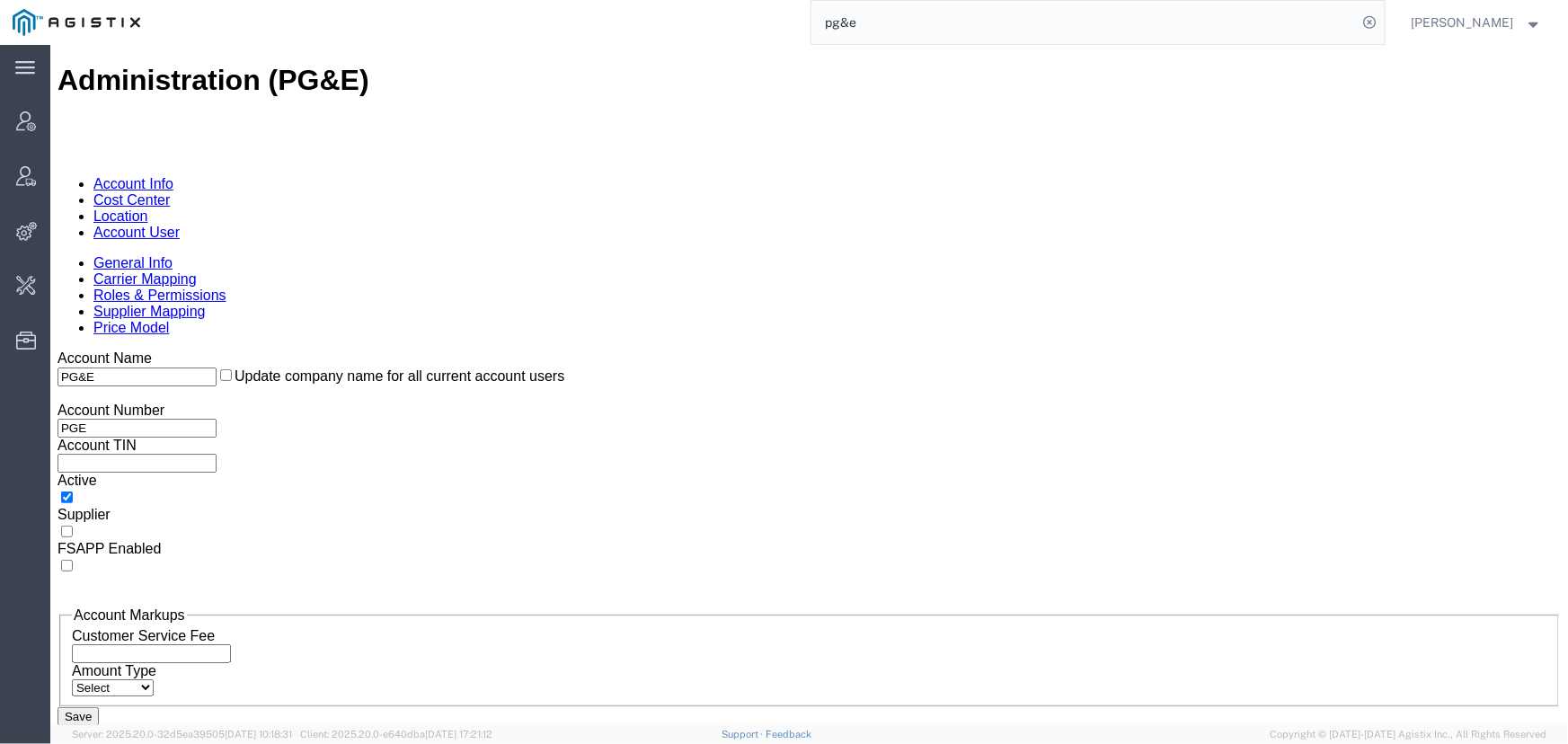
click at [179, 224] on link "Account User" at bounding box center [136, 231] width 86 height 15
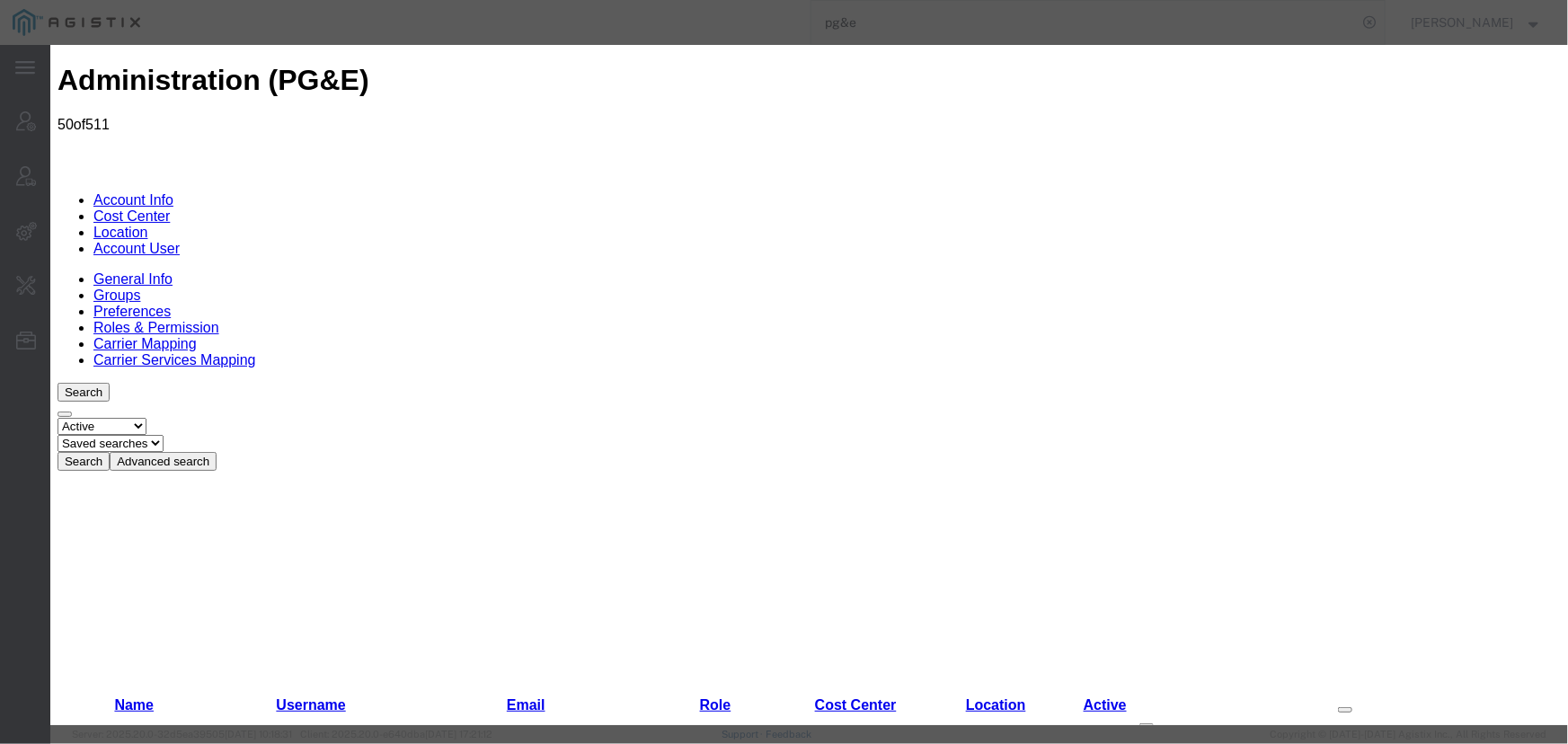
select select "COSTCENTER"
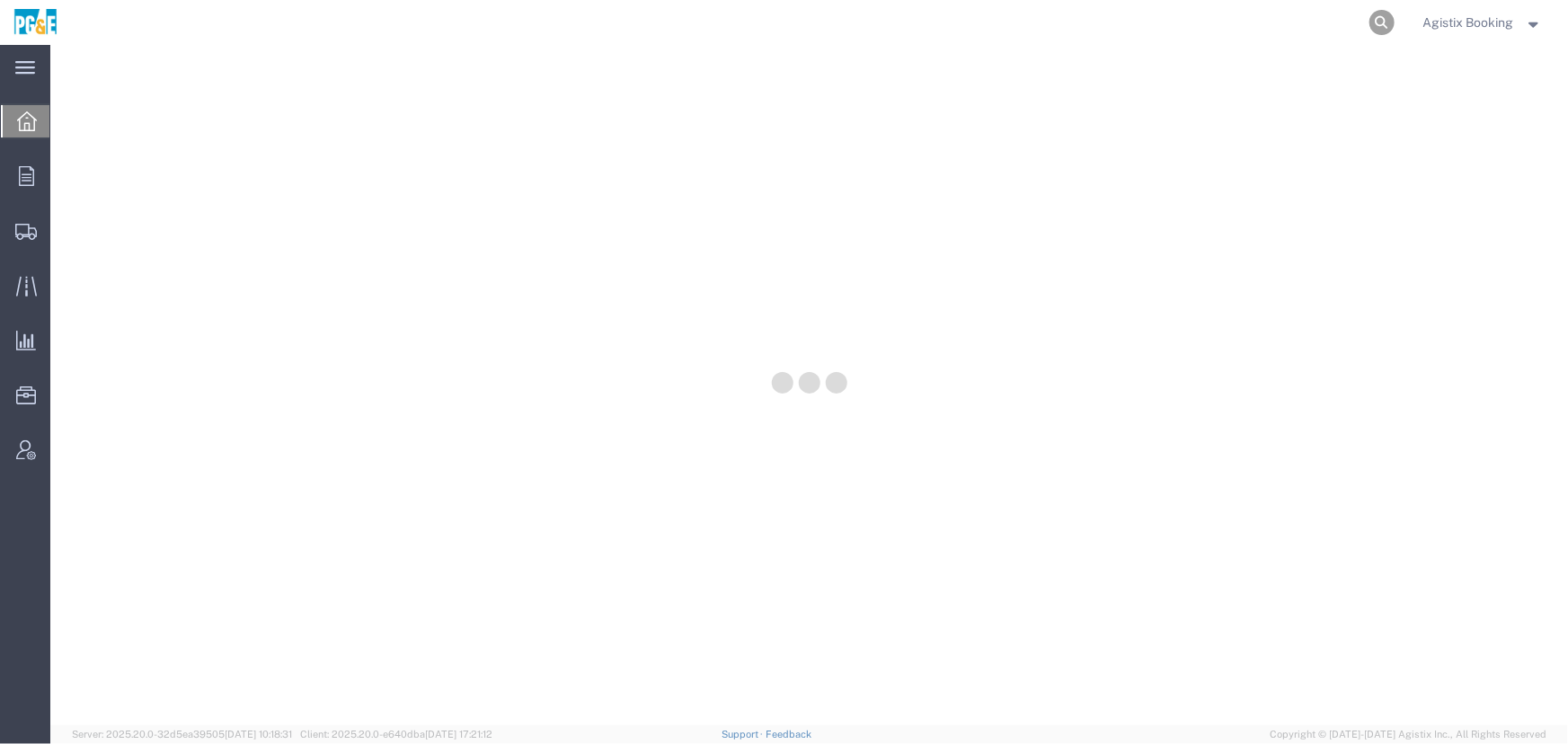
click at [1379, 23] on icon at bounding box center [1382, 22] width 25 height 25
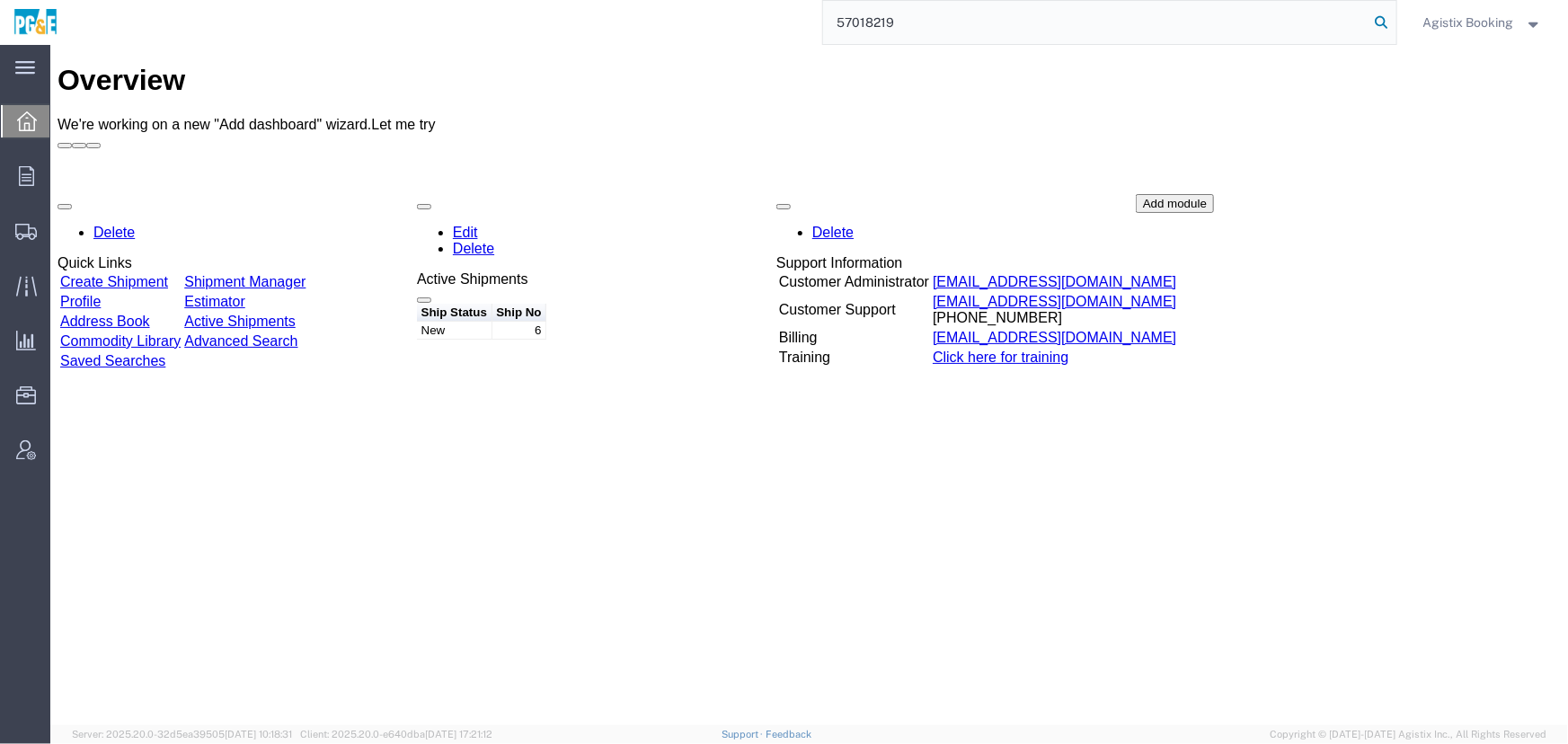
type input "57018219"
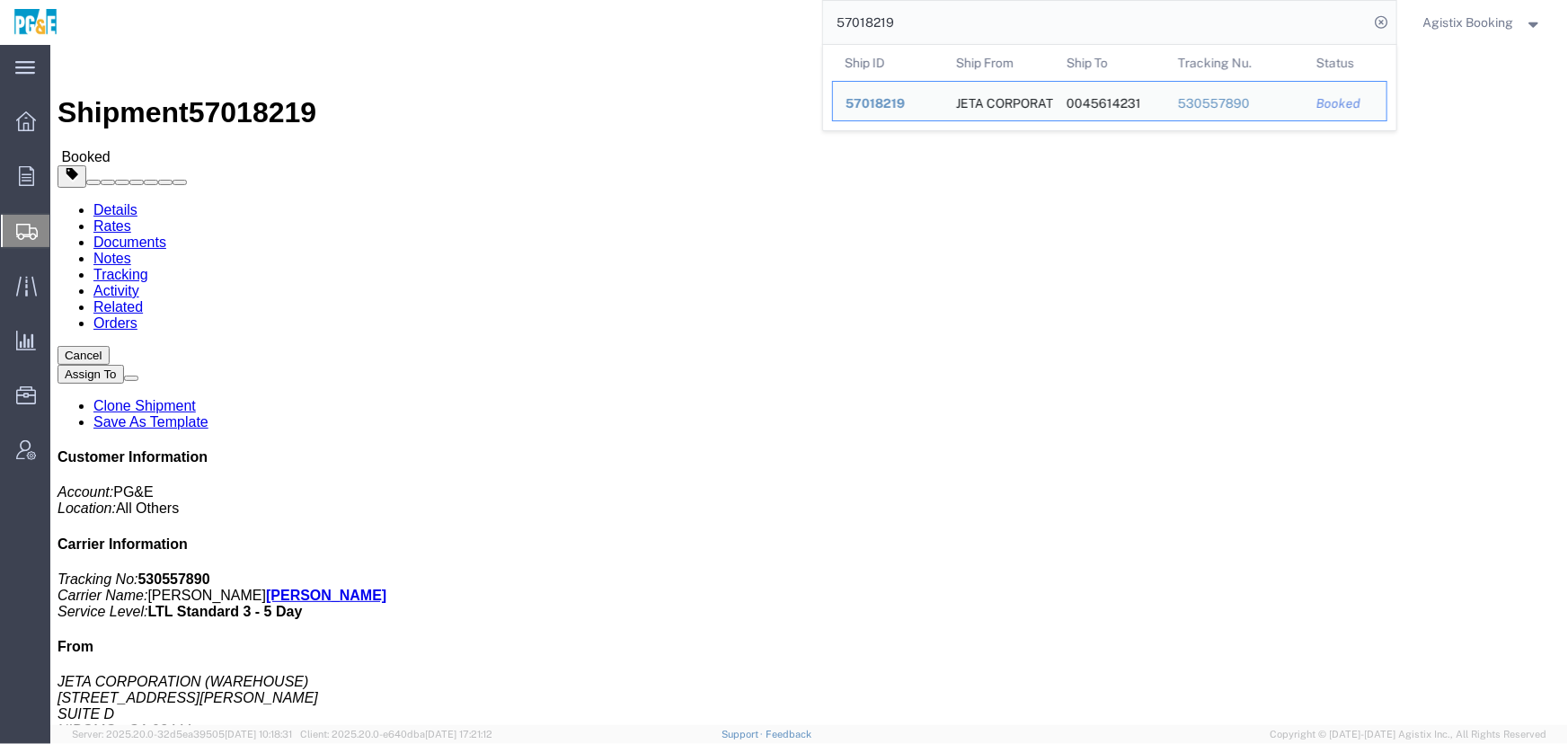
click button "Cancel"
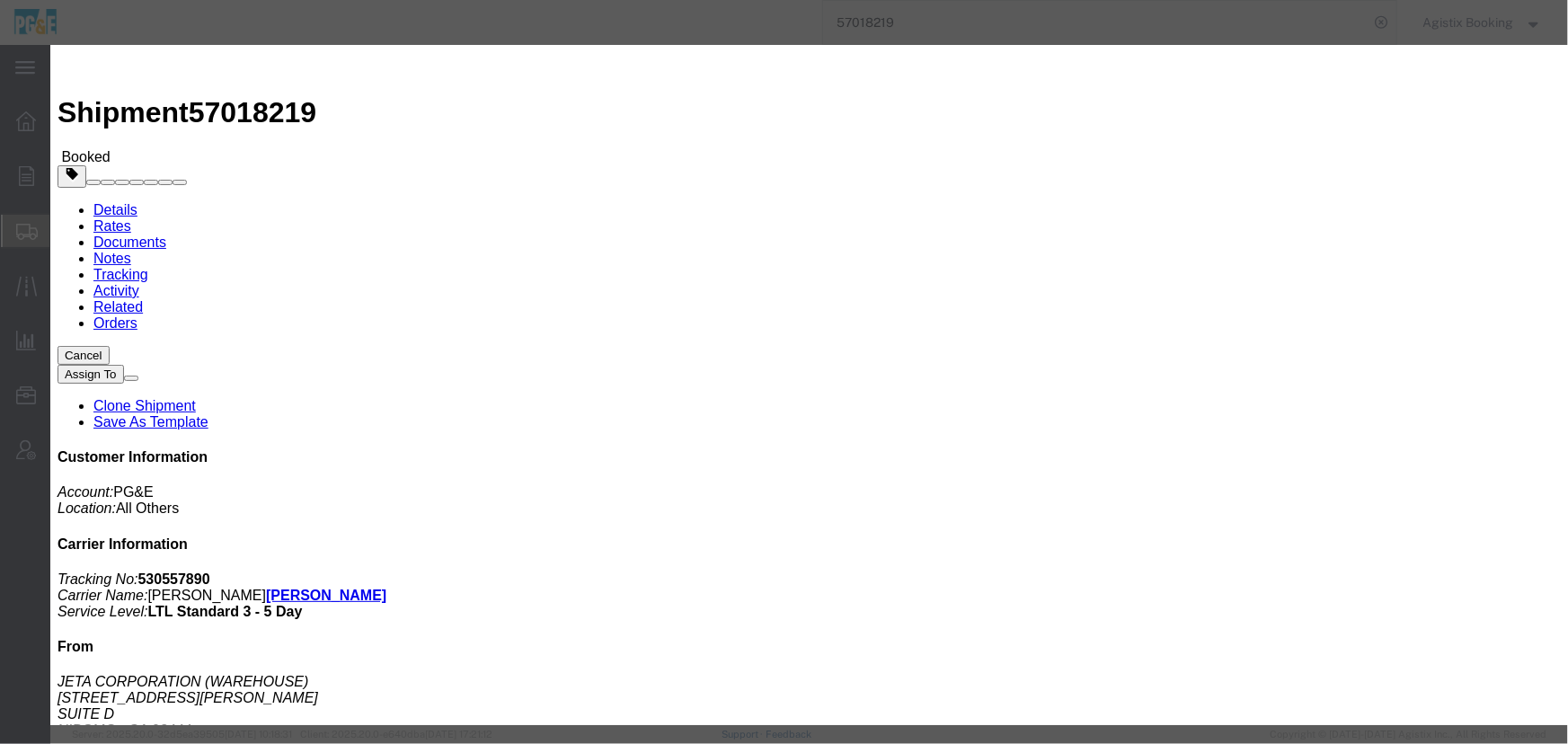
click button "Yes"
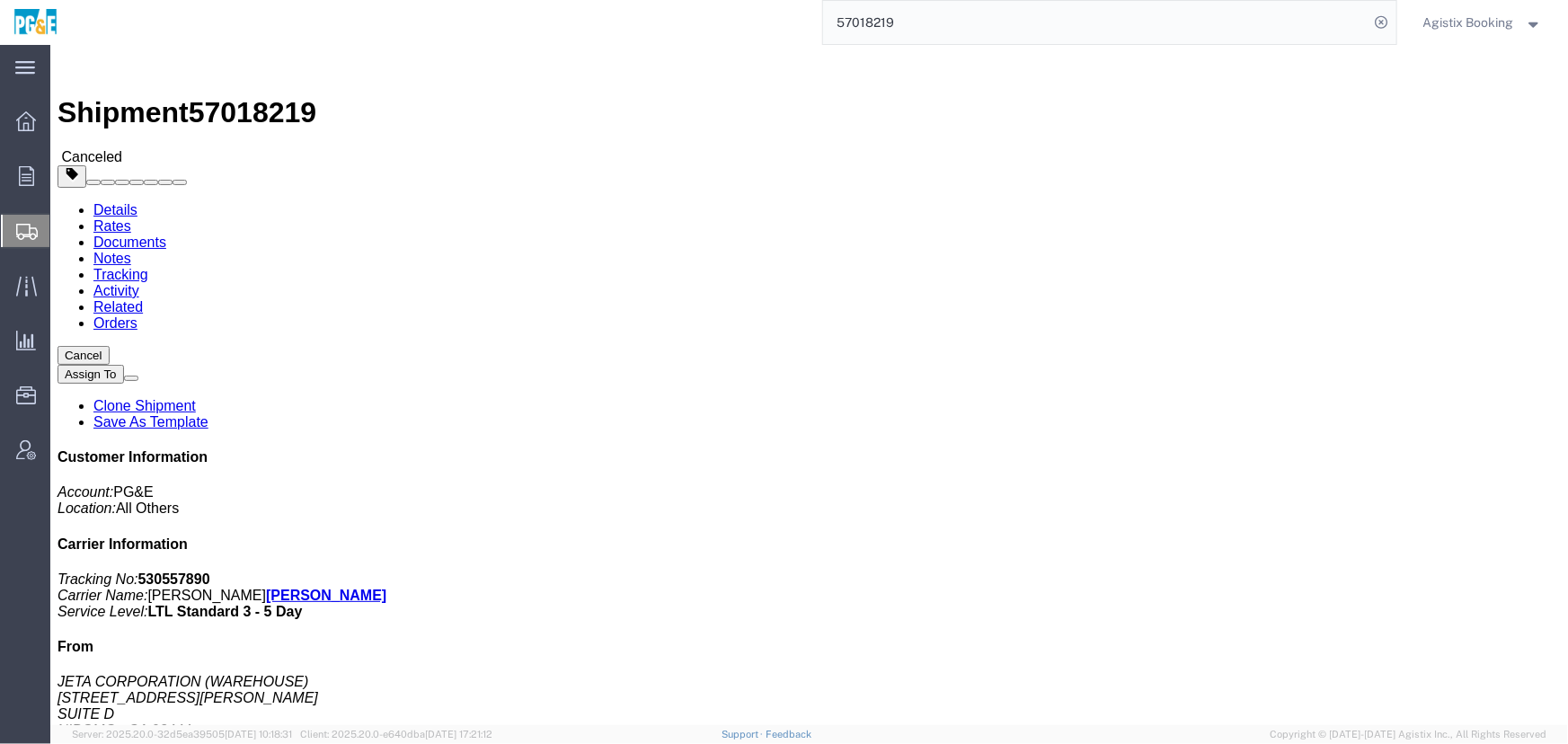
click link "Notes"
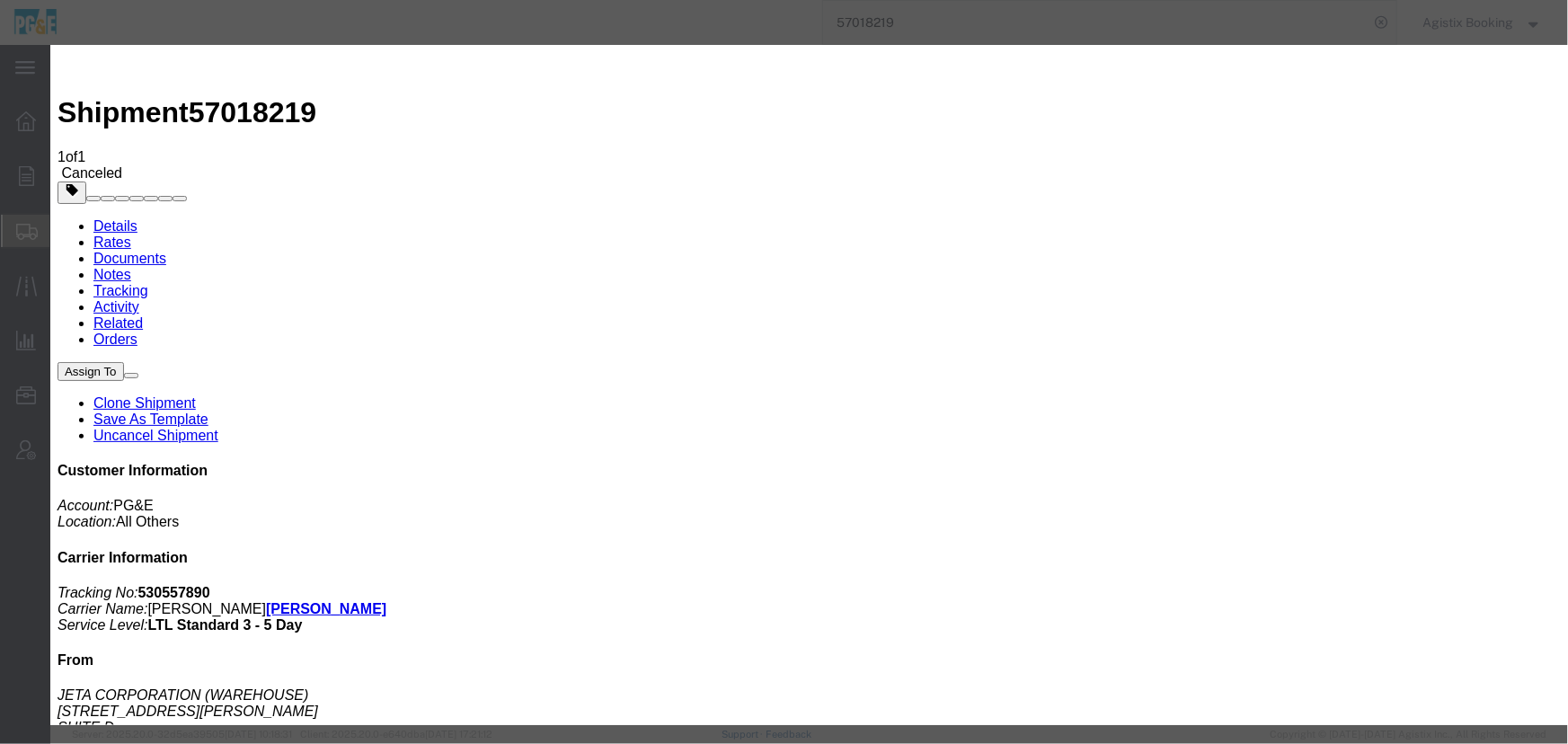
select select "SHIPMENT_NOTES"
select select "PUBLIC"
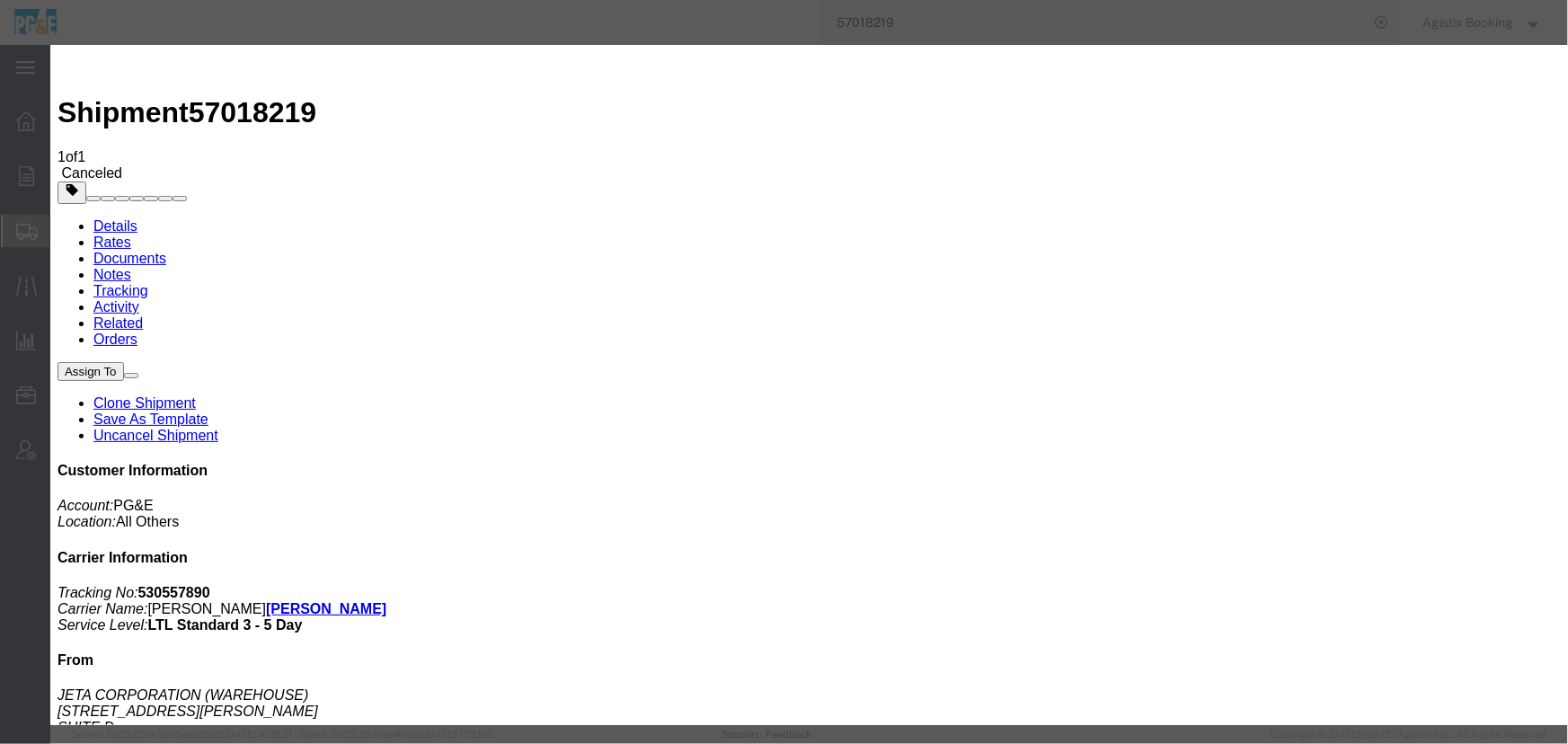
type textarea "Canceled per User Nathan Hall at 2:28 pm on 10/8/25 and confirmed by Dan Whitem…"
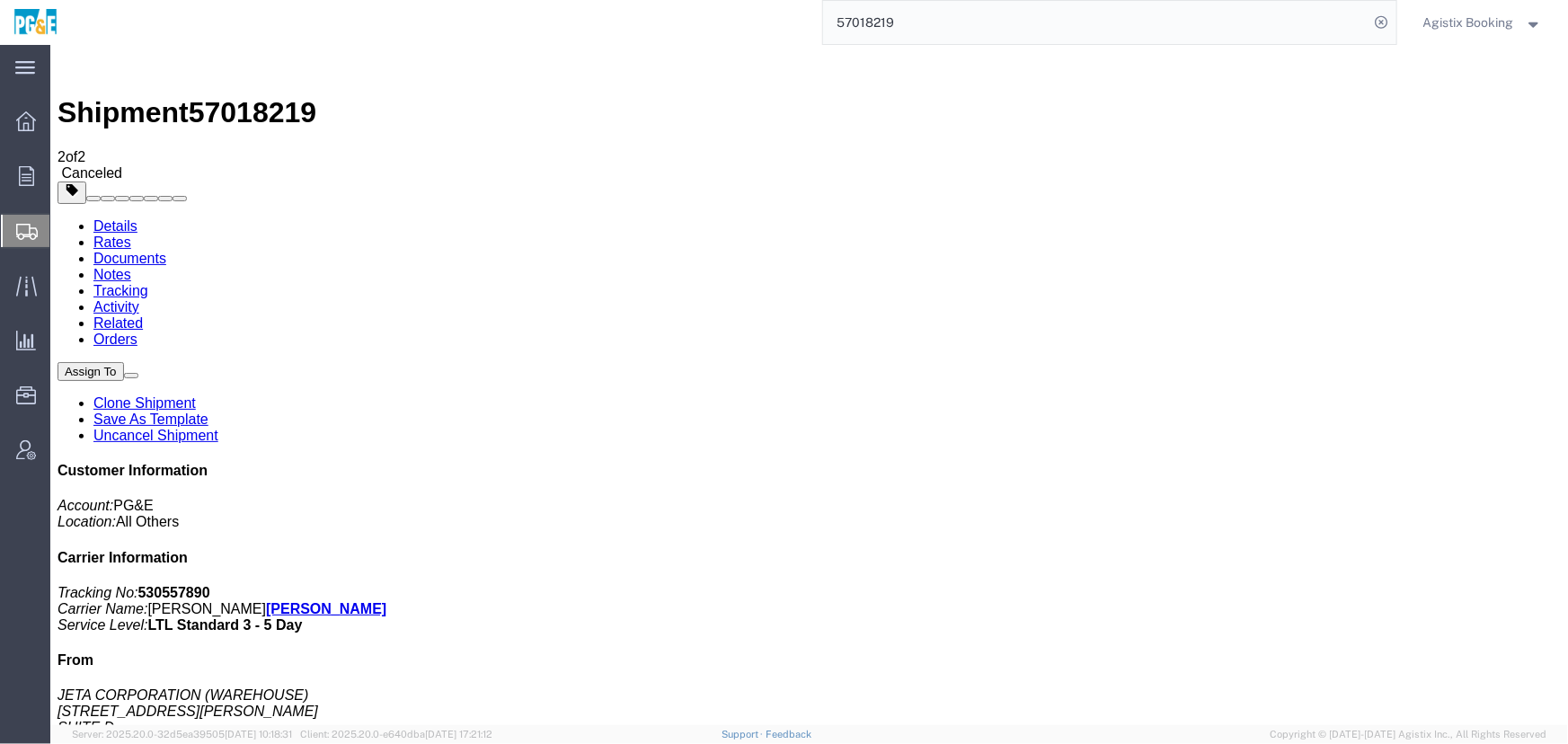
click at [1473, 28] on span "Agistix Booking" at bounding box center [1469, 22] width 91 height 20
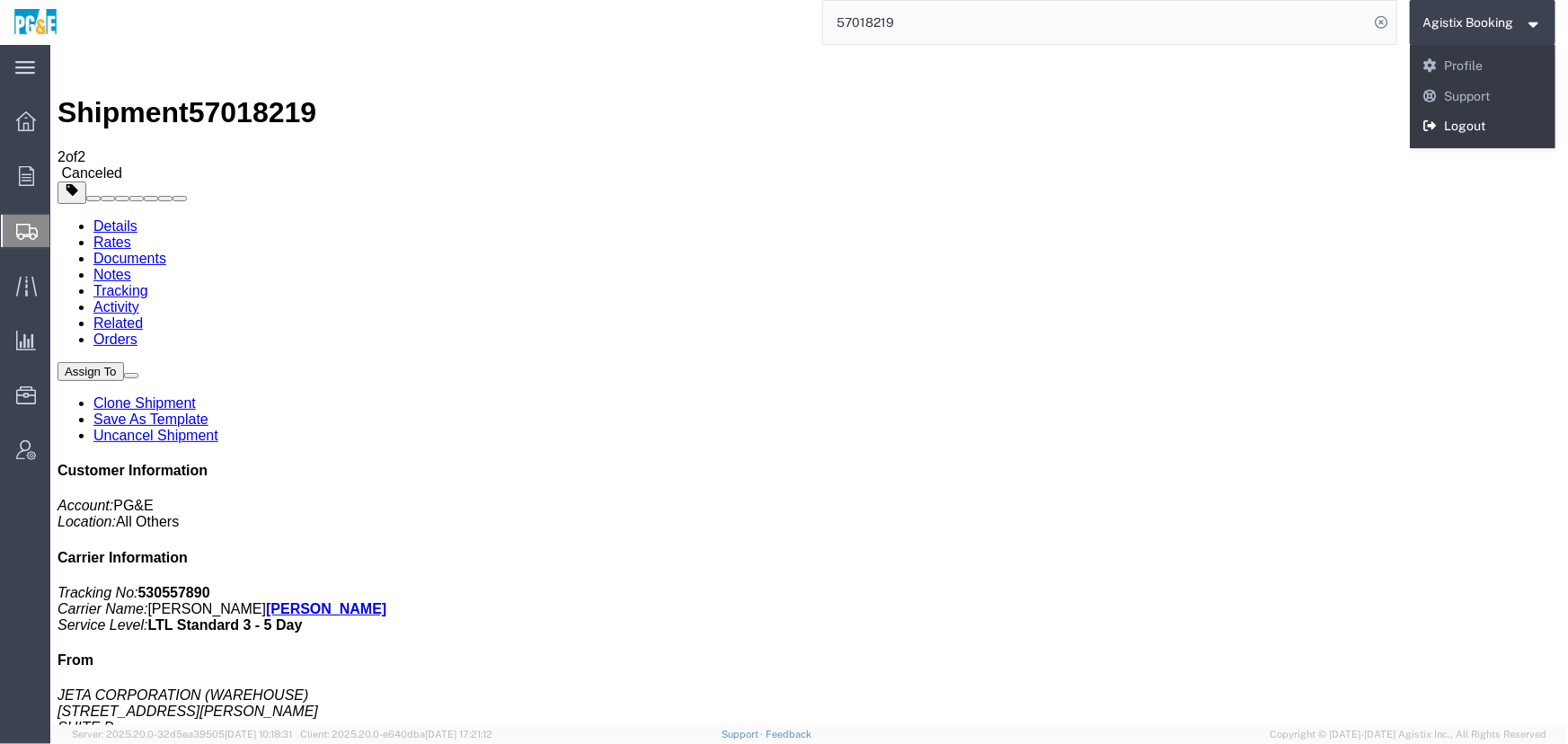
click at [1459, 131] on link "Logout" at bounding box center [1483, 126] width 146 height 31
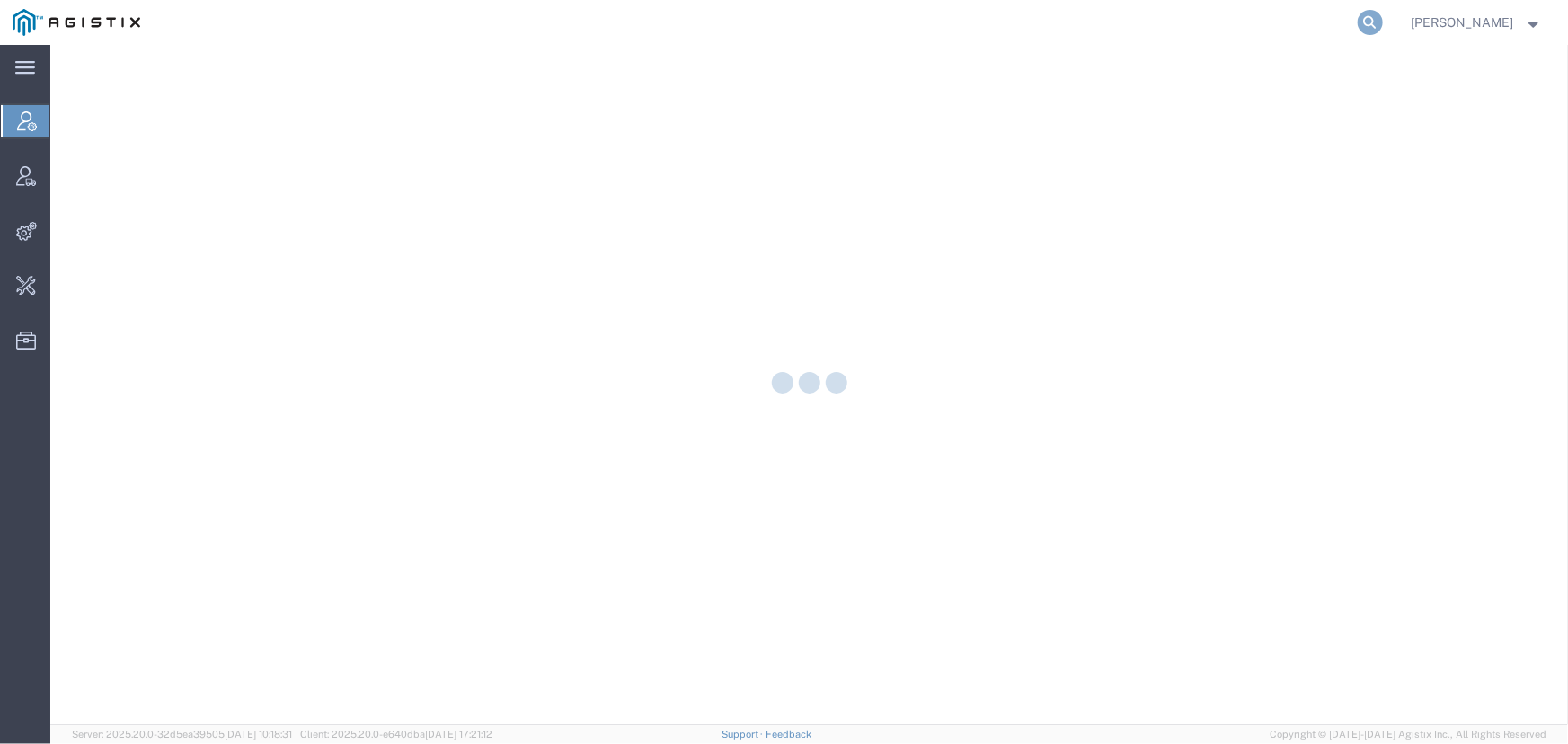
click at [1371, 23] on icon at bounding box center [1371, 22] width 25 height 25
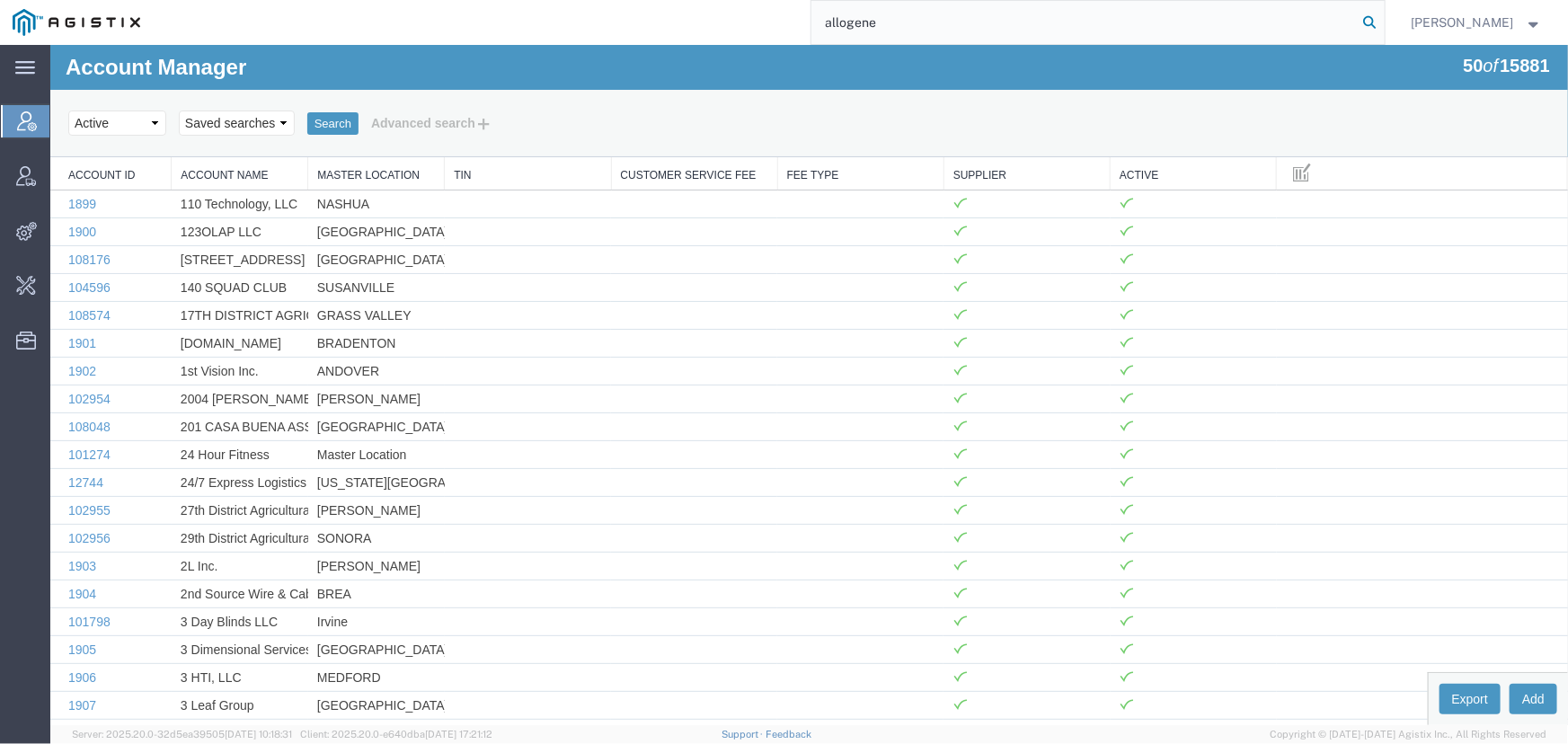
type input "allogene"
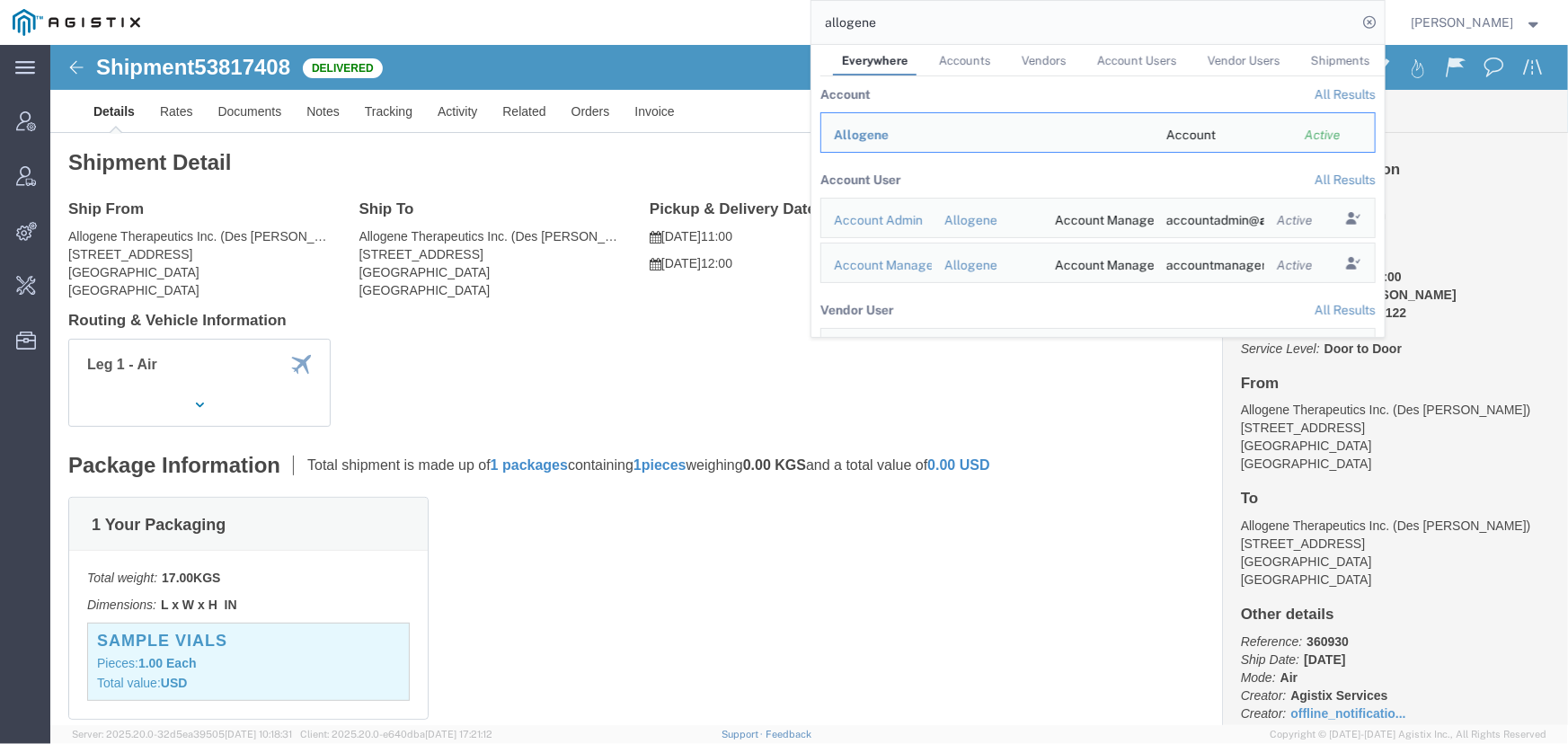
click at [897, 29] on input "allogene" at bounding box center [1084, 22] width 546 height 43
click at [863, 141] on span "Allogene" at bounding box center [861, 134] width 55 height 14
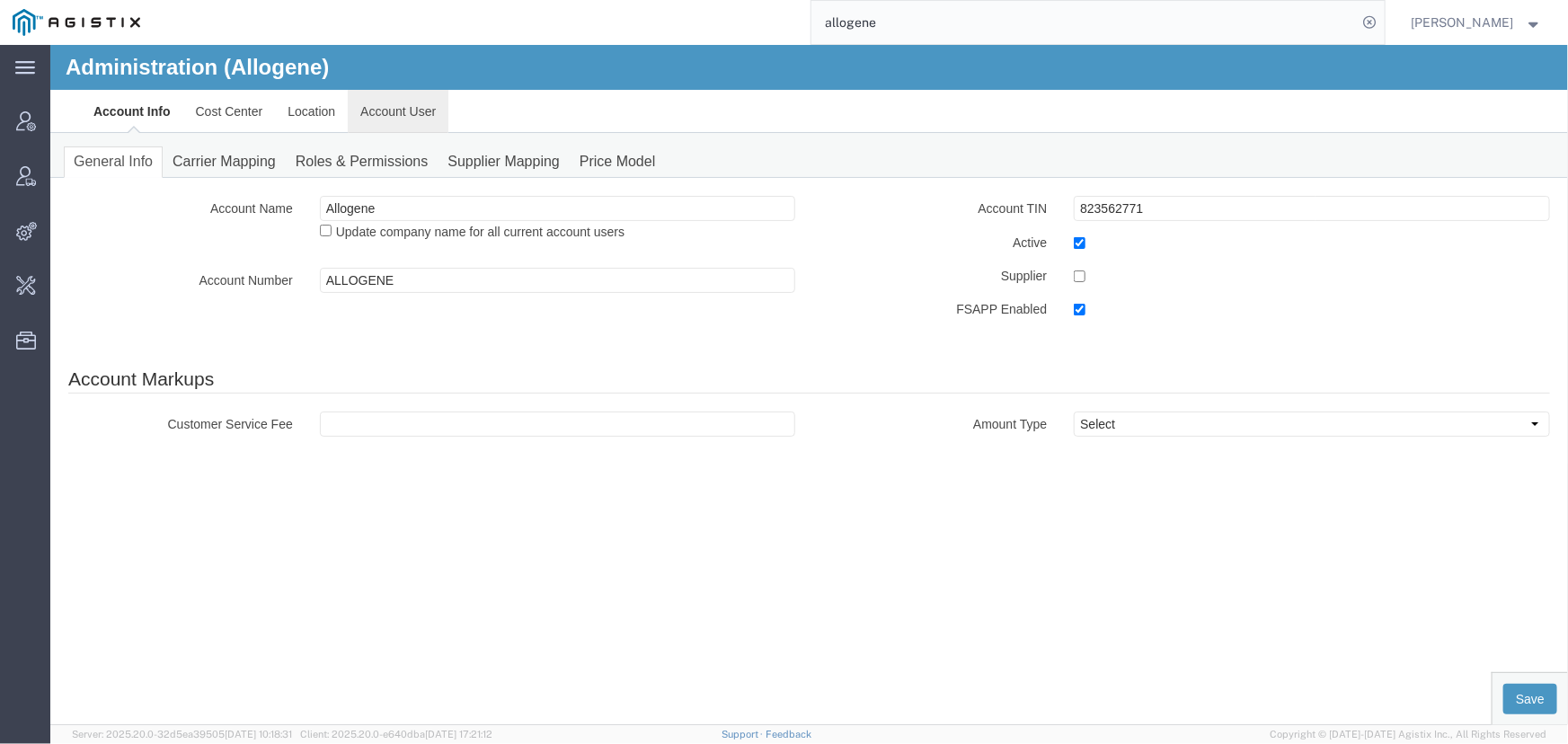
click at [393, 98] on link "Account User" at bounding box center [397, 110] width 100 height 43
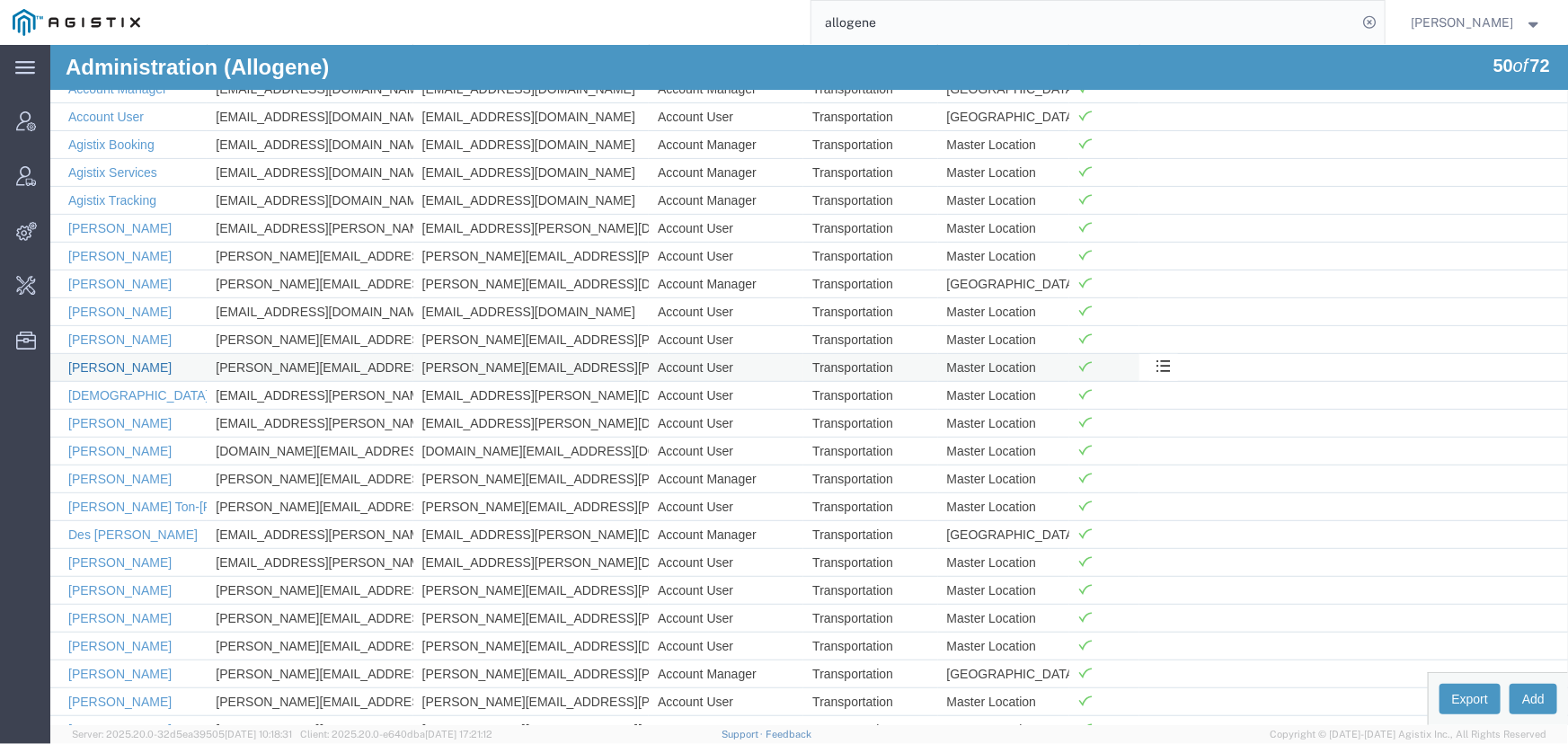
scroll to position [245, 0]
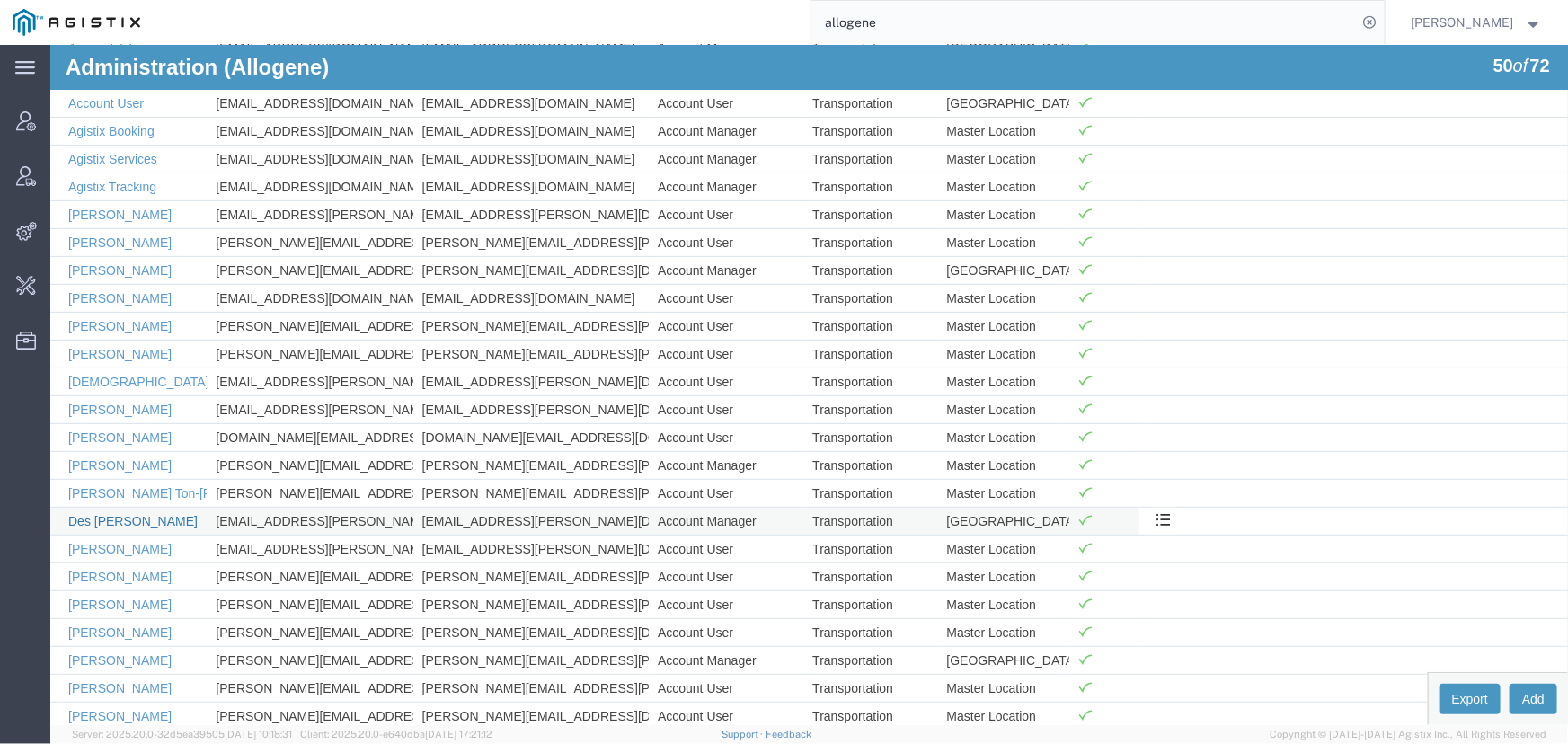
click at [114, 514] on link "Des [PERSON_NAME]" at bounding box center [131, 519] width 129 height 14
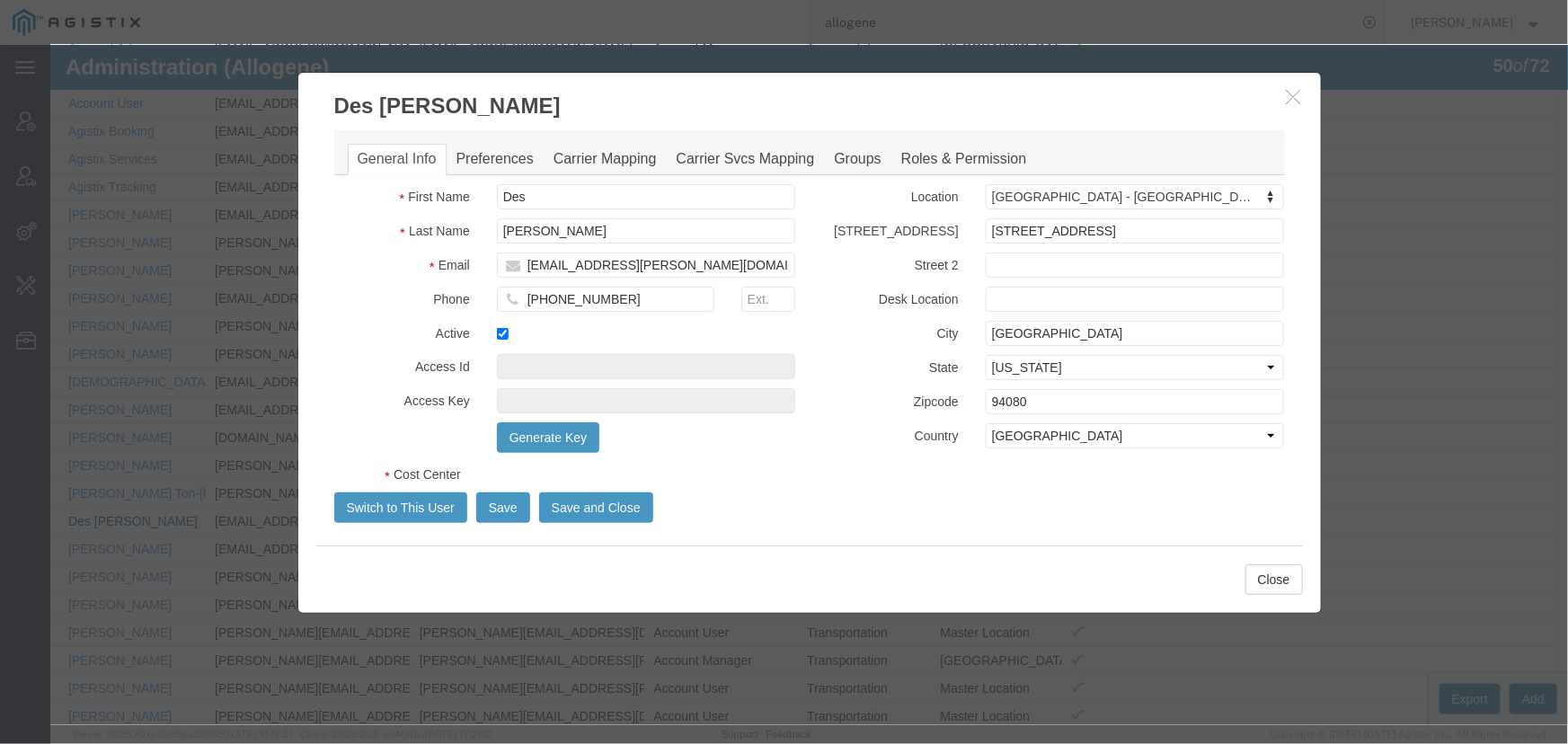
select select "COSTCENTER"
select select "65131"
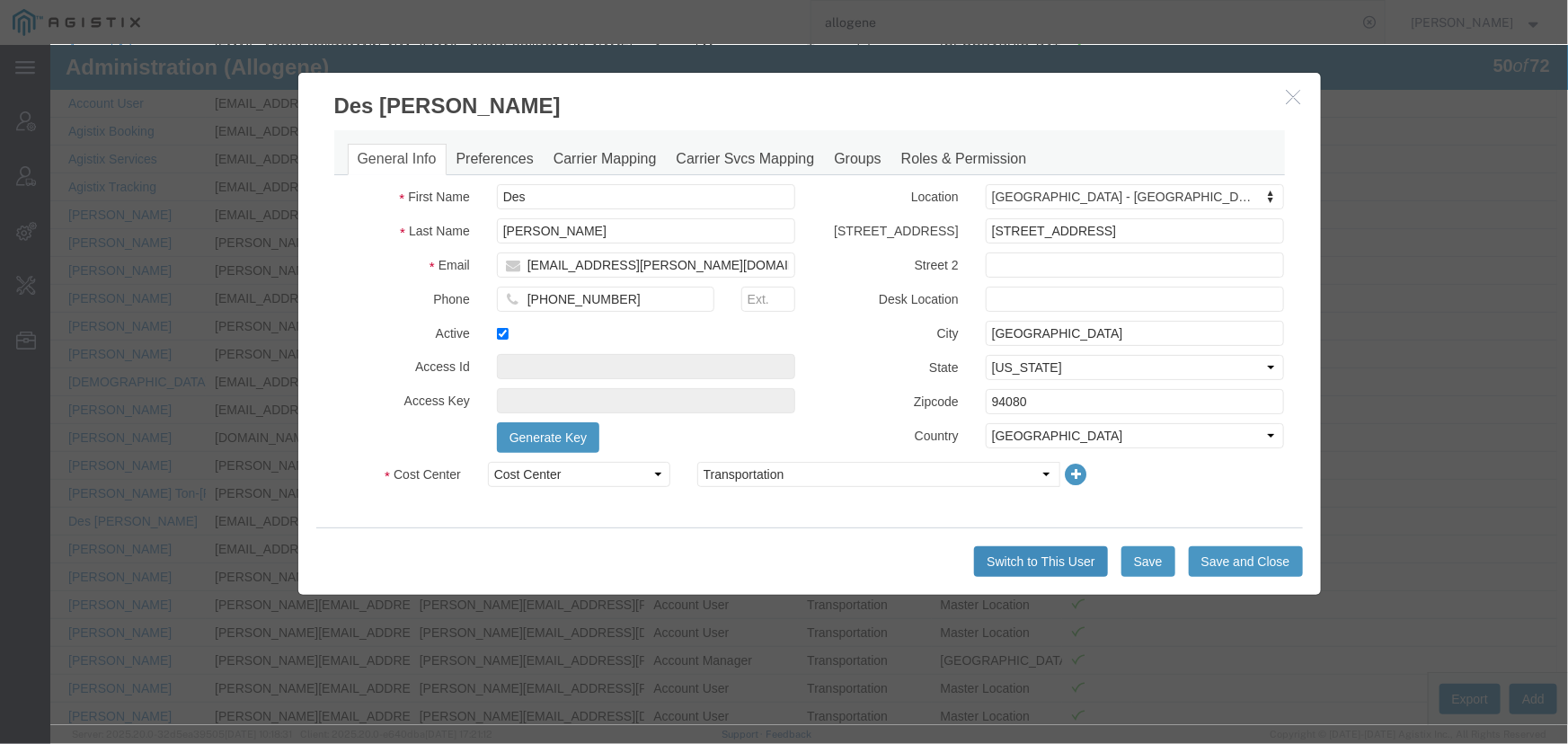
click at [1045, 563] on button "Switch to This User" at bounding box center [1039, 560] width 133 height 31
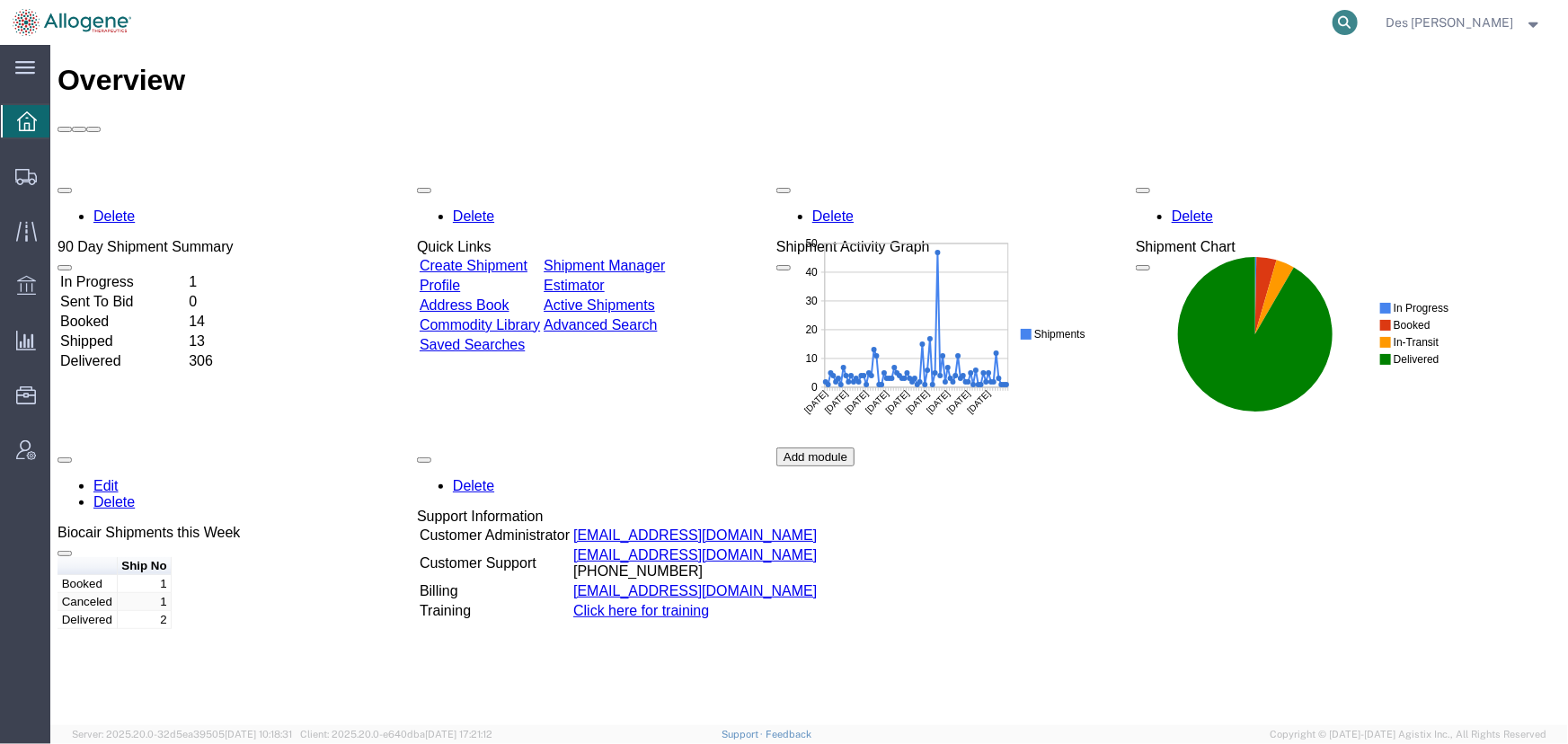
click at [1358, 19] on icon at bounding box center [1345, 22] width 25 height 25
type input "57066444"
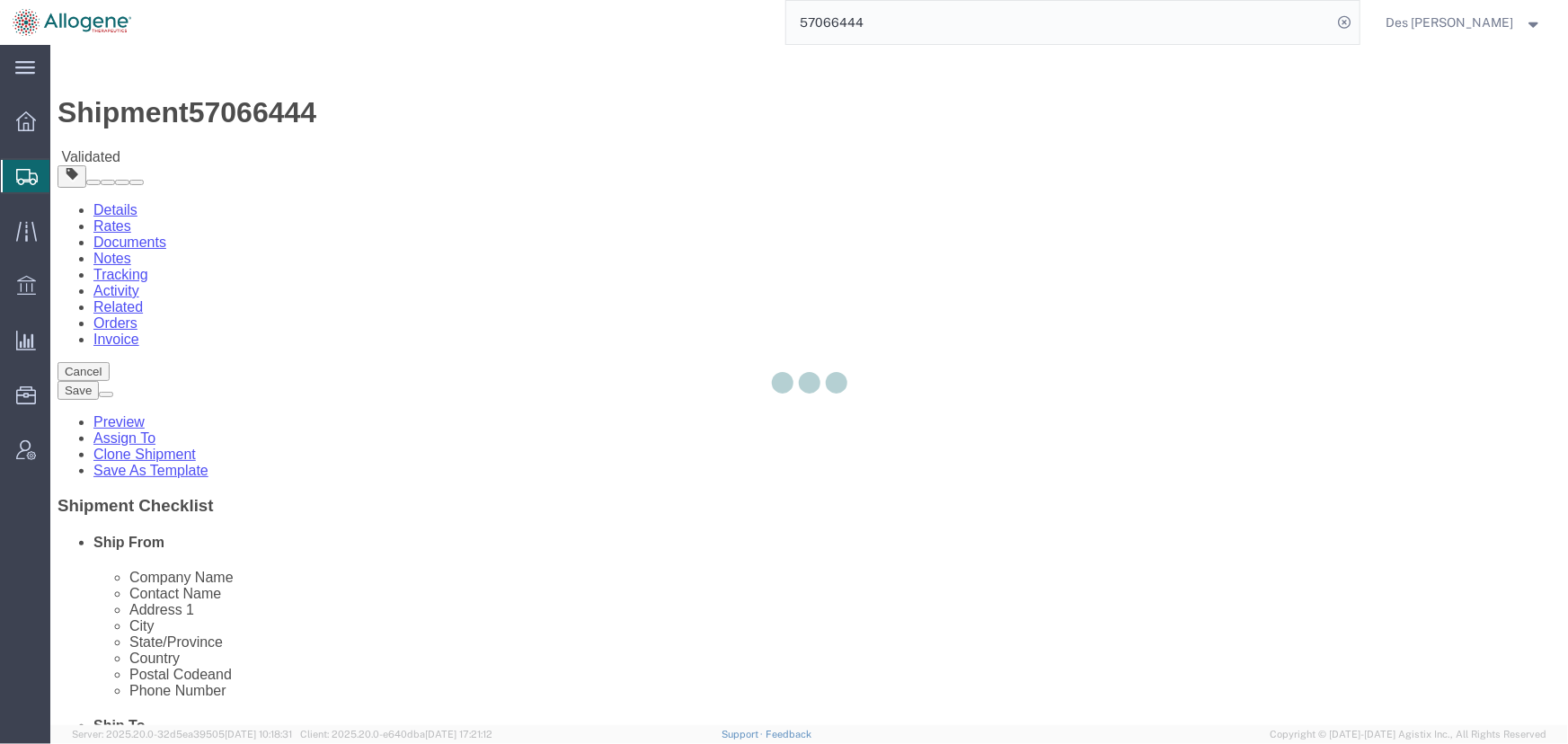
select select "52632"
select select
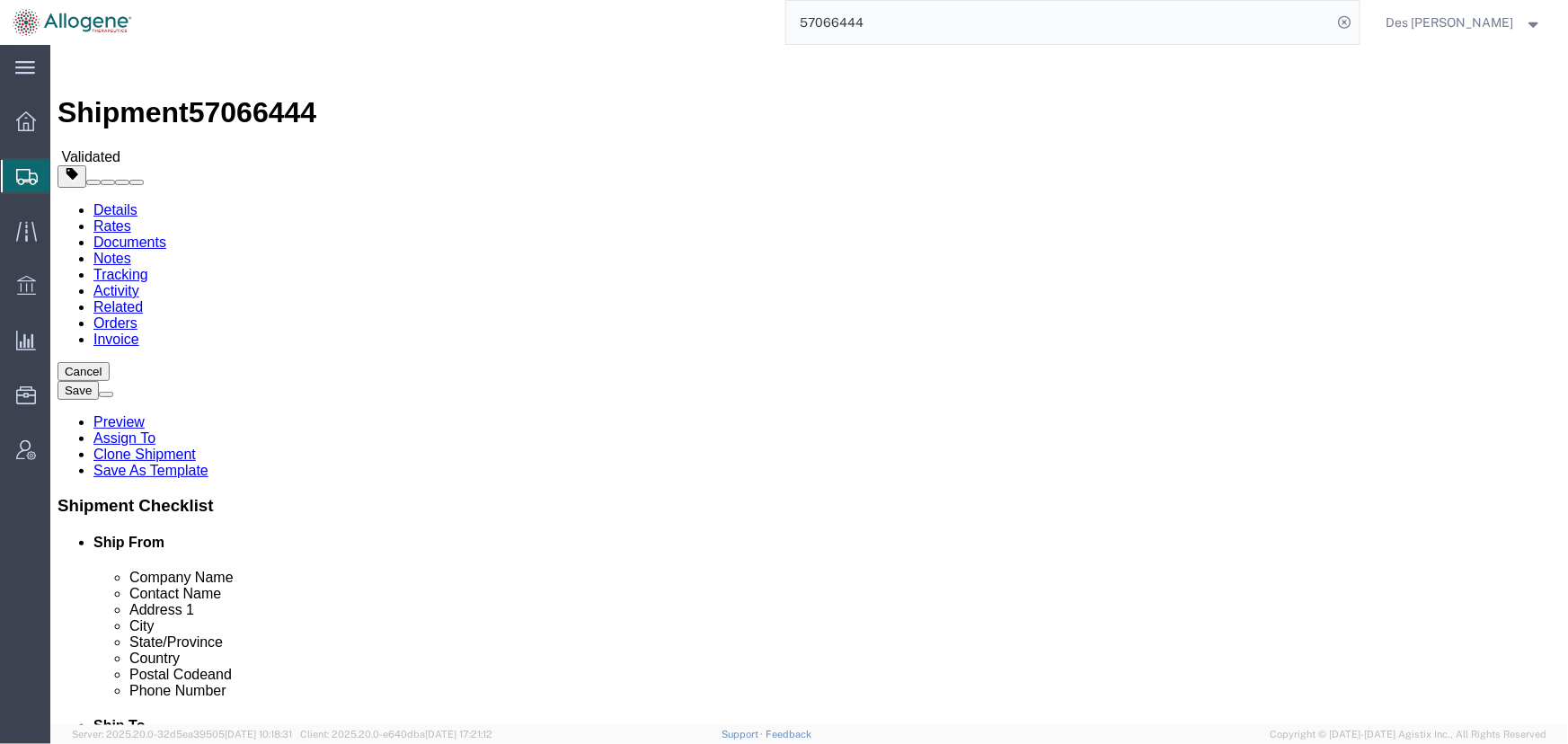
click button "Rate Shipment"
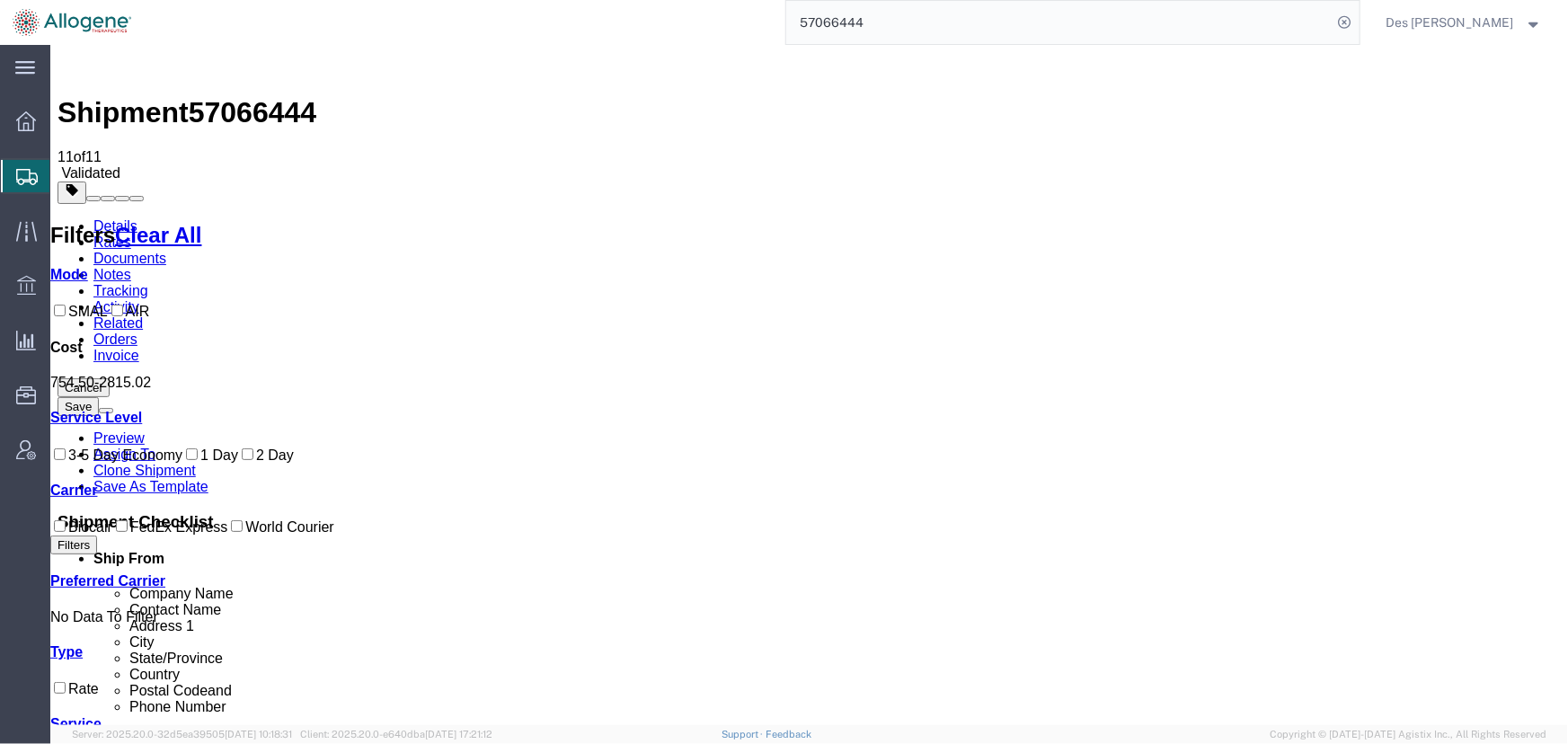
click at [1467, 15] on span "Des [PERSON_NAME]" at bounding box center [1450, 22] width 127 height 20
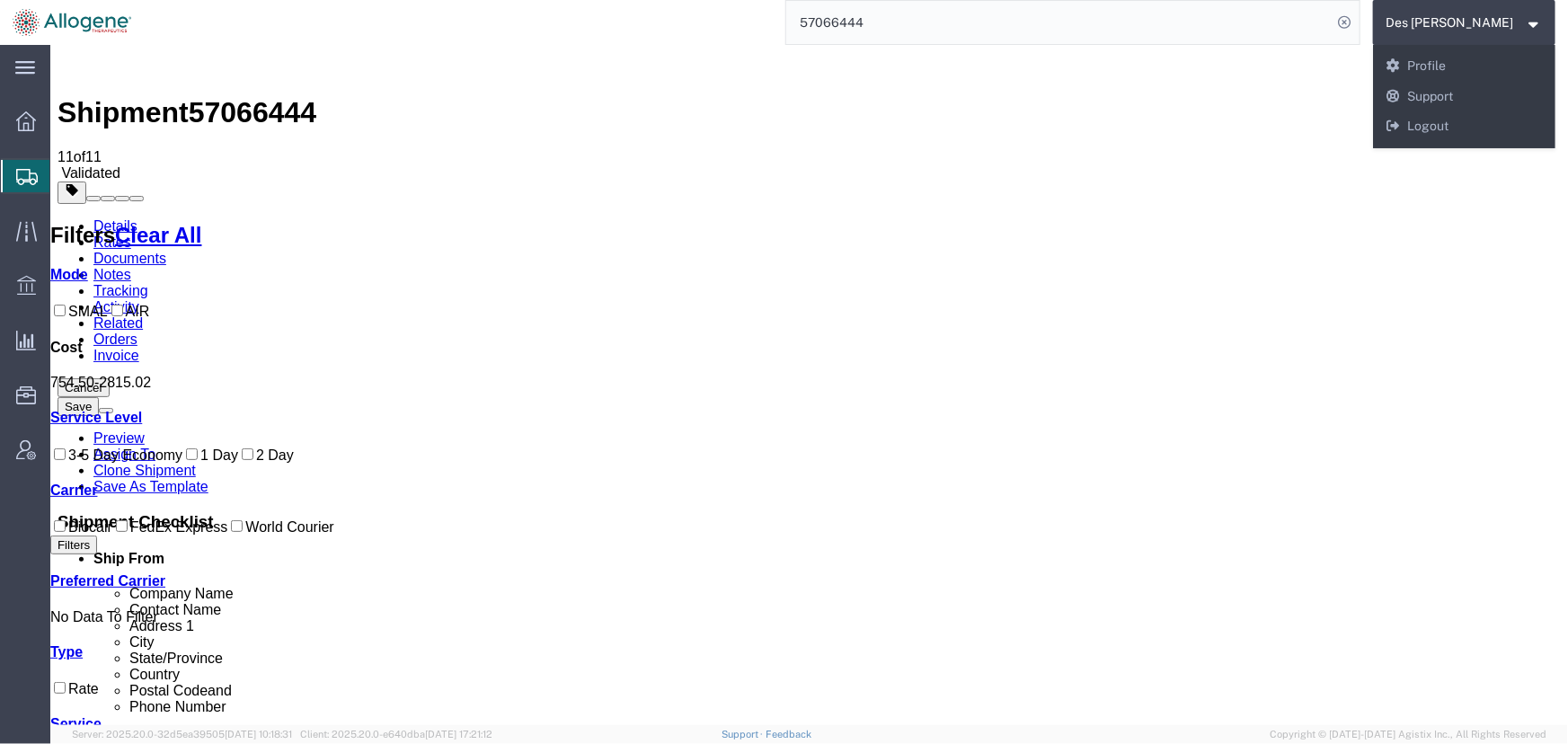
click at [978, 181] on div at bounding box center [808, 191] width 1504 height 22
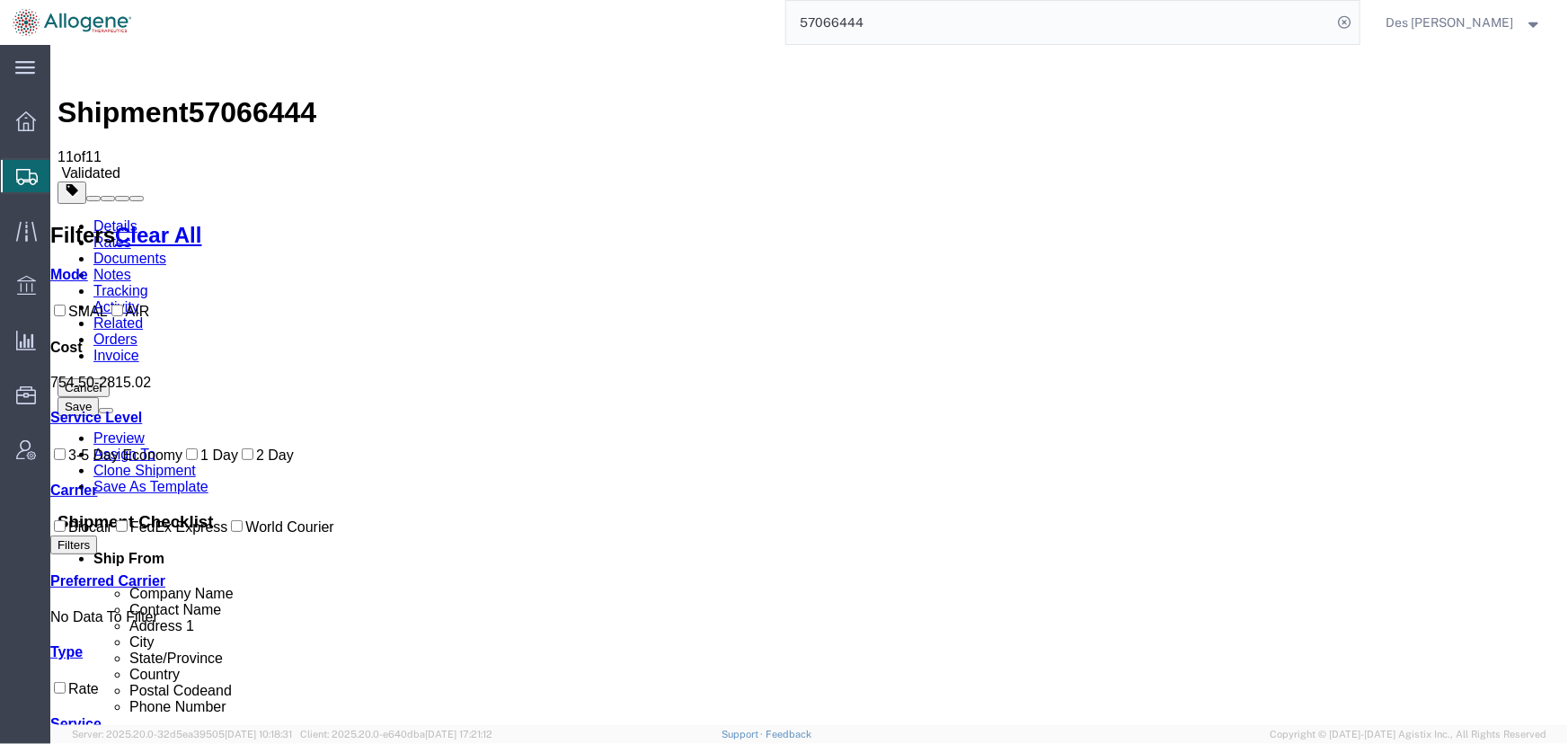
click at [139, 298] on link "Activity" at bounding box center [116, 306] width 46 height 15
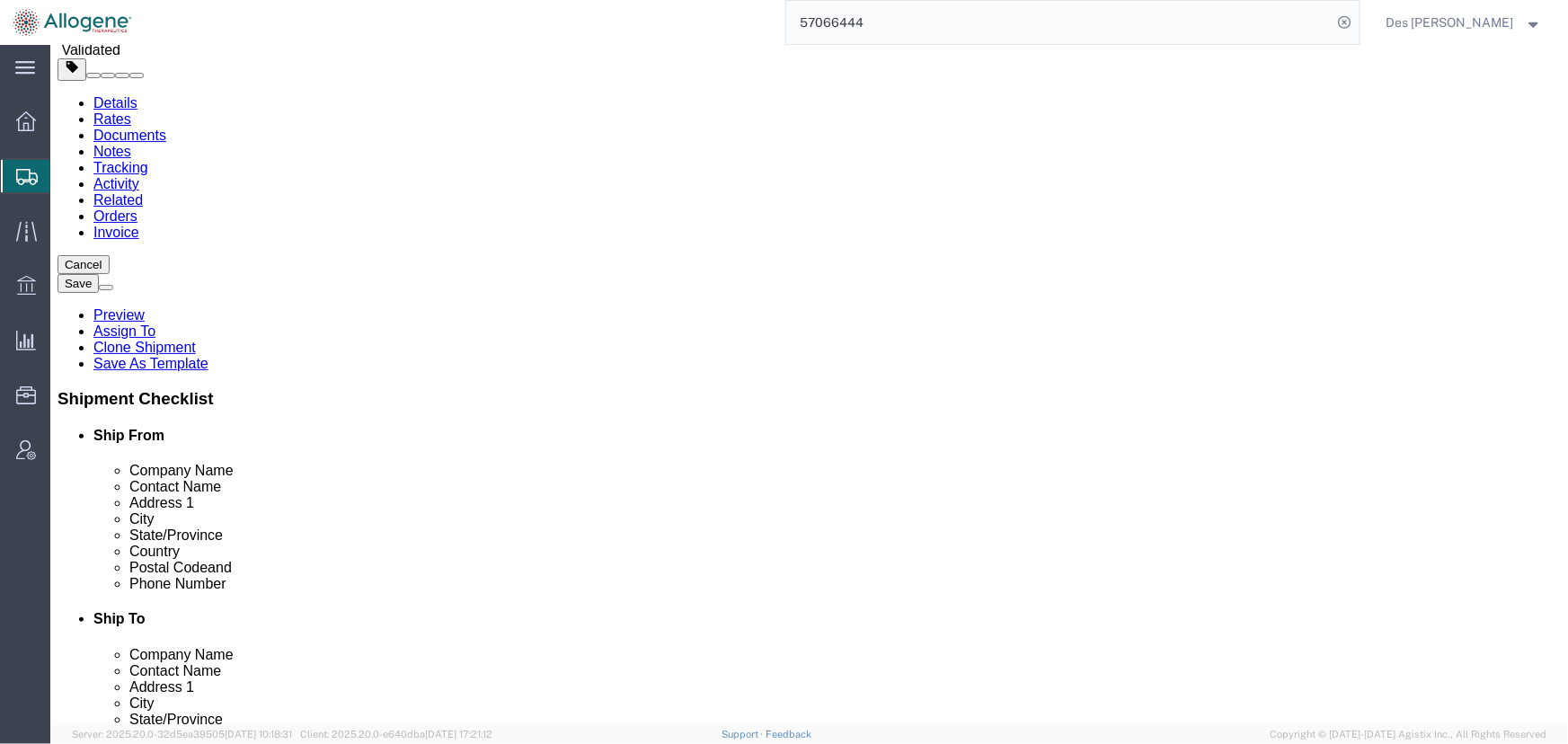
scroll to position [190, 0]
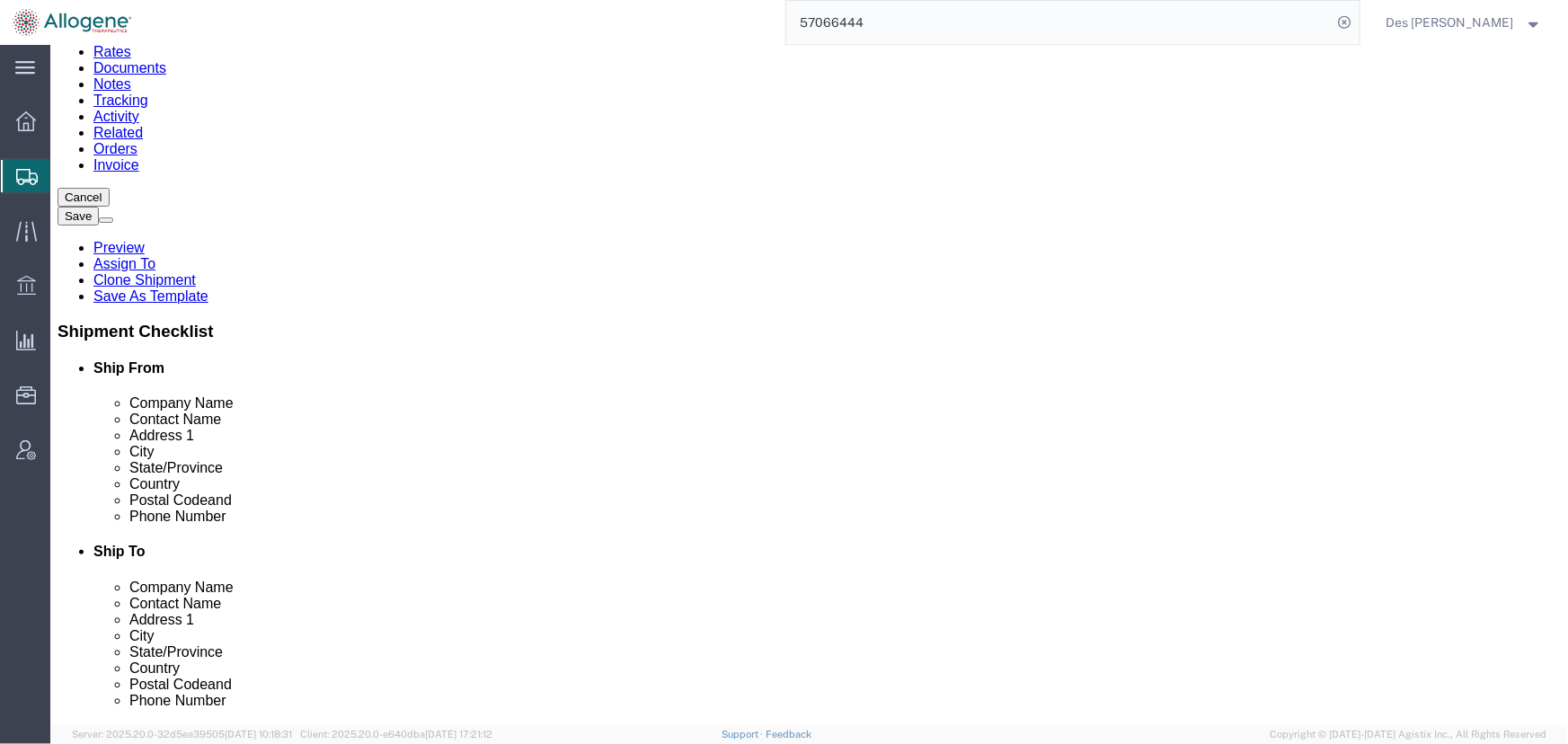
drag, startPoint x: 245, startPoint y: 639, endPoint x: 431, endPoint y: 694, distance: 194.0
copy td "Booking failed. Vendor Error: Unable to find vendorAcct for account 112137/ALLO…"
click at [1465, 29] on span "Des [PERSON_NAME]" at bounding box center [1450, 22] width 127 height 20
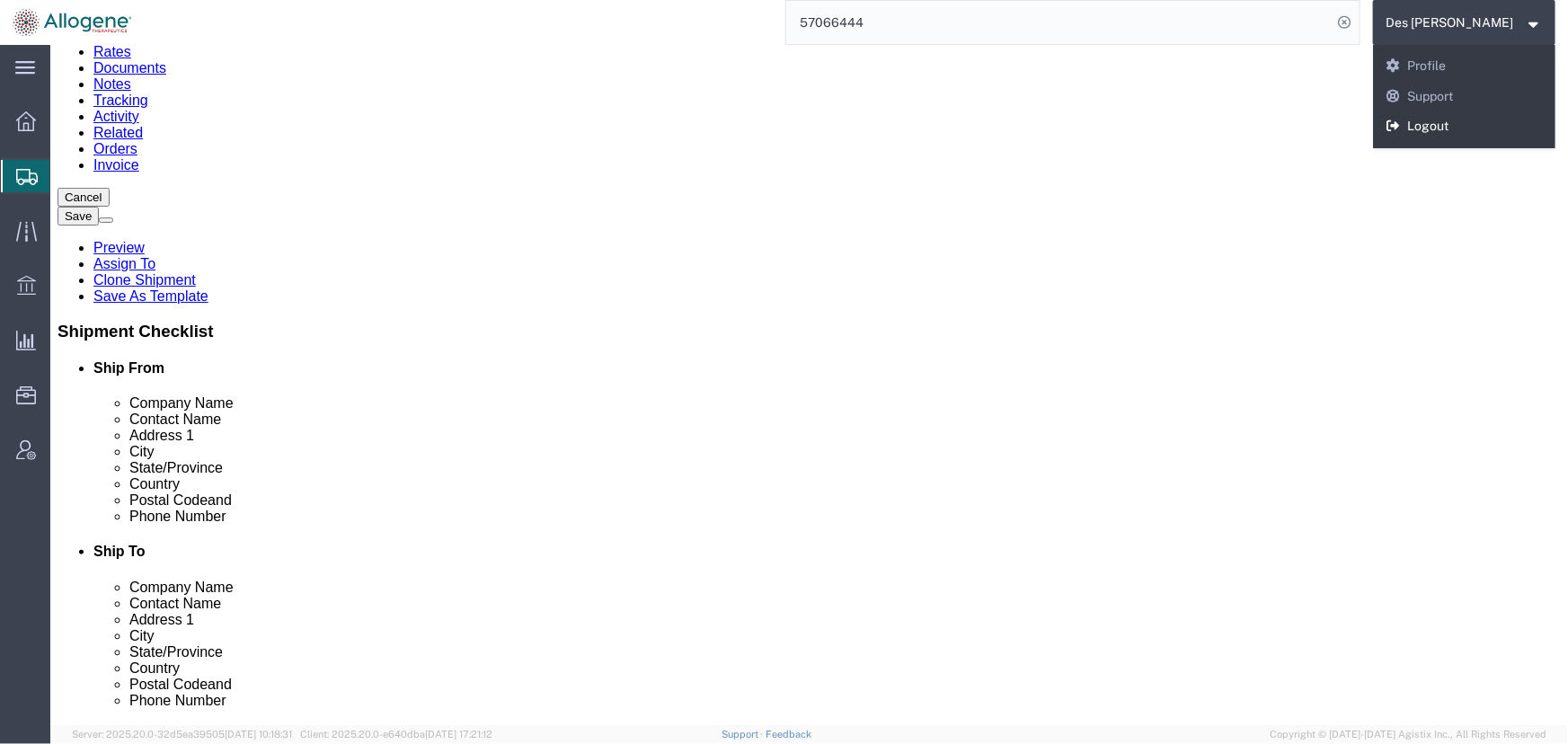
click at [1446, 119] on link "Logout" at bounding box center [1466, 126] width 184 height 31
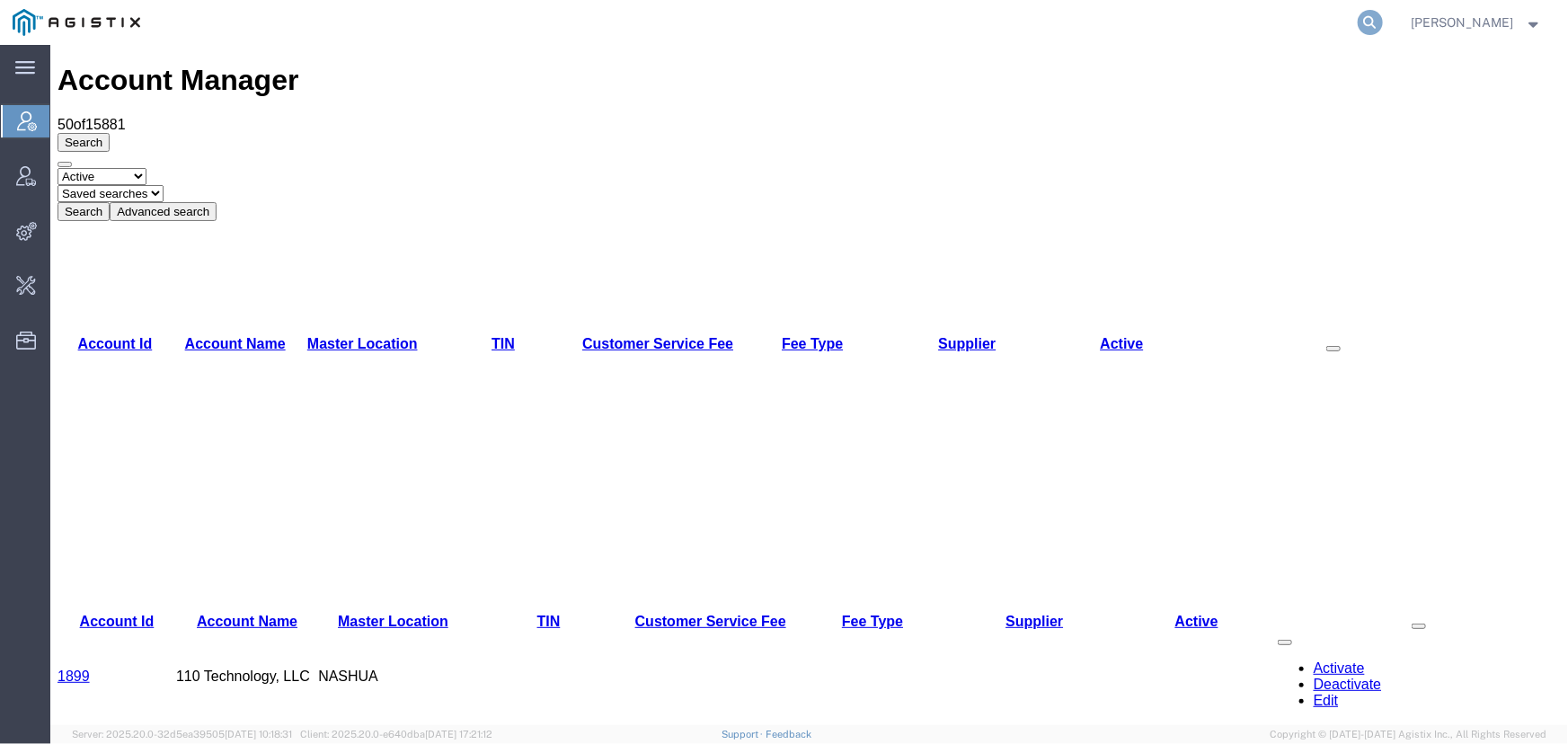
click at [1362, 19] on icon at bounding box center [1371, 22] width 25 height 25
type input "allogene"
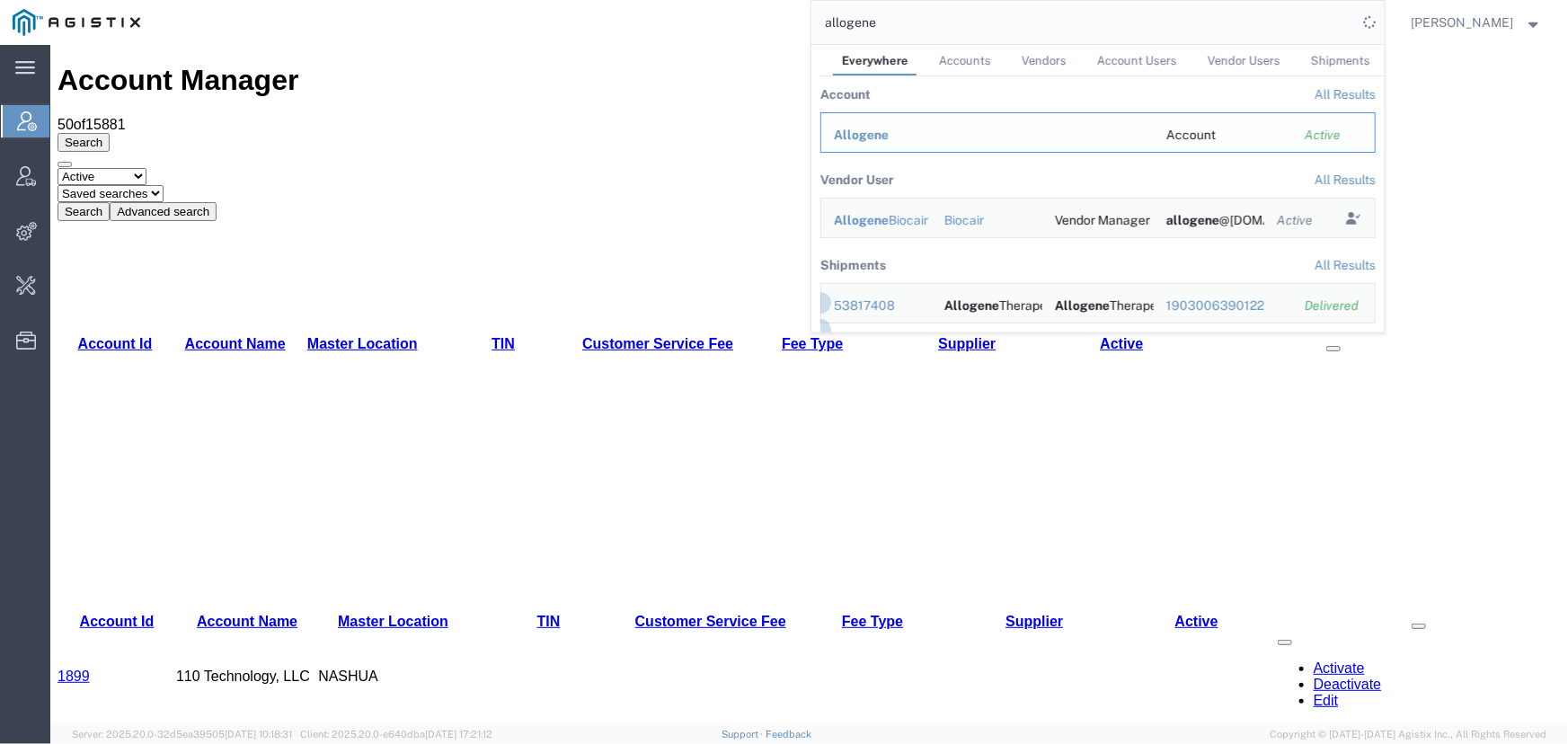
click at [869, 130] on span "Allogene" at bounding box center [861, 134] width 55 height 14
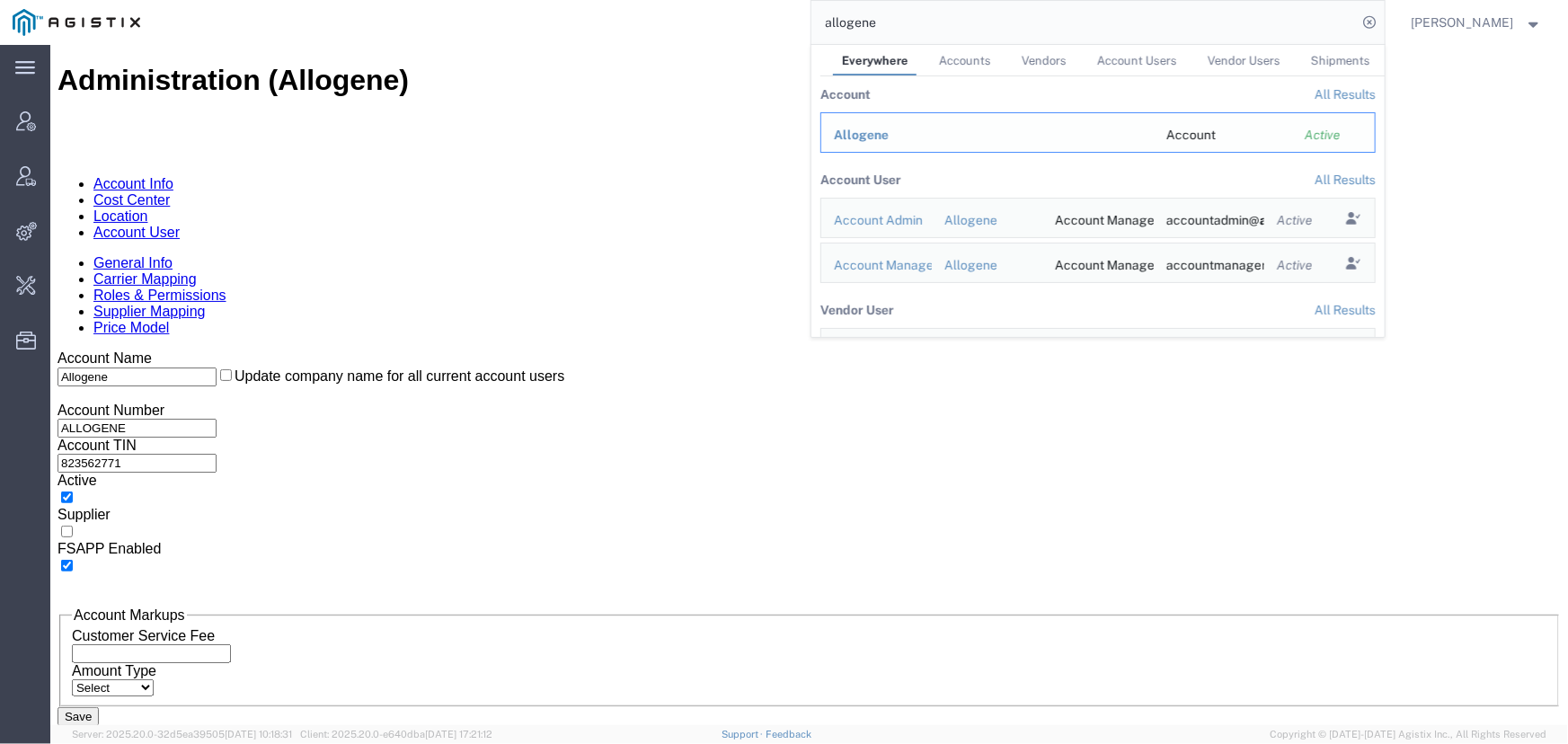
click at [853, 132] on span "Allogene" at bounding box center [861, 134] width 55 height 14
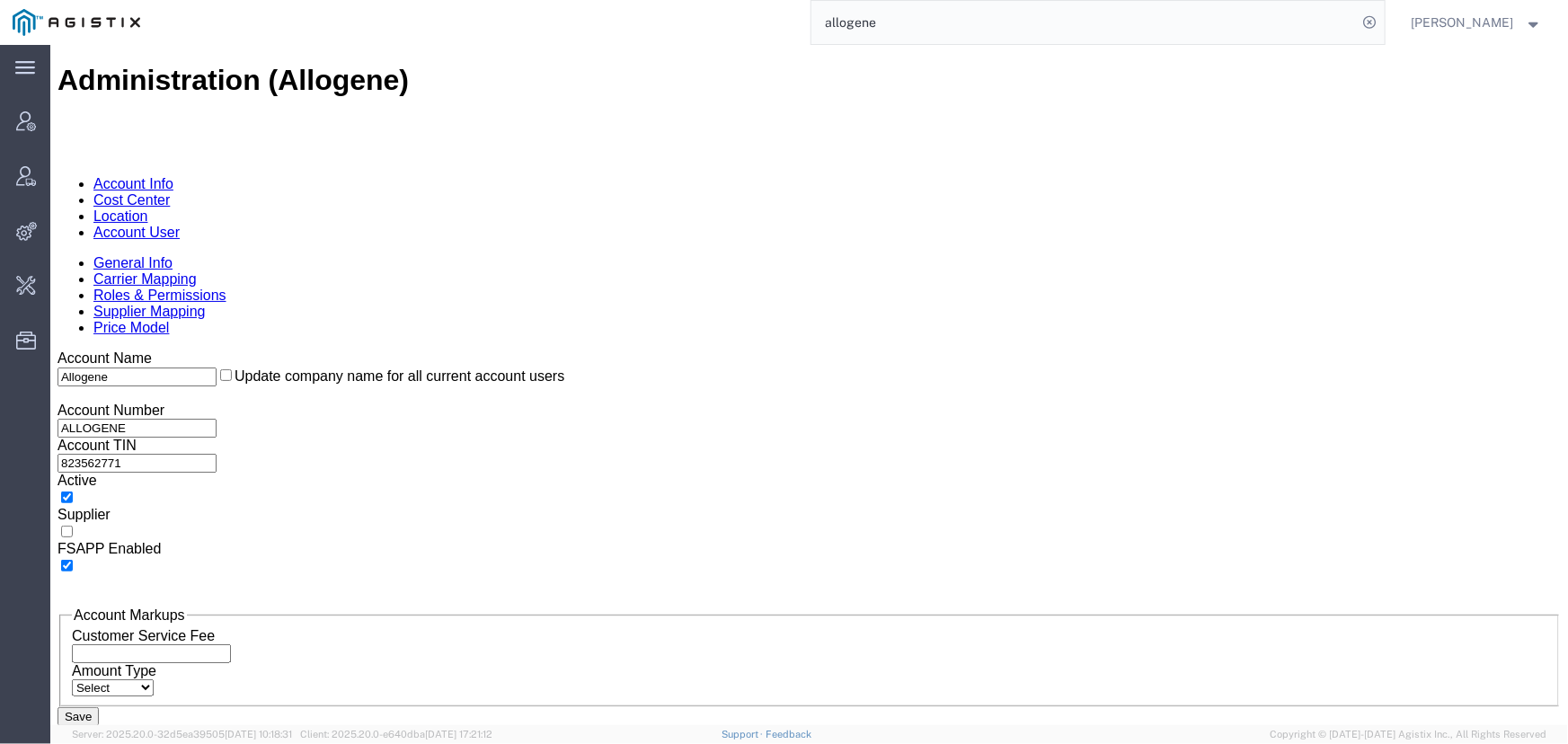
click at [196, 271] on link "Carrier Mapping" at bounding box center [144, 278] width 103 height 15
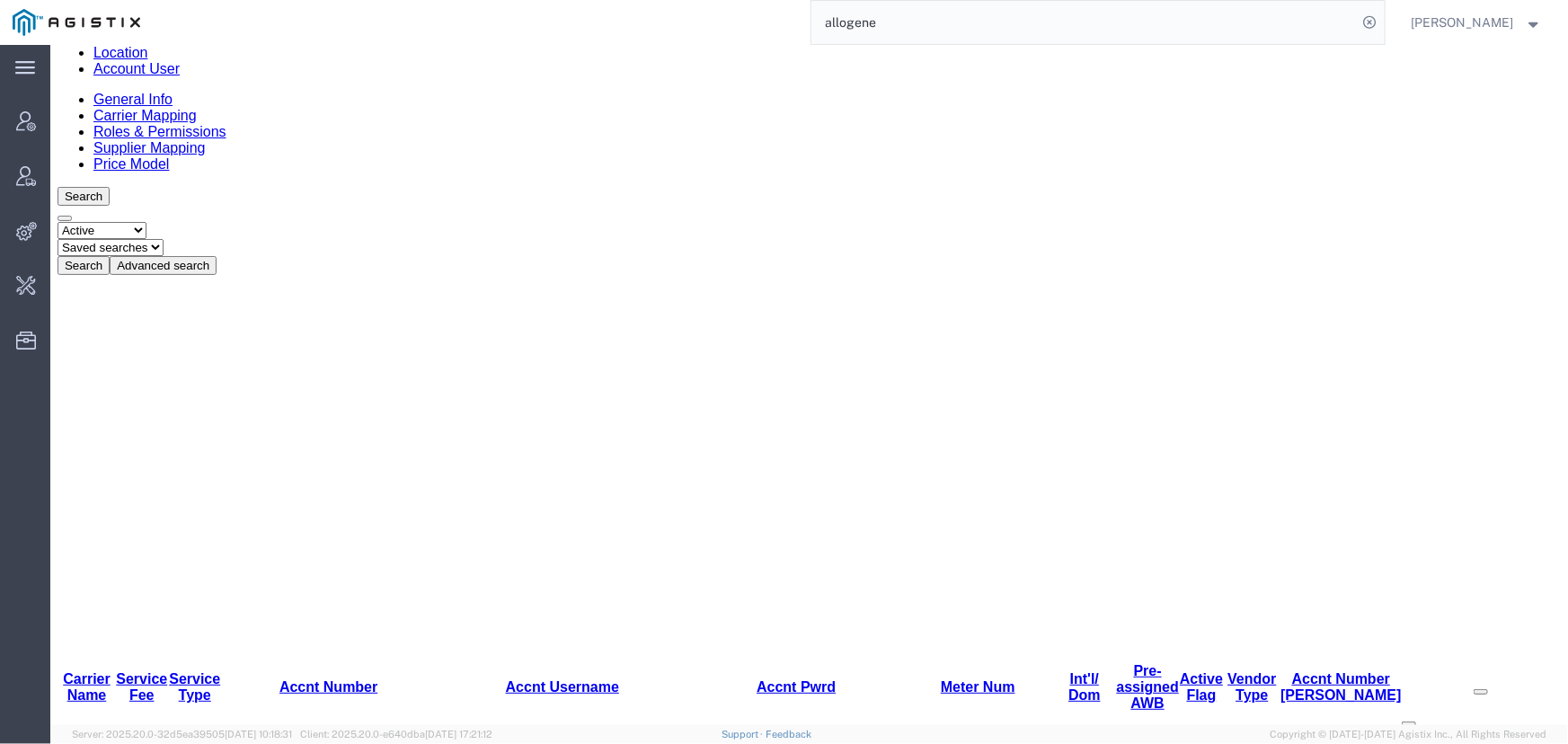
scroll to position [236, 0]
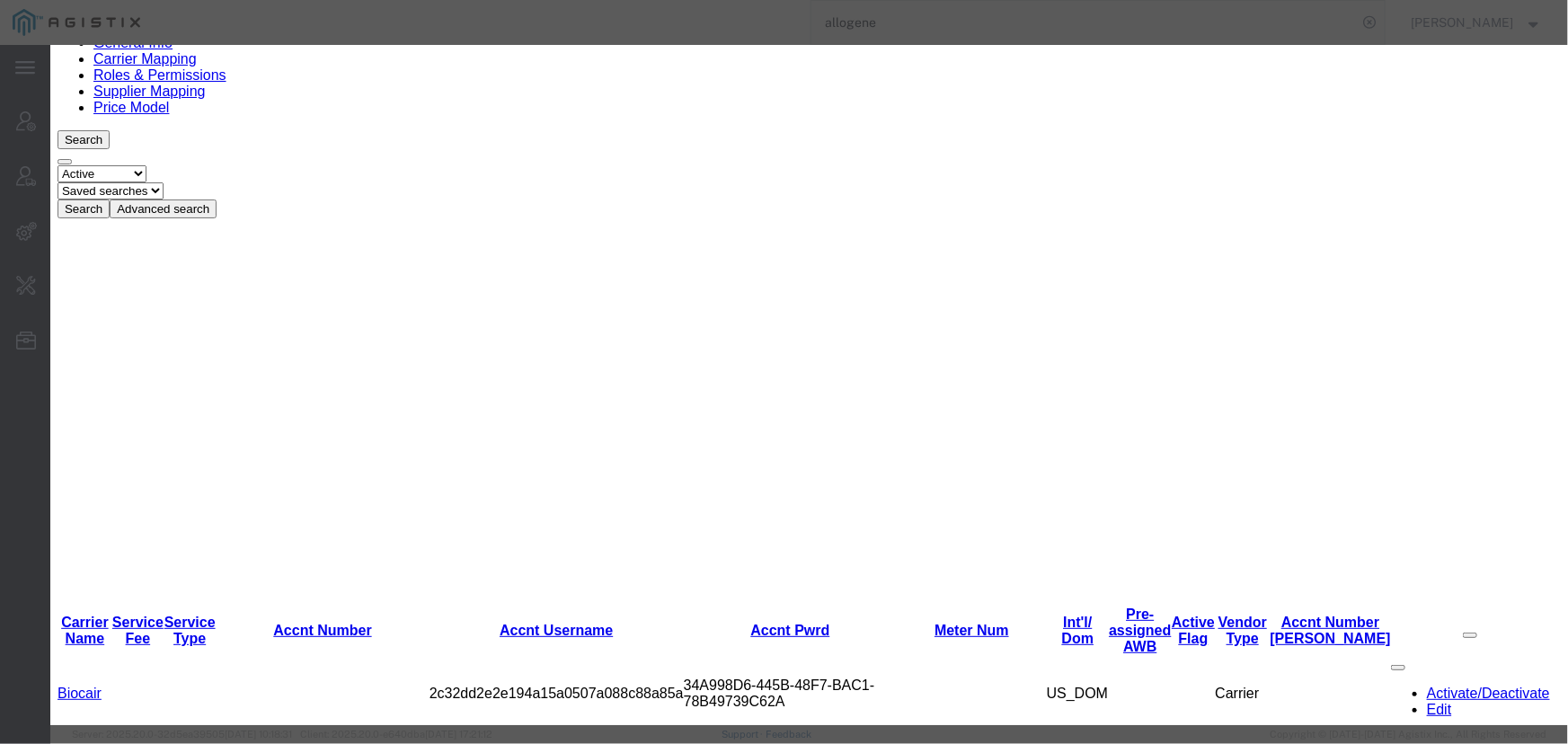
checkbox input "true"
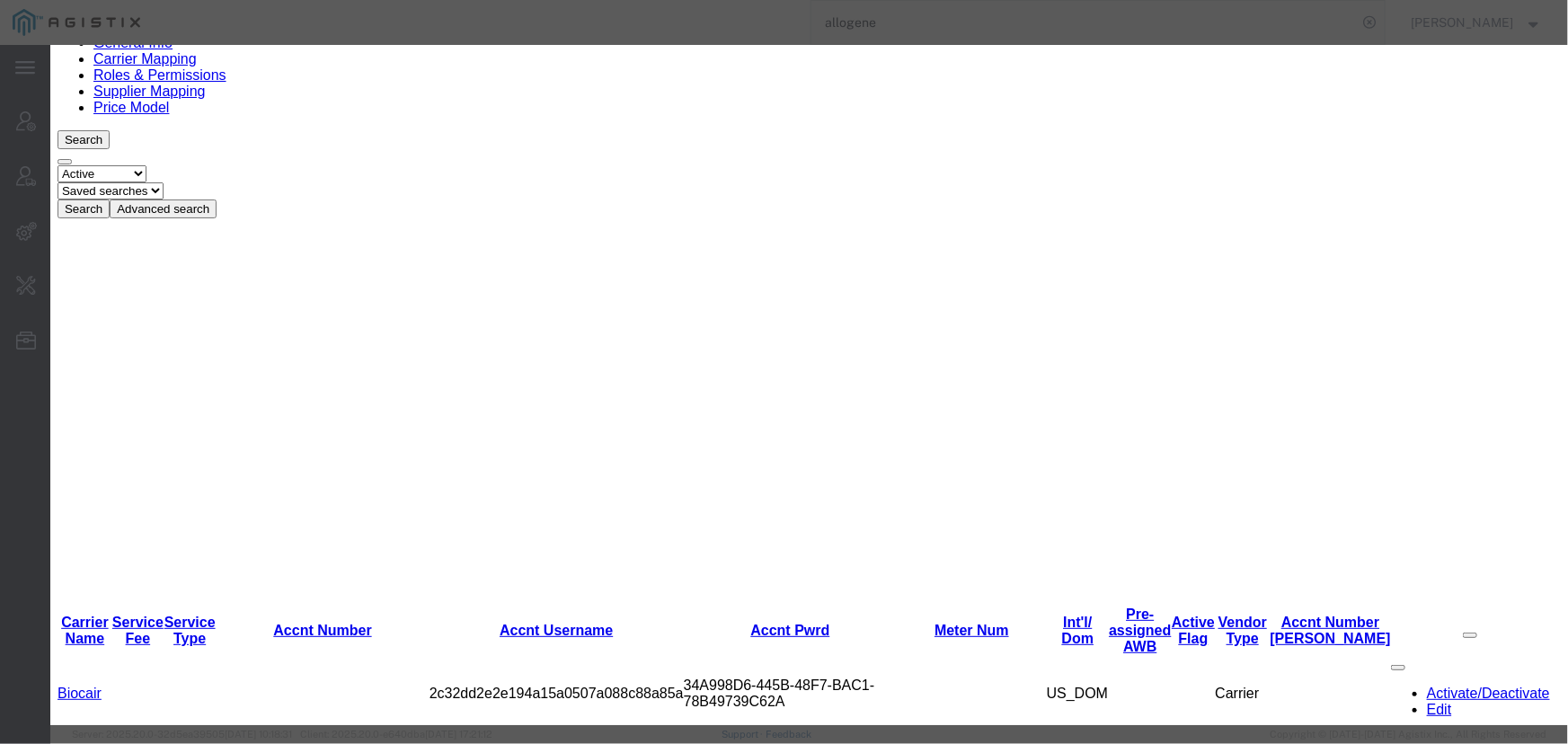
scroll to position [36, 0]
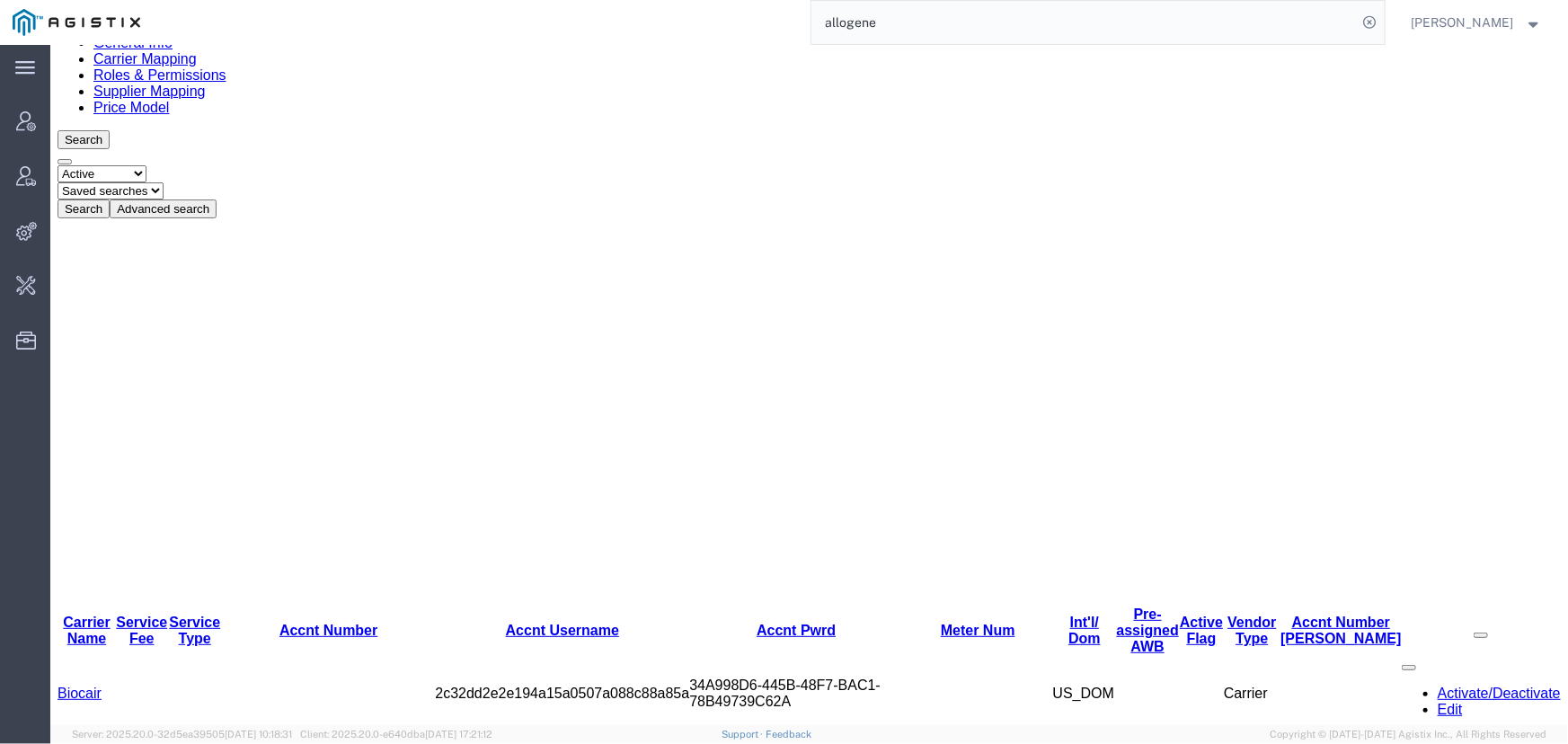
scroll to position [0, 0]
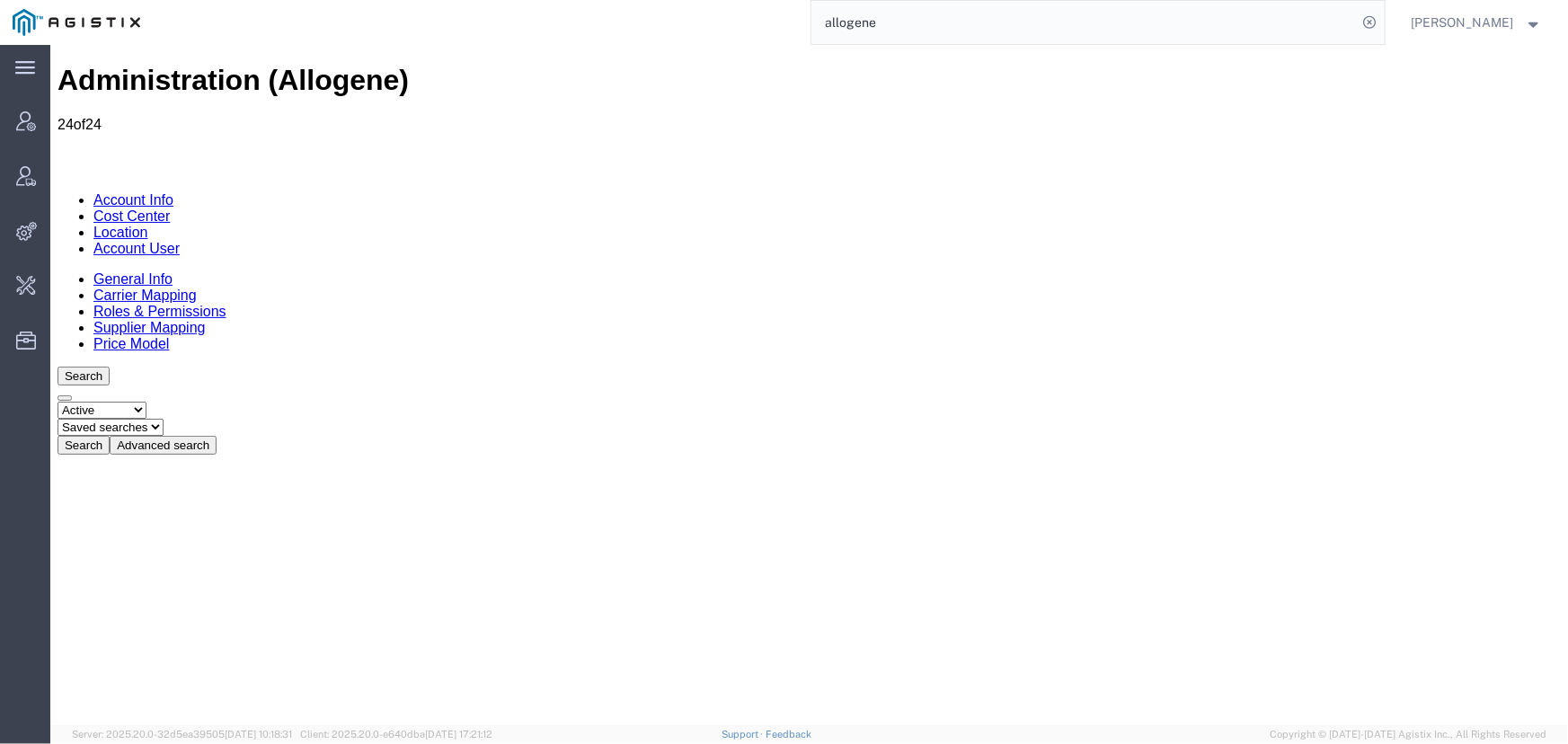
click at [179, 240] on link "Account User" at bounding box center [136, 248] width 86 height 15
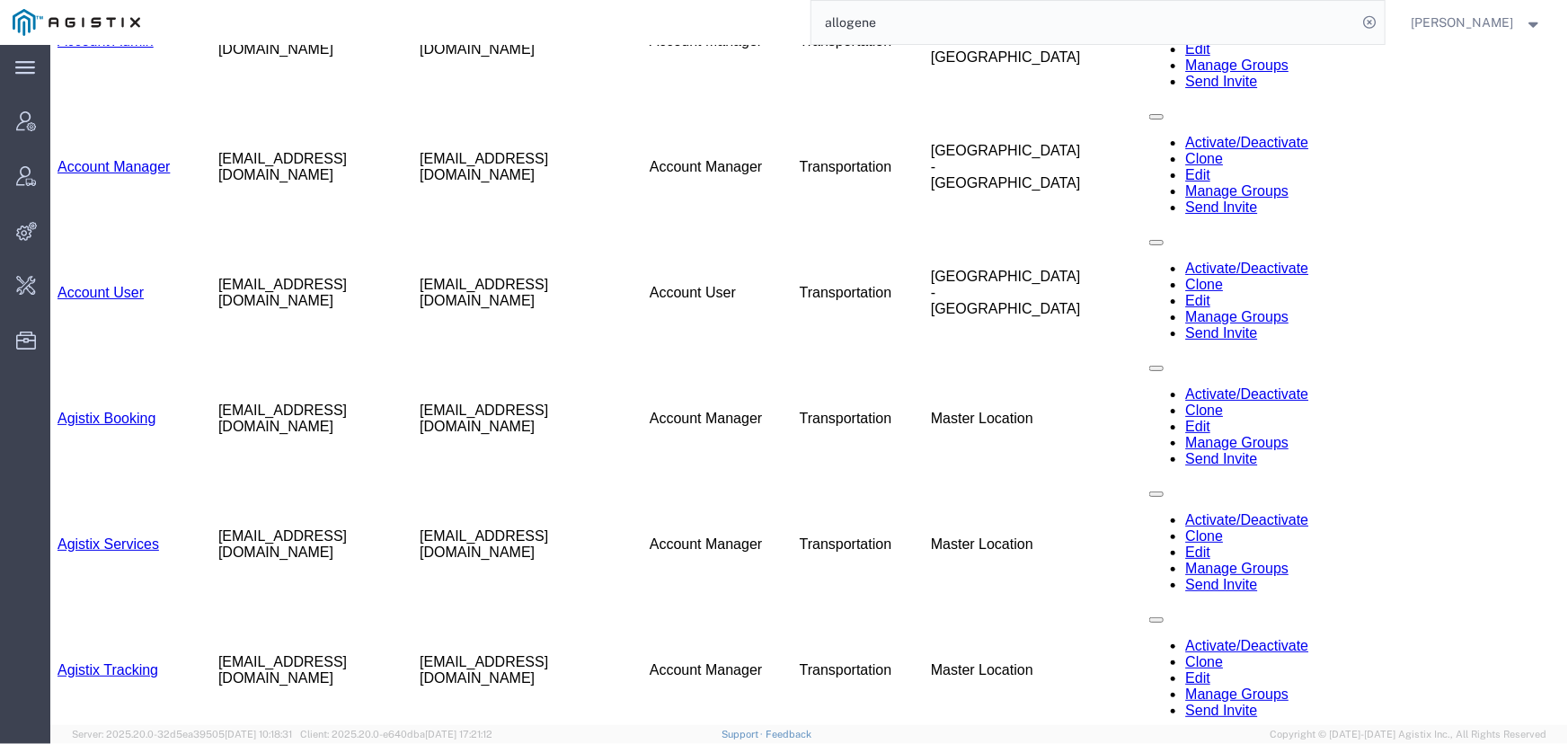
scroll to position [326, 0]
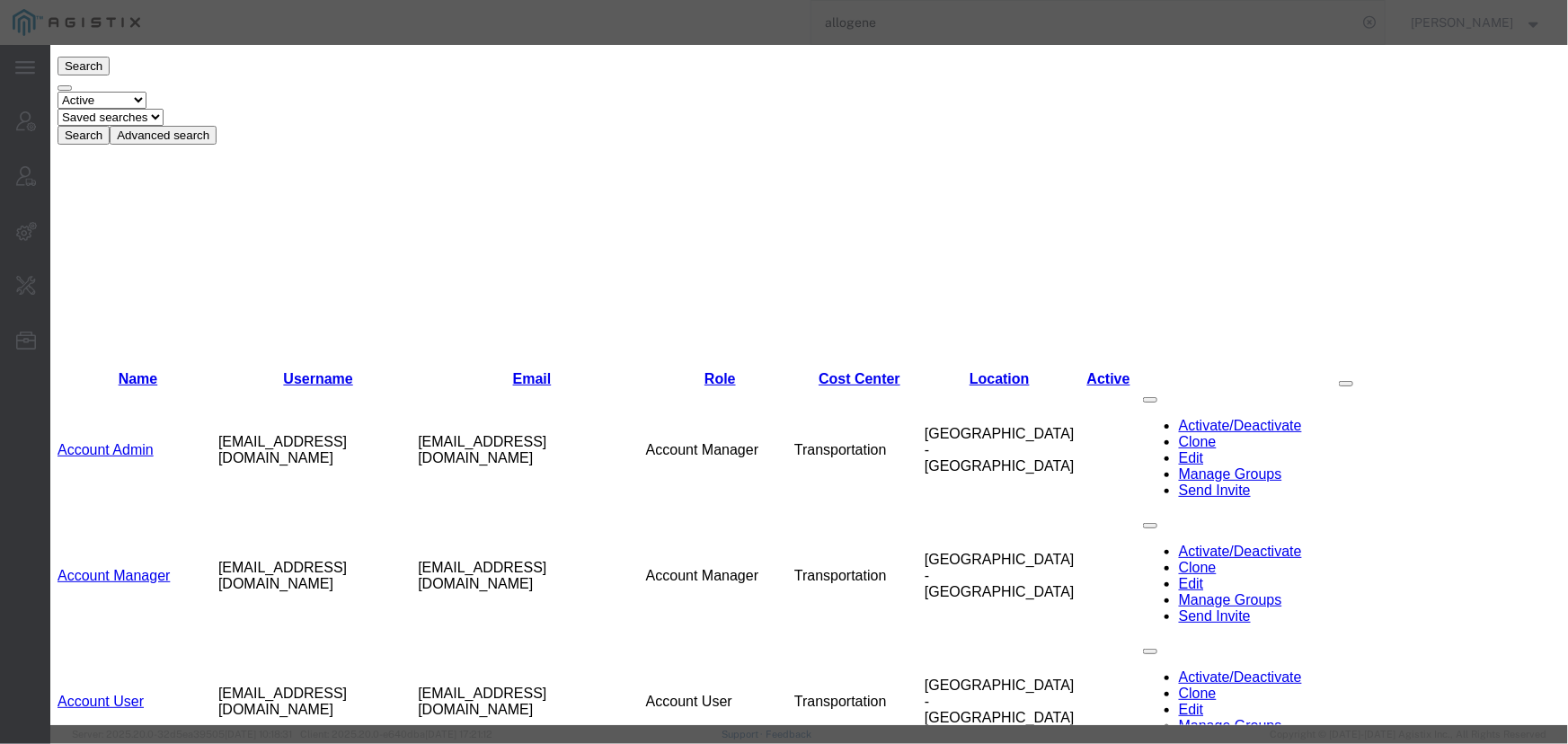
select select "COSTCENTER"
select select "65131"
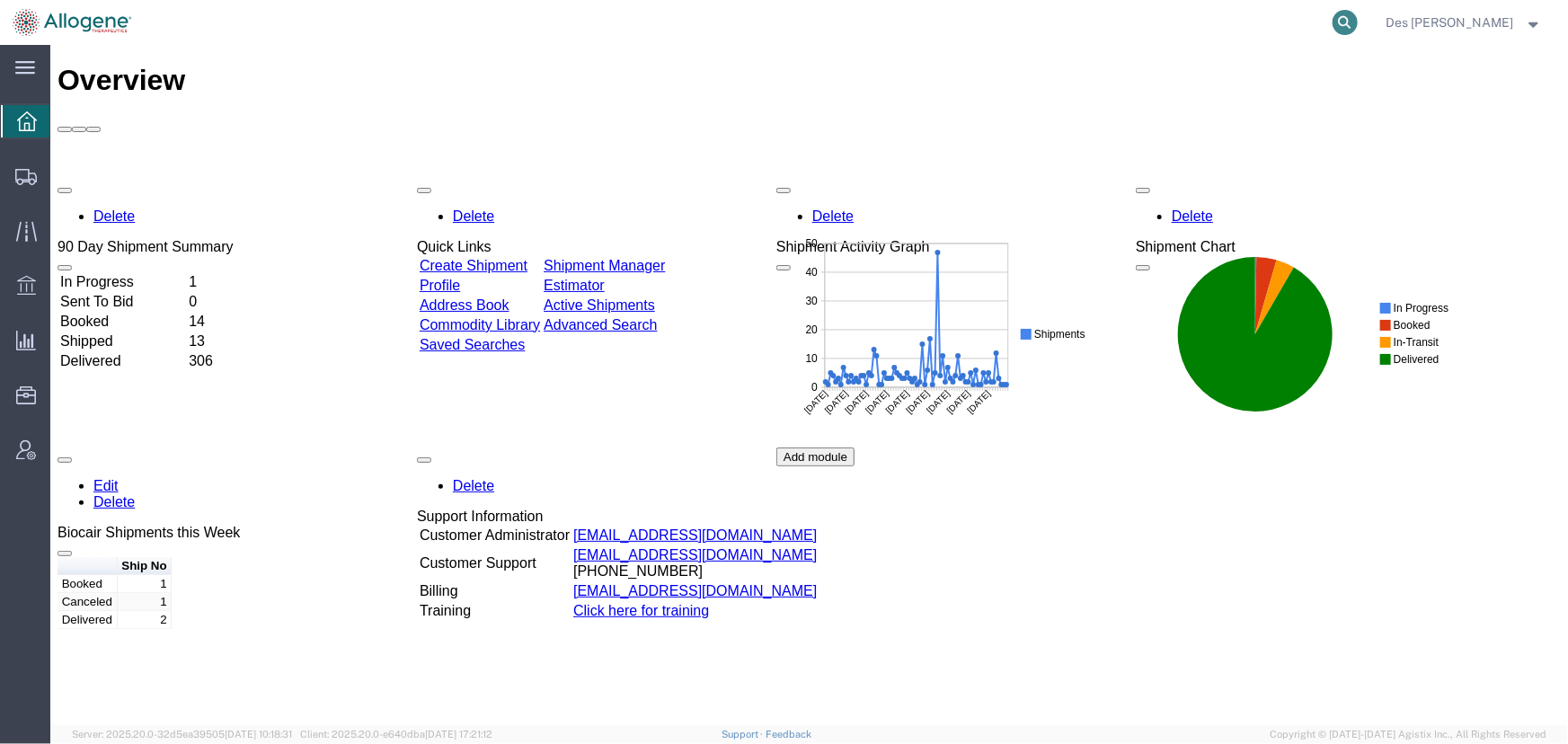
click at [1358, 26] on icon at bounding box center [1345, 22] width 25 height 25
type input "57066444"
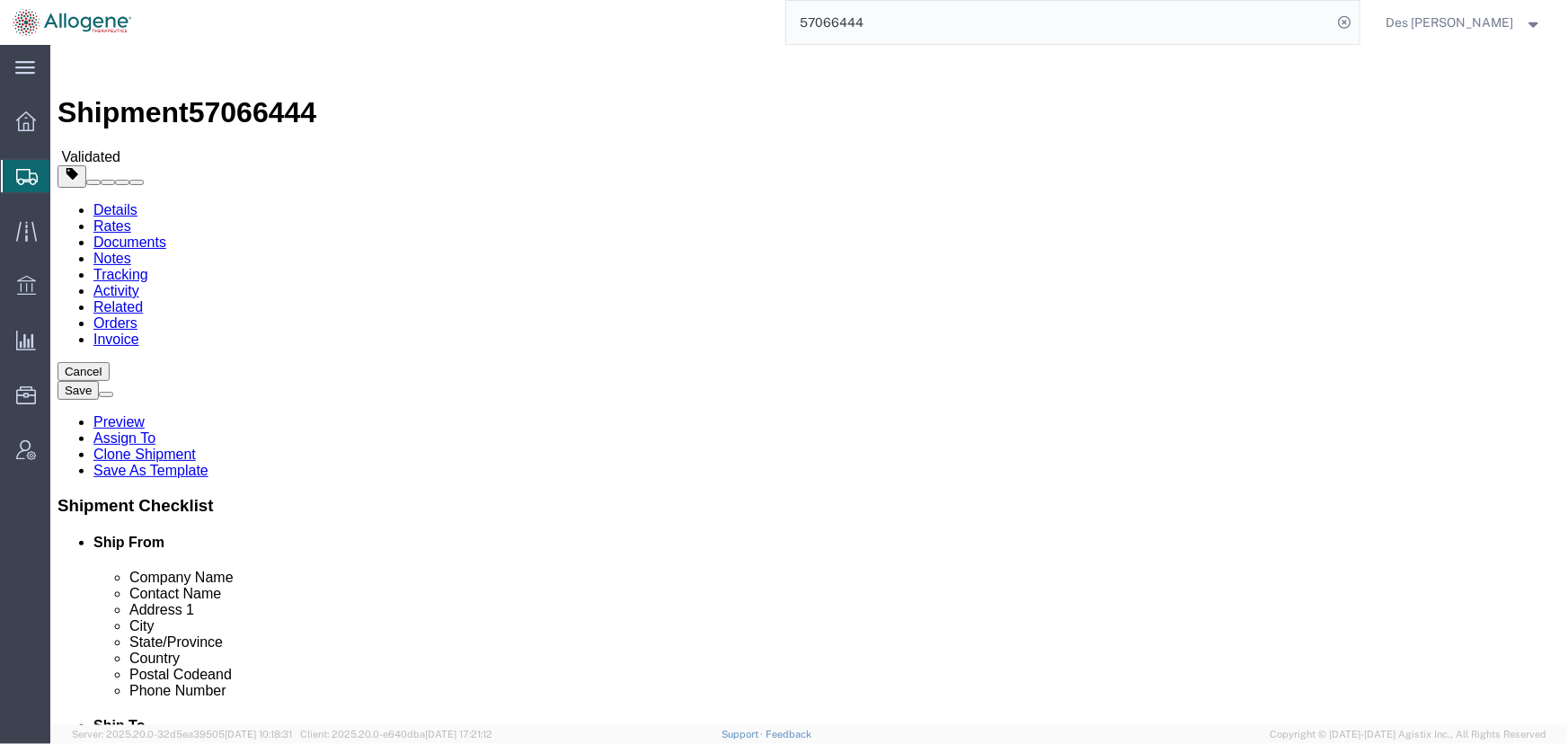
select select "52632"
select select
click button "Rate Shipment"
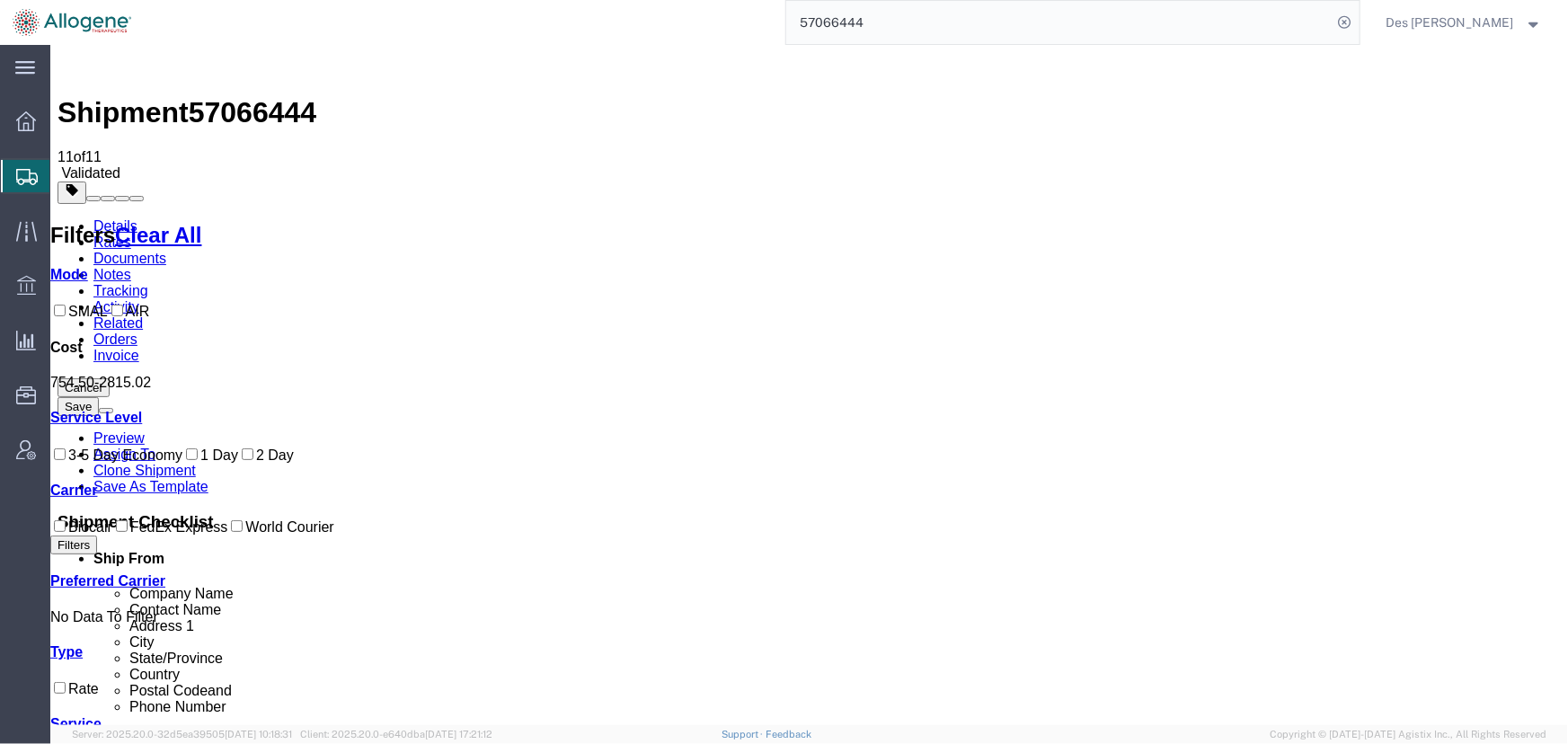
click at [139, 298] on link "Activity" at bounding box center [116, 306] width 46 height 15
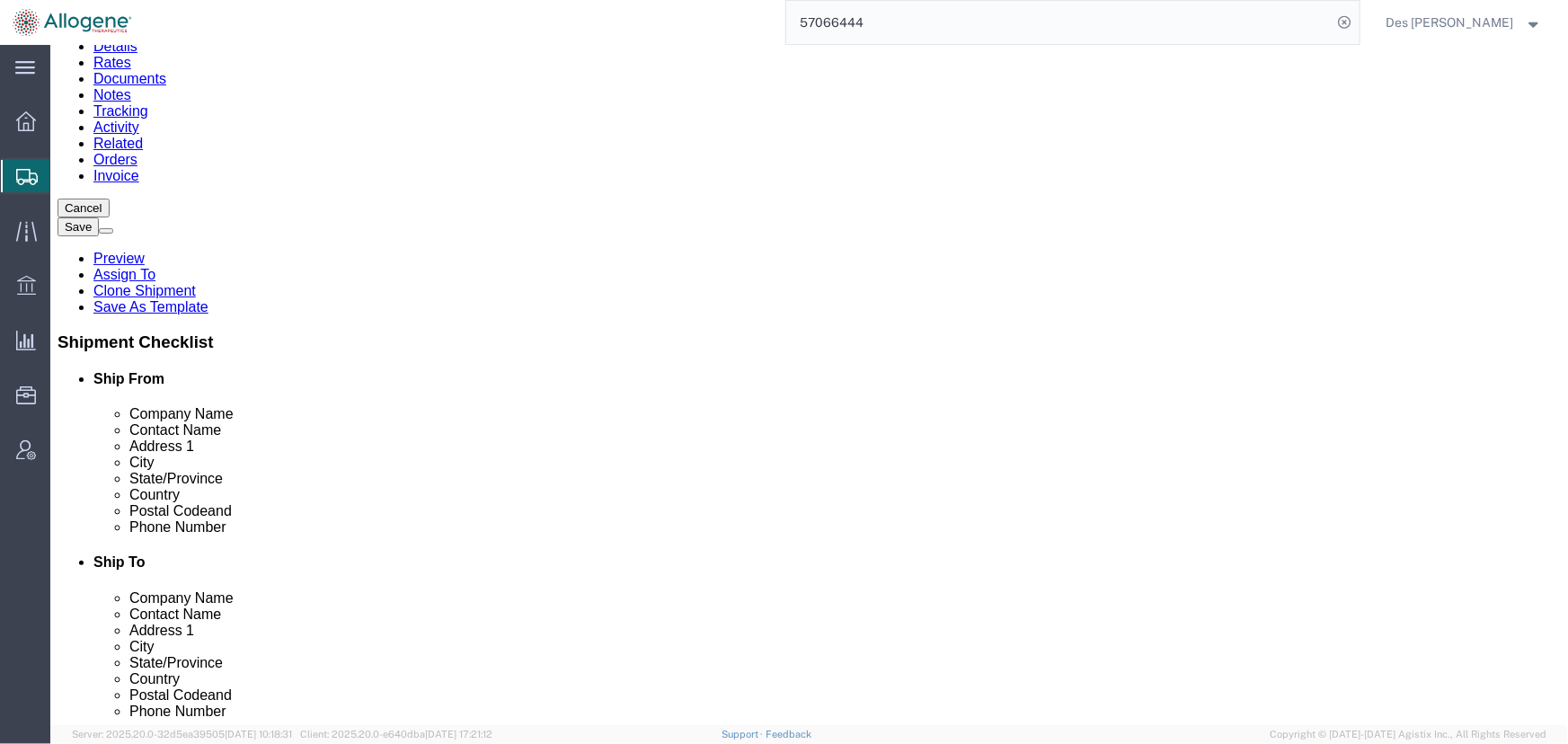
scroll to position [292, 0]
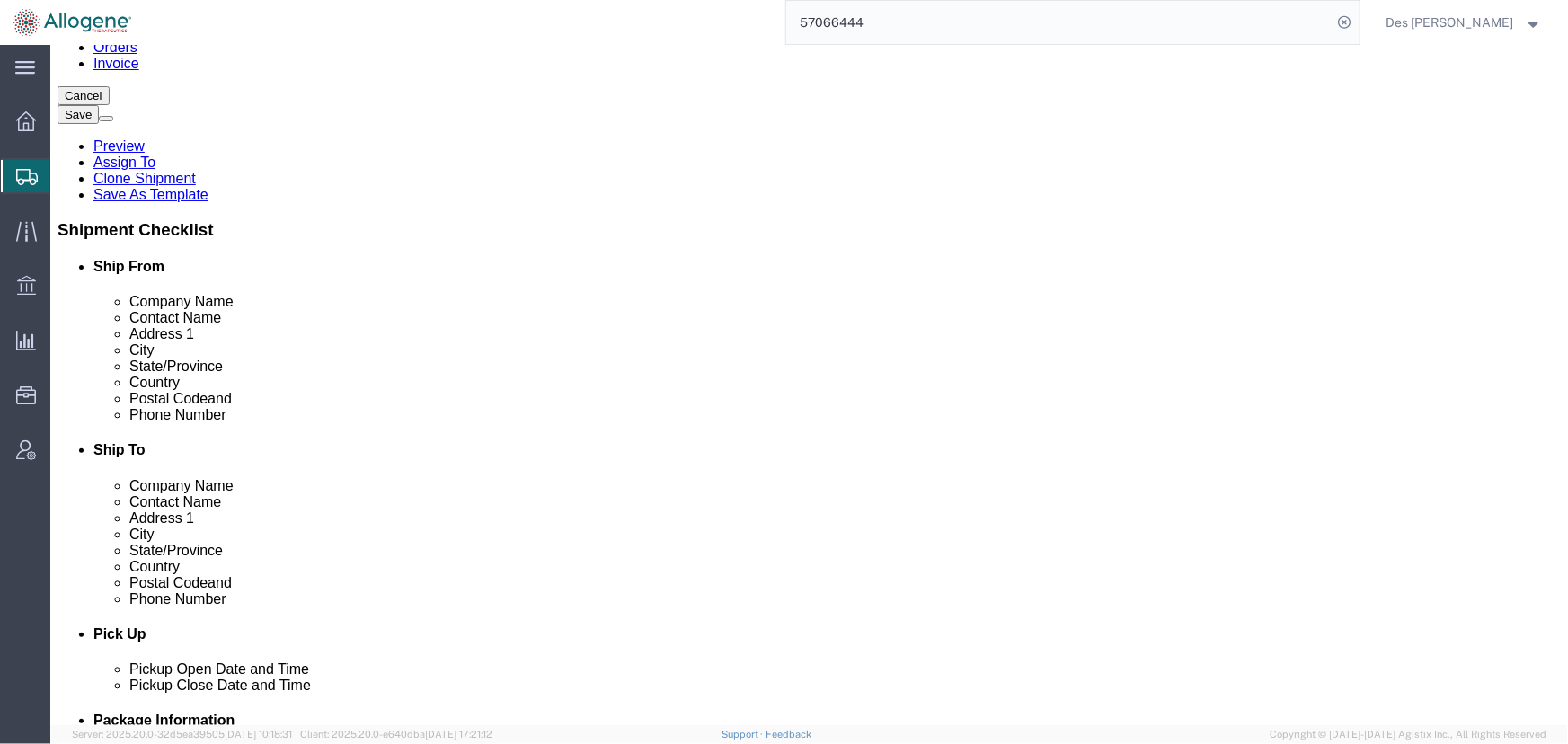
drag, startPoint x: 300, startPoint y: 692, endPoint x: 230, endPoint y: 683, distance: 70.6
copy tr "10/08/2025 16:04 PDT Booking failed. Vendor Error: E998 a valid email is requir…"
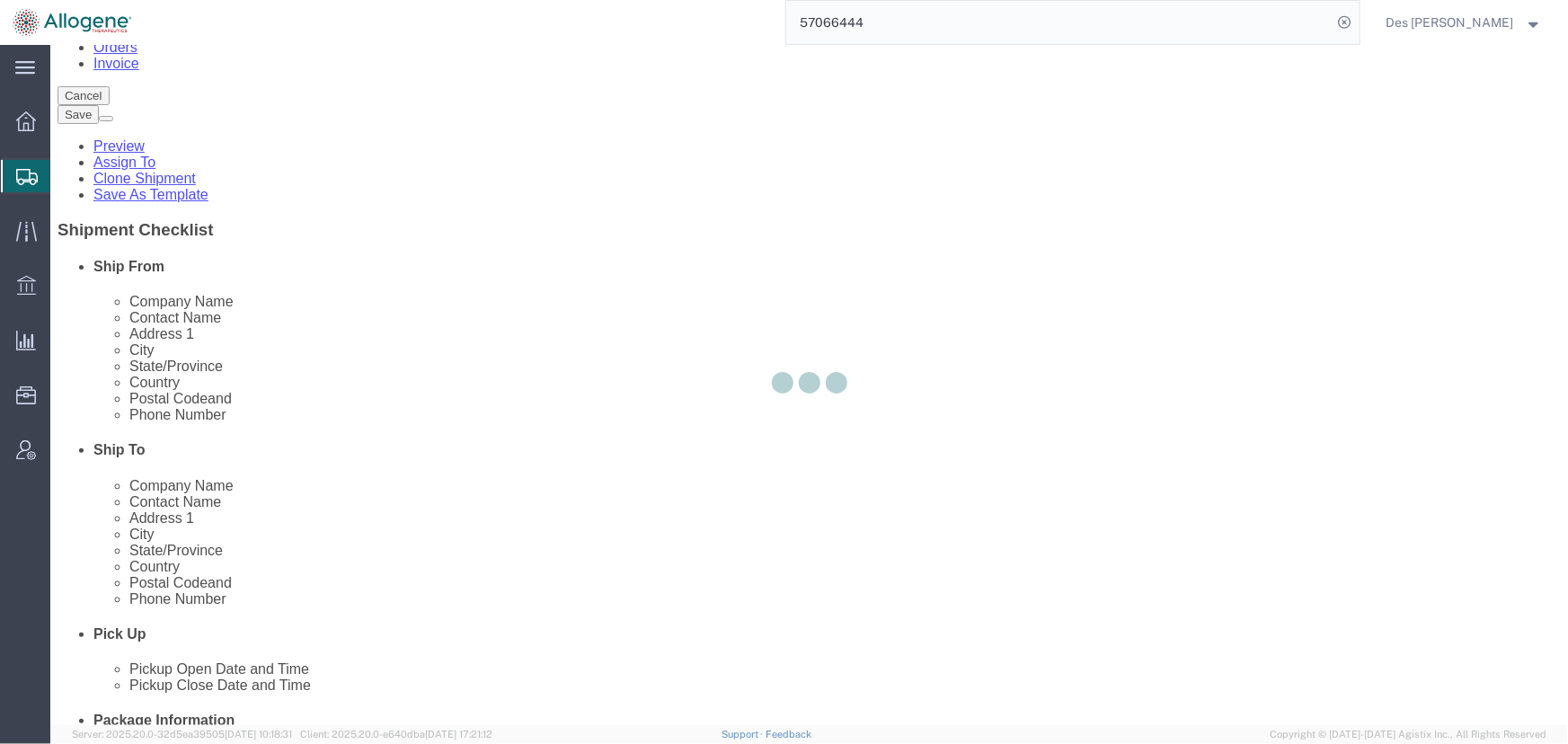
select select "52632"
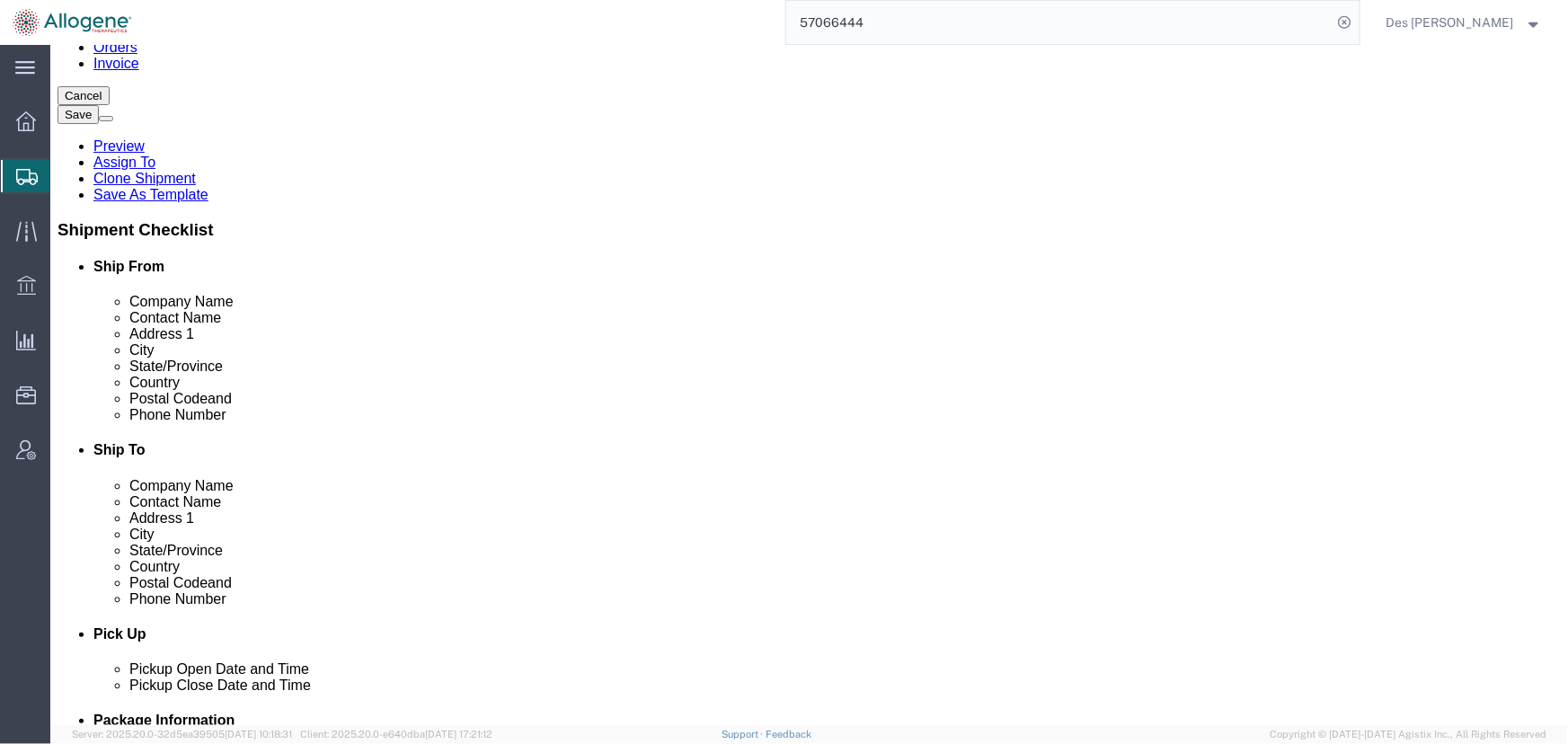
scroll to position [0, 58]
drag, startPoint x: 819, startPoint y: 351, endPoint x: 1154, endPoint y: 352, distance: 335.0
click div "Ship To Location Location Select Select My Profile Location Master Location New…"
drag, startPoint x: 438, startPoint y: 353, endPoint x: 43, endPoint y: 399, distance: 397.7
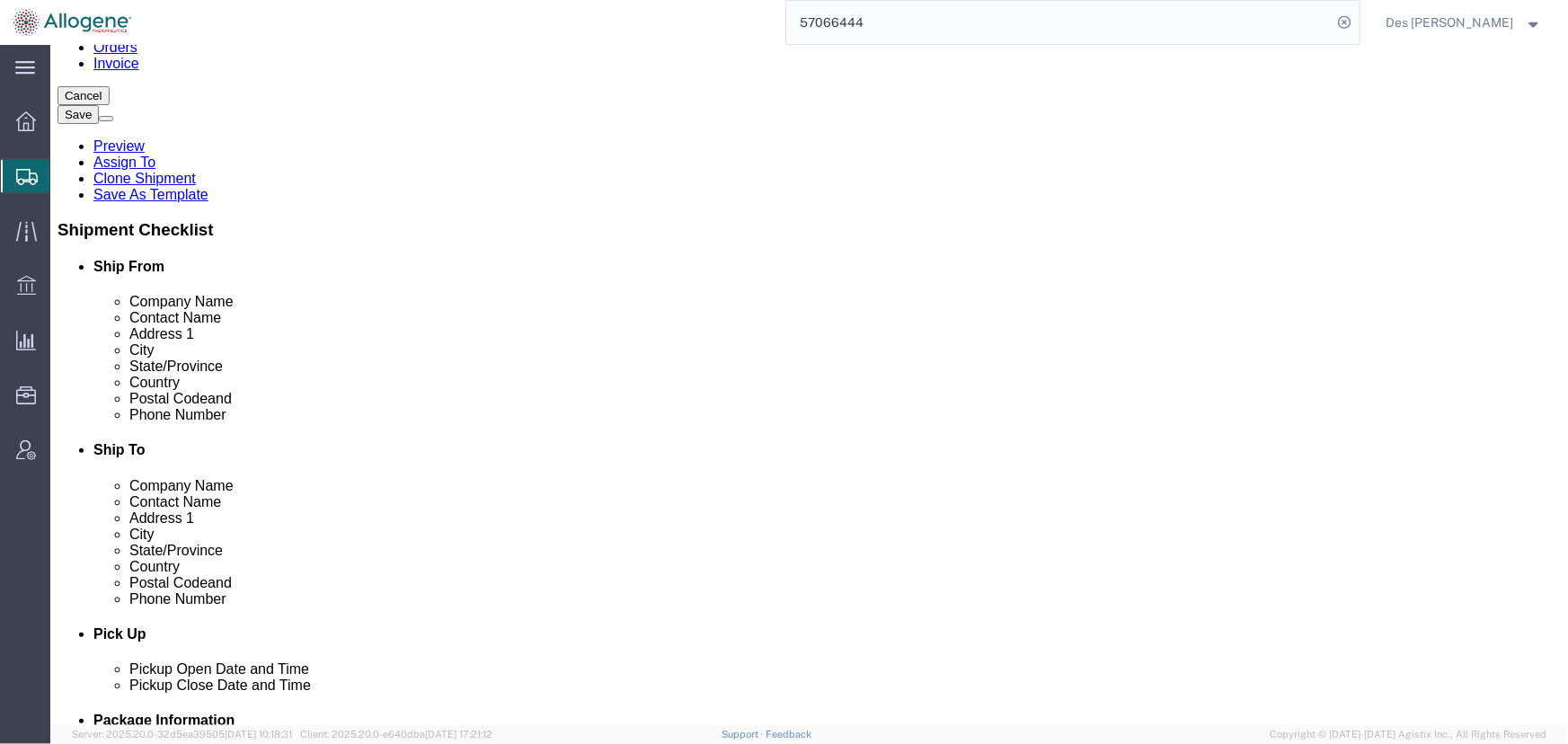
click html "Shipment 57066444 23 of 23 Validated Details Rates Documents Notes Tracking Act…"
click input "checkbox"
checkbox input "true"
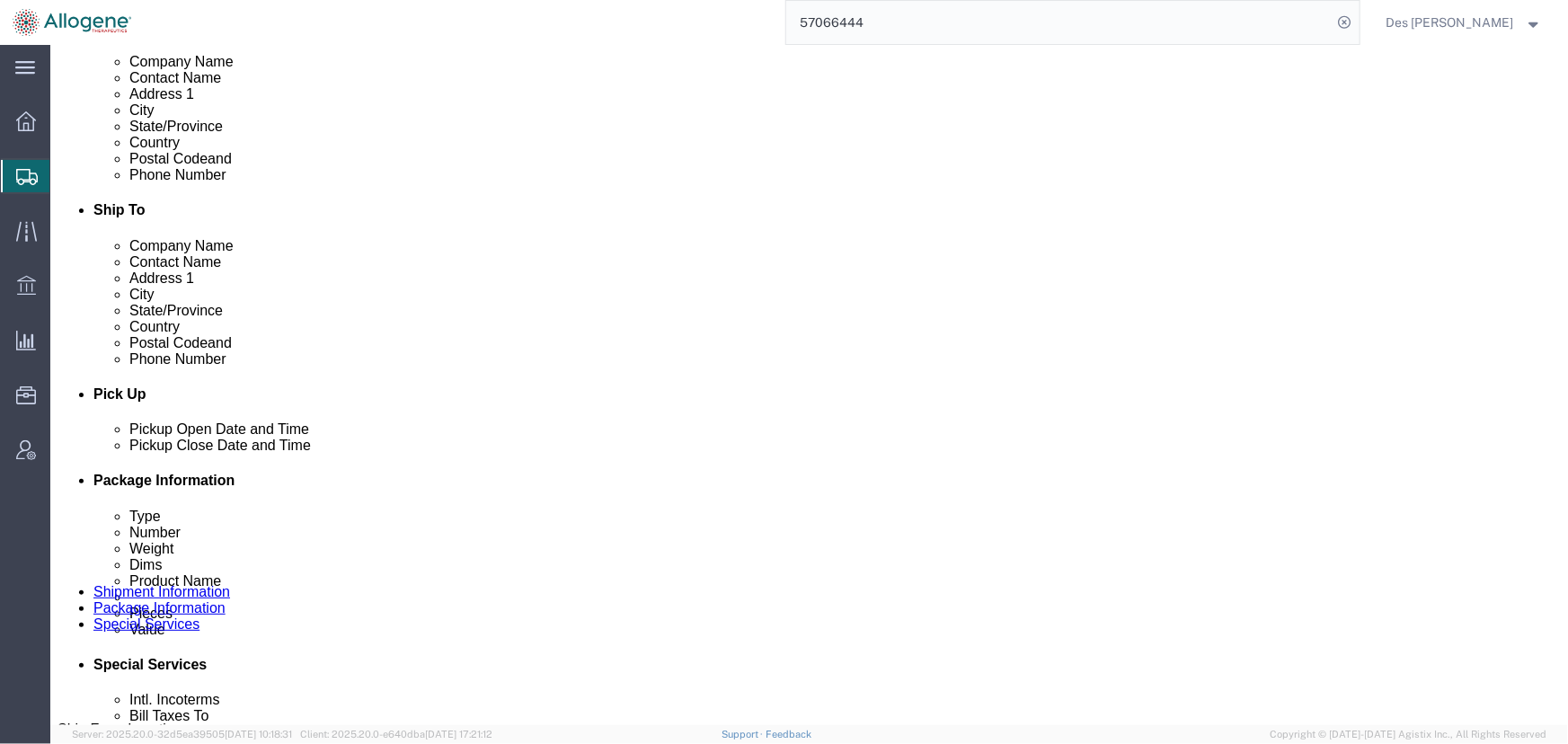
scroll to position [537, 0]
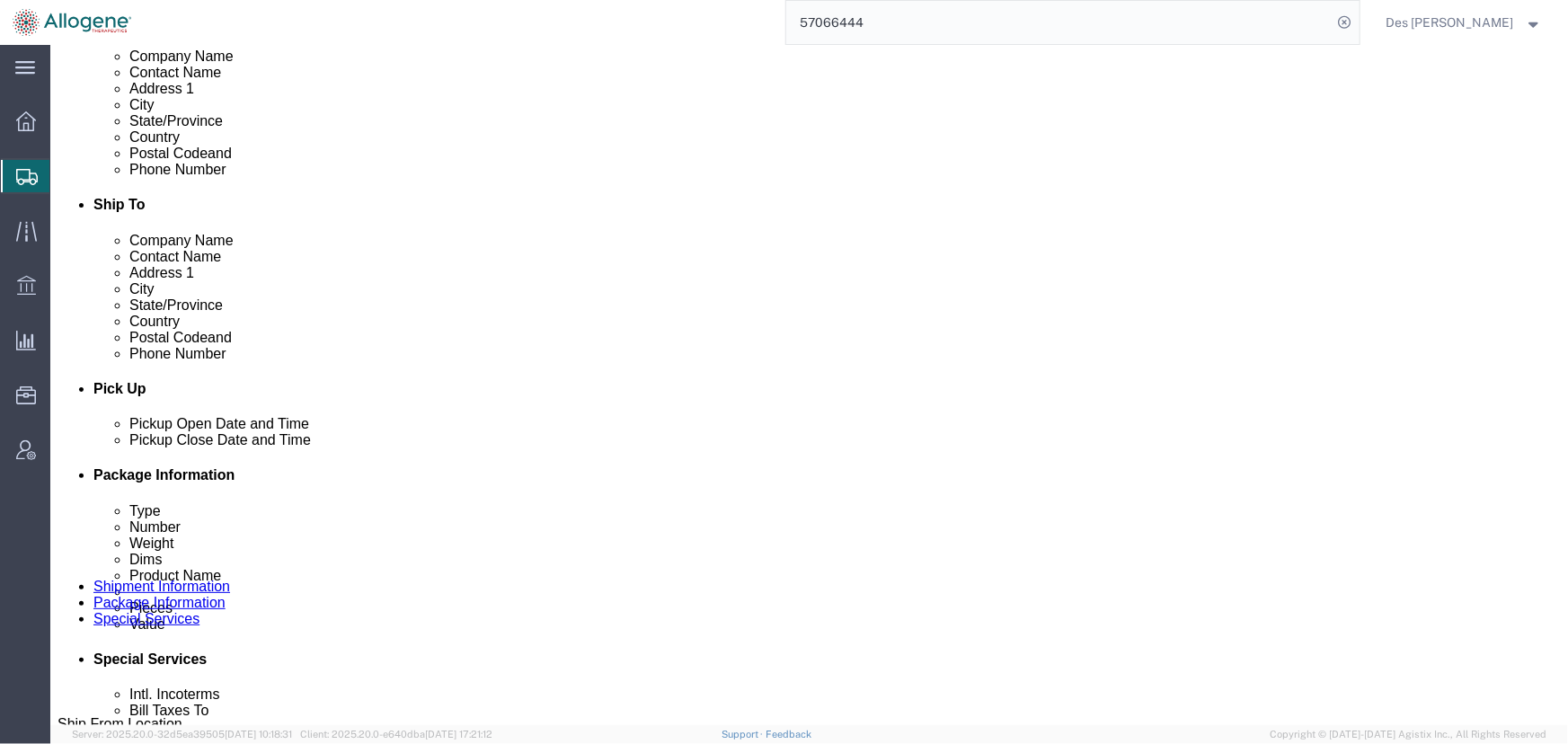
click button "Rate Shipment"
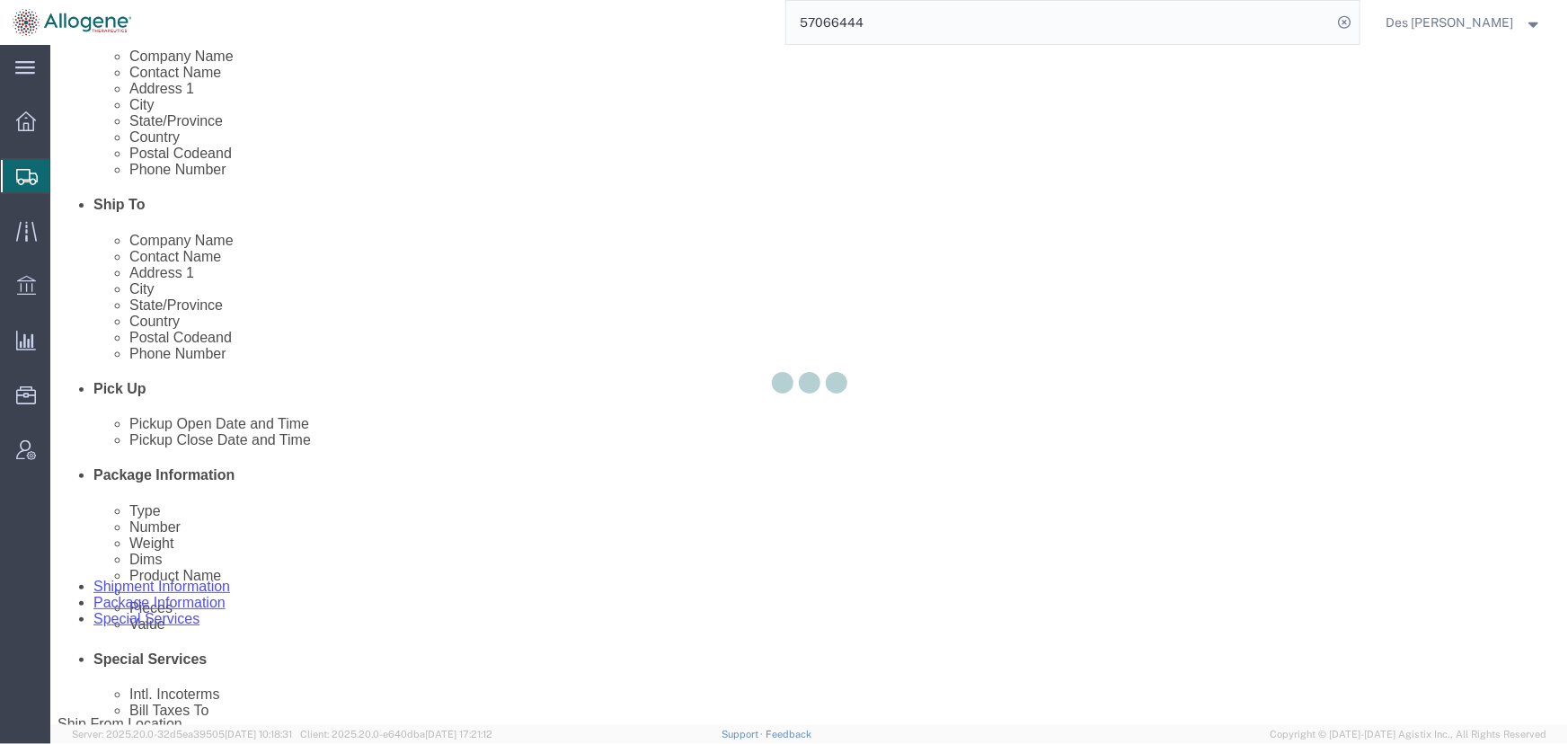
scroll to position [0, 0]
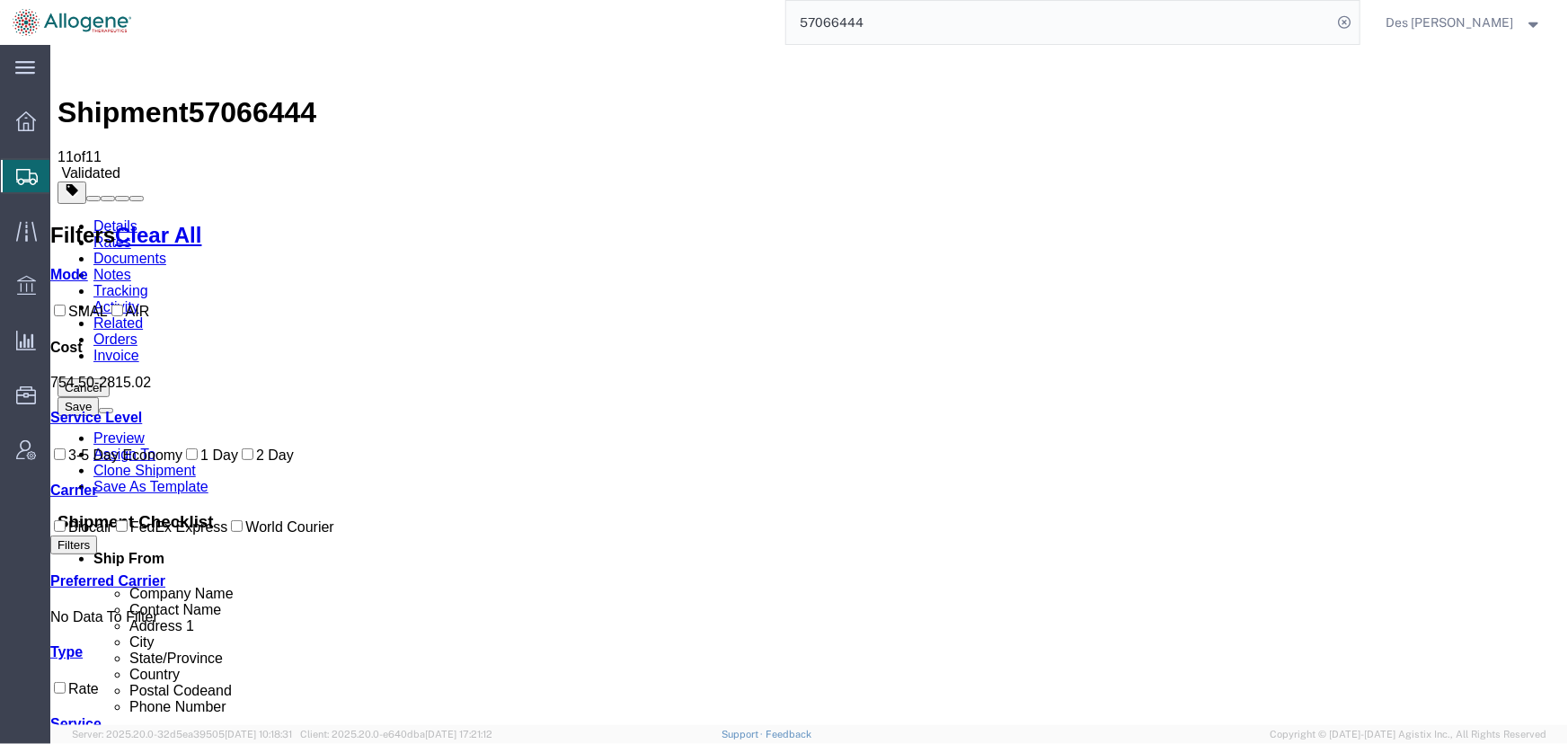
drag, startPoint x: 1455, startPoint y: 108, endPoint x: 1459, endPoint y: 125, distance: 17.5
drag, startPoint x: 1309, startPoint y: 109, endPoint x: 1550, endPoint y: 116, distance: 241.1
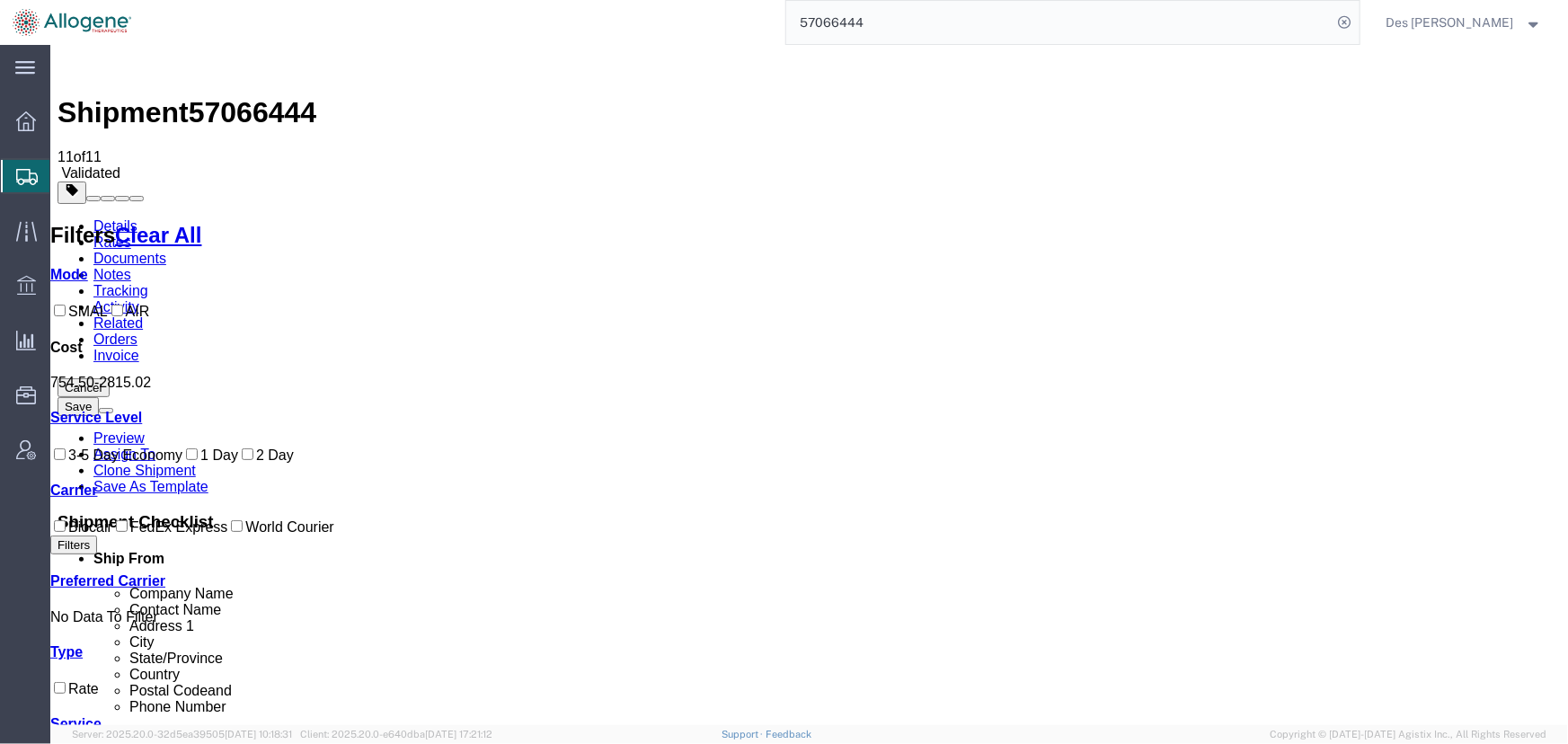
copy p "Shipment order: [57066444]; E998 User Not Set Up for WebService DirOrder [Error…"
click at [139, 298] on link "Activity" at bounding box center [116, 306] width 46 height 15
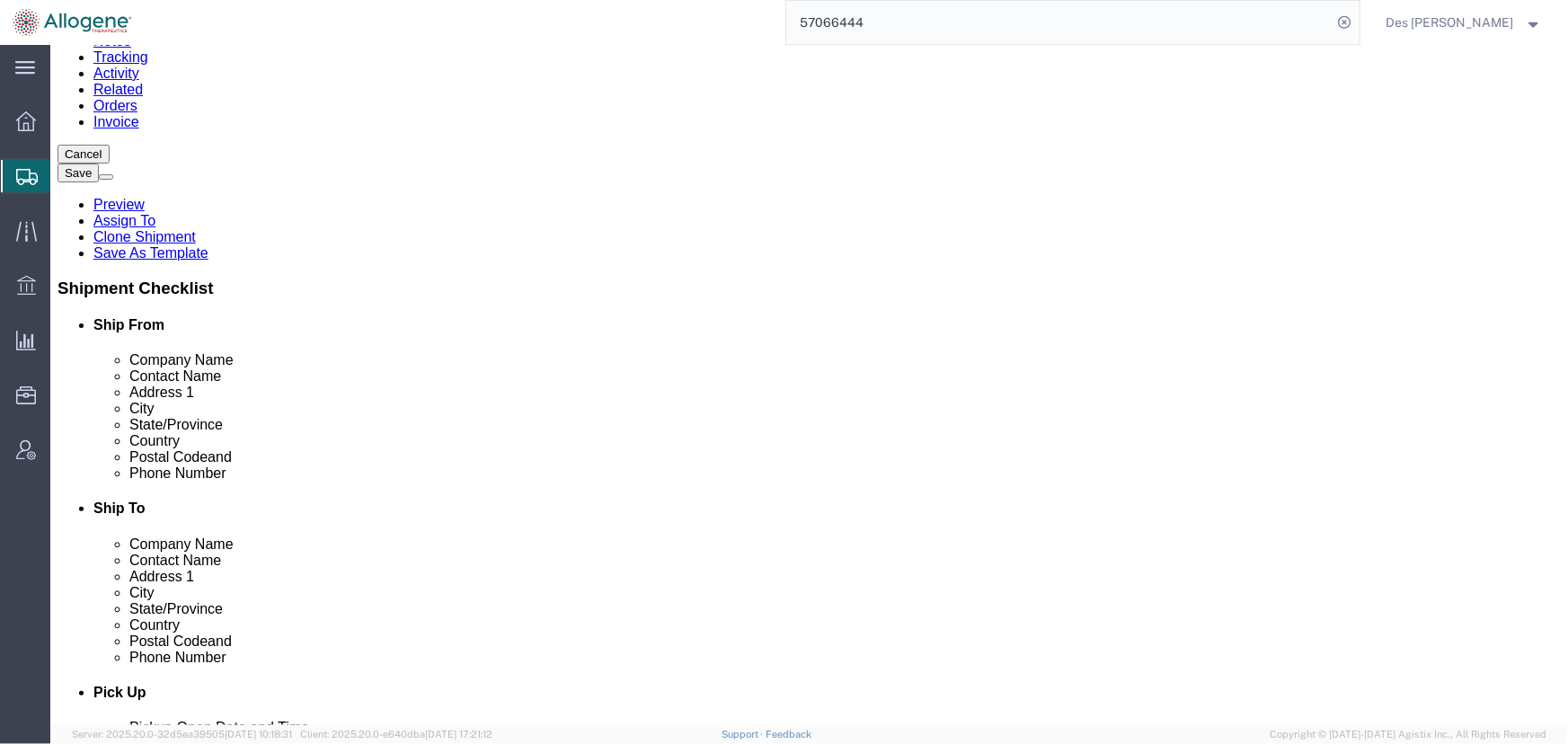
scroll to position [376, 0]
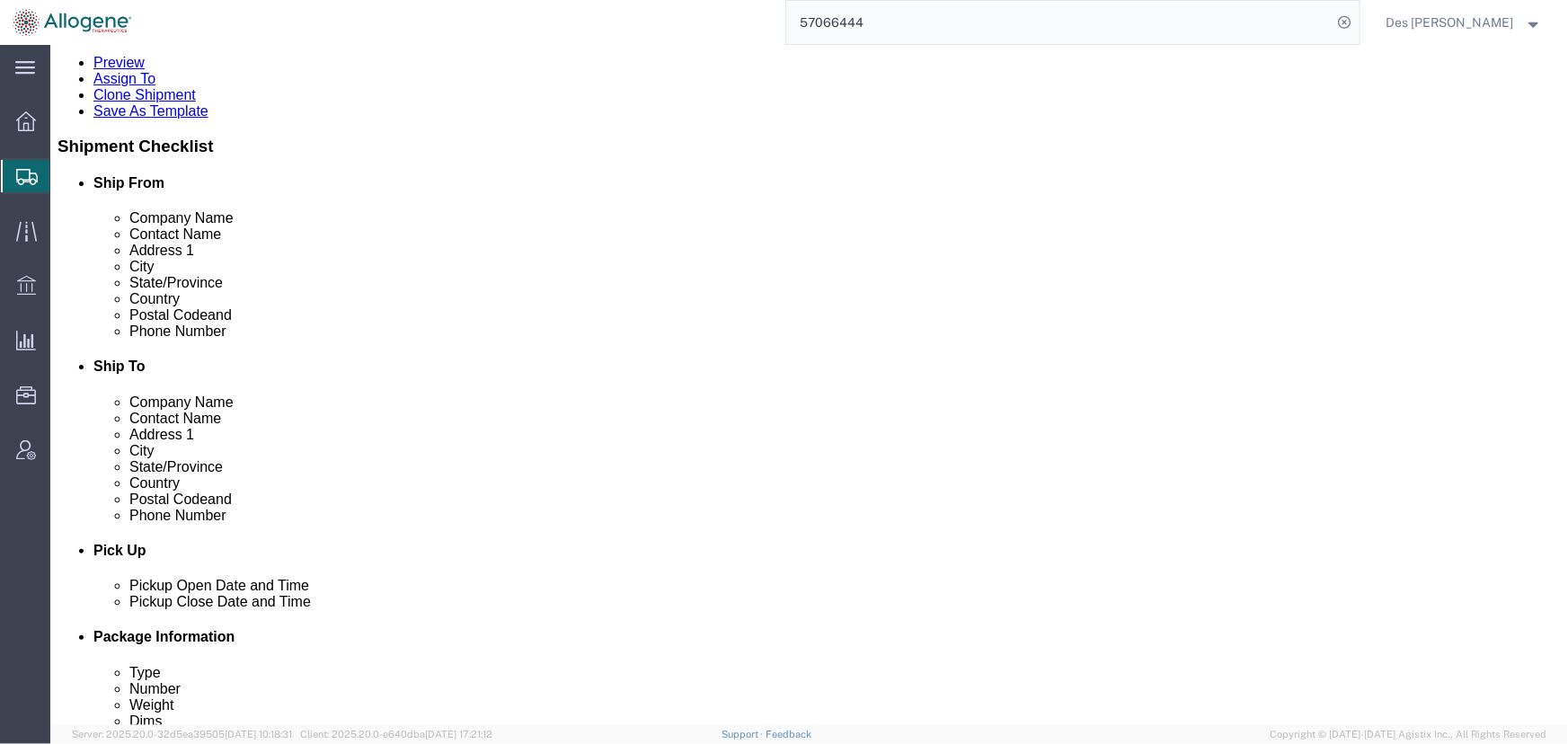
click at [1473, 24] on span "Des [PERSON_NAME]" at bounding box center [1450, 22] width 127 height 20
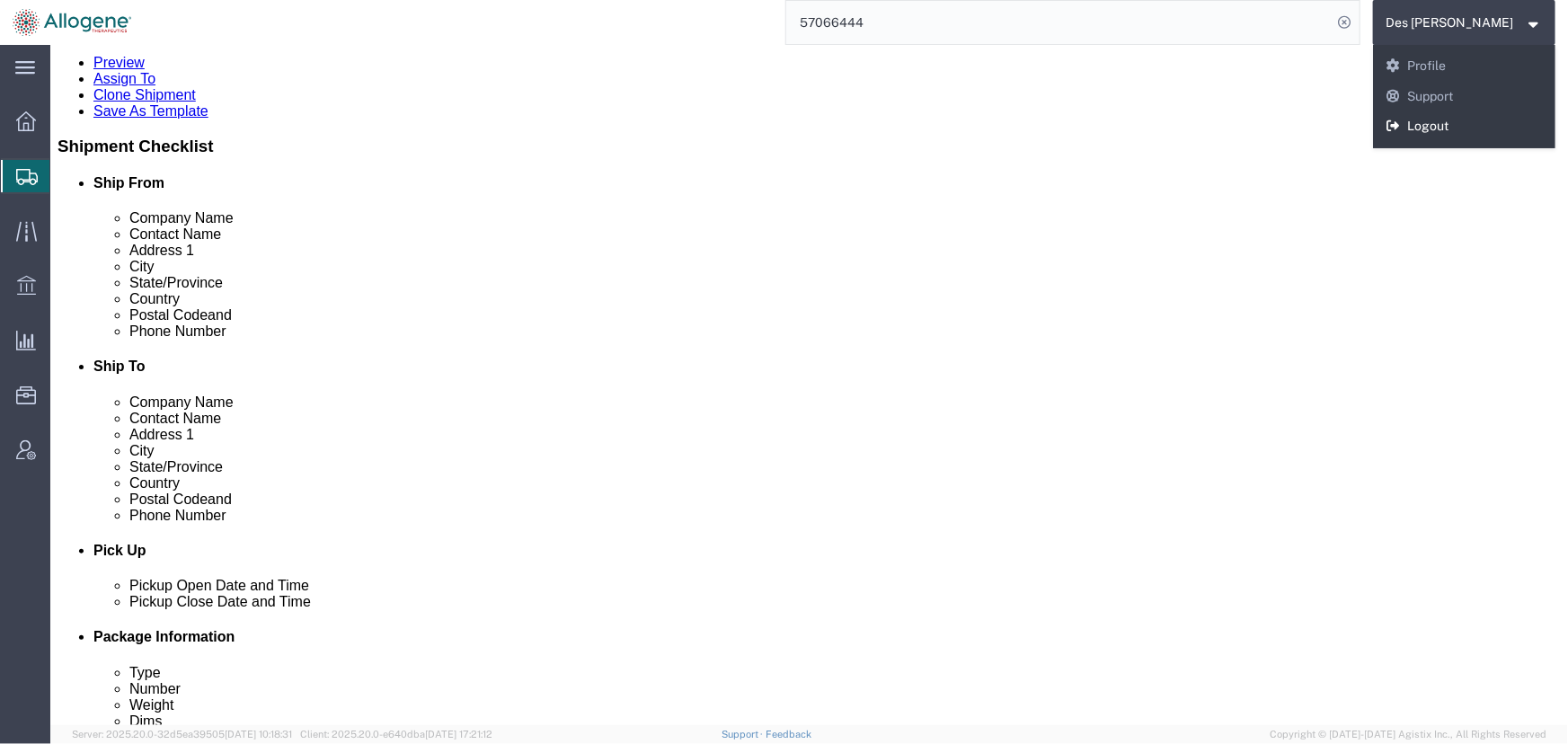
click at [1402, 124] on icon at bounding box center [1394, 125] width 16 height 12
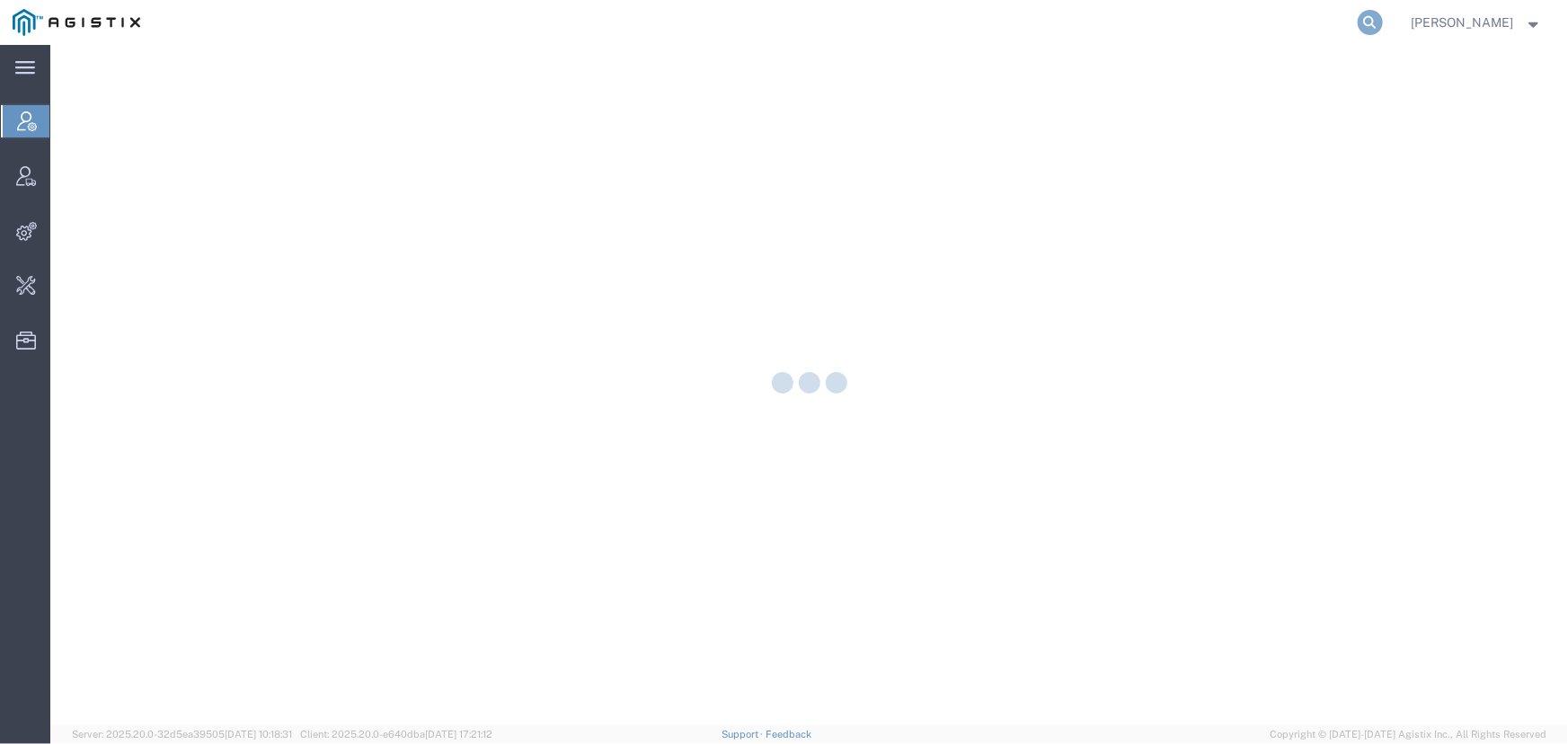
click at [1371, 26] on icon at bounding box center [1371, 22] width 25 height 25
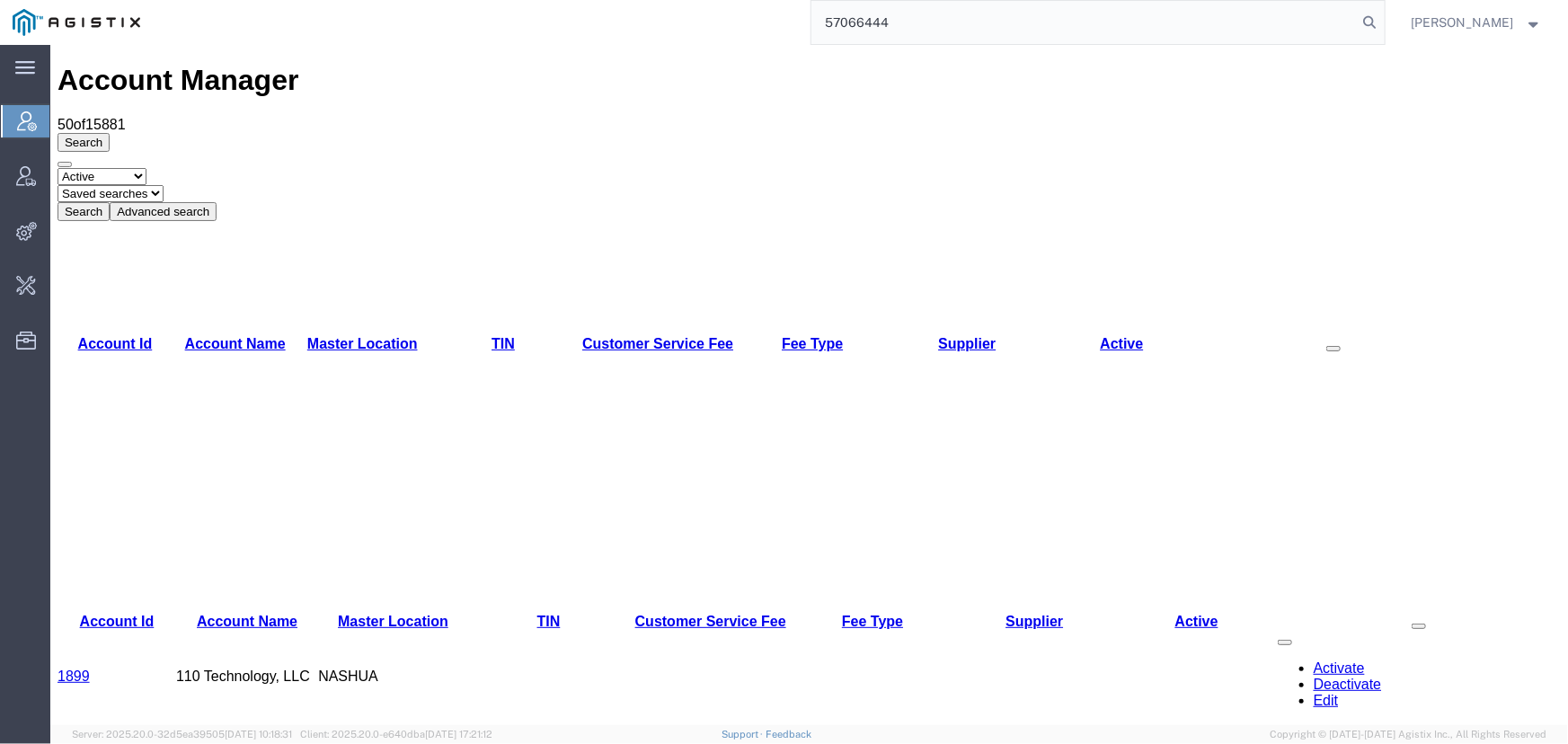
type input "57066444"
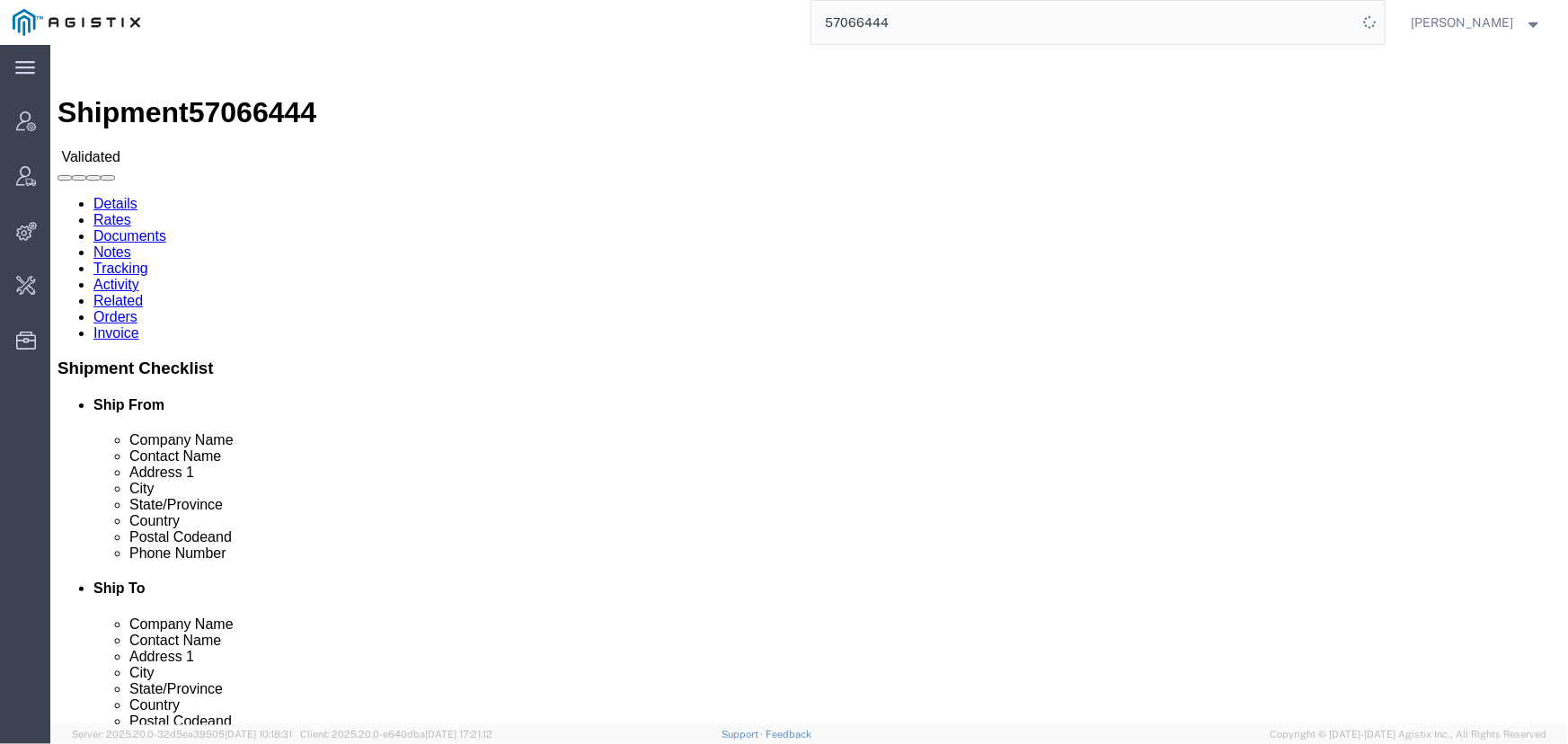
click link "Activity"
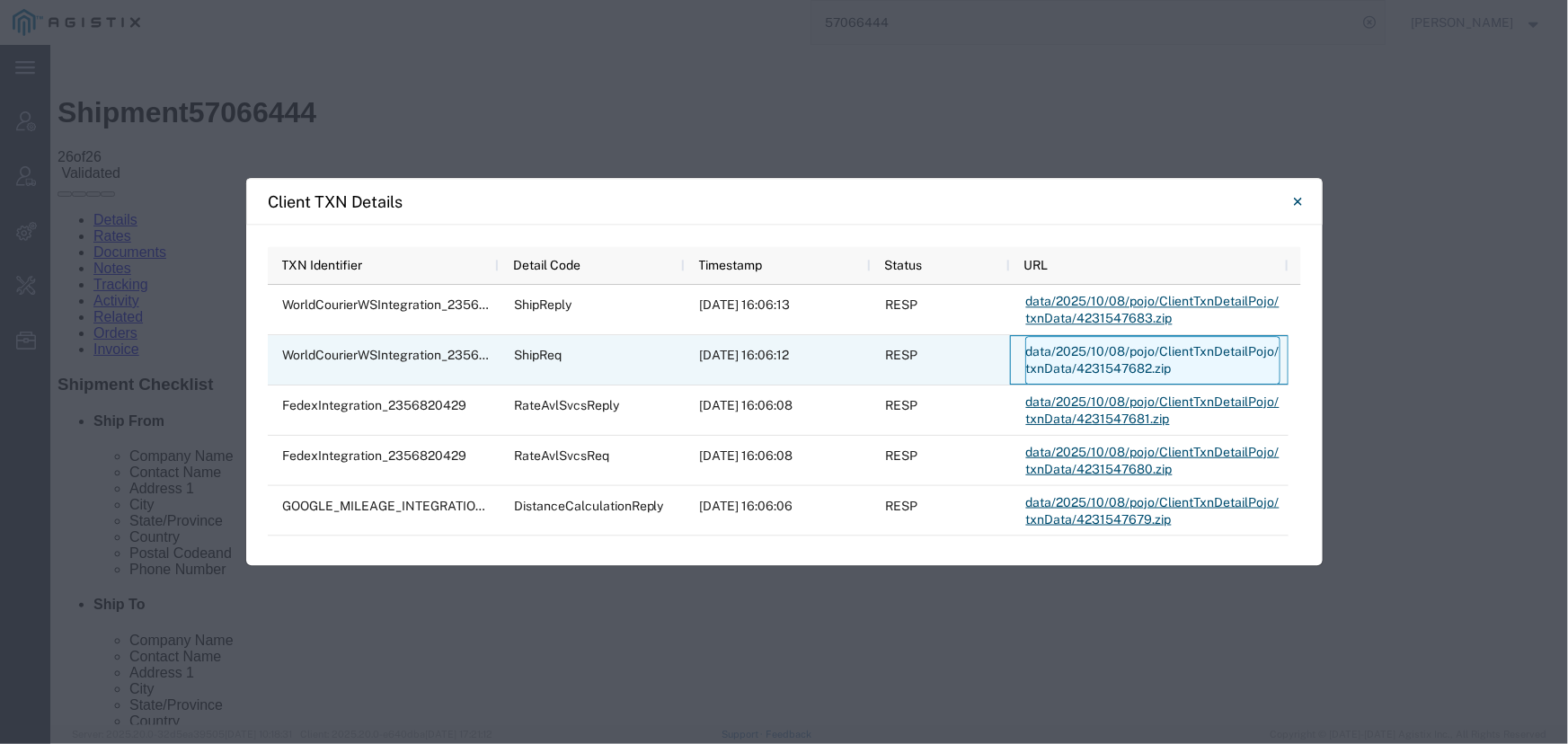
click at [1091, 361] on link "data/2025/10/08/pojo/ClientTxnDetailPojo/txnData/4231547682.zip" at bounding box center [1153, 360] width 255 height 49
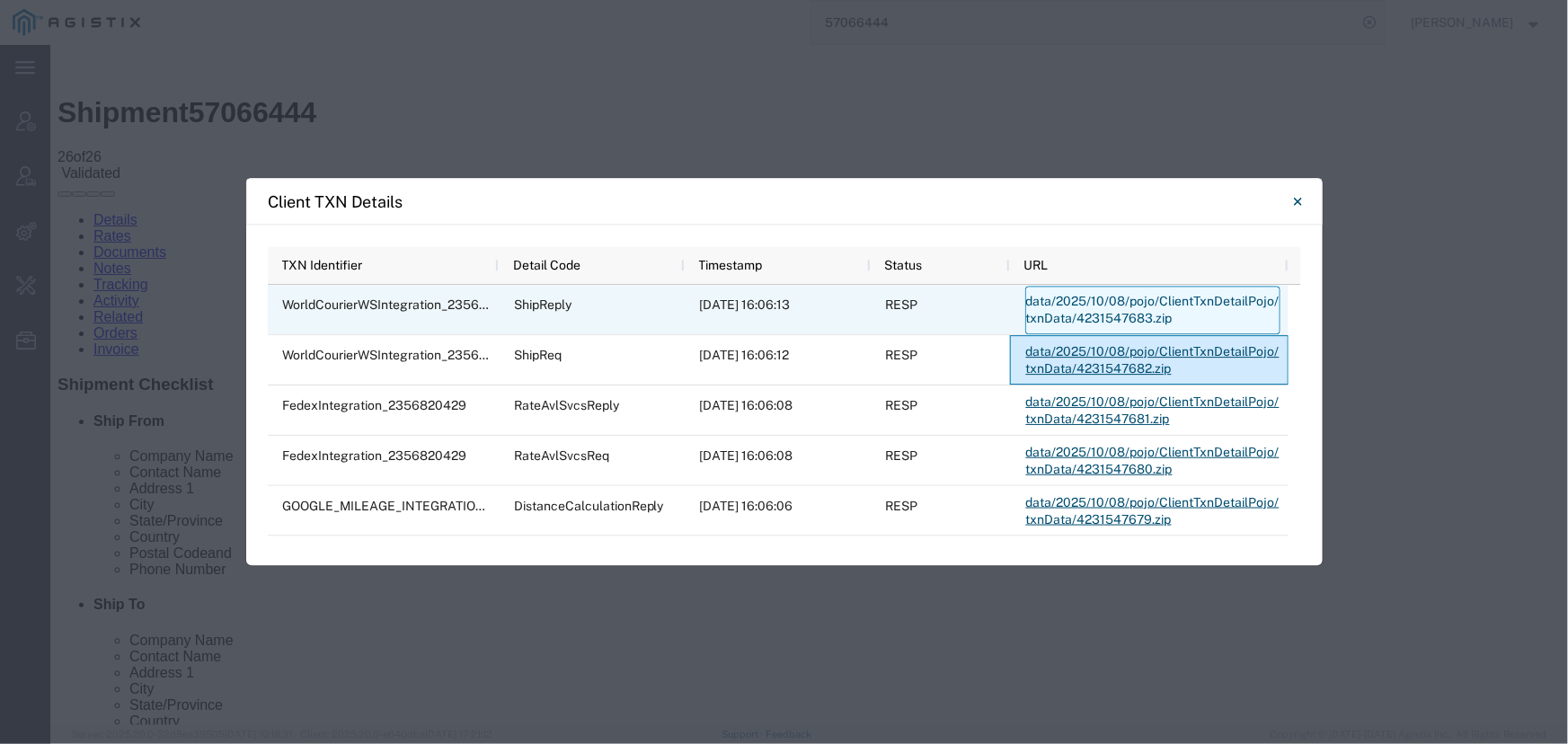
click at [1097, 297] on link "data/2025/10/08/pojo/ClientTxnDetailPojo/txnData/4231547683.zip" at bounding box center [1153, 310] width 255 height 49
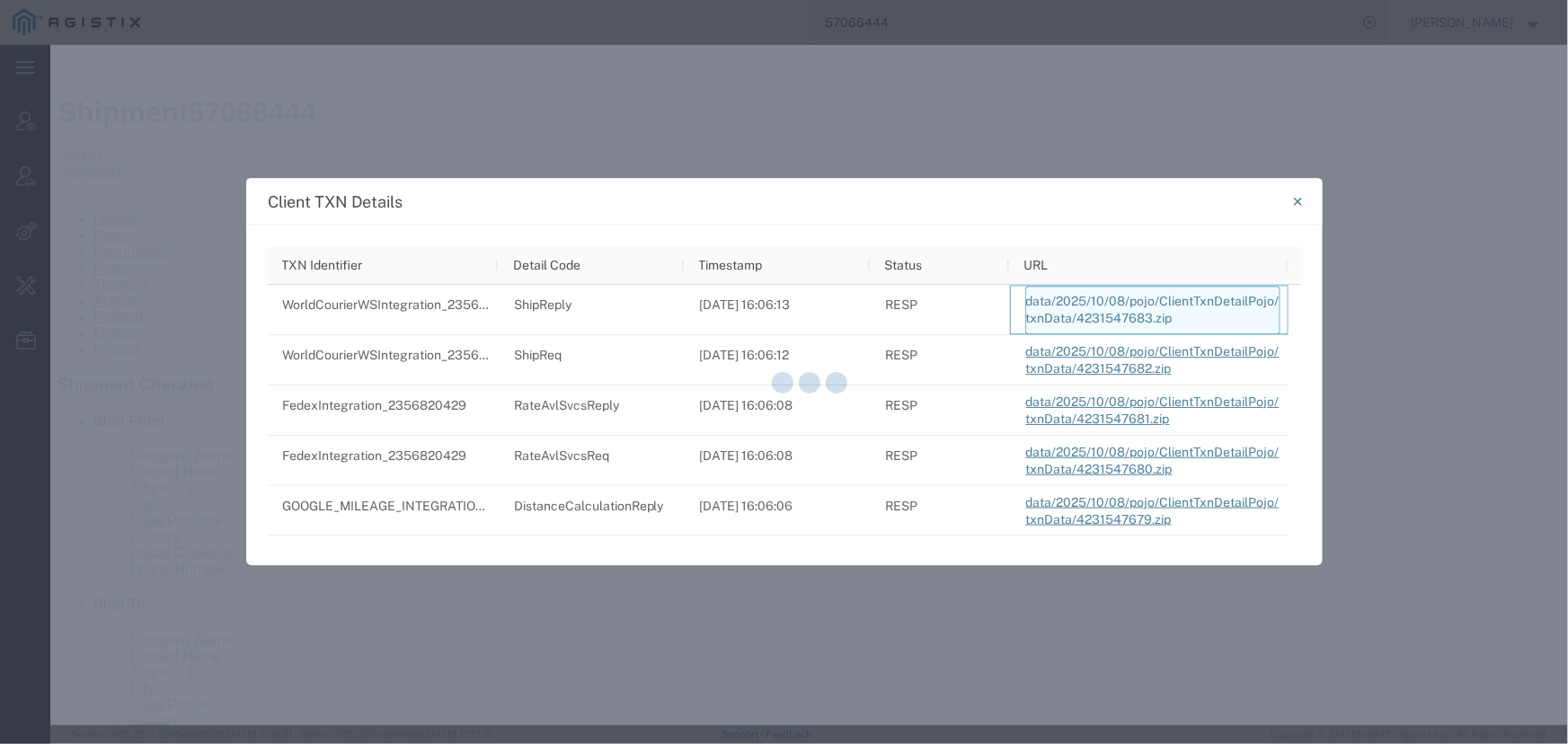
click at [1097, 297] on div at bounding box center [809, 384] width 1518 height 680
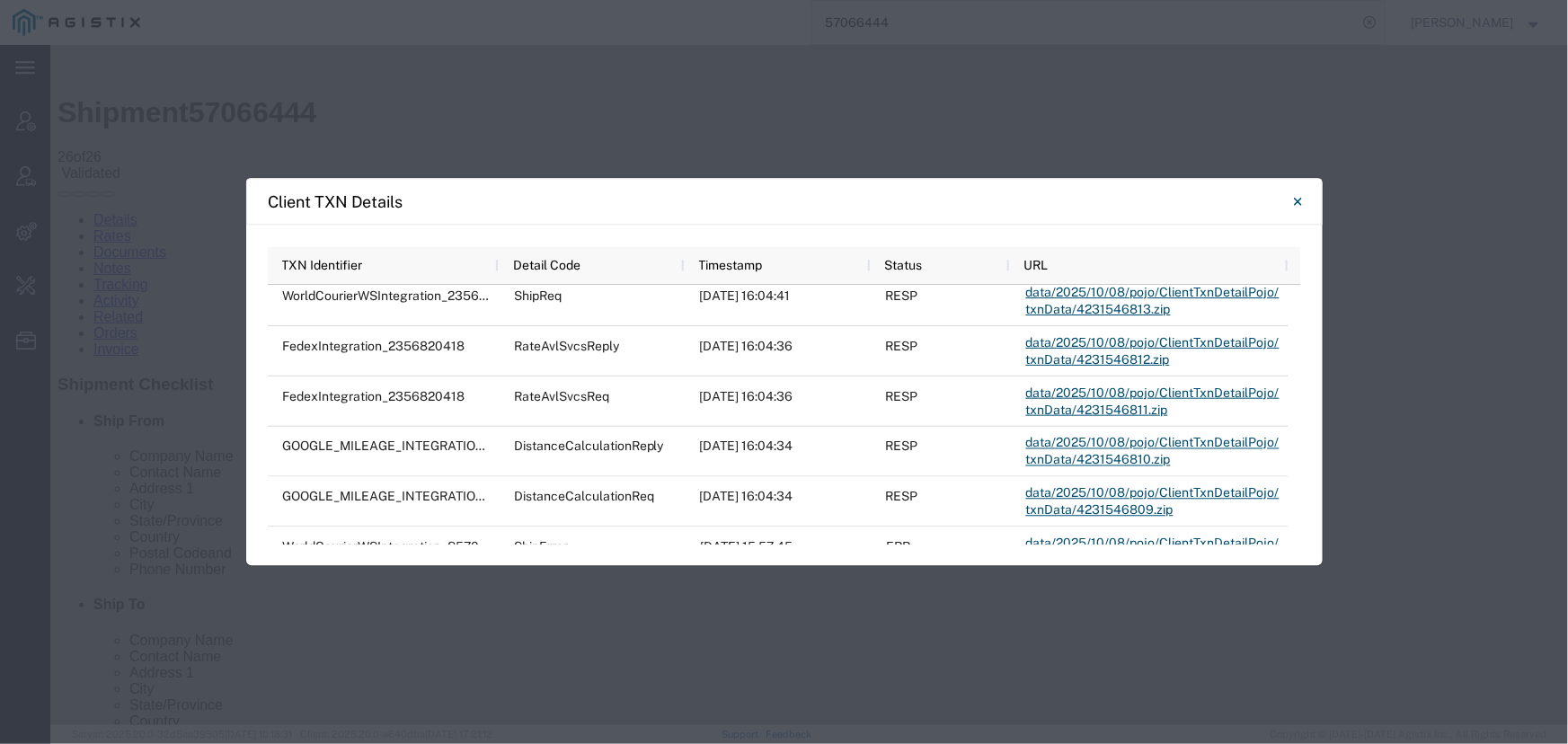
scroll to position [326, 0]
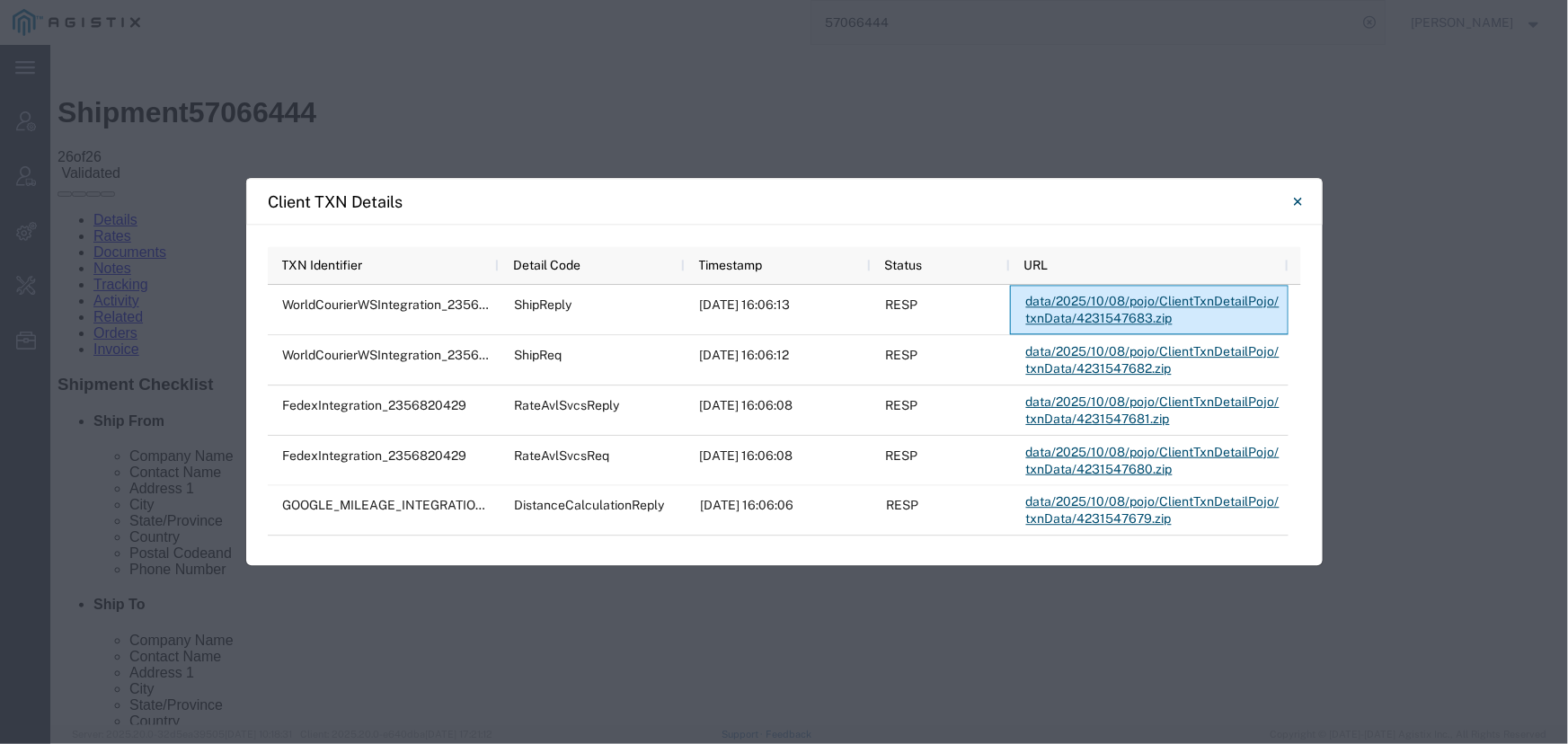
click at [1082, 150] on div "Client TXN Details Press SPACE to select this row. TXN Identifier Detail Code T…" at bounding box center [784, 372] width 1568 height 744
click at [1294, 201] on icon "Close" at bounding box center [1298, 201] width 8 height 22
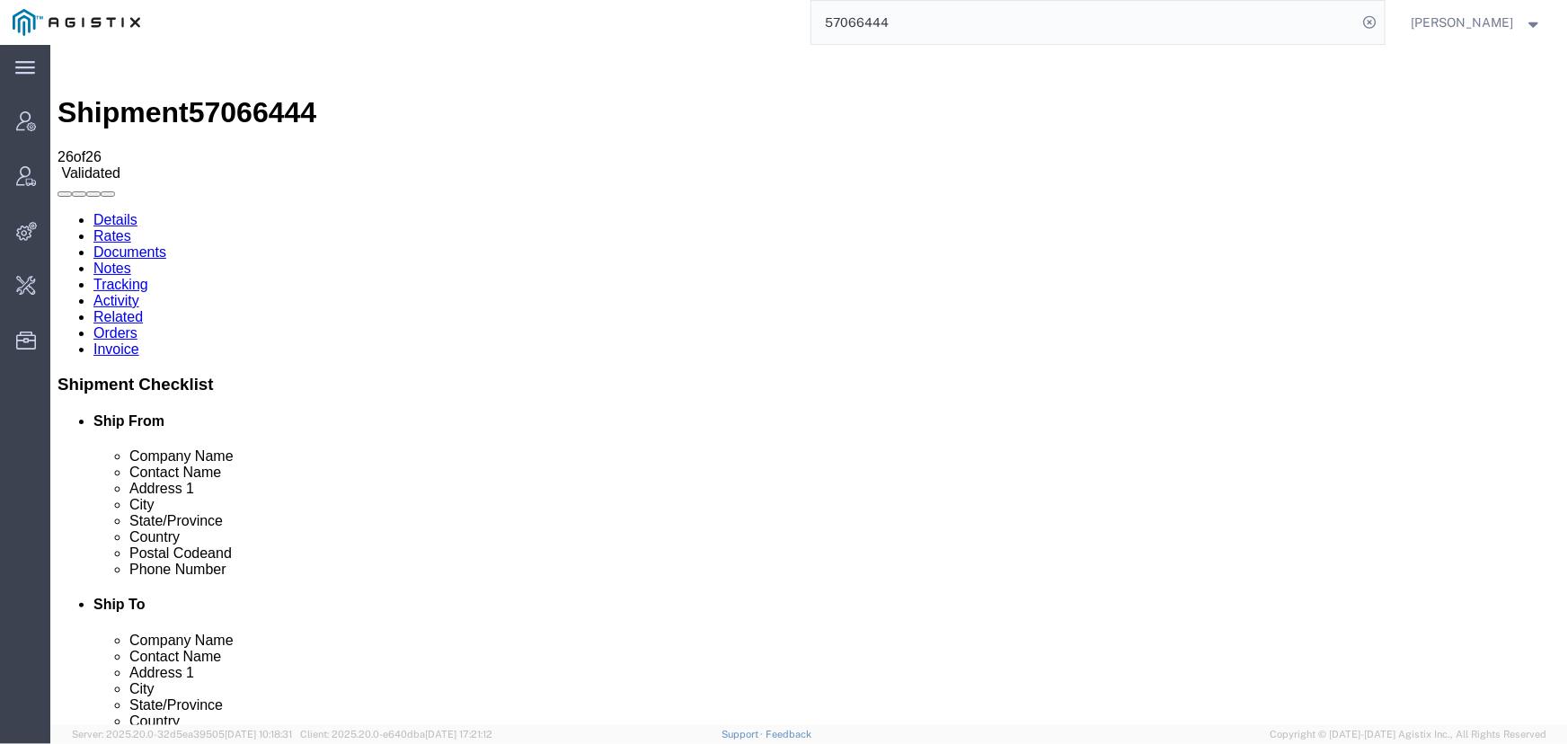
click at [1463, 29] on span "[PERSON_NAME]" at bounding box center [1463, 22] width 102 height 20
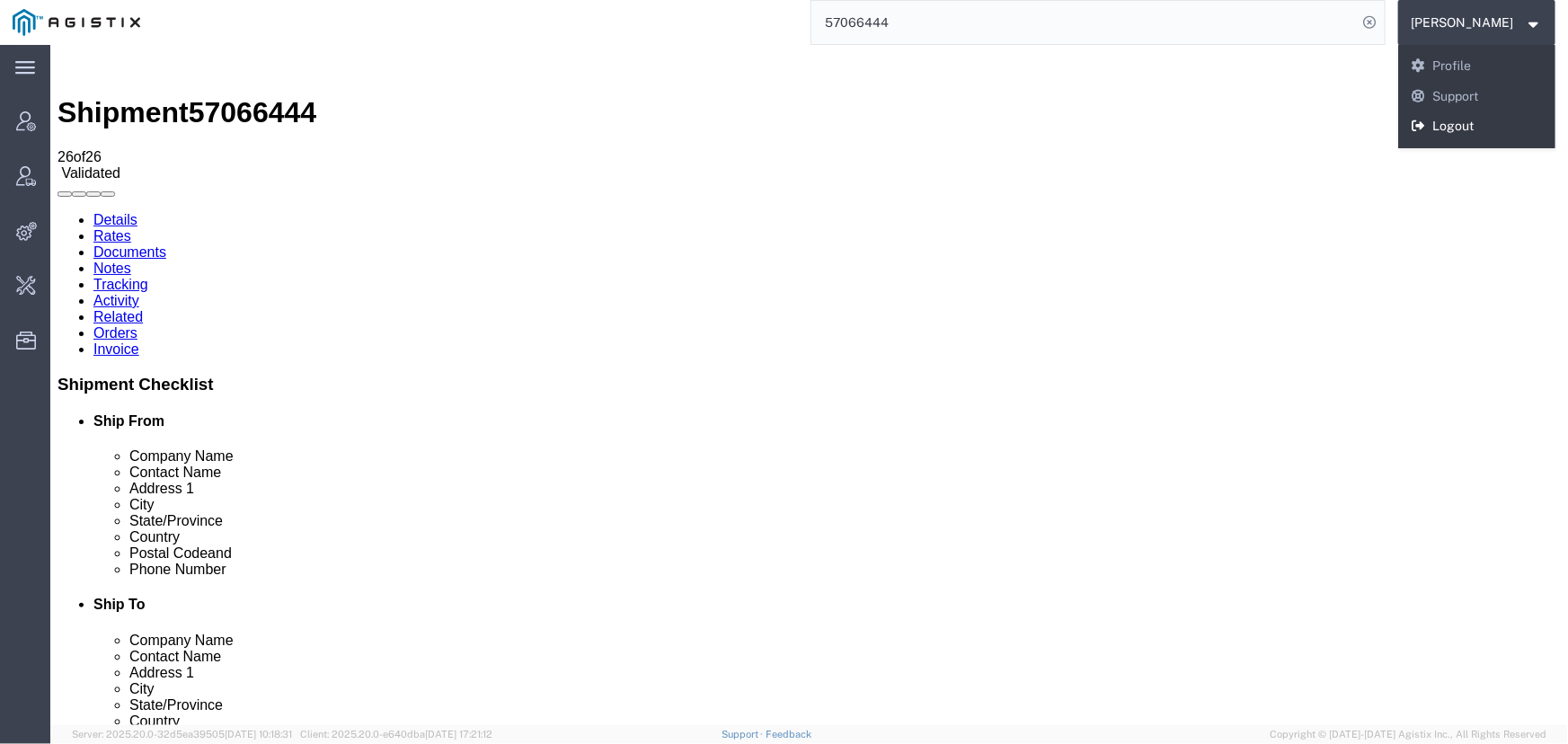
click at [1451, 121] on link "Logout" at bounding box center [1477, 126] width 158 height 31
